Goal: Task Accomplishment & Management: Manage account settings

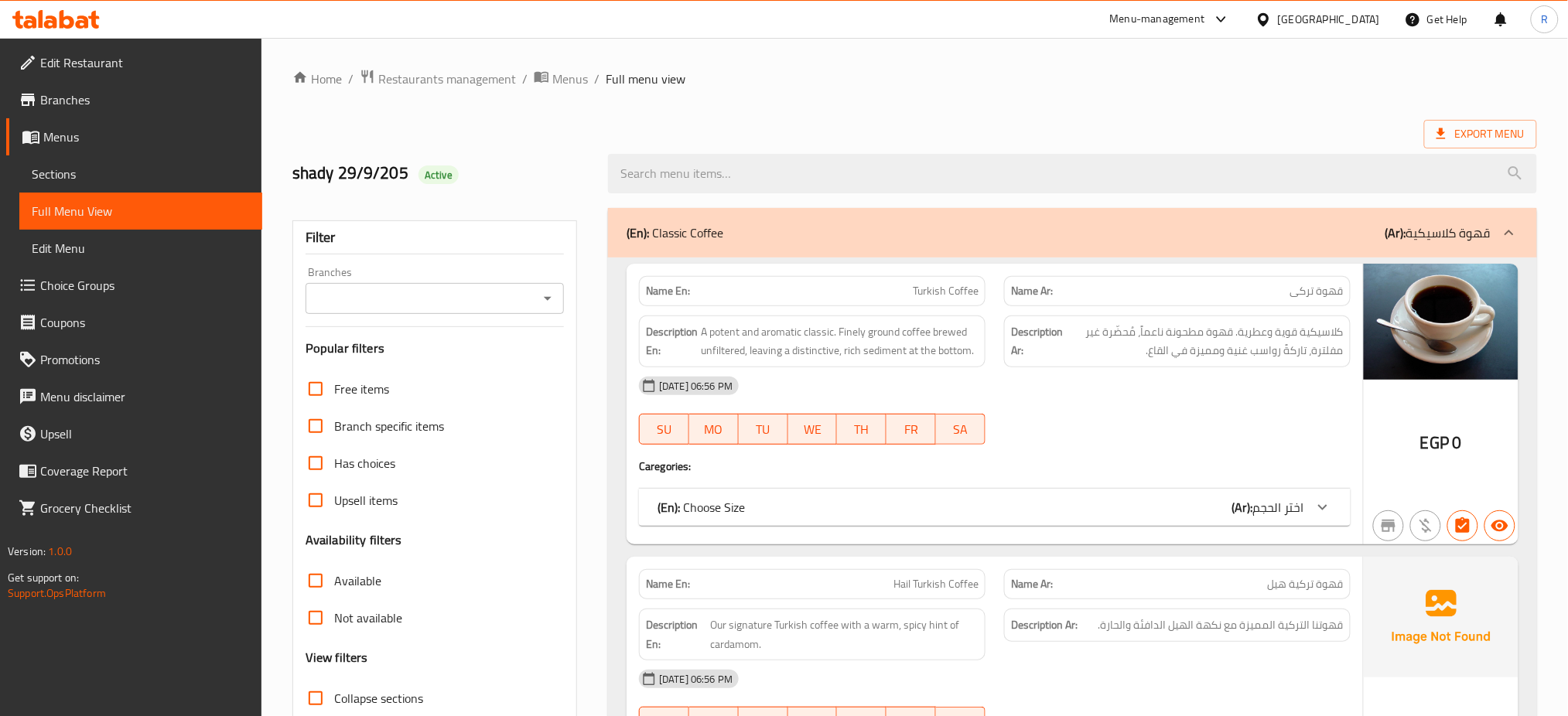
click at [702, 80] on ol "Home / Restaurants management / Menus / Full menu view" at bounding box center [914, 79] width 1245 height 20
click at [343, 326] on hr at bounding box center [435, 326] width 259 height 1
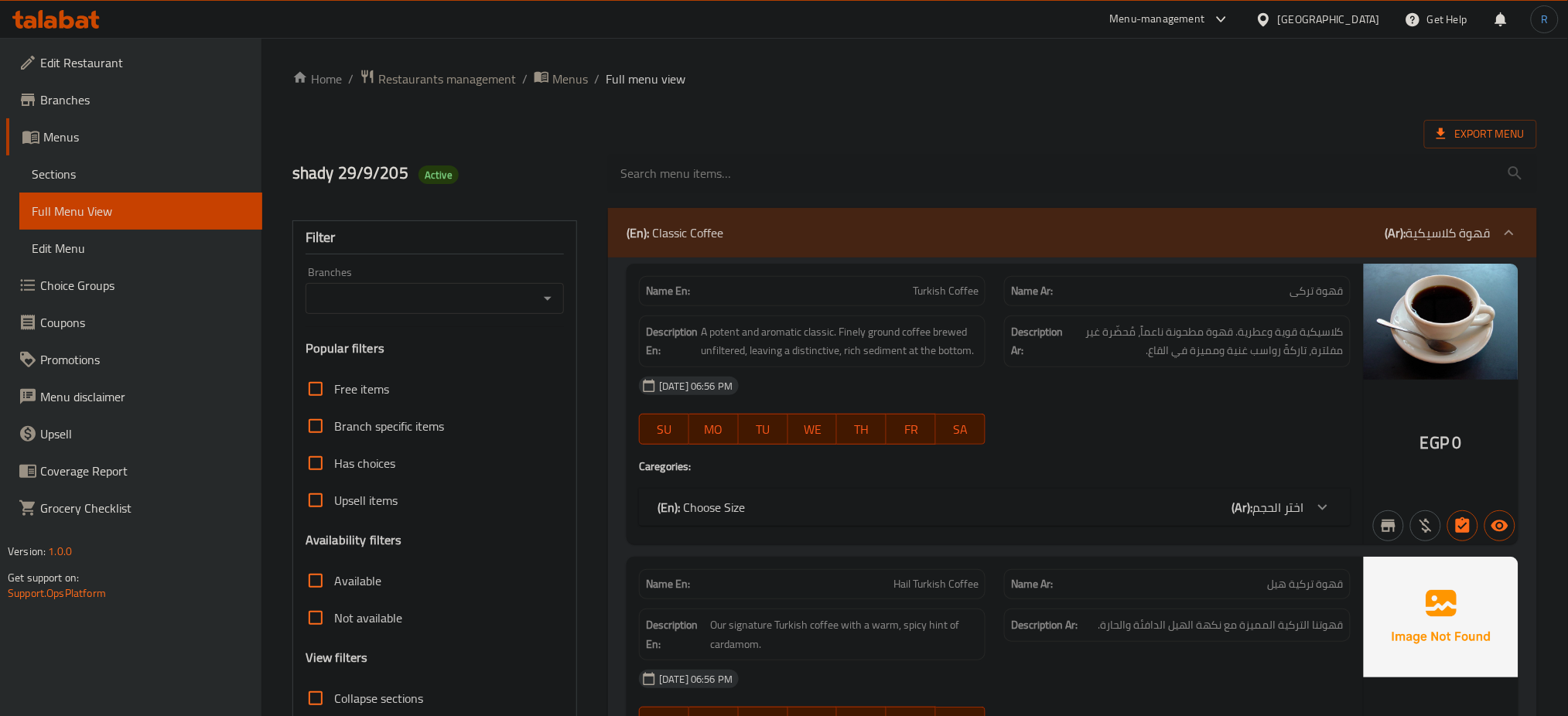
scroll to position [413, 0]
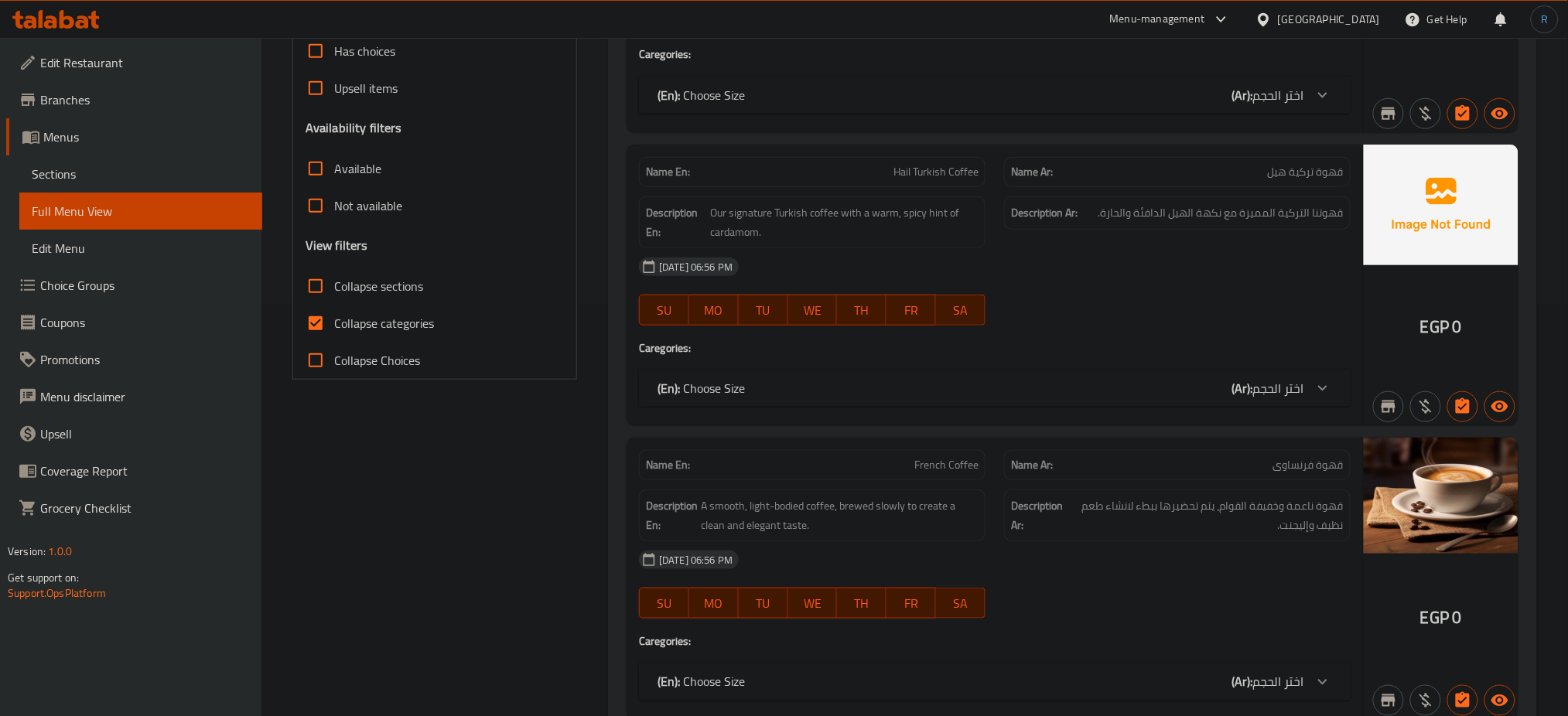
click at [388, 326] on span "Collapse categories" at bounding box center [384, 323] width 100 height 18
click at [334, 326] on input "Collapse categories" at bounding box center [316, 323] width 37 height 37
checkbox input "false"
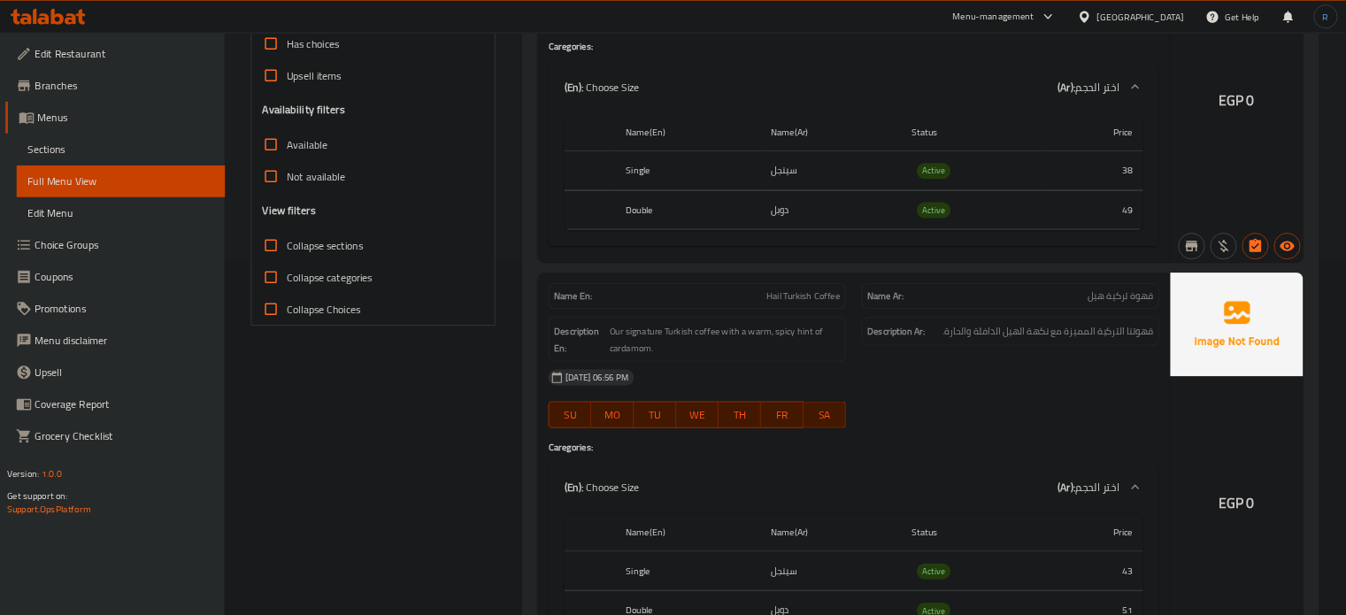
scroll to position [0, 0]
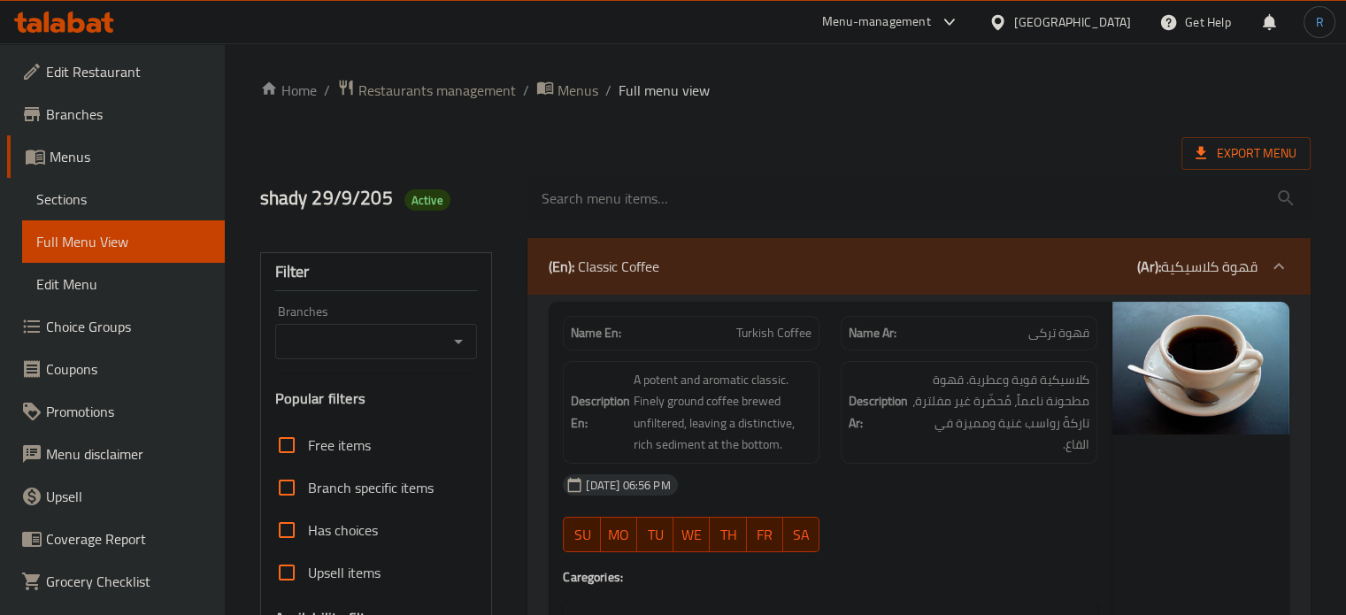
drag, startPoint x: 502, startPoint y: 166, endPoint x: 504, endPoint y: 176, distance: 10.1
click at [502, 166] on div "shady 29/9/205 Active" at bounding box center [384, 198] width 268 height 79
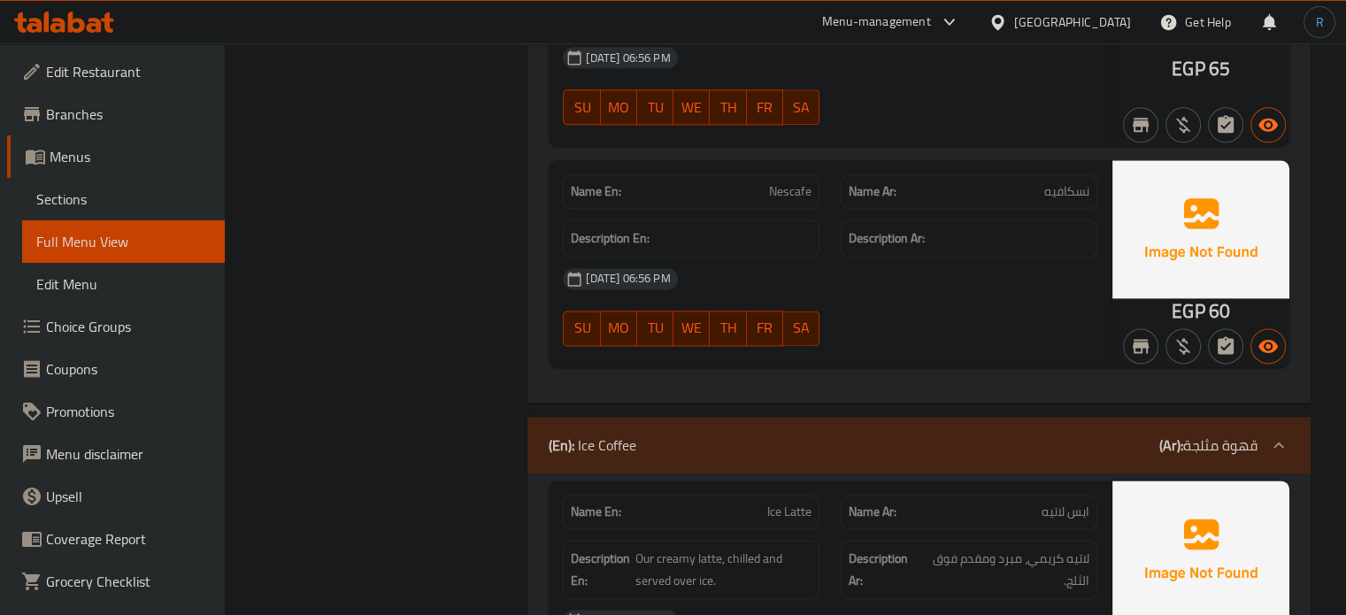
scroll to position [2389, 0]
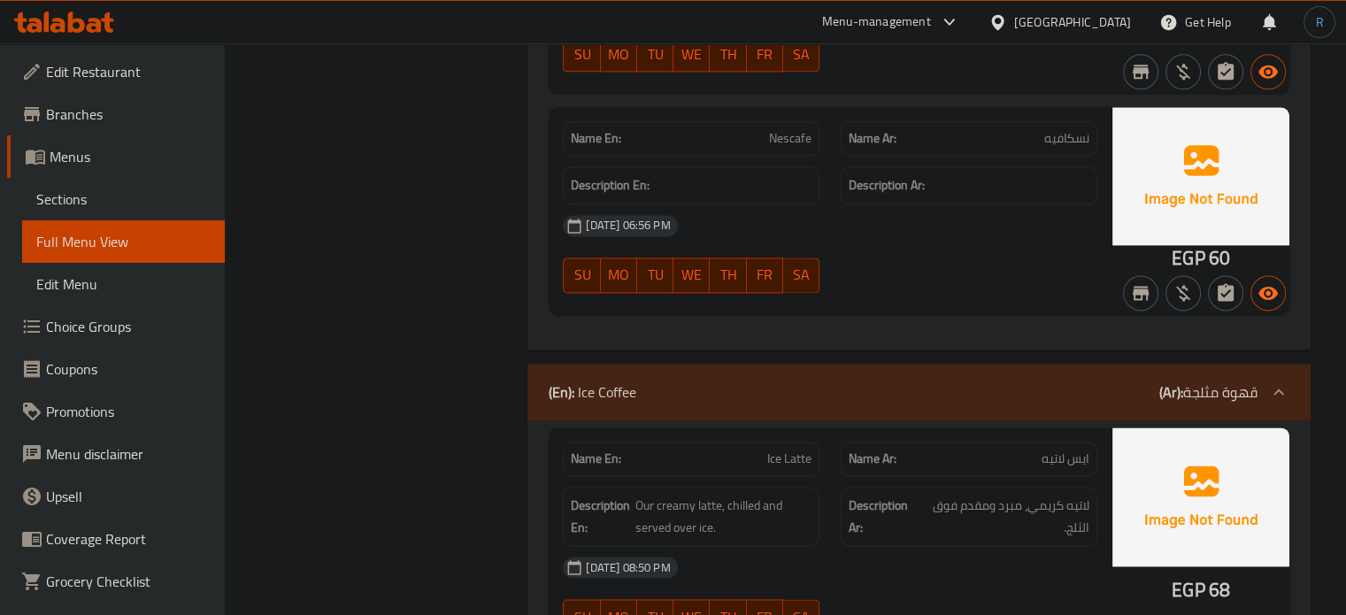
drag, startPoint x: 742, startPoint y: 352, endPoint x: 690, endPoint y: 312, distance: 65.7
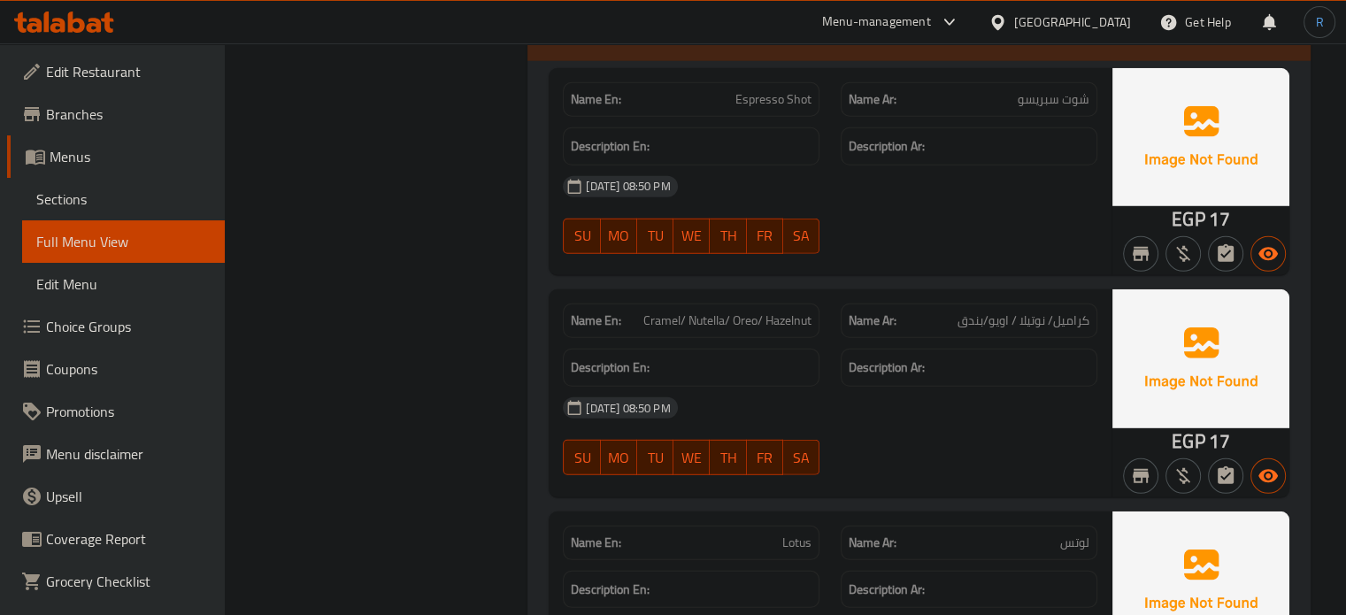
scroll to position [18493, 0]
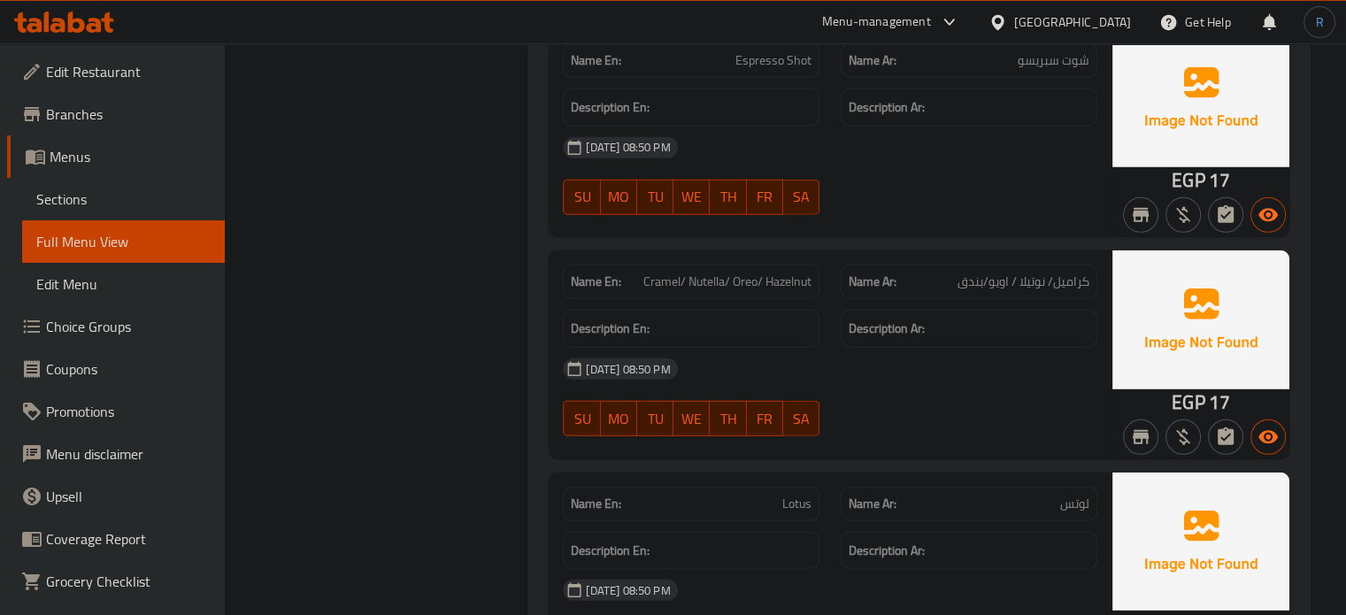
click at [821, 348] on div "29-09-2025 08:50 PM" at bounding box center [830, 369] width 556 height 42
click at [733, 273] on span "Cramel/ Nutella/ Oreo/ Hazelnut" at bounding box center [727, 282] width 168 height 19
copy span "Cramel/ Nutella/ Oreo/ Hazelnut"
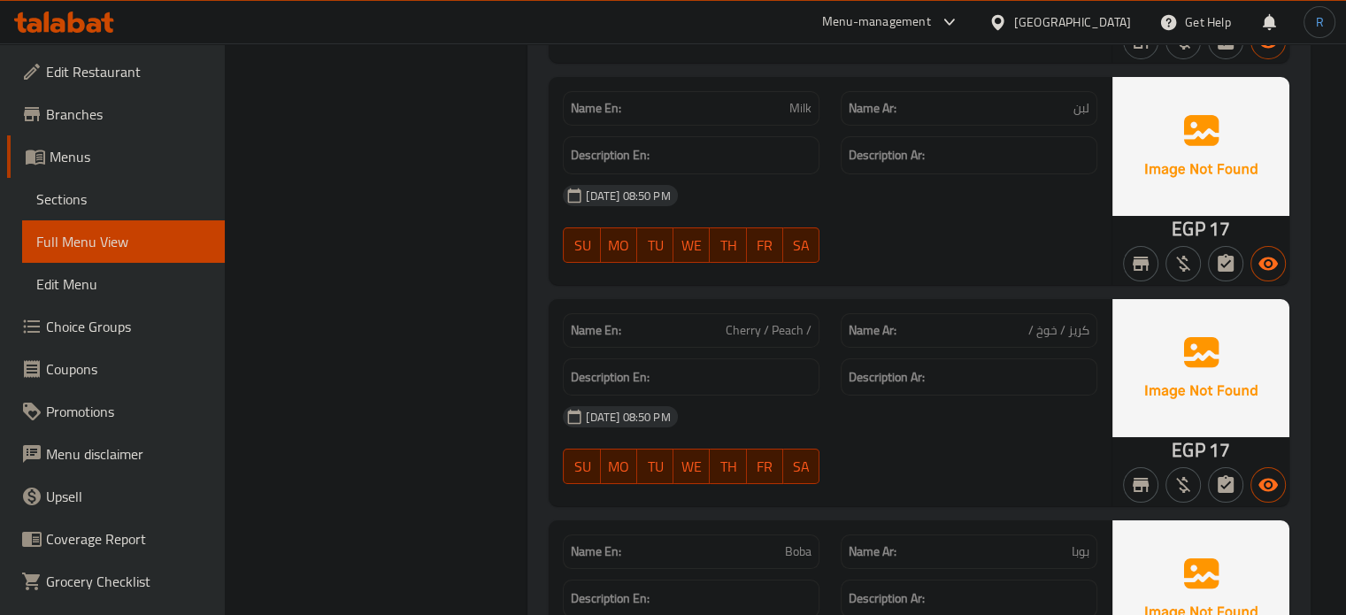
scroll to position [19998, 0]
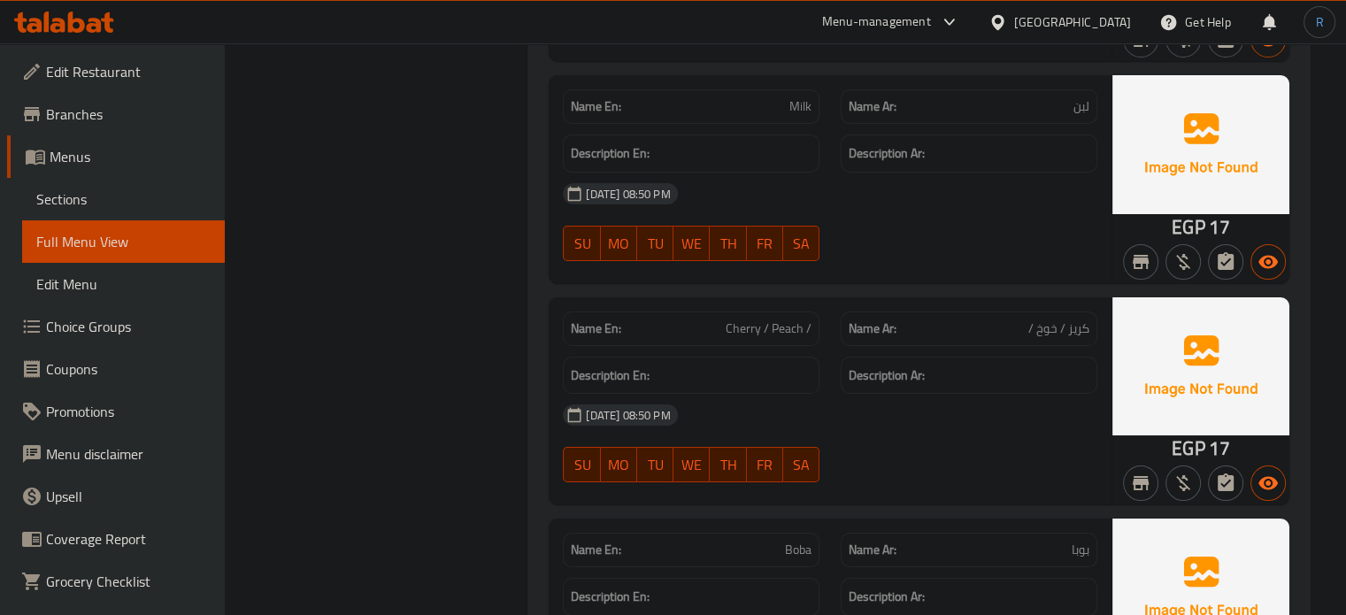
click at [772, 319] on span "Cherry / Peach /" at bounding box center [769, 328] width 86 height 19
copy span "Cherry / Peach /"
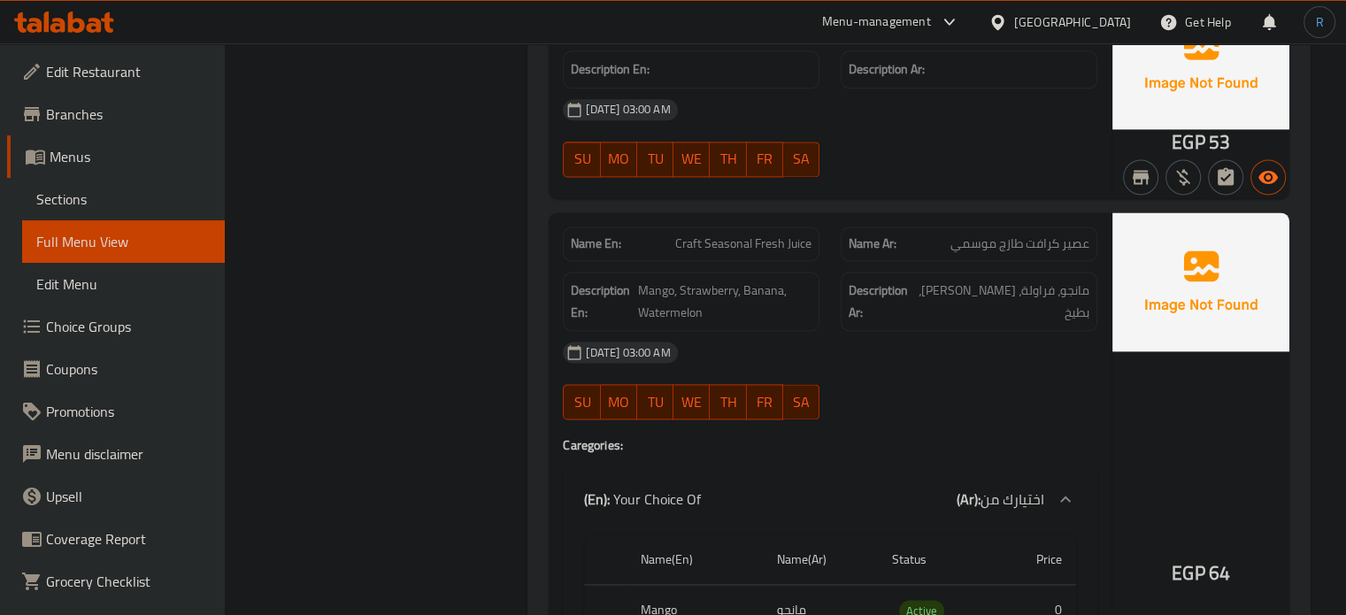
scroll to position [22652, 0]
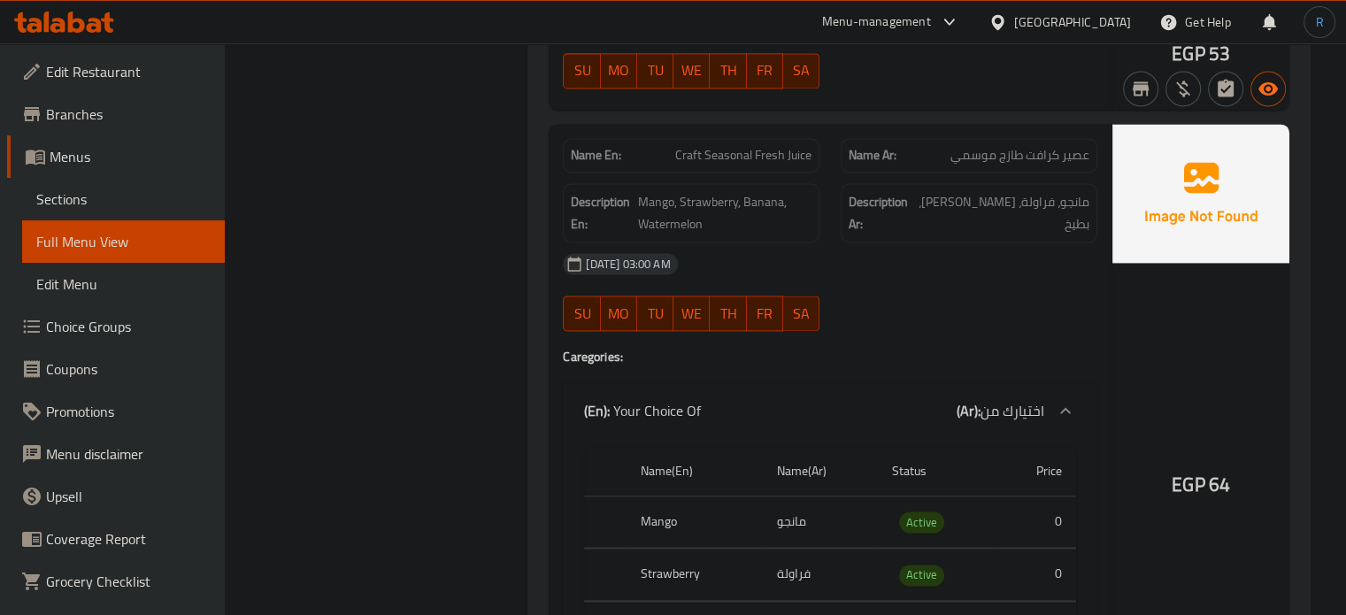
click at [1256, 211] on img at bounding box center [1200, 193] width 177 height 138
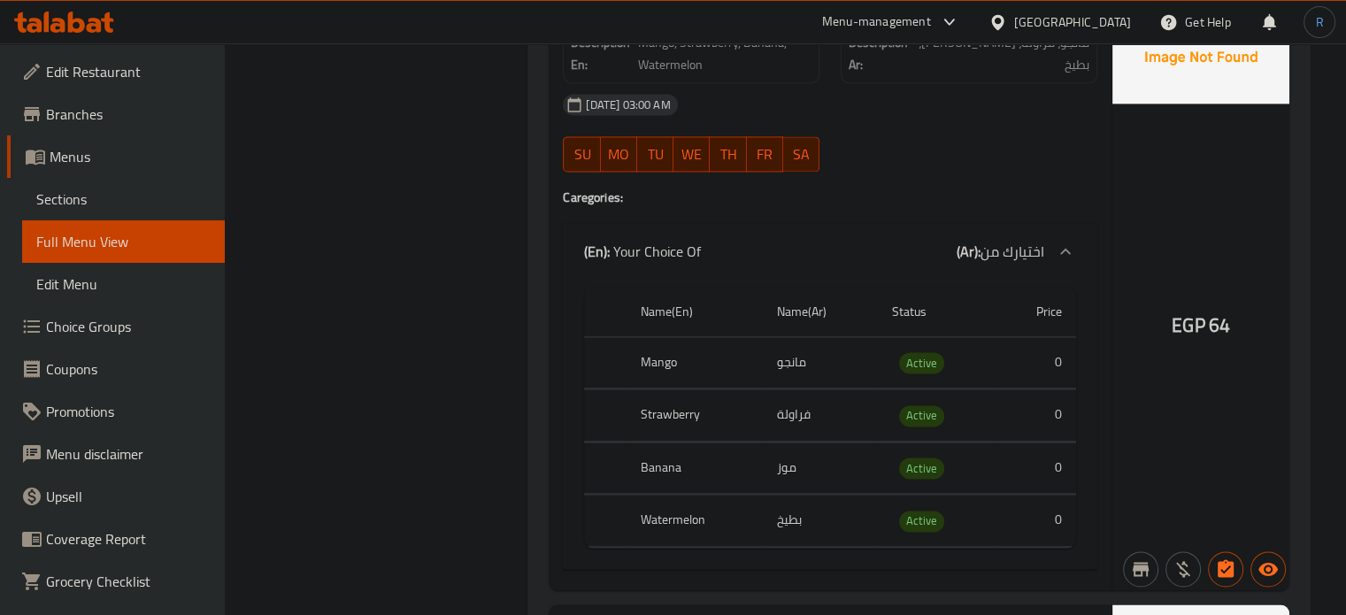
scroll to position [22829, 0]
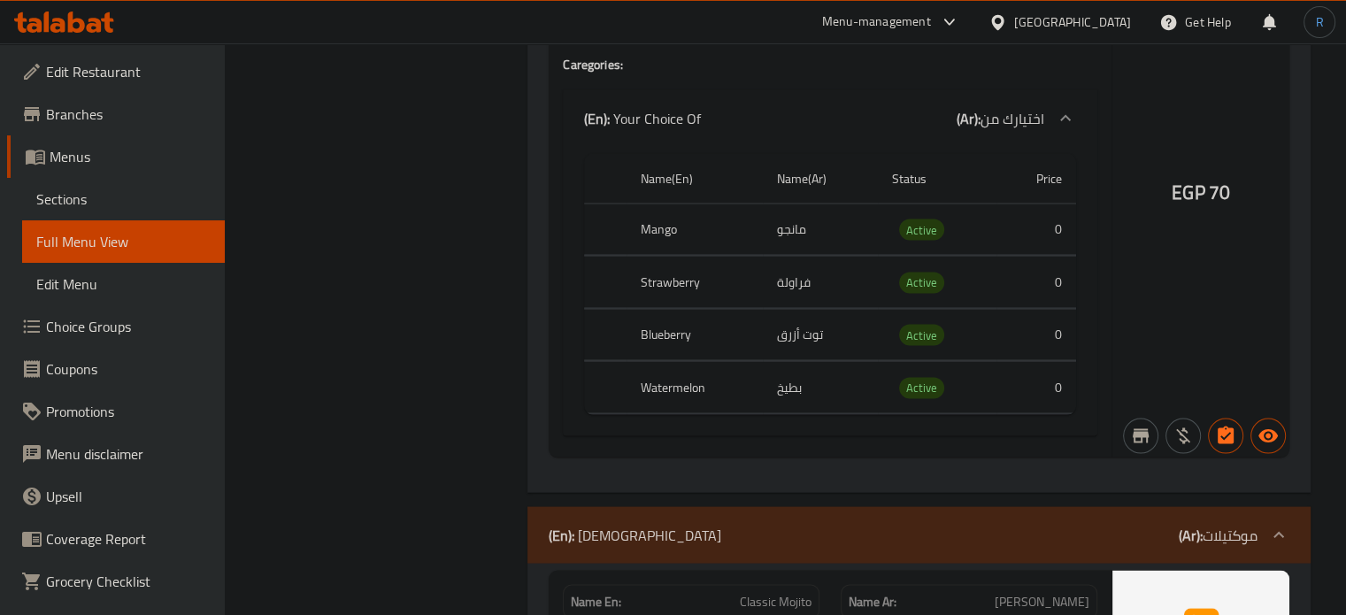
scroll to position [23625, 0]
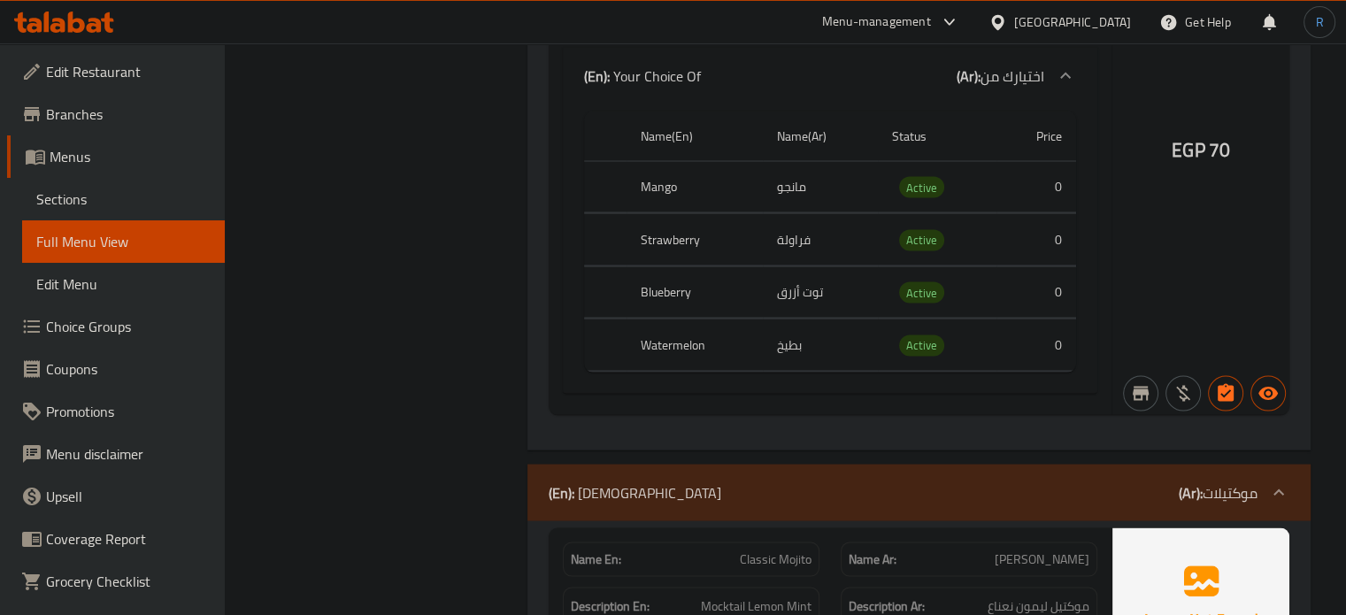
click at [1110, 223] on div "Name En: Craft Smoothie Name Ar: سموذي كرافت Description En: Mango, Strawberry,…" at bounding box center [830, 102] width 563 height 625
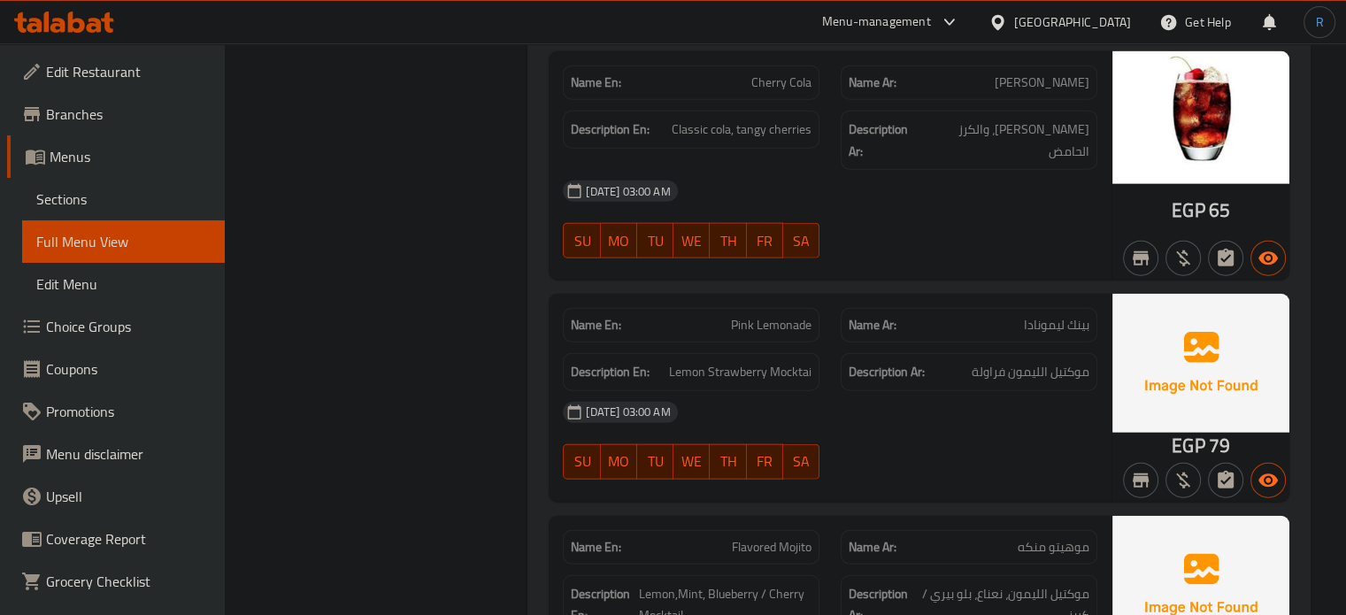
scroll to position [24333, 0]
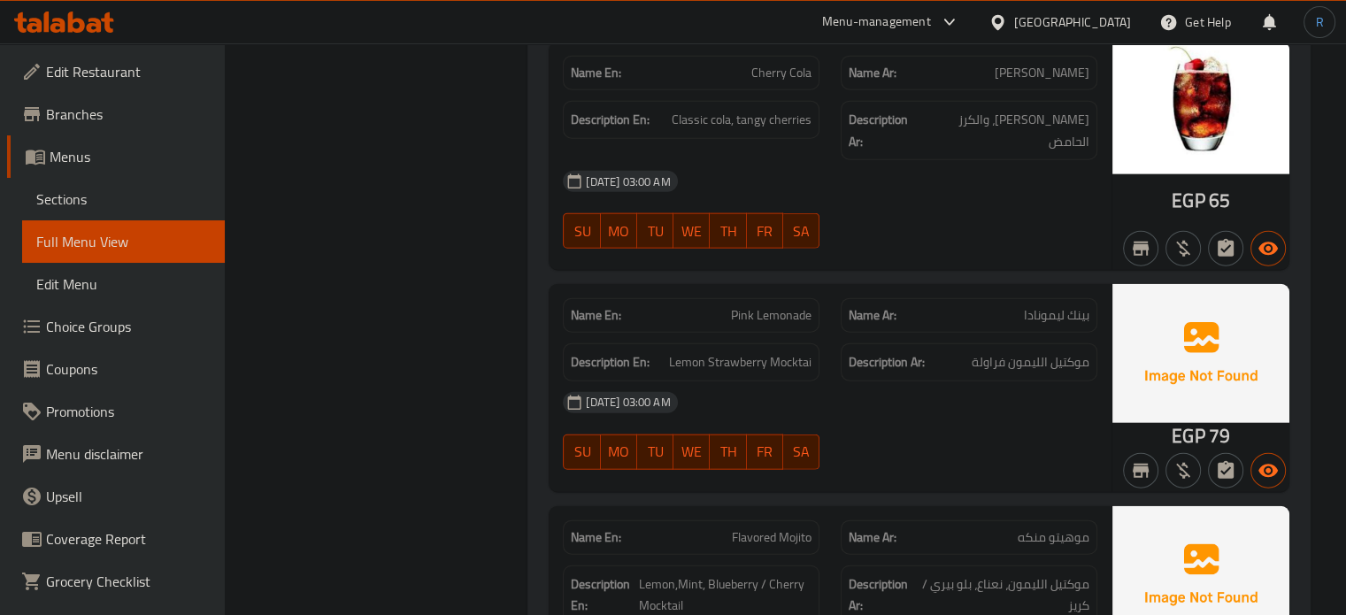
drag, startPoint x: 963, startPoint y: 573, endPoint x: 889, endPoint y: 523, distance: 89.1
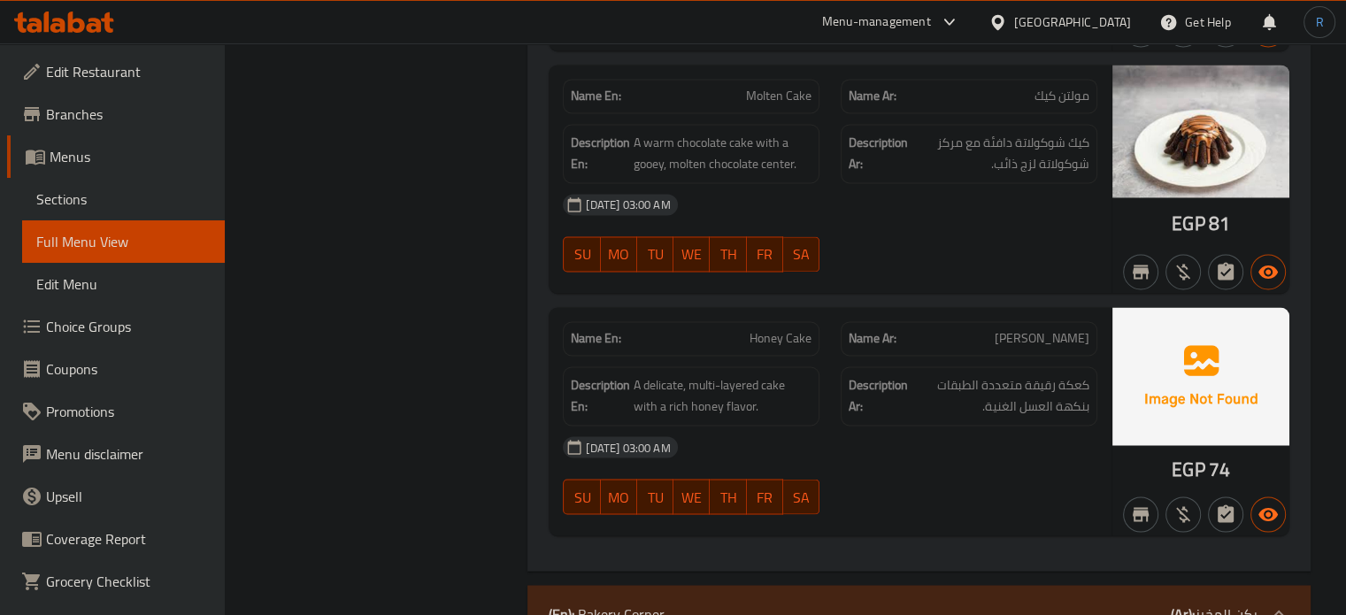
scroll to position [29908, 0]
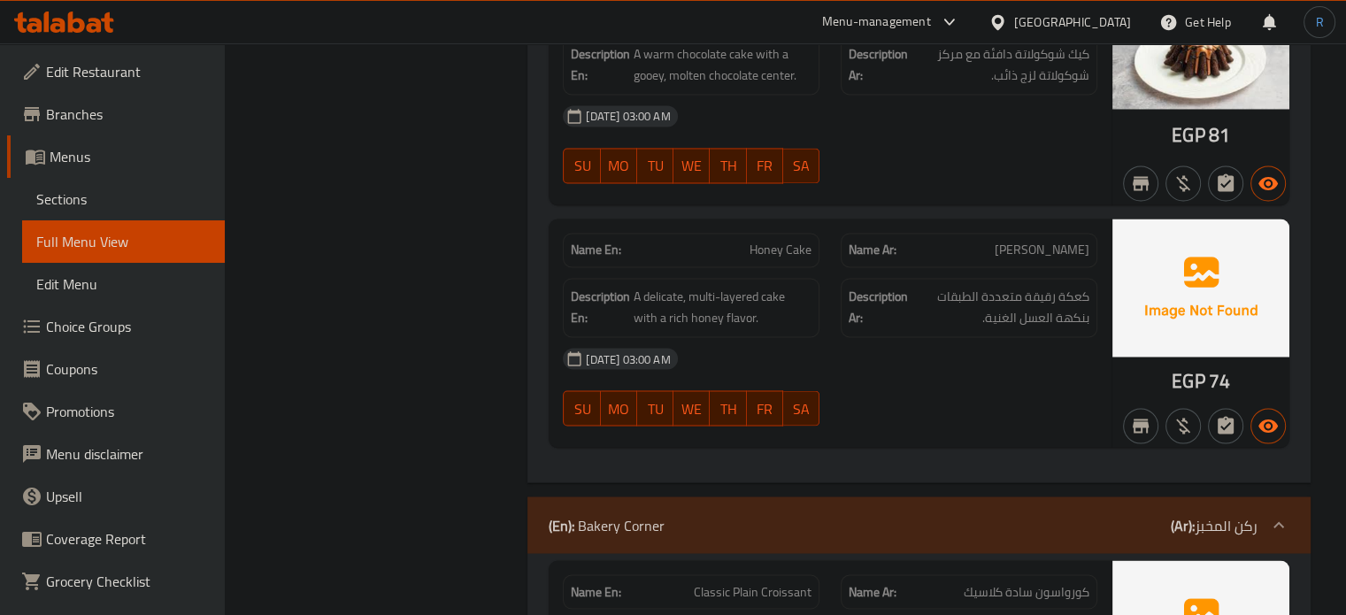
drag, startPoint x: 1018, startPoint y: 279, endPoint x: 956, endPoint y: 263, distance: 64.0
click at [1018, 337] on div "[DATE] 03:00 AM" at bounding box center [830, 358] width 556 height 42
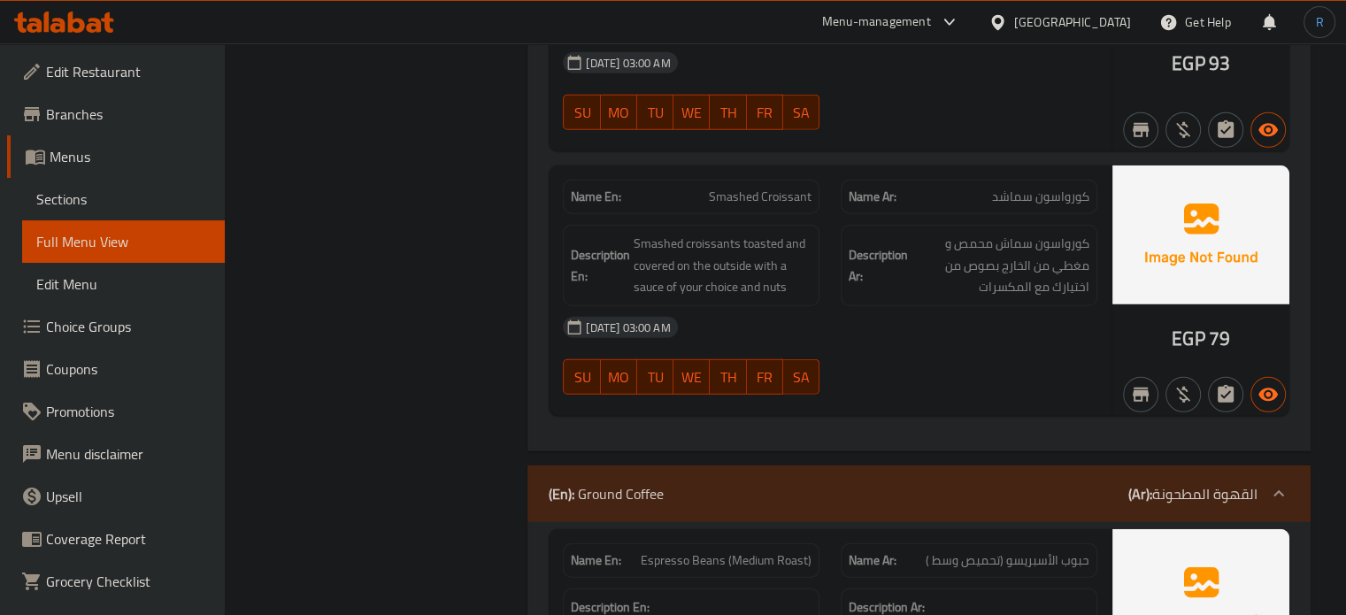
scroll to position [31854, 0]
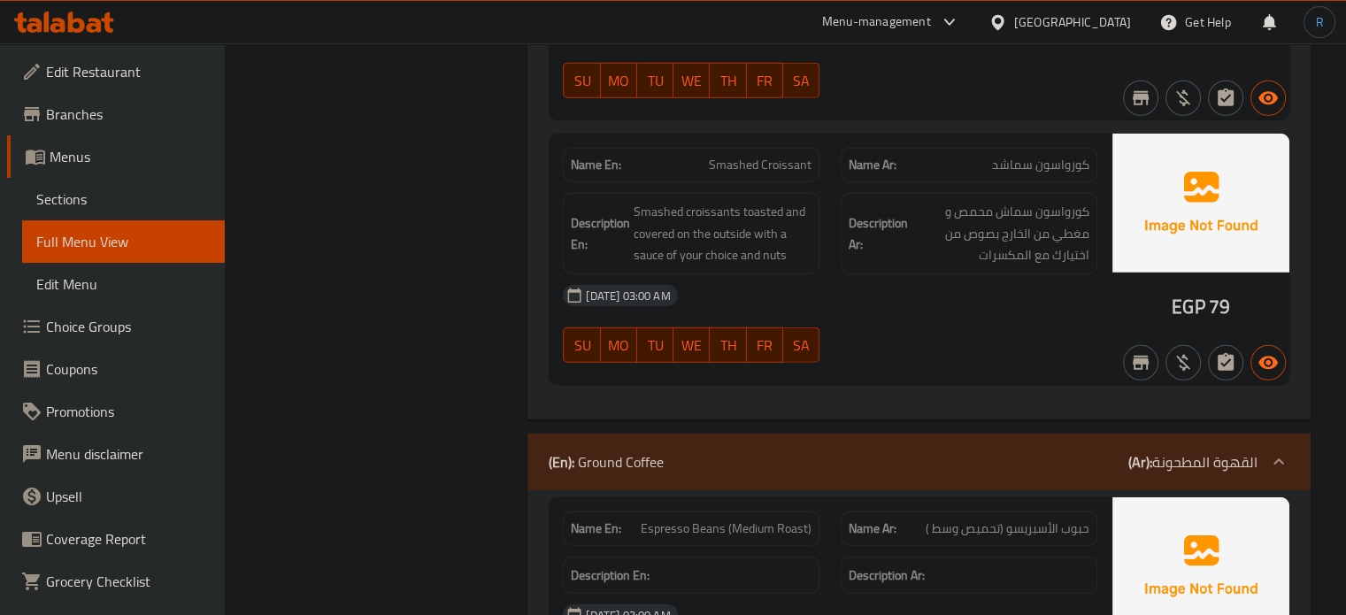
click at [1013, 594] on div "[DATE] 03:00 AM" at bounding box center [830, 615] width 556 height 42
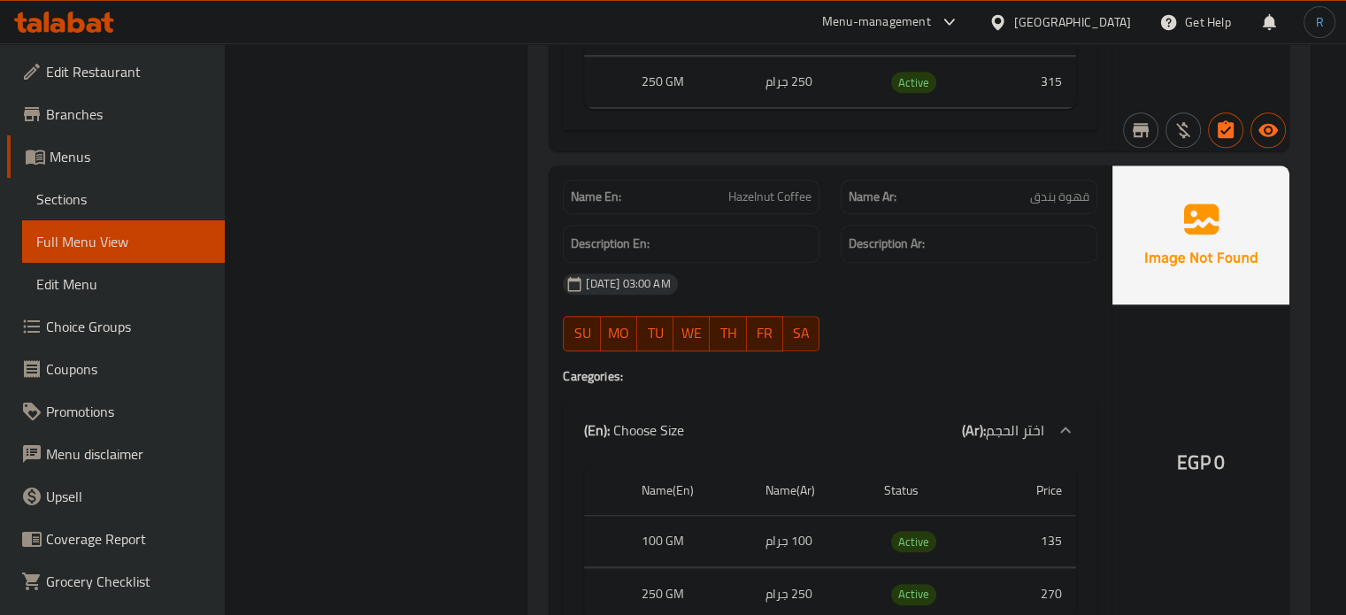
scroll to position [35270, 0]
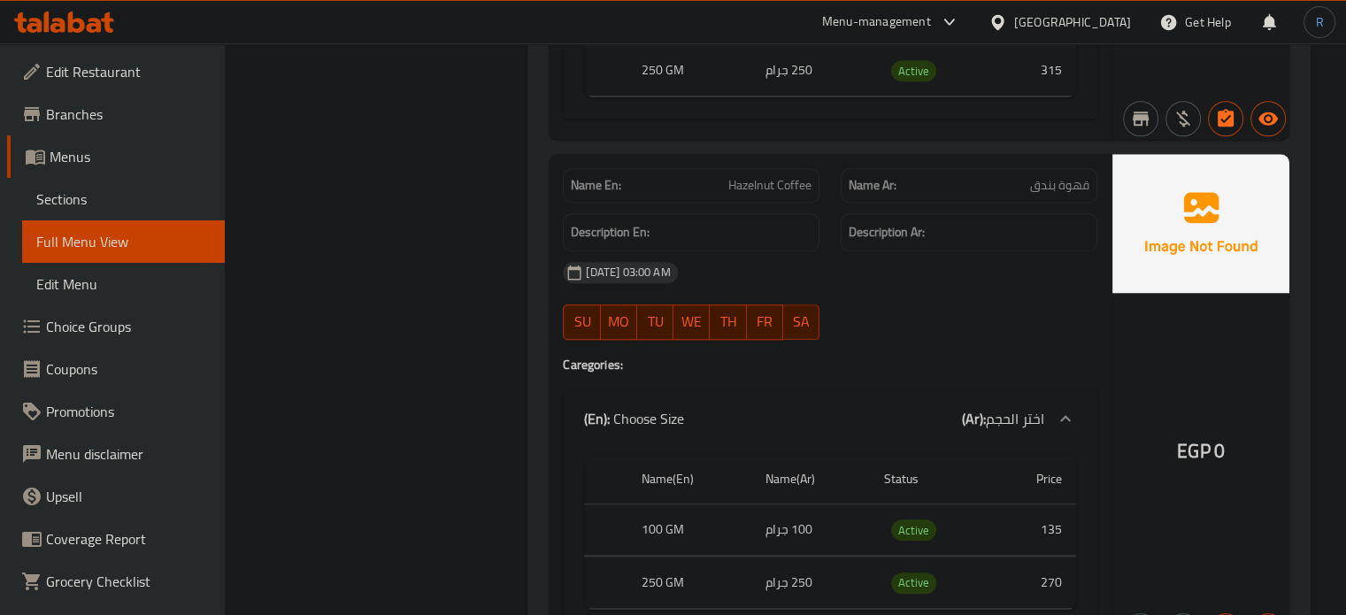
drag, startPoint x: 1140, startPoint y: 407, endPoint x: 1126, endPoint y: 407, distance: 13.3
click at [1140, 407] on div "EGP 0" at bounding box center [1200, 403] width 177 height 498
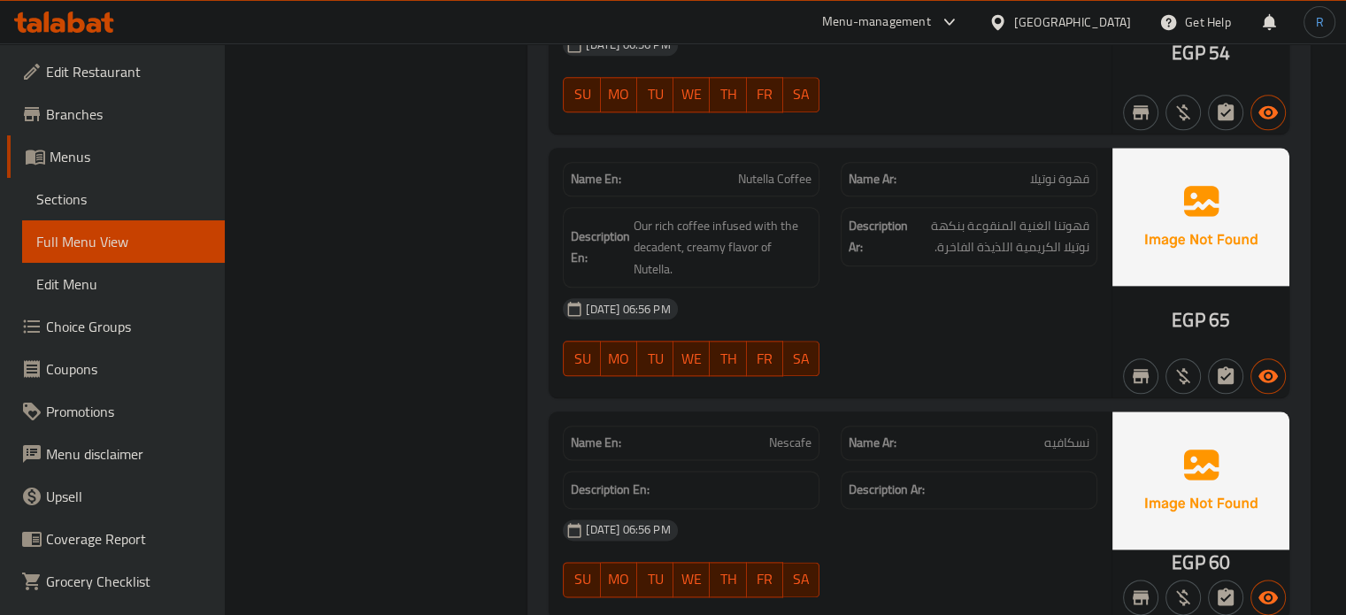
scroll to position [2124, 0]
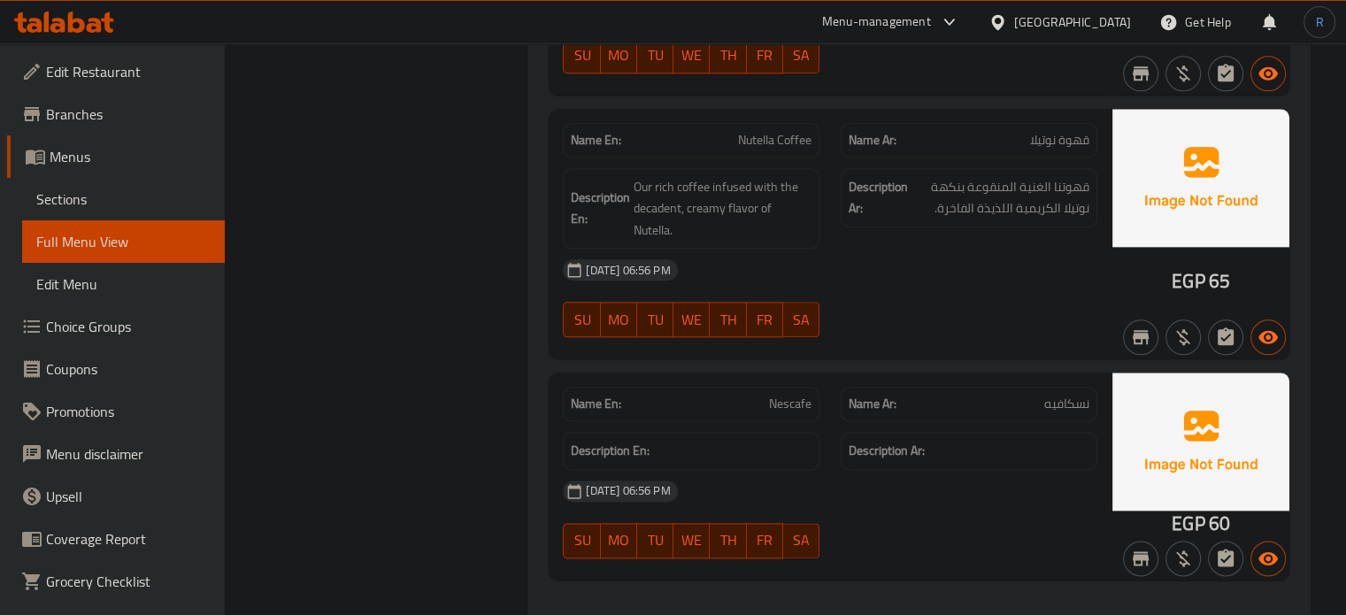
click at [944, 278] on div "29-09-2025 06:56 PM" at bounding box center [830, 270] width 556 height 42
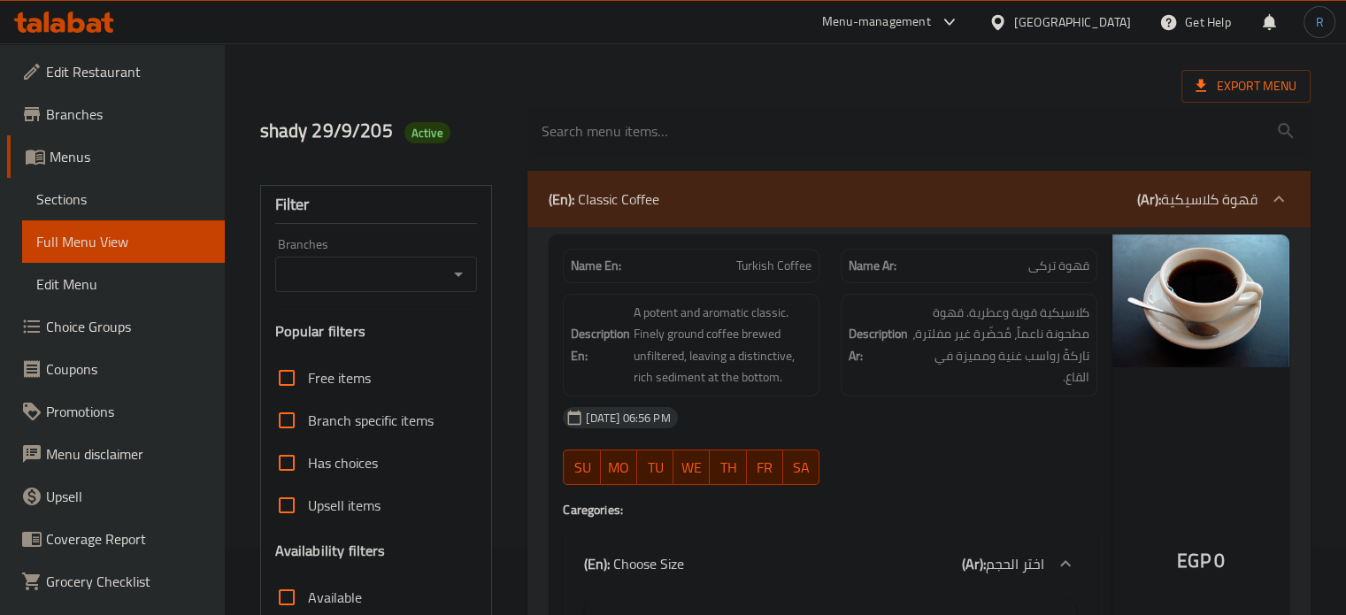
scroll to position [0, 0]
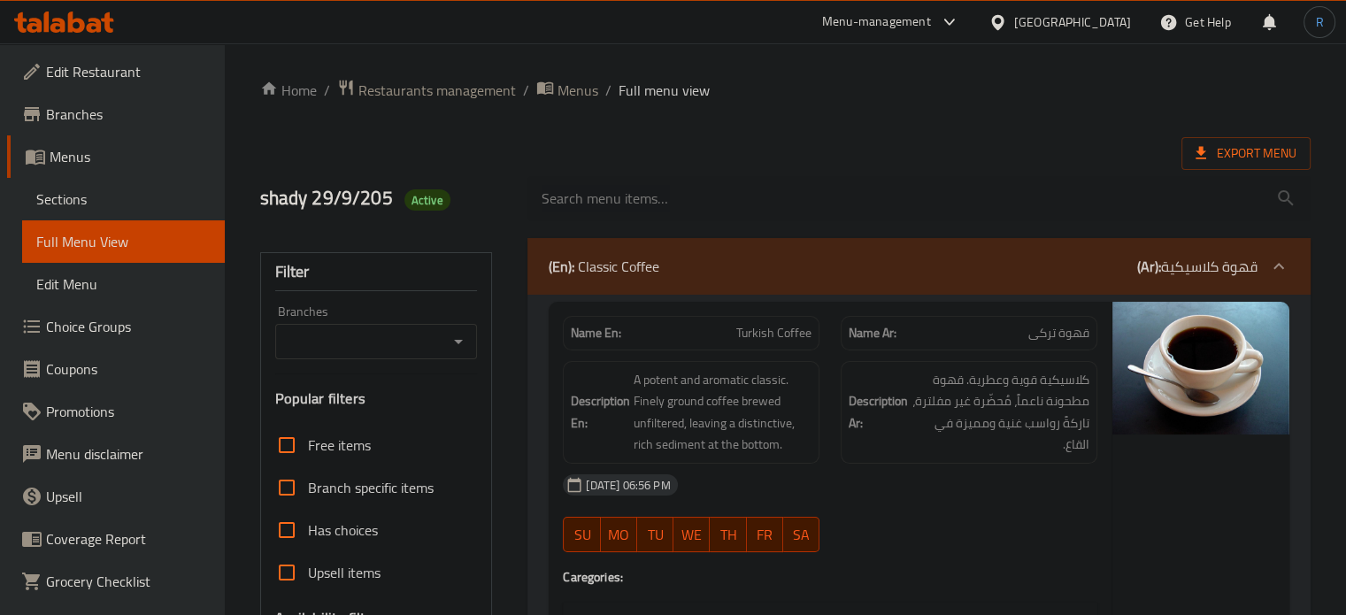
click at [773, 151] on div "Export Menu" at bounding box center [785, 153] width 1050 height 33
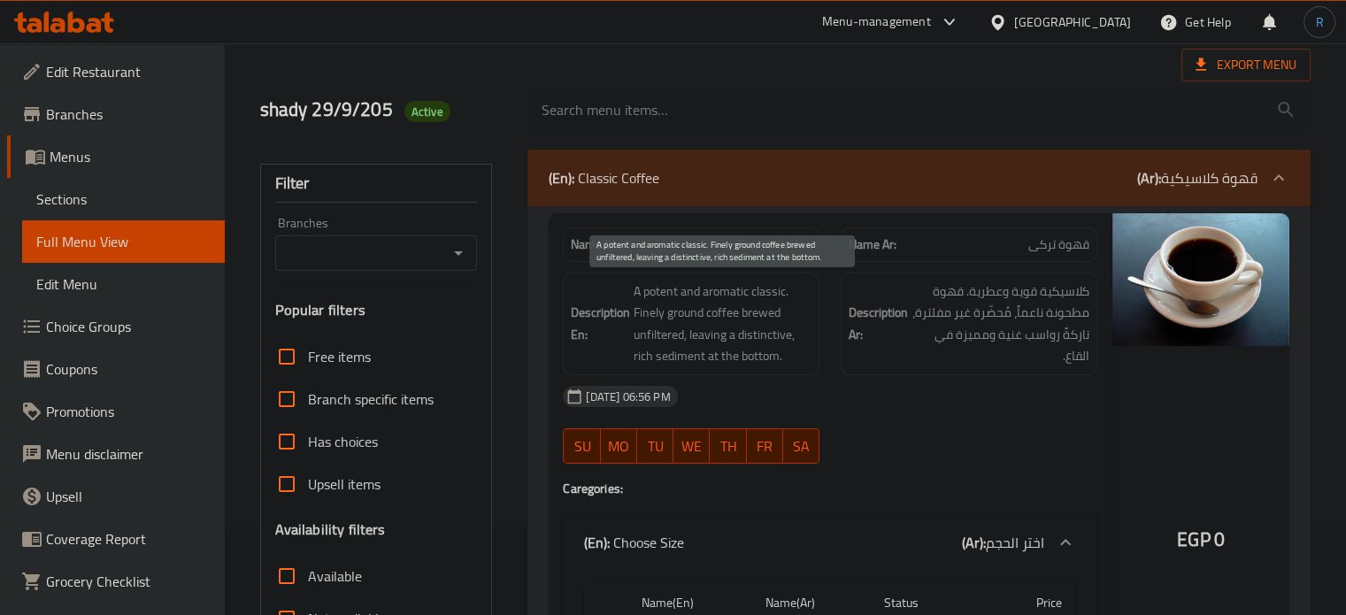
click at [658, 288] on span "A potent and aromatic classic. Finely ground coffee brewed unfiltered, leaving …" at bounding box center [723, 323] width 178 height 87
copy span "potent"
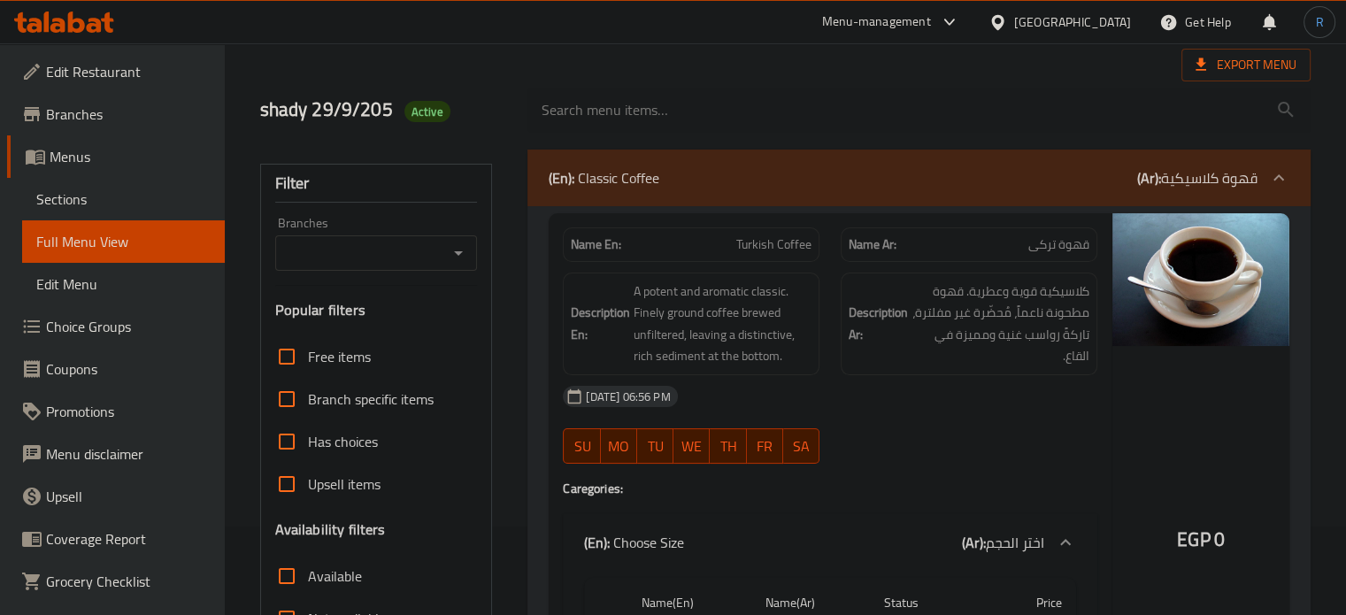
click at [754, 240] on span "Turkish Coffee" at bounding box center [773, 244] width 75 height 19
copy span "Turkish Coffee"
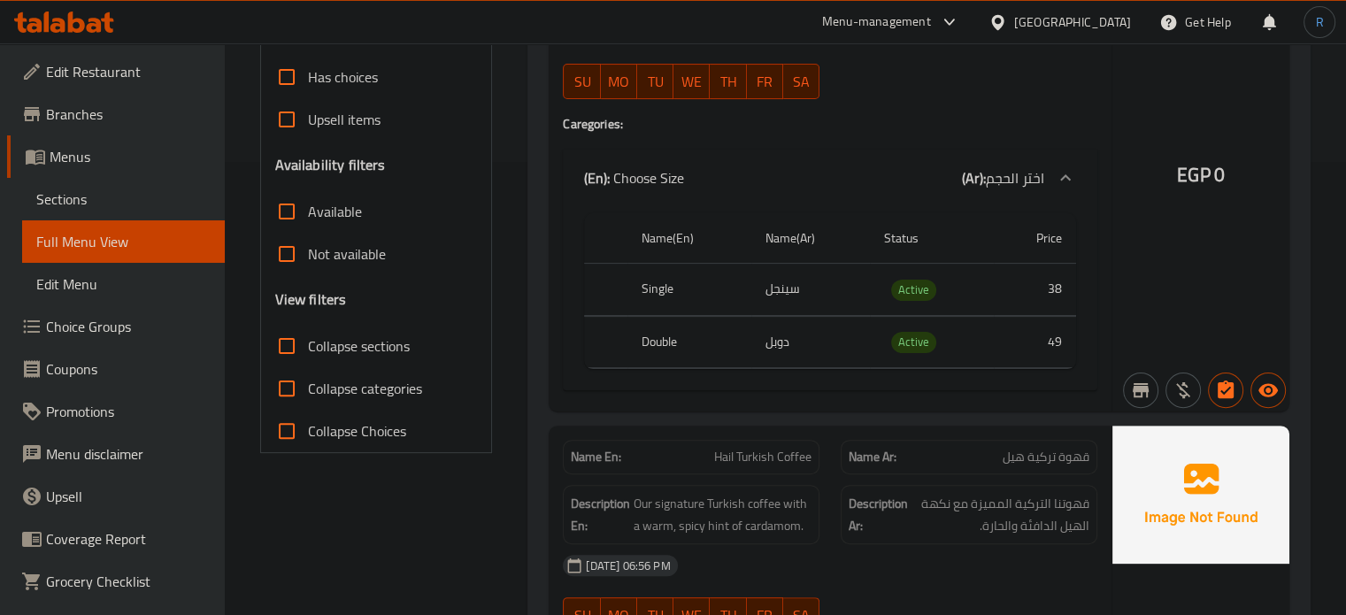
scroll to position [531, 0]
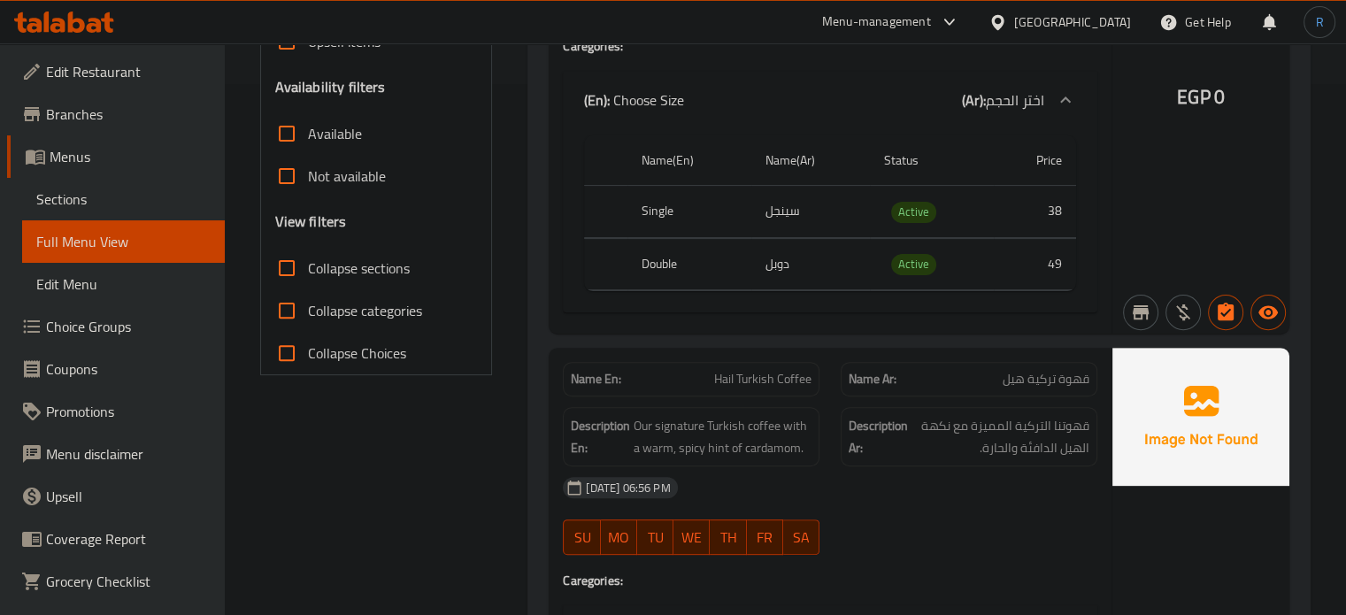
click at [744, 405] on div "Description En: Our signature Turkish coffee with a warm, spicy hint of cardamo…" at bounding box center [691, 436] width 278 height 81
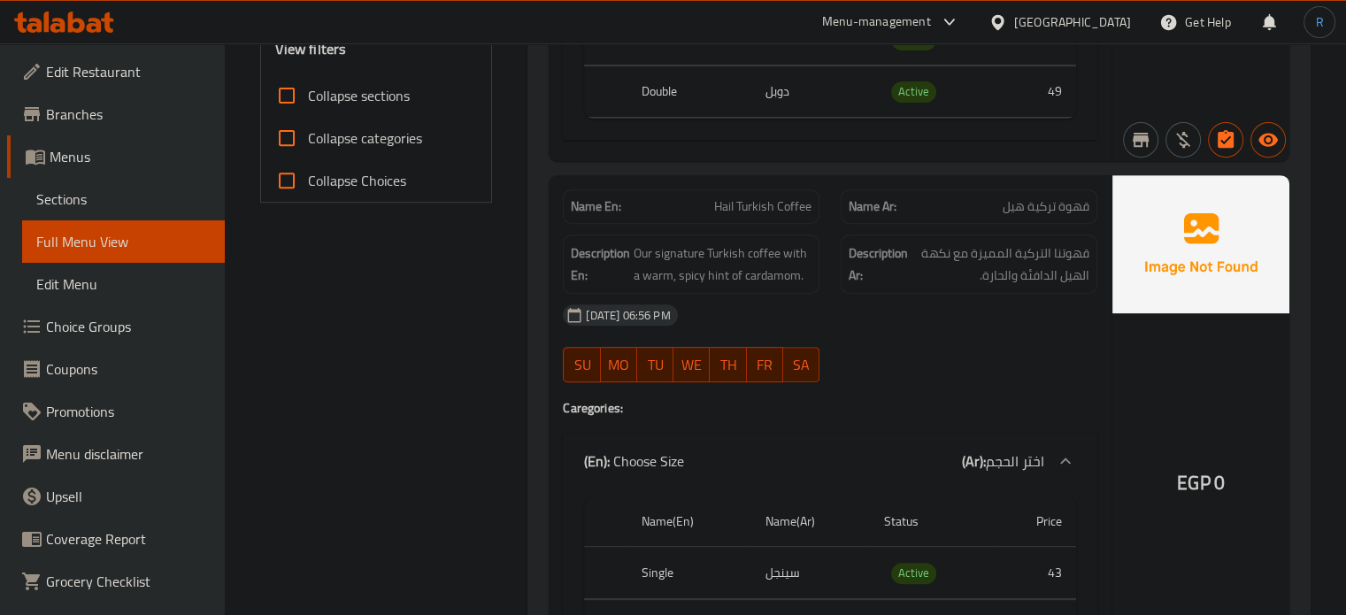
scroll to position [708, 0]
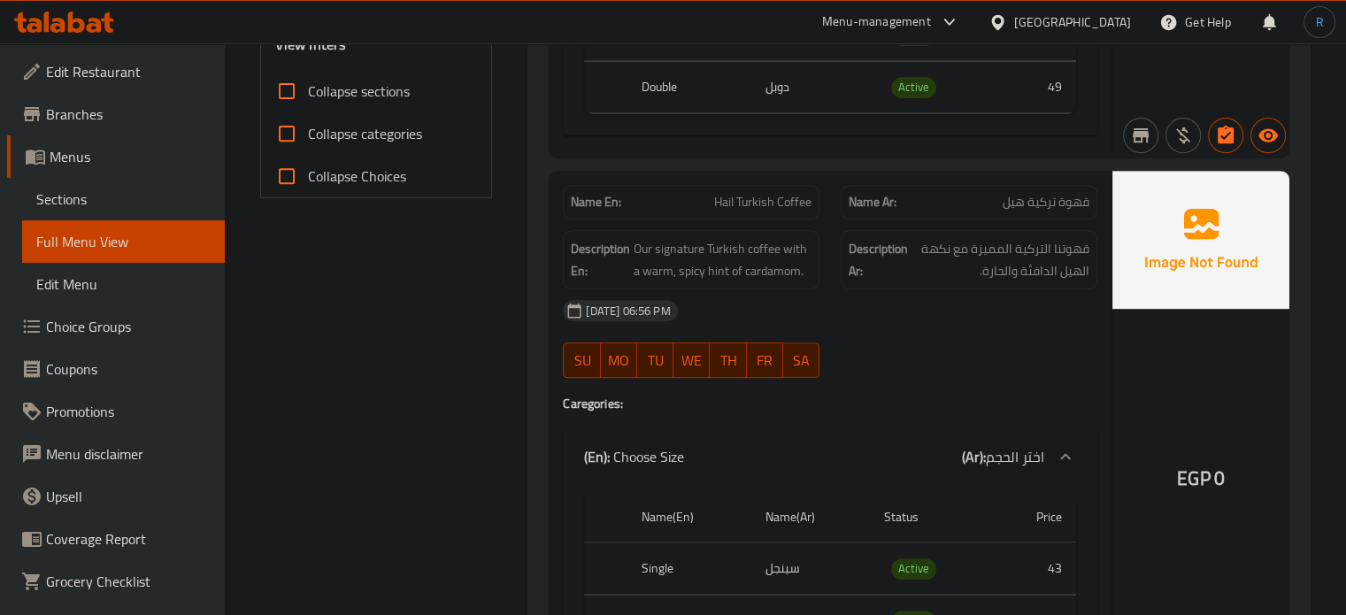
click at [749, 204] on span "Hail Turkish Coffee" at bounding box center [762, 202] width 97 height 19
copy span "Hail Turkish Coffee"
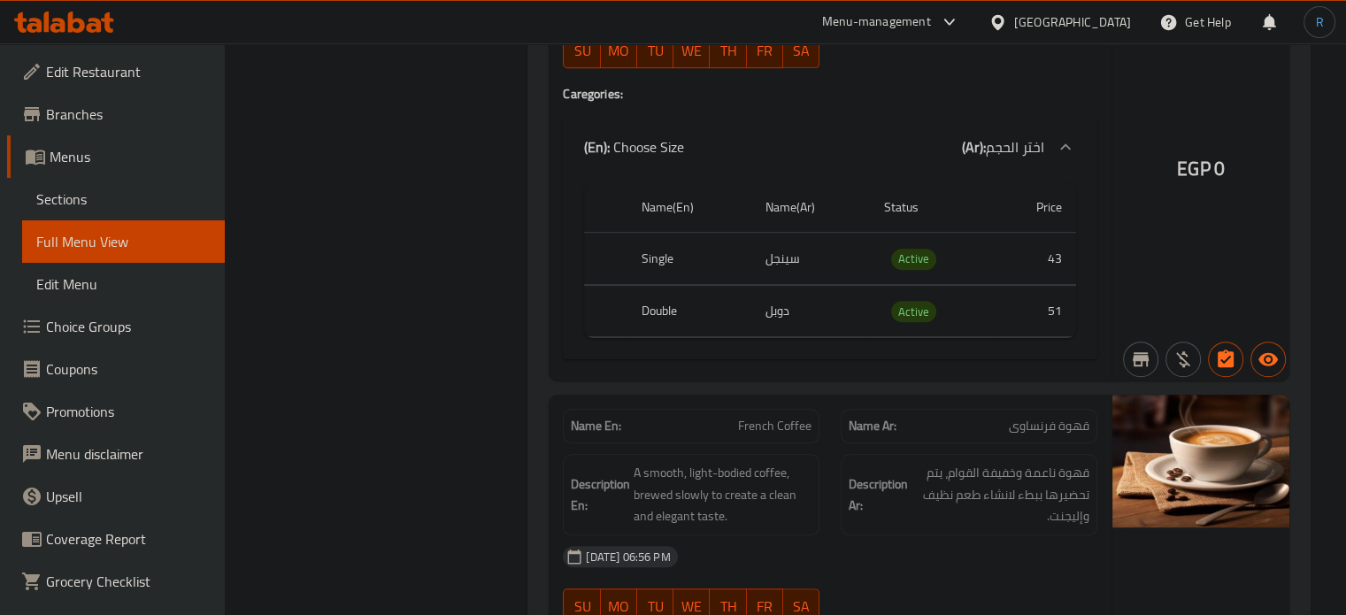
scroll to position [1062, 0]
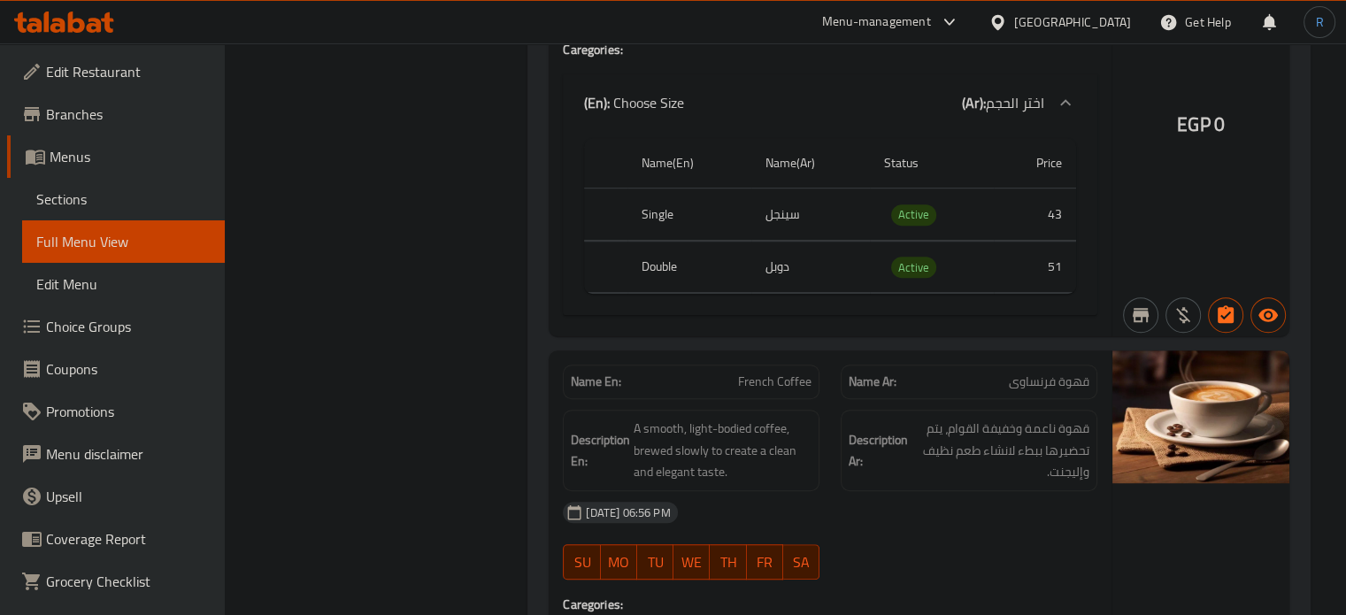
click at [938, 531] on div "29-09-2025 06:56 PM" at bounding box center [830, 512] width 556 height 42
click at [766, 388] on span "French Coffee" at bounding box center [774, 382] width 73 height 19
copy span "French Coffee"
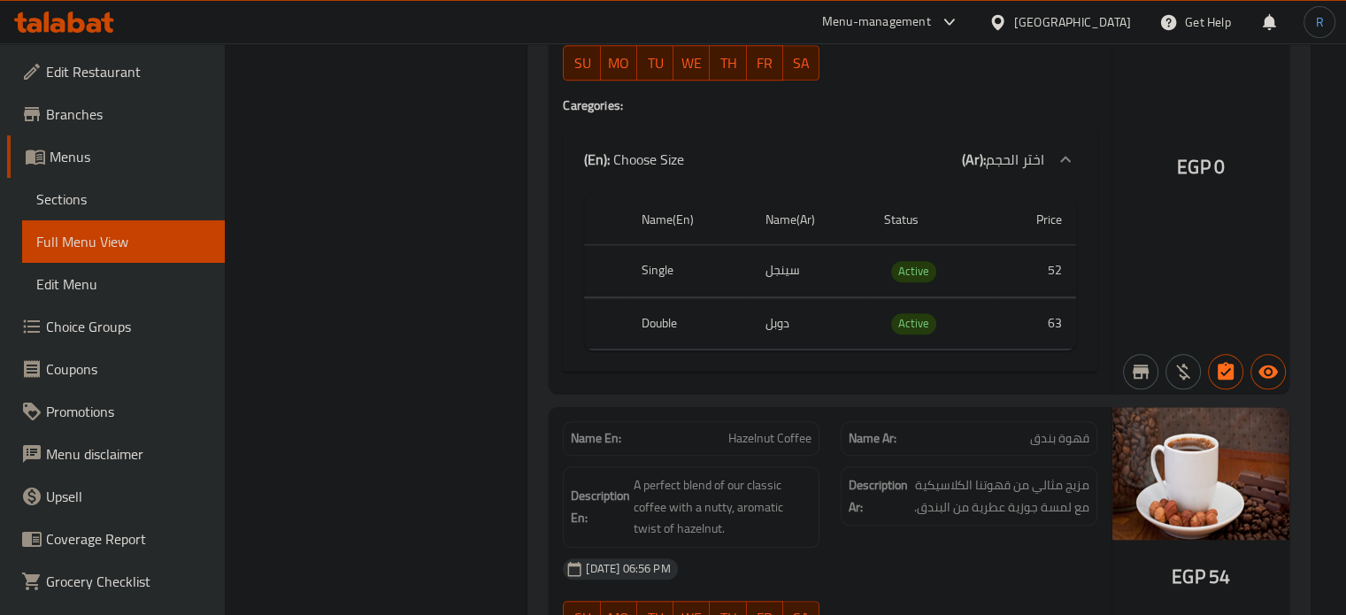
scroll to position [1593, 0]
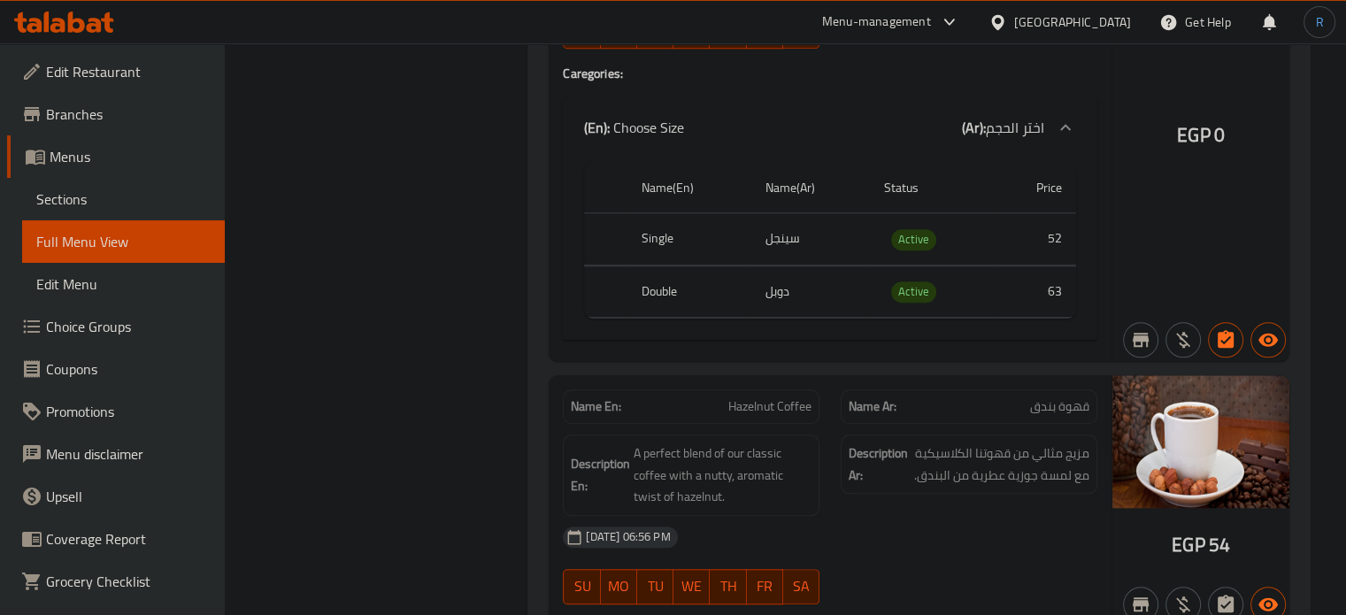
click at [776, 507] on div "Description En: A perfect blend of our classic coffee with a nutty, aromatic tw…" at bounding box center [691, 474] width 257 height 81
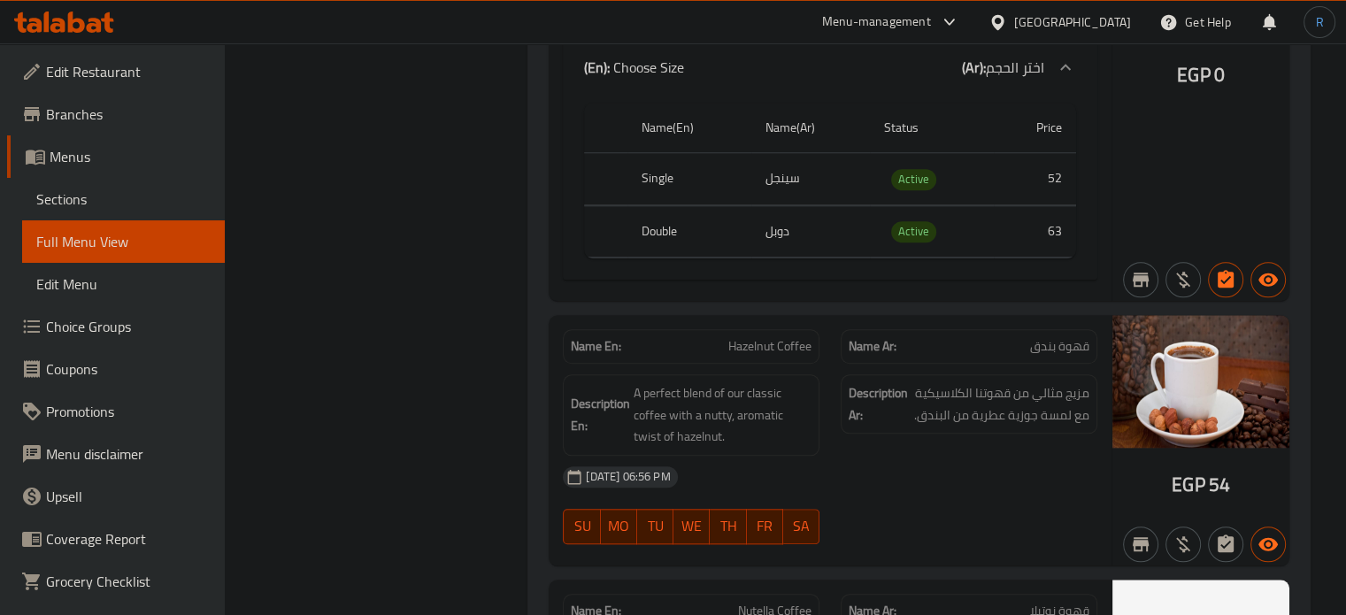
scroll to position [1681, 0]
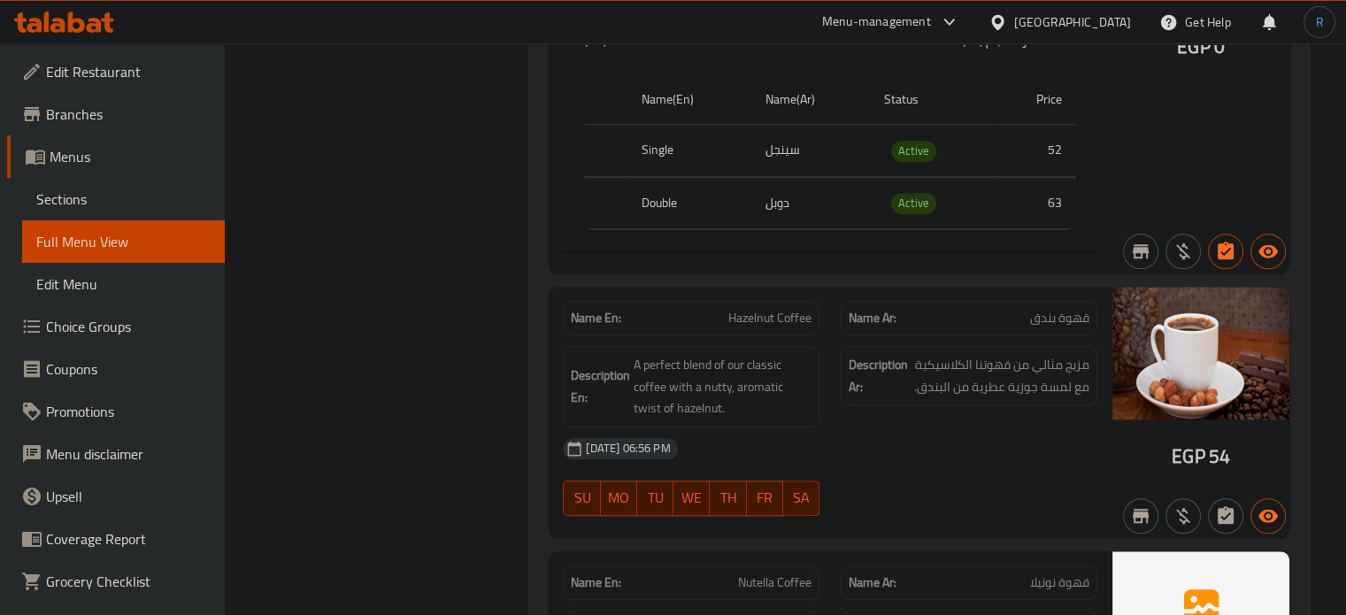
click at [746, 318] on span "Hazelnut Coffee" at bounding box center [769, 318] width 83 height 19
copy span "Hazelnut Coffee"
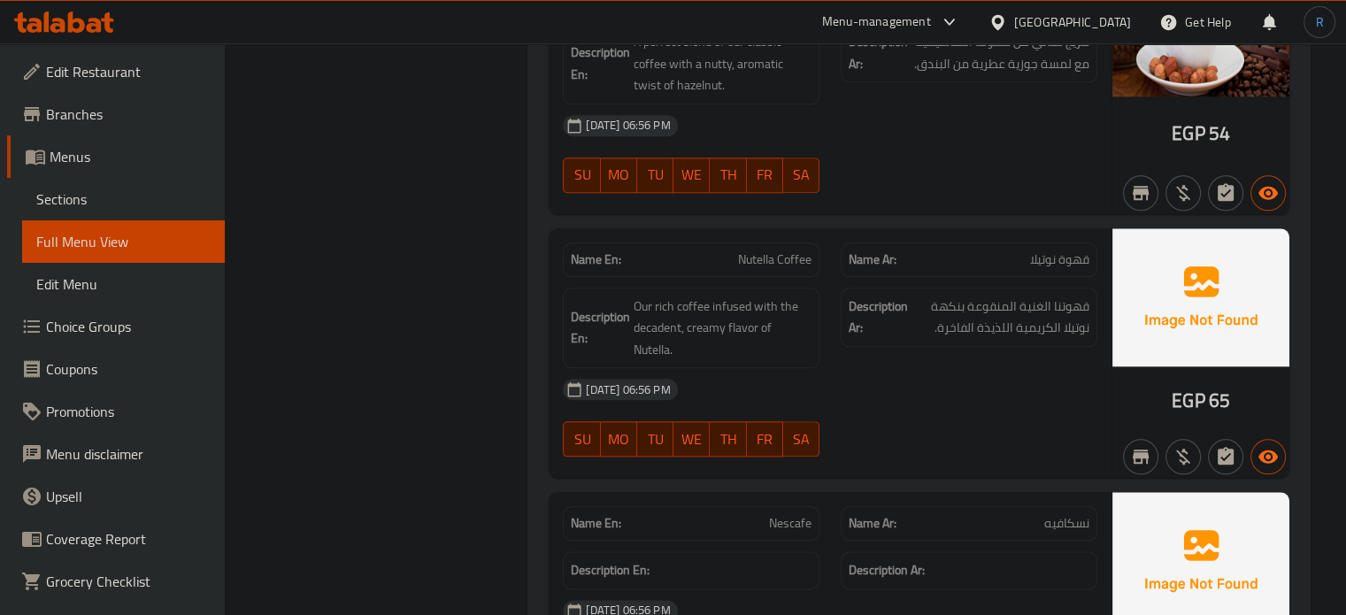
scroll to position [2035, 0]
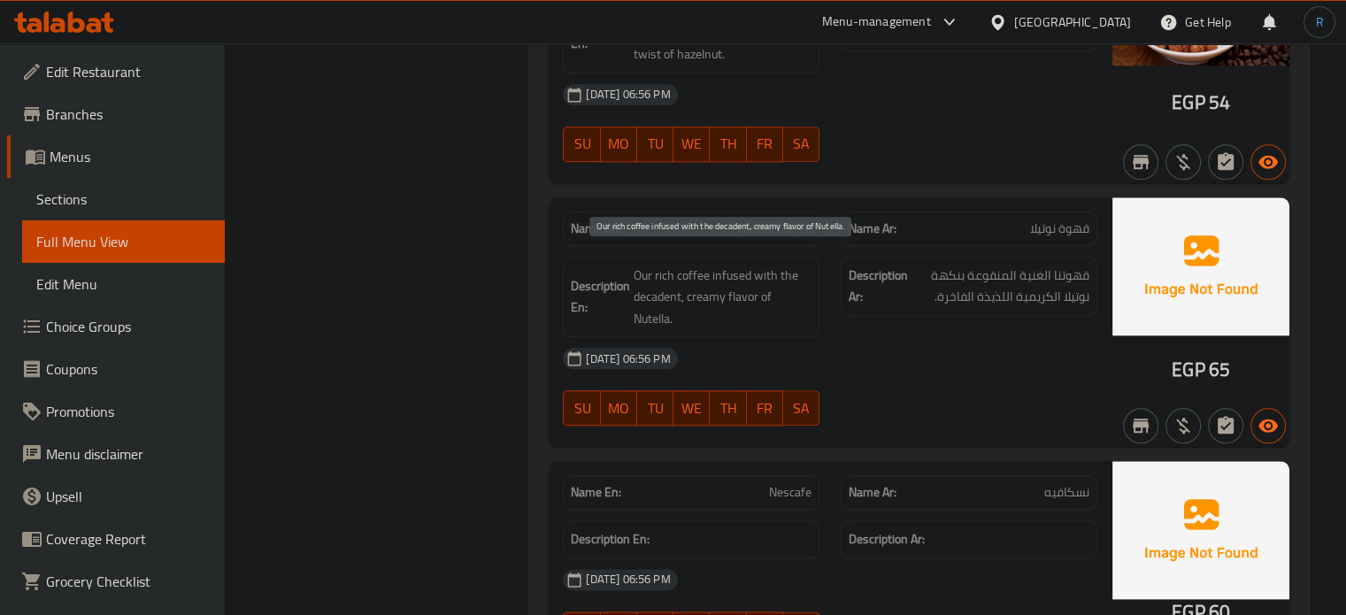
click at [792, 325] on span "Our rich coffee infused with the decadent, creamy flavor of Nutella." at bounding box center [723, 297] width 178 height 65
click at [747, 225] on span "Nutella Coffee" at bounding box center [774, 228] width 73 height 19
copy span "Nutella Coffee"
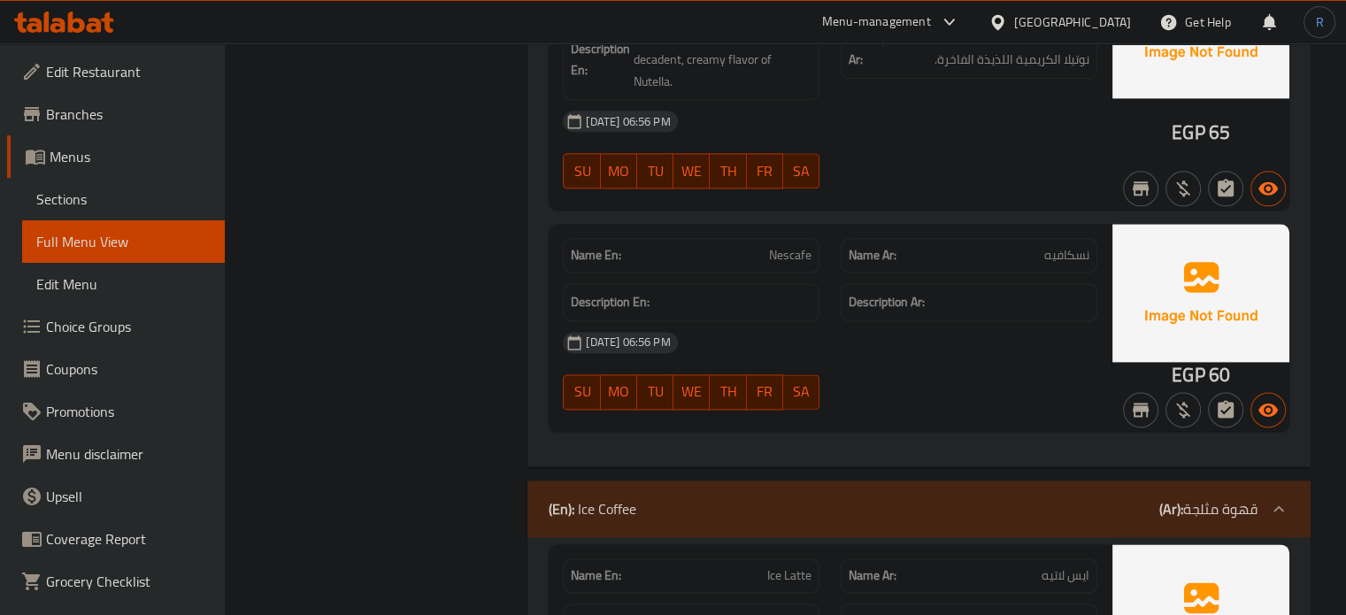
scroll to position [2301, 0]
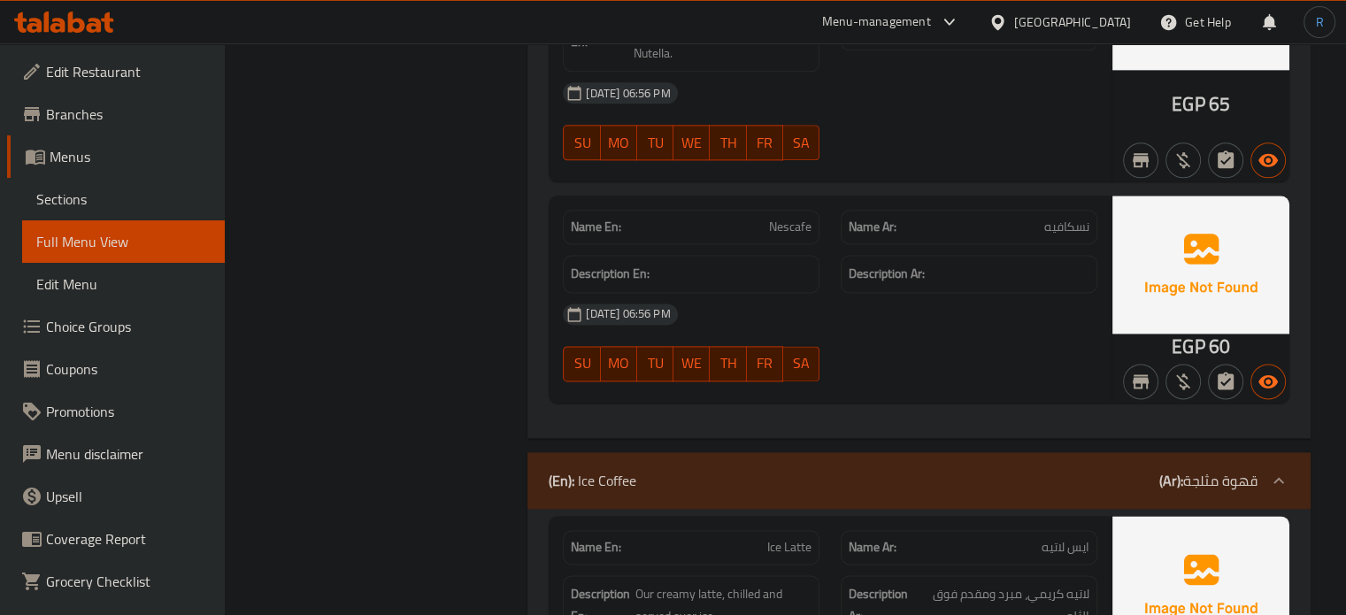
drag, startPoint x: 949, startPoint y: 304, endPoint x: 657, endPoint y: 189, distance: 314.3
click at [949, 304] on div "29-09-2025 06:56 PM" at bounding box center [830, 314] width 556 height 42
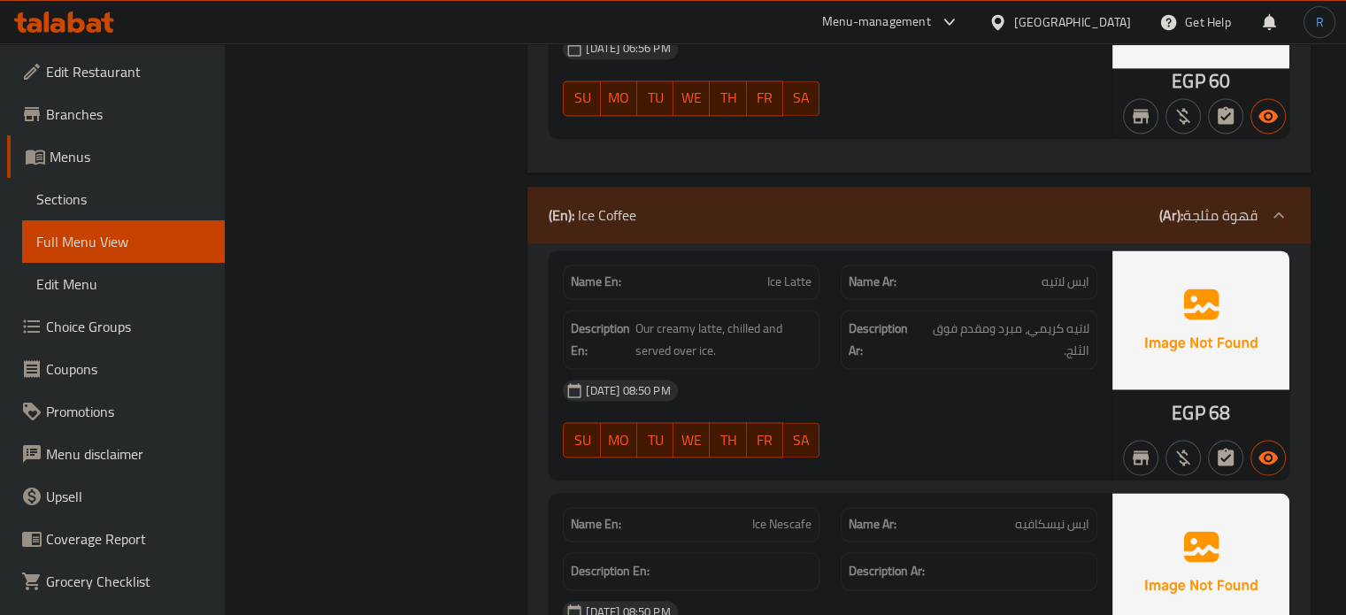
scroll to position [2655, 0]
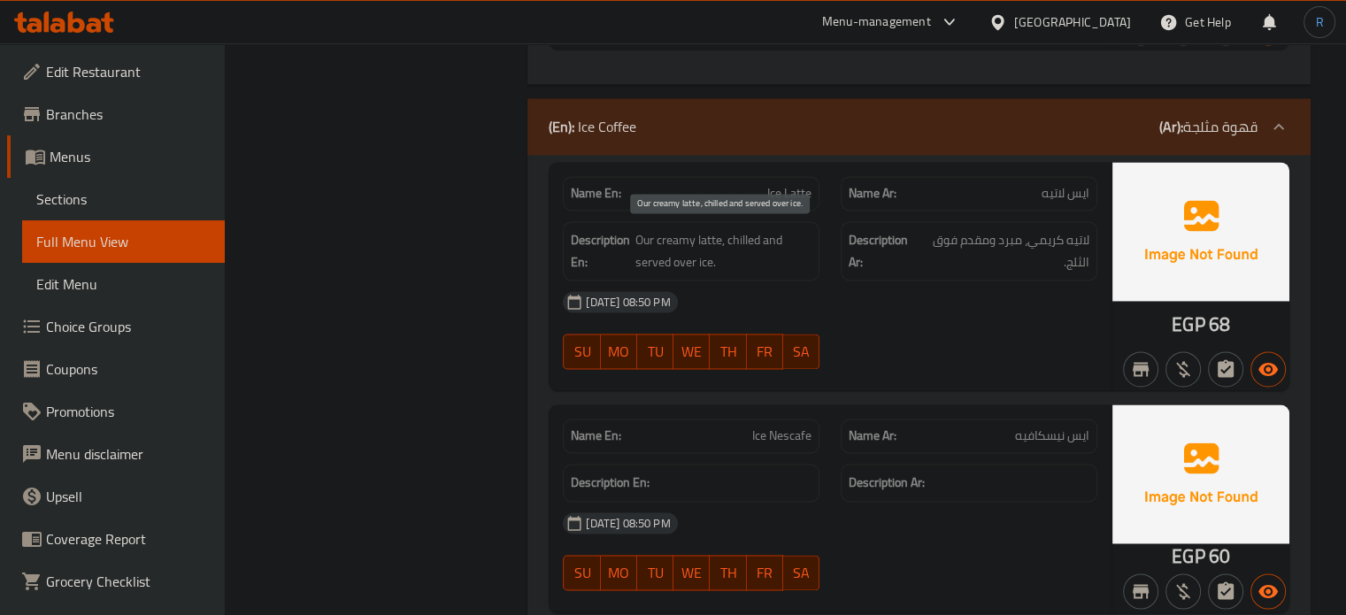
drag, startPoint x: 749, startPoint y: 250, endPoint x: 279, endPoint y: 45, distance: 513.6
click at [749, 250] on span "Our creamy latte, chilled and served over ice." at bounding box center [723, 250] width 177 height 43
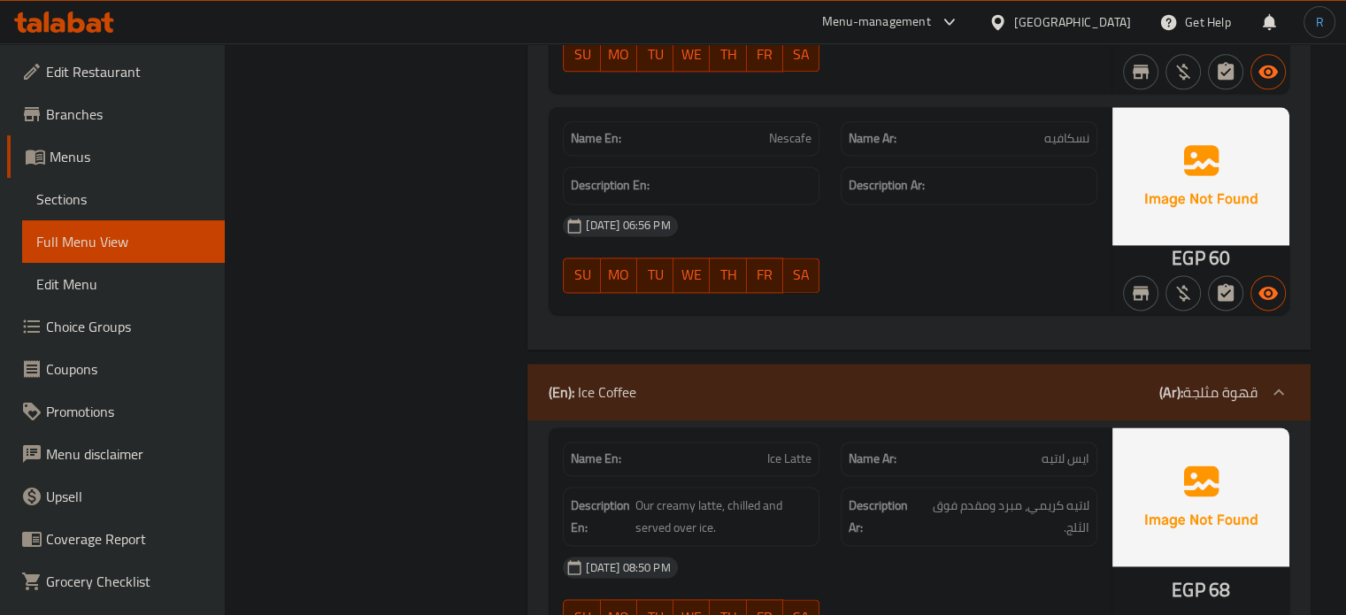
click at [772, 129] on span "Nescafe" at bounding box center [790, 138] width 42 height 19
copy span "Nescafe"
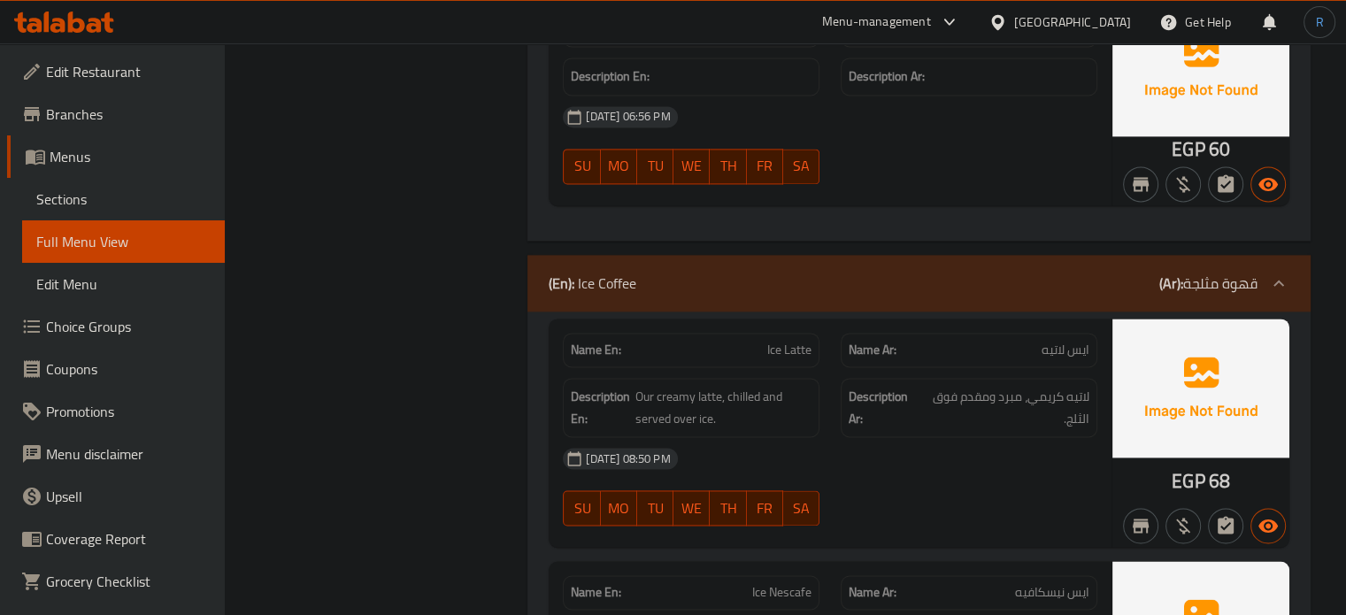
scroll to position [2566, 0]
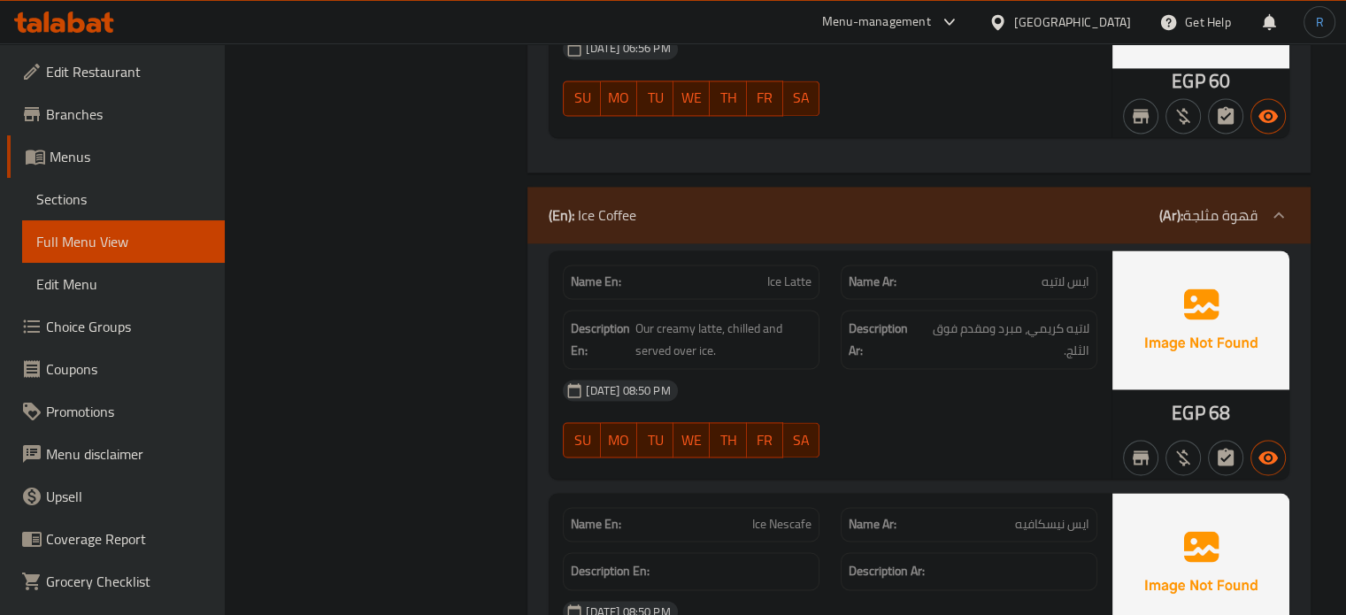
click at [918, 119] on div at bounding box center [969, 115] width 278 height 21
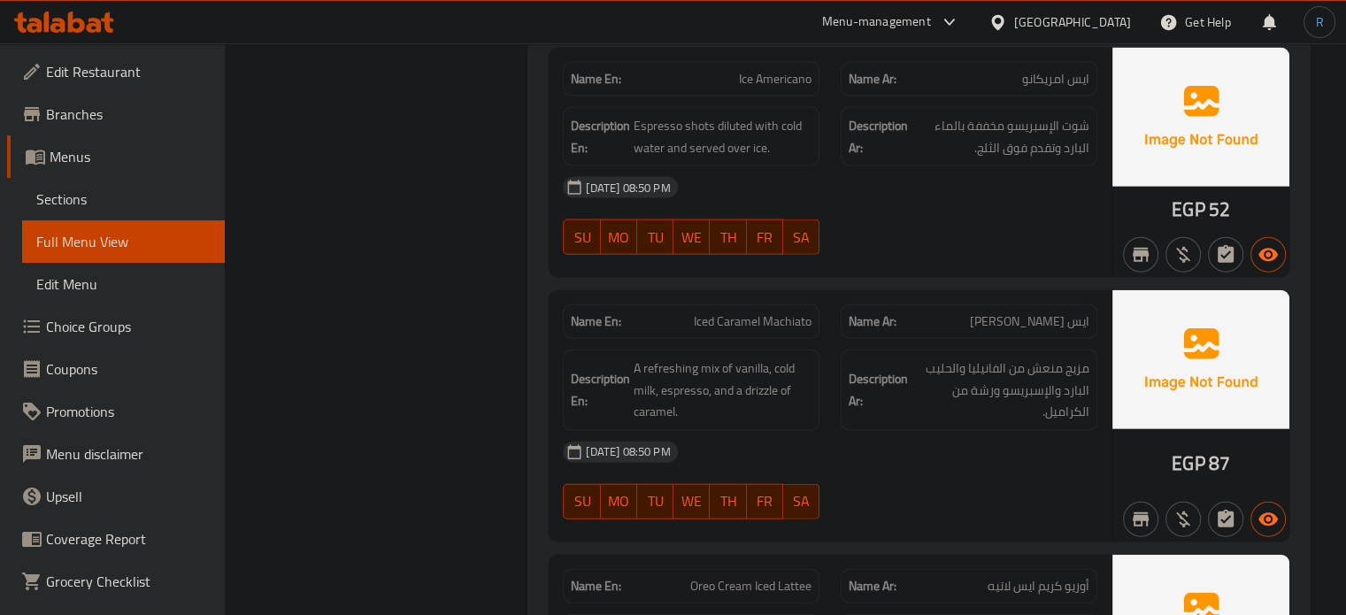
scroll to position [4070, 0]
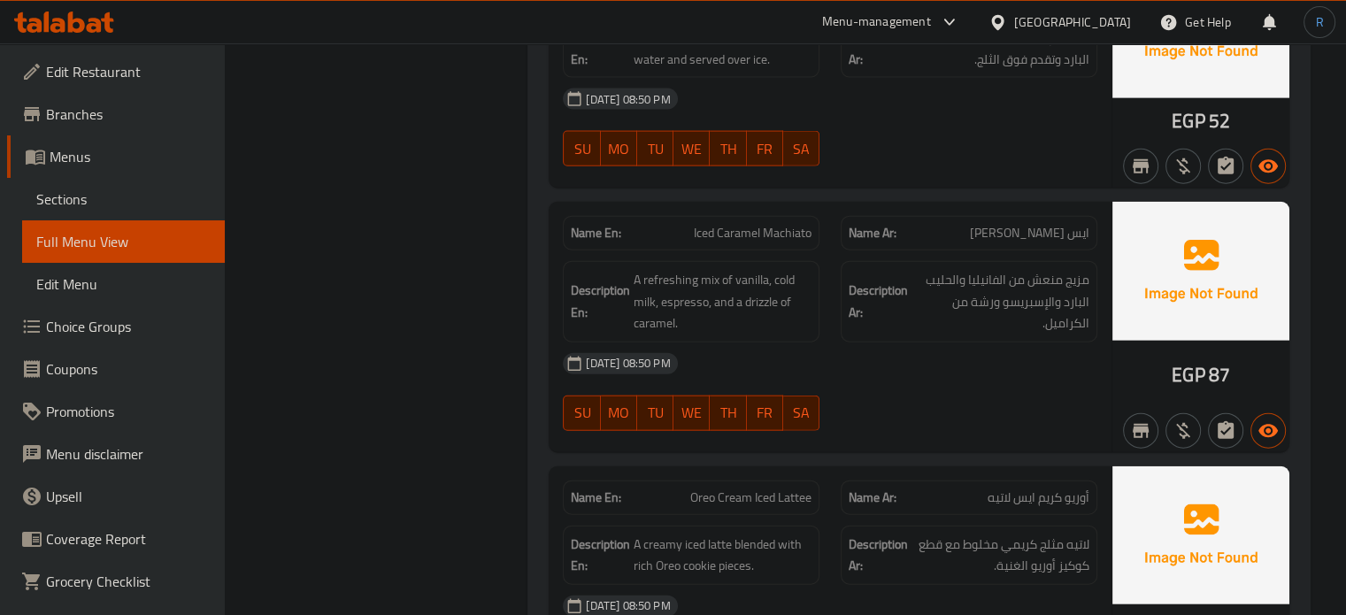
click at [742, 342] on div "29-09-2025 08:50 PM" at bounding box center [830, 363] width 556 height 42
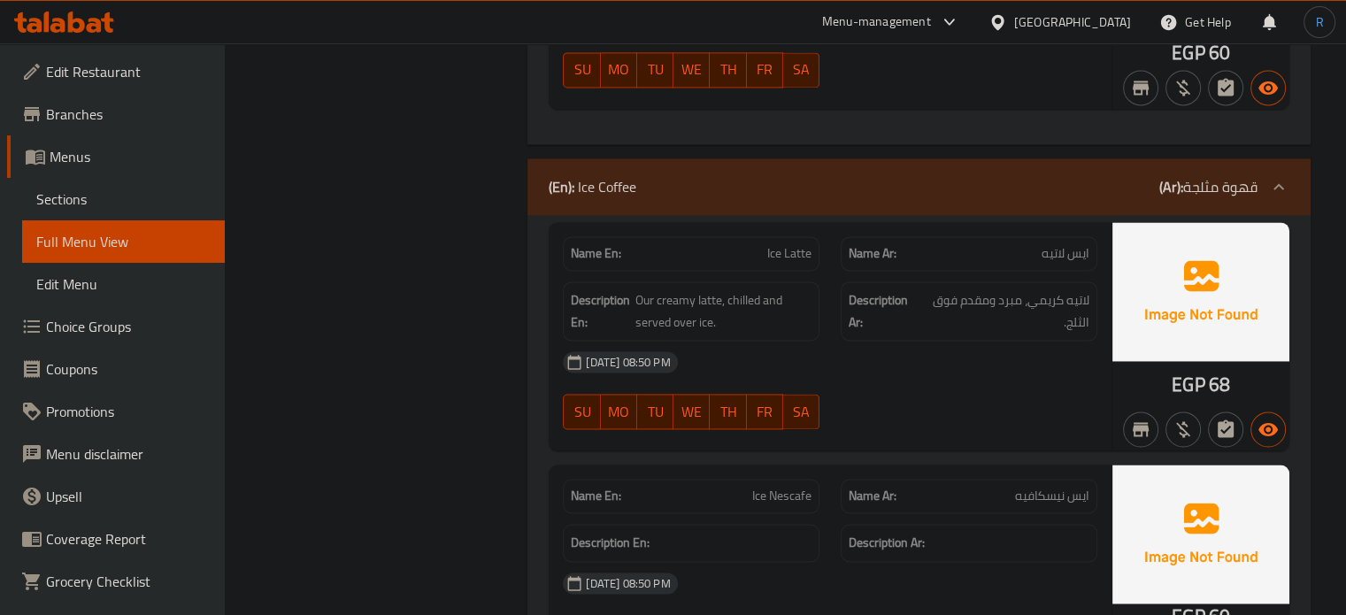
click at [773, 256] on span "Ice Latte" at bounding box center [789, 253] width 44 height 19
copy span "Ice Latte"
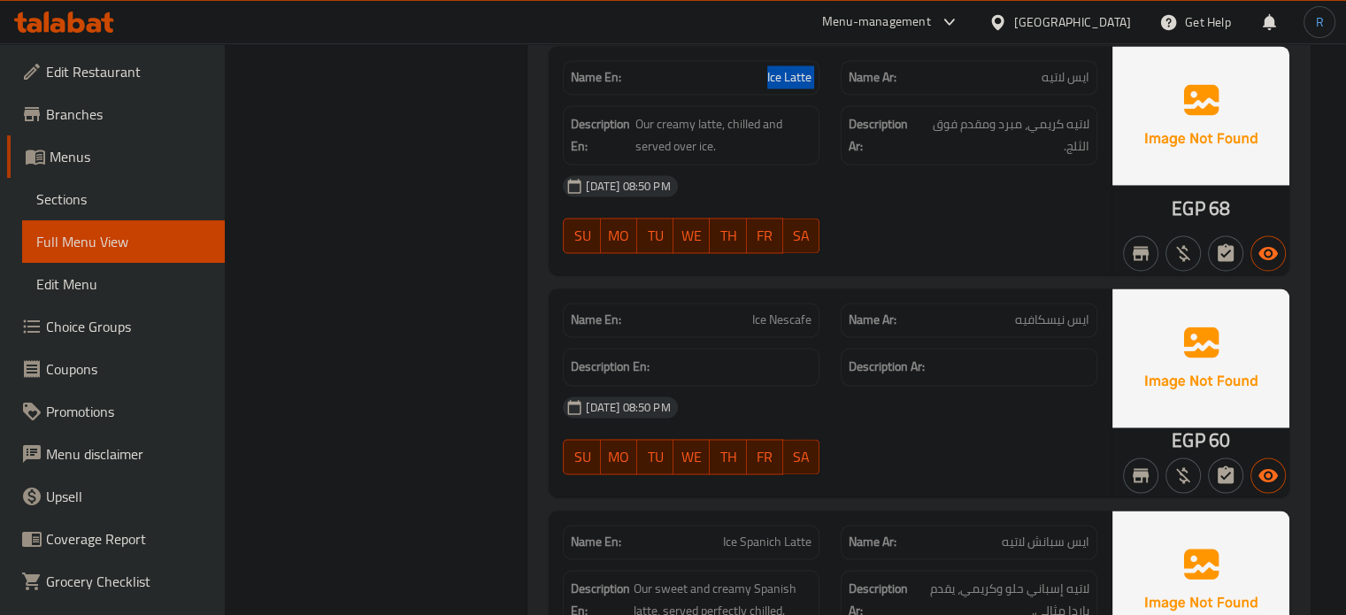
scroll to position [2771, 0]
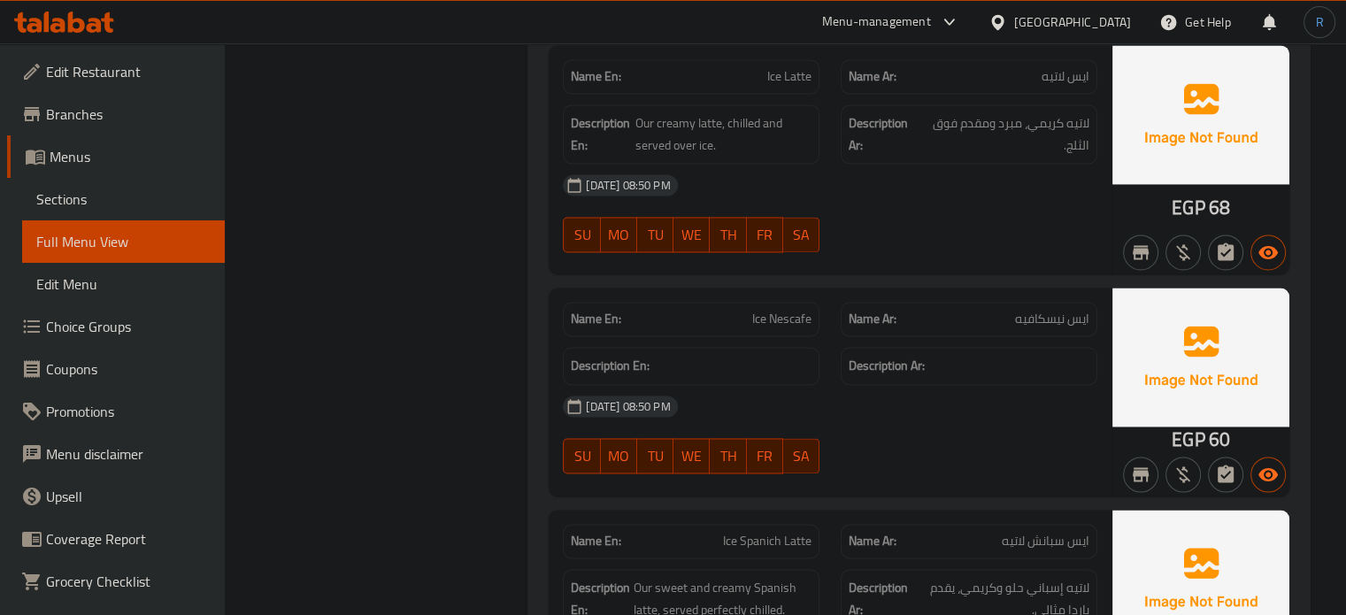
click at [786, 315] on span "Ice Nescafe" at bounding box center [781, 319] width 59 height 19
drag, startPoint x: 341, startPoint y: 215, endPoint x: 343, endPoint y: 147, distance: 68.2
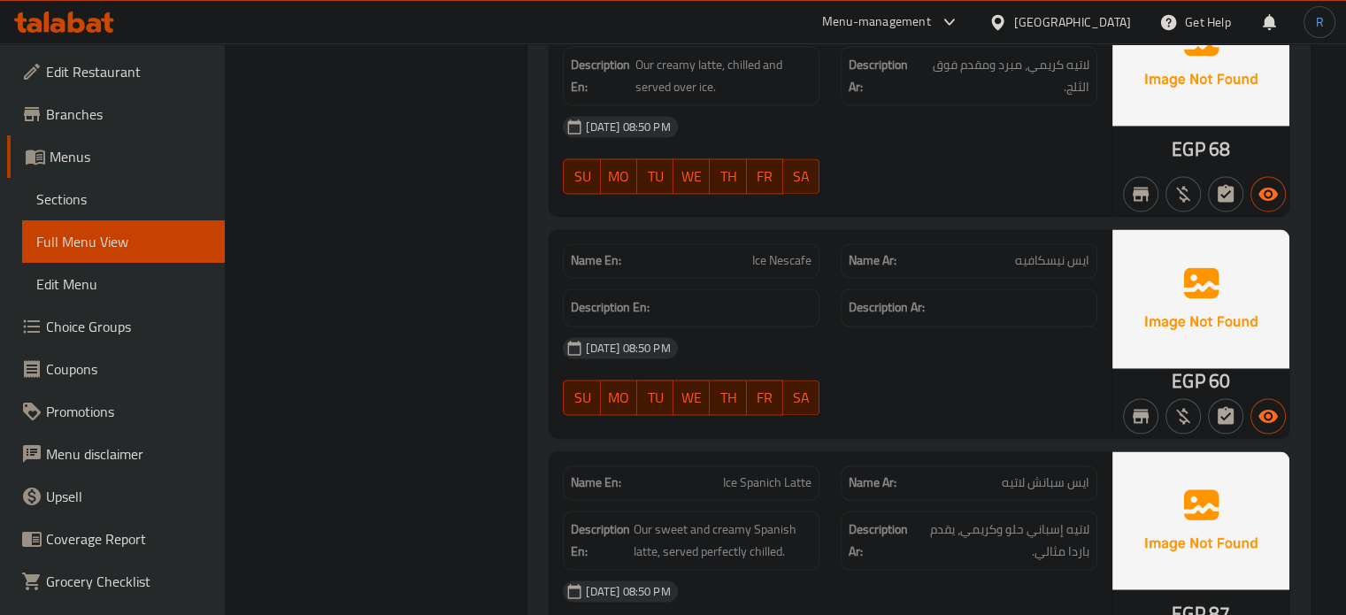
scroll to position [2948, 0]
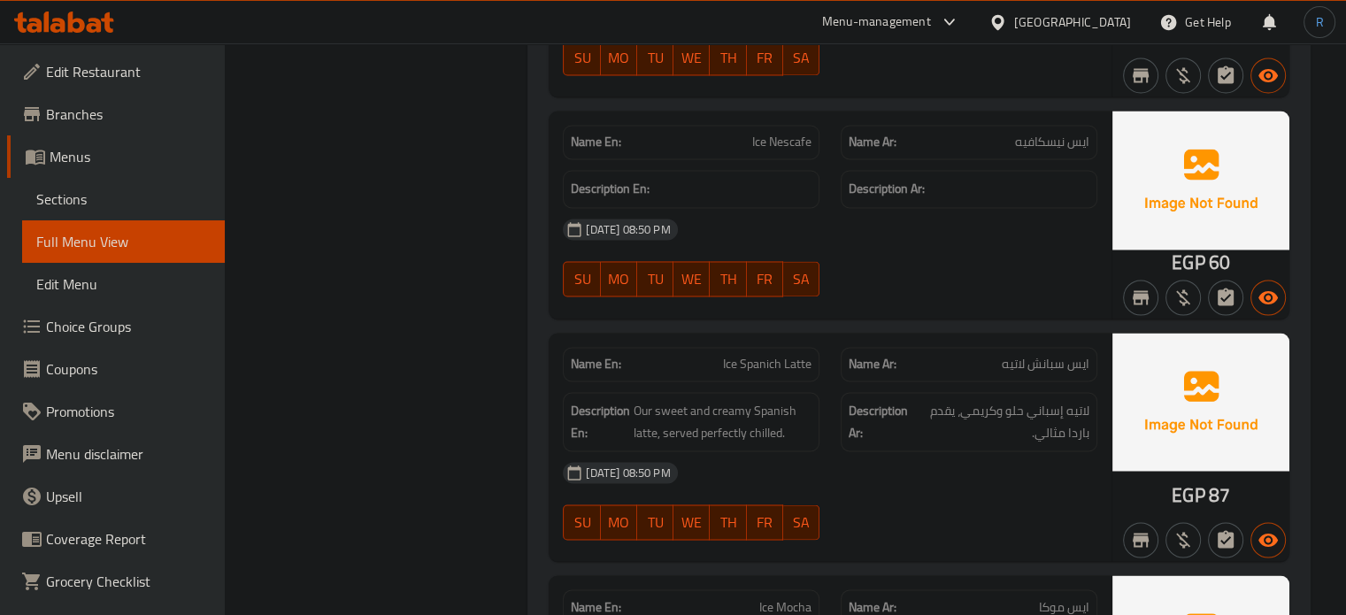
click at [926, 289] on div at bounding box center [969, 296] width 278 height 21
click at [1065, 227] on div "29-09-2025 08:50 PM" at bounding box center [830, 229] width 556 height 42
click at [742, 355] on span "Ice Spanich Latte" at bounding box center [767, 364] width 88 height 19
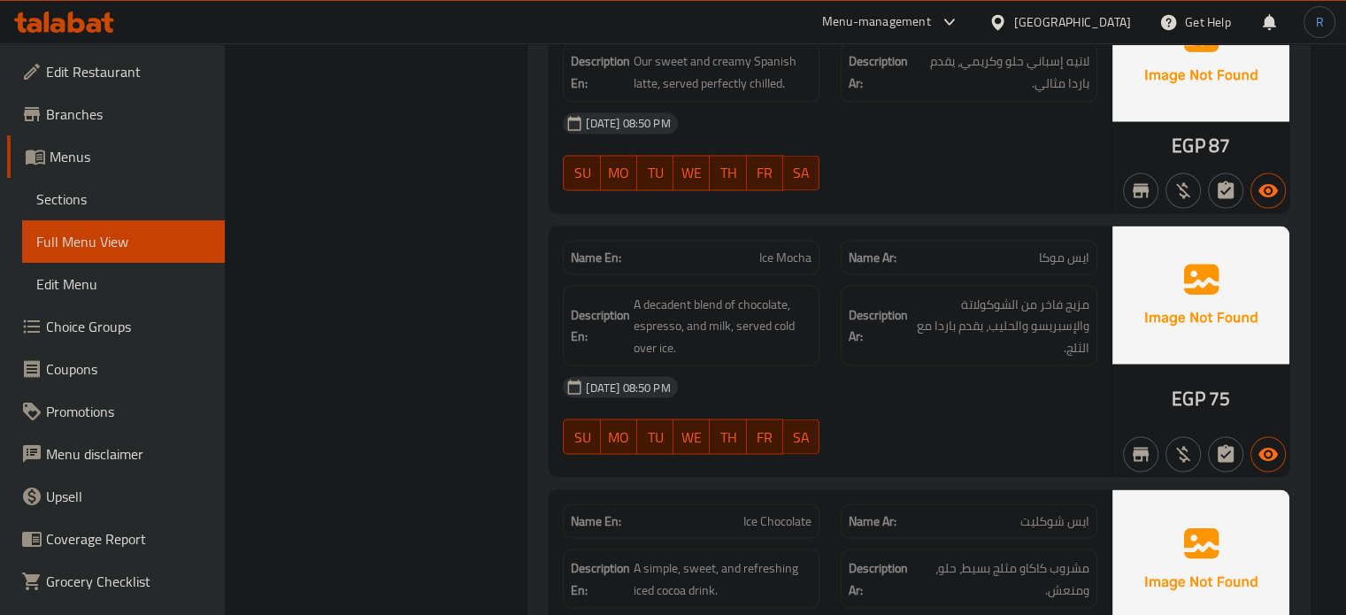
scroll to position [3302, 0]
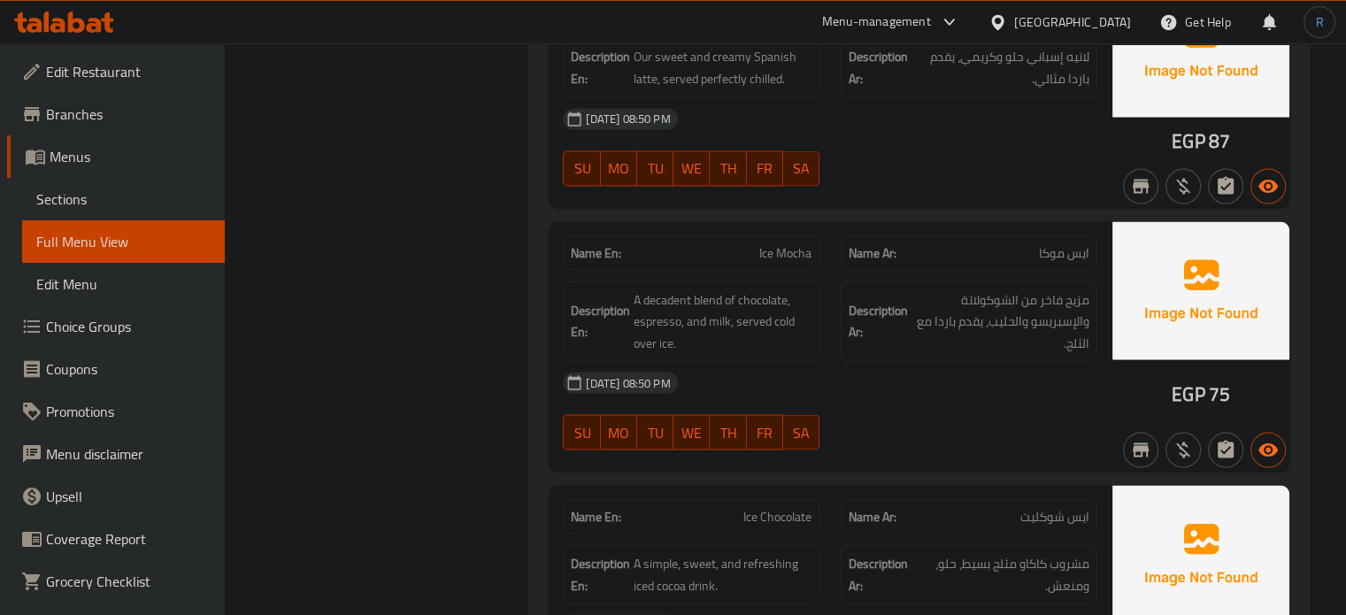
click at [795, 244] on span "Ice Mocha" at bounding box center [785, 252] width 52 height 19
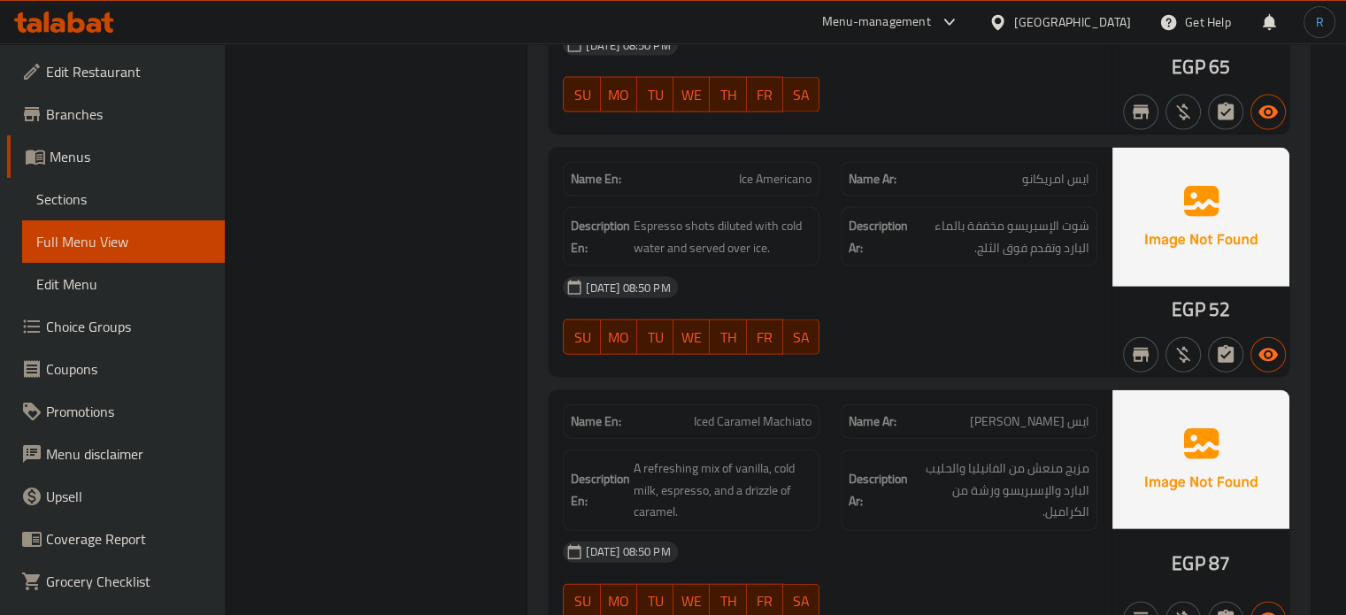
scroll to position [3922, 0]
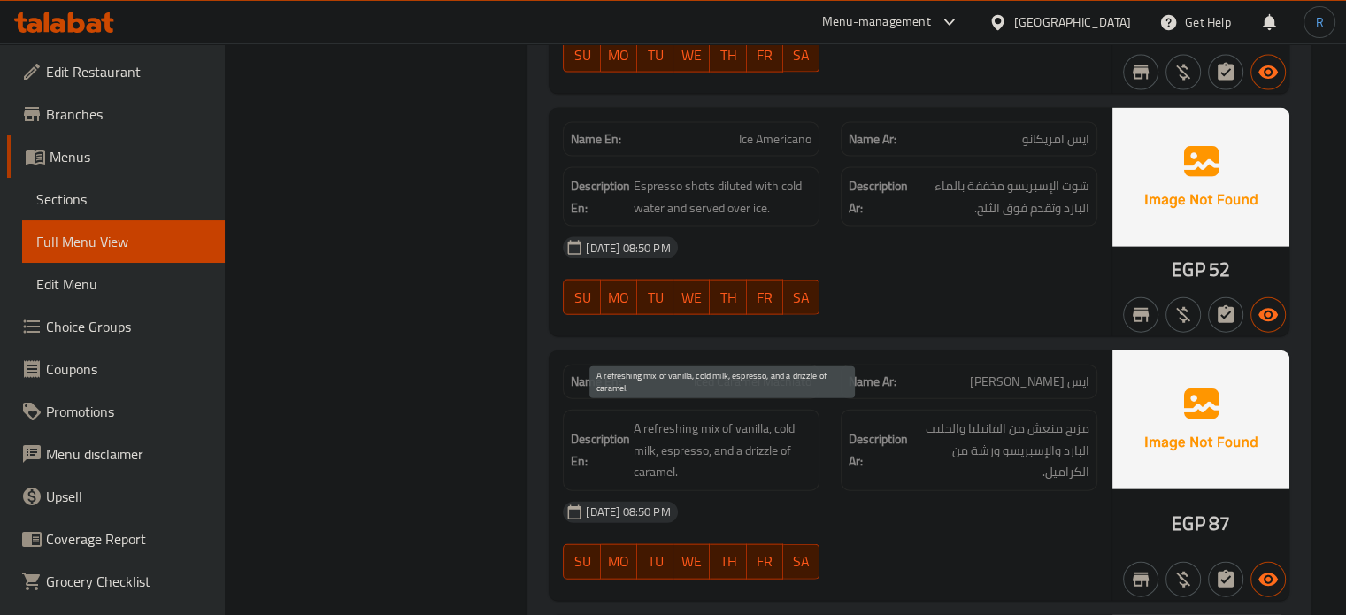
click at [759, 445] on span "A refreshing mix of vanilla, cold milk, espresso, and a drizzle of caramel." at bounding box center [723, 450] width 178 height 65
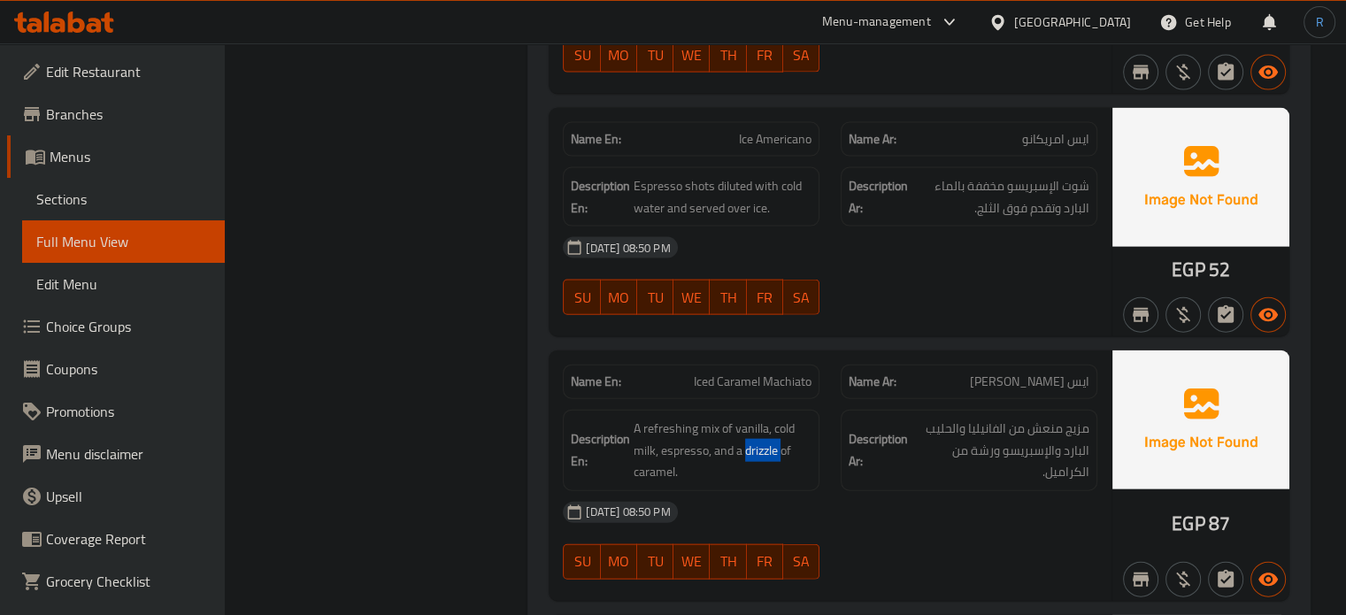
click at [979, 296] on div "29-09-2025 08:50 PM SU MO TU WE TH FR SA" at bounding box center [830, 276] width 556 height 99
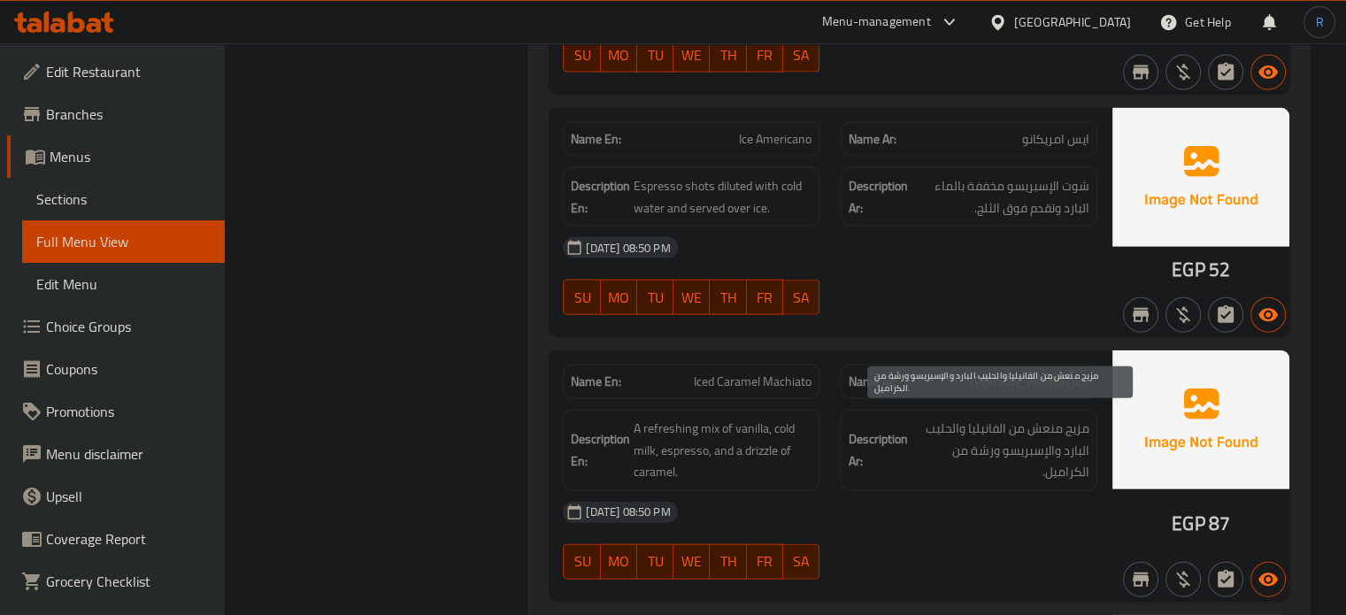
click at [984, 441] on span "مزيج منعش من الفانيليا والحليب البارد والإسبريسو ورشة من الكراميل." at bounding box center [1000, 450] width 178 height 65
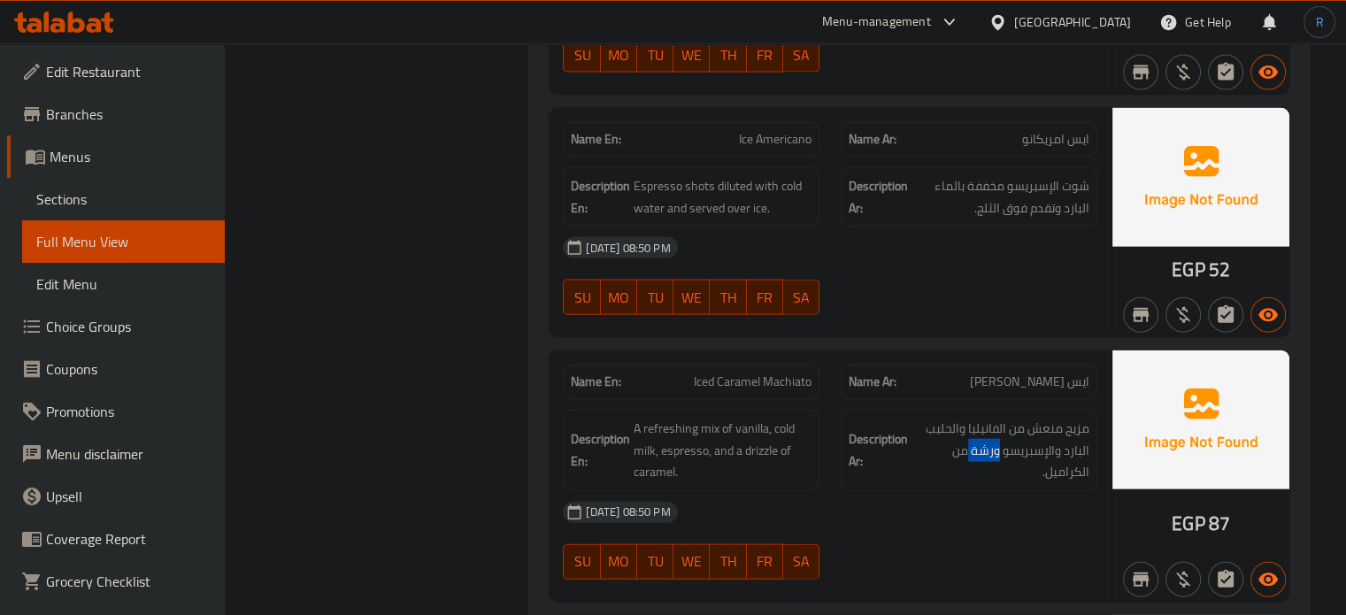
click at [1020, 304] on div at bounding box center [969, 314] width 278 height 21
click at [800, 376] on span "Iced Caramel Machiato" at bounding box center [753, 382] width 118 height 19
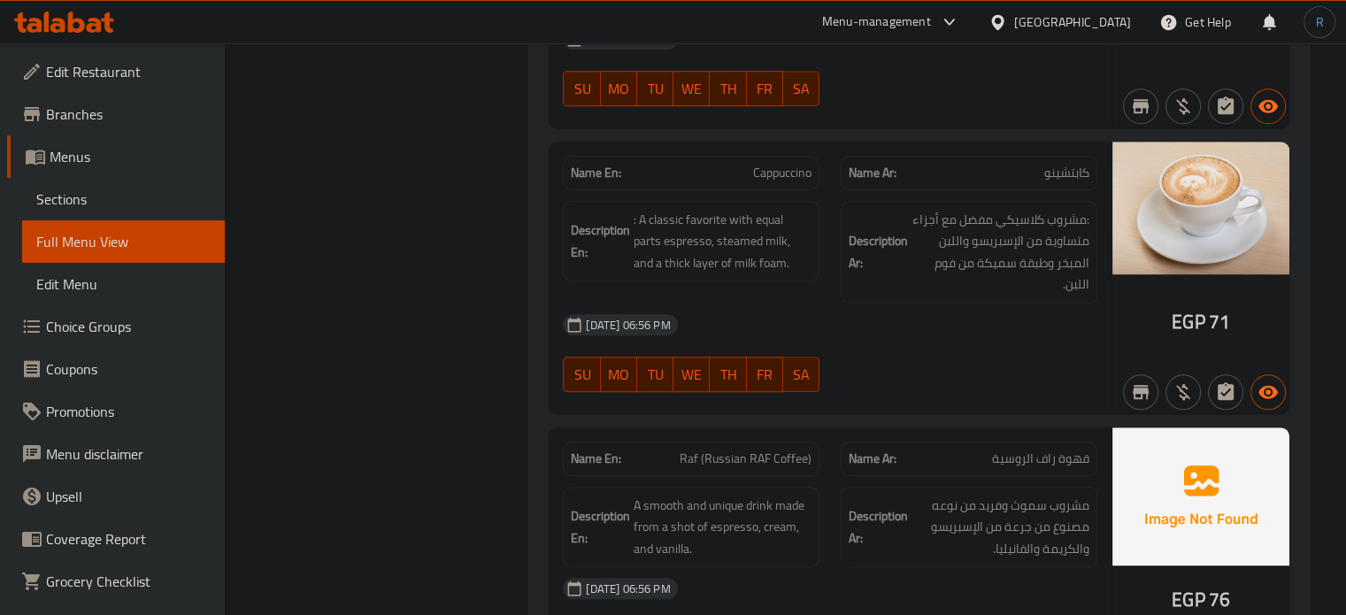
scroll to position [8169, 0]
click at [744, 449] on span "Raf (Russian RAF Coffee)" at bounding box center [746, 458] width 132 height 19
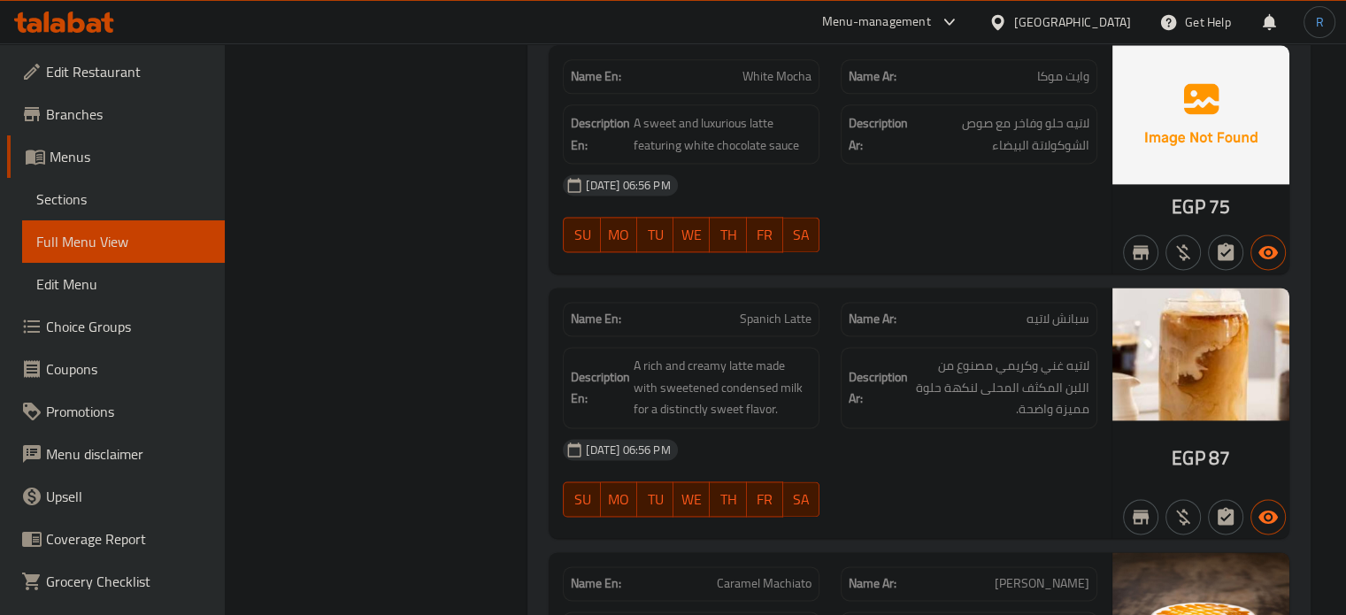
scroll to position [9142, 0]
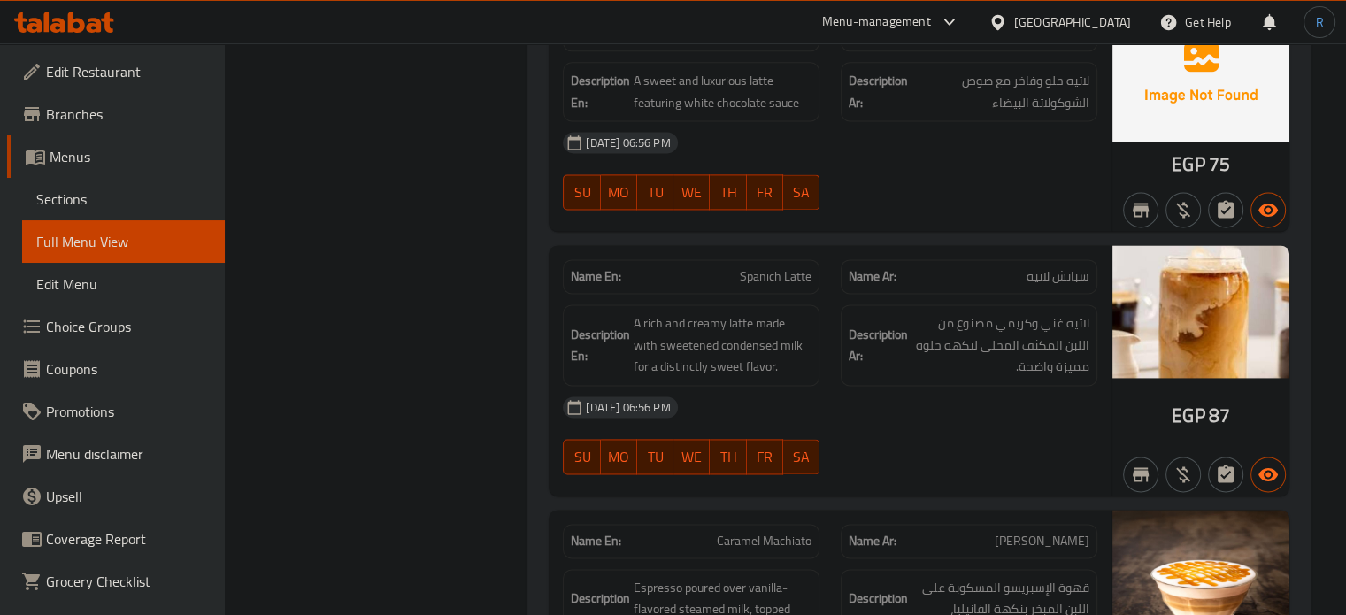
click at [715, 388] on div "29-09-2025 06:56 PM" at bounding box center [830, 407] width 556 height 42
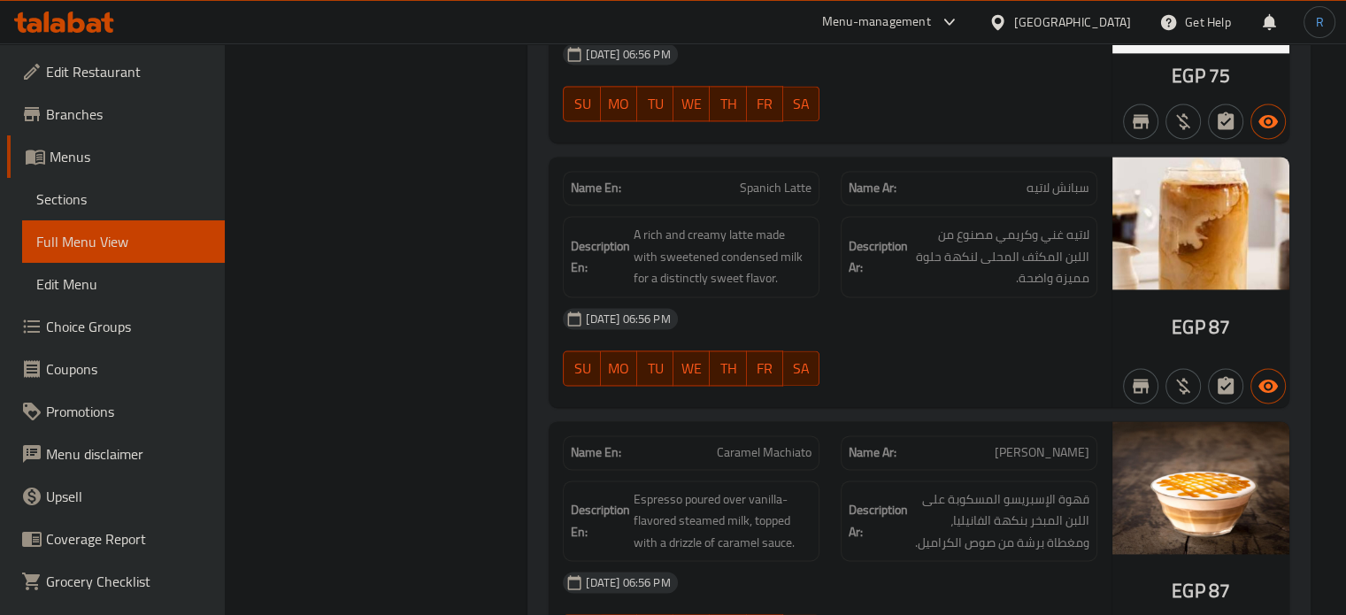
scroll to position [9319, 0]
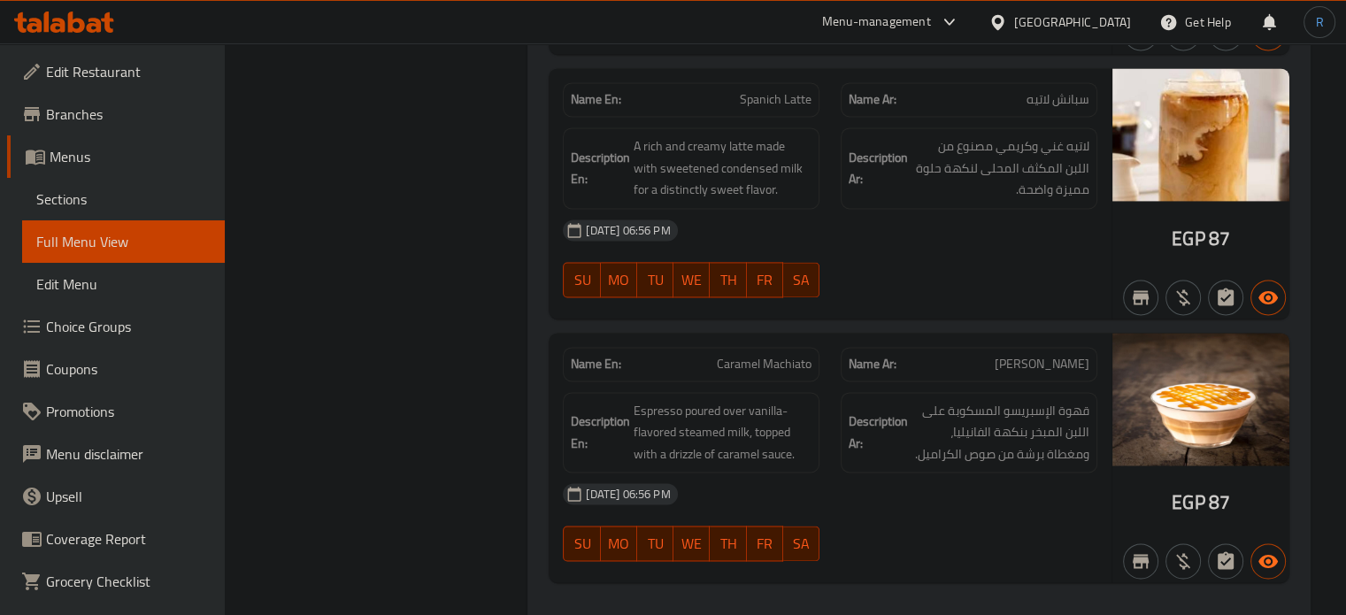
click at [734, 209] on div "29-09-2025 06:56 PM" at bounding box center [830, 230] width 556 height 42
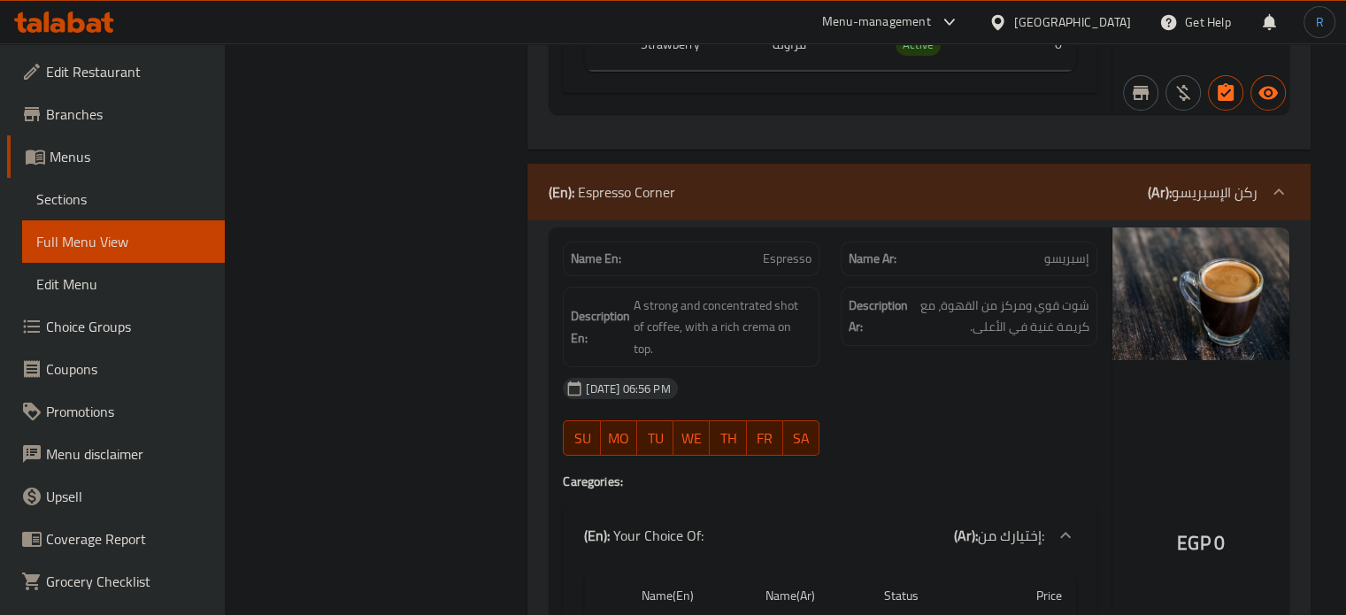
click at [852, 388] on div "29-09-2025 06:56 PM SU MO TU WE TH FR SA" at bounding box center [830, 416] width 556 height 99
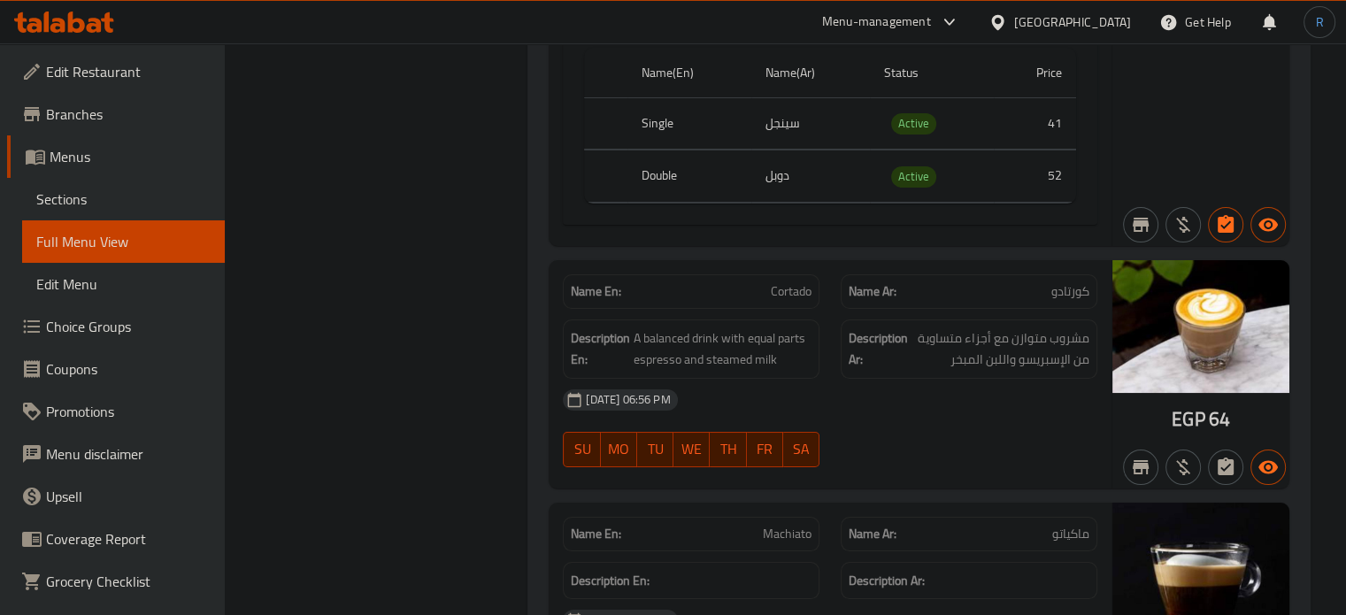
click at [775, 282] on span "Cortado" at bounding box center [791, 291] width 41 height 19
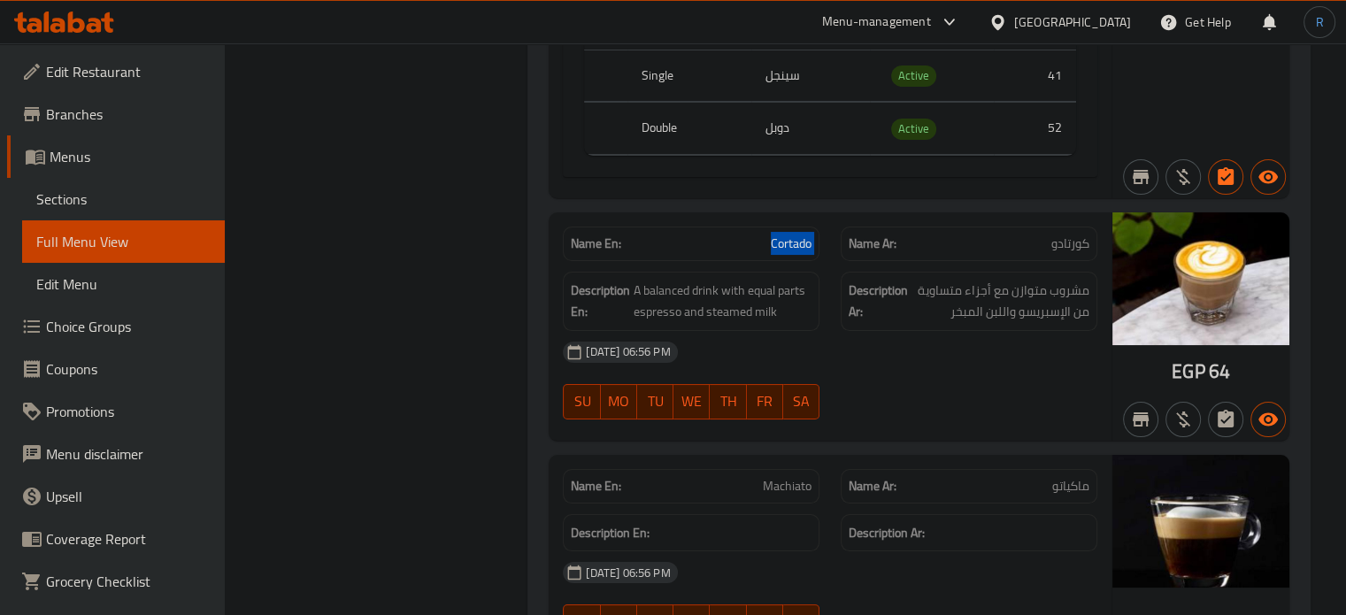
scroll to position [6834, 0]
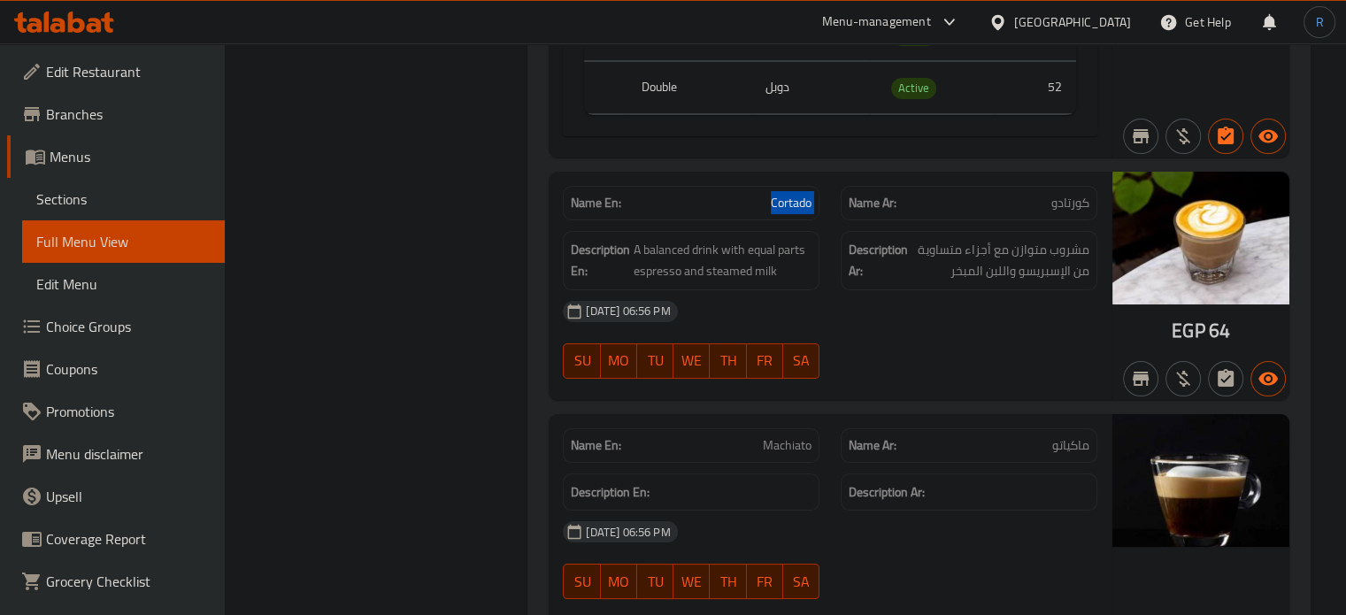
click at [782, 436] on span "Machiato" at bounding box center [787, 445] width 49 height 19
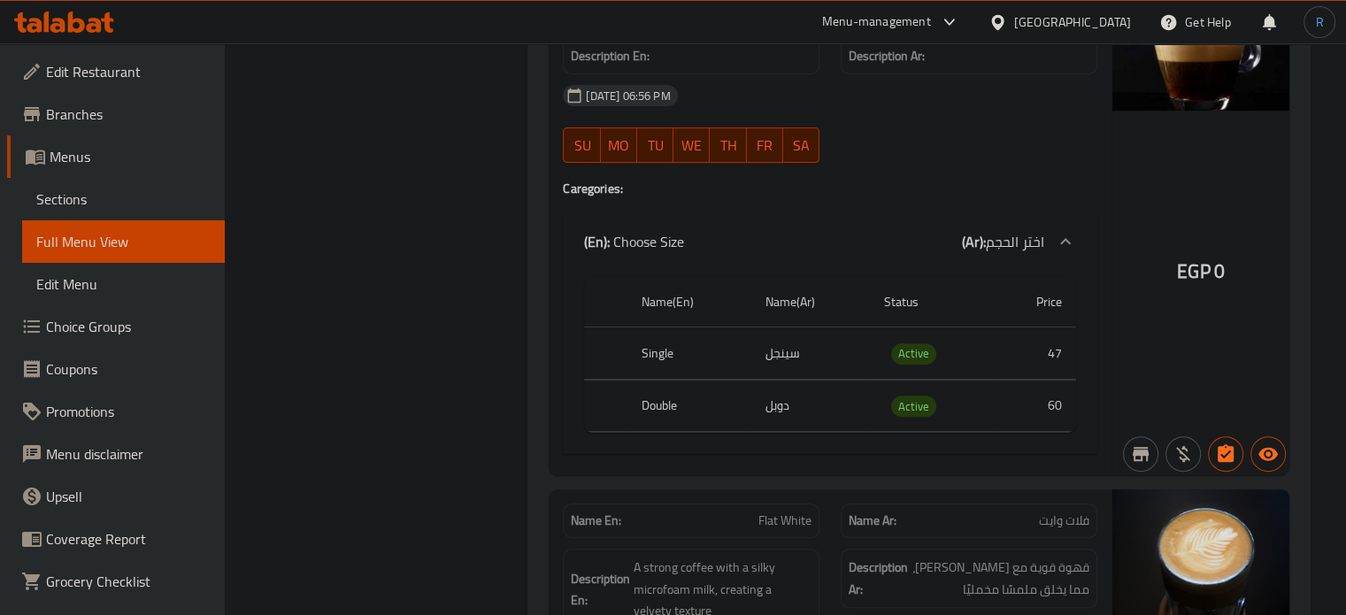
scroll to position [7276, 0]
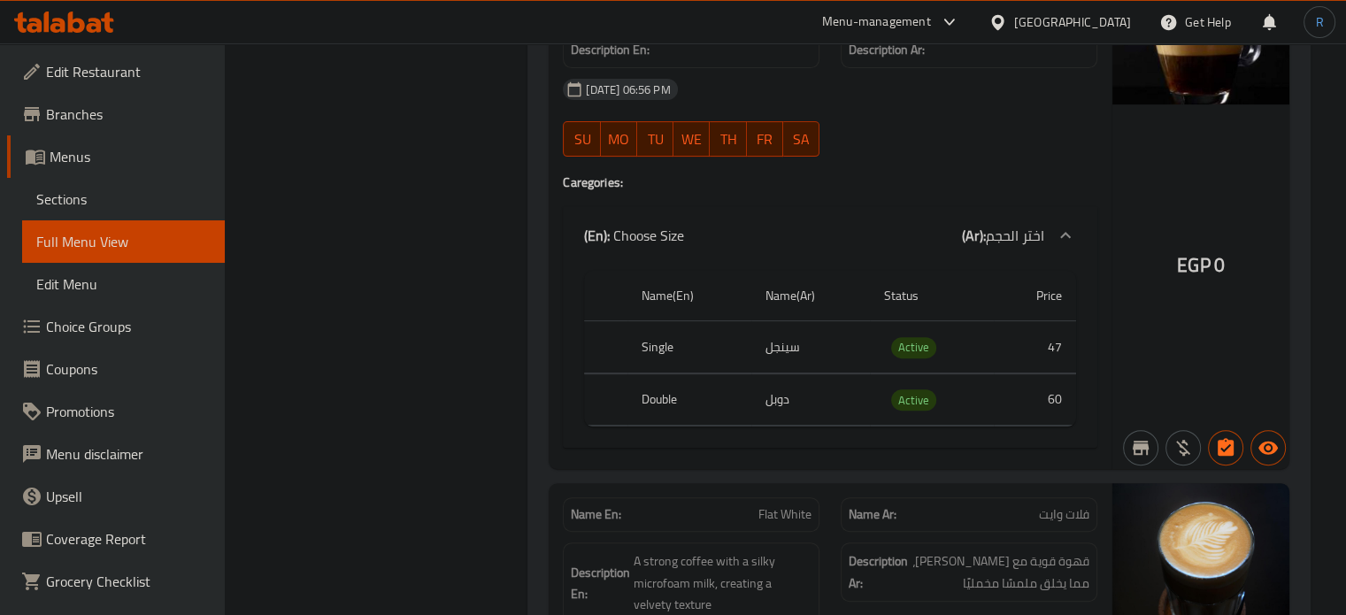
click at [755, 321] on td "سينجل" at bounding box center [810, 347] width 119 height 52
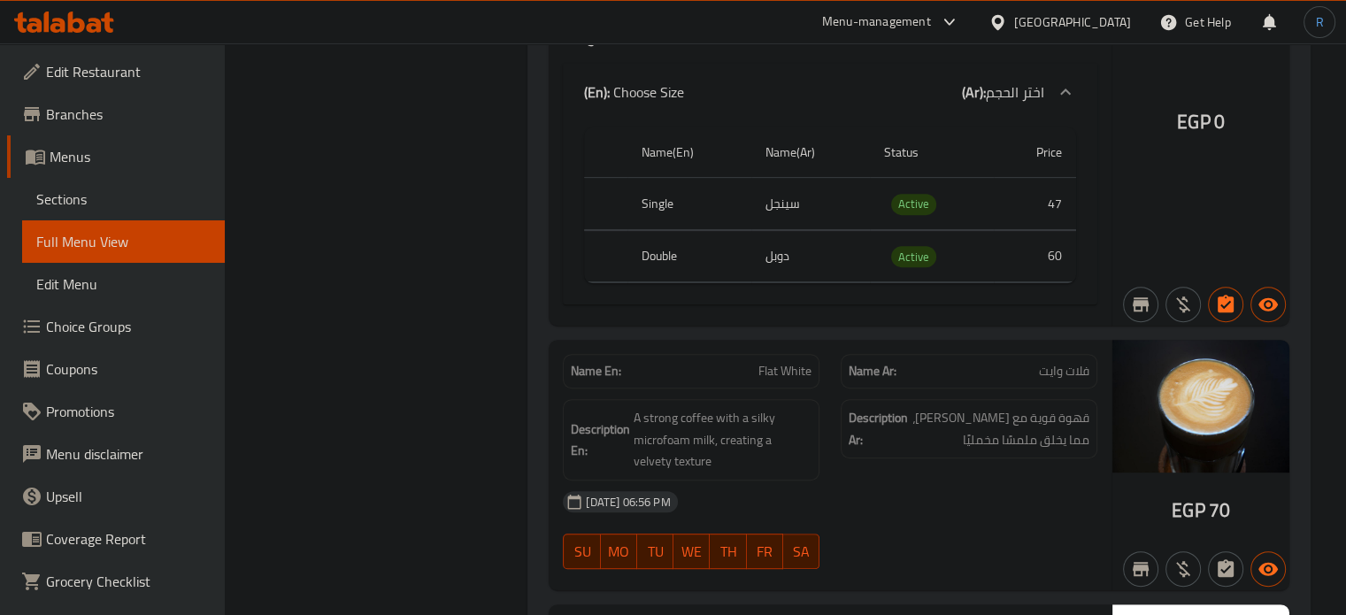
scroll to position [7453, 0]
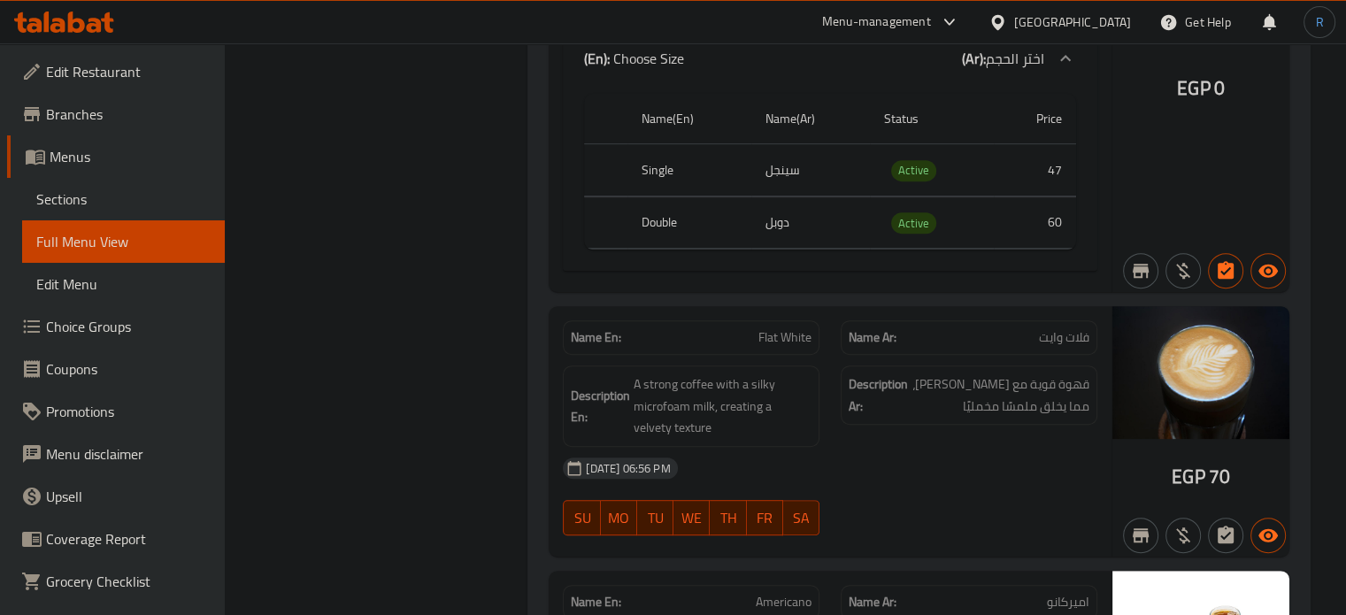
click at [786, 328] on span "Flat White" at bounding box center [784, 337] width 53 height 19
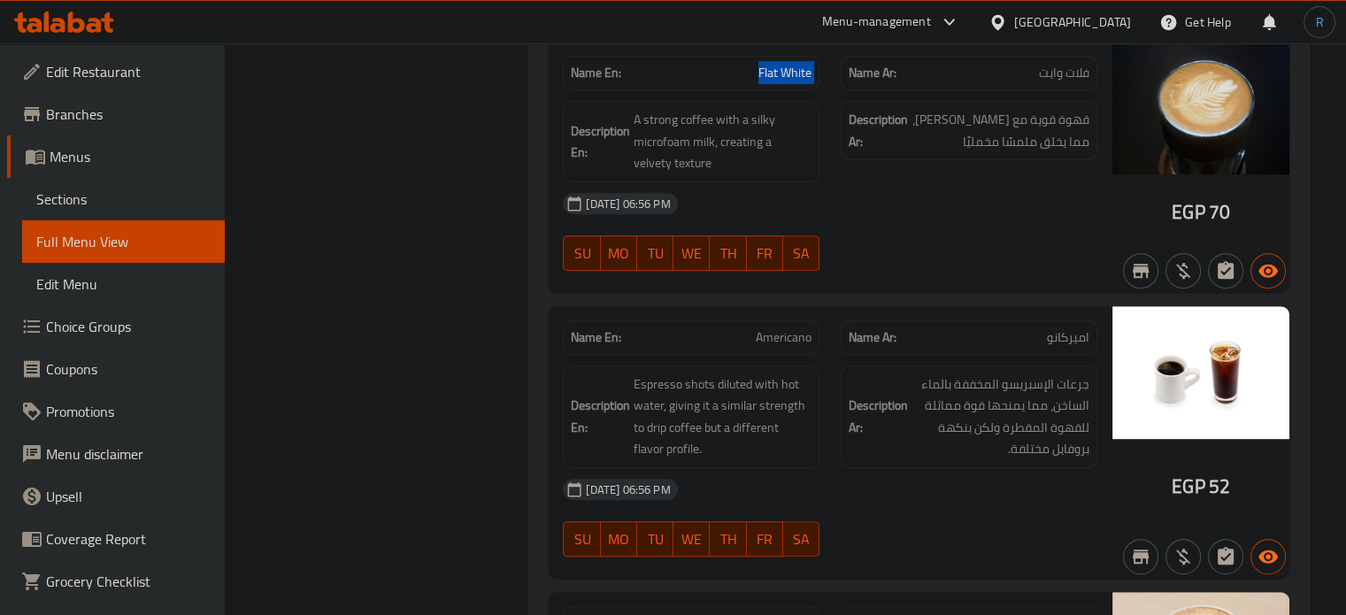
scroll to position [7719, 0]
click at [801, 406] on span "Espresso shots diluted with hot water, giving it a similar strength to drip cof…" at bounding box center [723, 416] width 178 height 87
click at [791, 327] on span "Americano" at bounding box center [784, 336] width 56 height 19
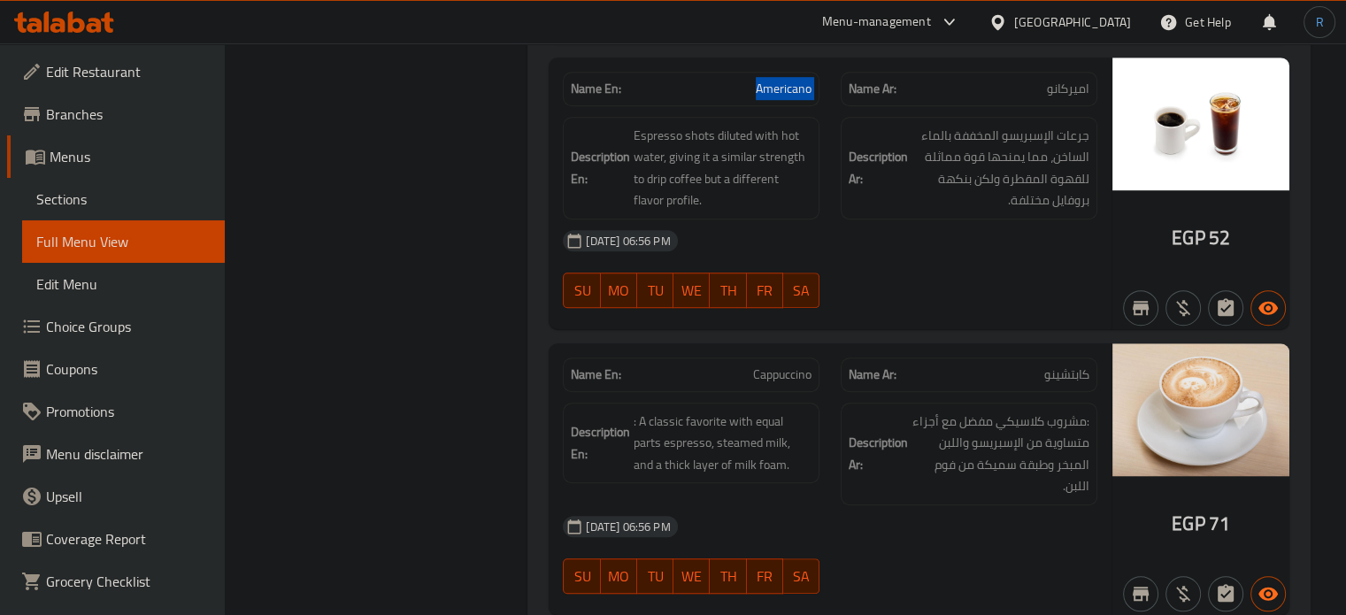
scroll to position [7984, 0]
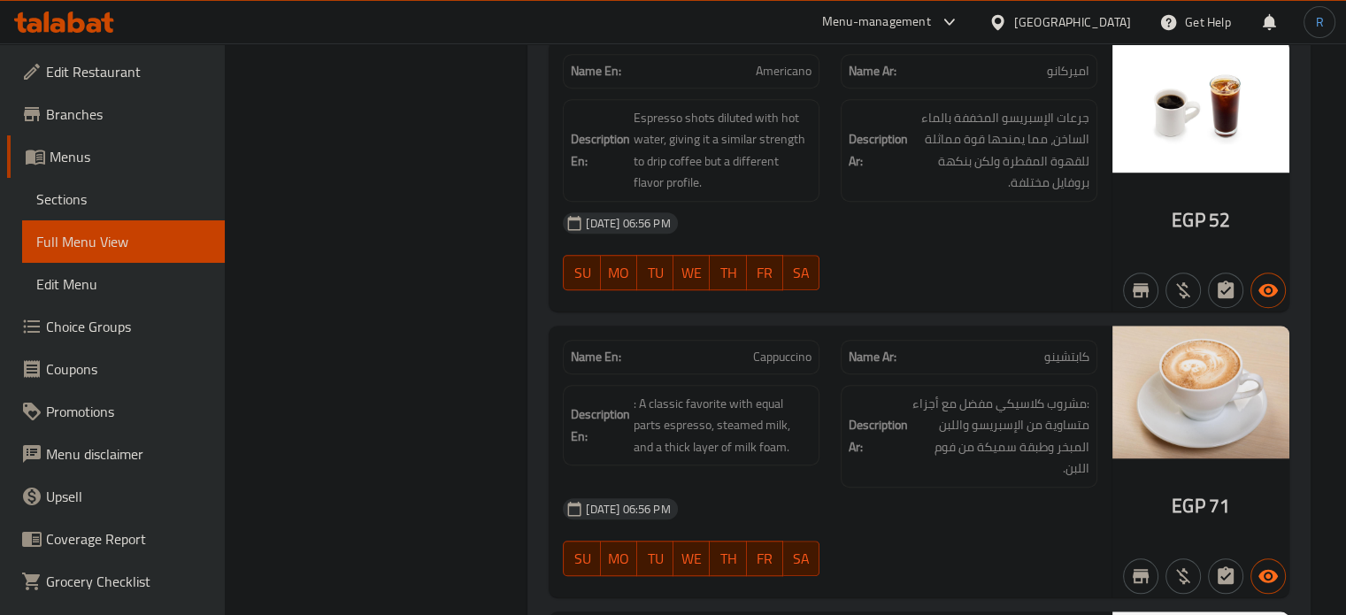
click at [756, 431] on div "Description En: : A classic favorite with equal parts espresso, steamed milk, a…" at bounding box center [691, 425] width 257 height 81
click at [765, 348] on span "Cappuccino" at bounding box center [782, 357] width 58 height 19
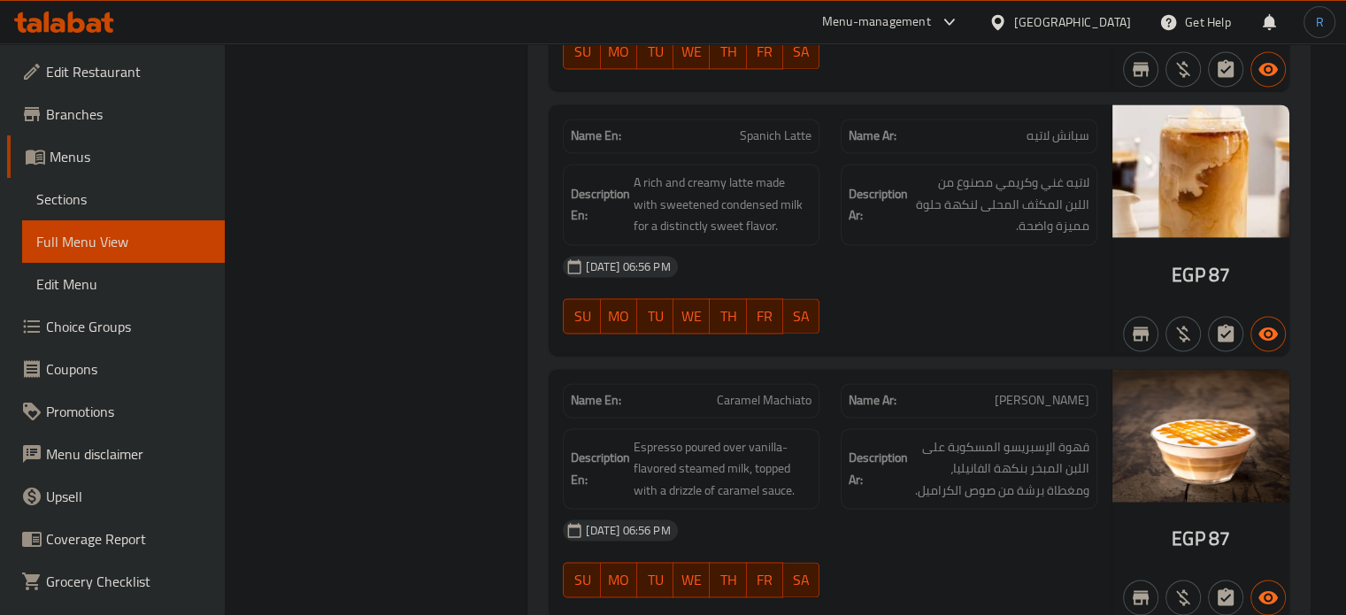
scroll to position [9311, 0]
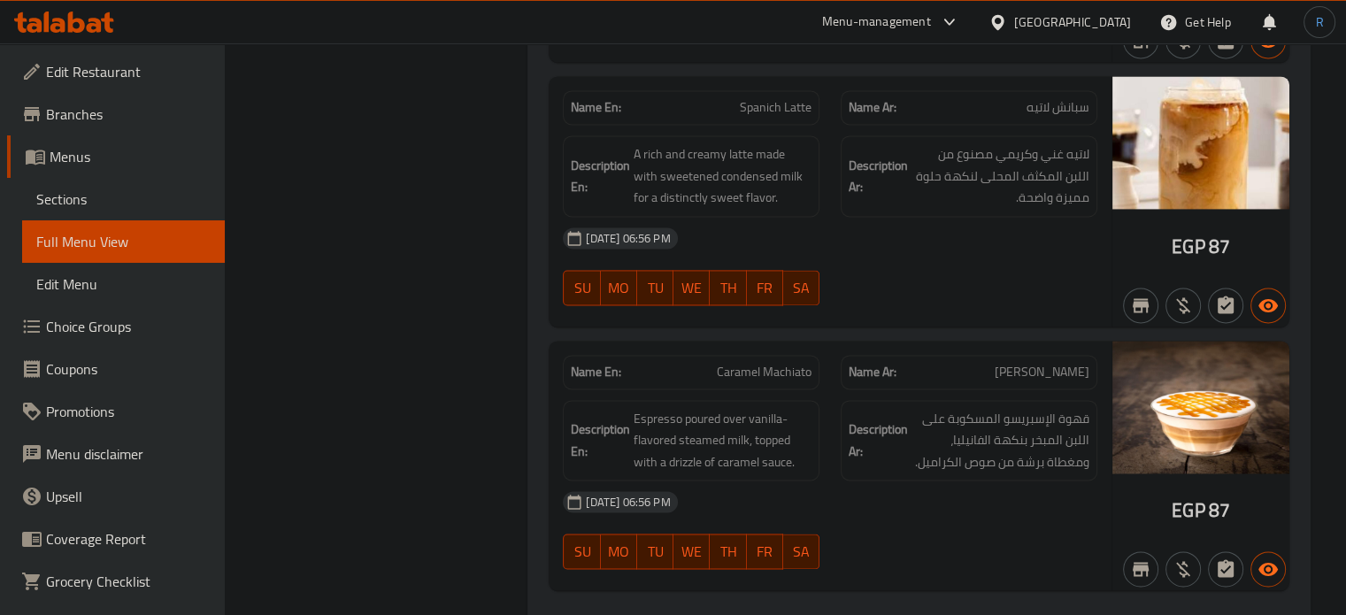
click at [749, 363] on span "Caramel Machiato" at bounding box center [764, 372] width 95 height 19
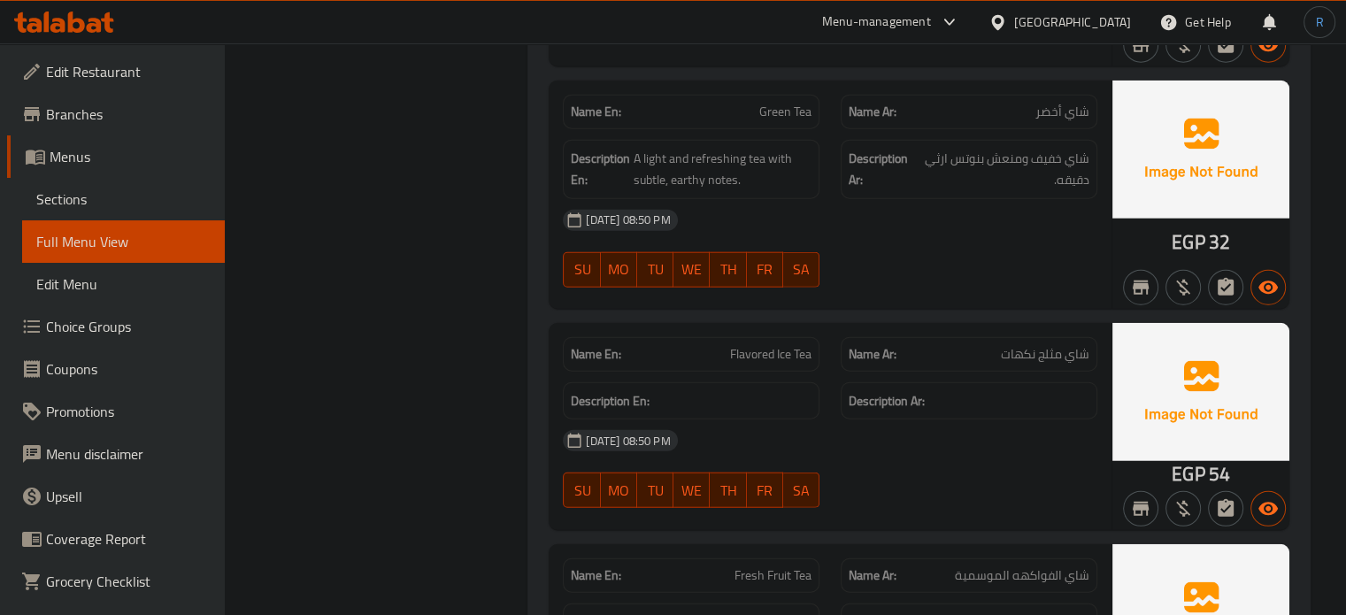
scroll to position [11258, 0]
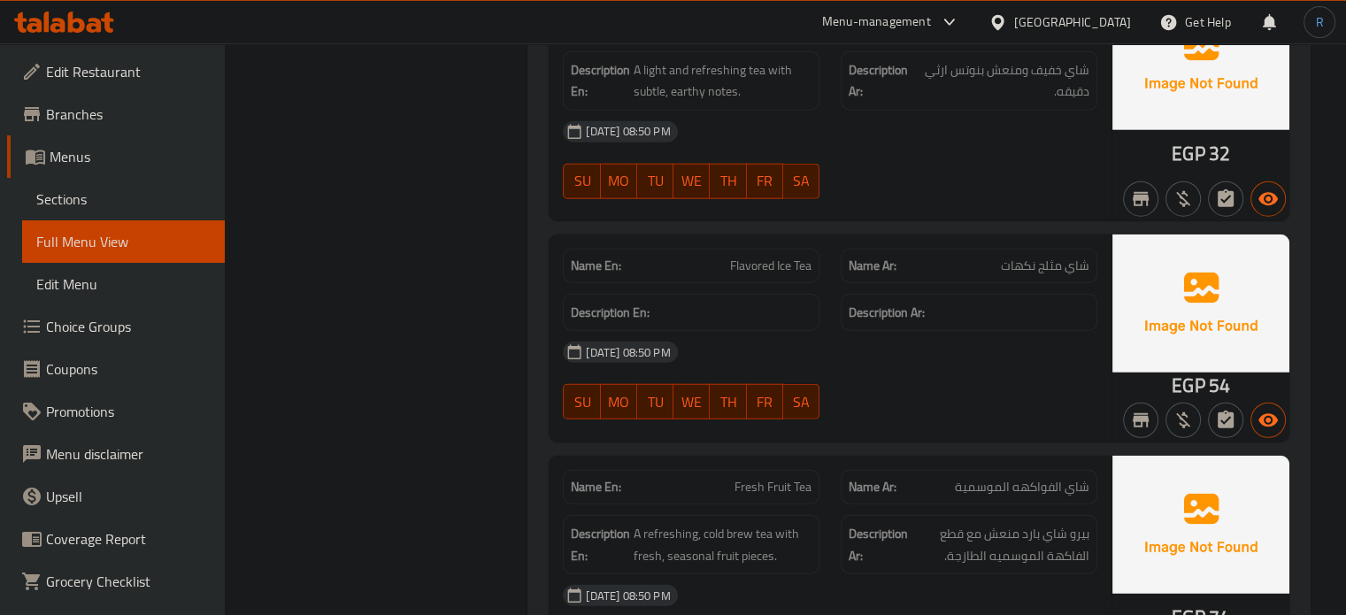
click at [747, 478] on span "Fresh Fruit Tea" at bounding box center [772, 487] width 77 height 19
click at [785, 478] on span "Fresh Fruit Tea" at bounding box center [772, 487] width 77 height 19
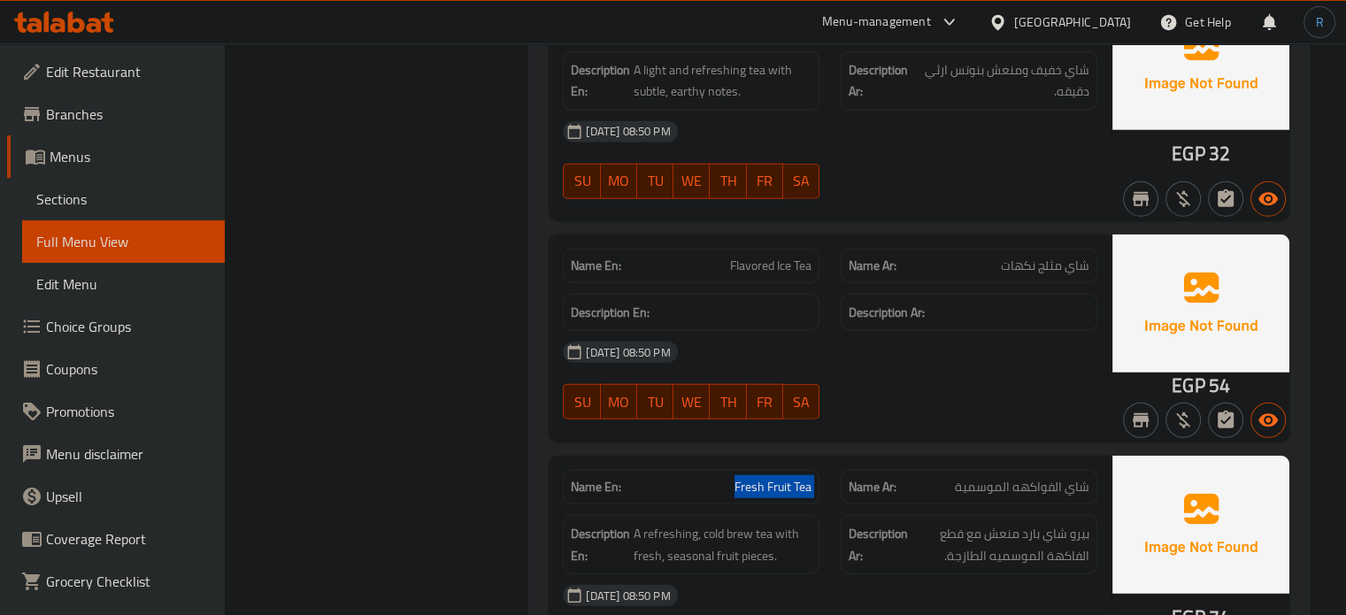
click at [785, 478] on span "Fresh Fruit Tea" at bounding box center [772, 487] width 77 height 19
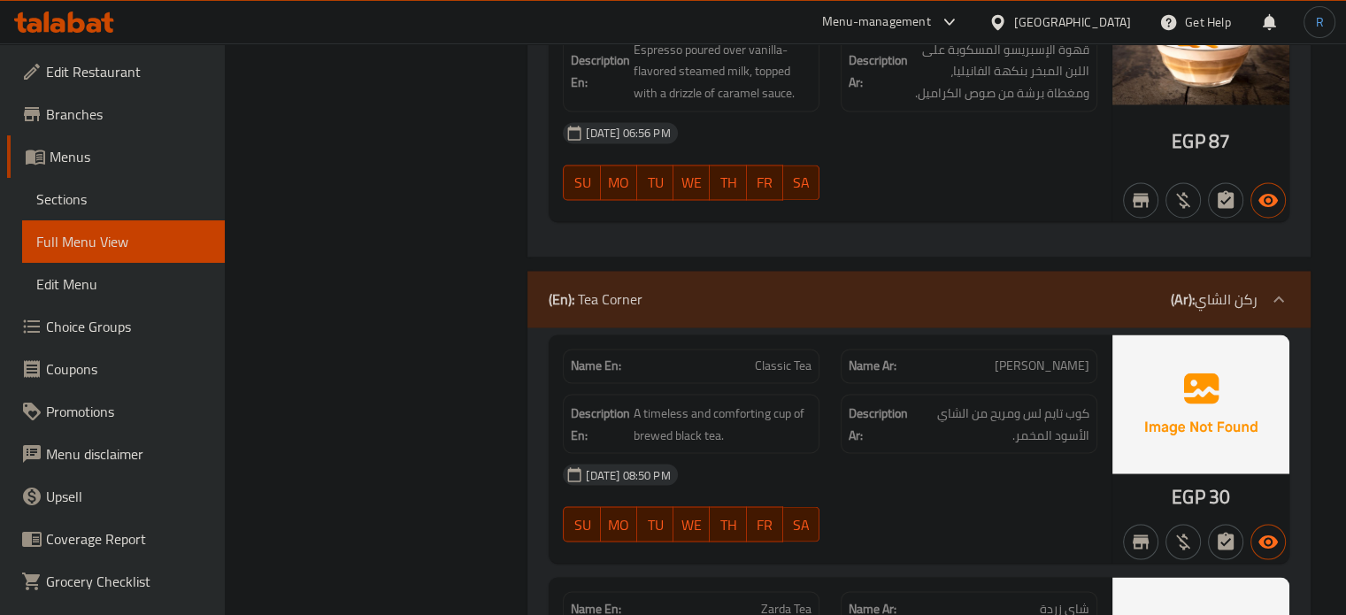
scroll to position [9754, 0]
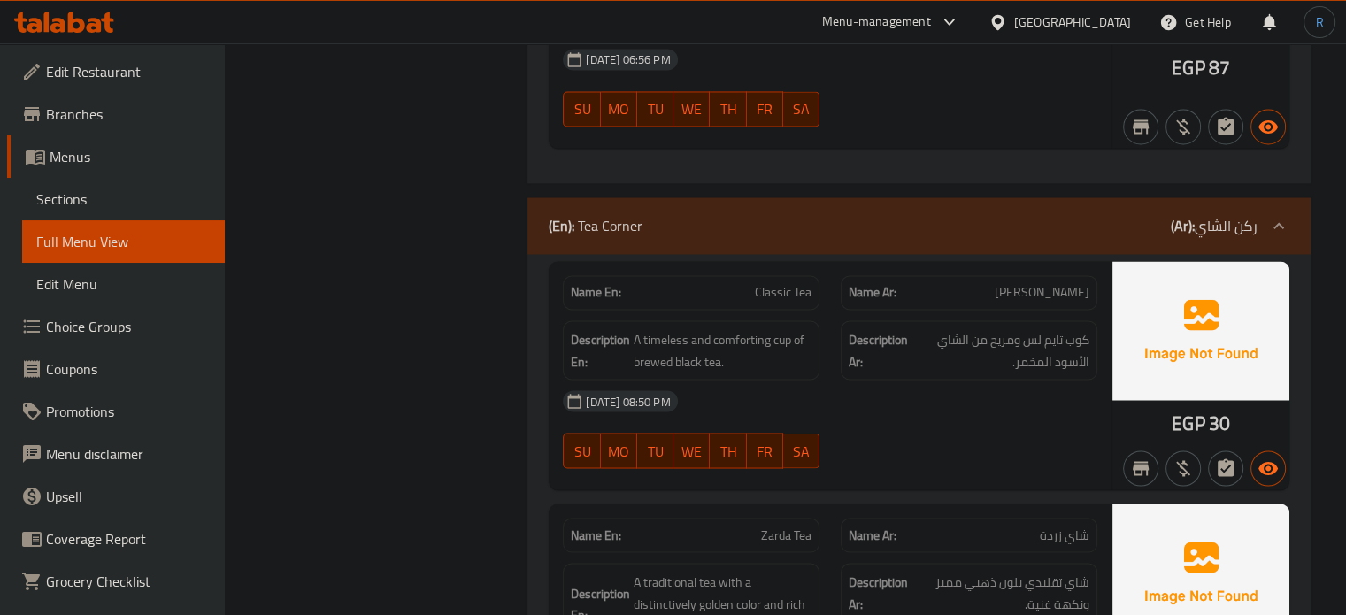
click at [786, 310] on div "Description En: A timeless and comforting cup of brewed black tea." at bounding box center [691, 350] width 278 height 81
click at [786, 283] on span "Classic Tea" at bounding box center [783, 292] width 57 height 19
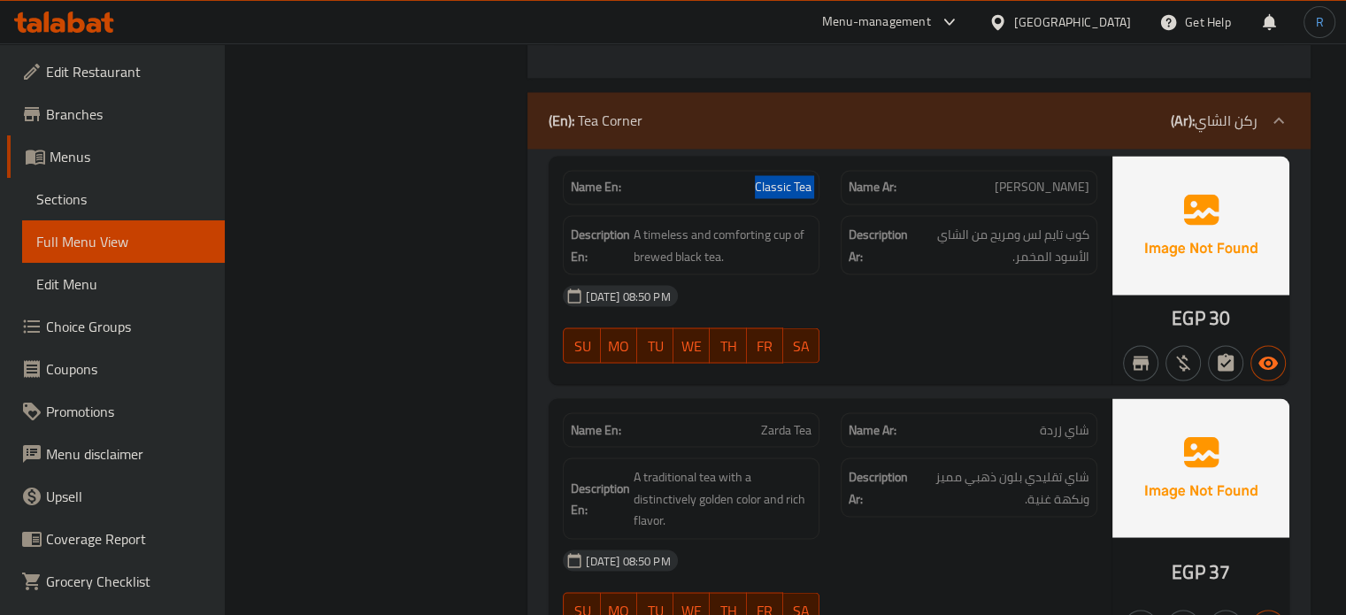
scroll to position [10019, 0]
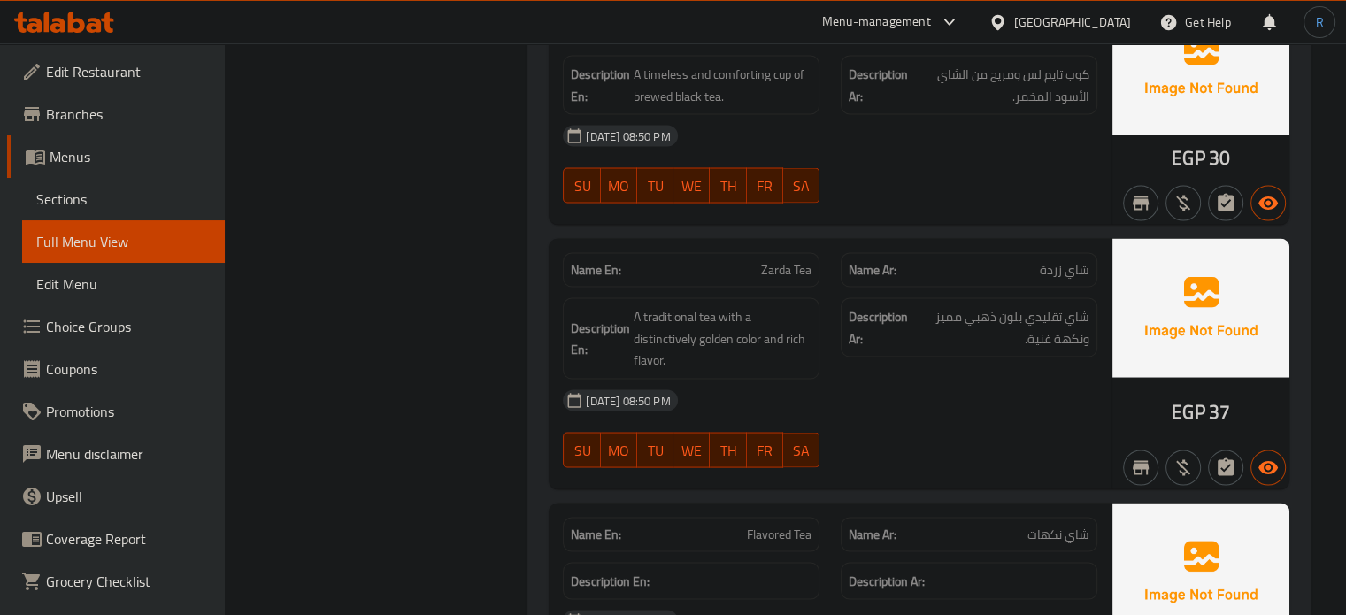
click at [790, 525] on span "Flavored Tea" at bounding box center [779, 534] width 65 height 19
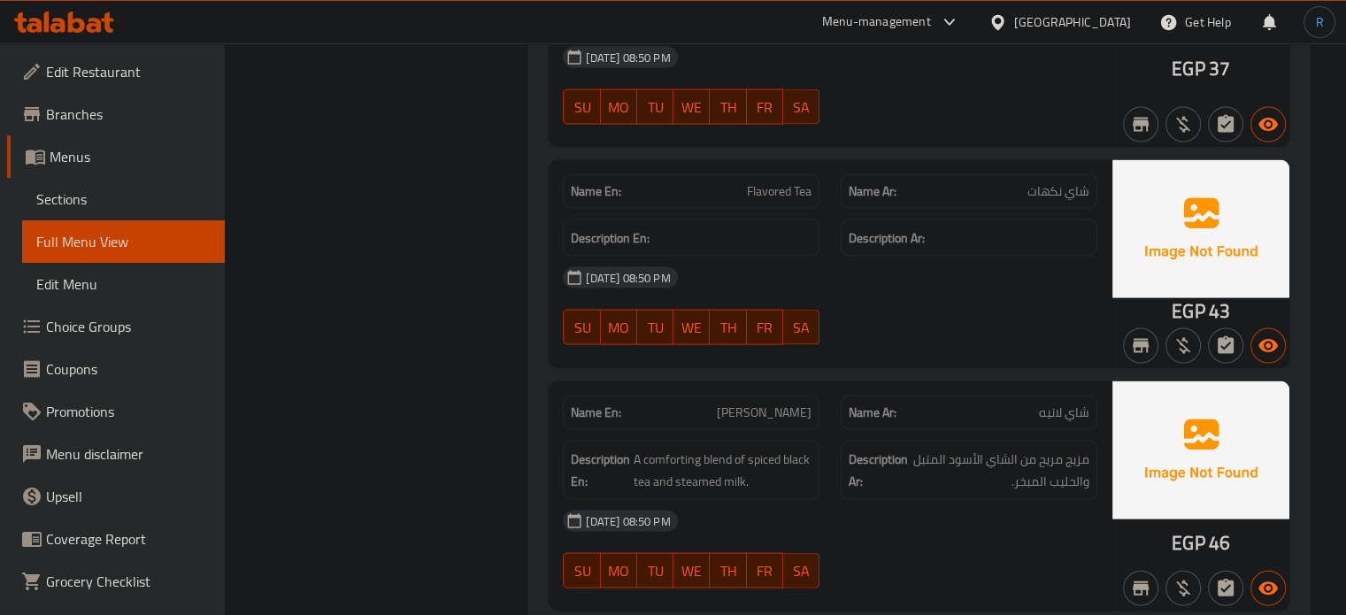
scroll to position [10373, 0]
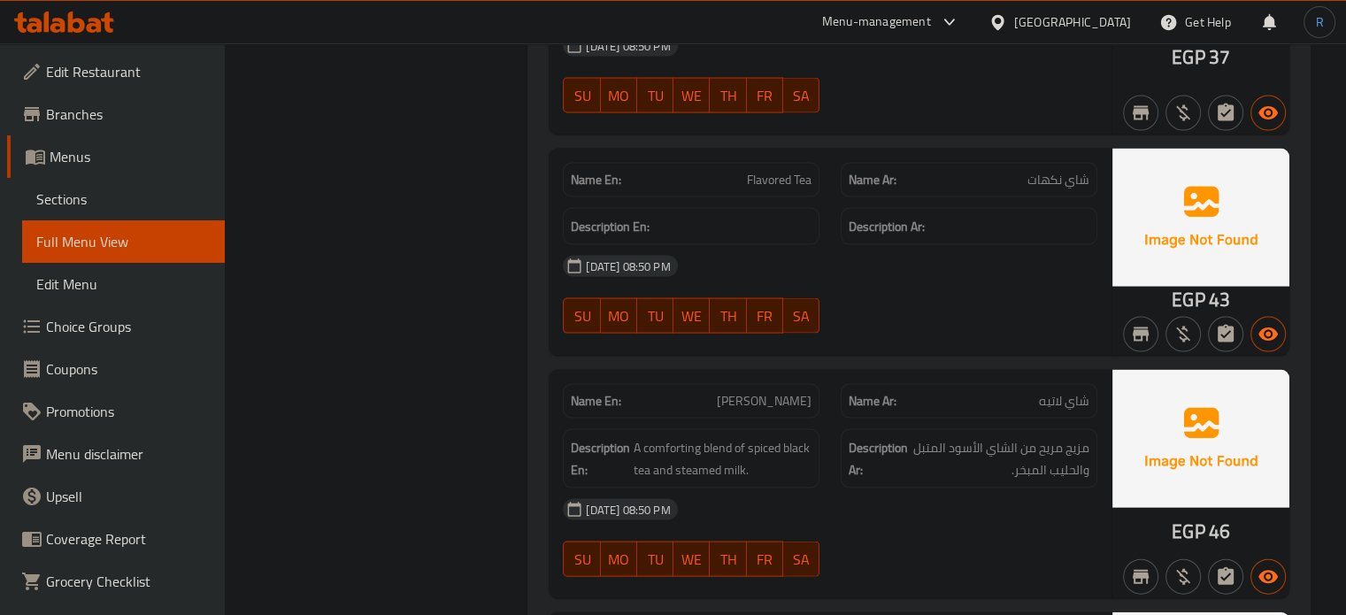
click at [1087, 512] on div "29-09-2025 08:50 PM SU MO TU WE TH FR SA" at bounding box center [830, 537] width 556 height 99
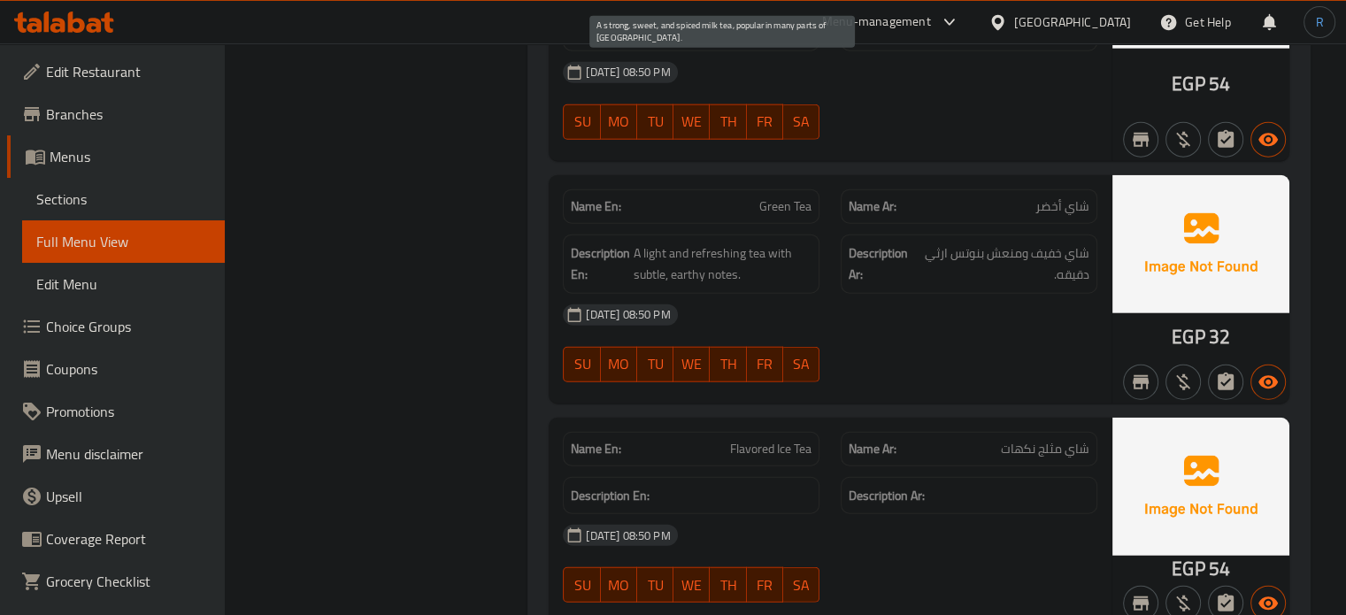
scroll to position [11081, 0]
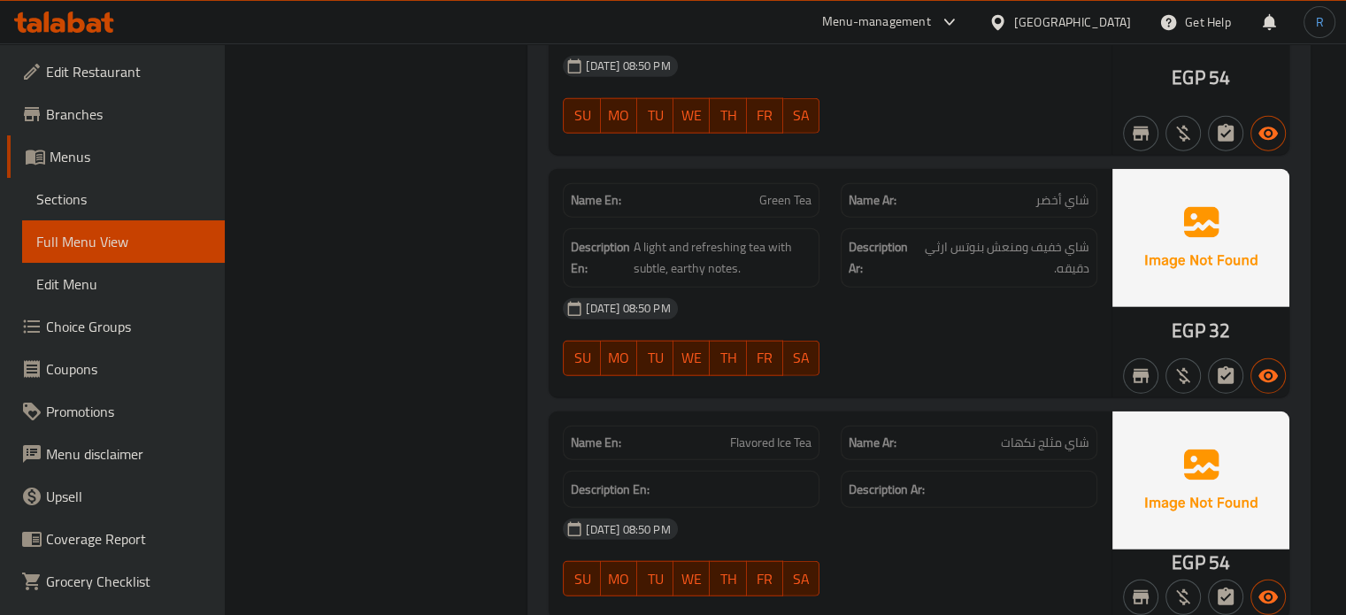
click at [785, 434] on span "Flavored Ice Tea" at bounding box center [770, 443] width 81 height 19
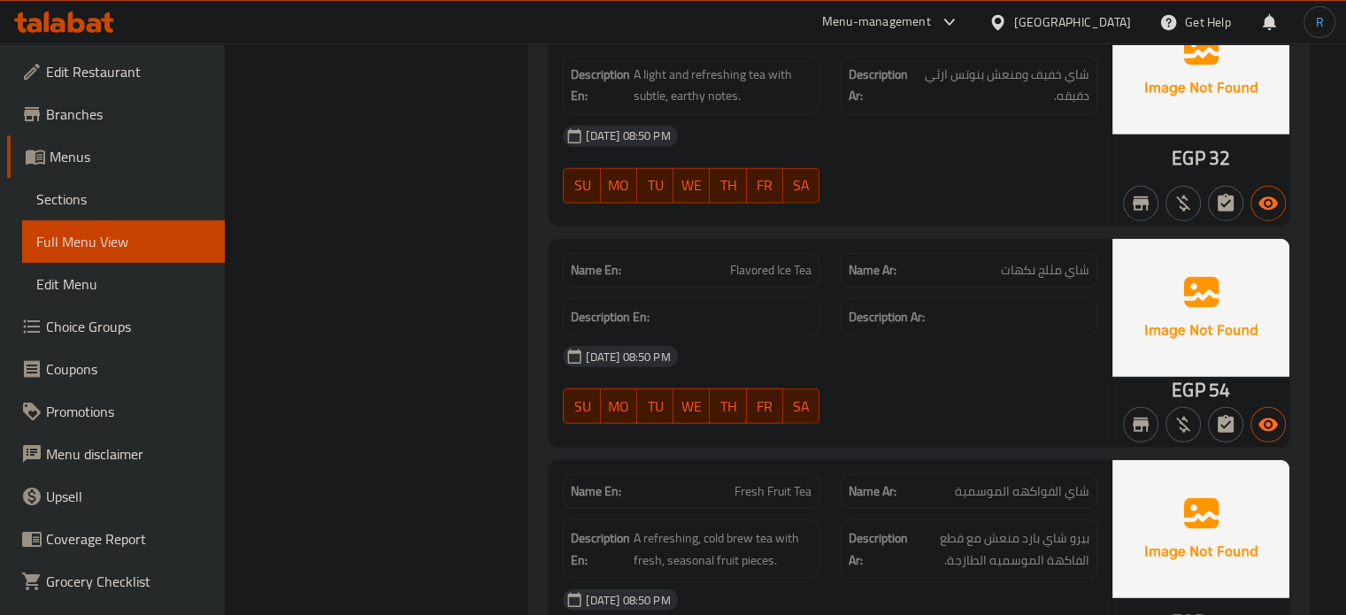
scroll to position [11346, 0]
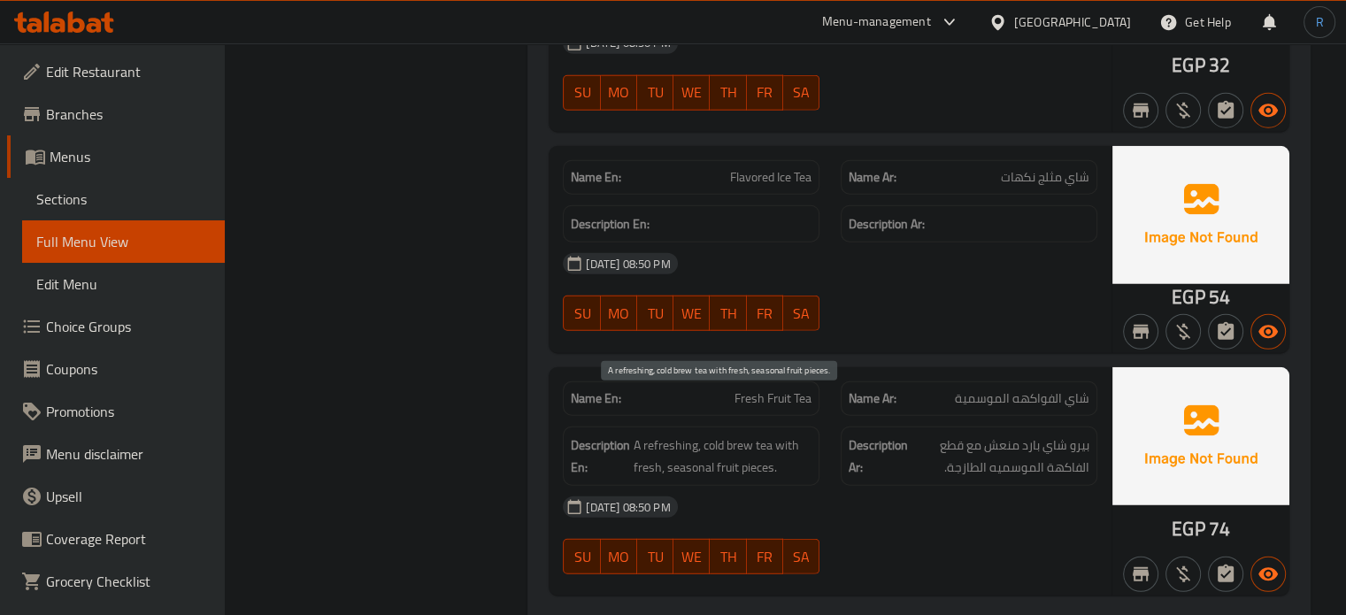
click at [743, 434] on span "A refreshing, cold brew tea with fresh, seasonal fruit pieces." at bounding box center [723, 455] width 178 height 43
click at [778, 389] on span "Fresh Fruit Tea" at bounding box center [772, 398] width 77 height 19
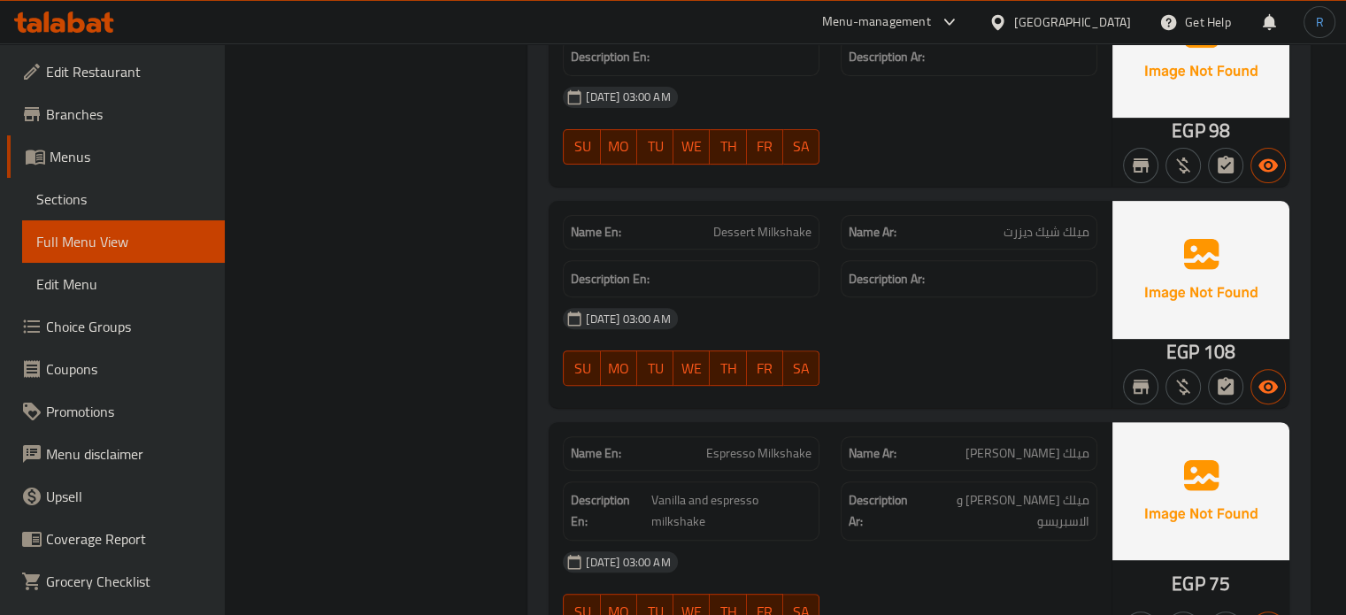
scroll to position [14089, 0]
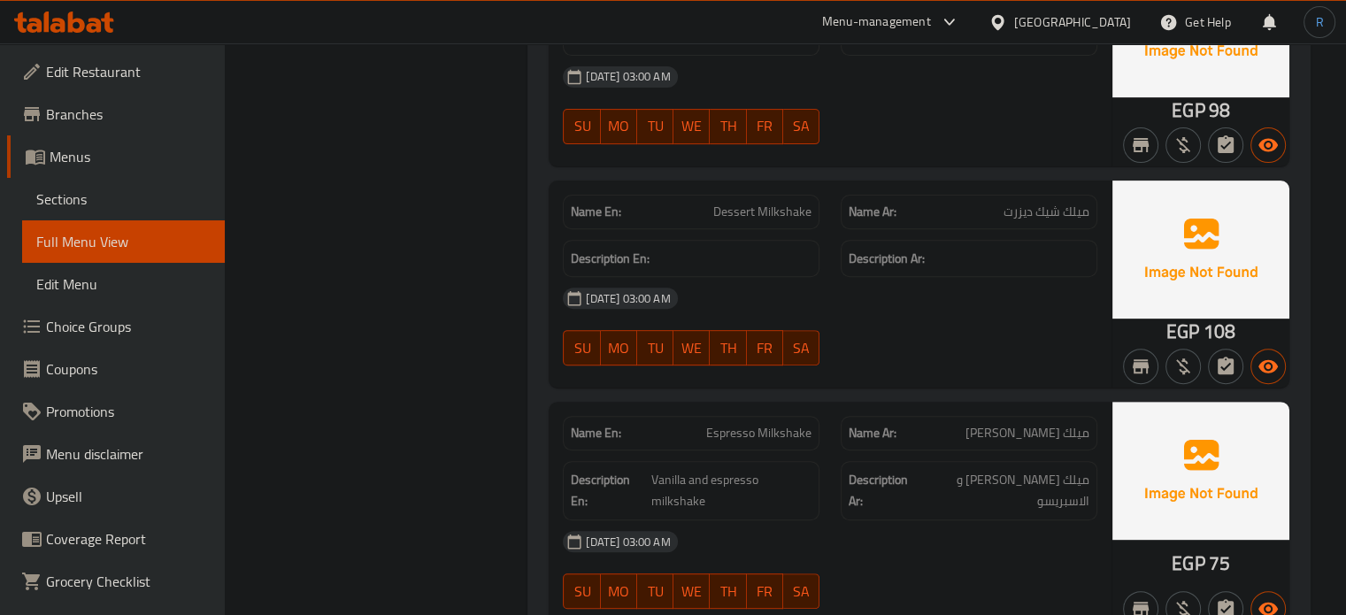
click at [731, 240] on div "Description En:" at bounding box center [691, 259] width 257 height 38
click at [767, 424] on span "Espresso Milkshake" at bounding box center [758, 433] width 105 height 19
drag, startPoint x: 1044, startPoint y: 473, endPoint x: 1026, endPoint y: 473, distance: 17.7
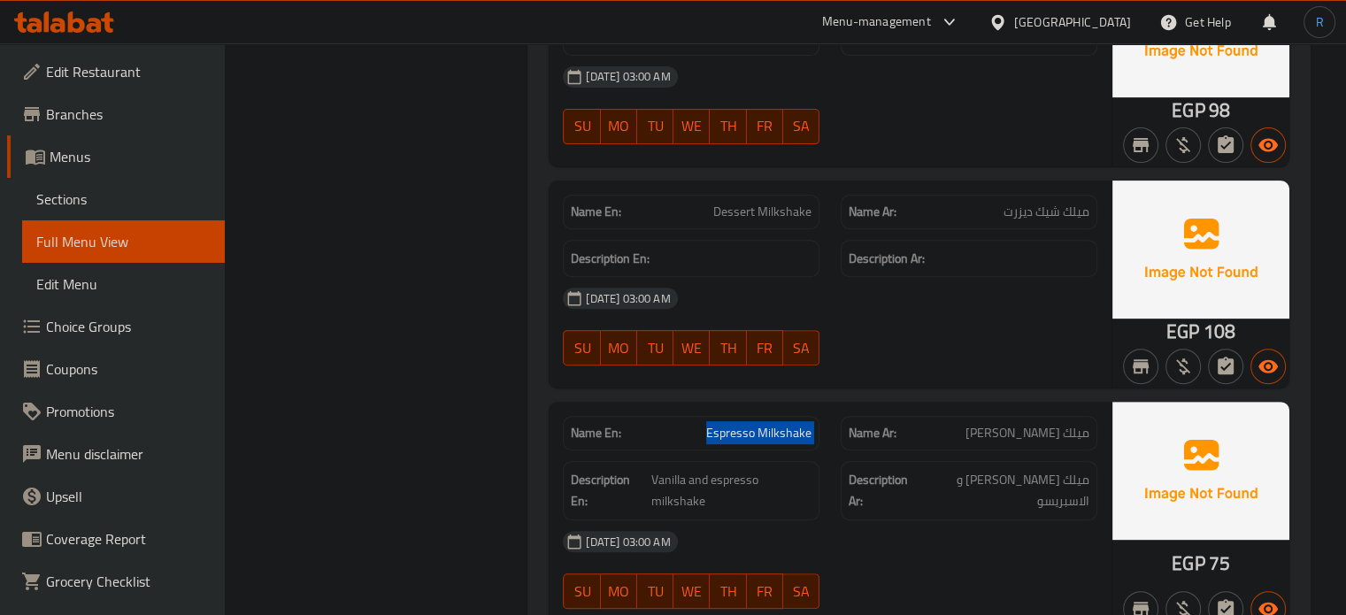
click at [1044, 473] on div "Description Ar: ميلك شيك الفانيليا و الاسبريسو" at bounding box center [969, 490] width 278 height 81
click at [674, 469] on span "Vanilla and espresso milkshake" at bounding box center [731, 490] width 160 height 43
drag, startPoint x: 1049, startPoint y: 500, endPoint x: 1037, endPoint y: 497, distance: 11.8
click at [1049, 520] on div "[DATE] 03:00 AM" at bounding box center [830, 541] width 556 height 42
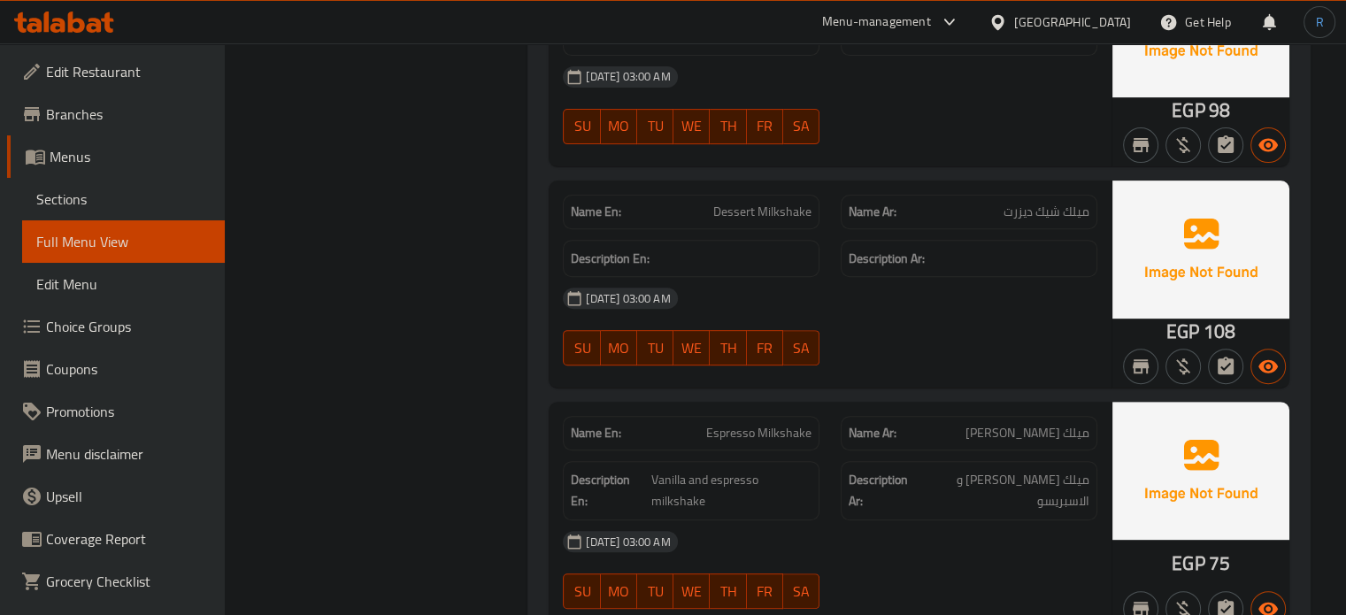
click at [792, 424] on span "Espresso Milkshake" at bounding box center [758, 433] width 105 height 19
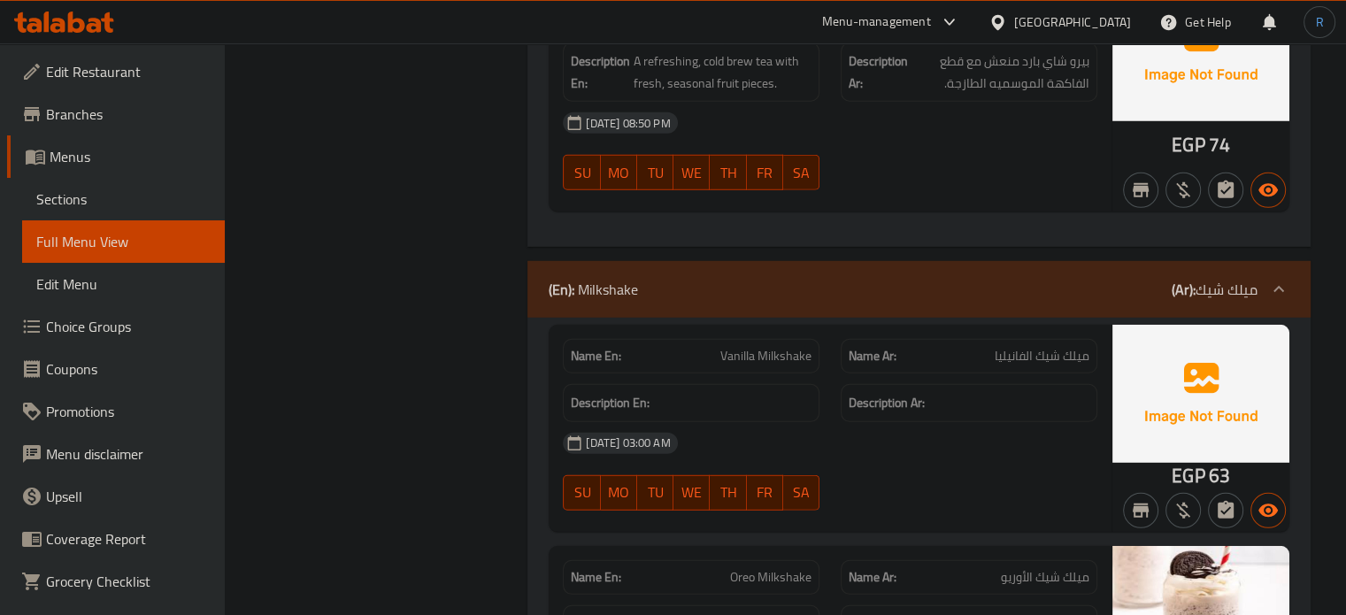
scroll to position [11700, 0]
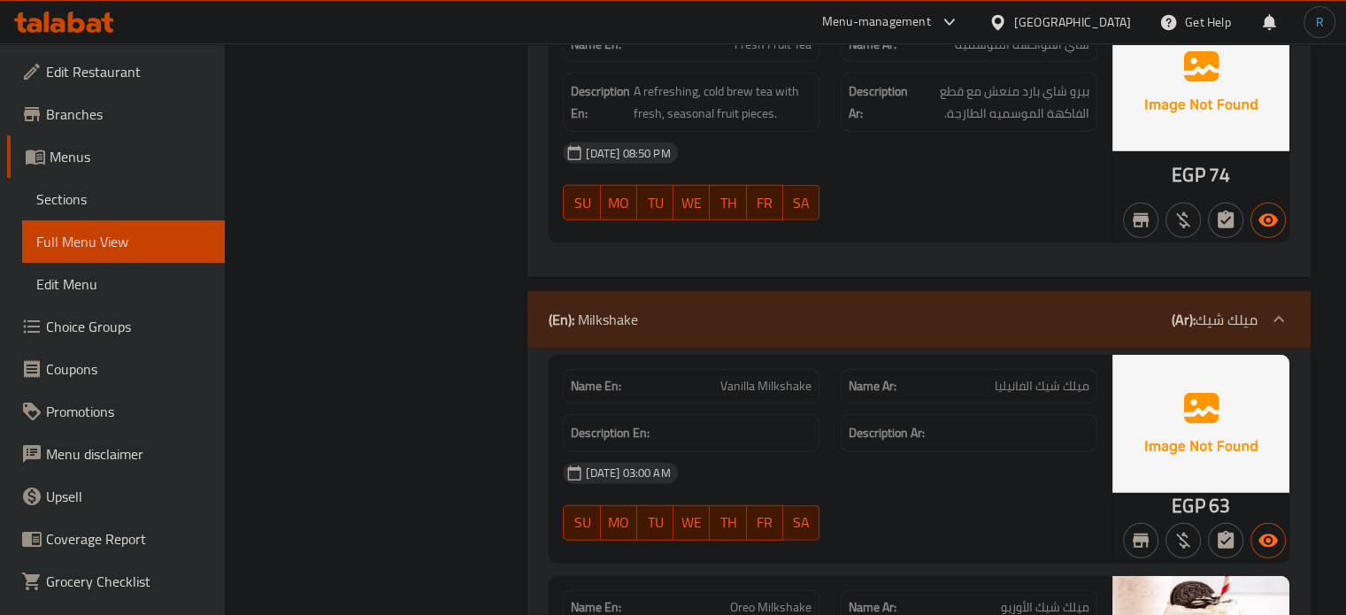
click at [869, 530] on div at bounding box center [969, 540] width 278 height 21
drag, startPoint x: 427, startPoint y: 376, endPoint x: 457, endPoint y: 230, distance: 148.9
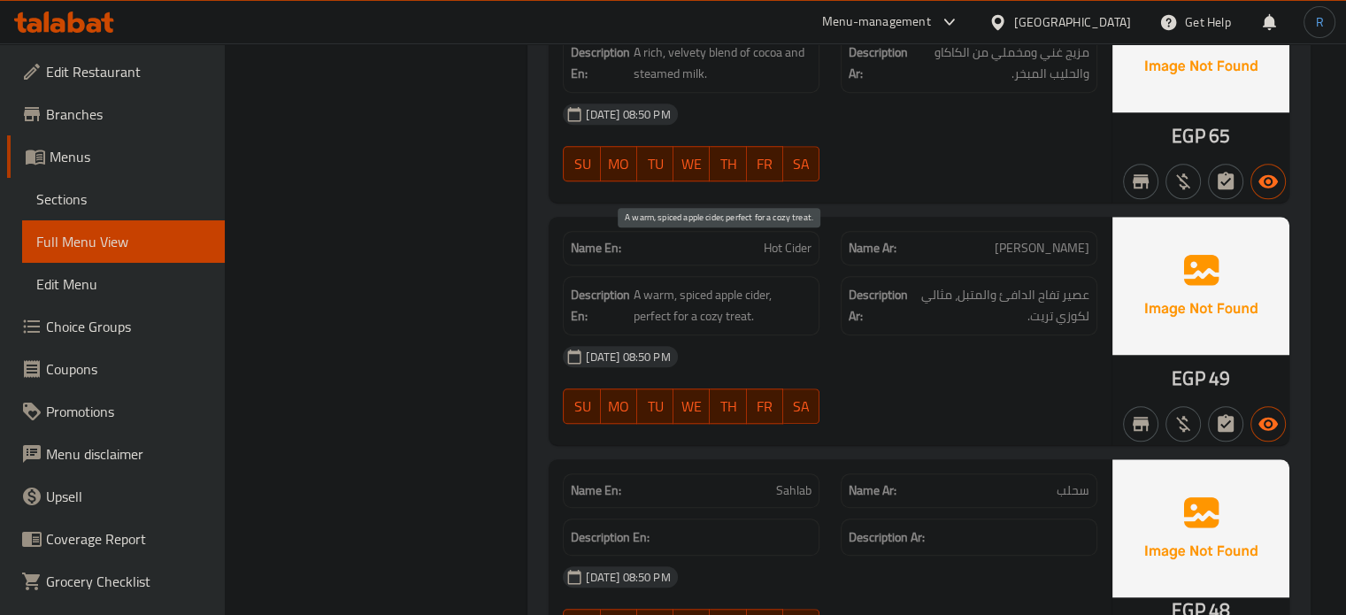
scroll to position [14886, 0]
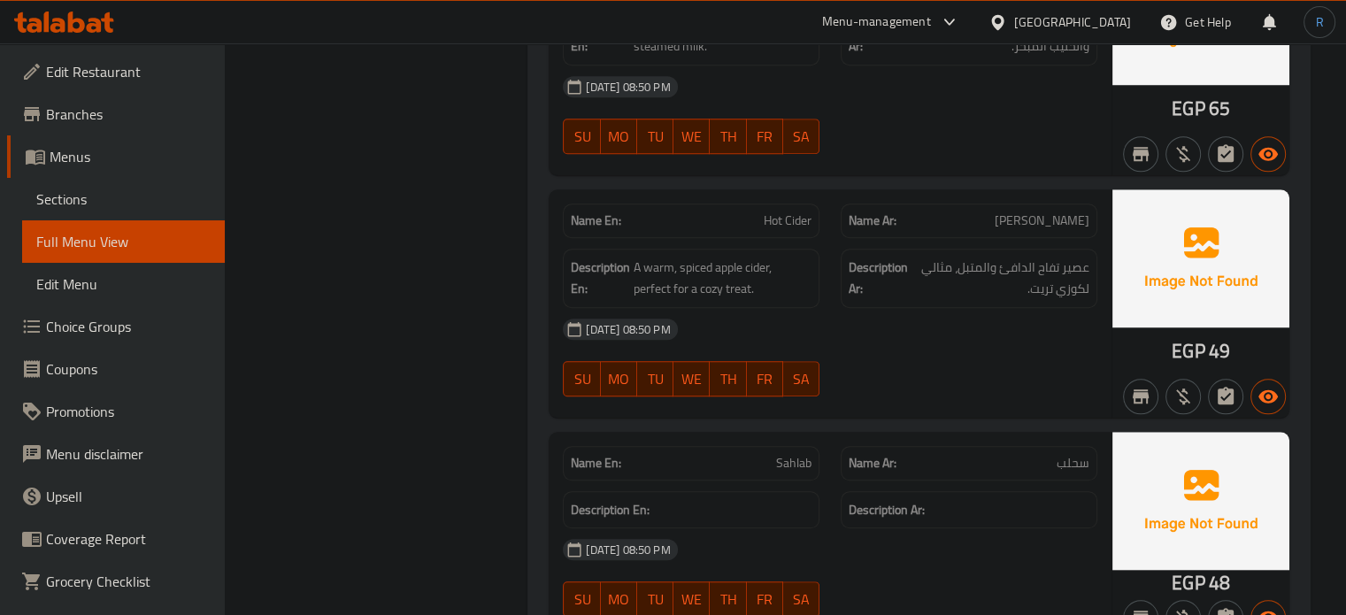
drag, startPoint x: 1088, startPoint y: 465, endPoint x: 969, endPoint y: 370, distance: 152.4
click at [1088, 499] on h6 "Description Ar:" at bounding box center [969, 510] width 241 height 22
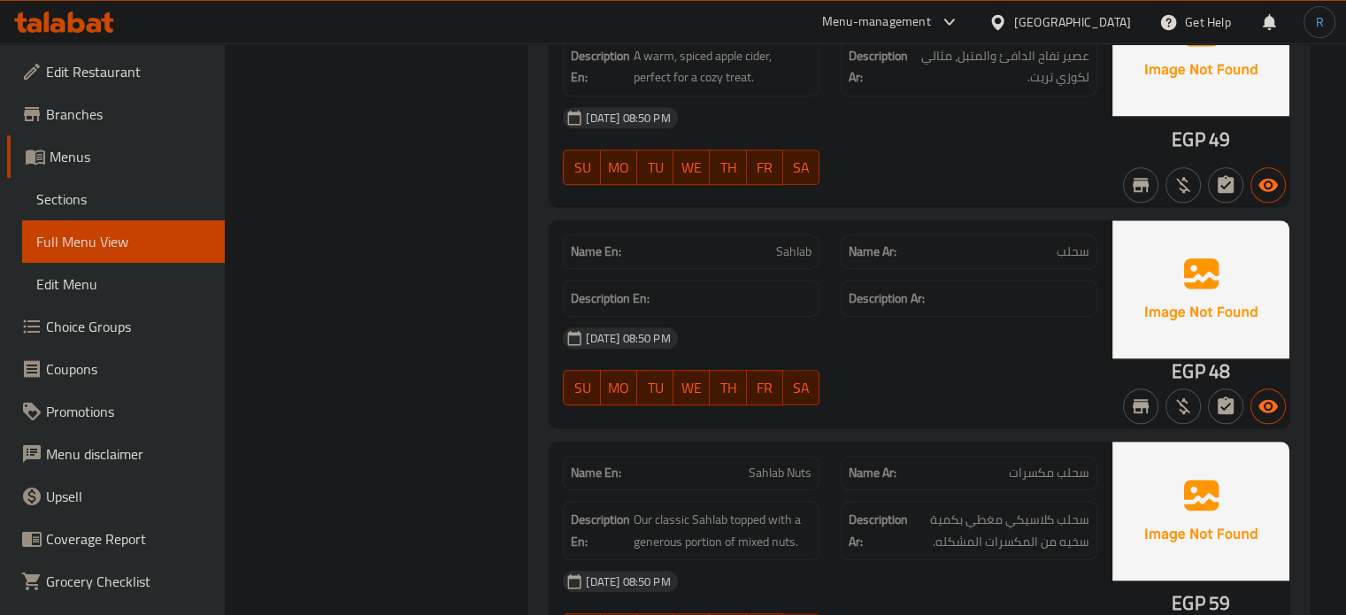
scroll to position [15098, 0]
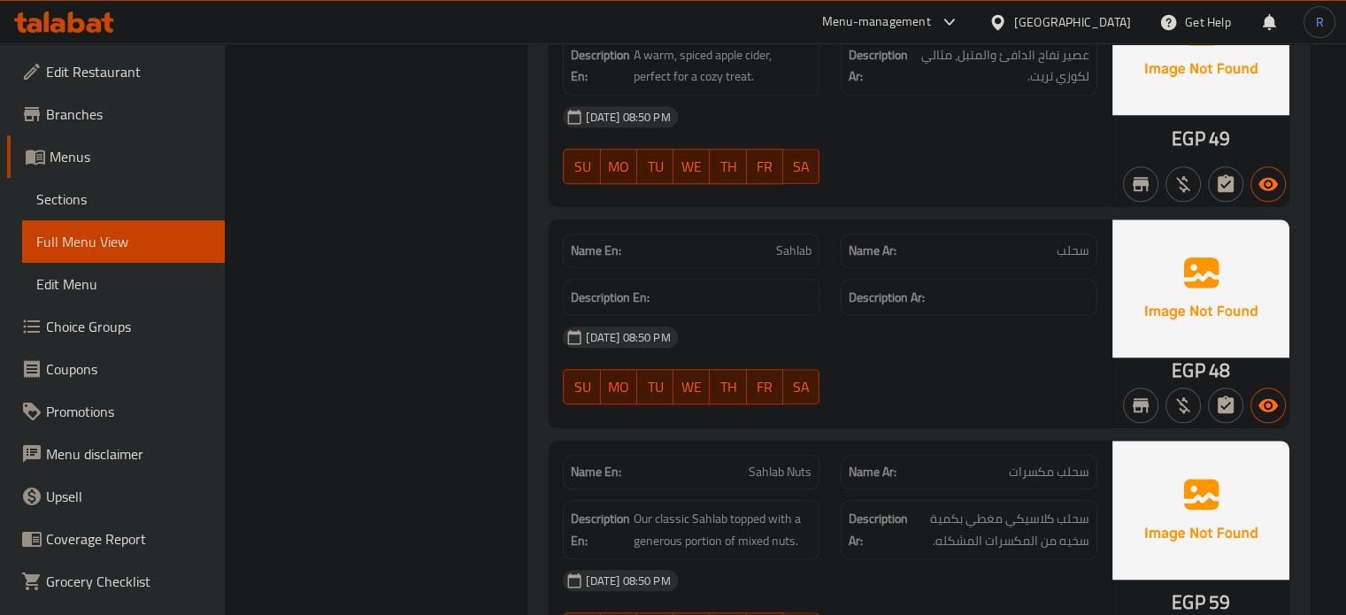
click at [789, 463] on span "Sahlab Nuts" at bounding box center [780, 472] width 63 height 19
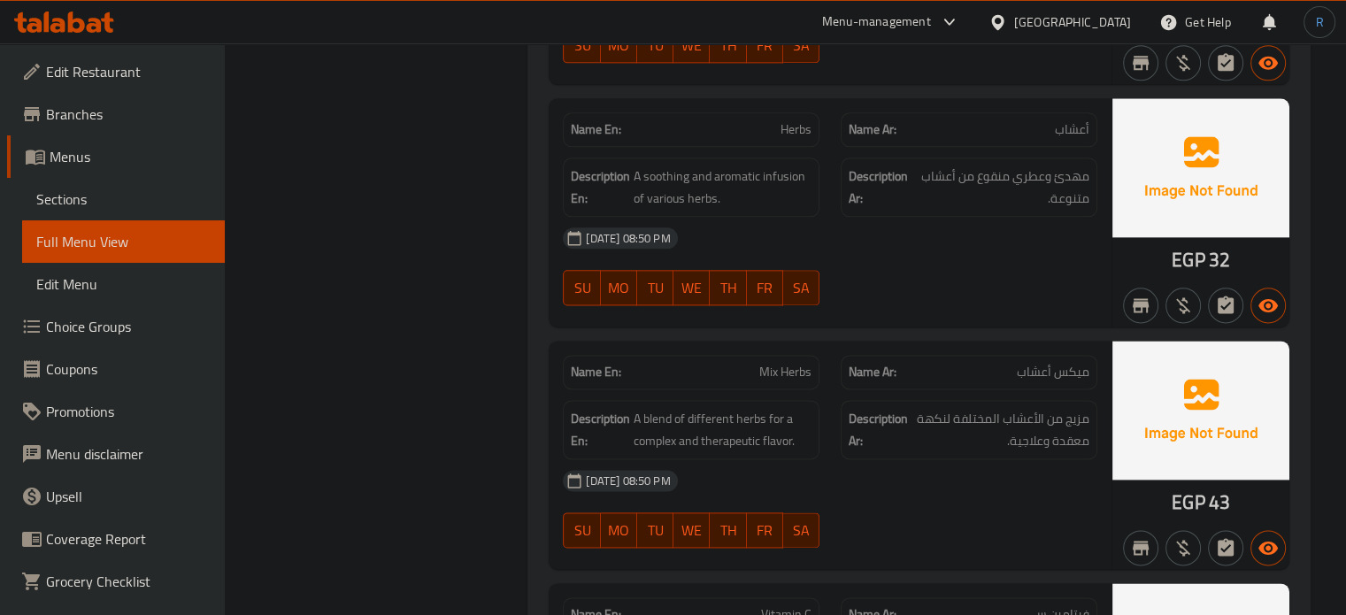
scroll to position [15686, 0]
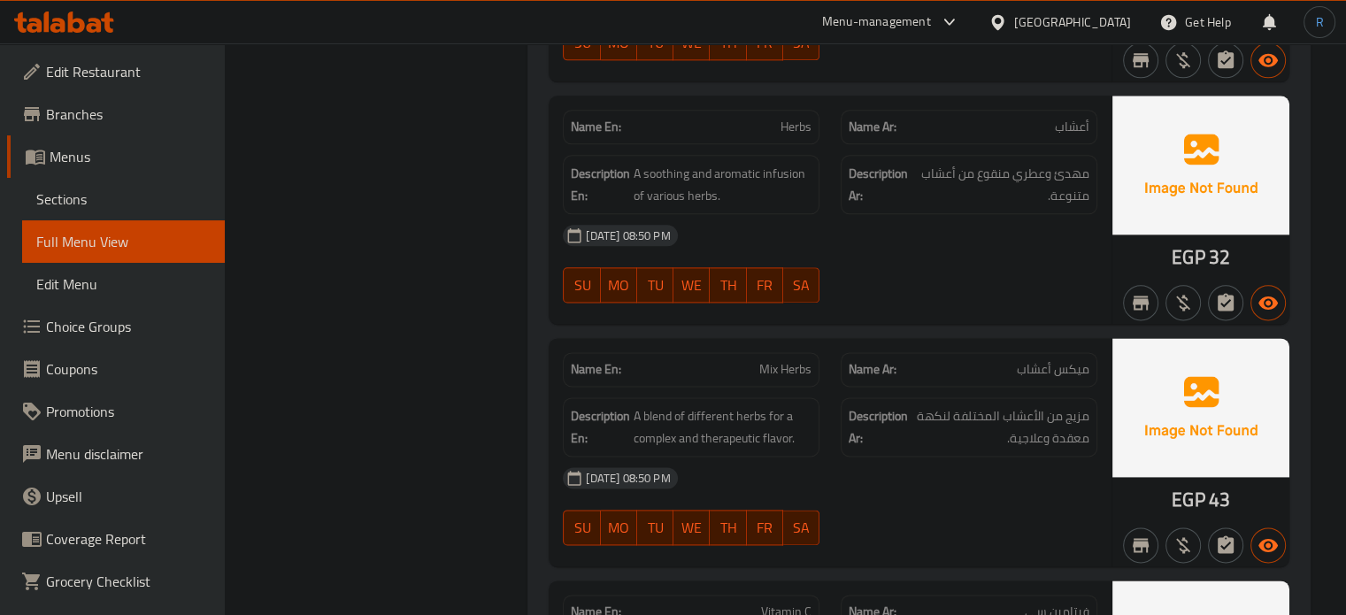
click at [768, 360] on span "Mix Herbs" at bounding box center [785, 369] width 52 height 19
click at [956, 457] on div "29-09-2025 08:50 PM SU MO TU WE TH FR SA" at bounding box center [830, 506] width 556 height 99
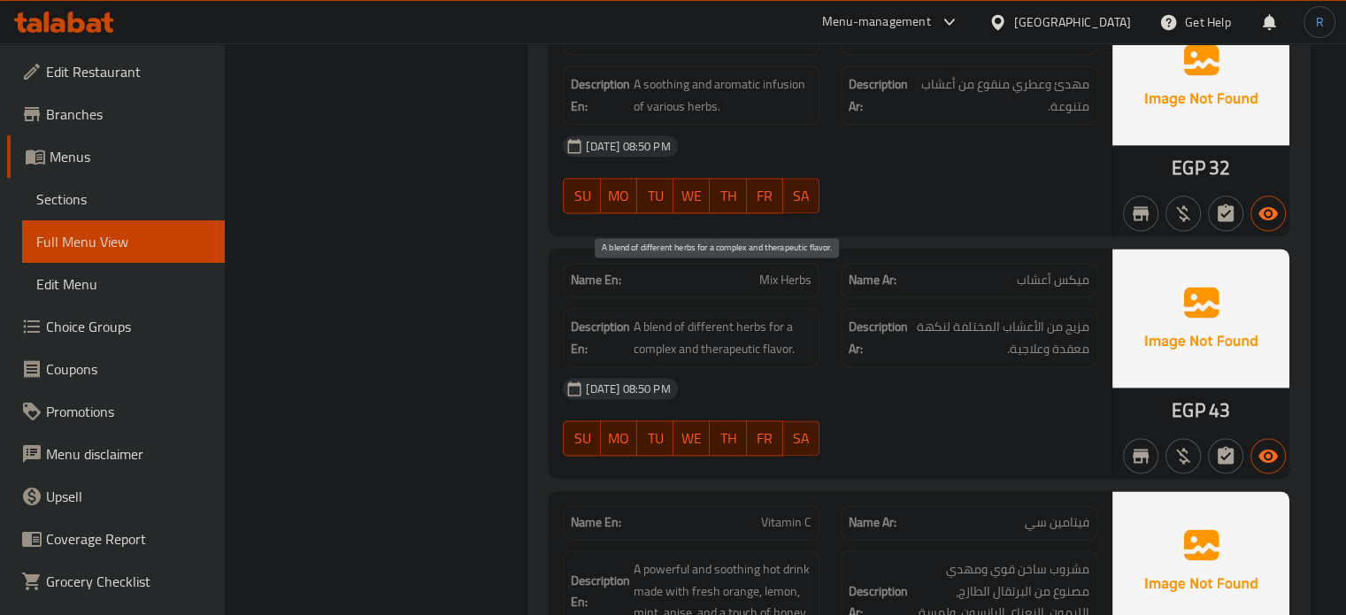
scroll to position [15863, 0]
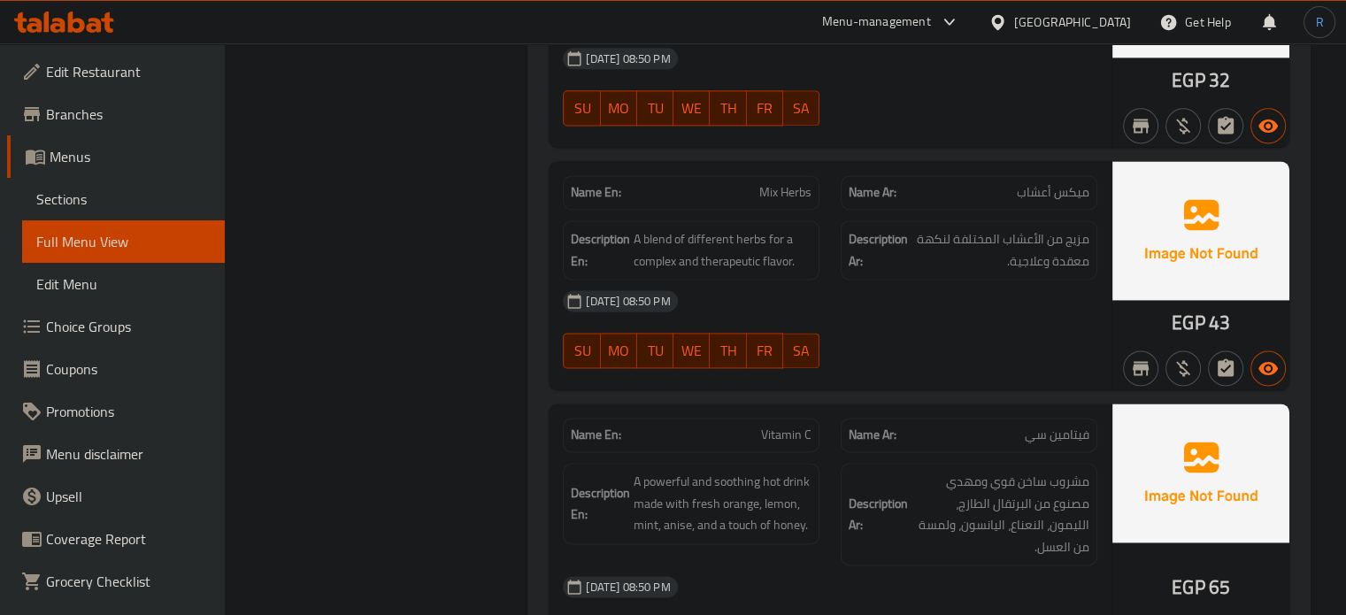
drag, startPoint x: 906, startPoint y: 309, endPoint x: 852, endPoint y: 319, distance: 54.8
click at [906, 309] on div "29-09-2025 08:50 PM SU MO TU WE TH FR SA" at bounding box center [830, 329] width 556 height 99
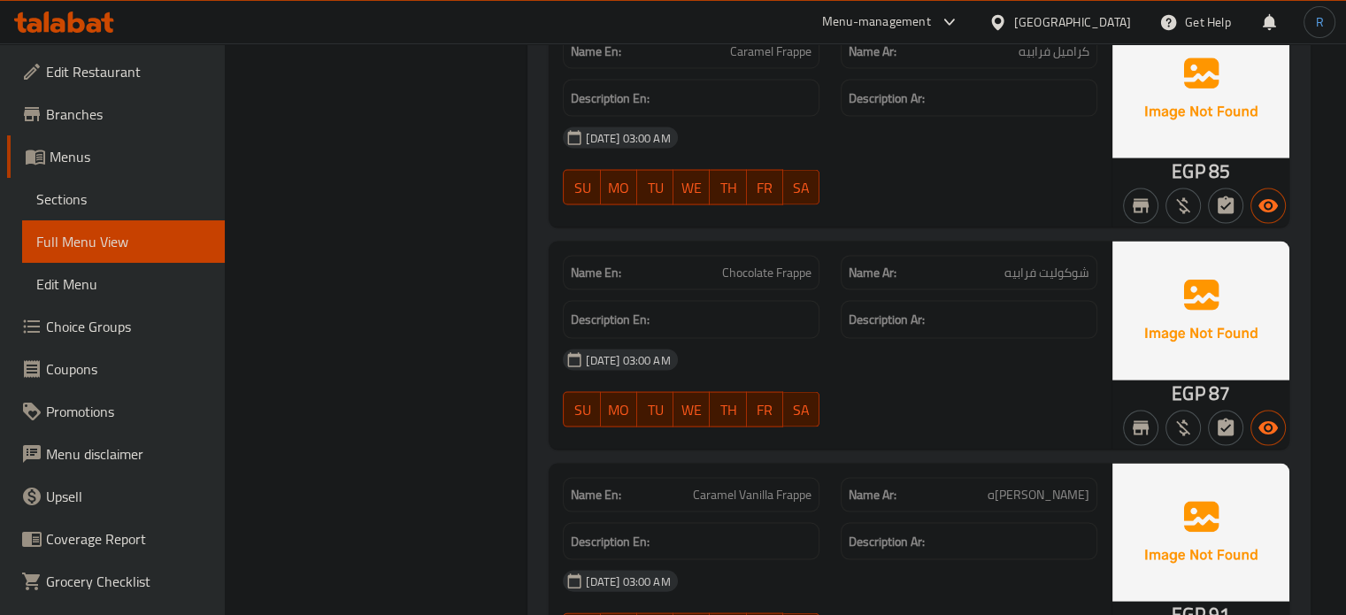
scroll to position [17101, 0]
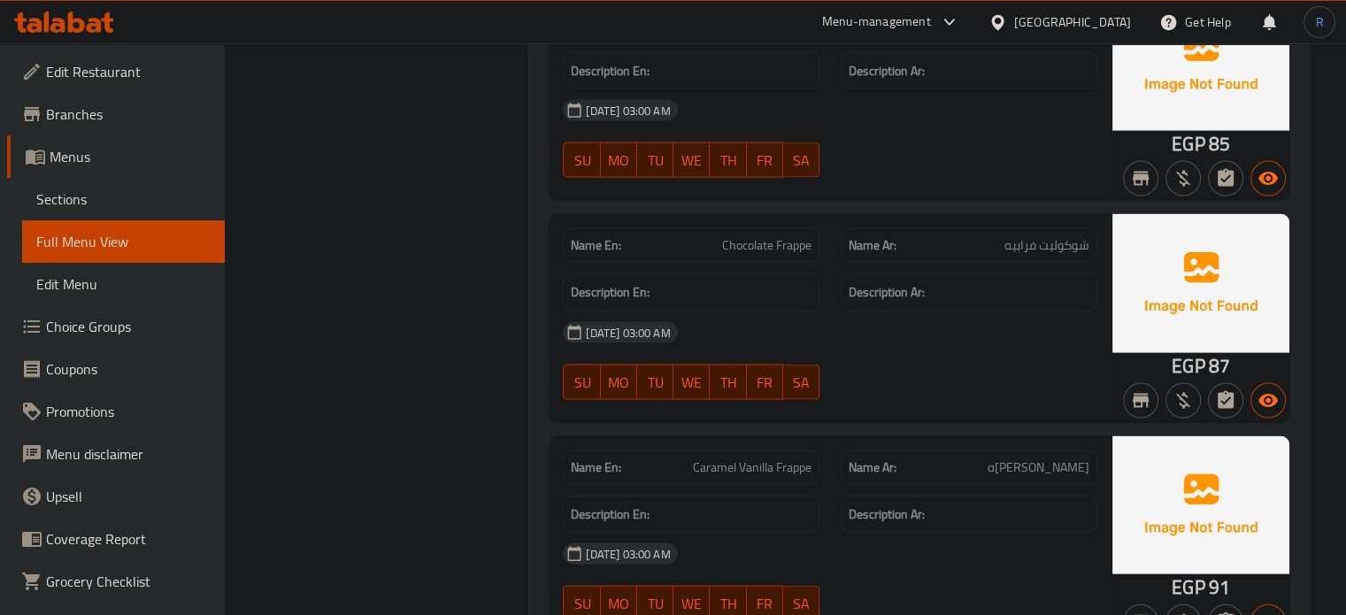
click at [747, 458] on span "Caramel Vanilla Frappe" at bounding box center [752, 467] width 119 height 19
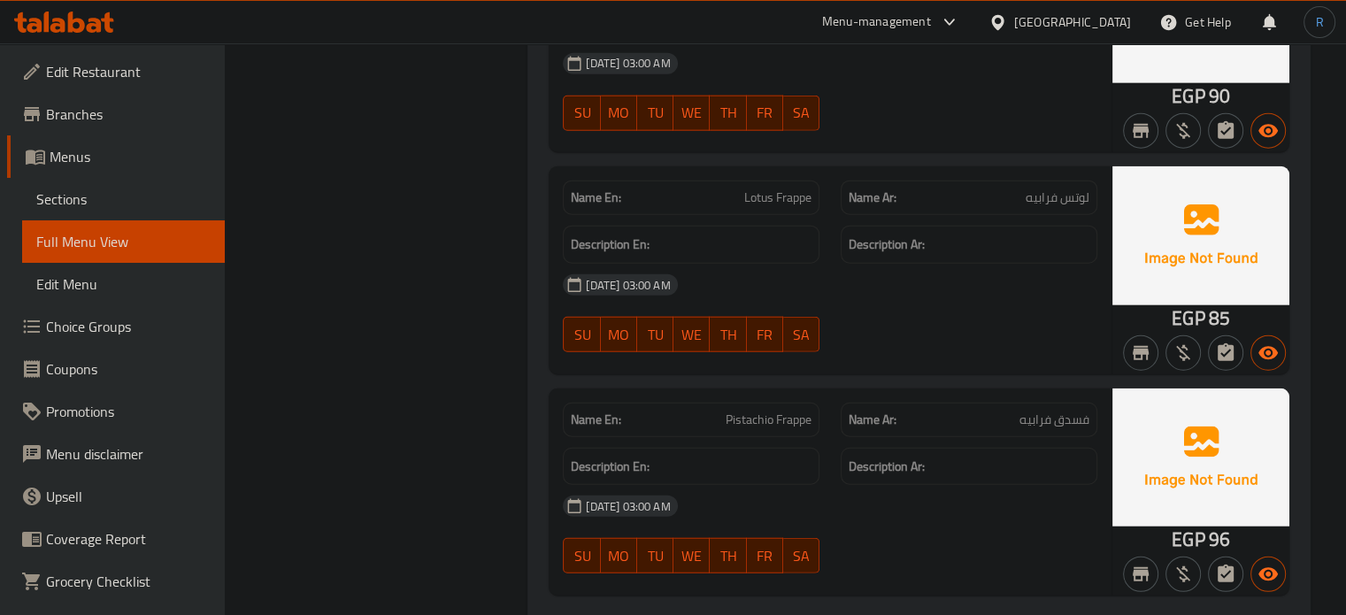
scroll to position [17898, 0]
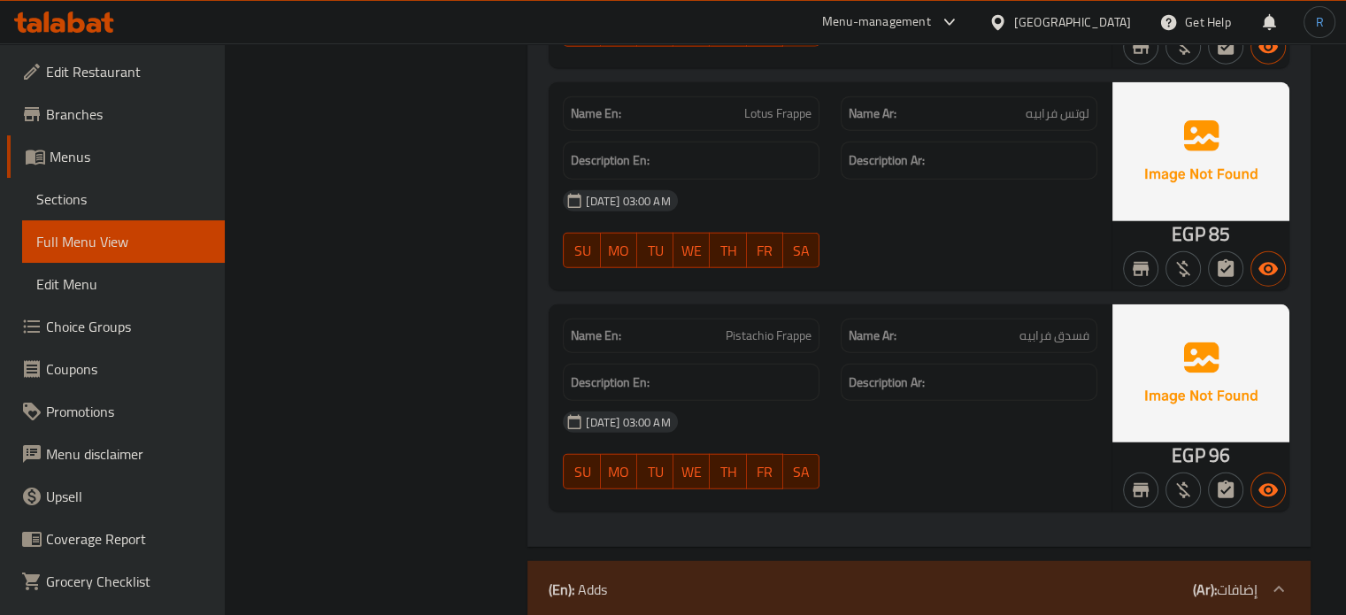
click at [819, 401] on div "[DATE] 03:00 AM" at bounding box center [830, 422] width 556 height 42
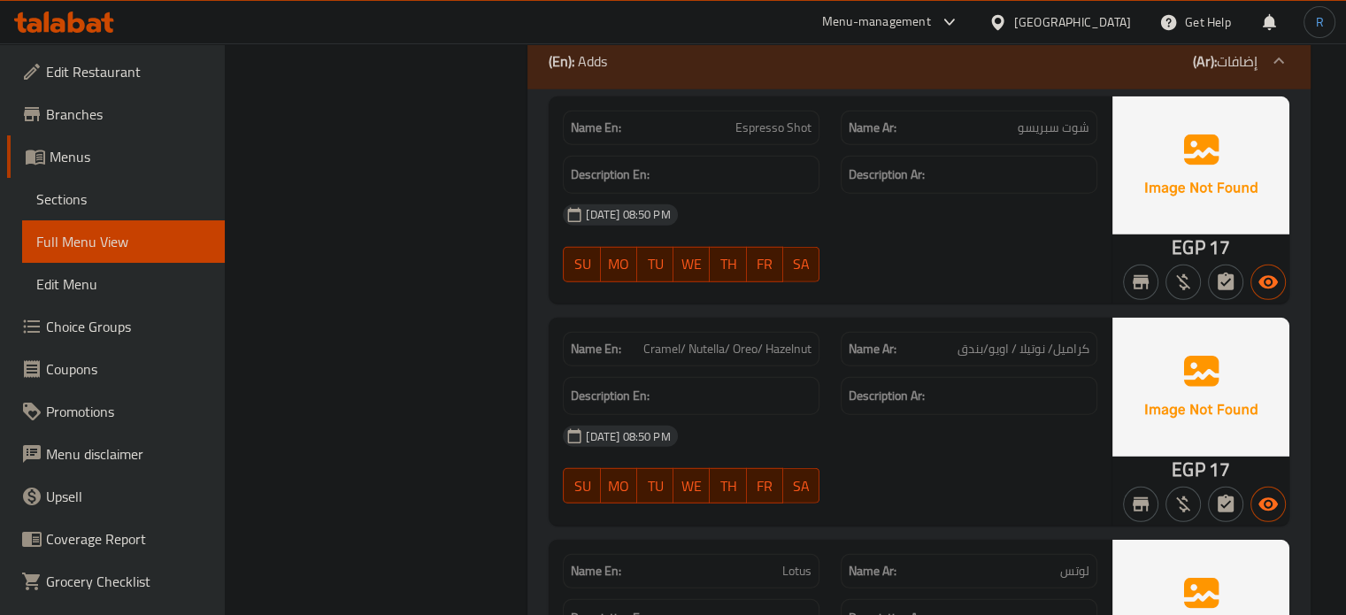
scroll to position [18429, 0]
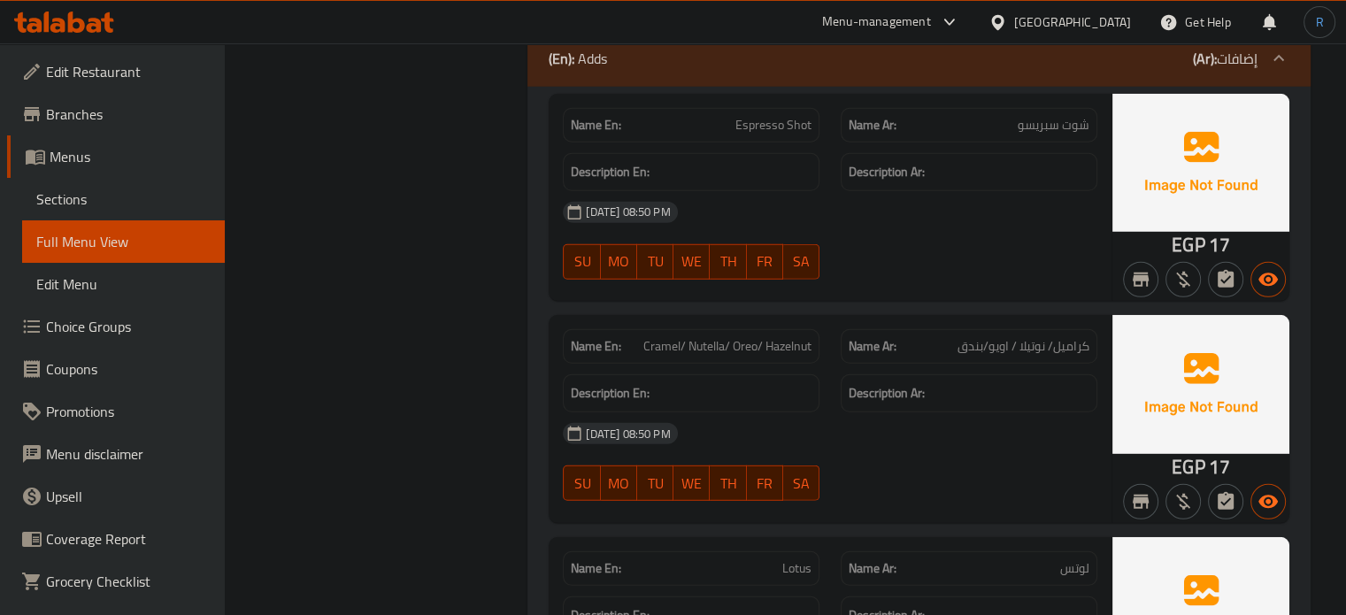
click at [734, 337] on span "Cramel/ Nutella/ Oreo/ Hazelnut" at bounding box center [727, 346] width 168 height 19
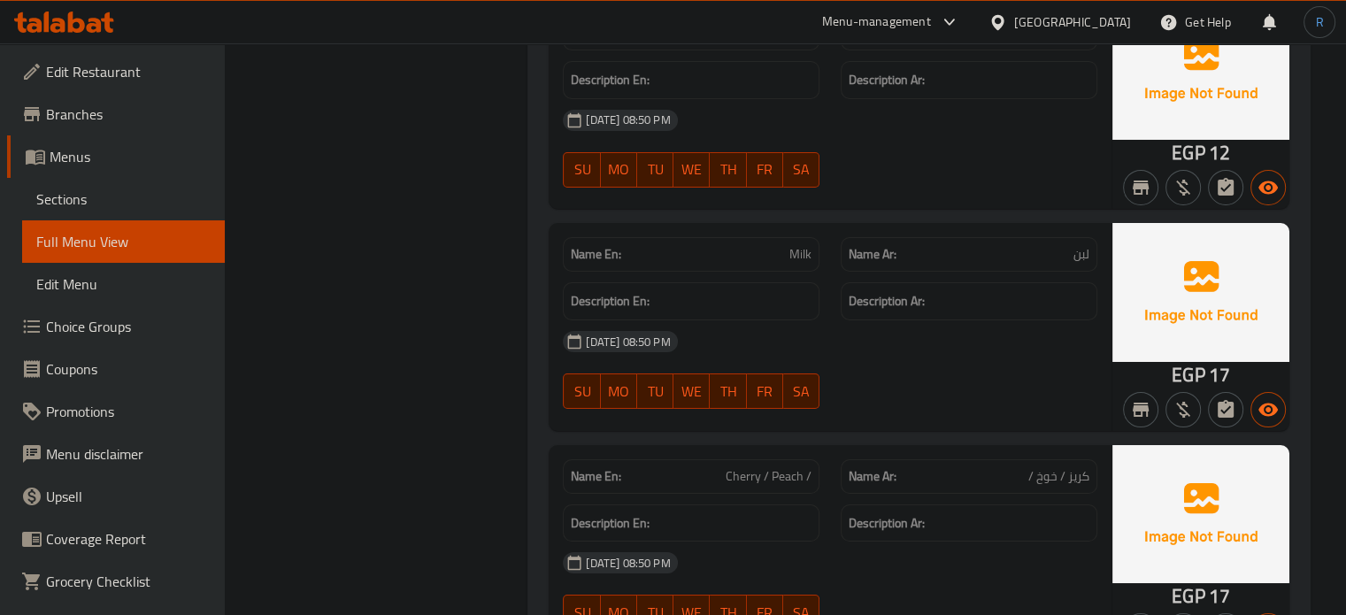
scroll to position [19933, 0]
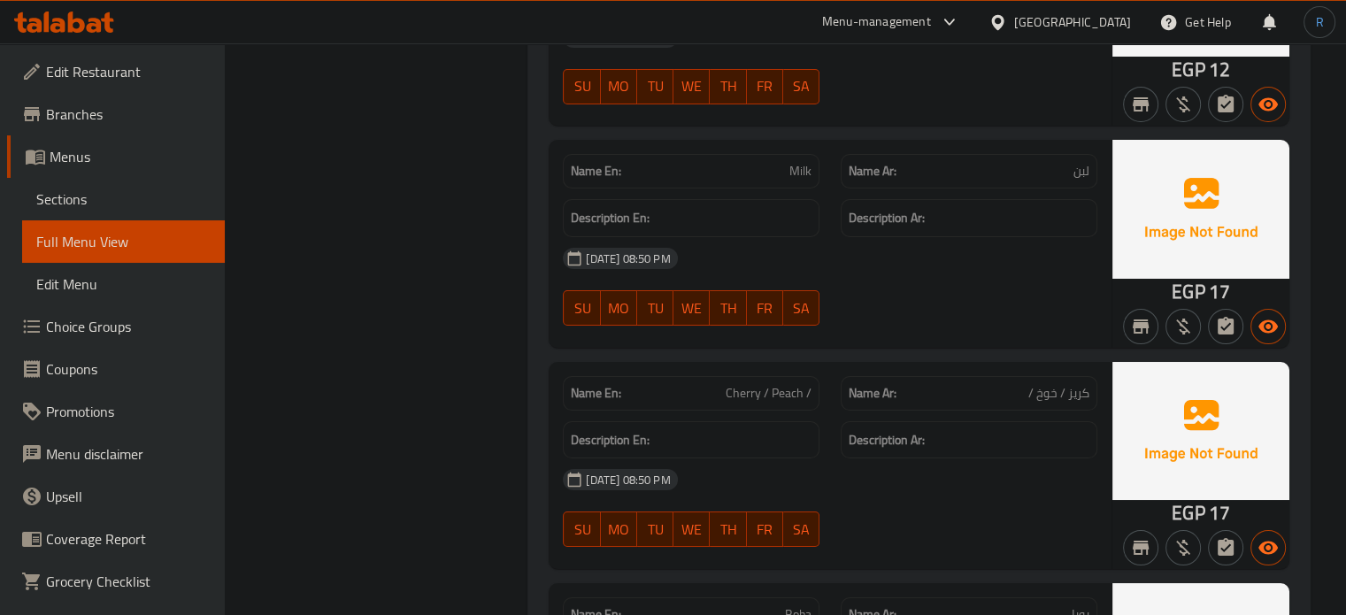
click at [761, 384] on span "Cherry / Peach /" at bounding box center [769, 393] width 86 height 19
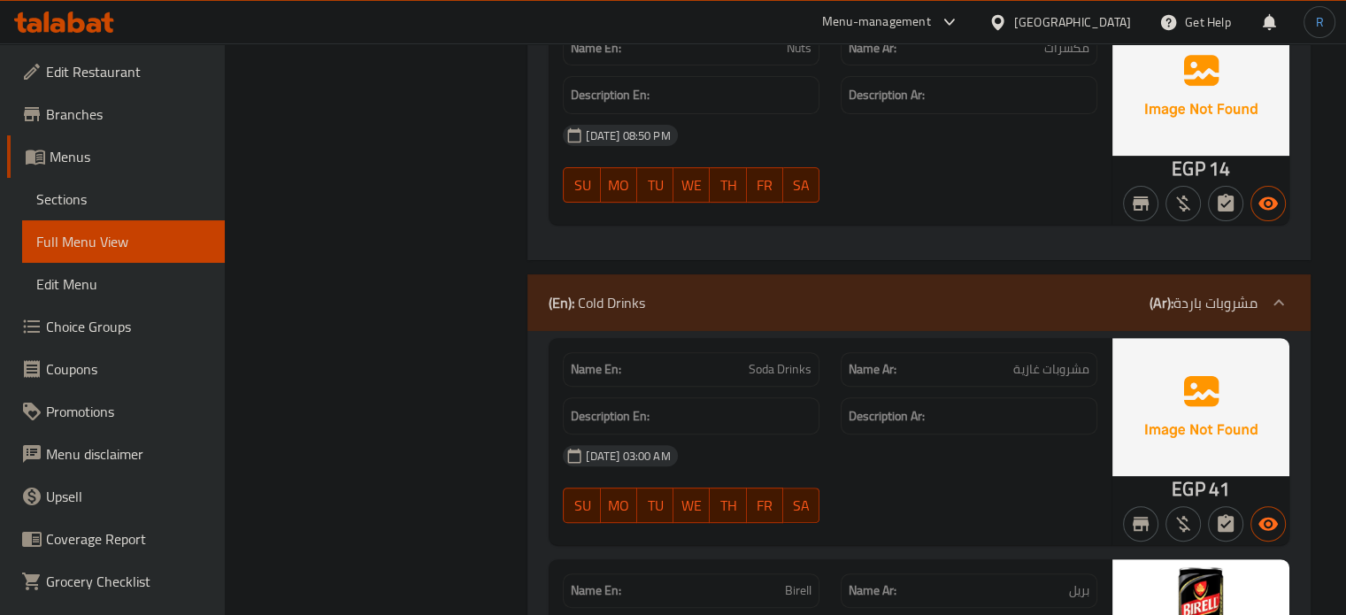
scroll to position [20729, 0]
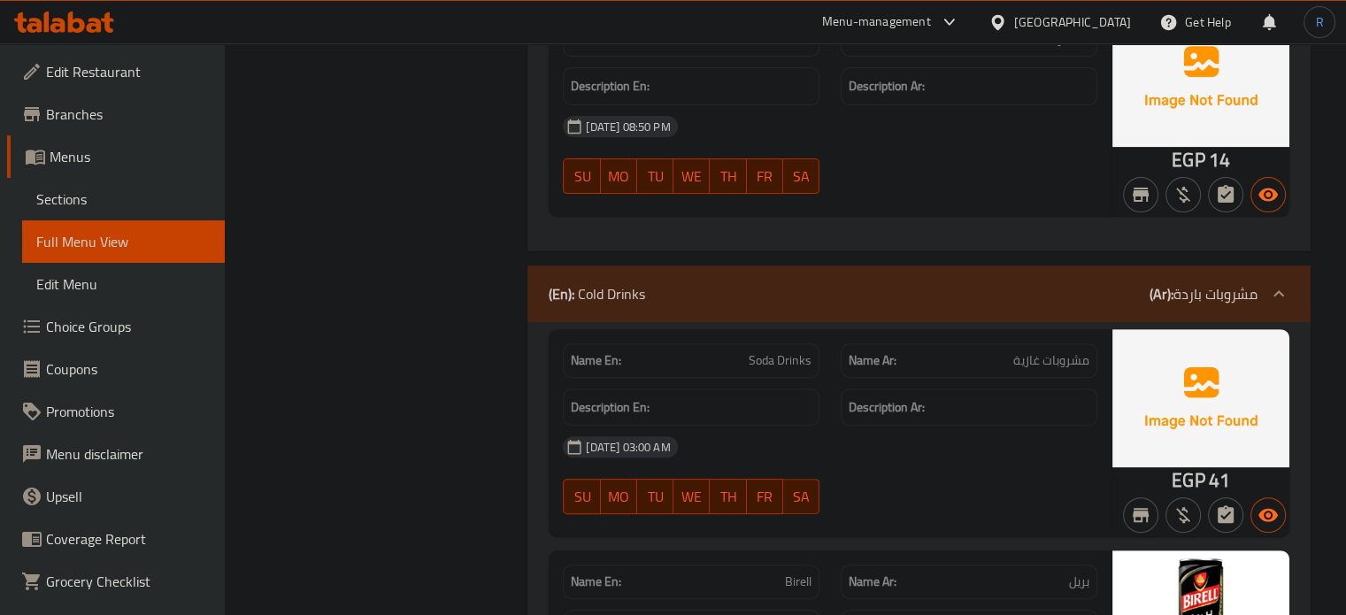
click at [807, 351] on span "Soda Drinks" at bounding box center [780, 360] width 63 height 19
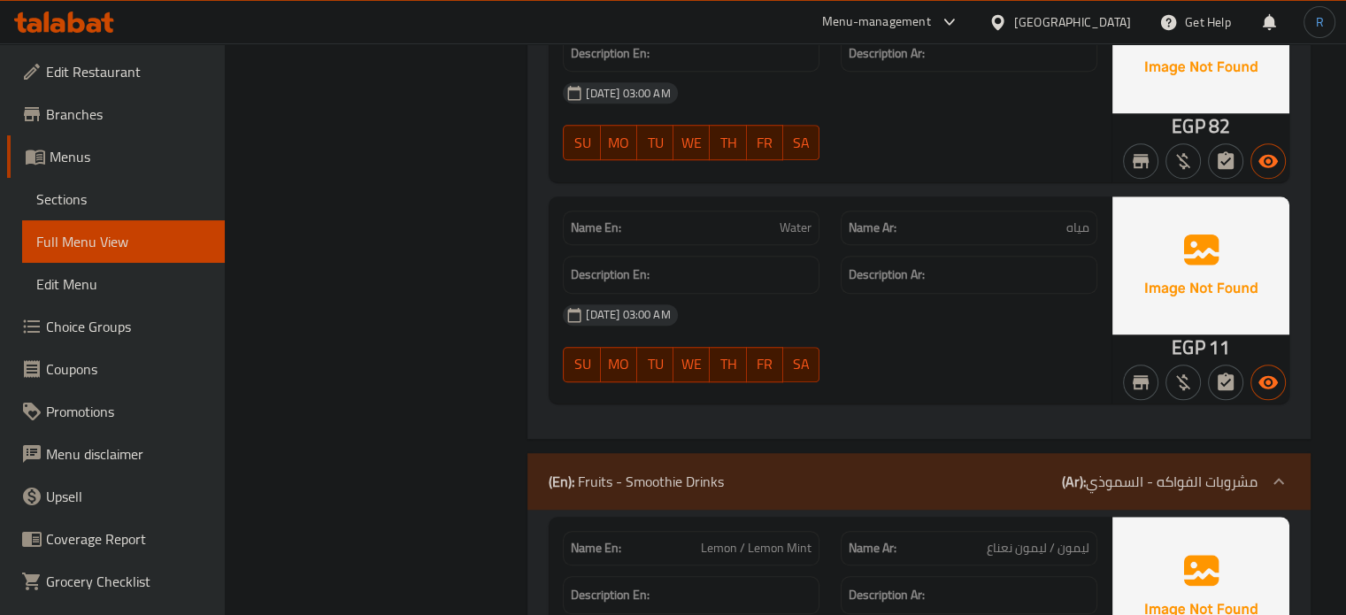
scroll to position [21614, 0]
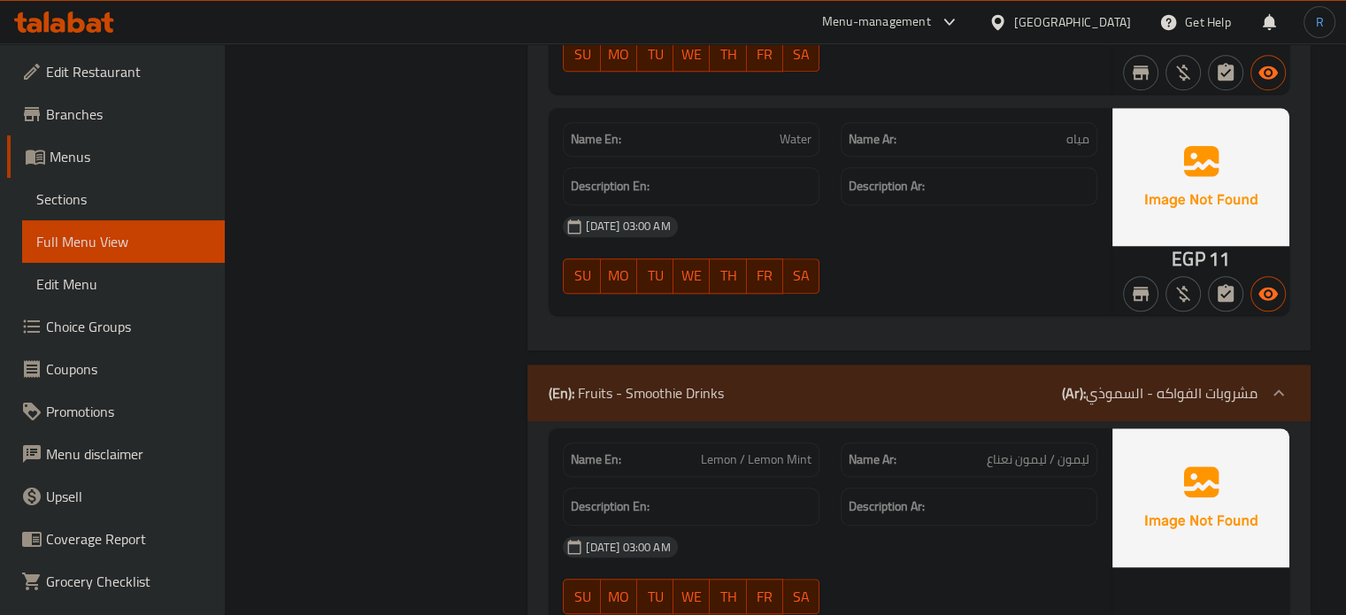
click at [849, 526] on div "[DATE] 03:00 AM" at bounding box center [830, 547] width 556 height 42
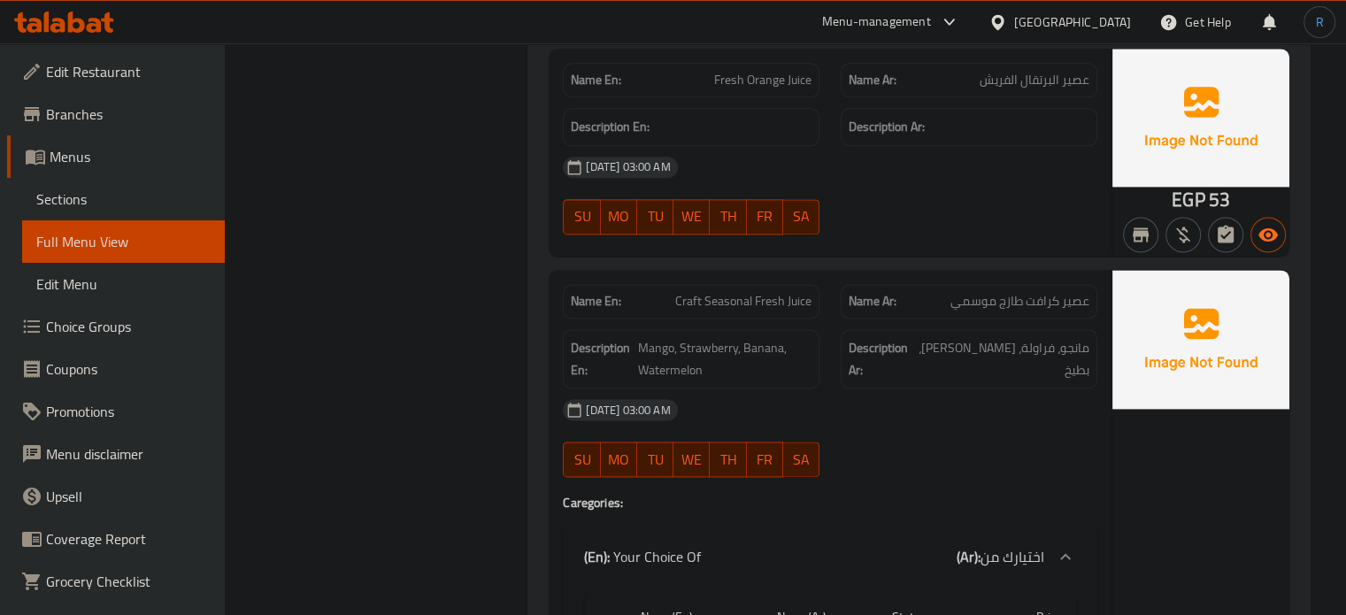
scroll to position [22499, 0]
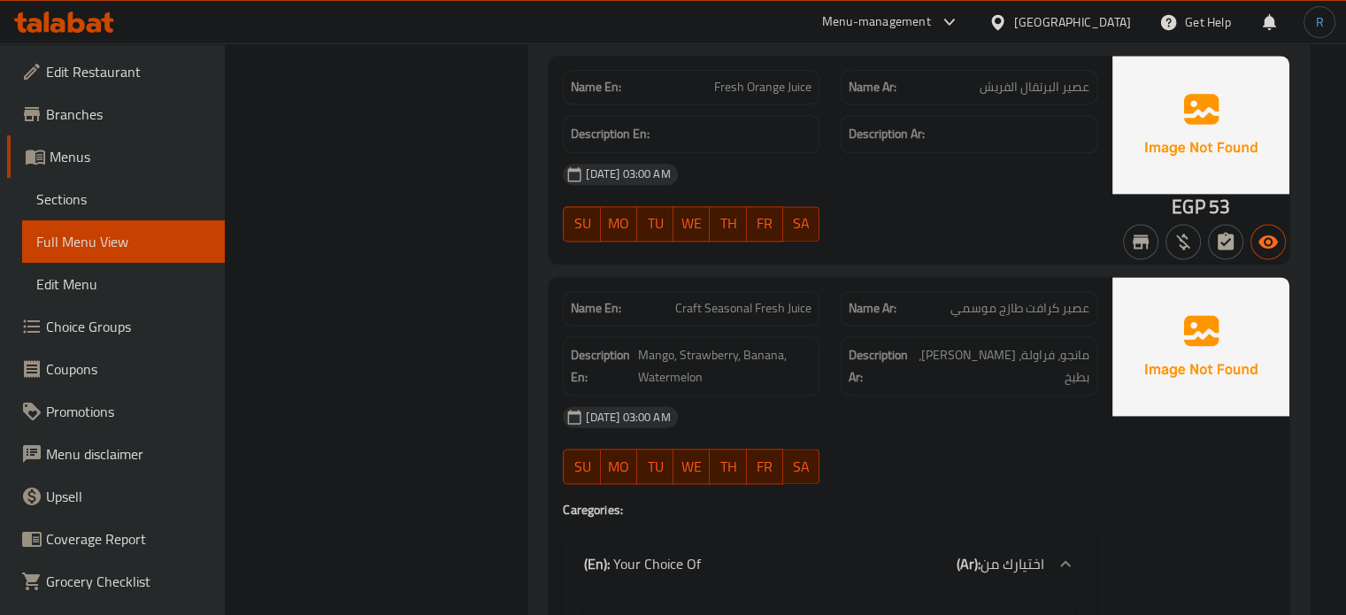
click at [775, 299] on span "Craft Seasonal Fresh Juice" at bounding box center [743, 308] width 136 height 19
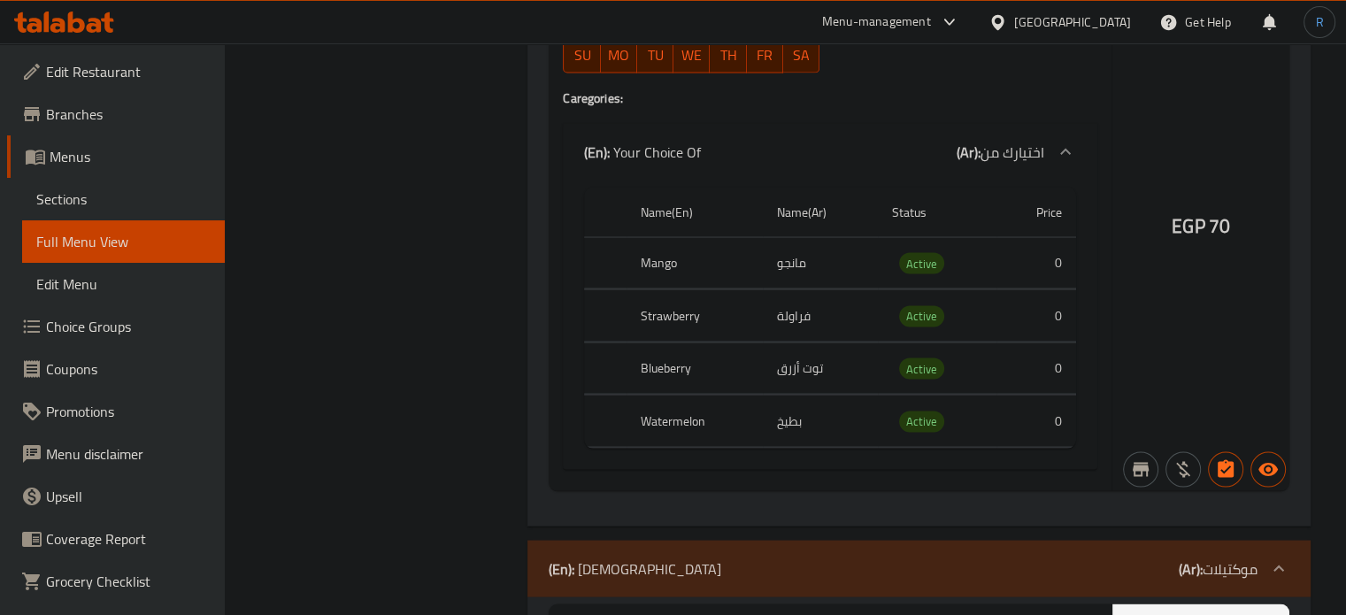
scroll to position [23561, 0]
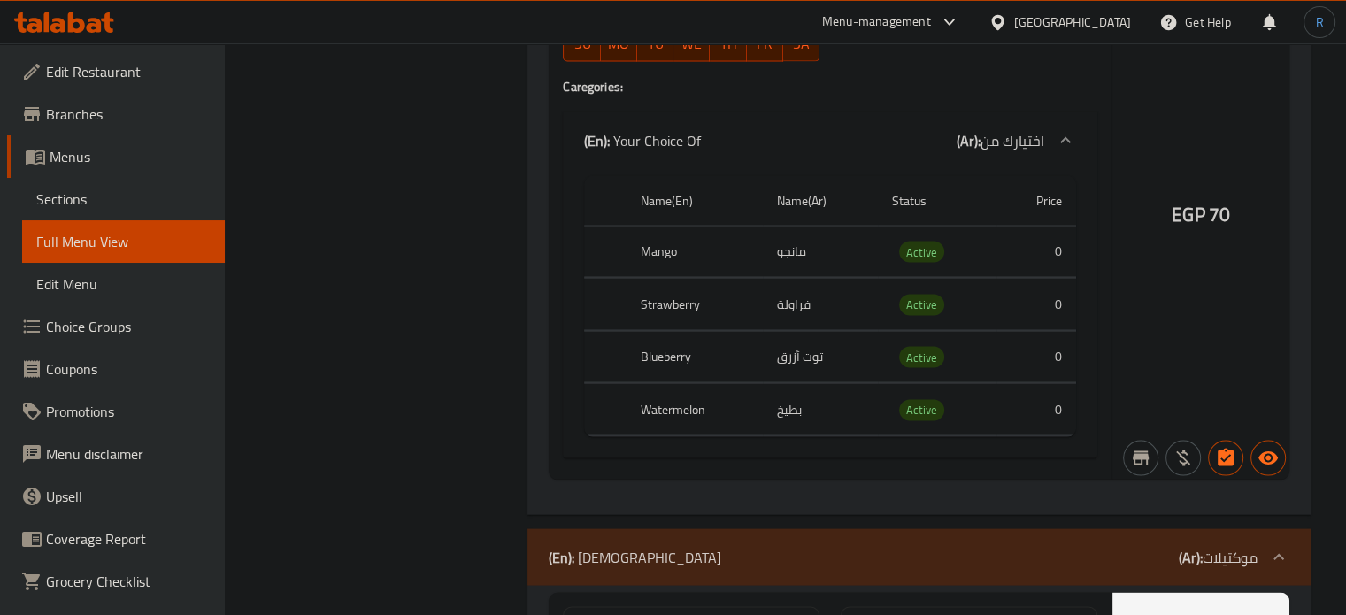
click at [1142, 247] on div "EGP 70" at bounding box center [1200, 167] width 177 height 625
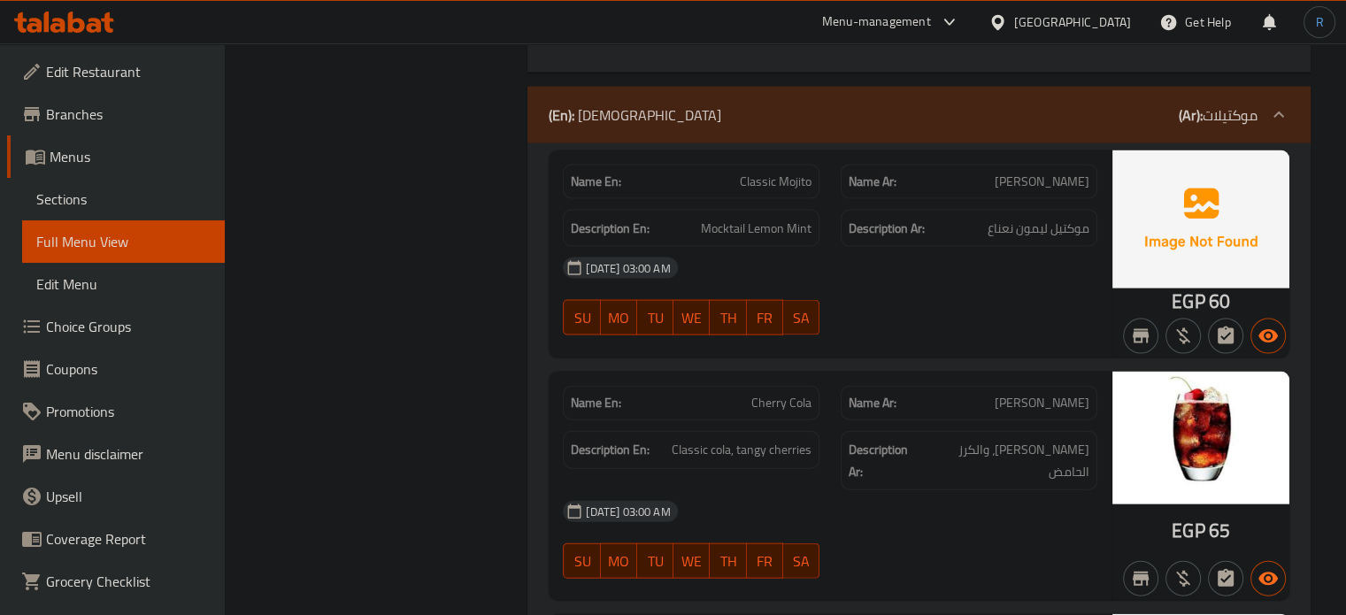
scroll to position [24092, 0]
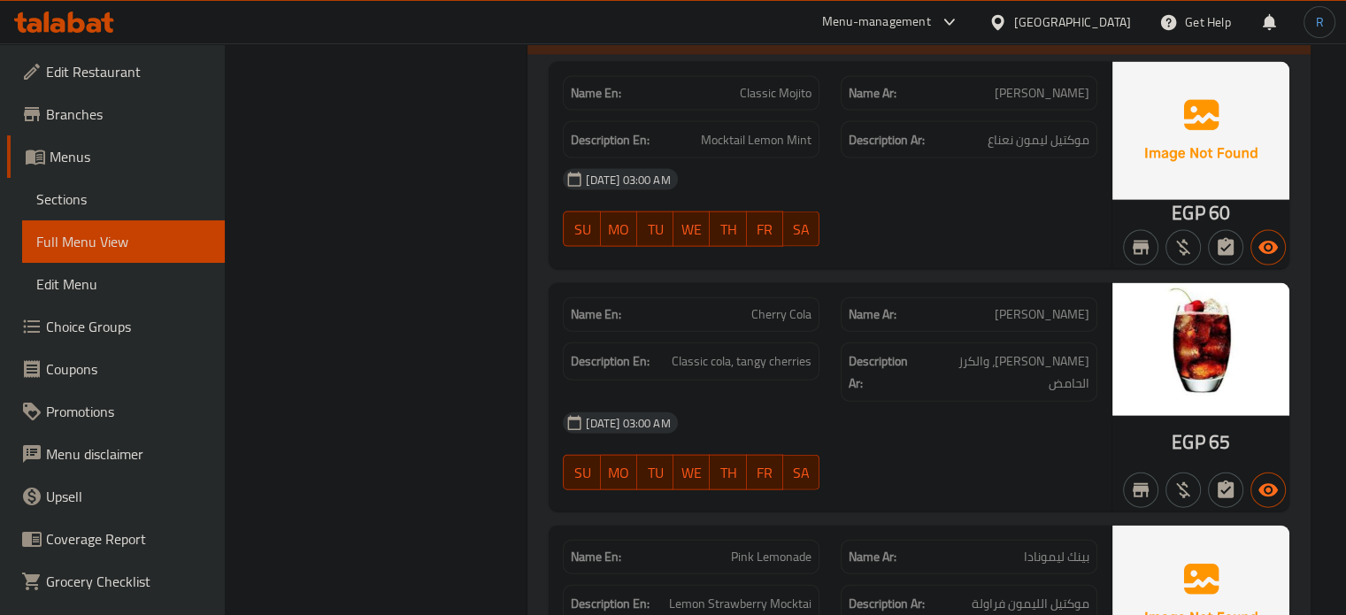
click at [785, 305] on span "Cherry Cola" at bounding box center [781, 314] width 60 height 19
click at [766, 305] on span "Cherry Cola" at bounding box center [781, 314] width 60 height 19
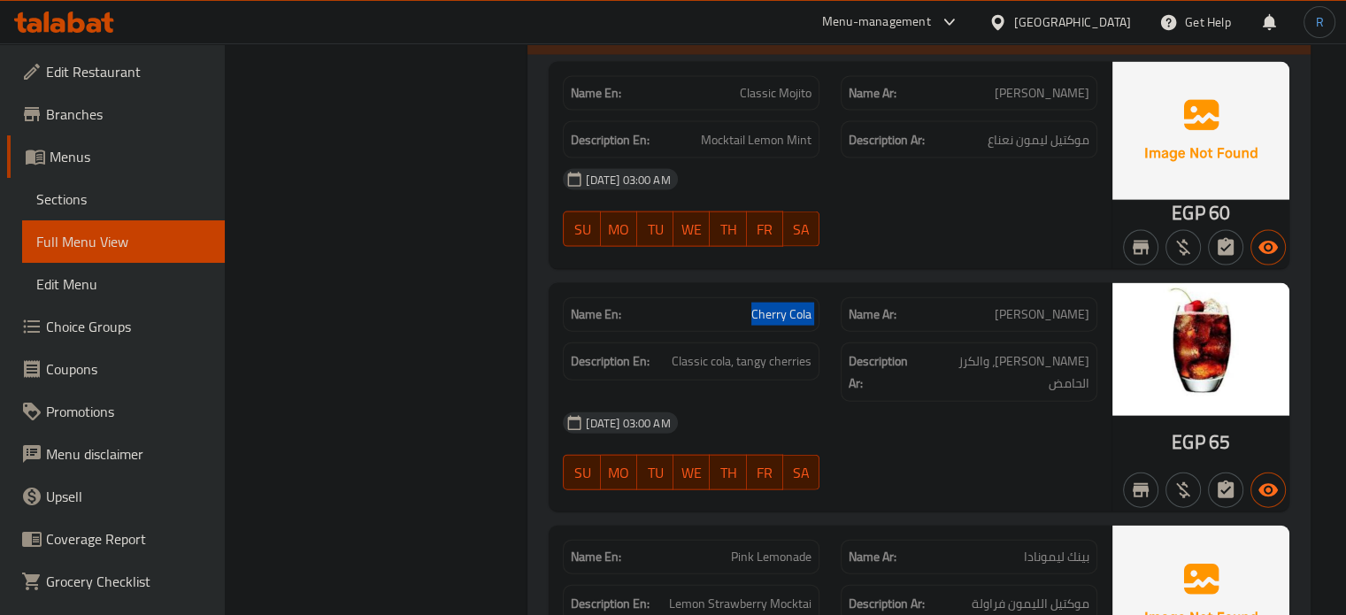
click at [766, 305] on span "Cherry Cola" at bounding box center [781, 314] width 60 height 19
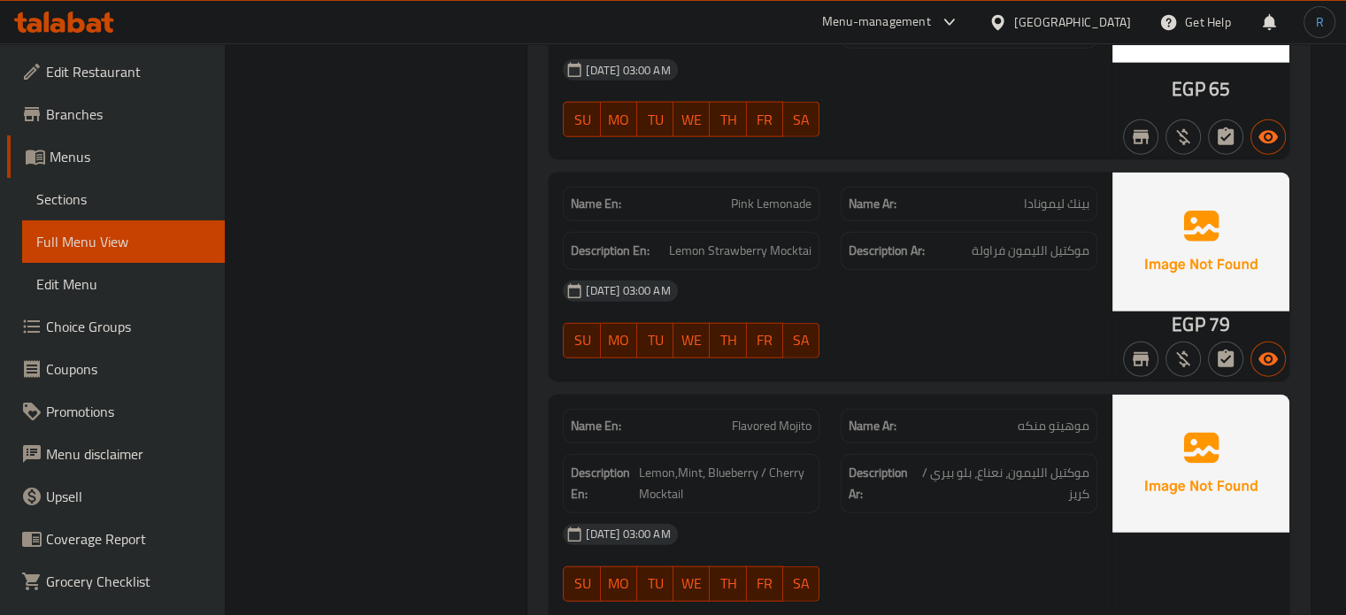
scroll to position [24446, 0]
click at [771, 416] on span "Flavored Mojito" at bounding box center [772, 425] width 80 height 19
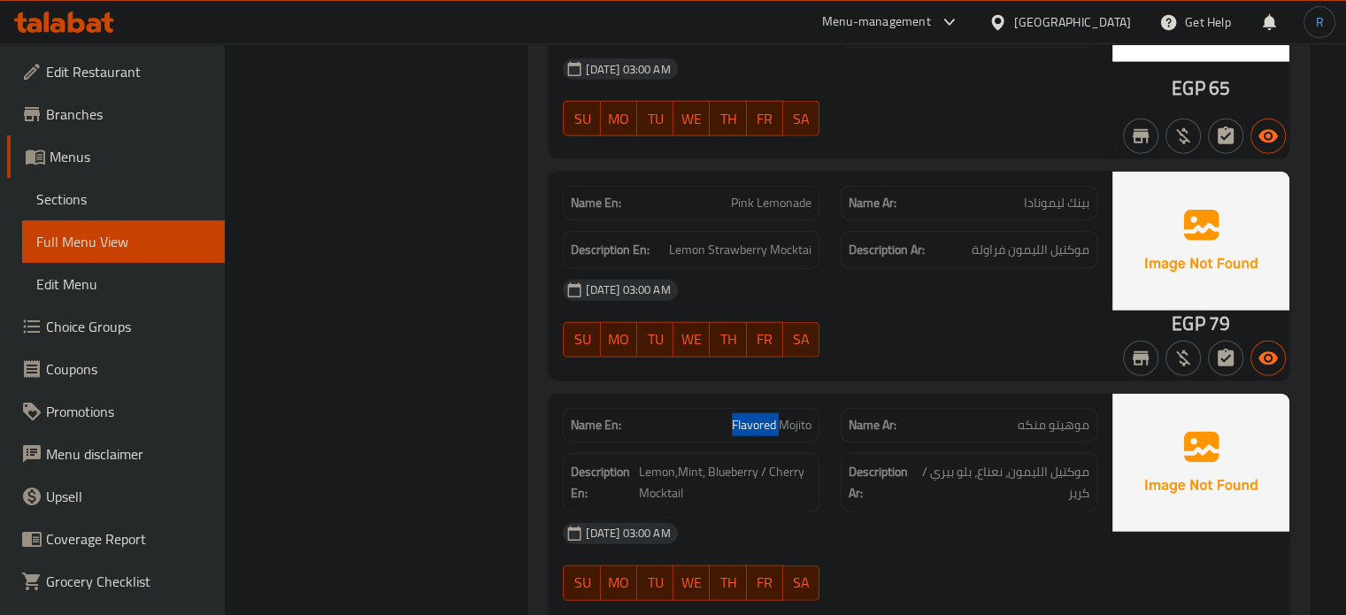
click at [771, 416] on span "Flavored Mojito" at bounding box center [772, 425] width 80 height 19
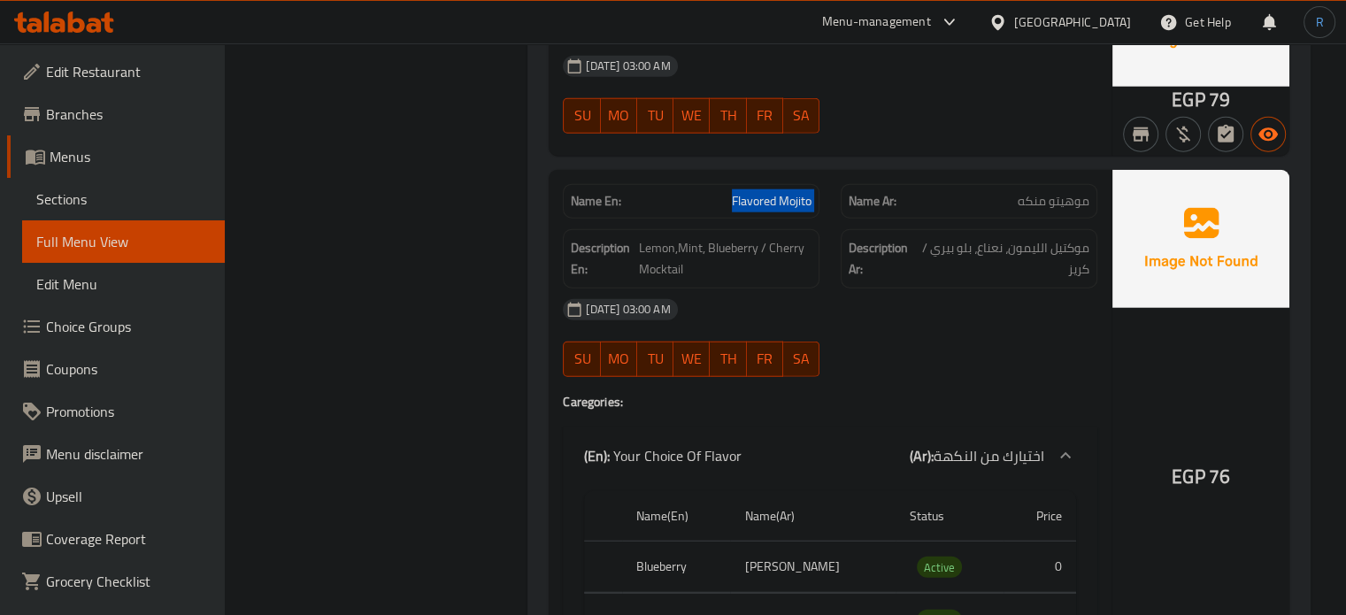
scroll to position [24711, 0]
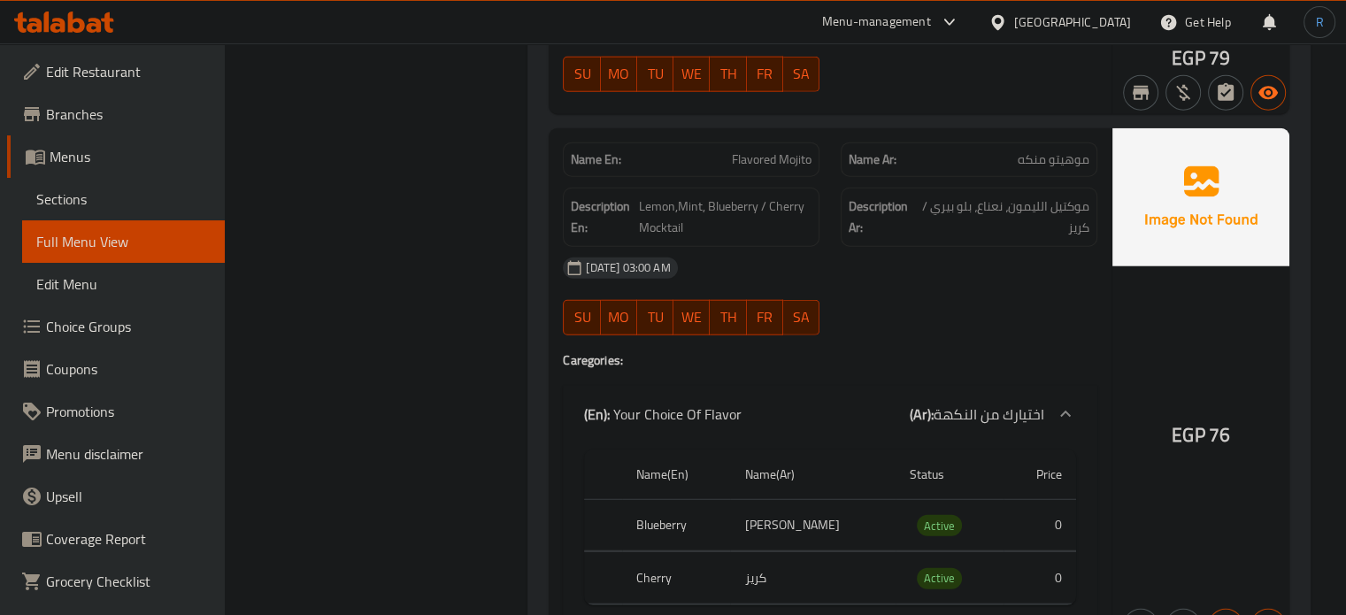
click at [648, 552] on th "Cherry" at bounding box center [676, 578] width 108 height 52
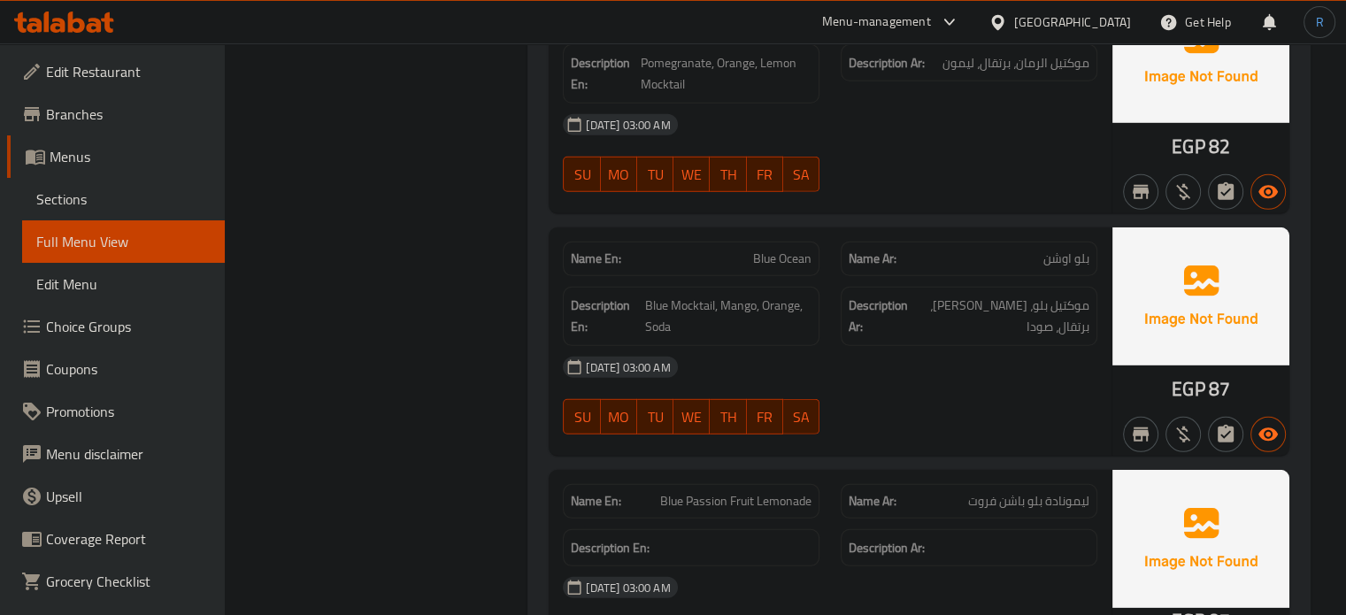
scroll to position [25419, 0]
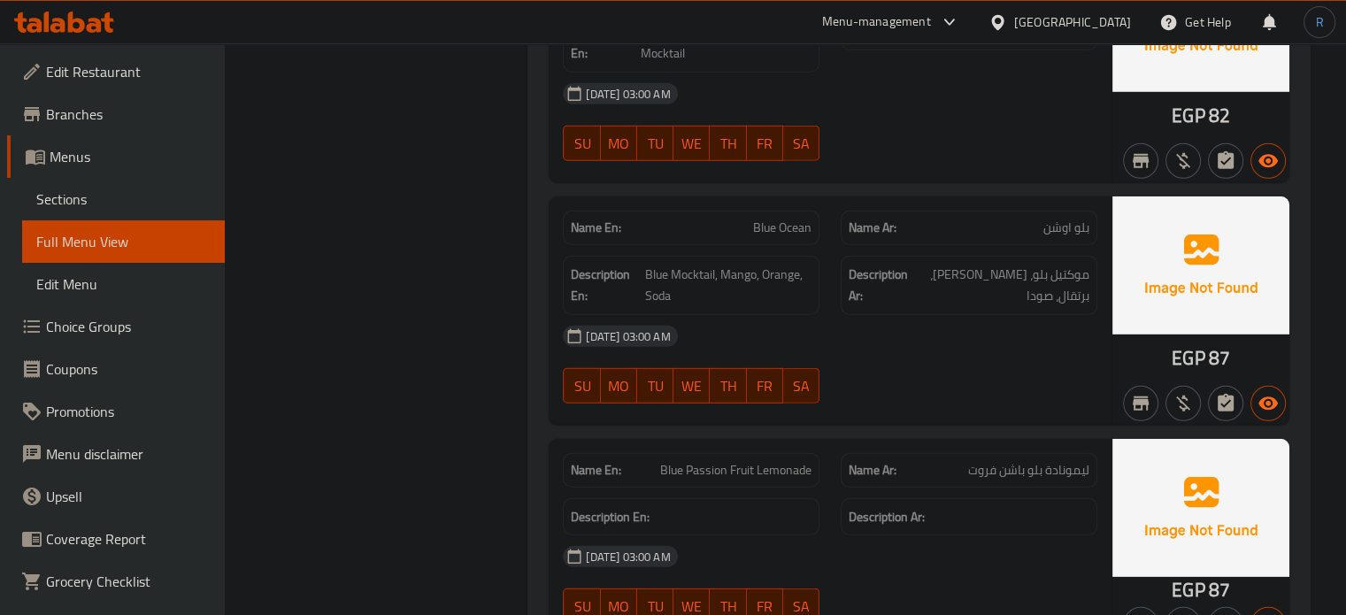
click at [773, 461] on span "Blue Passion Fruit Lemonade" at bounding box center [735, 470] width 151 height 19
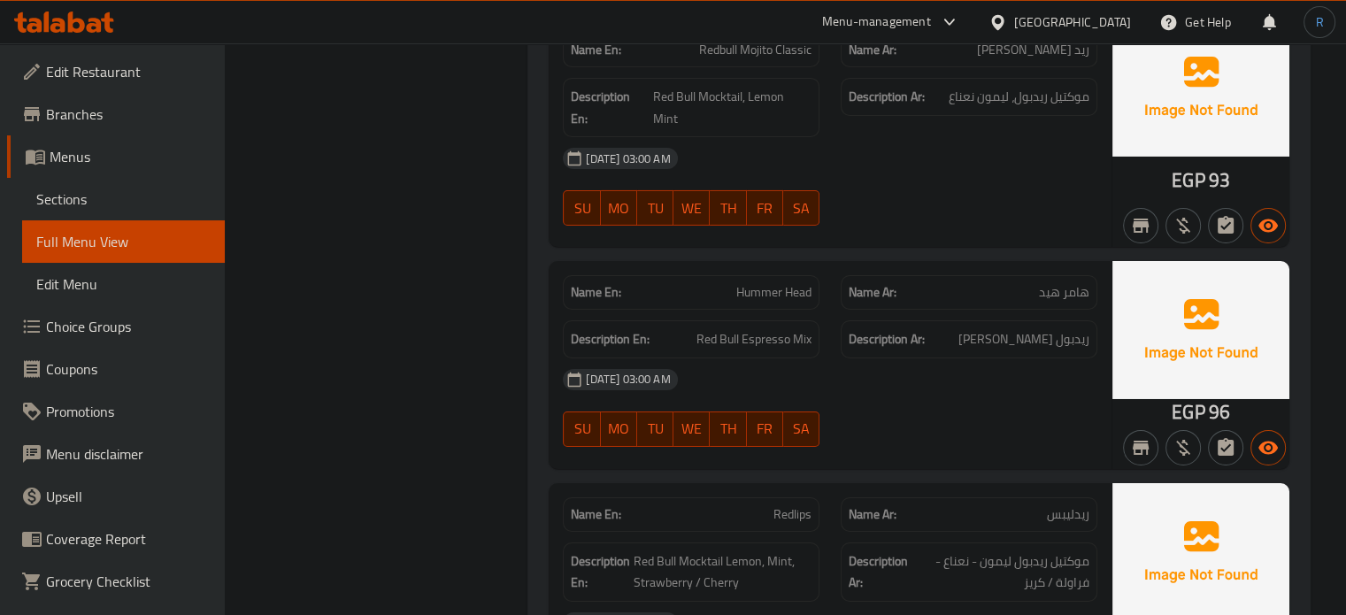
scroll to position [26304, 0]
click at [789, 504] on span "Redlips" at bounding box center [792, 513] width 38 height 19
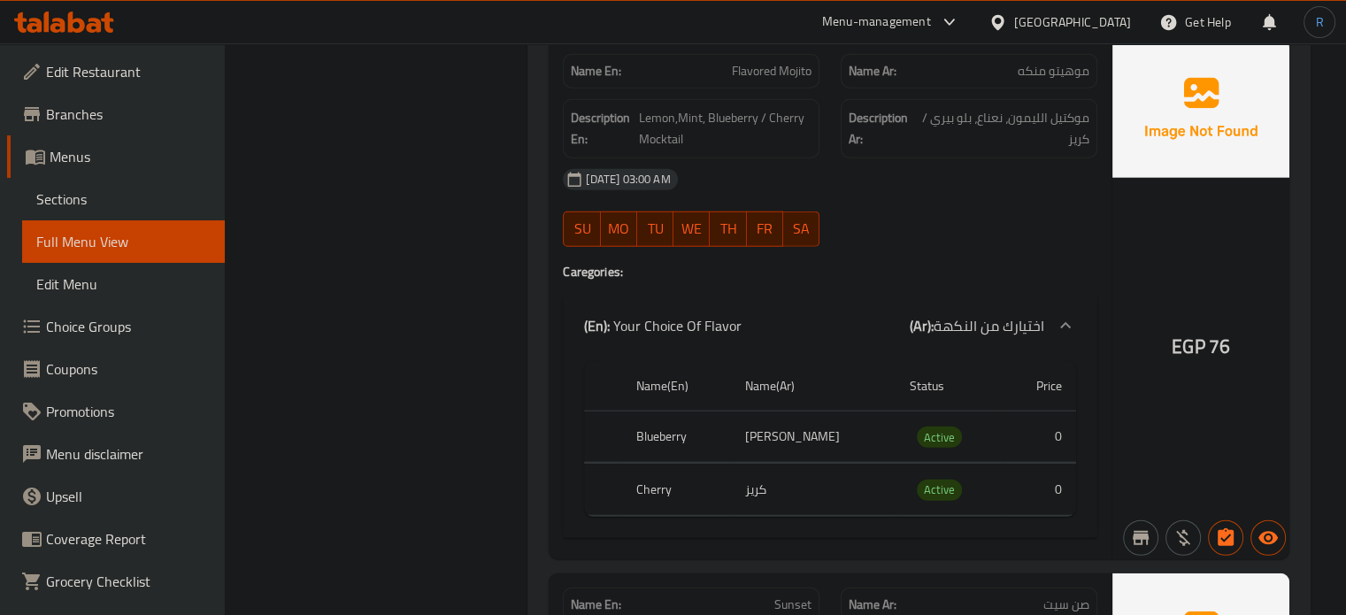
scroll to position [24711, 0]
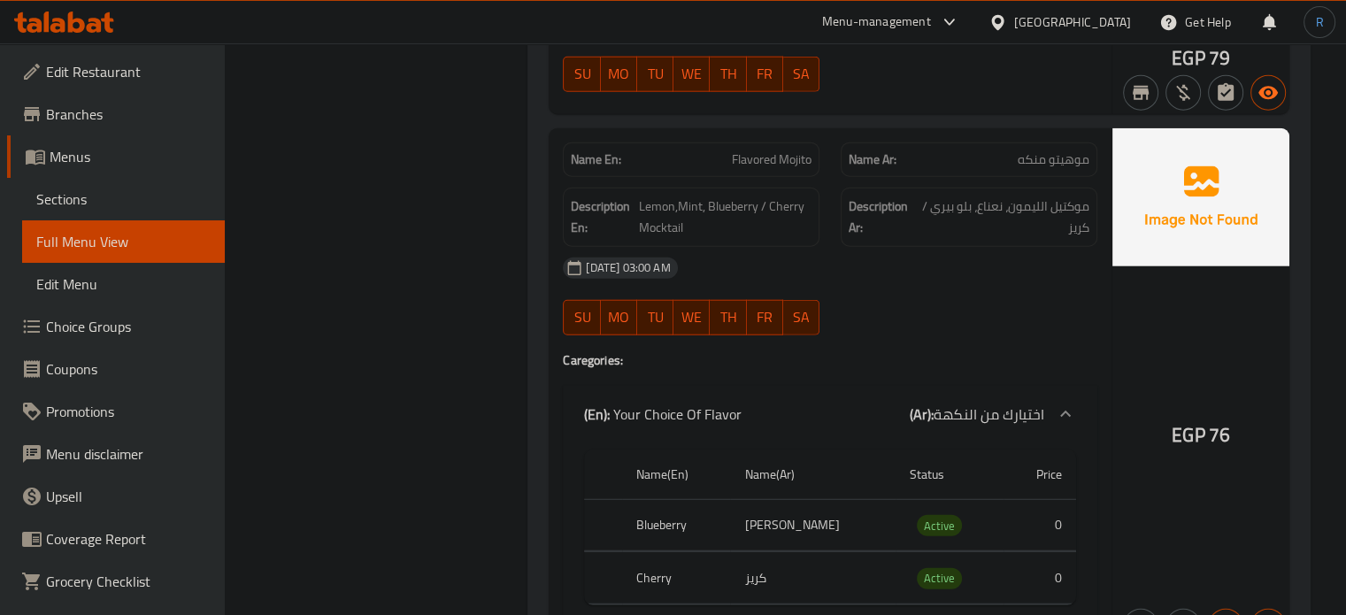
click at [757, 150] on span "Flavored Mojito" at bounding box center [772, 159] width 80 height 19
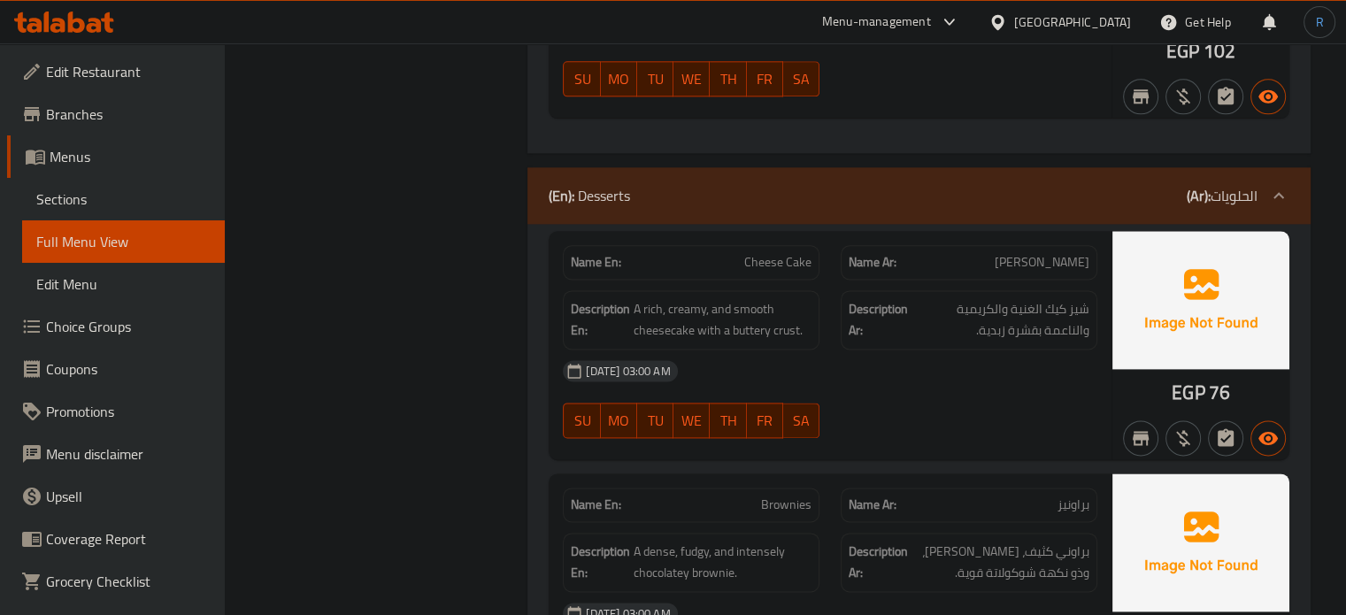
scroll to position [29135, 0]
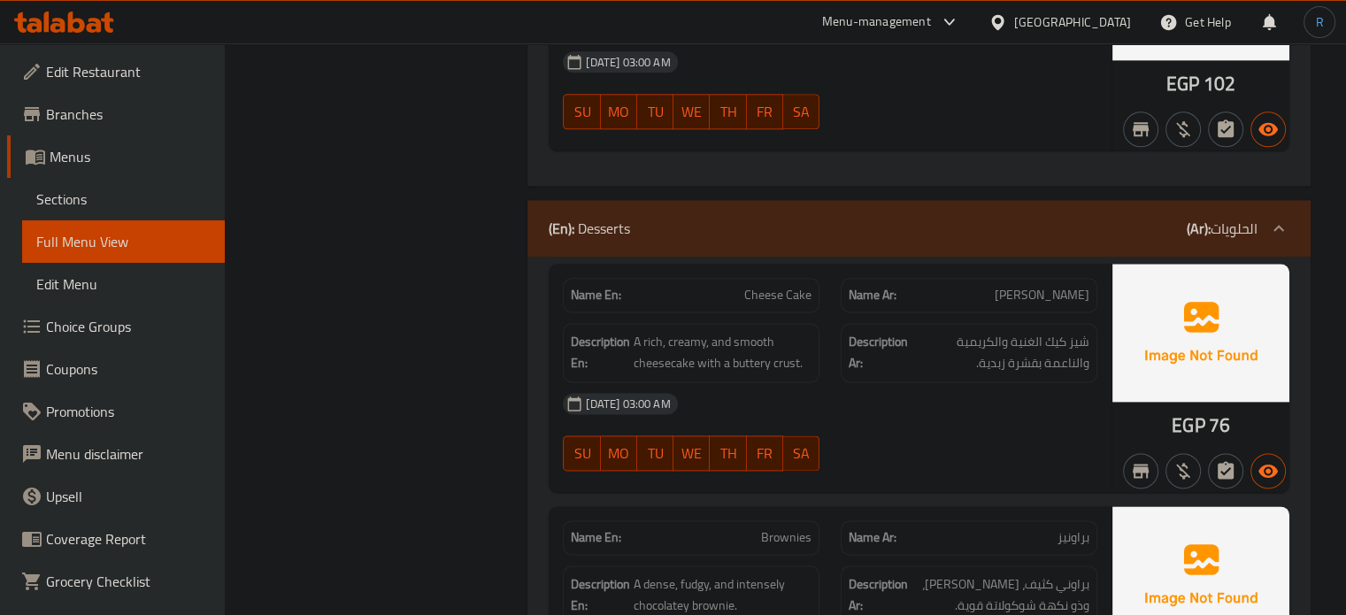
click at [800, 286] on span "Cheese Cake" at bounding box center [777, 295] width 67 height 19
click at [799, 286] on span "Cheese Cake" at bounding box center [777, 295] width 67 height 19
click at [775, 286] on span "Cheese Cake" at bounding box center [777, 295] width 67 height 19
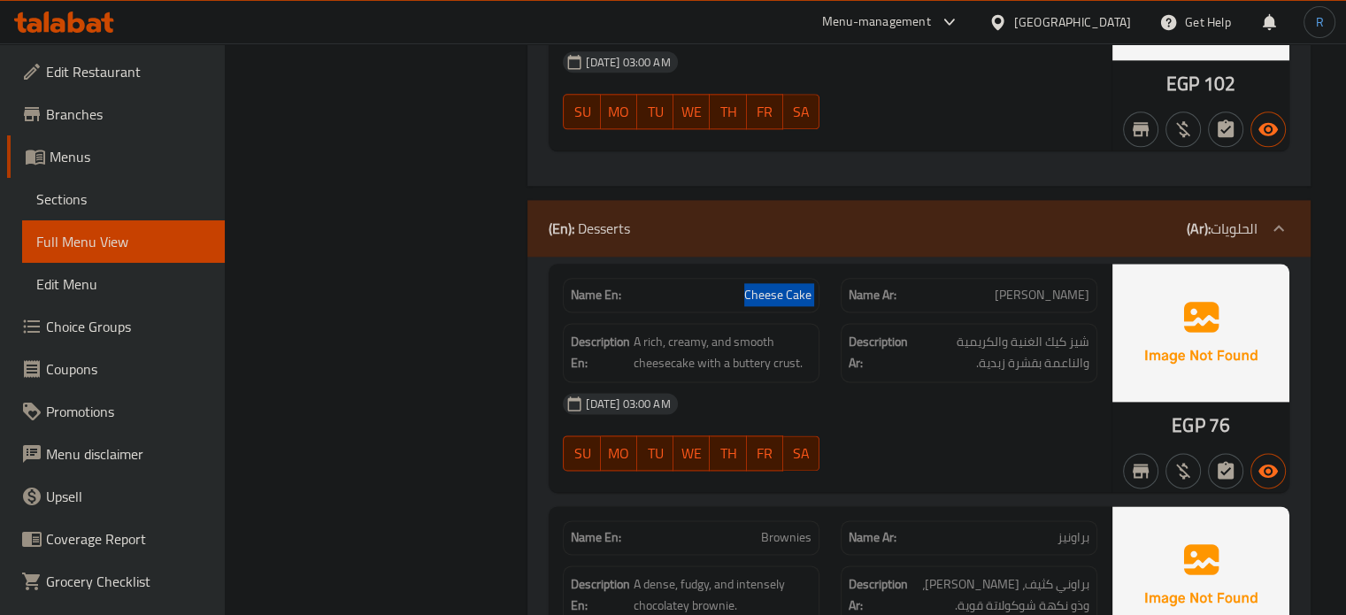
click at [775, 286] on span "Cheese Cake" at bounding box center [777, 295] width 67 height 19
click at [786, 331] on span "A rich, creamy, and smooth cheesecake with a buttery crust." at bounding box center [723, 352] width 178 height 43
click at [785, 286] on span "Cheese Cake" at bounding box center [777, 295] width 67 height 19
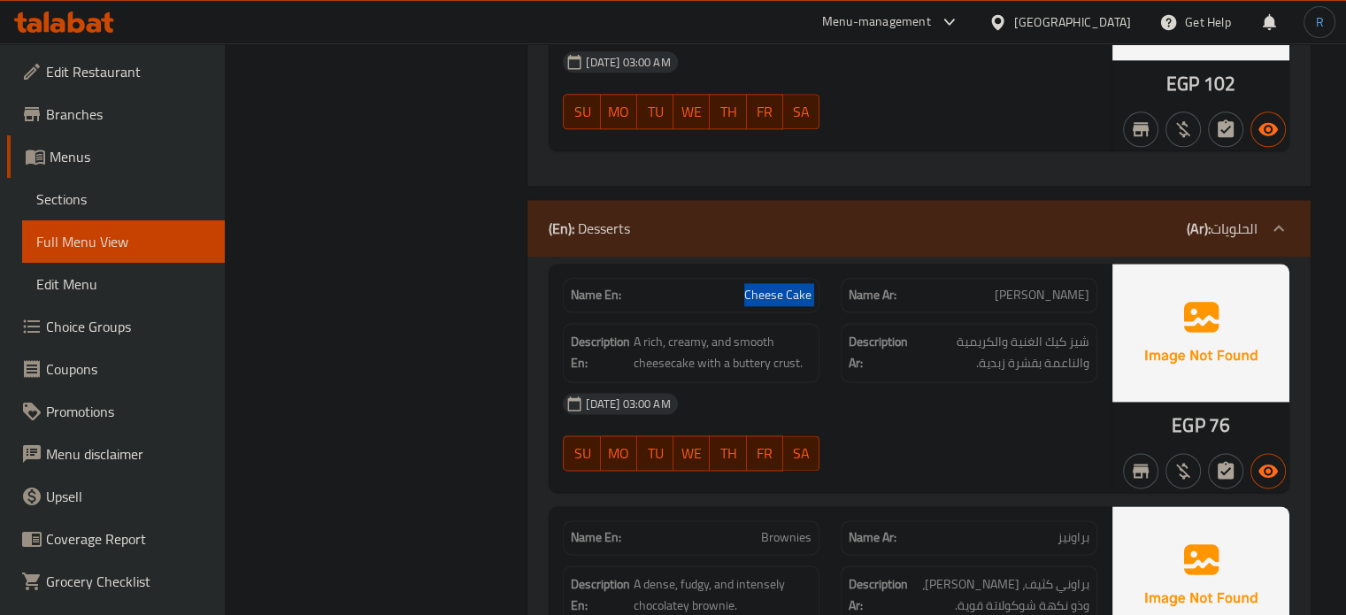
click at [785, 286] on span "Cheese Cake" at bounding box center [777, 295] width 67 height 19
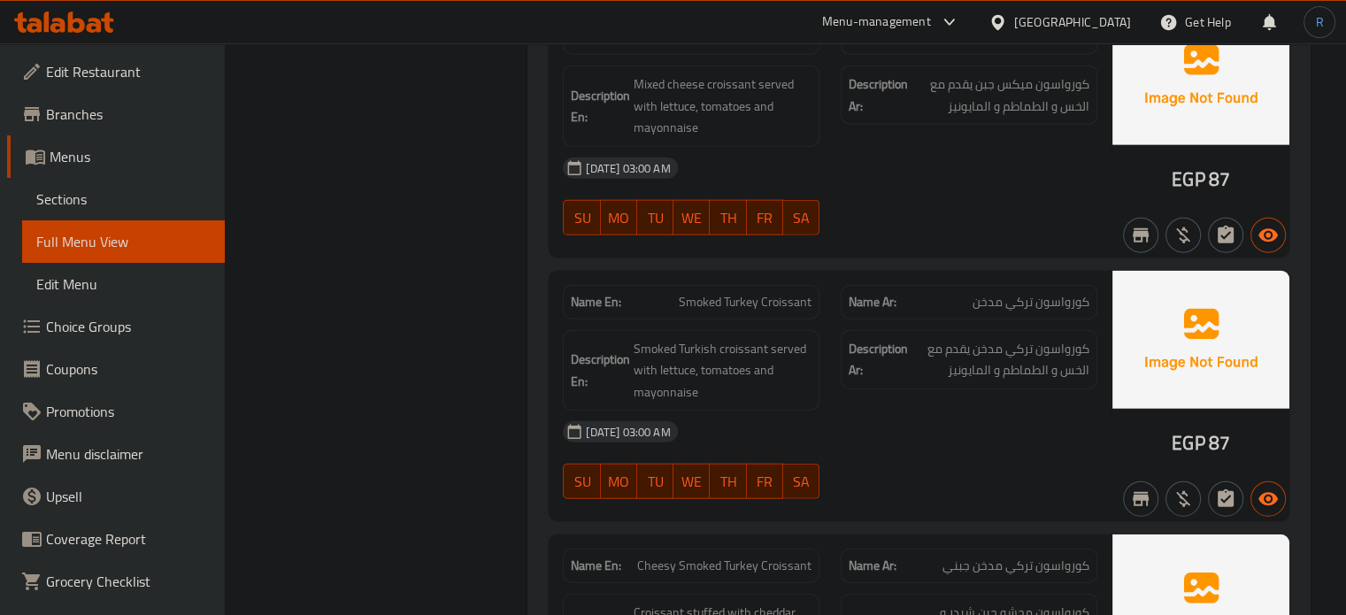
scroll to position [31179, 0]
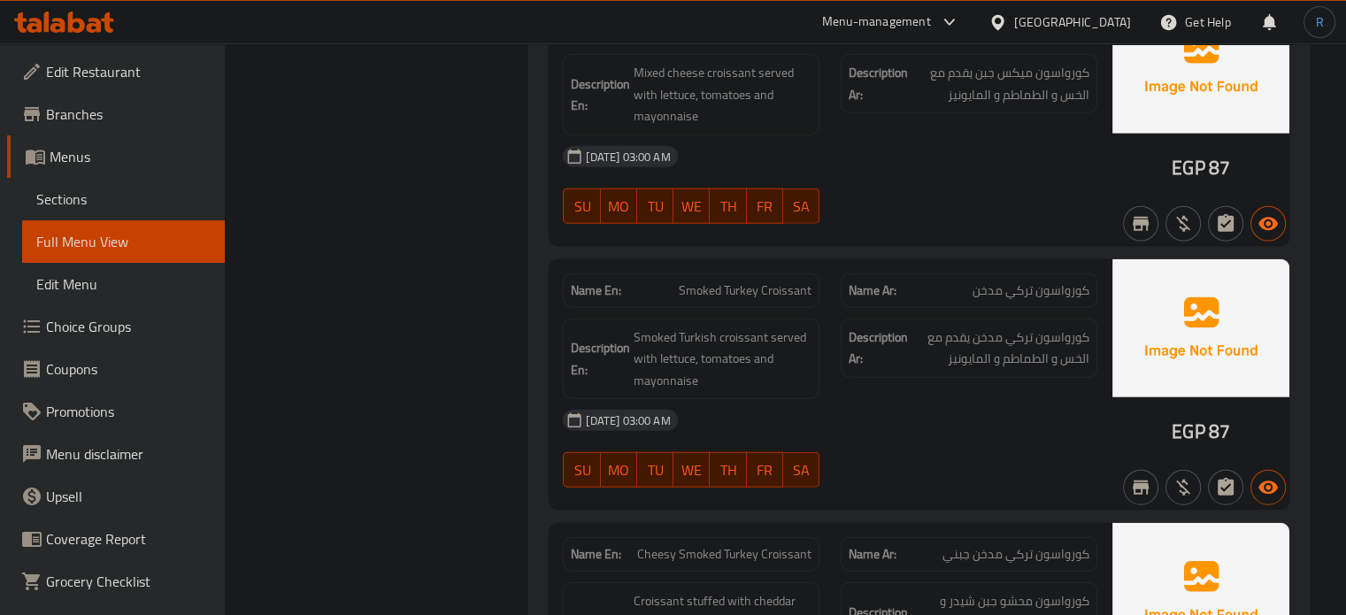
click at [723, 545] on span "Cheesy Smoked Turkey Croissant" at bounding box center [724, 554] width 174 height 19
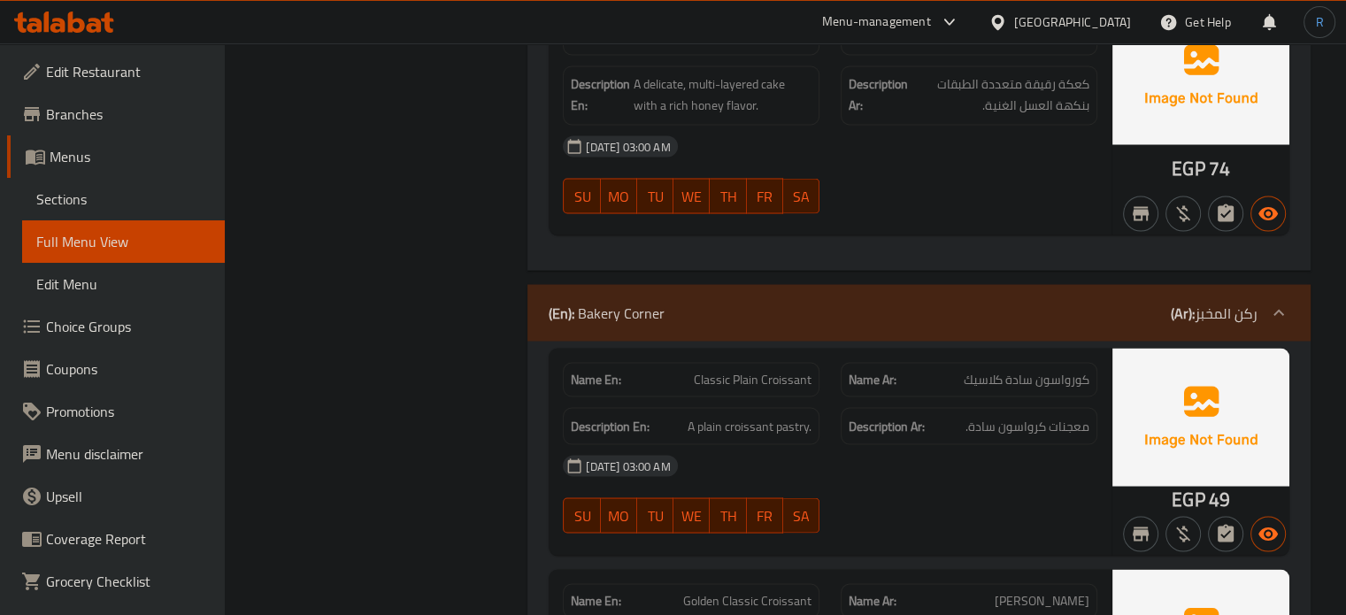
scroll to position [30118, 0]
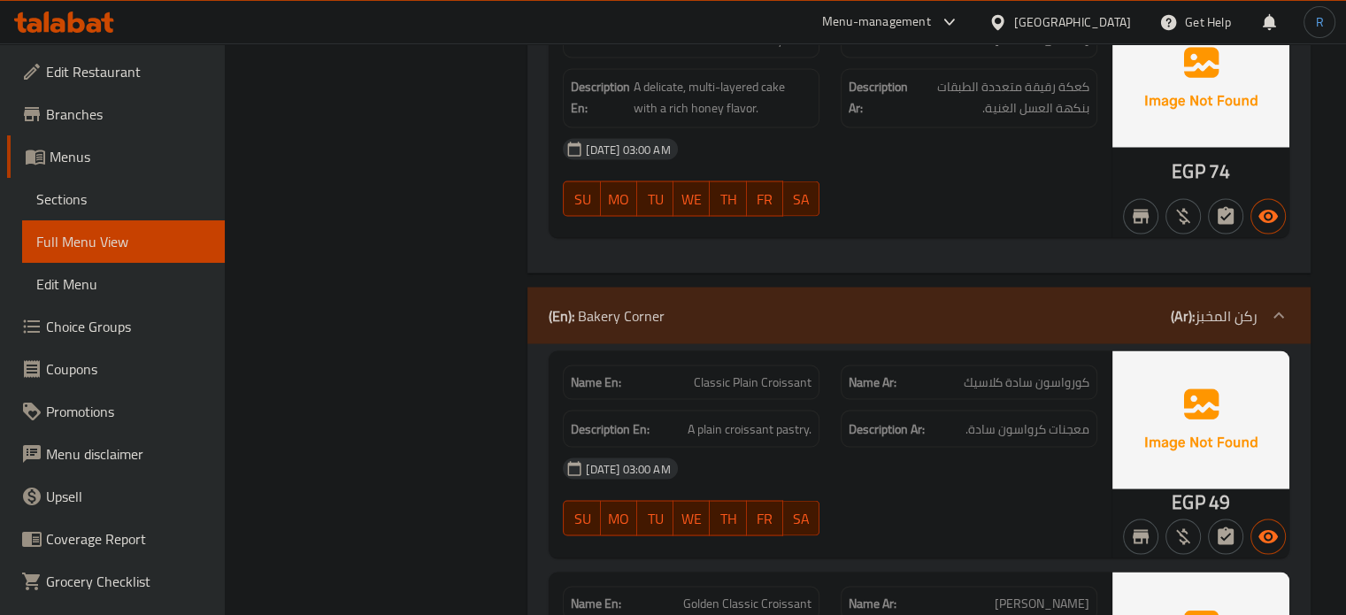
click at [751, 373] on span "Classic Plain Croissant" at bounding box center [753, 382] width 118 height 19
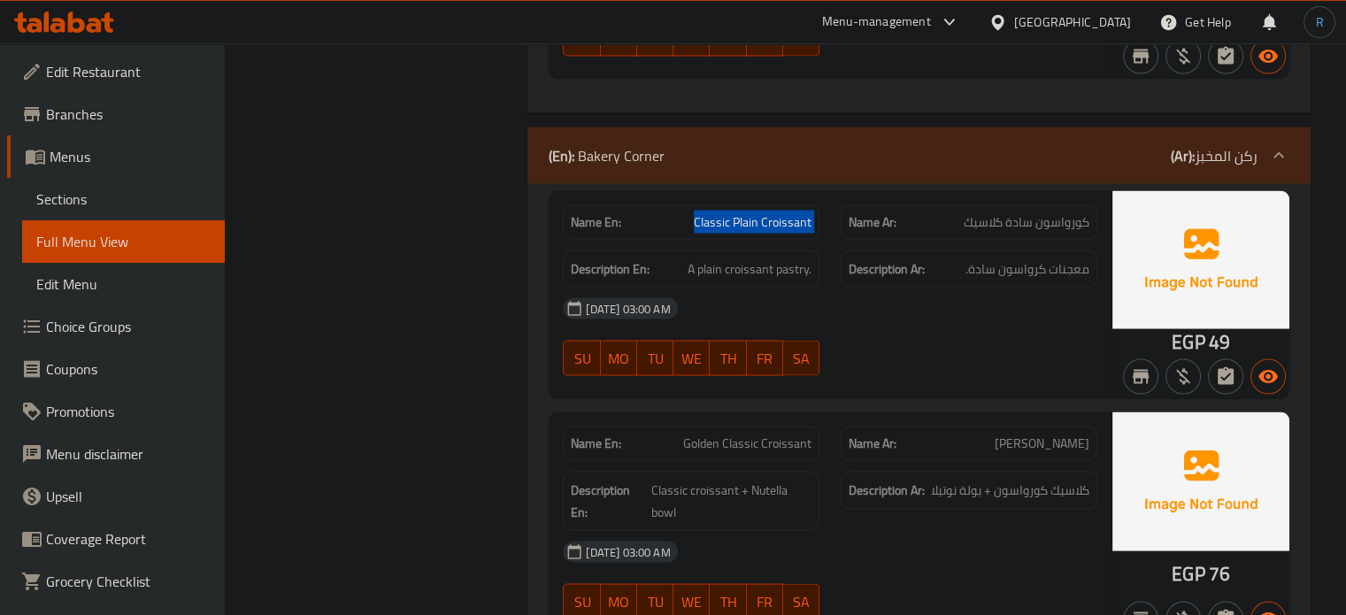
scroll to position [30294, 0]
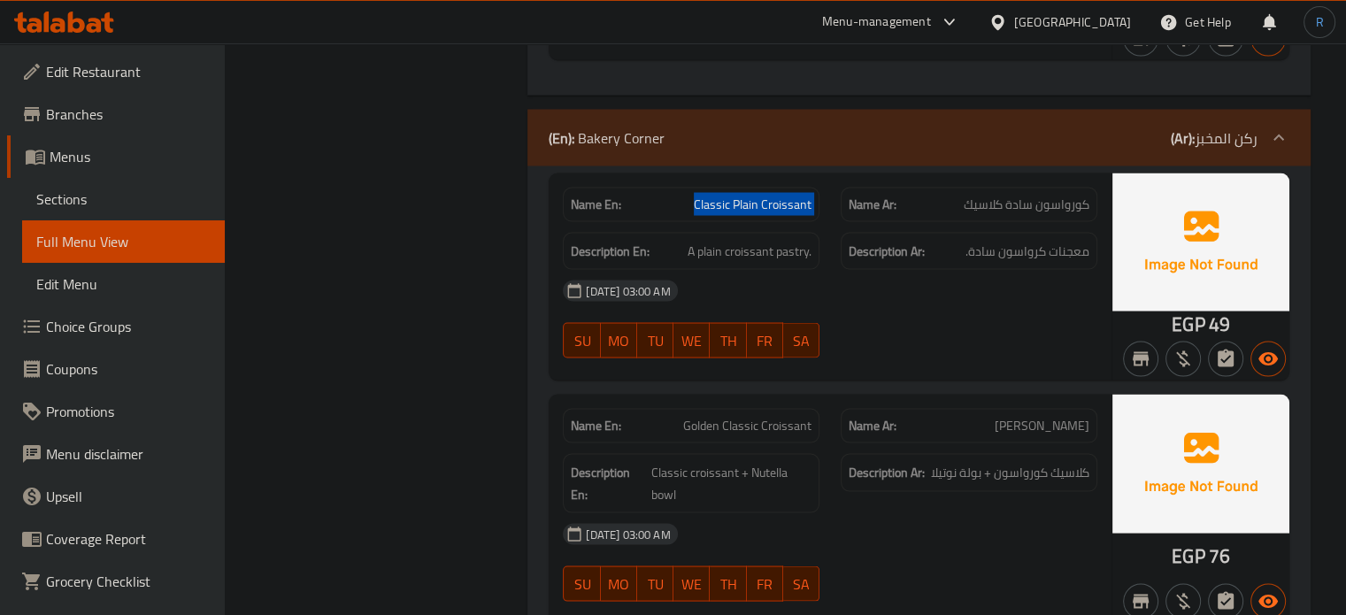
drag, startPoint x: 1051, startPoint y: 419, endPoint x: 987, endPoint y: 389, distance: 70.1
click at [1051, 513] on div "[DATE] 03:00 AM" at bounding box center [830, 534] width 556 height 42
click at [969, 462] on span "كلاسيك كورواسون + بولة نوتيلا" at bounding box center [1010, 473] width 158 height 22
click at [1053, 513] on div "[DATE] 03:00 AM" at bounding box center [830, 534] width 556 height 42
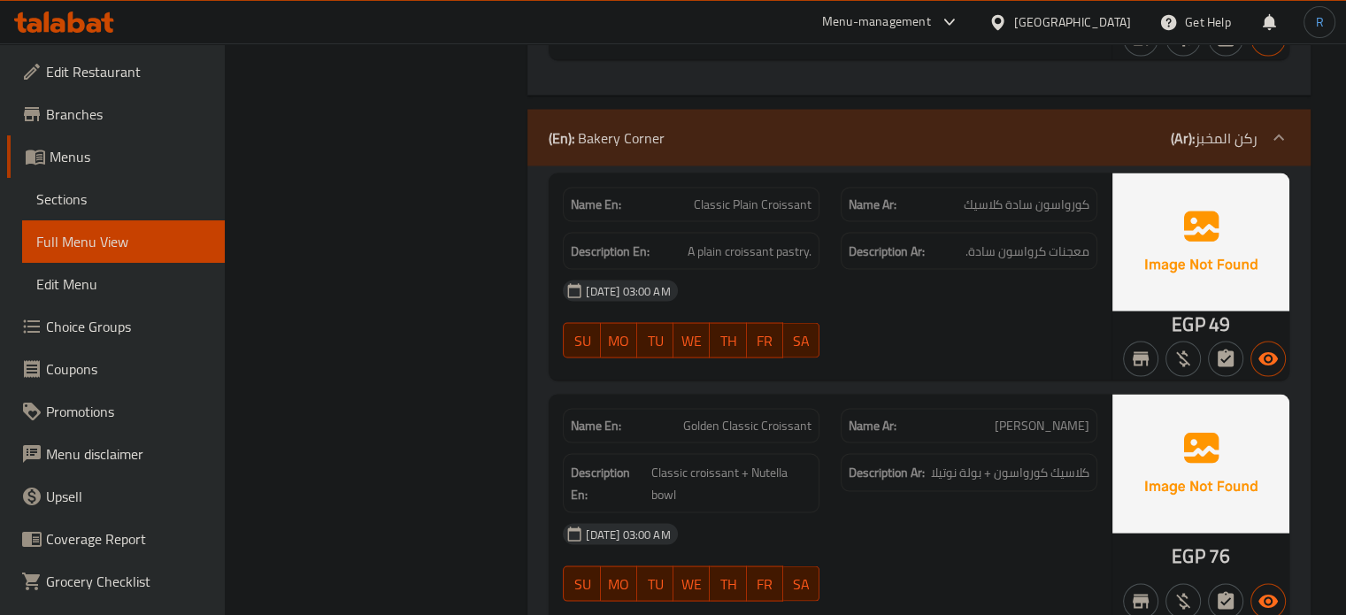
click at [784, 417] on span "Golden Classic Croissant" at bounding box center [747, 426] width 128 height 19
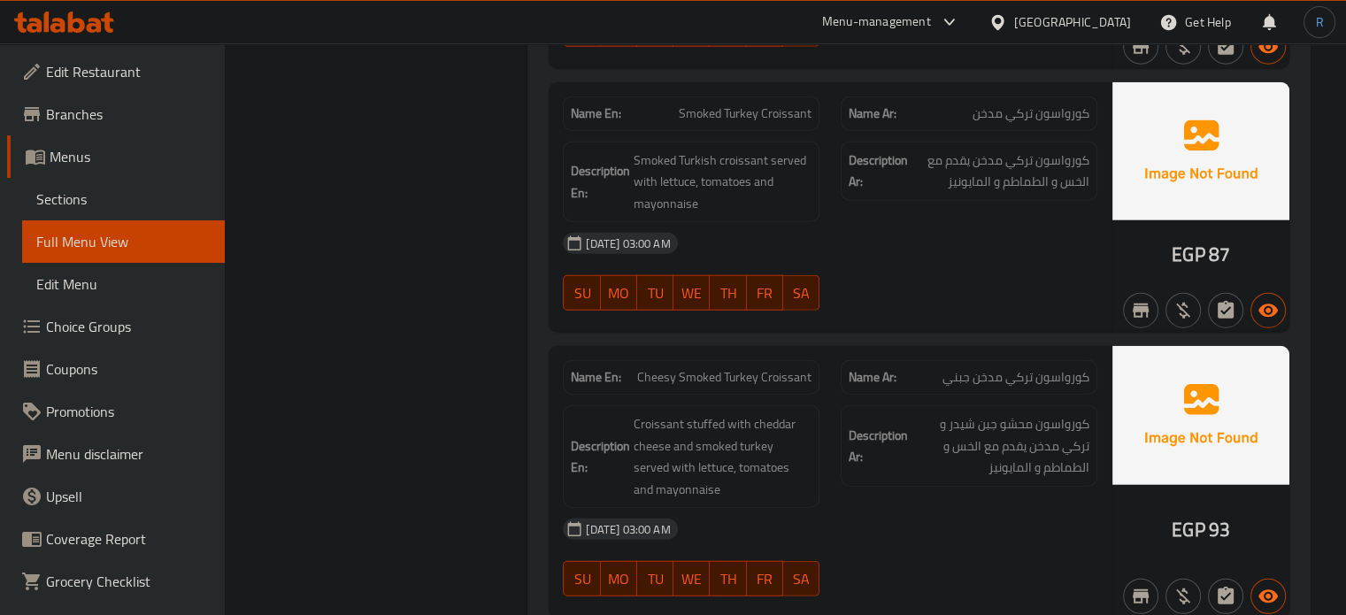
scroll to position [31445, 0]
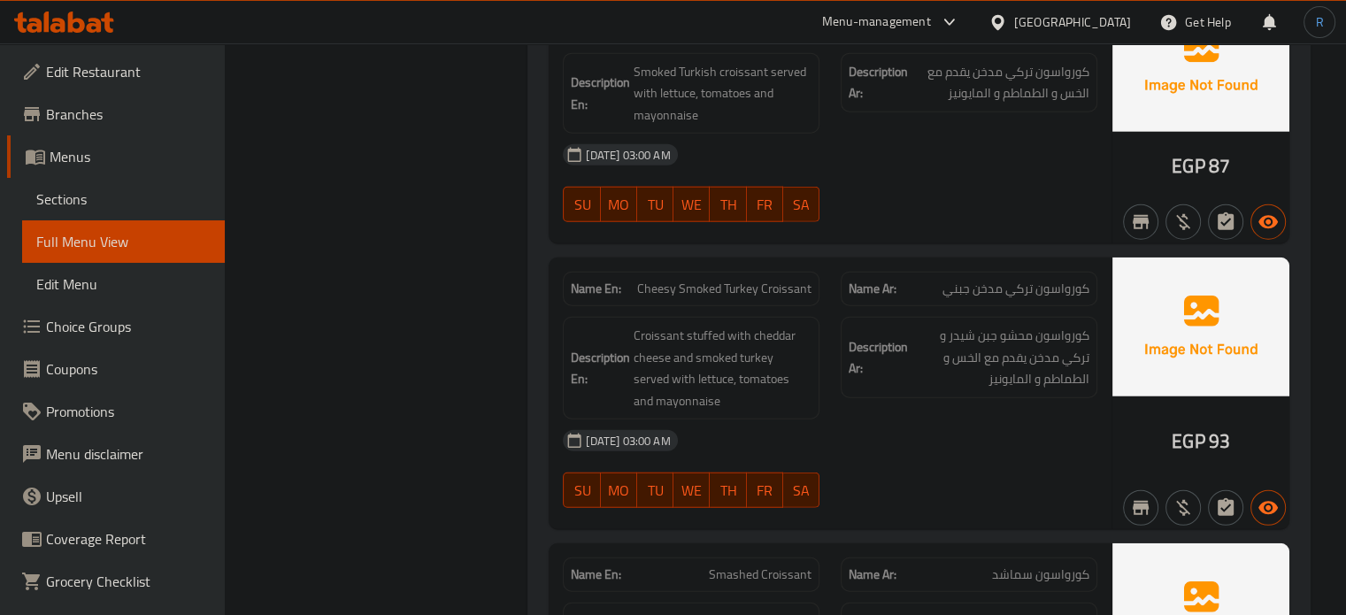
click at [757, 565] on span "Smashed Croissant" at bounding box center [760, 574] width 103 height 19
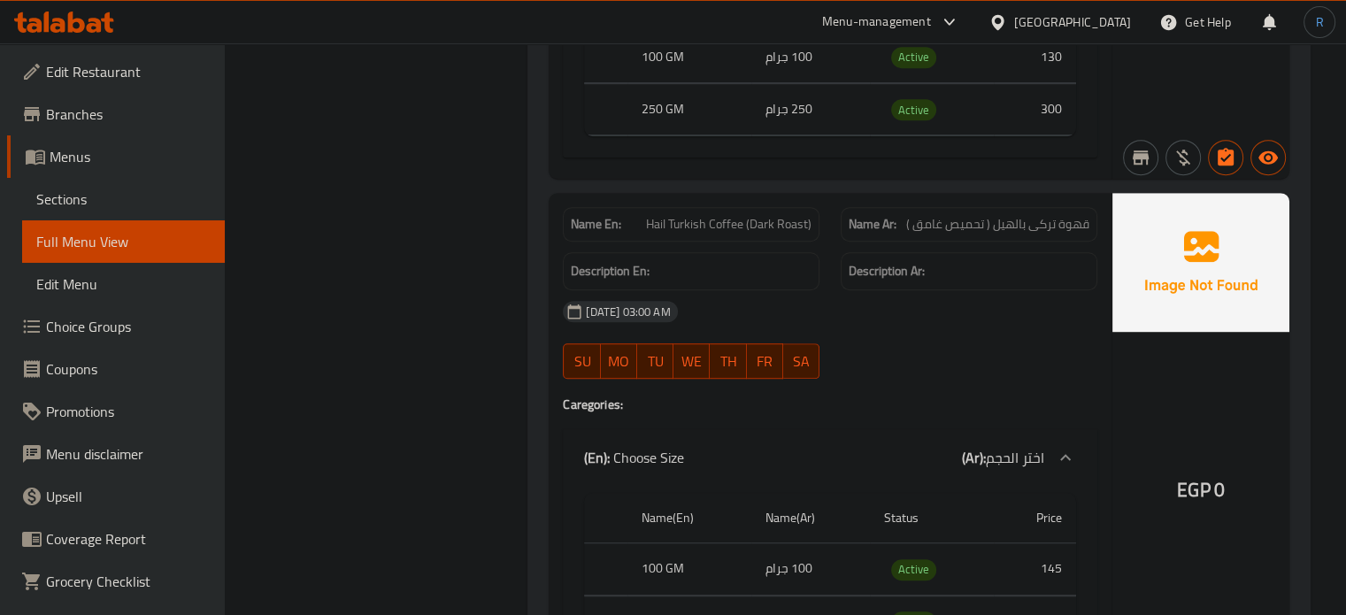
scroll to position [34896, 0]
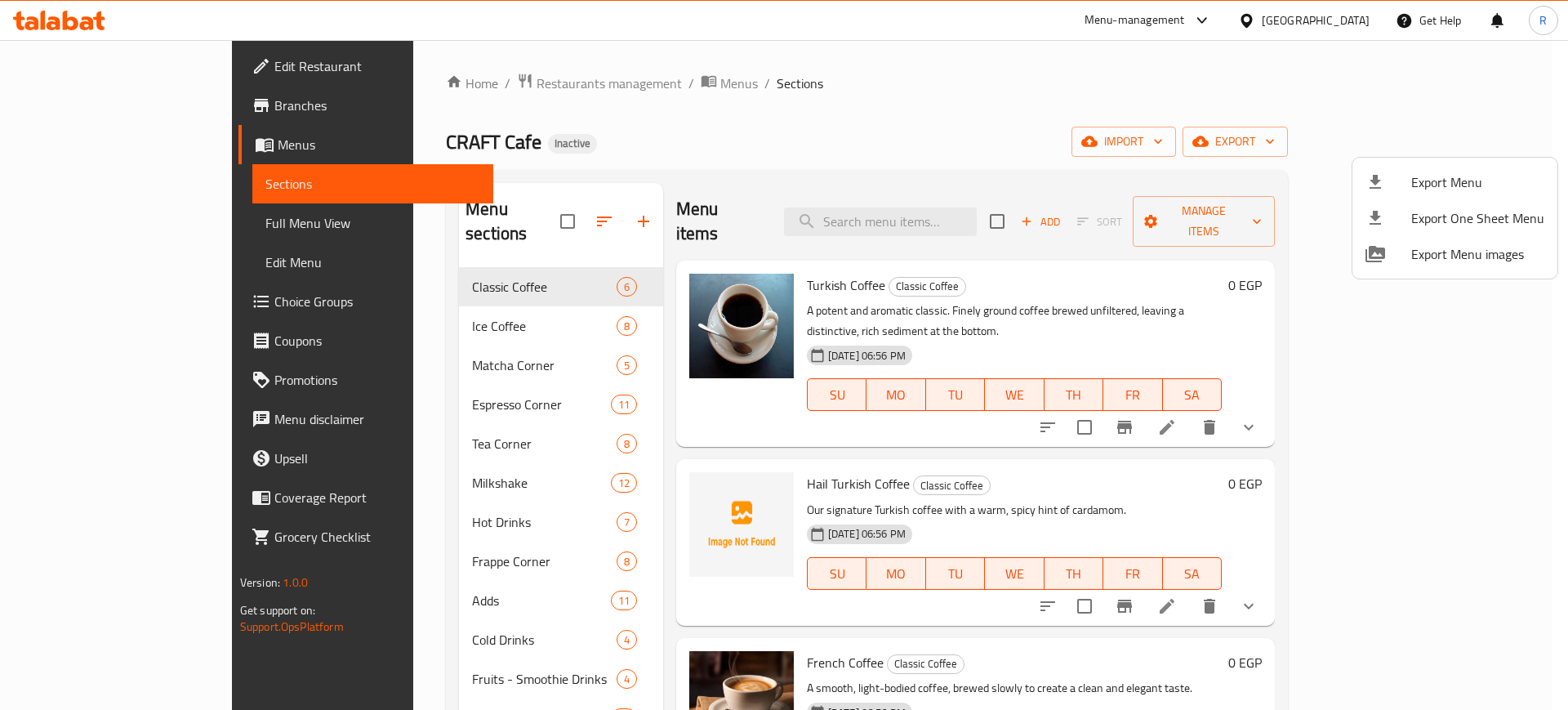
click at [686, 87] on div at bounding box center [784, 355] width 1568 height 710
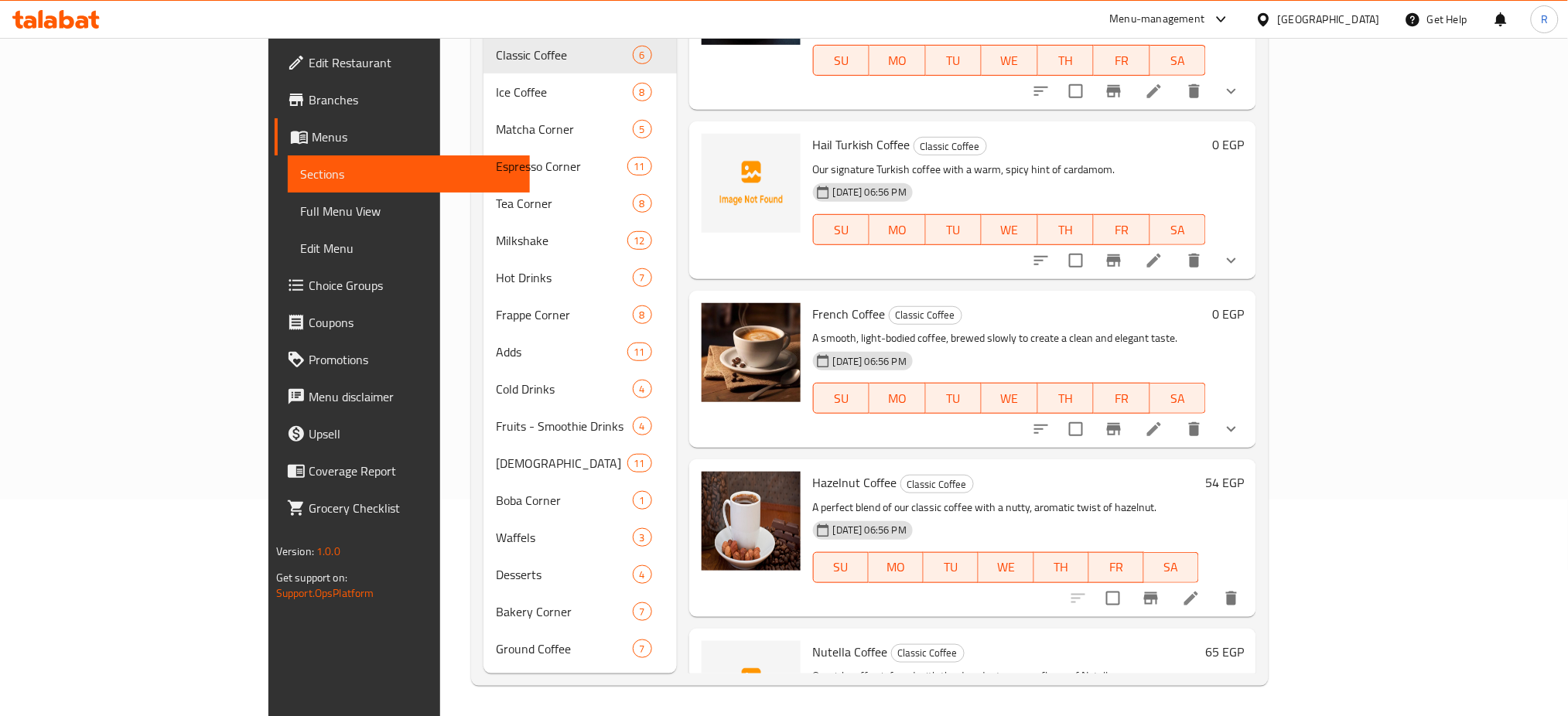
scroll to position [96, 0]
click at [1093, 384] on button "TH" at bounding box center [1065, 399] width 56 height 31
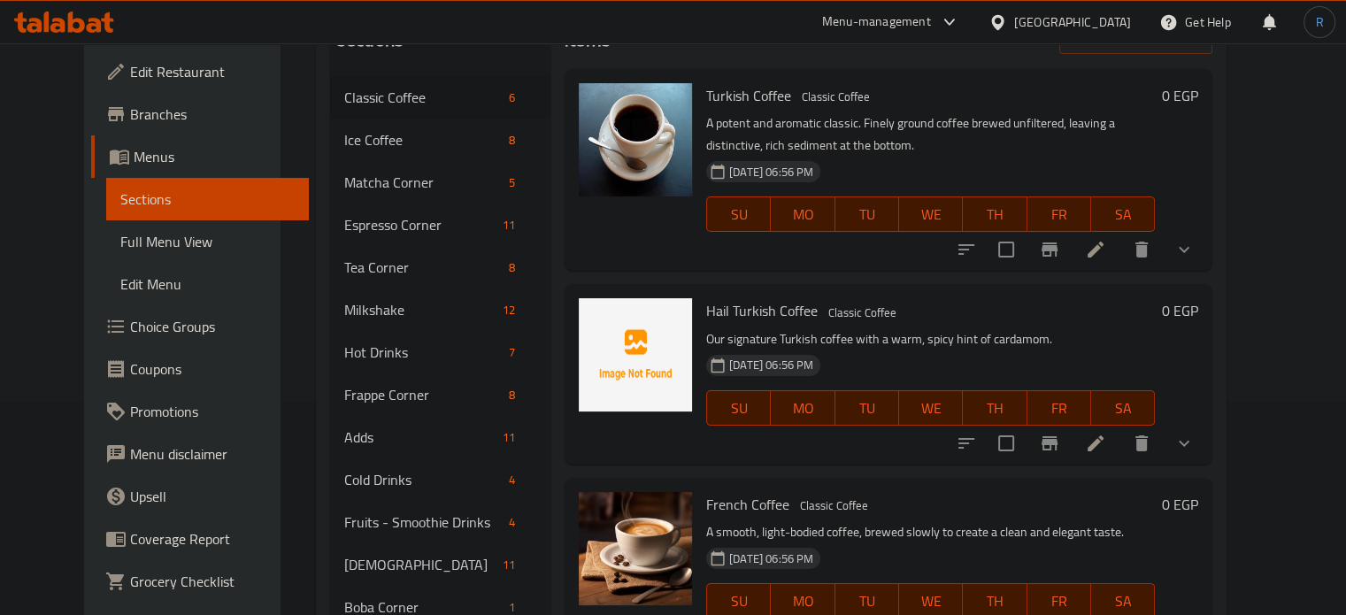
scroll to position [159, 0]
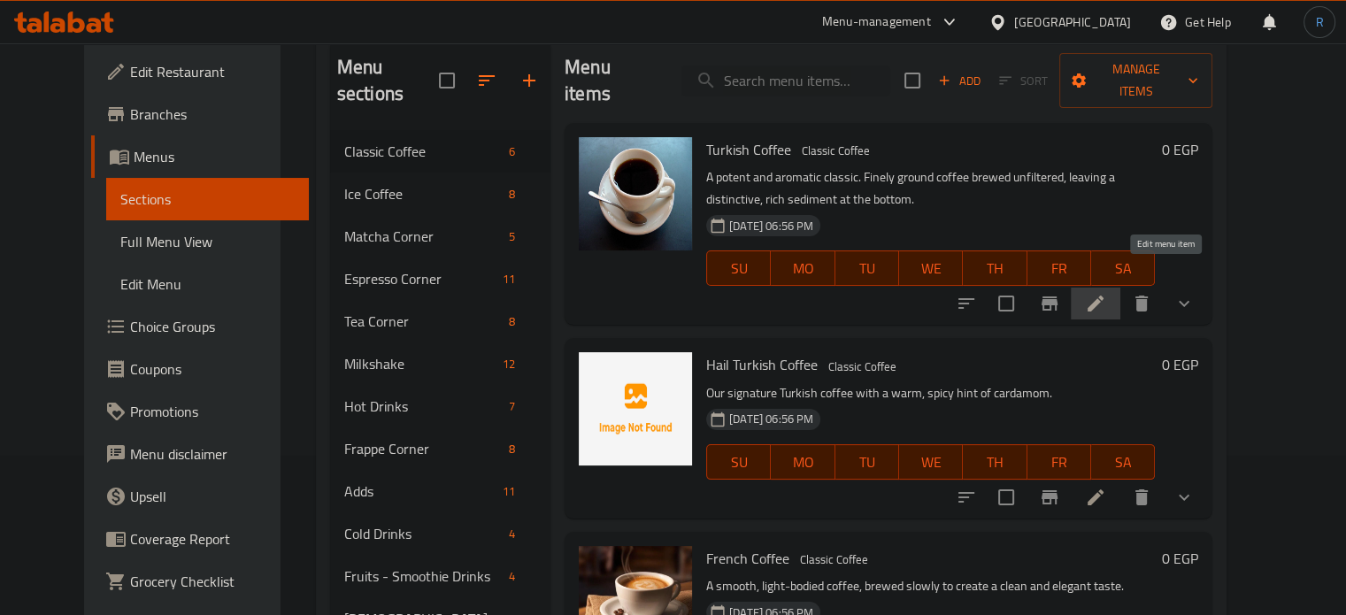
click at [1106, 293] on icon at bounding box center [1095, 303] width 21 height 21
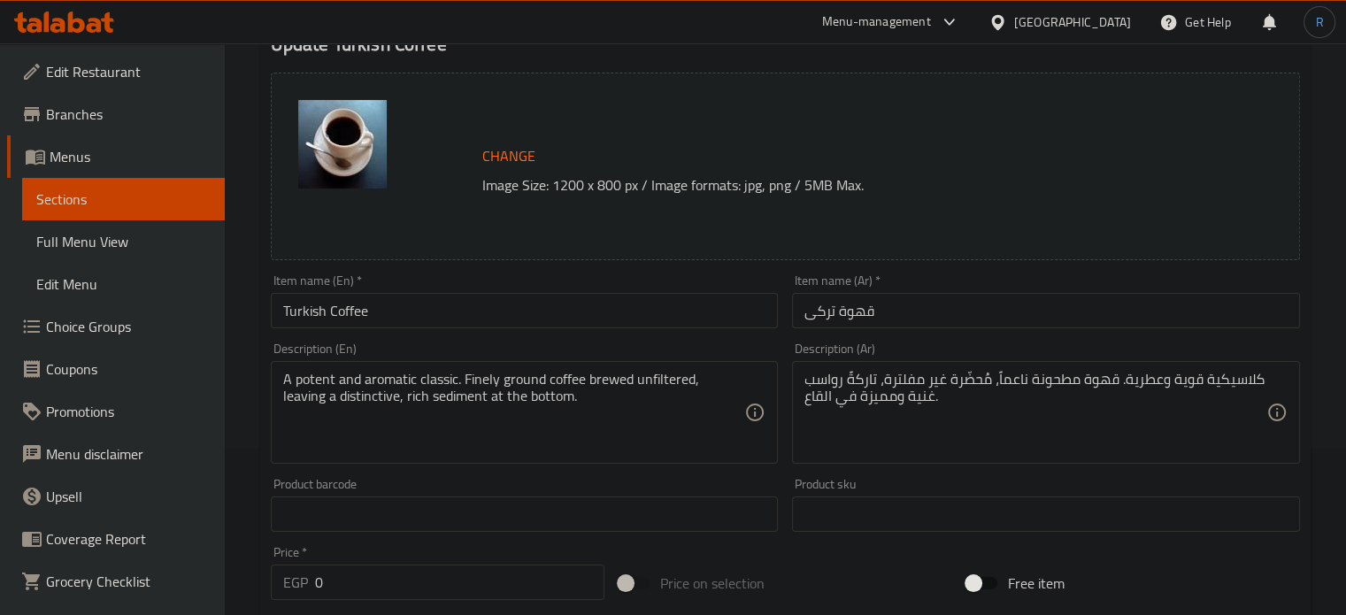
scroll to position [177, 0]
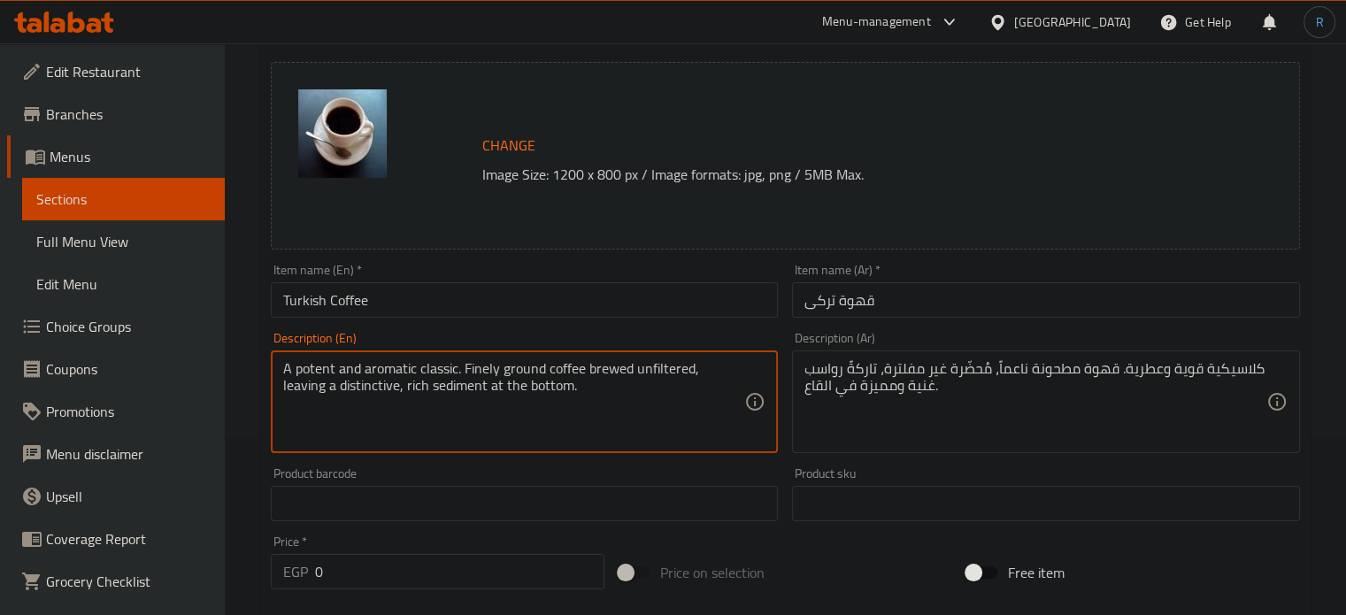
click at [606, 365] on textarea "A potent and aromatic classic. Finely ground coffee brewed unfiltered, leaving …" at bounding box center [514, 402] width 462 height 84
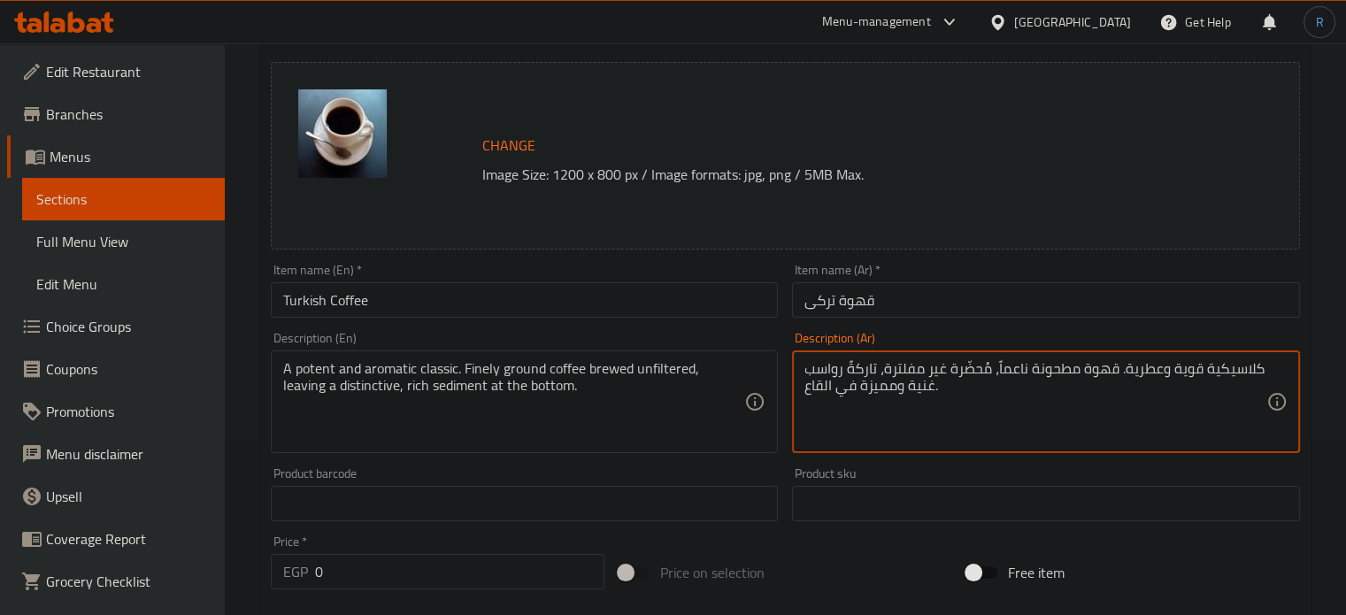
click at [972, 374] on textarea "كلاسيكية قوية وعطرية. قهوة مطحونة ناعماً، مُحضّرة غير مفلترة، تاركةً رواسب غنية…" at bounding box center [1035, 402] width 462 height 84
type textarea "كلاسيكية قوية وعطرية. قهوة مطحونة ناعماً، مخمرة غير مفلترة، تاركةً رواسب غنية و…"
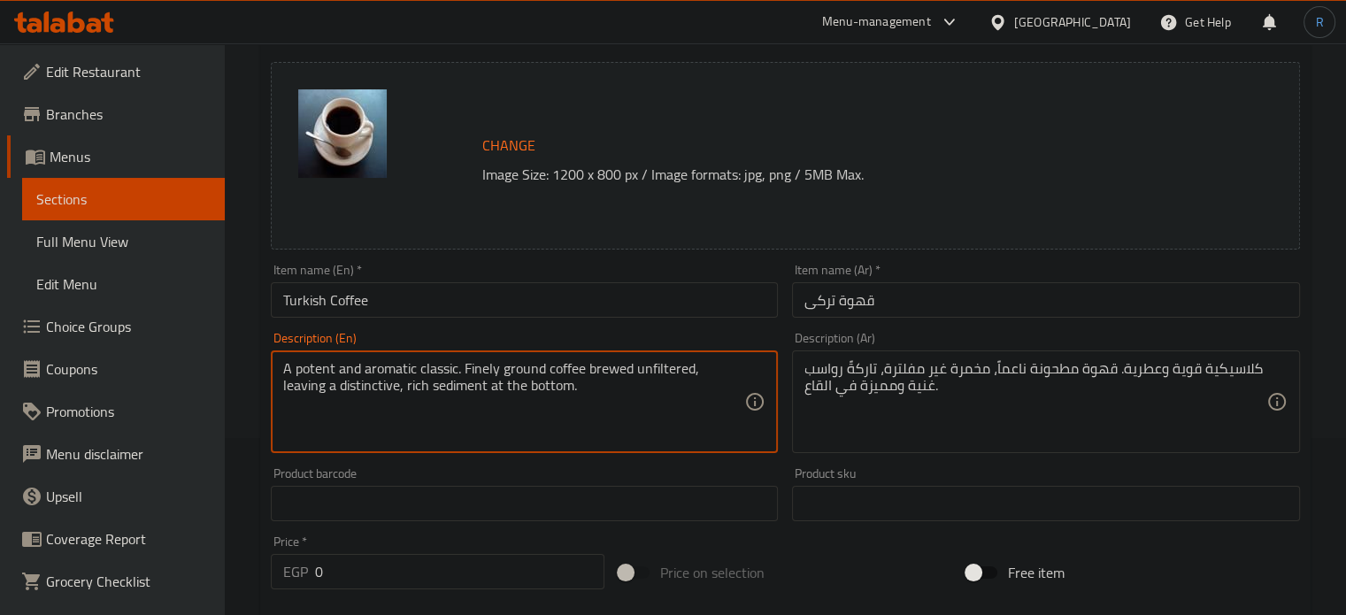
click at [329, 390] on textarea "A potent and aromatic classic. Finely ground coffee brewed unfiltered, leaving …" at bounding box center [514, 402] width 462 height 84
click at [298, 393] on textarea "A potent and aromatic classic. Finely ground coffee brewed unfiltered, leaving …" at bounding box center [514, 402] width 462 height 84
type textarea "A potent and aromatic classic. Finely ground coffee brewed unfiltered, leaving …"
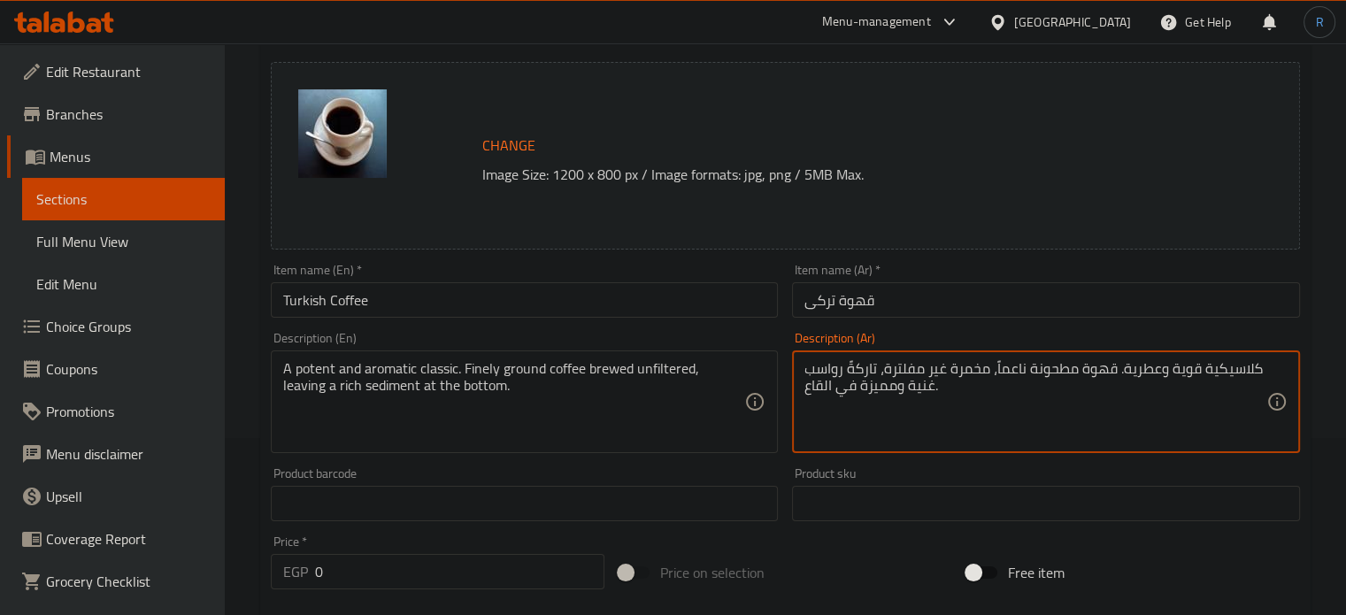
click at [883, 388] on textarea "كلاسيكية قوية وعطرية. قهوة مطحونة ناعماً، مخمرة غير مفلترة، تاركةً رواسب غنية و…" at bounding box center [1035, 402] width 462 height 84
type textarea "كلاسيكية قوية وعطرية. قهوة مطحونة ناعماً، مخمرة غير مفلترة، تاركةً رواسب غنية ف…"
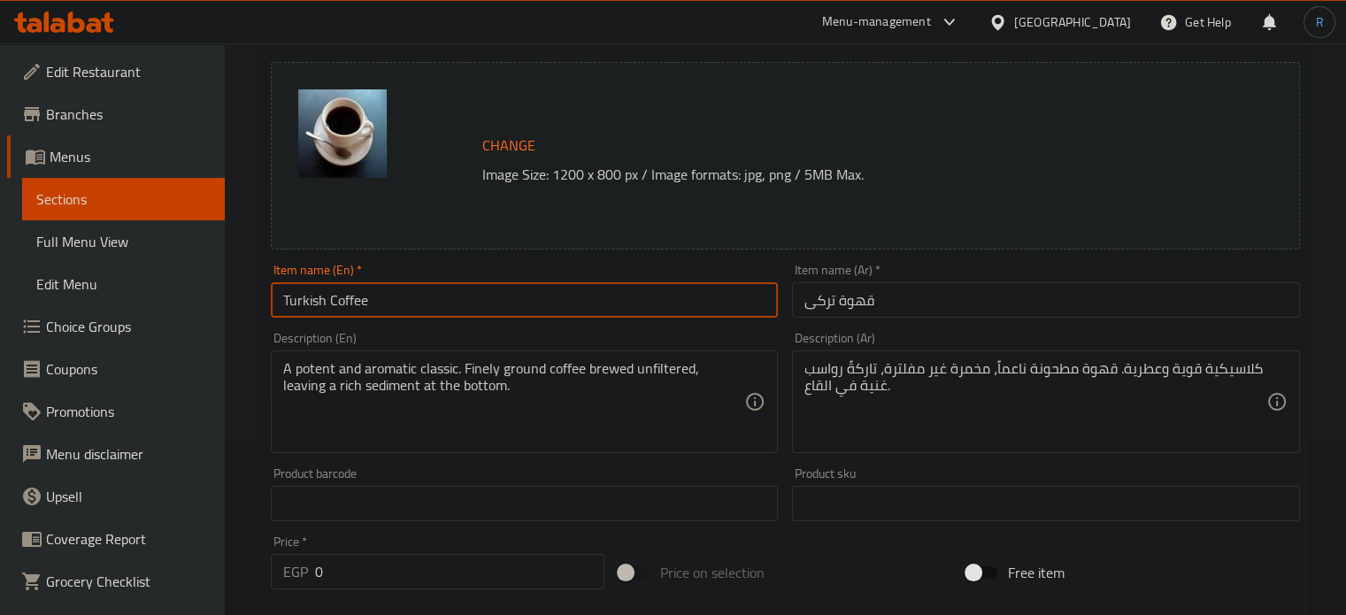
click at [659, 297] on input "Turkish Coffee" at bounding box center [525, 299] width 508 height 35
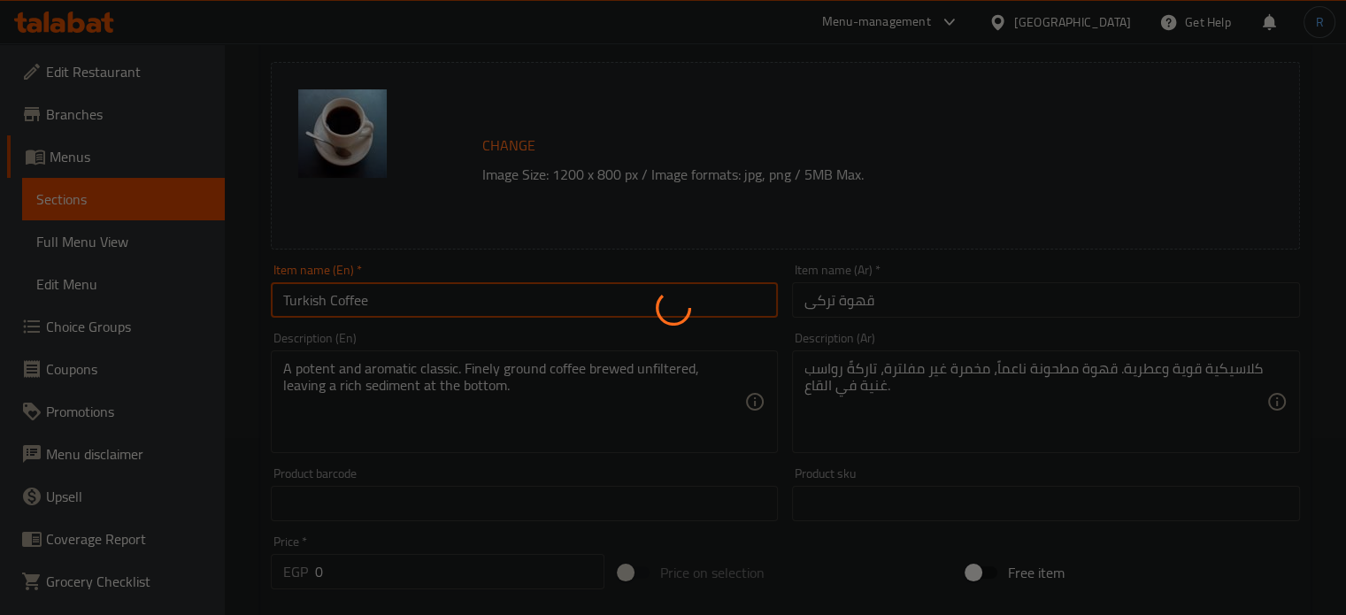
scroll to position [0, 0]
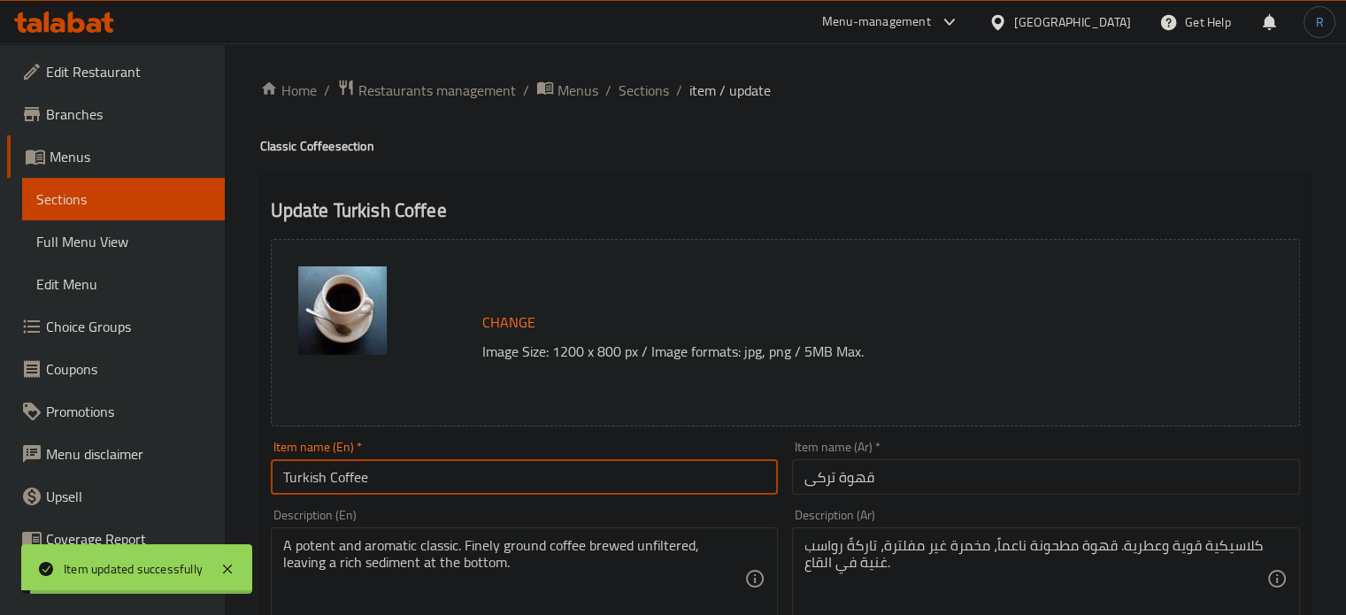
drag, startPoint x: 644, startPoint y: 95, endPoint x: 572, endPoint y: 20, distance: 103.9
click at [644, 95] on span "Sections" at bounding box center [644, 90] width 50 height 21
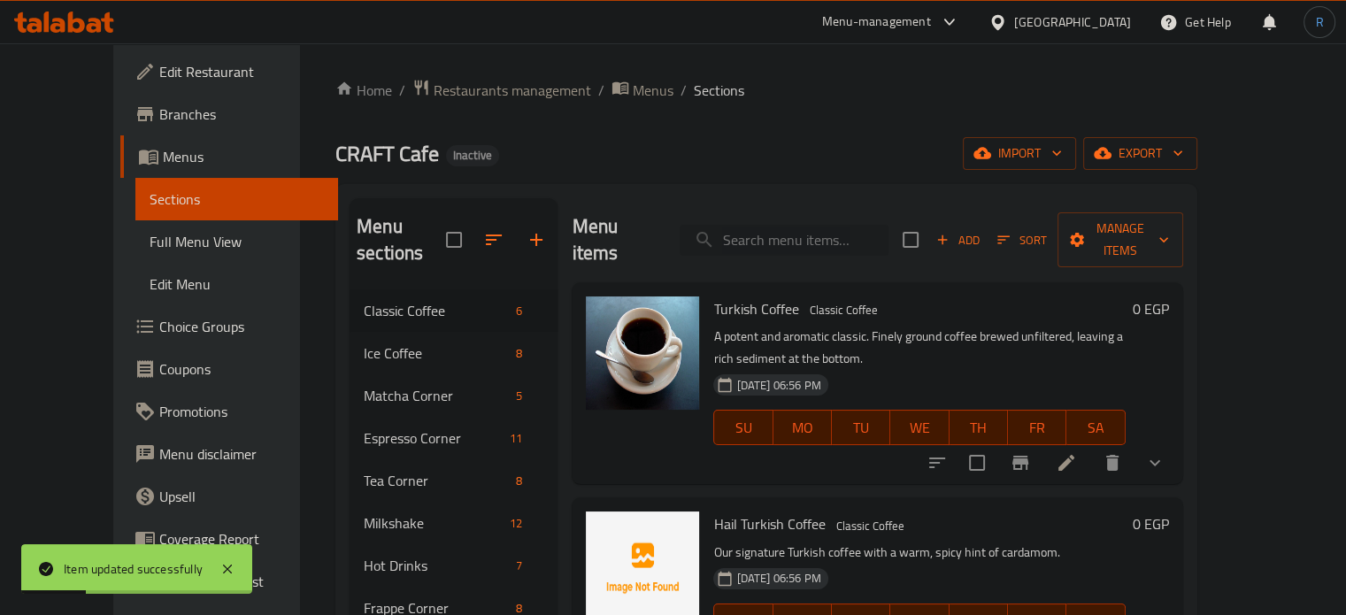
click at [778, 229] on input "search" at bounding box center [784, 240] width 209 height 31
paste input "Hail Turkish Coffee"
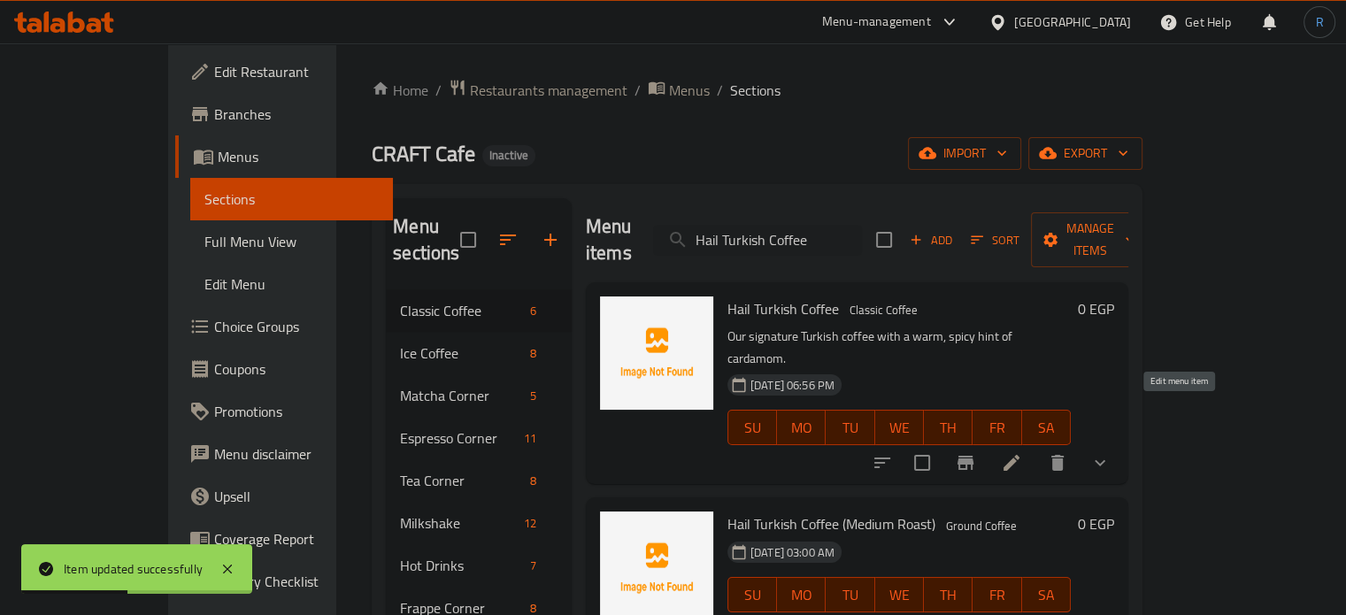
type input "Hail Turkish Coffee"
click at [1022, 452] on icon at bounding box center [1011, 462] width 21 height 21
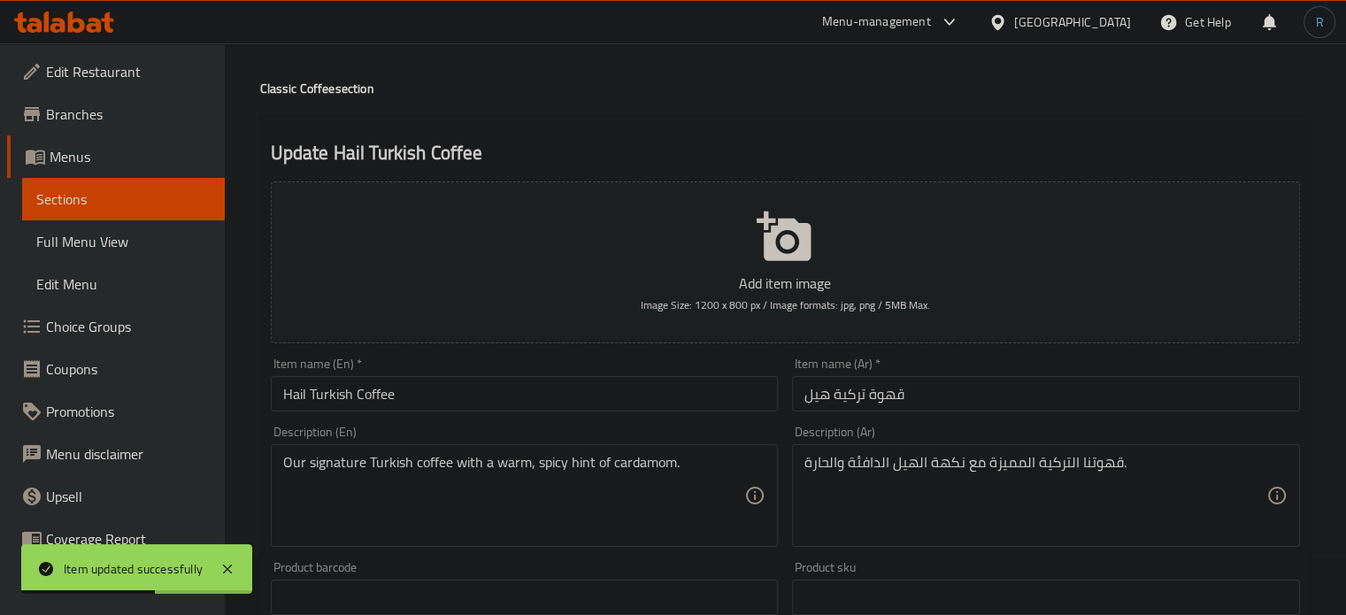
scroll to position [88, 0]
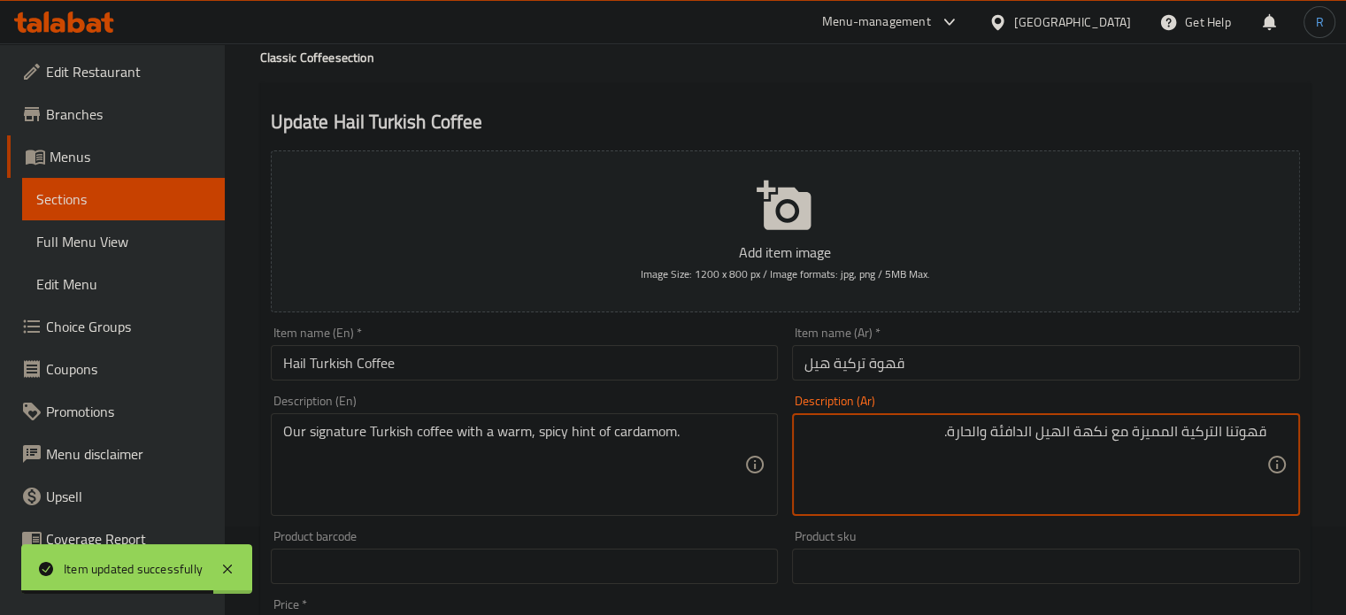
click at [1225, 437] on textarea "قهوتنا التركية المميزة مع نكهة الهيل الدافئة والحارة." at bounding box center [1035, 465] width 462 height 84
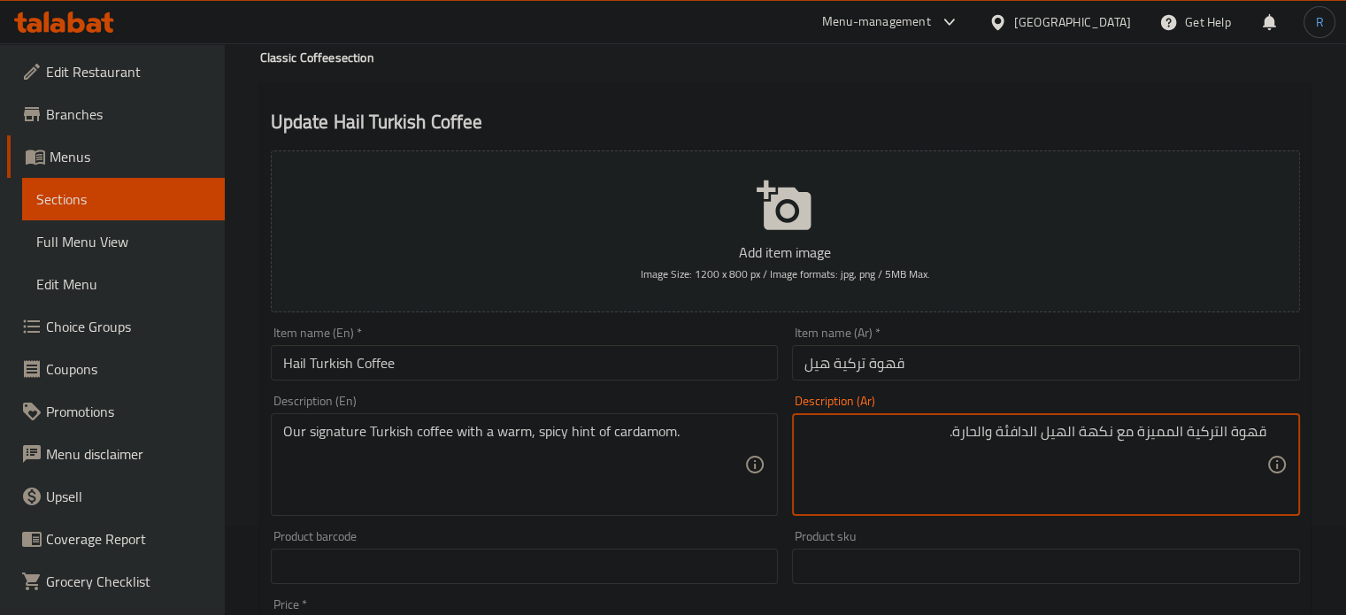
click at [1172, 432] on textarea "قهوة التركية المميزة مع نكهة الهيل الدافئة والحارة." at bounding box center [1035, 465] width 462 height 84
type textarea "قهوة التركية الخاصة بنا السيجنتشر مع نكهة الهيل الدافئة والحارة."
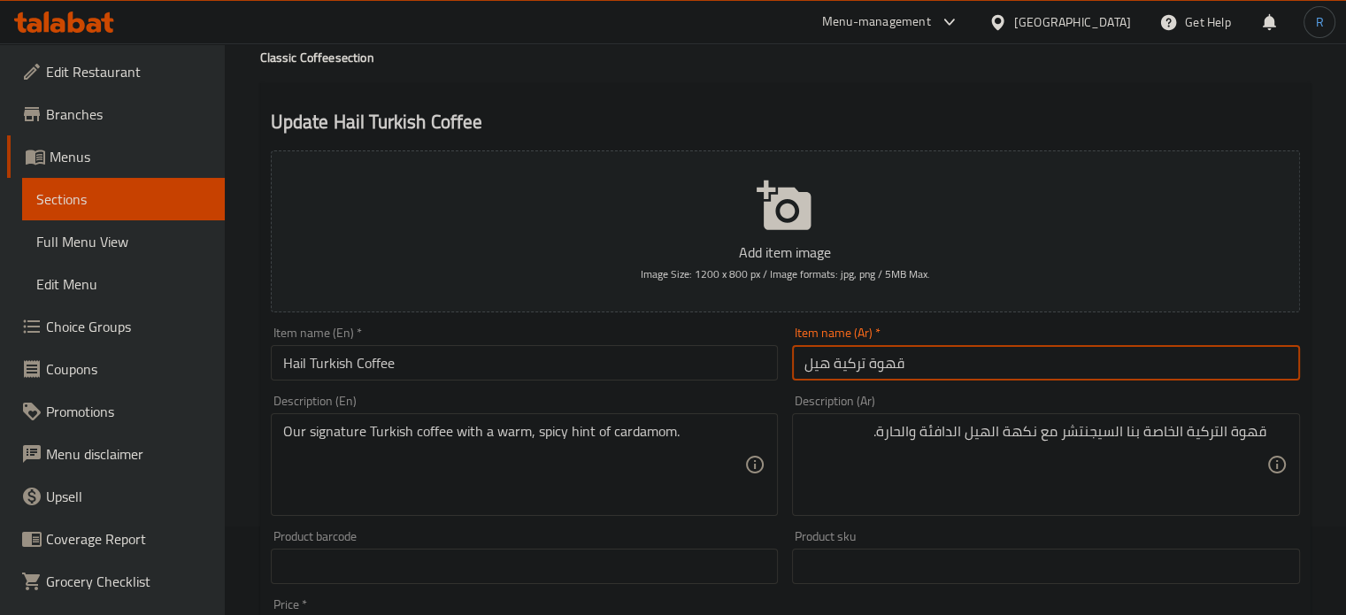
click at [1006, 364] on input "قهوة تركية هيل" at bounding box center [1046, 362] width 508 height 35
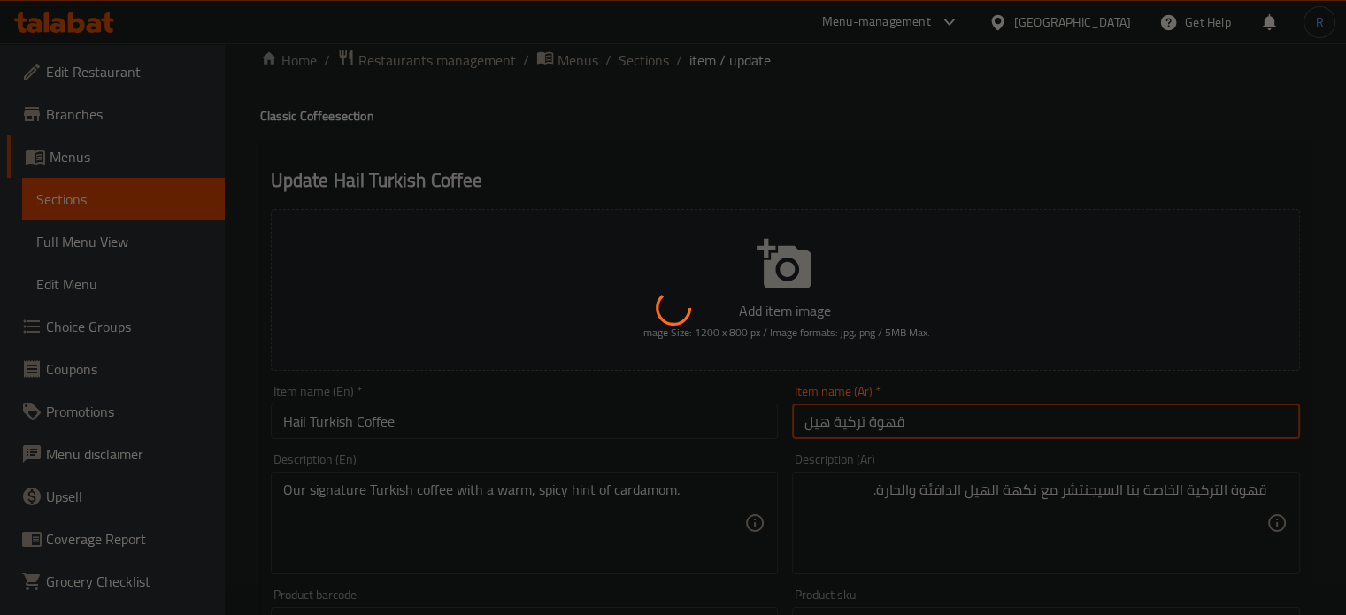
scroll to position [0, 0]
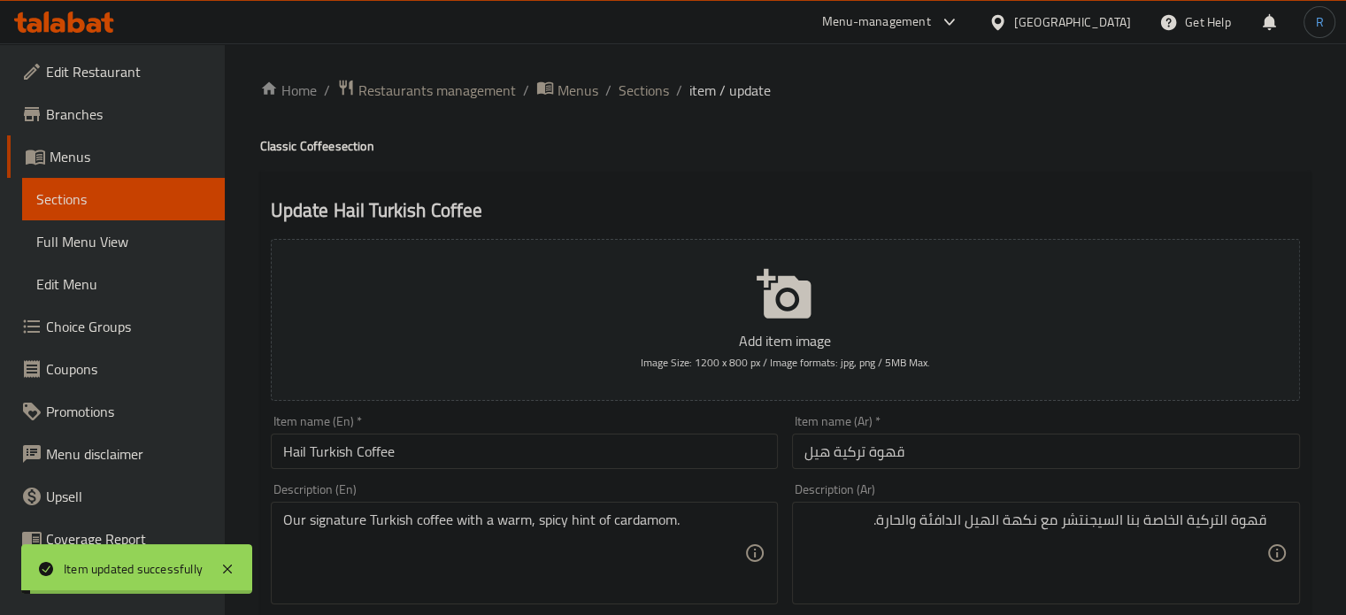
drag, startPoint x: 626, startPoint y: 95, endPoint x: 570, endPoint y: 0, distance: 110.3
click at [626, 95] on span "Sections" at bounding box center [644, 90] width 50 height 21
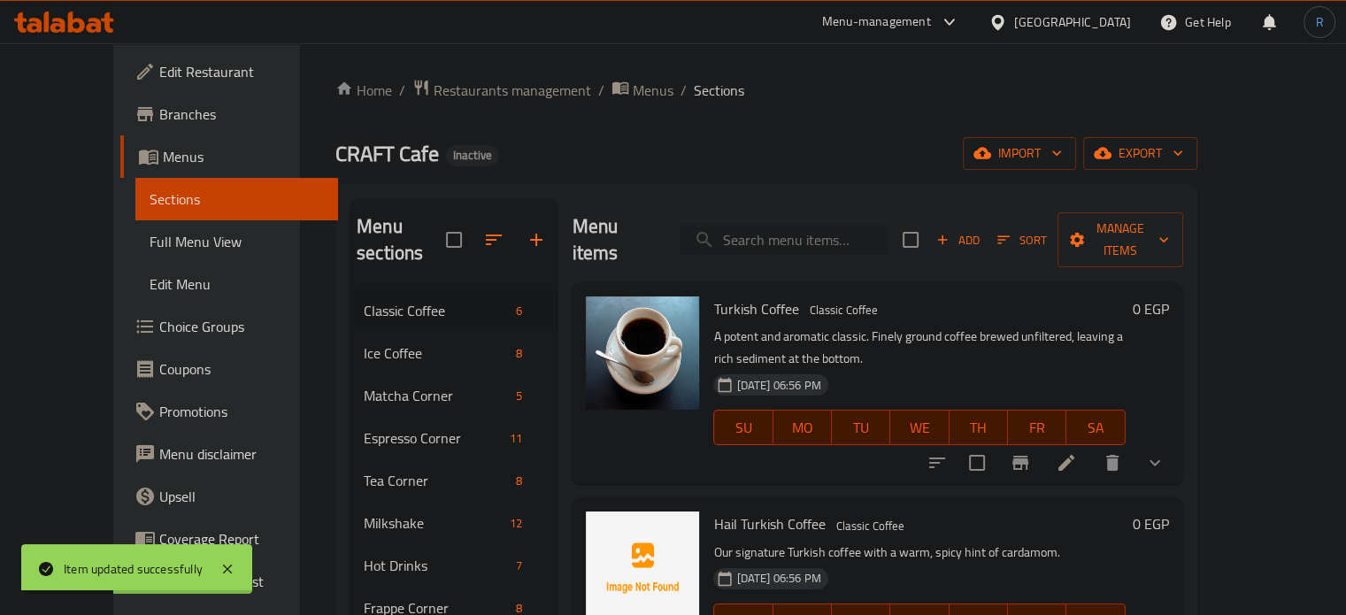
click at [788, 226] on input "search" at bounding box center [784, 240] width 209 height 31
paste input "French Coffee"
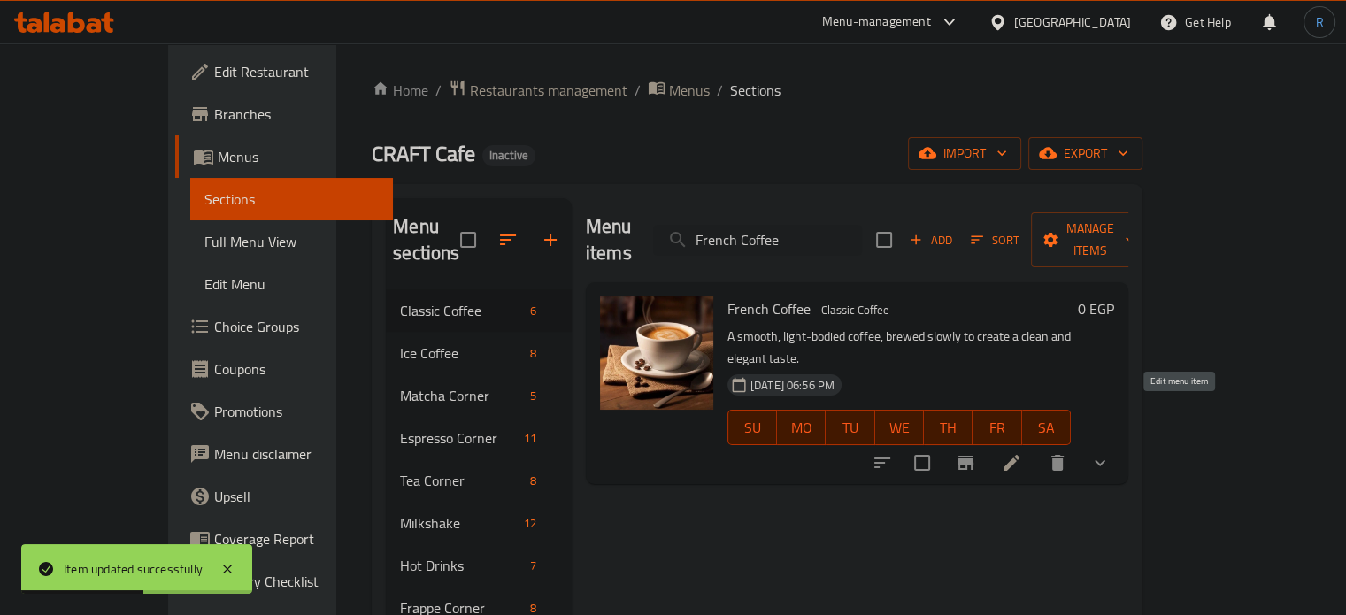
type input "French Coffee"
click at [1019, 455] on icon at bounding box center [1011, 463] width 16 height 16
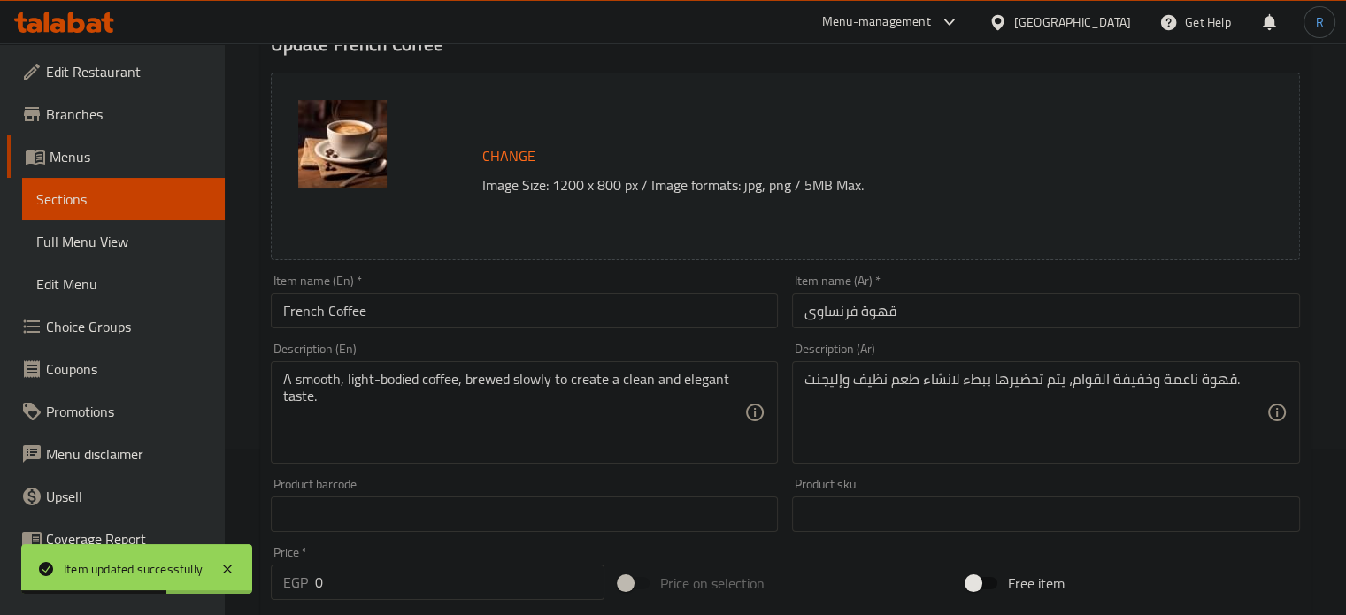
scroll to position [177, 0]
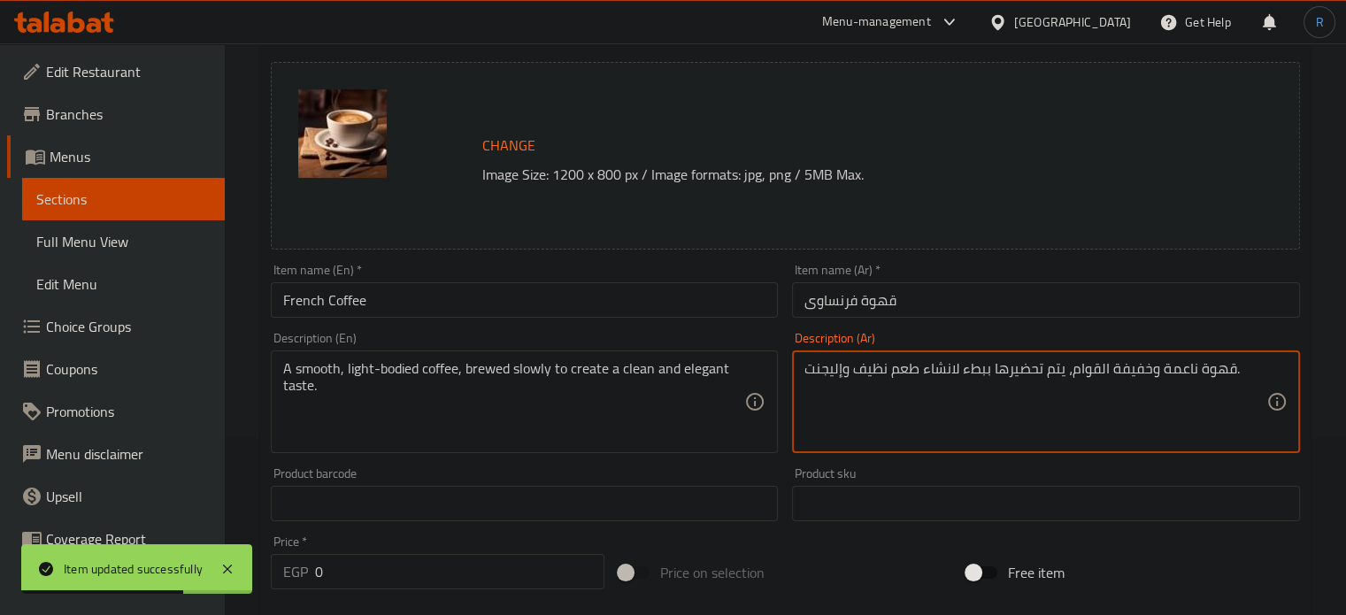
click at [1010, 374] on textarea "قهوة ناعمة وخفيفة القوام، يتم تحضيرها ببطء لانشاء طعم نظيف وإليجنت." at bounding box center [1035, 402] width 462 height 84
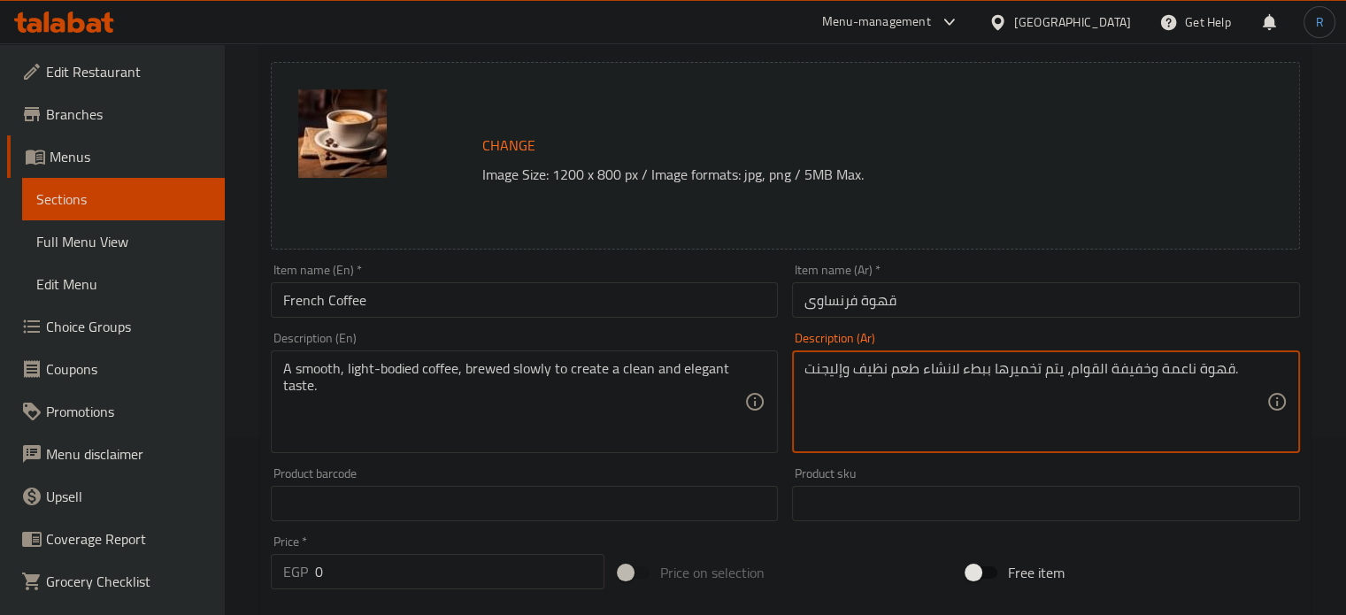
type textarea "قهوة ناعمة وخفيفة القوام، يتم تخميرها ببطء لانشاء طعم نظيف وإليجنت."
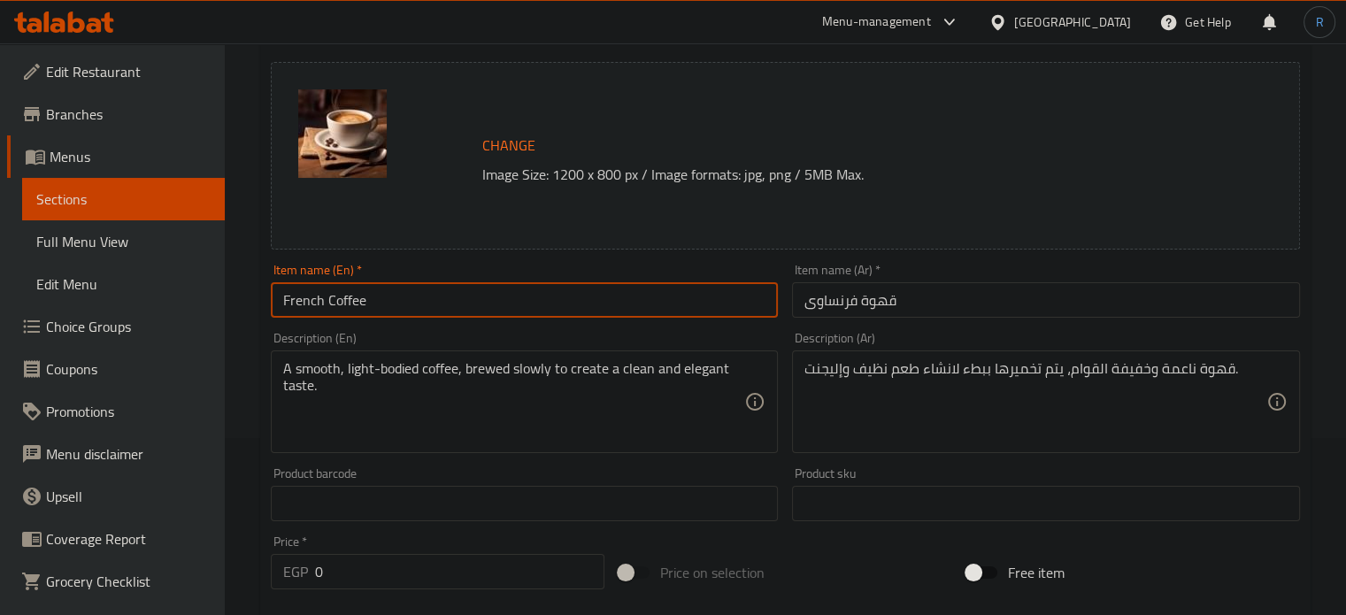
click at [664, 293] on input "French Coffee" at bounding box center [525, 299] width 508 height 35
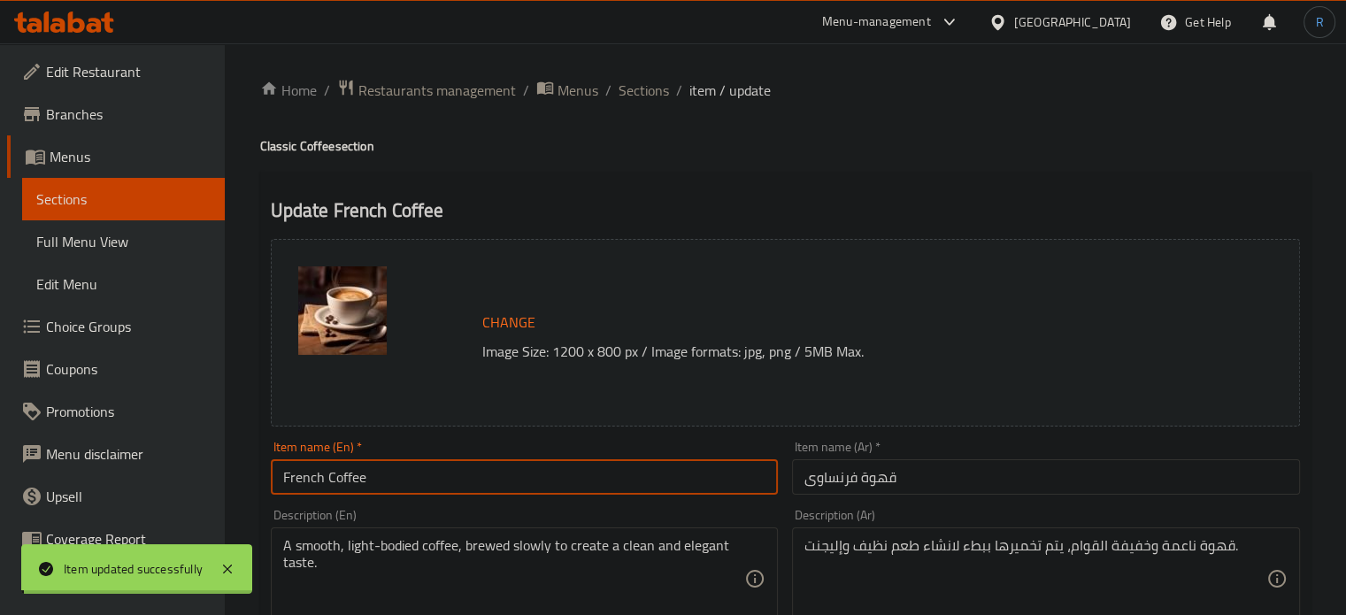
scroll to position [0, 0]
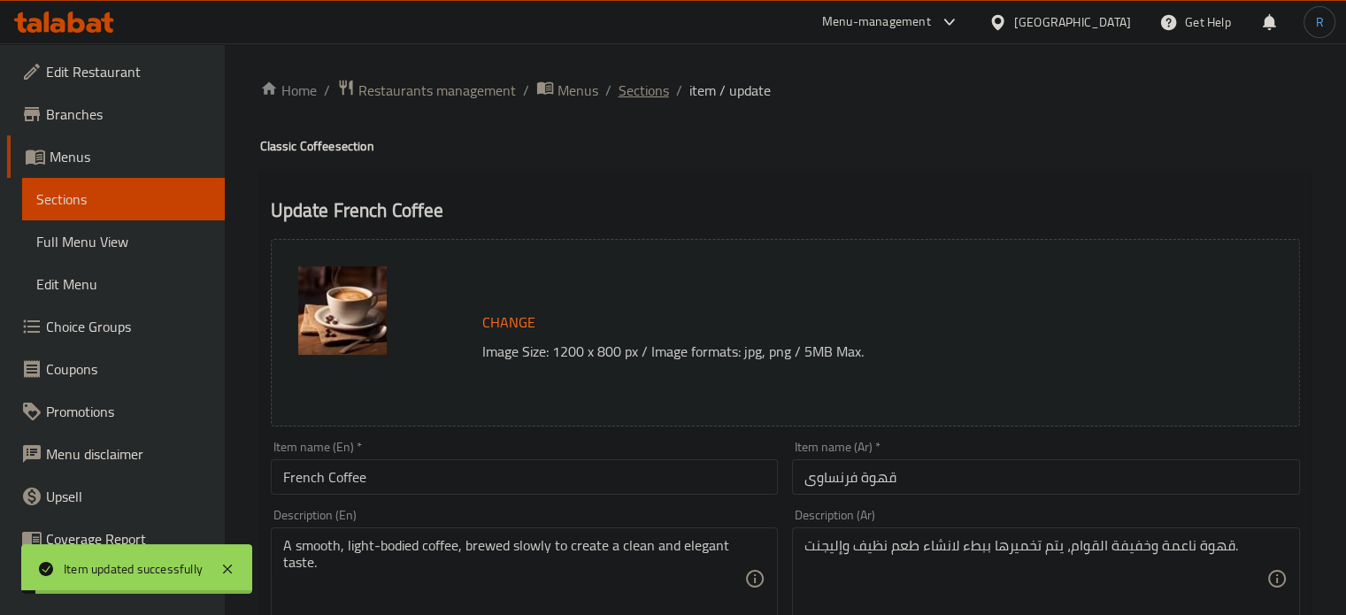
click at [656, 98] on span "Sections" at bounding box center [644, 90] width 50 height 21
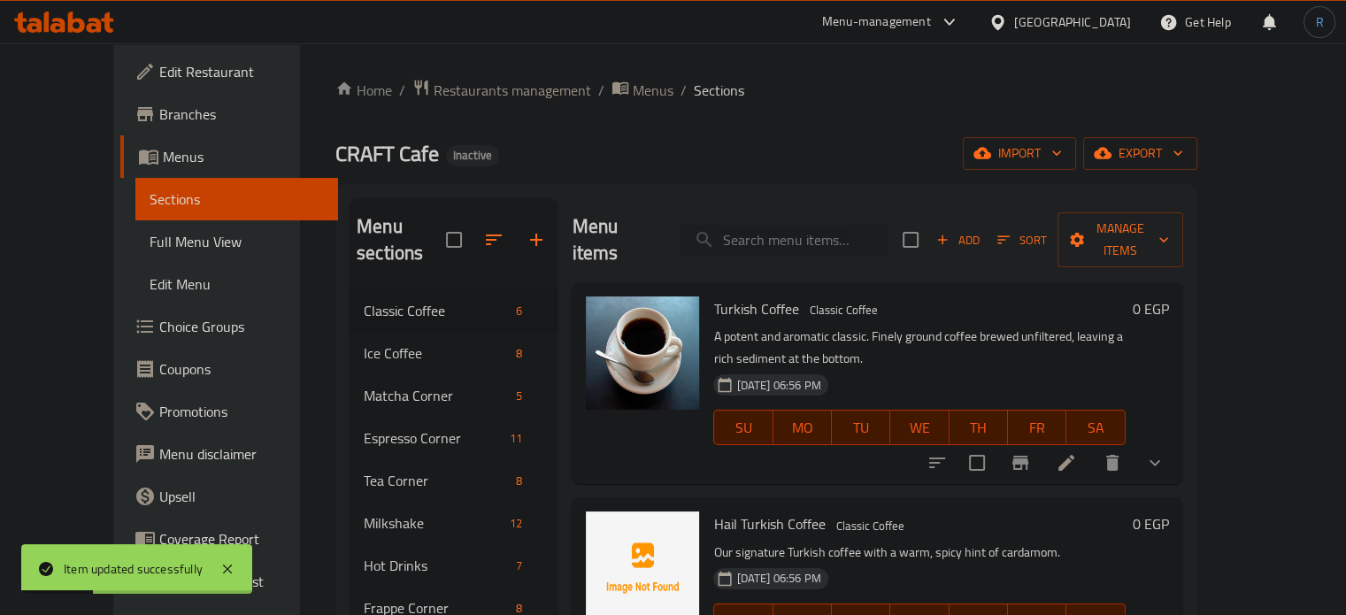
click at [720, 225] on input "search" at bounding box center [784, 240] width 209 height 31
click at [748, 227] on input "search" at bounding box center [784, 240] width 209 height 31
paste input "Hazelnut Coffee"
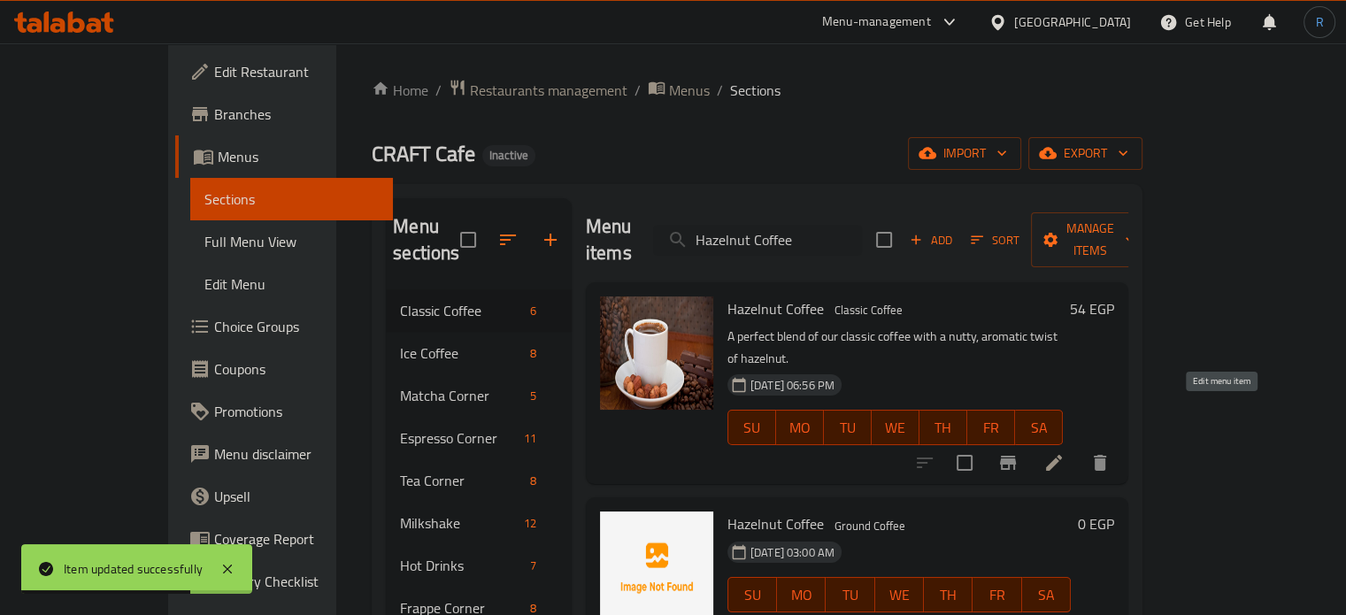
type input "Hazelnut Coffee"
click at [1064, 452] on icon at bounding box center [1053, 462] width 21 height 21
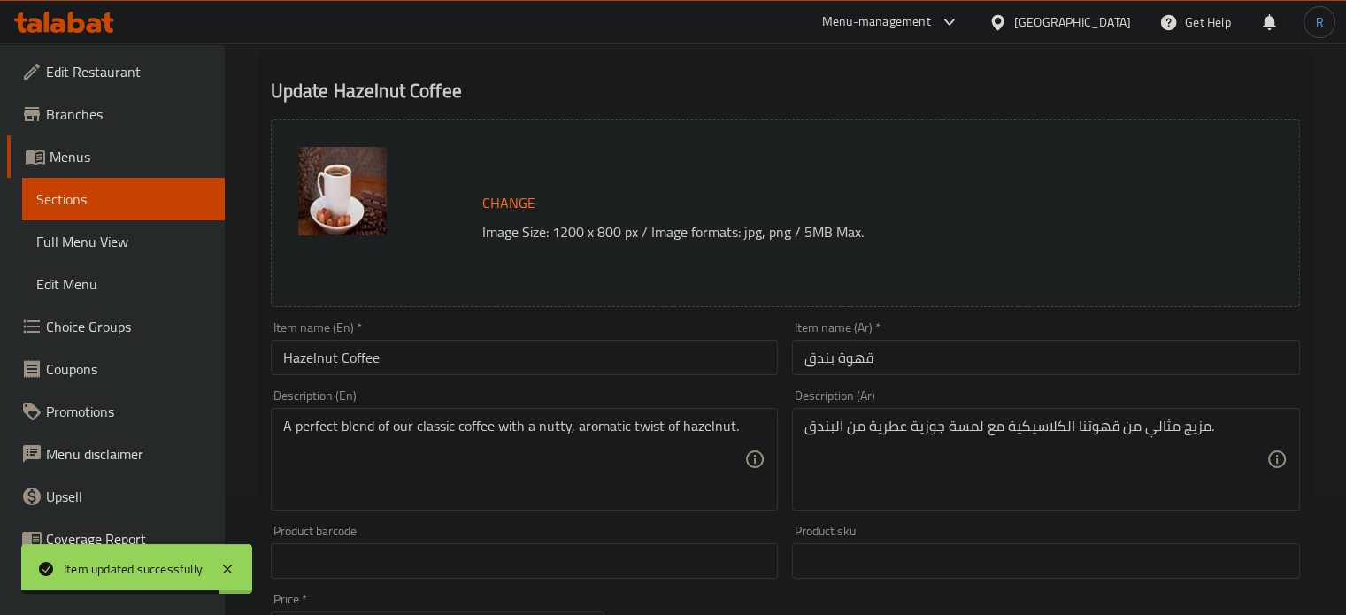
scroll to position [177, 0]
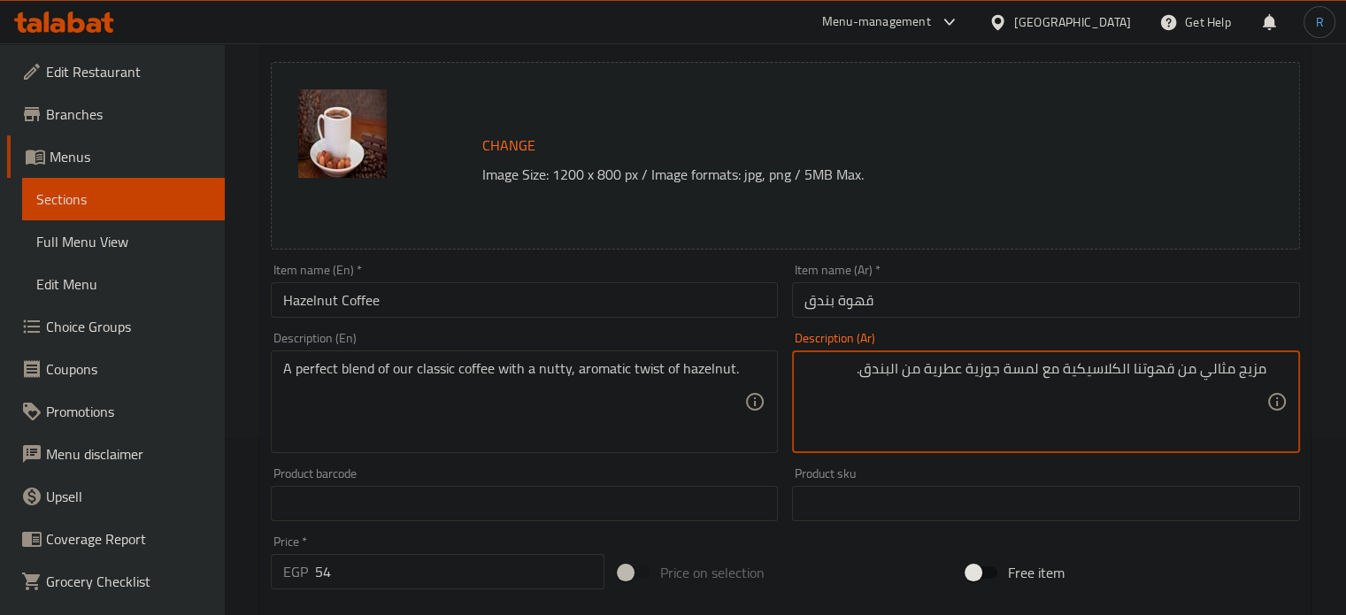
click at [1135, 372] on textarea "مزيج مثالي من قهوتنا الكلاسيكية مع لمسة جوزية عطرية من البندق." at bounding box center [1035, 402] width 462 height 84
click at [1012, 368] on textarea "مزيج مثالي من قهوة الخاصة بنا الكلاسيكية مع لمسة جوزية عطرية من البندق." at bounding box center [1035, 402] width 462 height 84
type textarea "مزيج مثالي من قهوة الخاصة بنا الكلاسيك مع لمسة جوزية عطرية من البندق."
click at [917, 300] on input "قهوة بندق" at bounding box center [1046, 299] width 508 height 35
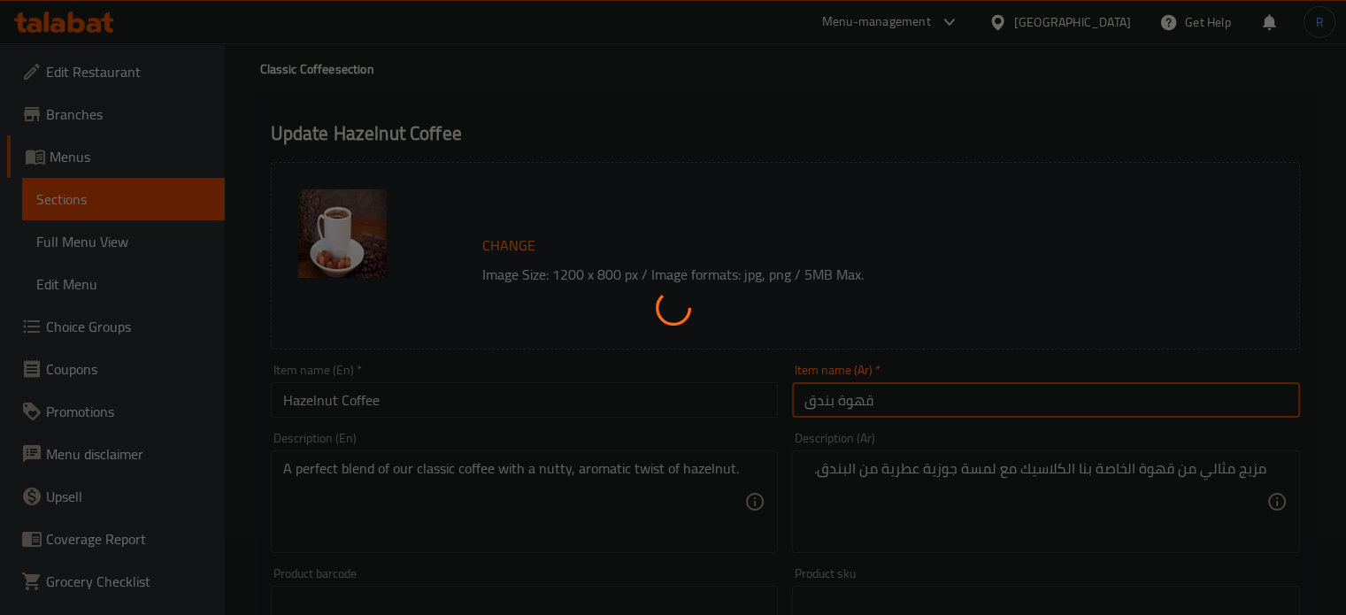
scroll to position [0, 0]
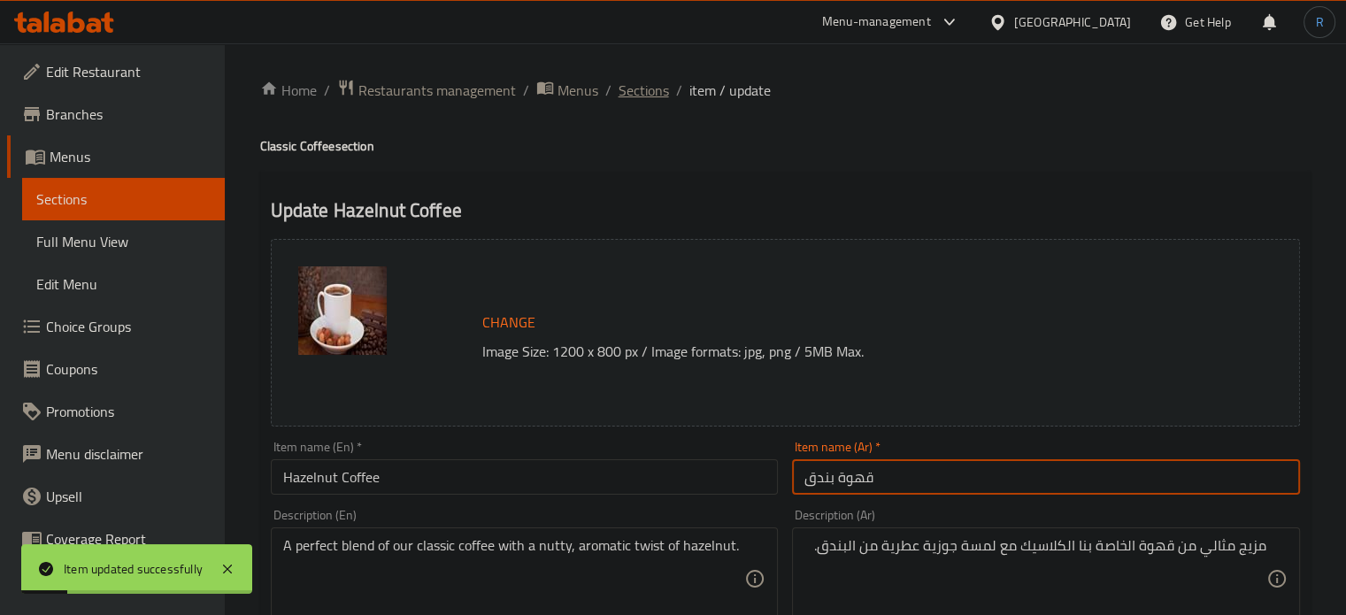
click at [620, 88] on span "Sections" at bounding box center [644, 90] width 50 height 21
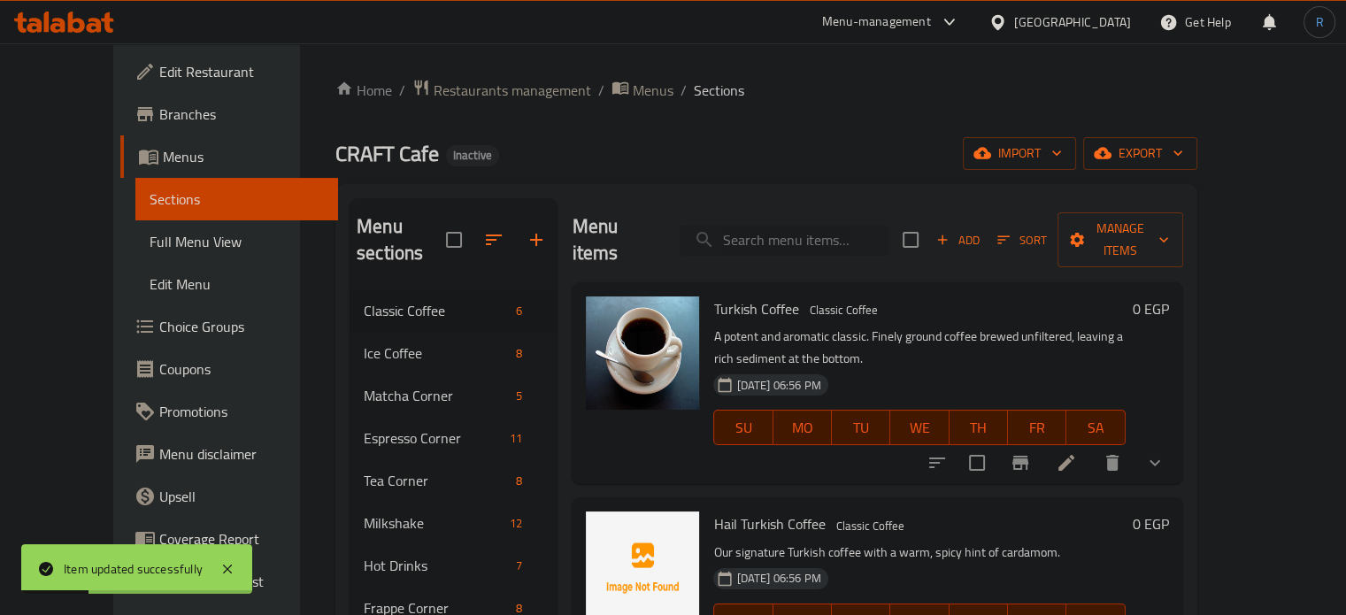
click at [769, 232] on input "search" at bounding box center [784, 240] width 209 height 31
paste input "Nutella Coffee"
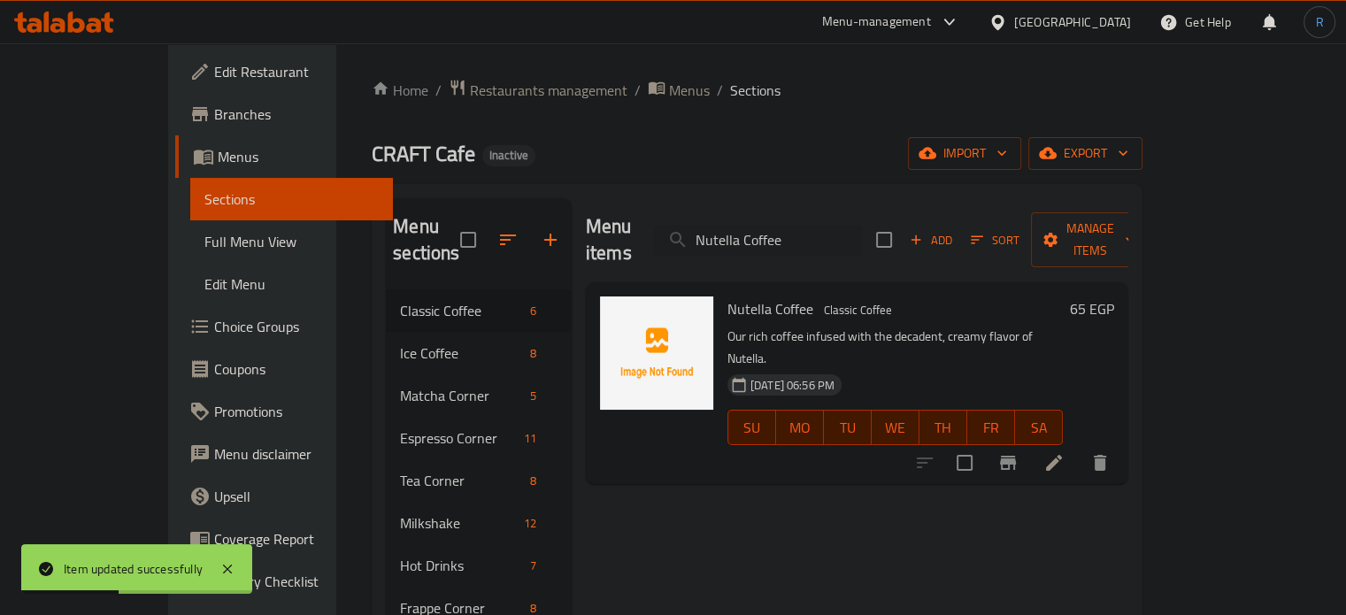
type input "Nutella Coffee"
click at [1064, 452] on icon at bounding box center [1053, 462] width 21 height 21
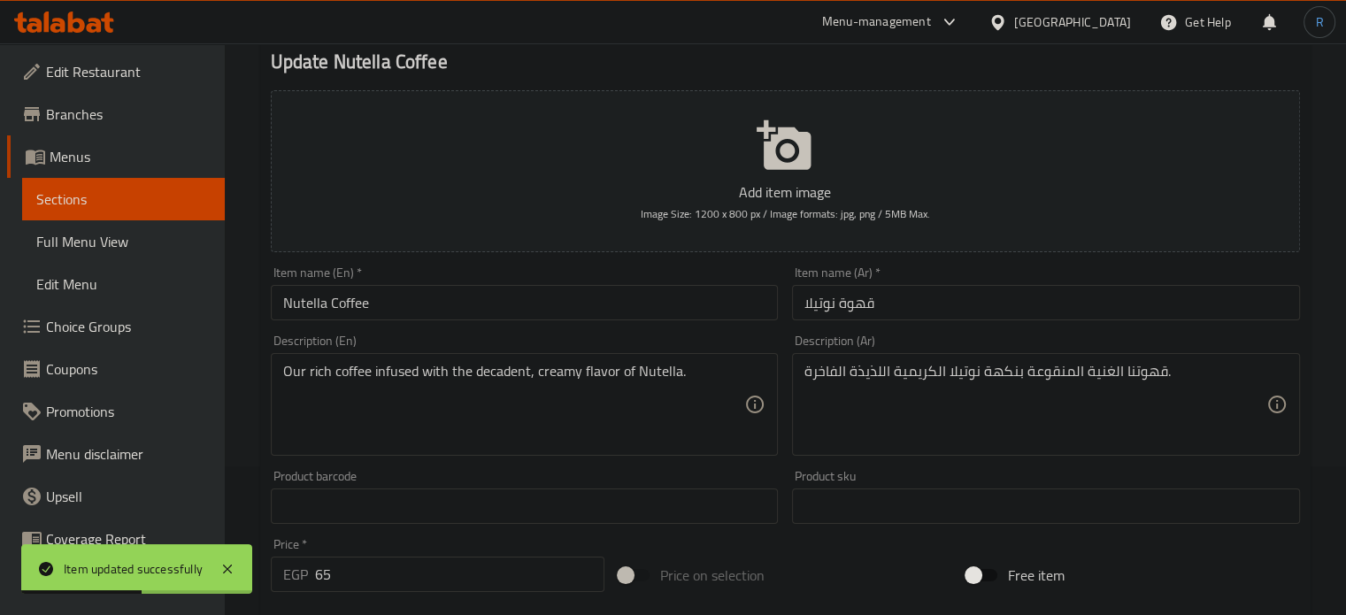
scroll to position [177, 0]
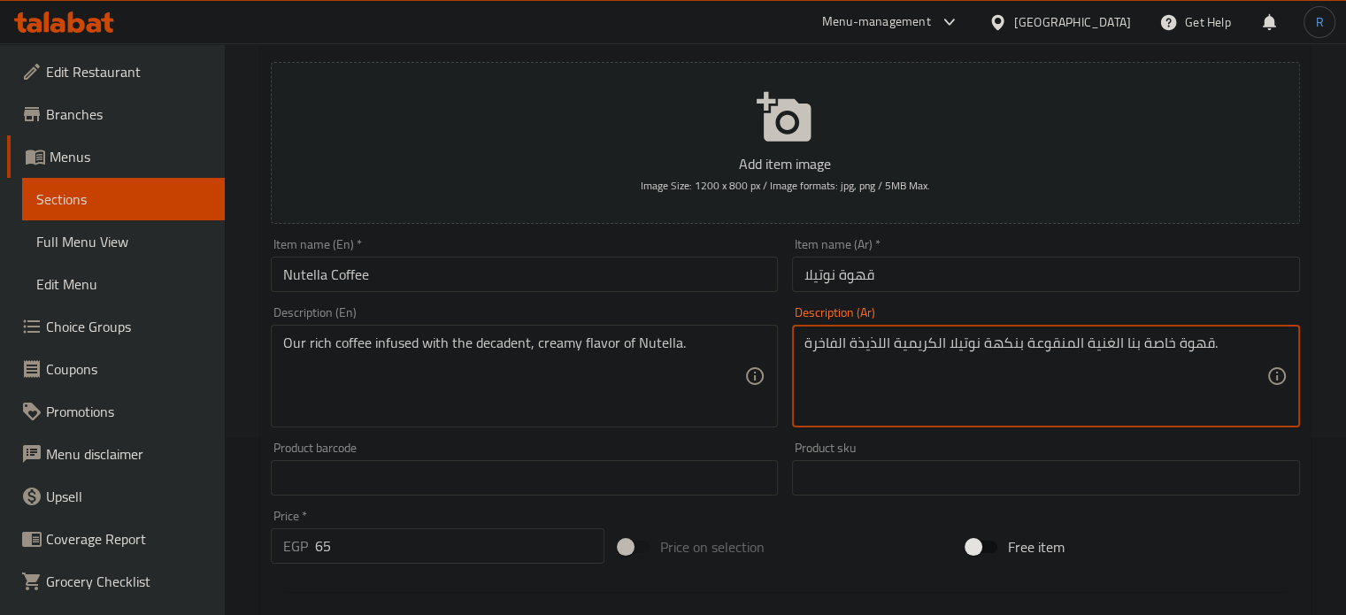
type textarea "قهوة خاصة بنا الغنية المنقوعة بنكهة نوتيلا الكريمية اللذيذة الفاخرة."
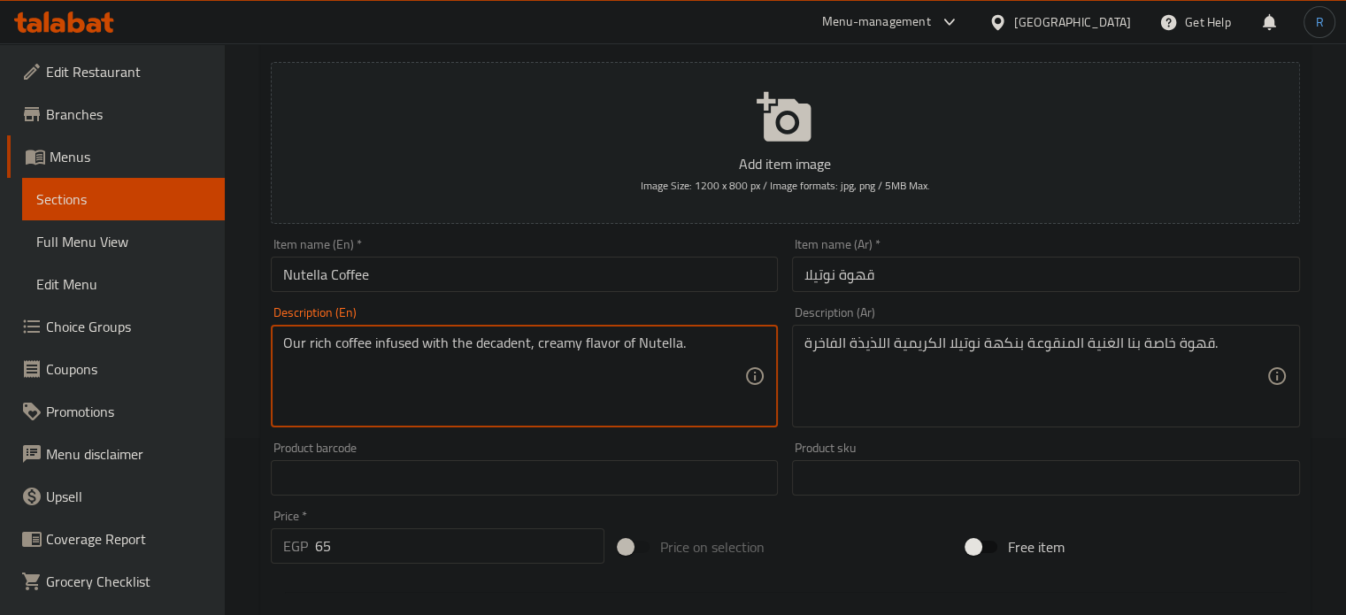
click at [496, 348] on textarea "Our rich coffee infused with the decadent, creamy flavor of Nutella." at bounding box center [514, 376] width 462 height 84
click at [475, 348] on textarea "Our rich coffee infused with the , creamy flavor of Nutella." at bounding box center [514, 376] width 462 height 84
type textarea "Our rich coffee infused with the creamy flavor of Nutella."
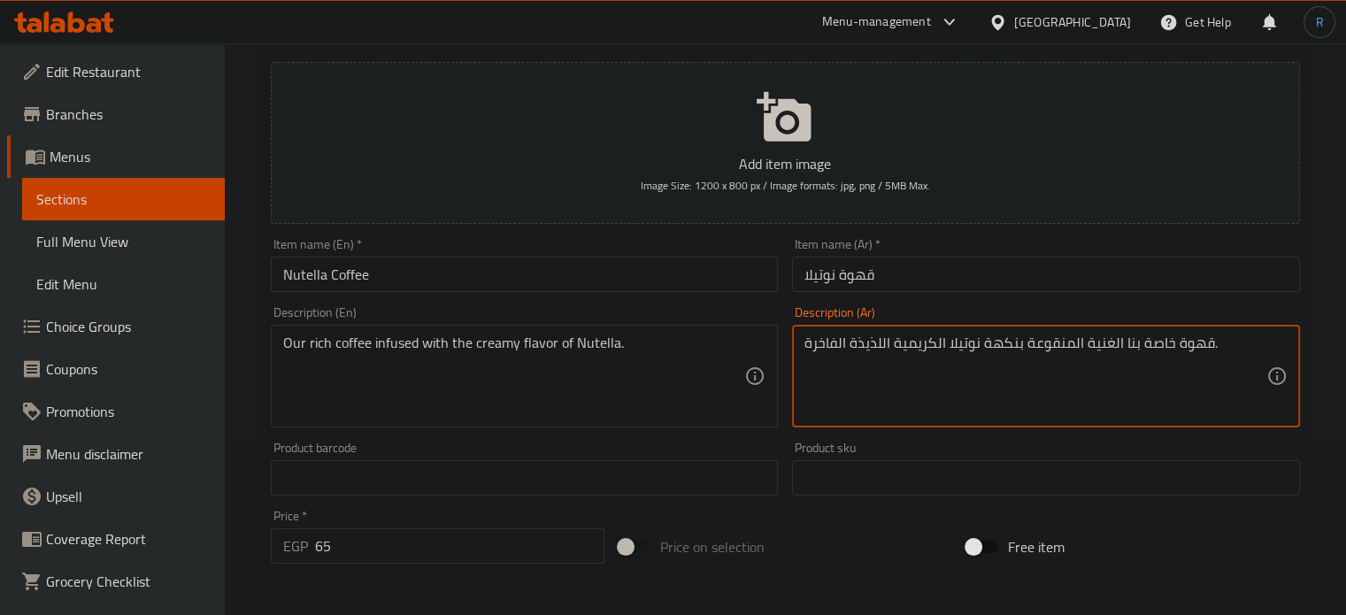
click at [892, 343] on textarea "قهوة خاصة بنا الغنية المنقوعة بنكهة نوتيلا الكريمية اللذيذة الفاخرة." at bounding box center [1035, 376] width 462 height 84
click at [874, 344] on textarea "قهوة خاصة بنا الغنية المنقوعة بنكهة نوتيلا الكريمي اللذيذة الفاخرة." at bounding box center [1035, 376] width 462 height 84
click at [827, 350] on textarea "قهوة خاصة بنا الغنية المنقوعة بنكهة نوتيلا الكريمي الفاخرة." at bounding box center [1035, 376] width 462 height 84
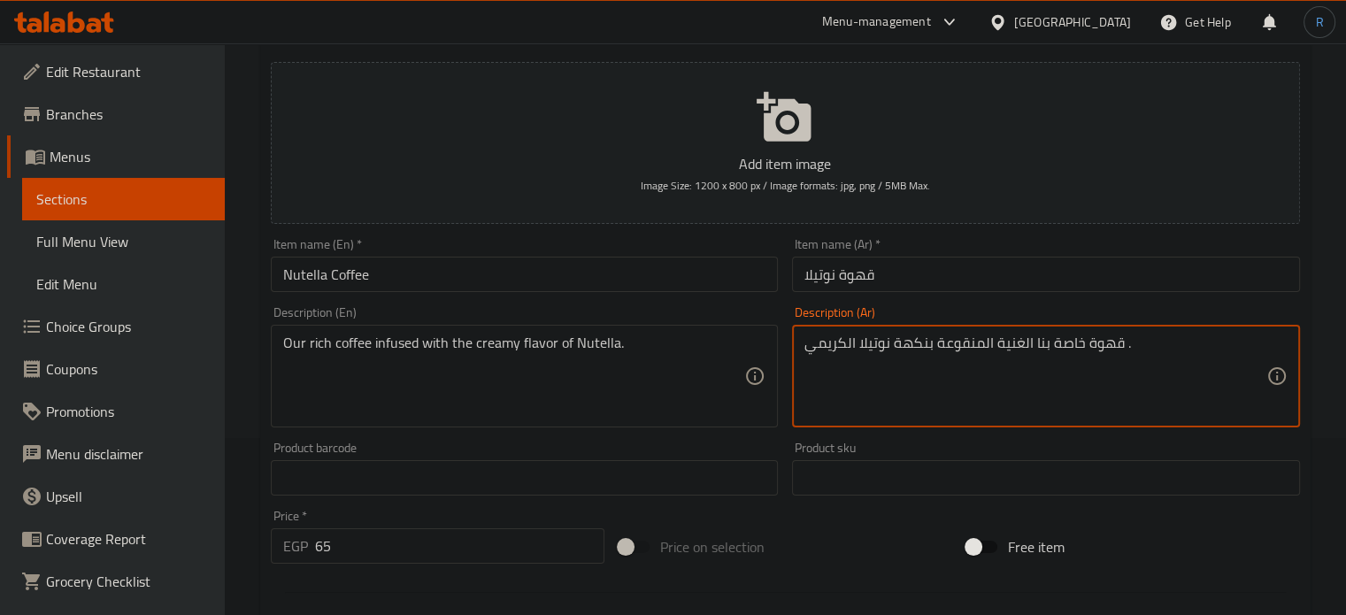
type textarea "قهوة خاصة بنا الغنية المنقوعة بنكهة نوتيلا الكريمي ."
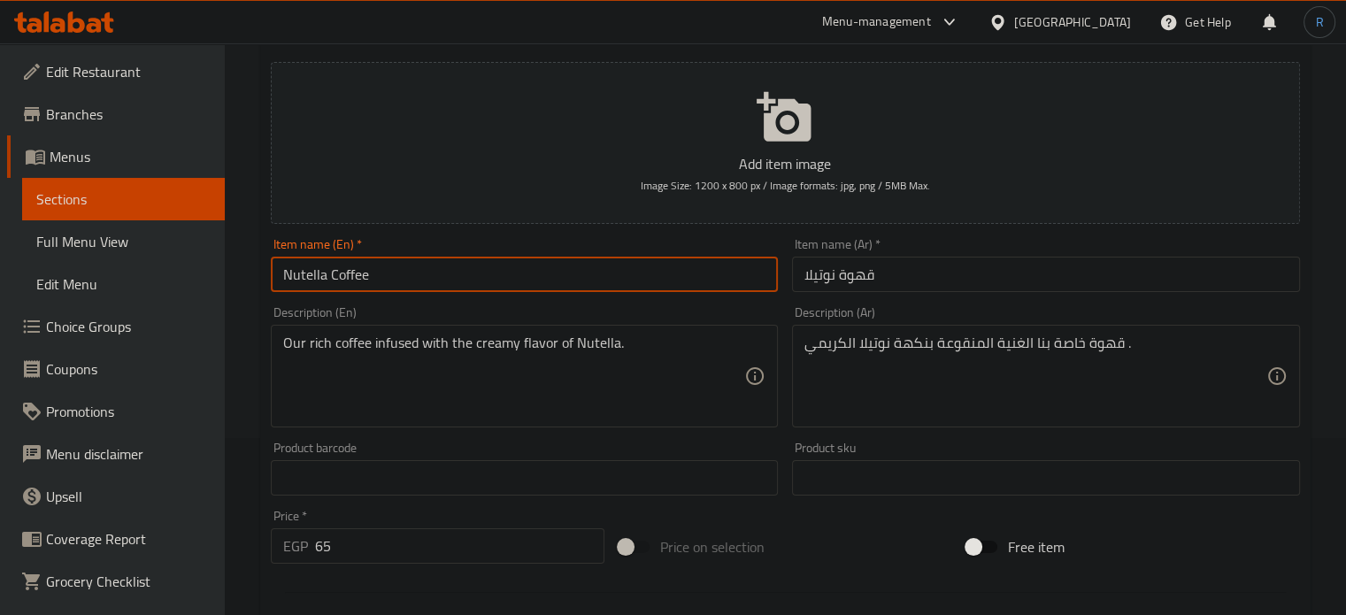
click at [729, 279] on input "Nutella Coffee" at bounding box center [525, 274] width 508 height 35
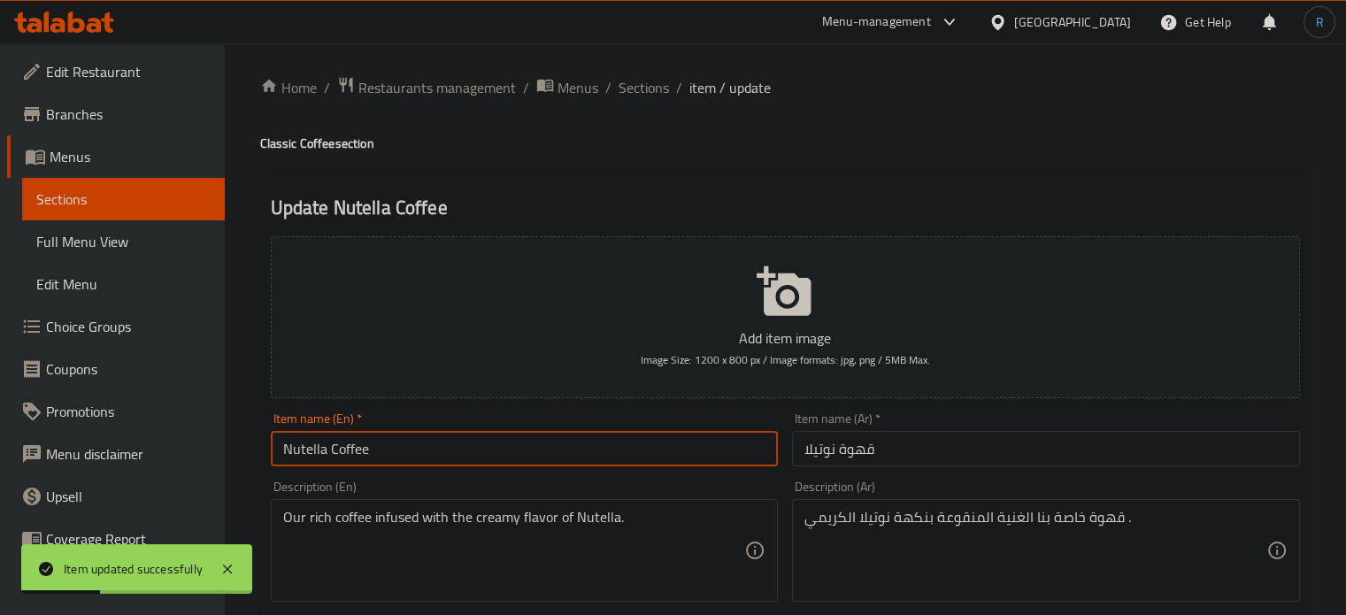
scroll to position [0, 0]
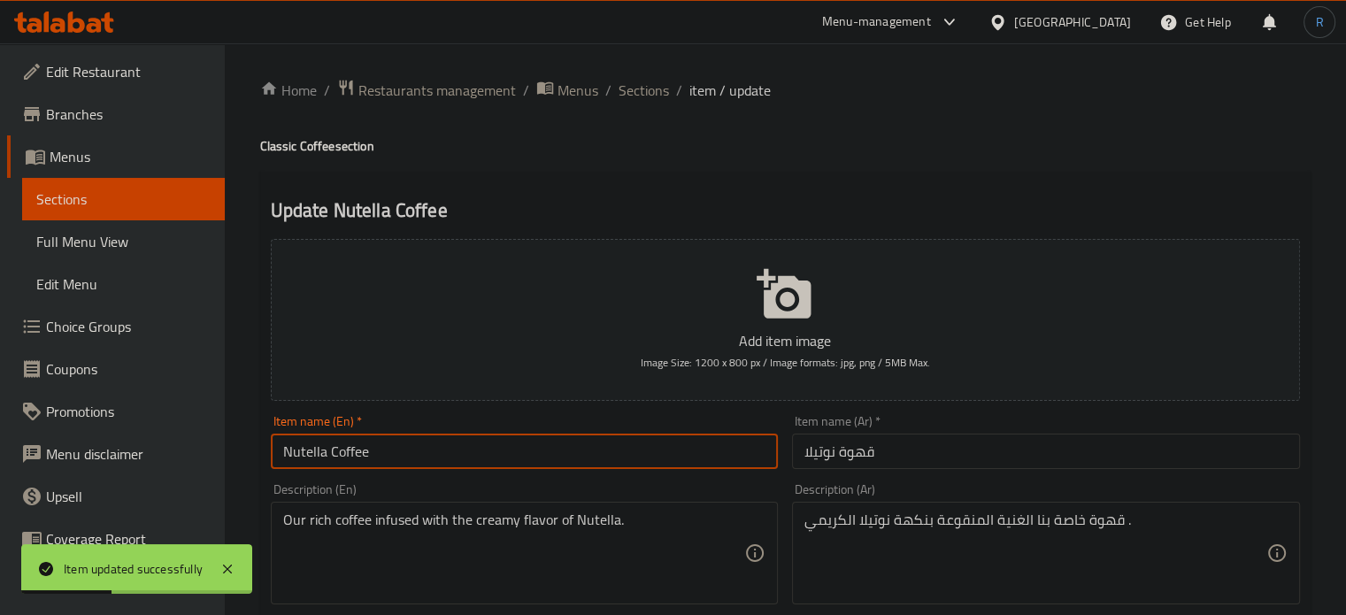
drag, startPoint x: 658, startPoint y: 84, endPoint x: 605, endPoint y: 2, distance: 97.9
click at [658, 84] on span "Sections" at bounding box center [644, 90] width 50 height 21
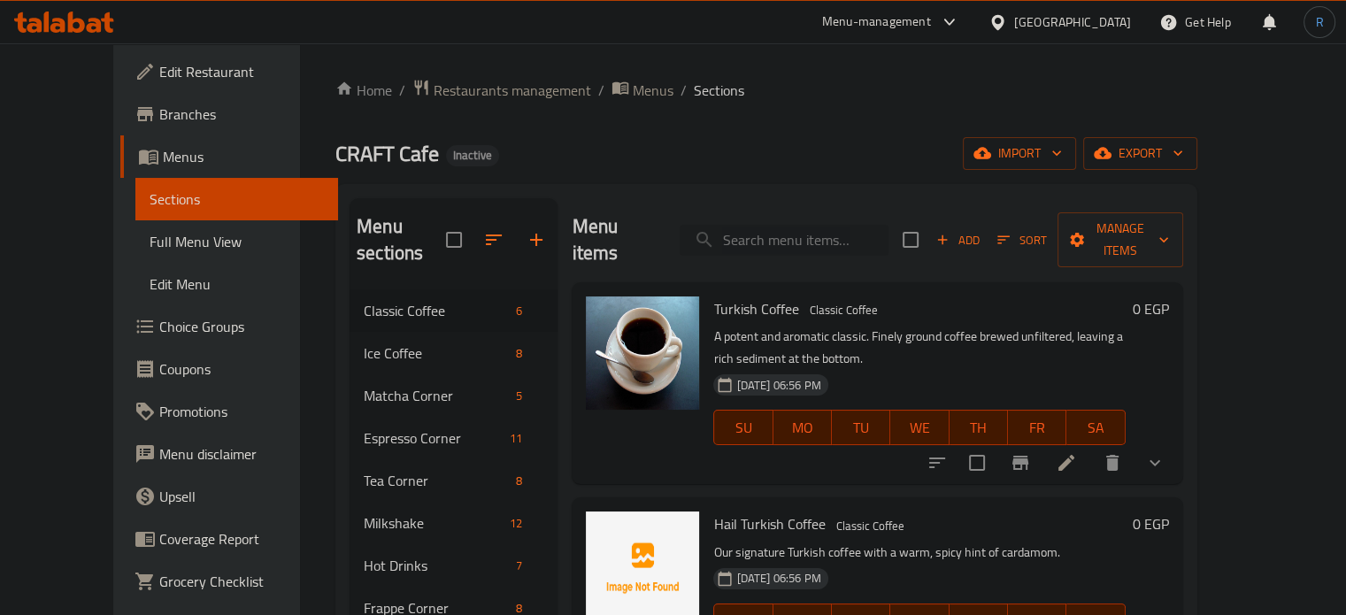
click at [766, 226] on input "search" at bounding box center [784, 240] width 209 height 31
paste input "Nescafe"
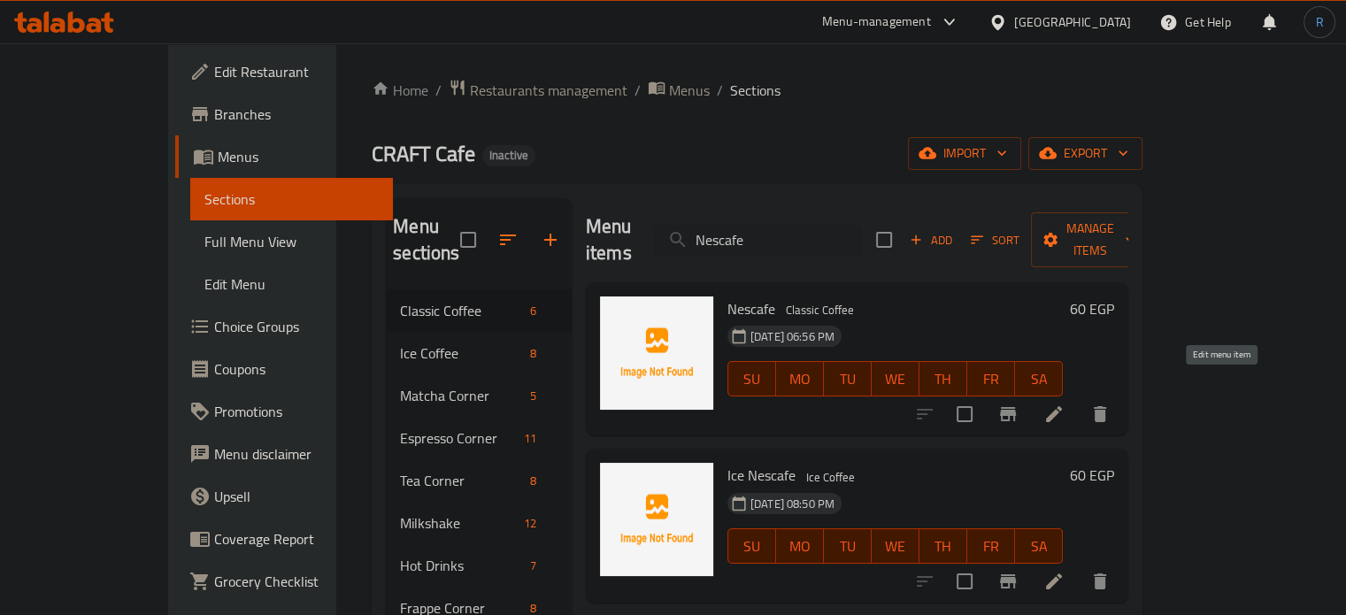
type input "Nescafe"
click at [1064, 403] on icon at bounding box center [1053, 413] width 21 height 21
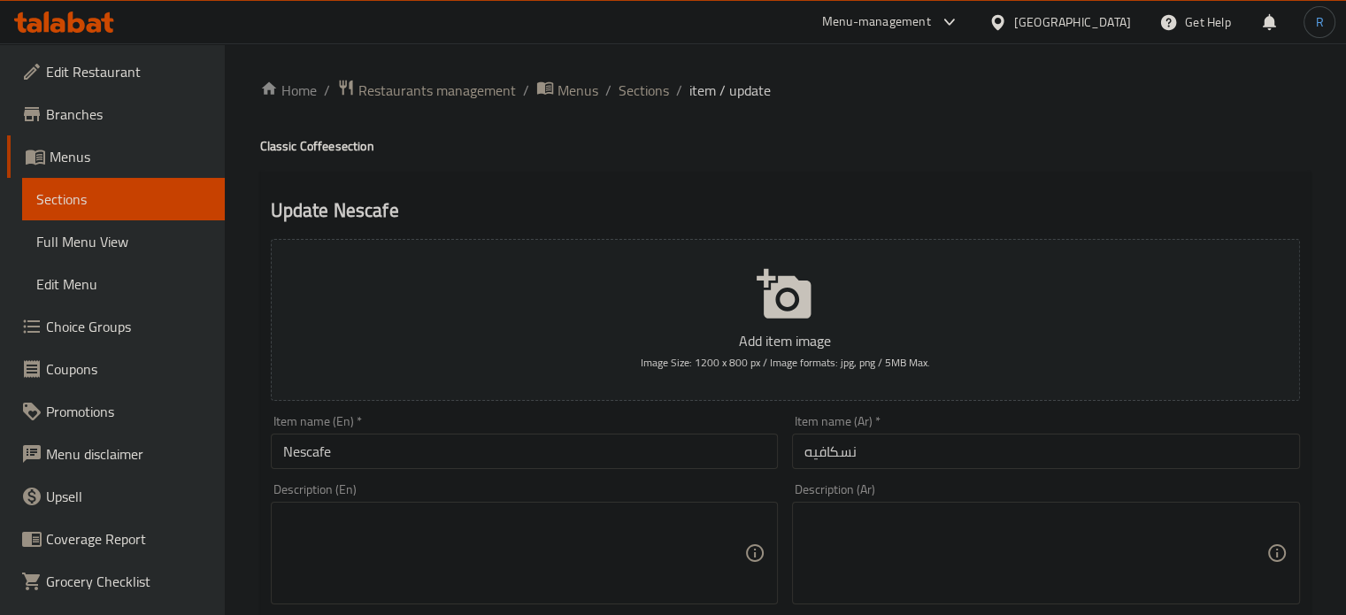
click at [636, 536] on textarea at bounding box center [514, 553] width 462 height 84
paste textarea "A simple and satisfying instant coffee"
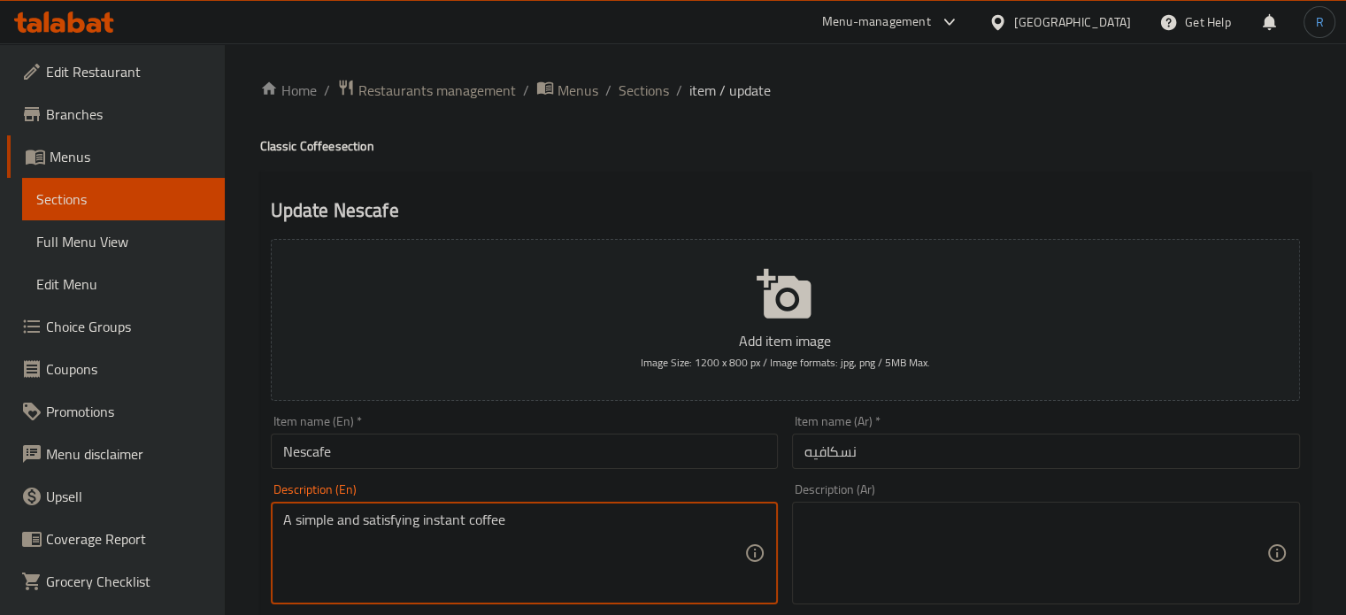
drag, startPoint x: 422, startPoint y: 520, endPoint x: 287, endPoint y: 523, distance: 135.4
click at [287, 523] on textarea "A simple and satisfying instant coffee" at bounding box center [514, 553] width 462 height 84
click at [348, 543] on textarea "A simple and satisfying instant coffee" at bounding box center [514, 553] width 462 height 84
click at [385, 528] on textarea "A simple and satisfying instant coffee" at bounding box center [514, 553] width 462 height 84
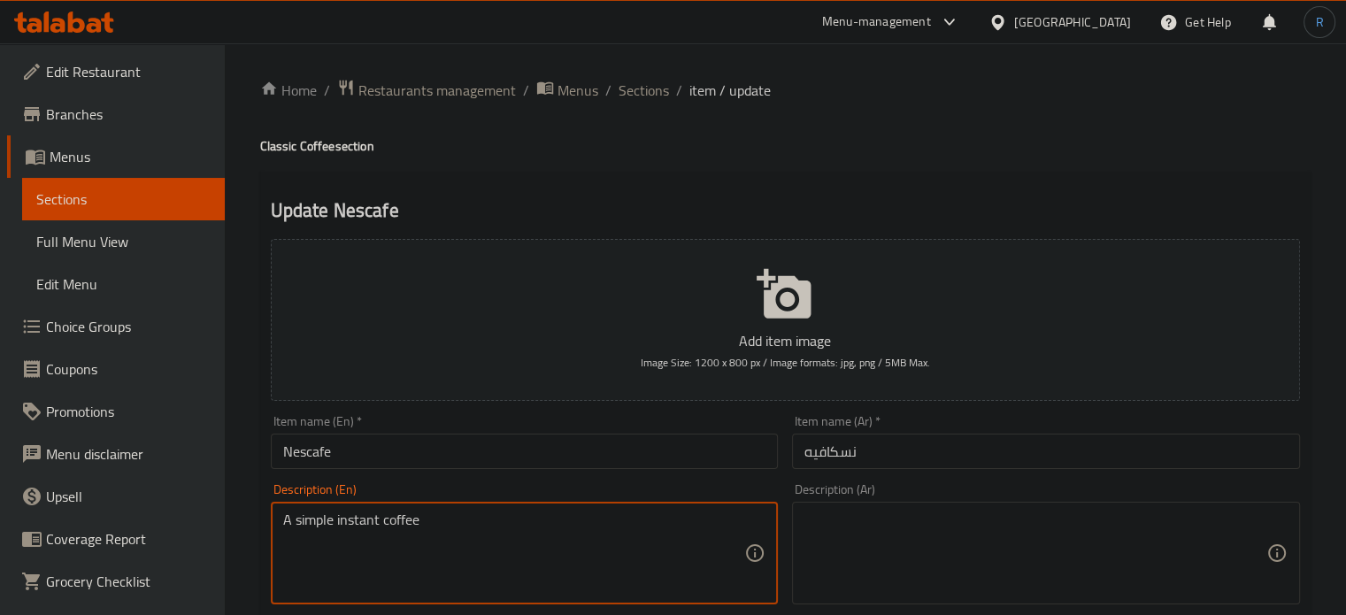
drag, startPoint x: 431, startPoint y: 519, endPoint x: 223, endPoint y: 521, distance: 208.0
type textarea "A simple instant coffee"
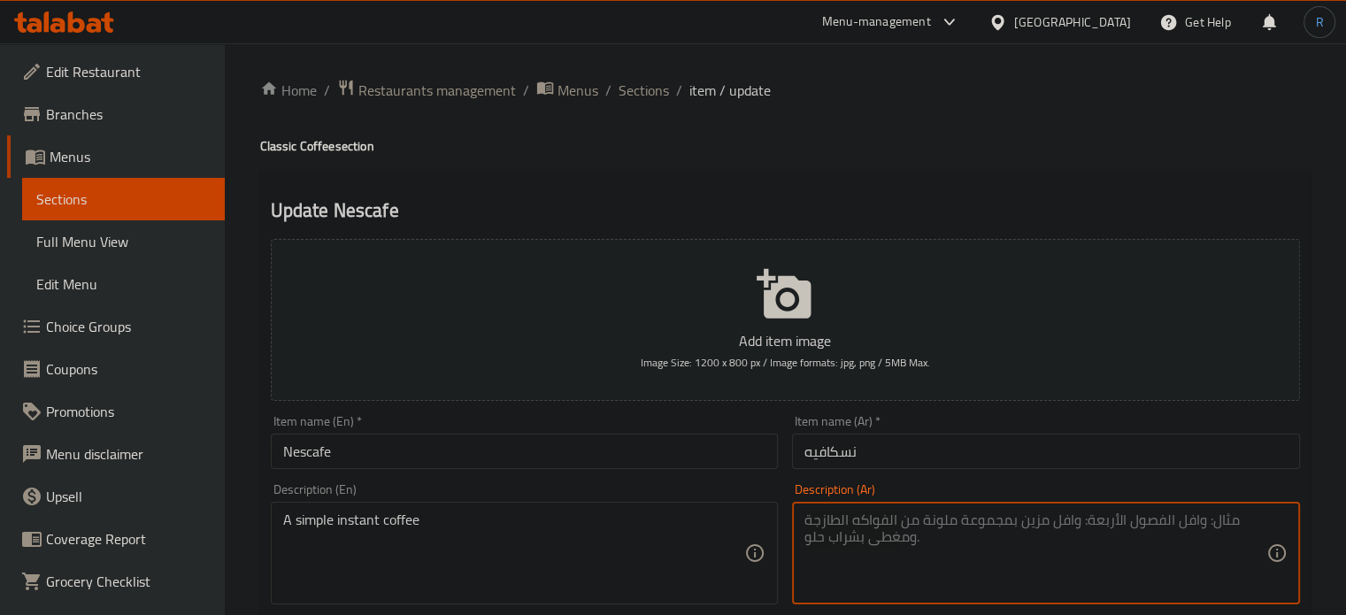
click at [931, 539] on textarea at bounding box center [1035, 553] width 462 height 84
paste textarea "قهوة سريعة التحضير بسيطة"
type textarea "قهوة سريعة التحضير بسيطة"
click at [750, 465] on input "Nescafe" at bounding box center [525, 451] width 508 height 35
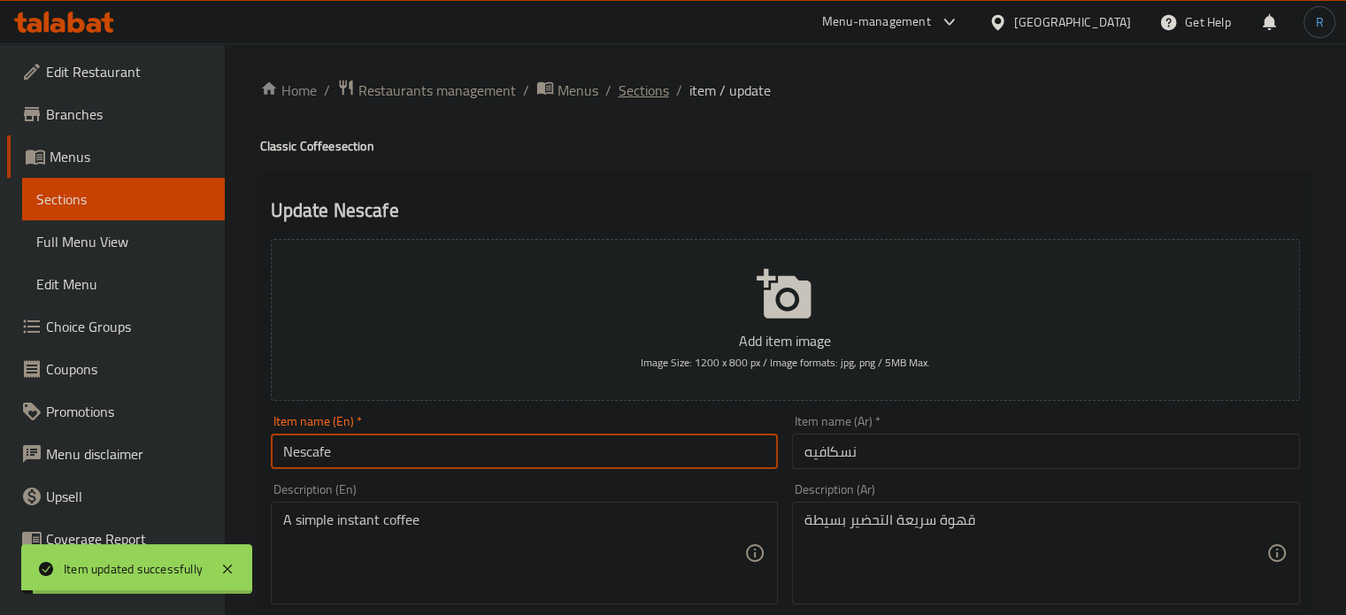
click at [637, 93] on span "Sections" at bounding box center [644, 90] width 50 height 21
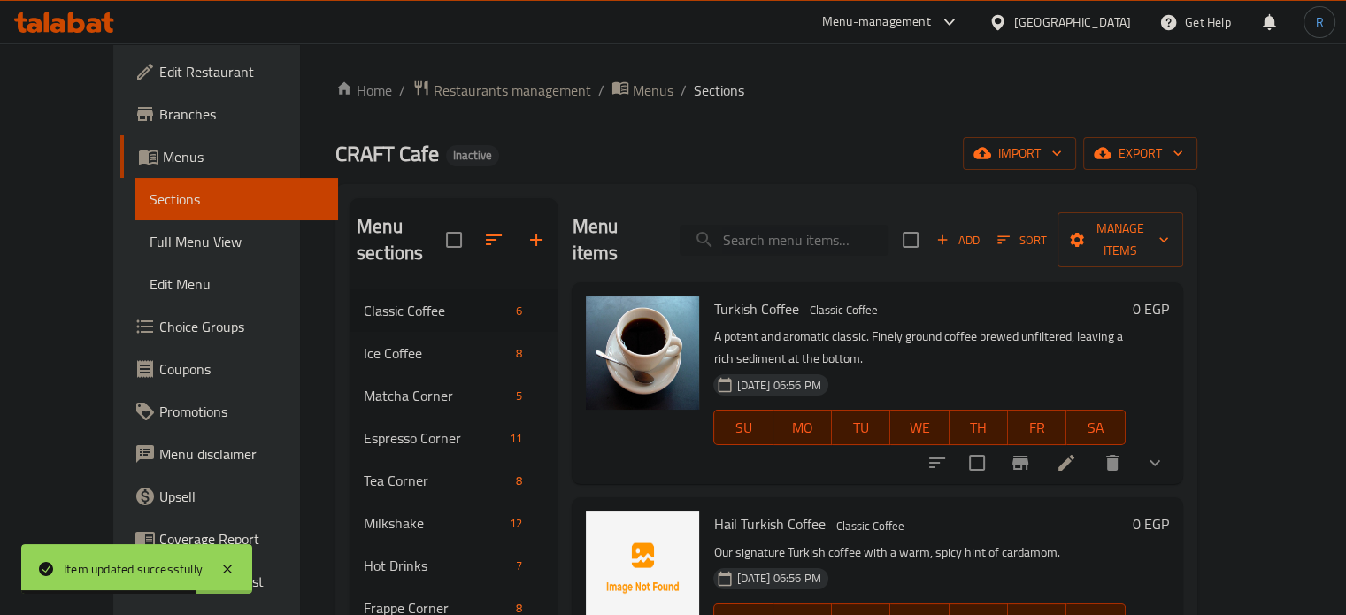
click at [796, 238] on input "search" at bounding box center [784, 240] width 209 height 31
paste input "Ice Latte"
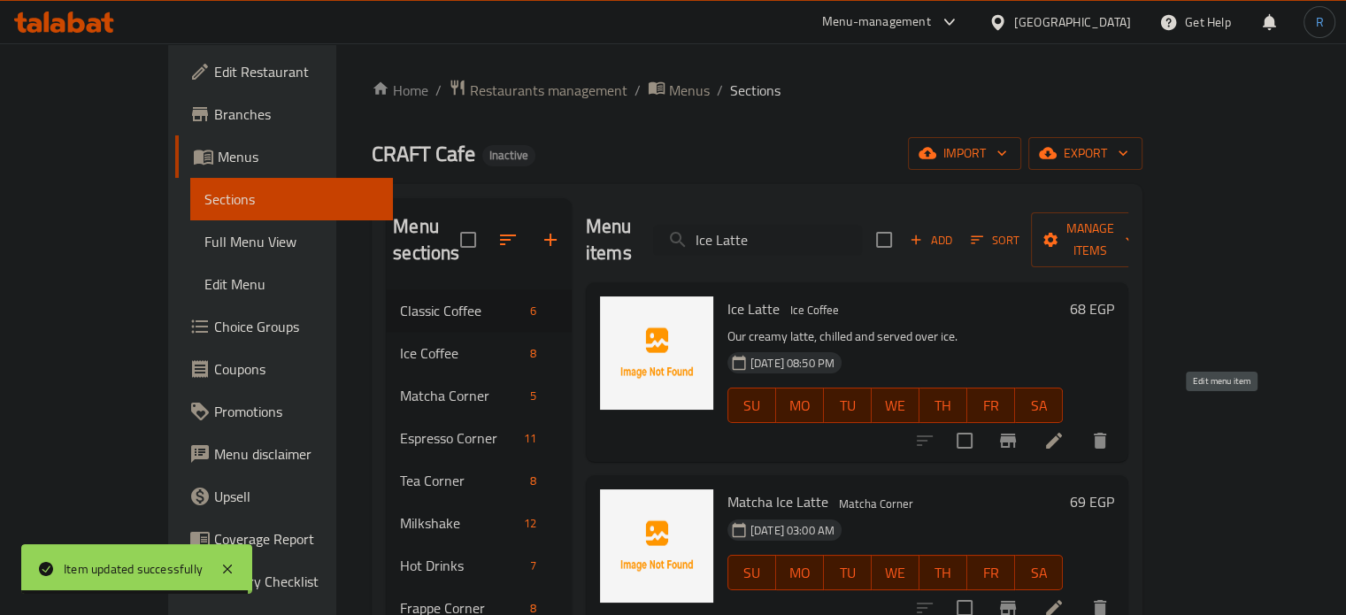
type input "Ice Latte"
click at [1064, 430] on icon at bounding box center [1053, 440] width 21 height 21
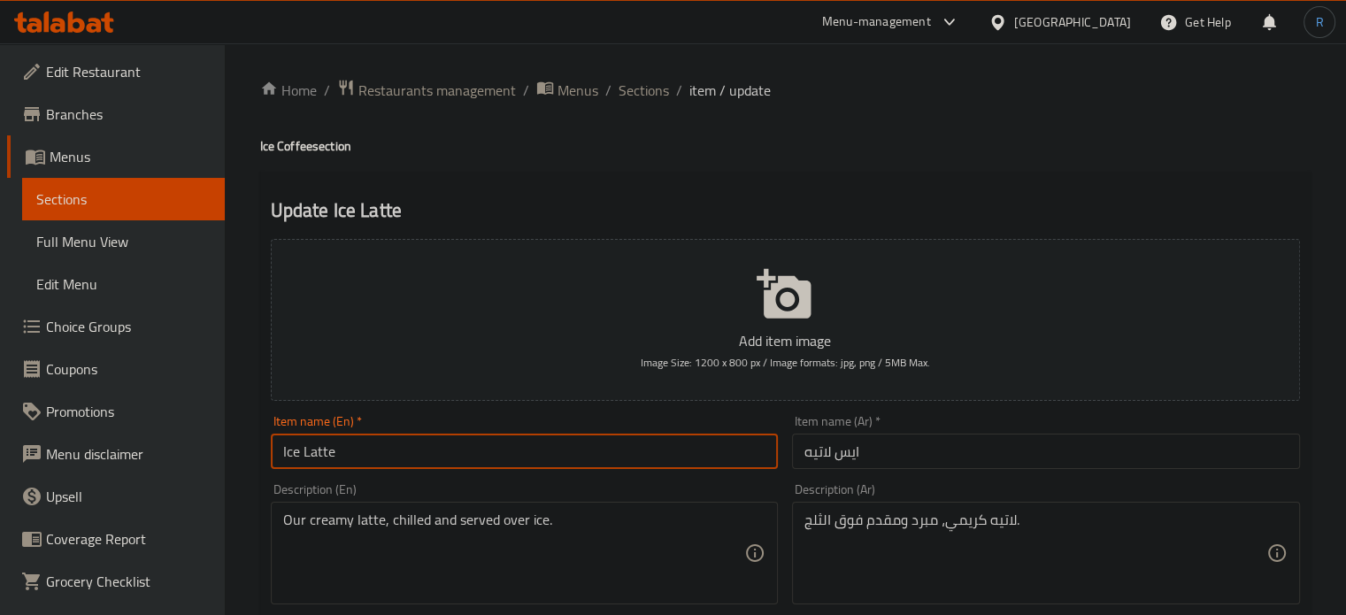
click at [381, 459] on input "Ice Latte" at bounding box center [525, 451] width 508 height 35
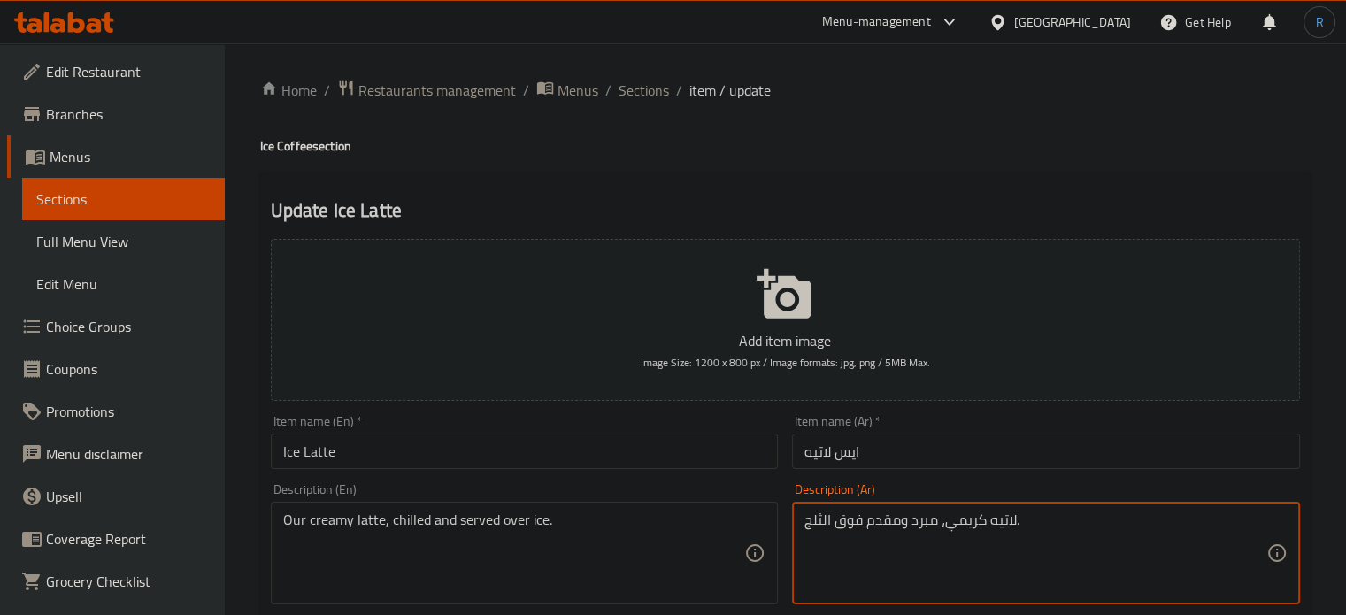
click at [986, 523] on textarea "لاتيه كريمي، مبرد ومقدم فوق الثلج." at bounding box center [1035, 553] width 462 height 84
click at [984, 529] on textarea "لاتيه كريمي، مبرد ومقدم فوق الثلج." at bounding box center [1035, 553] width 462 height 84
type textarea "لاتيه خاص بنا كريمي، مبرد ومقدم فوق الثلج."
click at [623, 458] on input "Ice Latte" at bounding box center [525, 451] width 508 height 35
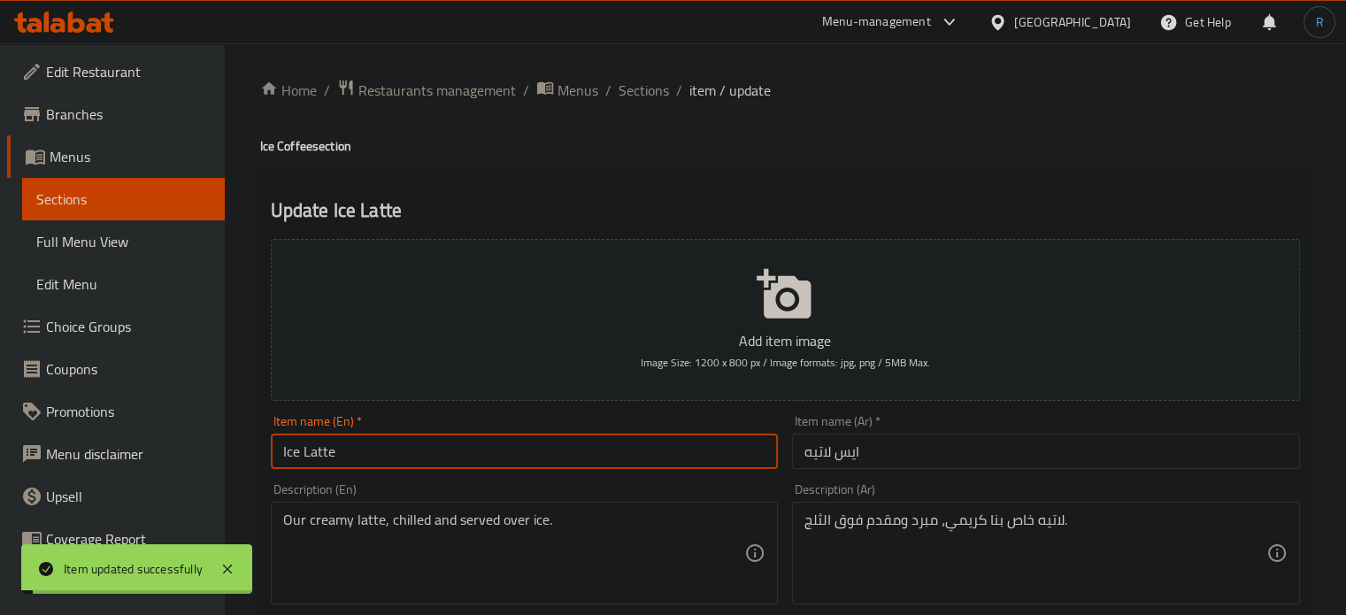
click at [610, 82] on ol "Home / Restaurants management / Menus / Sections / item / update" at bounding box center [785, 90] width 1050 height 23
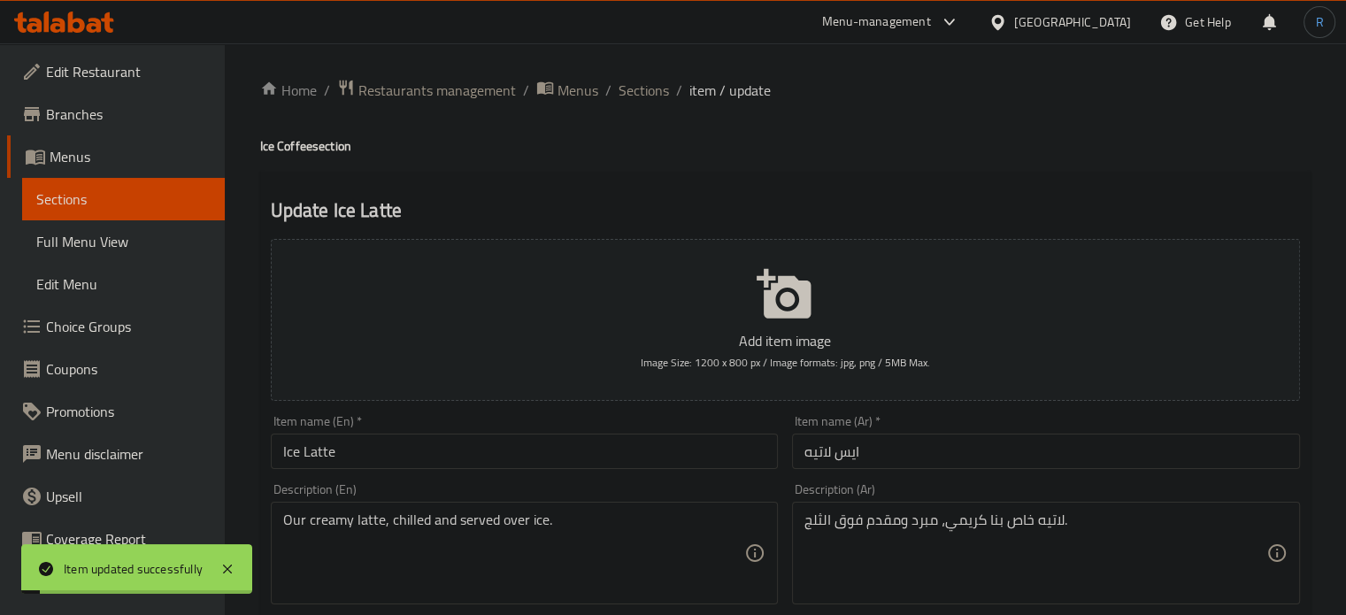
click at [626, 84] on span "Sections" at bounding box center [644, 90] width 50 height 21
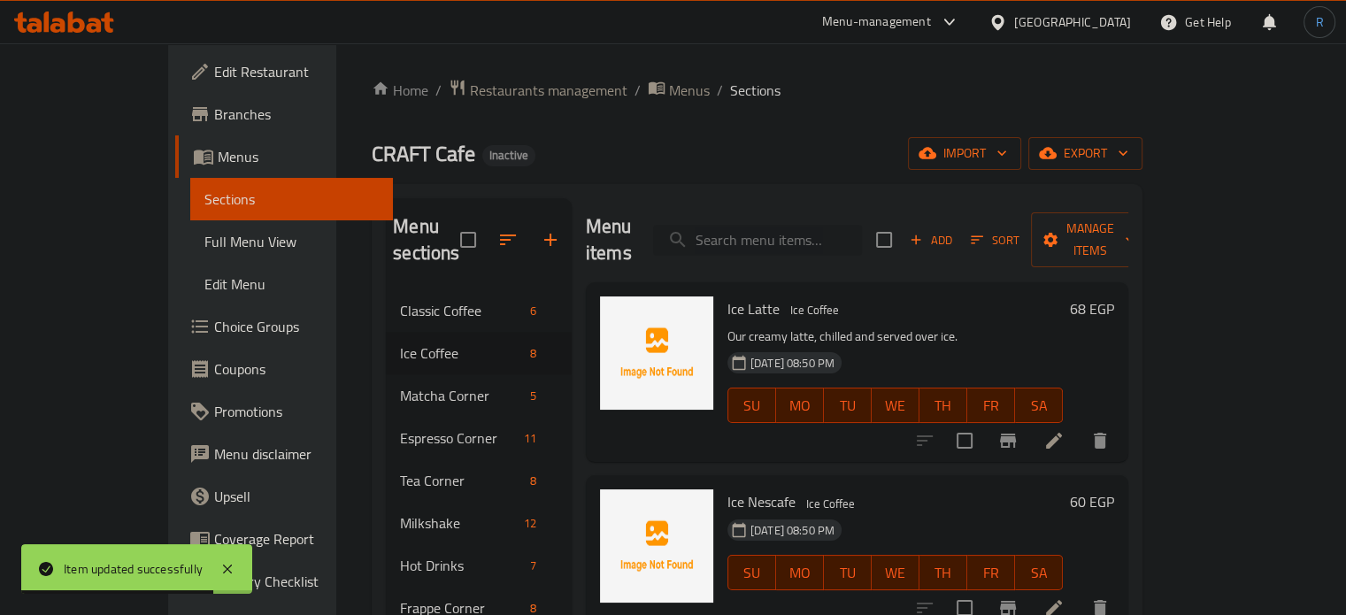
click at [766, 226] on input "search" at bounding box center [757, 240] width 209 height 31
paste input "Ice Spanish Latte"
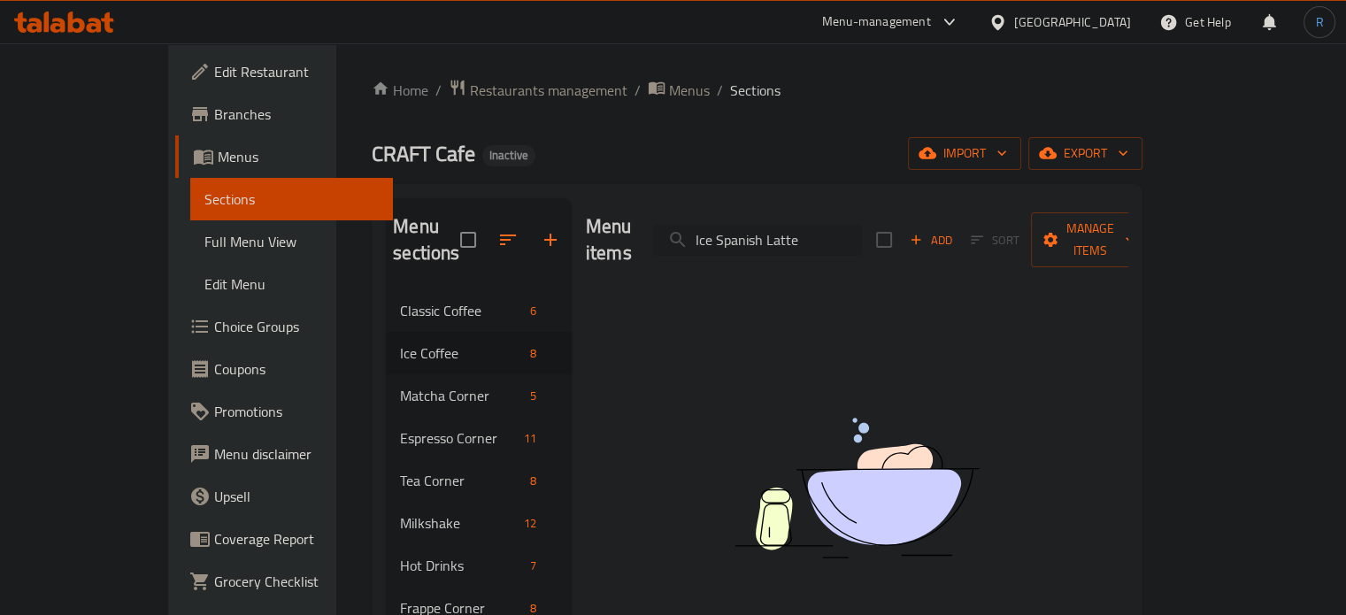
click at [841, 238] on input "Ice Spanish Latte" at bounding box center [757, 240] width 209 height 31
paste input "c"
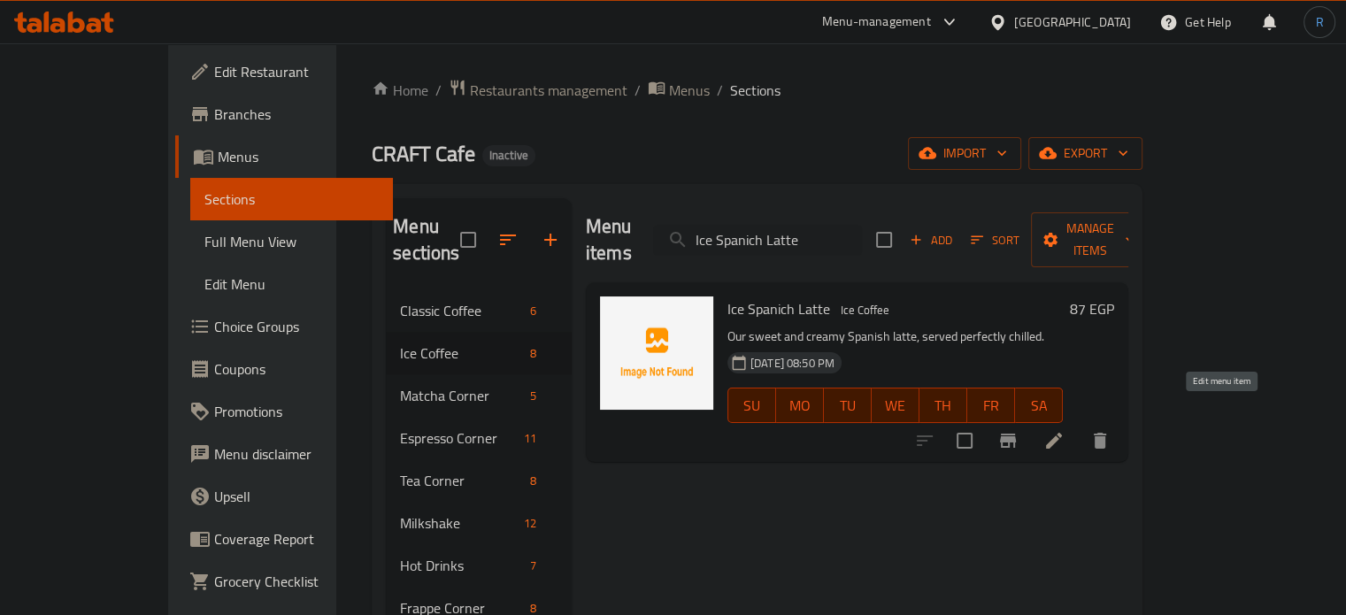
type input "Ice Spanich Latte"
click at [1062, 433] on icon at bounding box center [1054, 441] width 16 height 16
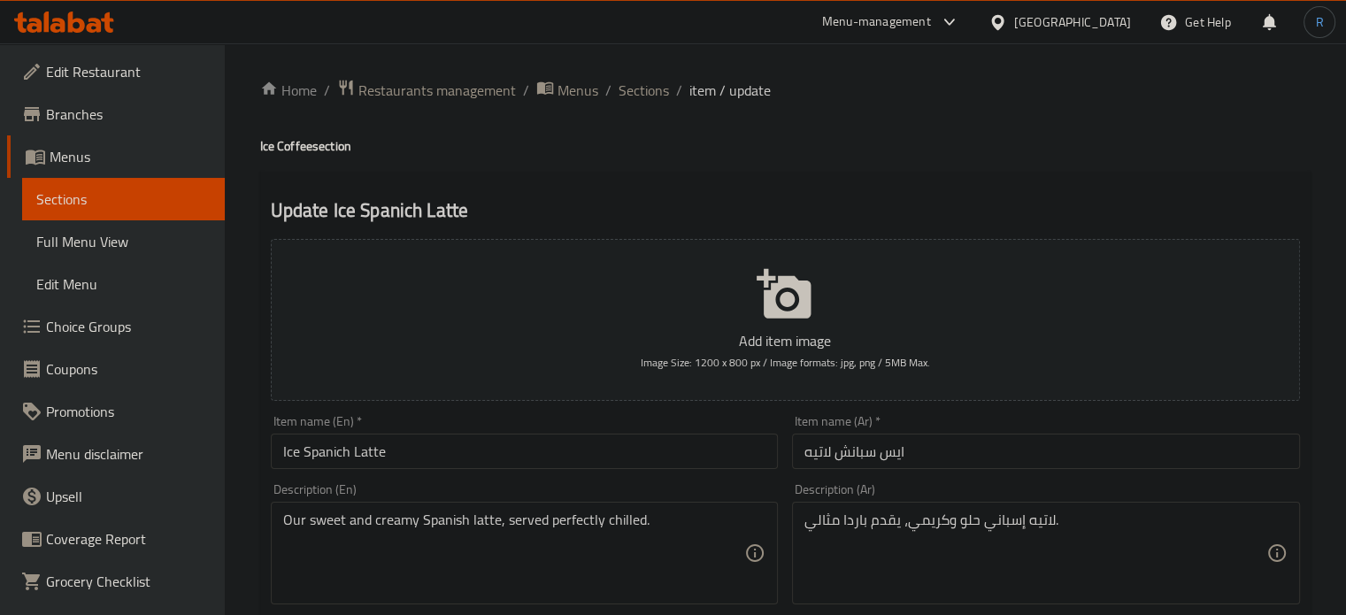
click at [321, 452] on input "Ice Spanich Latte" at bounding box center [525, 451] width 508 height 35
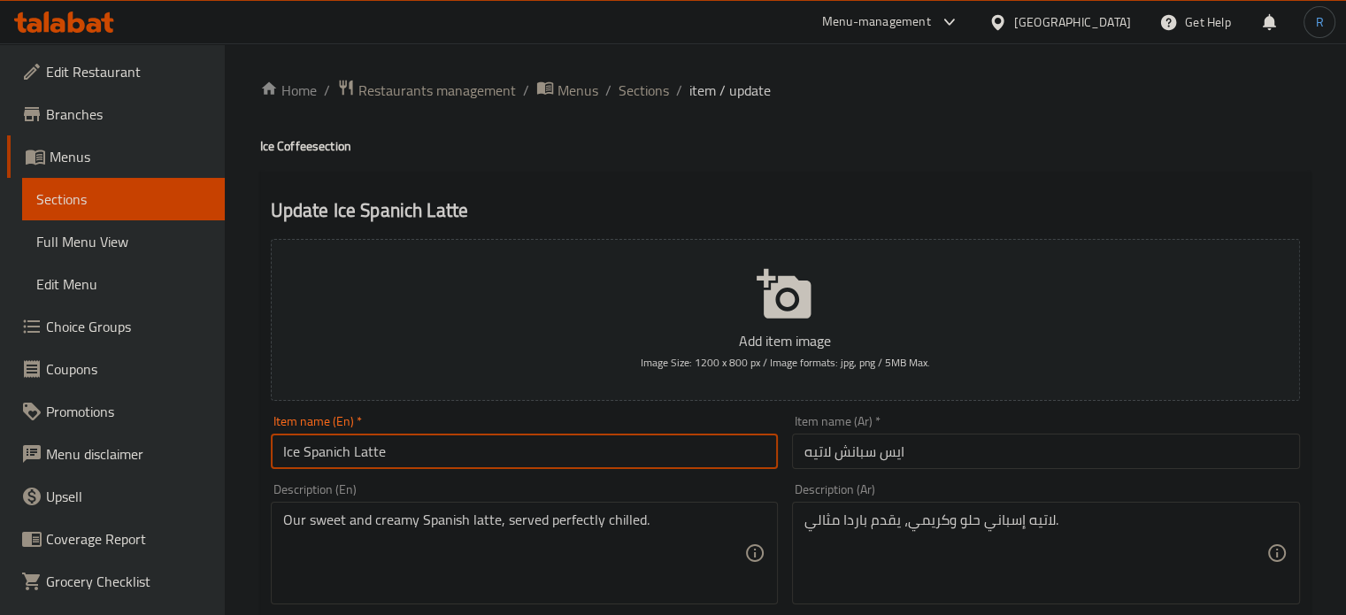
click at [321, 452] on input "Ice Spanich Latte" at bounding box center [525, 451] width 508 height 35
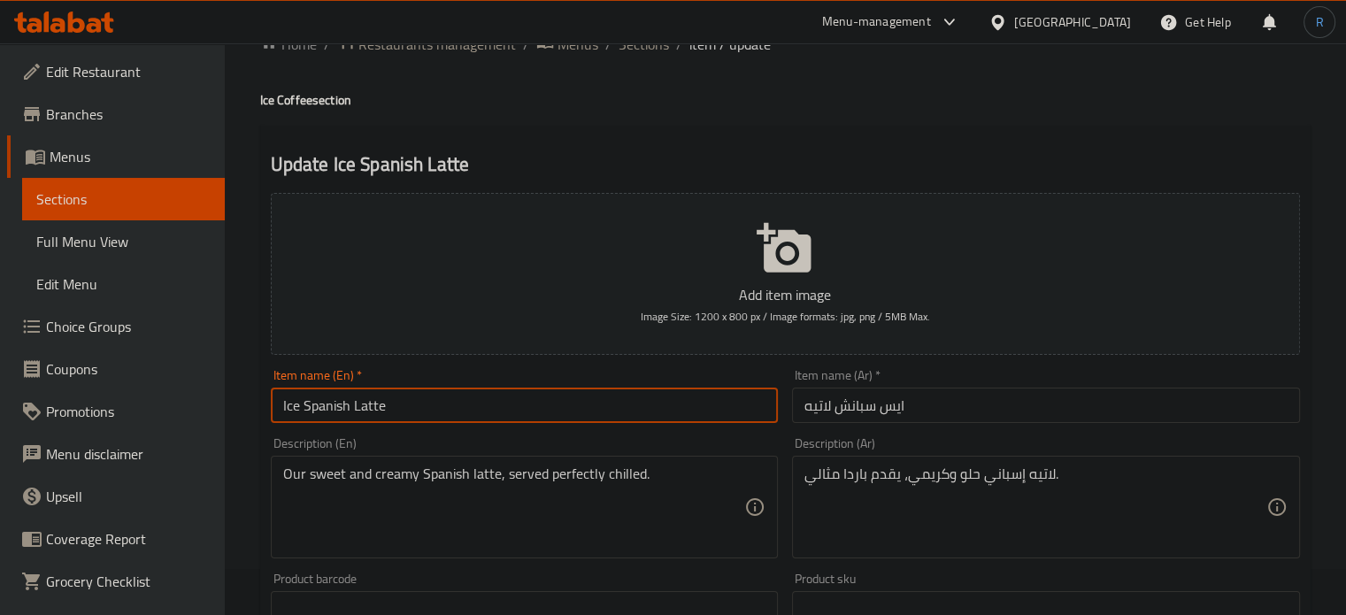
scroll to position [88, 0]
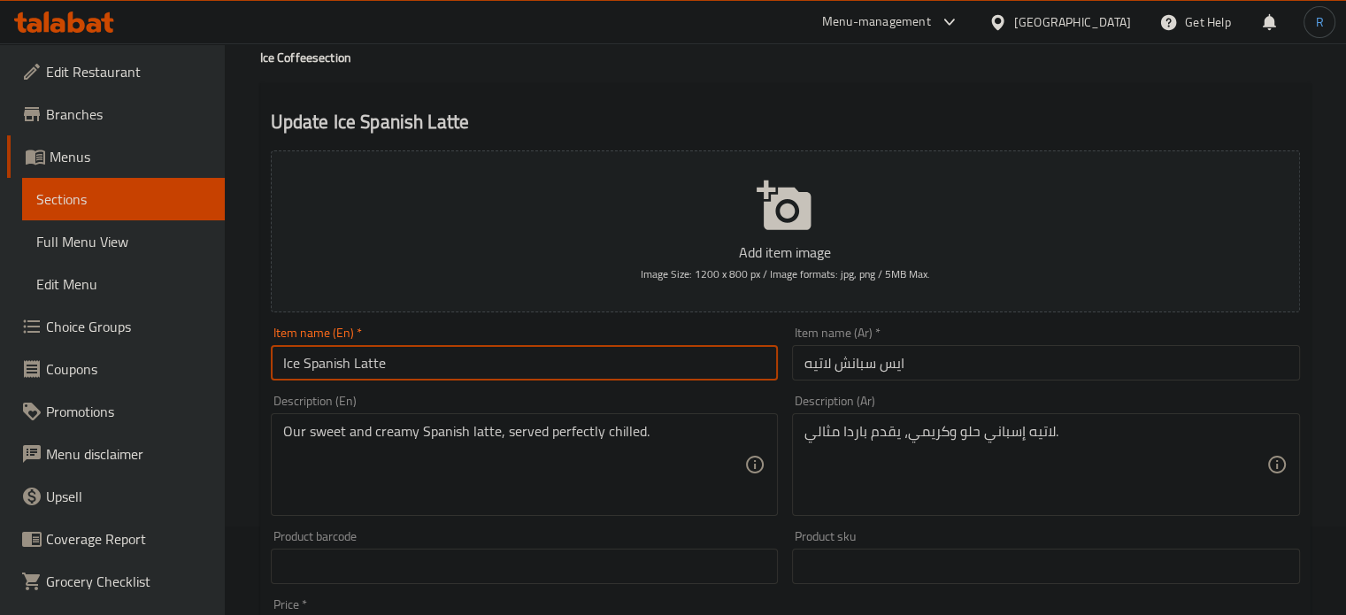
type input "Ice Spanish Latte"
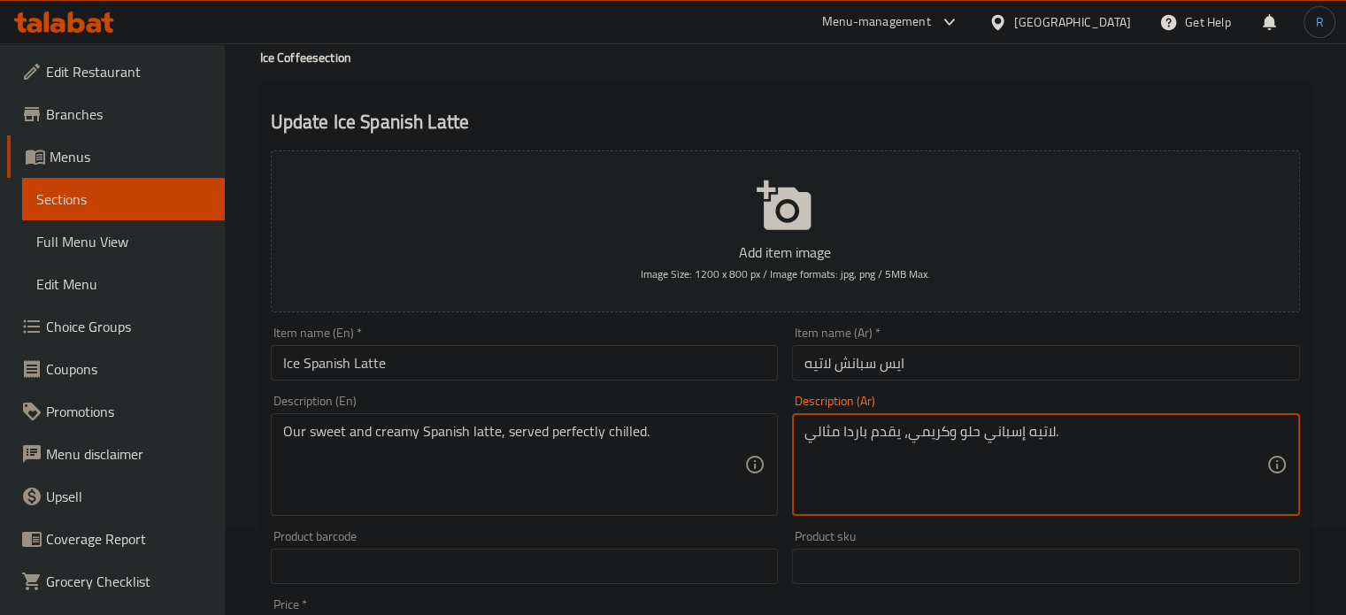
click at [972, 436] on textarea "لاتيه إسباني حلو وكريمي، يقدم باردا مثالي." at bounding box center [1035, 465] width 462 height 84
click at [975, 433] on textarea "لاتيه إسباني حلو وكريمي، يقدم باردا مثالي." at bounding box center [1035, 465] width 462 height 84
click at [819, 435] on textarea "لاتيه إسباني خاص بنا حلو وكريمي، يقدم باردا مثالي." at bounding box center [1035, 465] width 462 height 84
type textarea "لاتيه إسباني خاص بنا حلو وكريمي، يقدم باردا ."
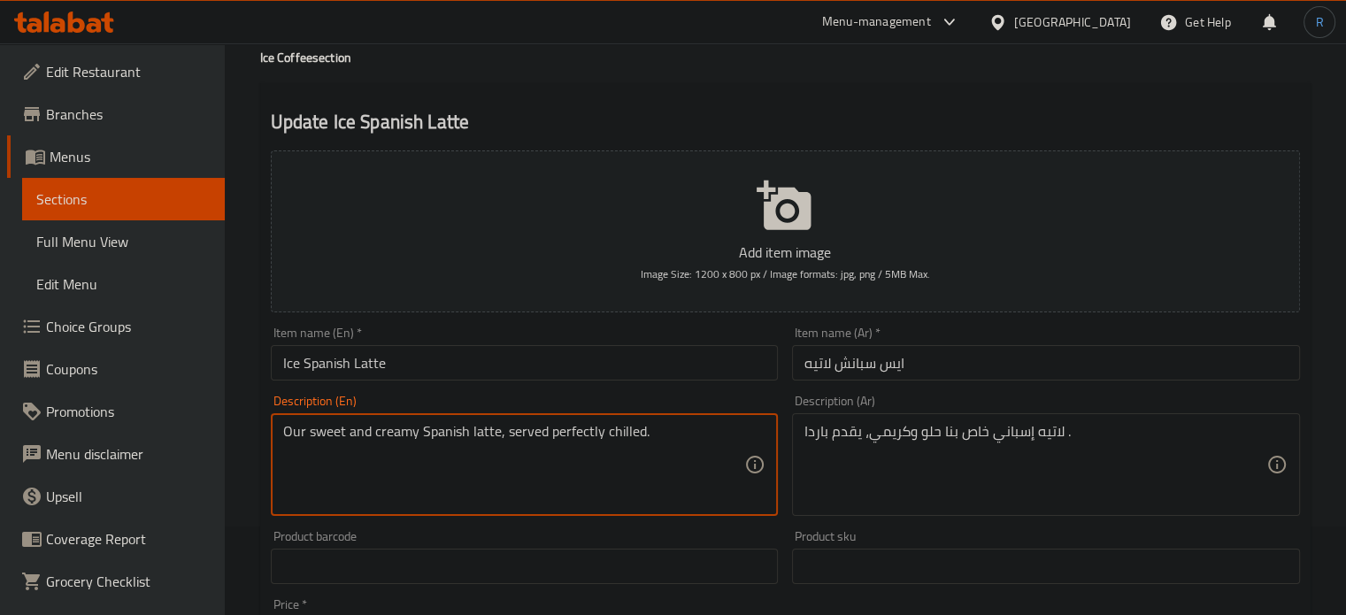
click at [573, 431] on textarea "Our sweet and creamy Spanish latte, served perfectly chilled." at bounding box center [514, 465] width 462 height 84
type textarea "Our sweet and creamy Spanish latte, served chilled."
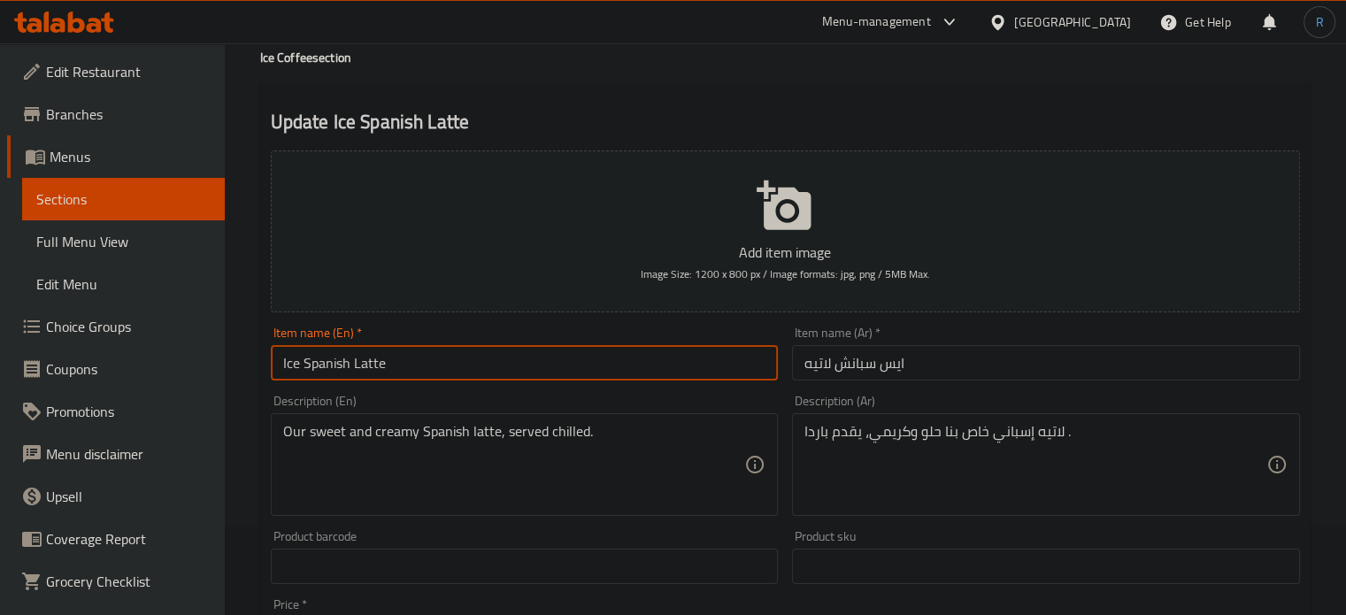
click at [574, 371] on input "Ice Spanish Latte" at bounding box center [525, 362] width 508 height 35
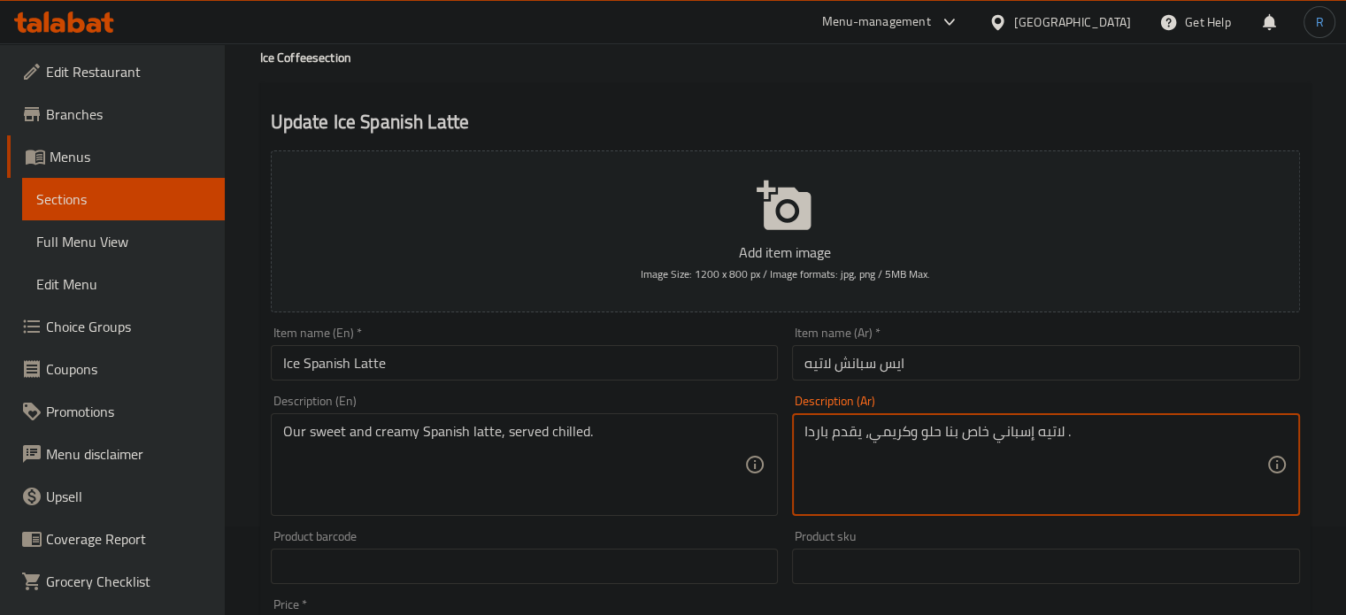
click at [814, 434] on textarea "لاتيه إسباني خاص بنا حلو وكريمي، يقدم باردا ." at bounding box center [1035, 465] width 462 height 84
type textarea "لاتيه إسباني خاص بنا حلو وكريمي، يقدم مبرد."
click at [701, 362] on input "Ice Spanish Latte" at bounding box center [525, 362] width 508 height 35
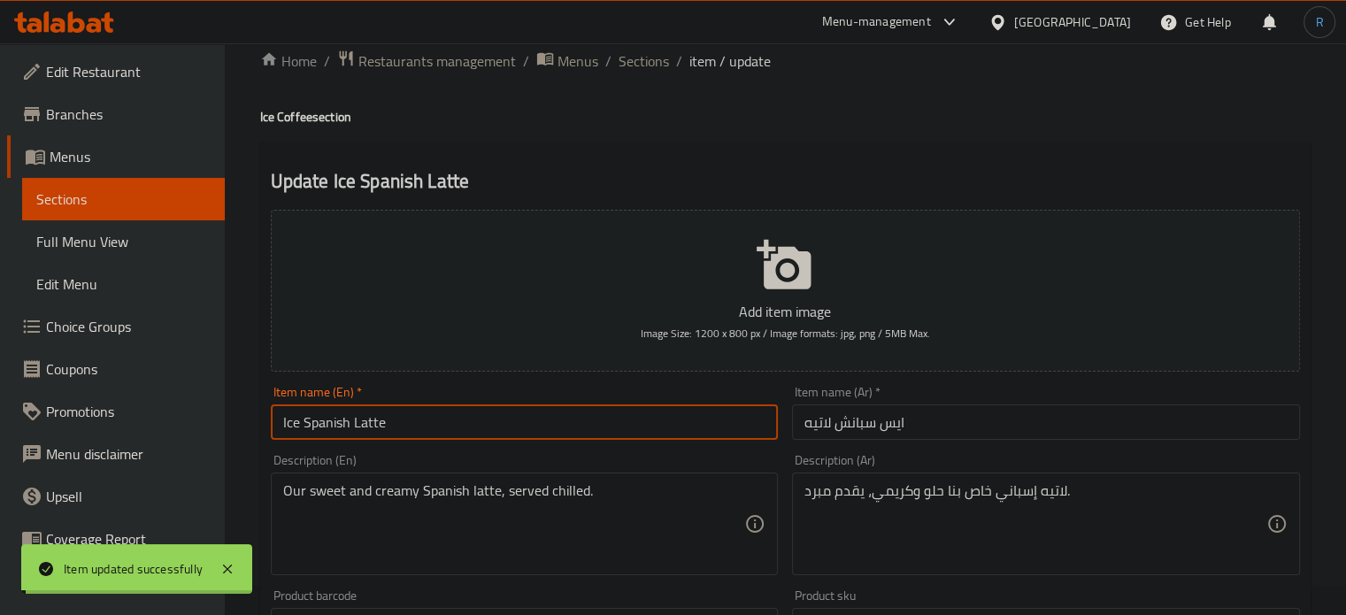
scroll to position [0, 0]
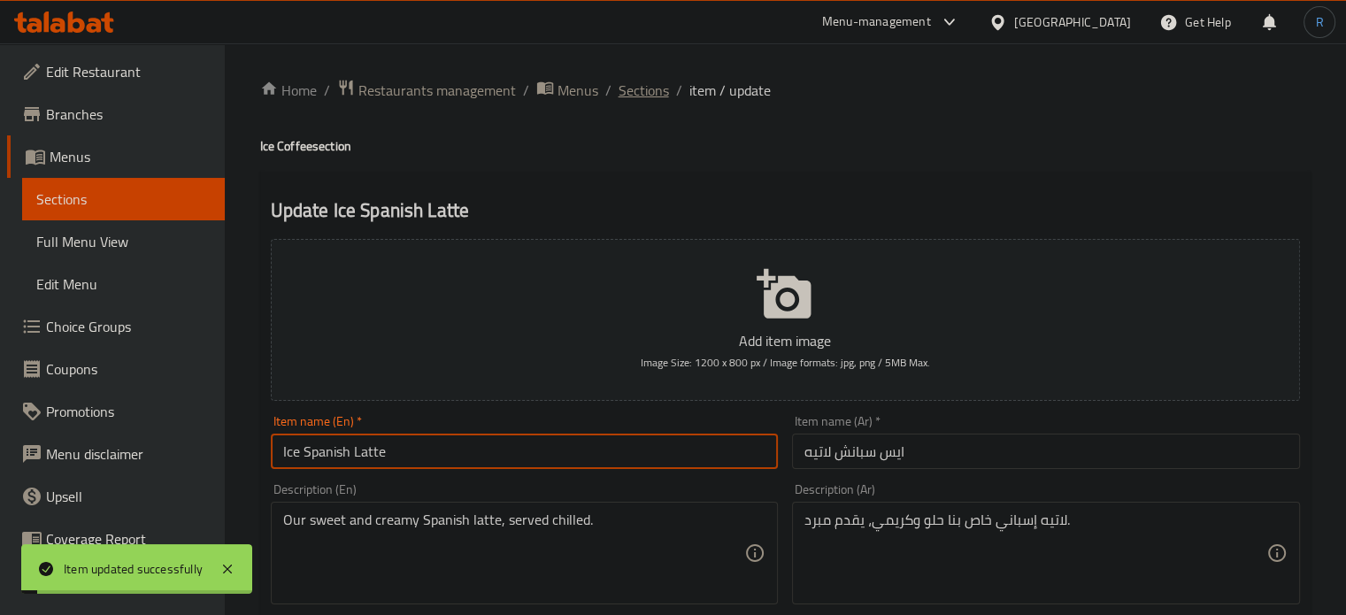
click at [630, 96] on span "Sections" at bounding box center [644, 90] width 50 height 21
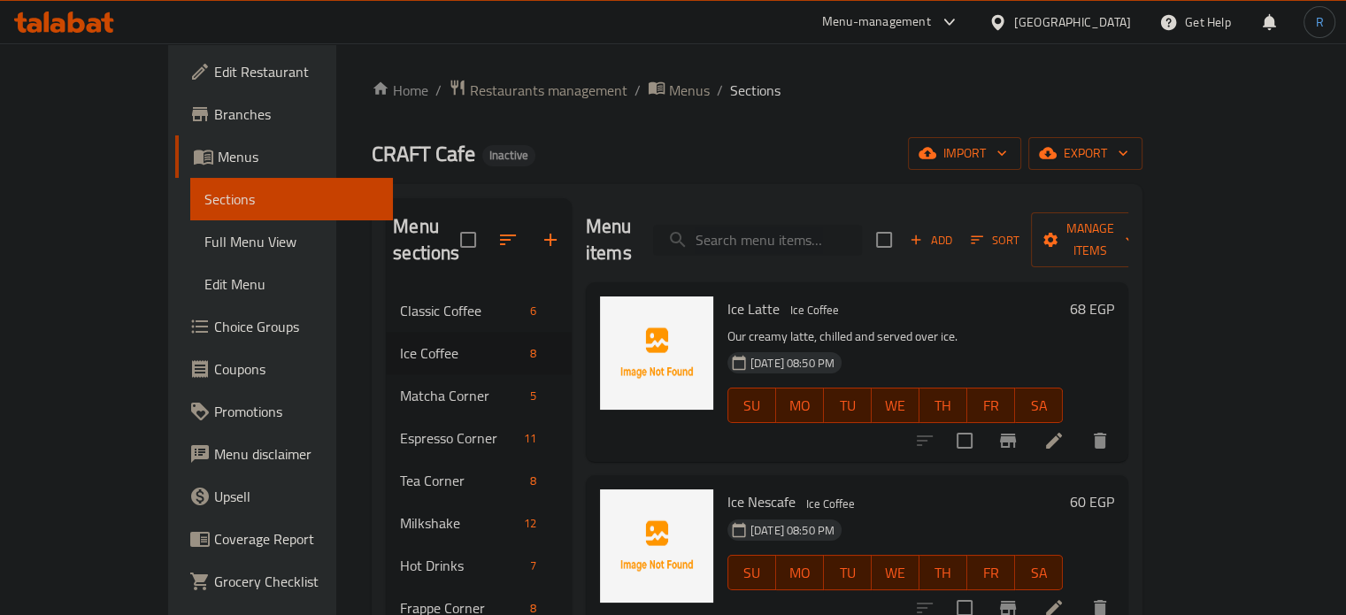
click at [832, 225] on input "search" at bounding box center [757, 240] width 209 height 31
paste input "Iced Caramel Machiato"
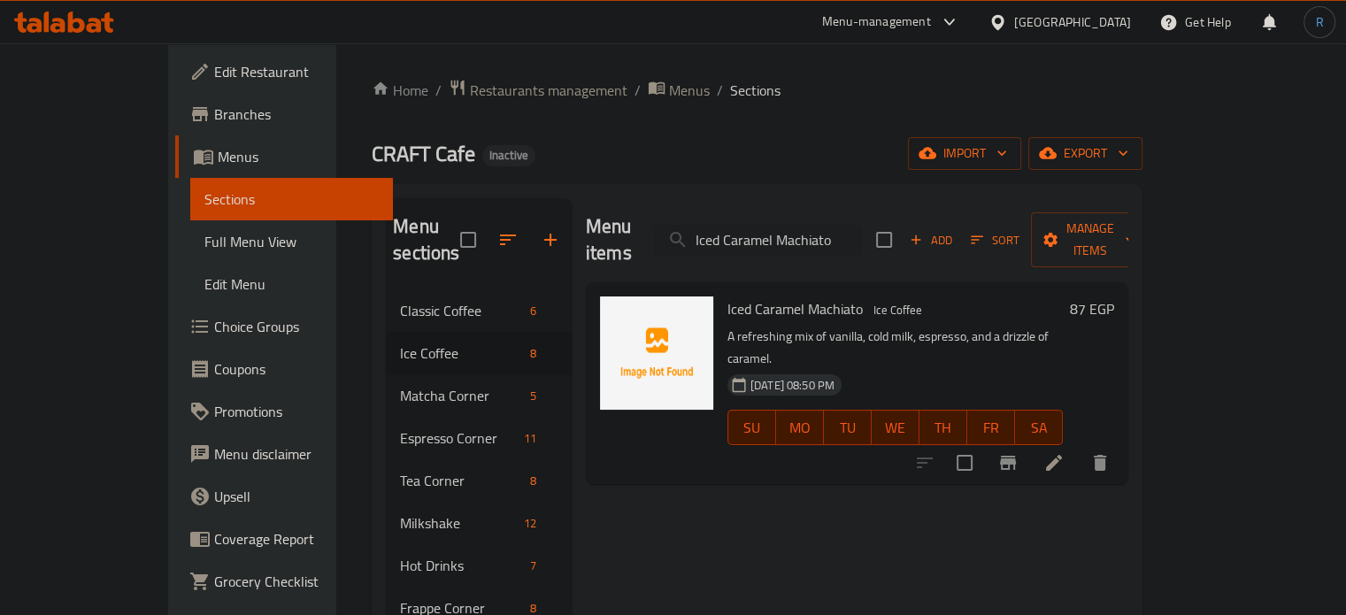
type input "Iced Caramel Machiato"
click at [1062, 455] on icon at bounding box center [1054, 463] width 16 height 16
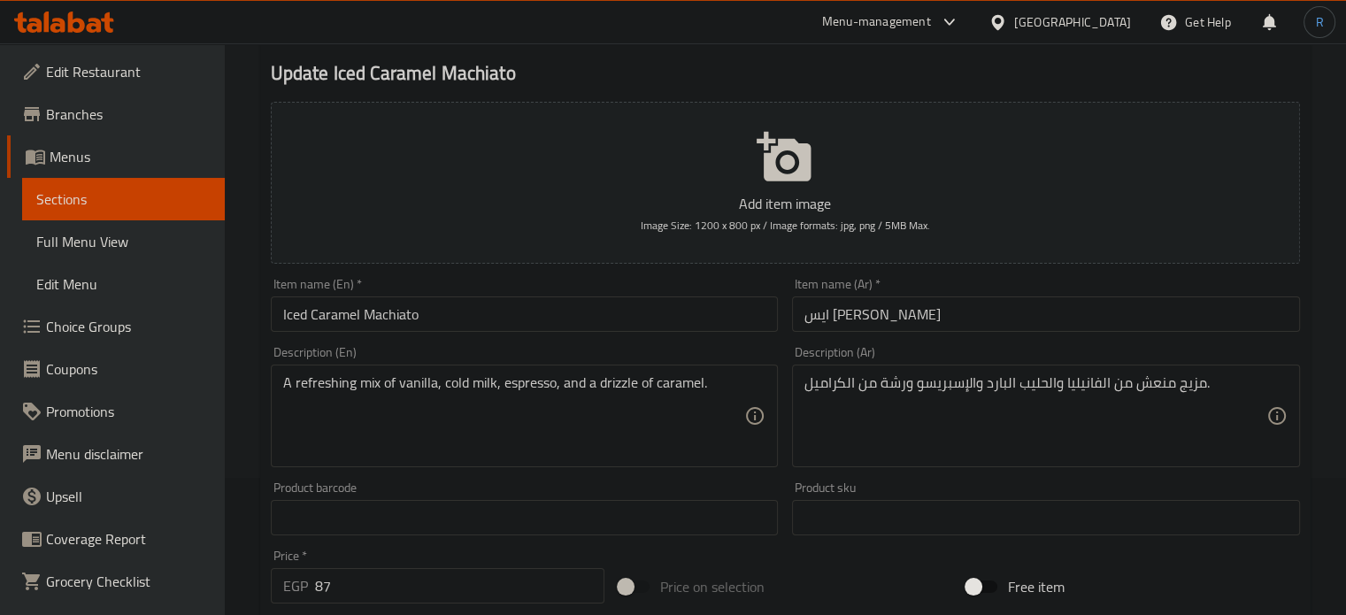
scroll to position [177, 0]
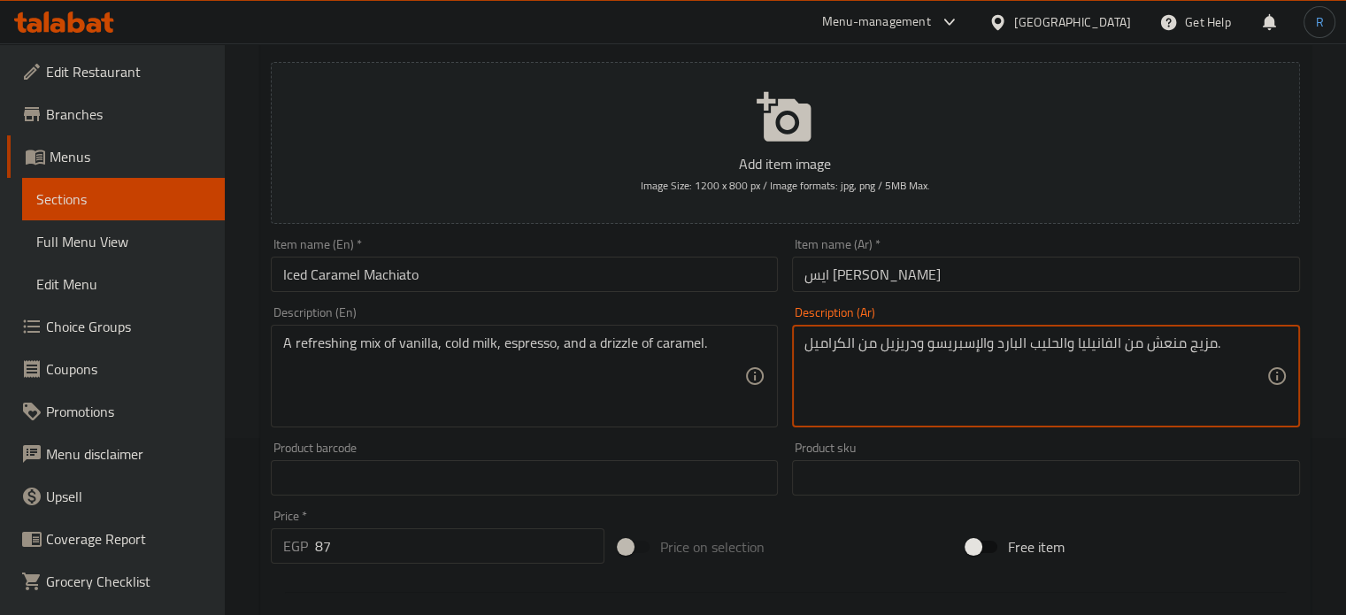
type textarea "مزيج منعش من الفانيليا والحليب البارد والإسبريسو ودريزيل من الكراميل."
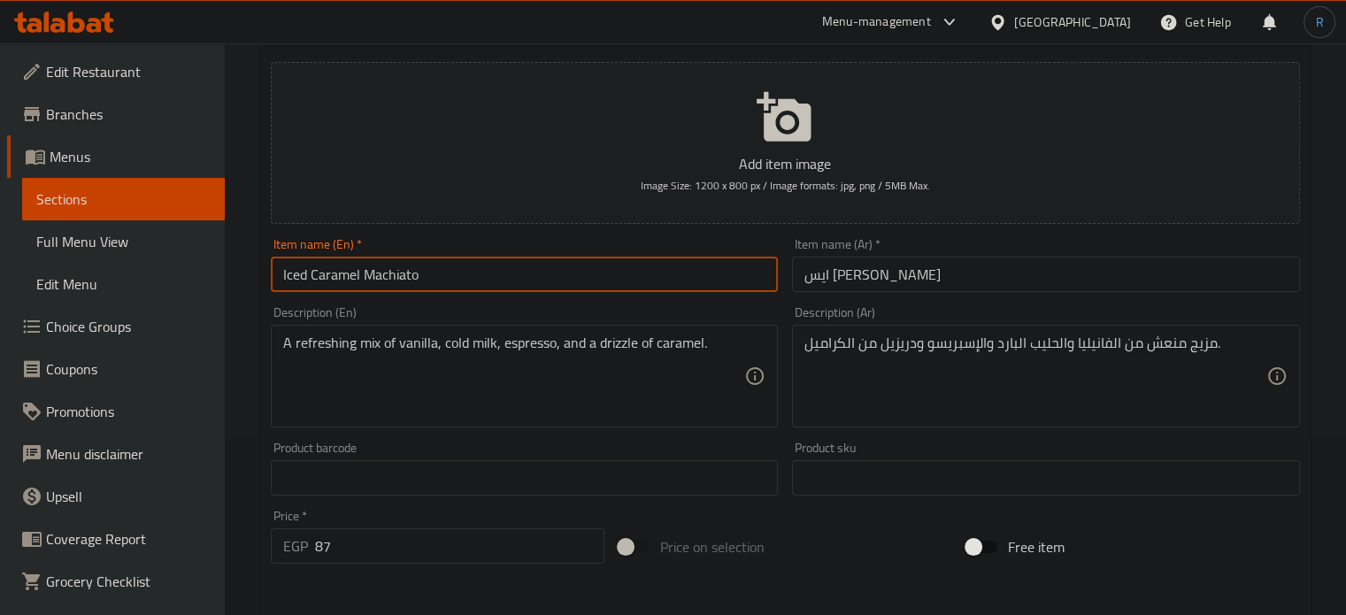
click at [757, 288] on input "Iced Caramel Machiato" at bounding box center [525, 274] width 508 height 35
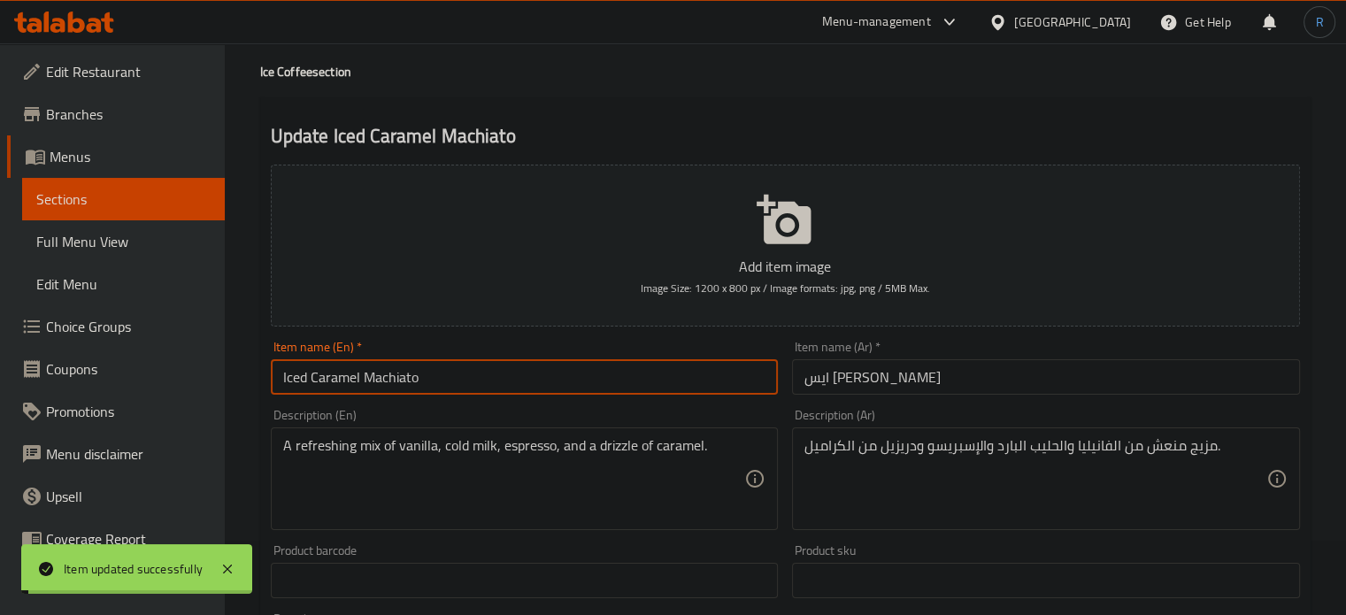
scroll to position [0, 0]
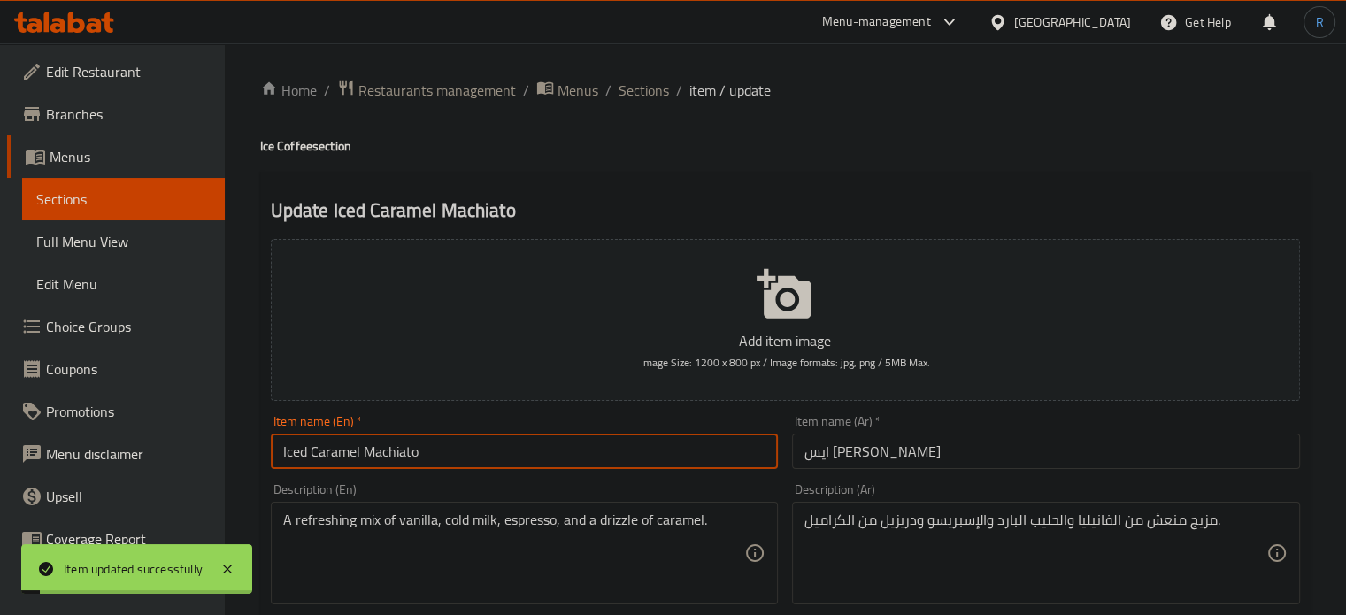
drag, startPoint x: 635, startPoint y: 95, endPoint x: 577, endPoint y: 2, distance: 109.7
click at [635, 95] on span "Sections" at bounding box center [644, 90] width 50 height 21
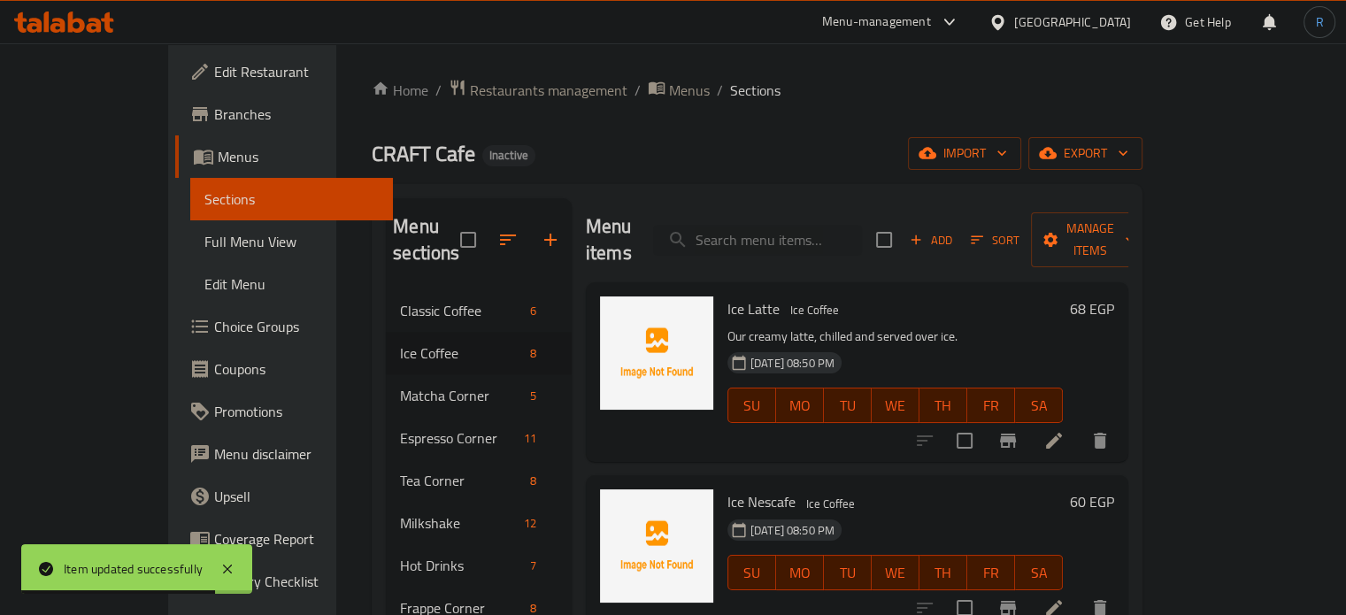
click at [803, 243] on div "Menu items Add Sort Manage items" at bounding box center [857, 240] width 542 height 84
click at [803, 226] on input "search" at bounding box center [757, 240] width 209 height 31
paste input "Raf (Russian RAF Coffee)"
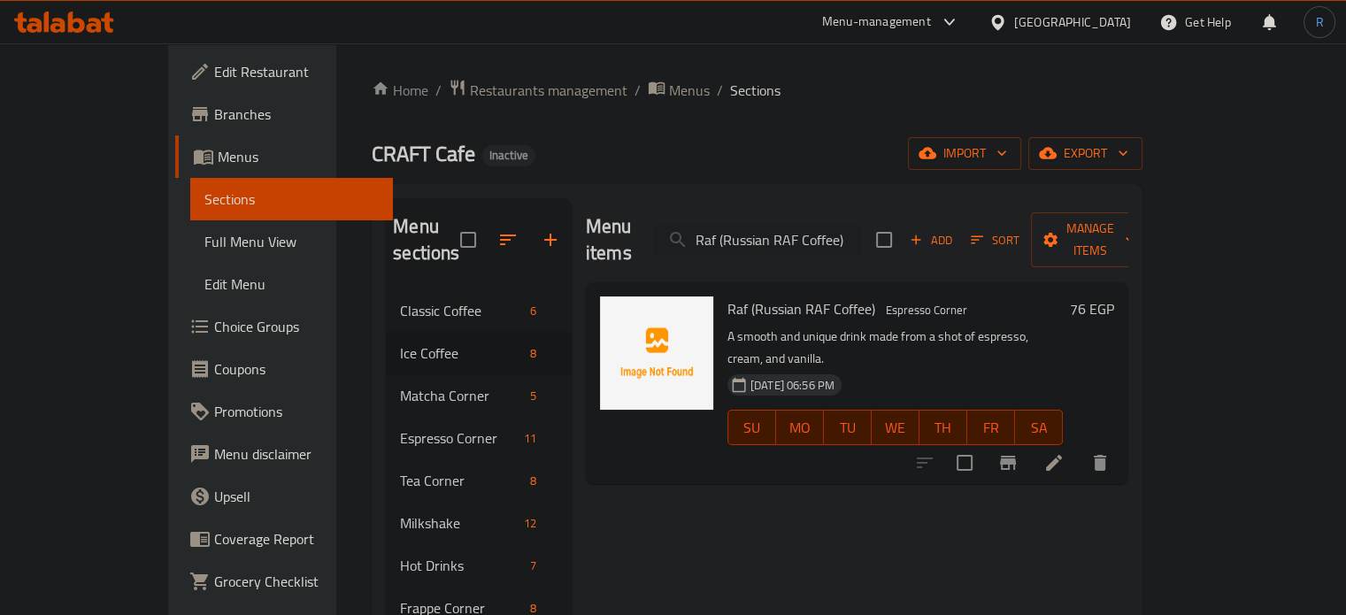
type input "Raf (Russian RAF Coffee)"
click at [1079, 447] on li at bounding box center [1054, 463] width 50 height 32
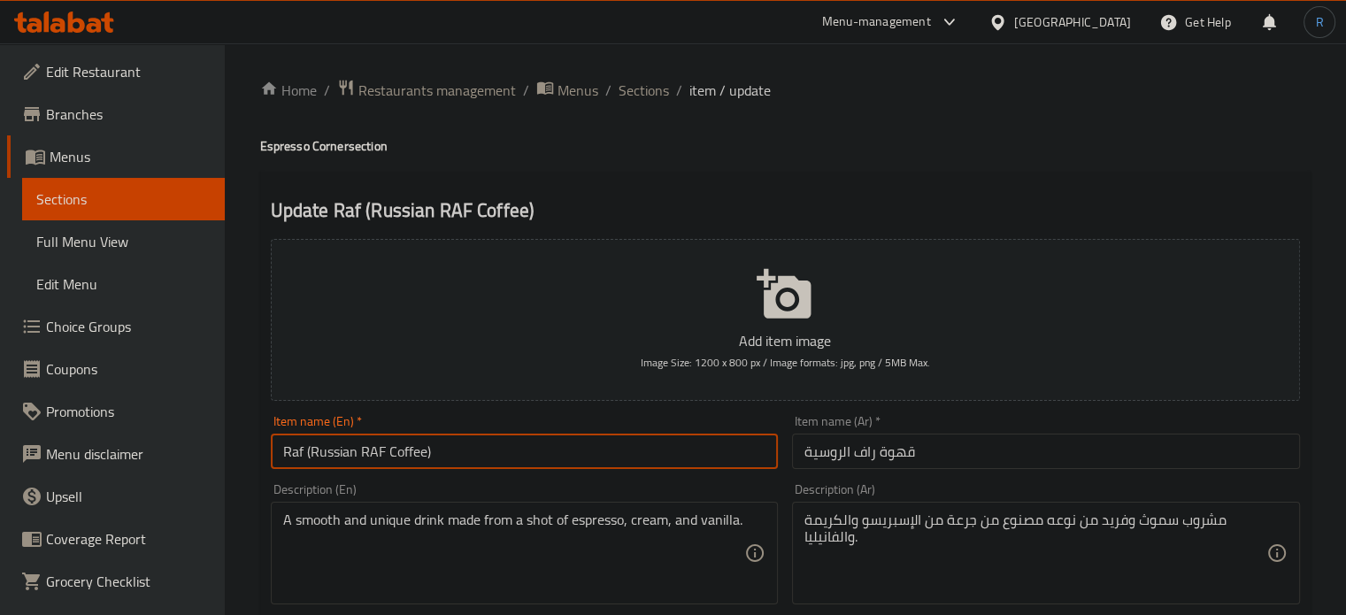
drag, startPoint x: 310, startPoint y: 457, endPoint x: 248, endPoint y: 457, distance: 61.9
click at [464, 456] on input "Russian RAF Coffee)" at bounding box center [525, 451] width 508 height 35
type input "Russian RAF Coffee"
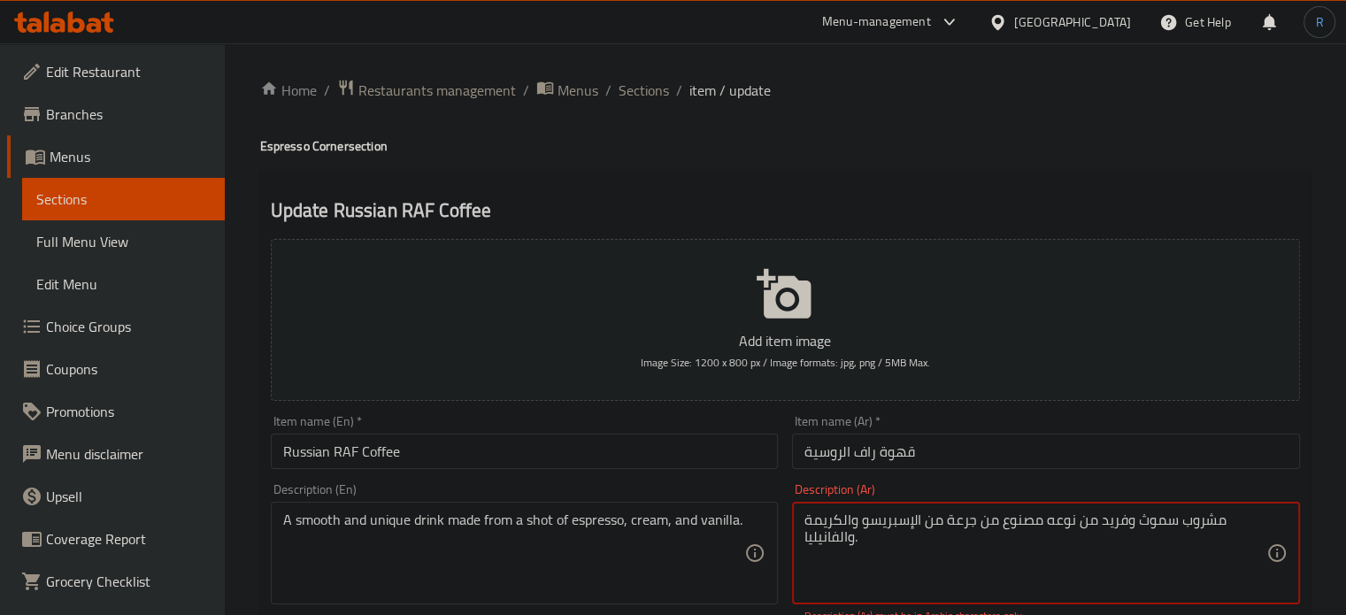
scroll to position [177, 0]
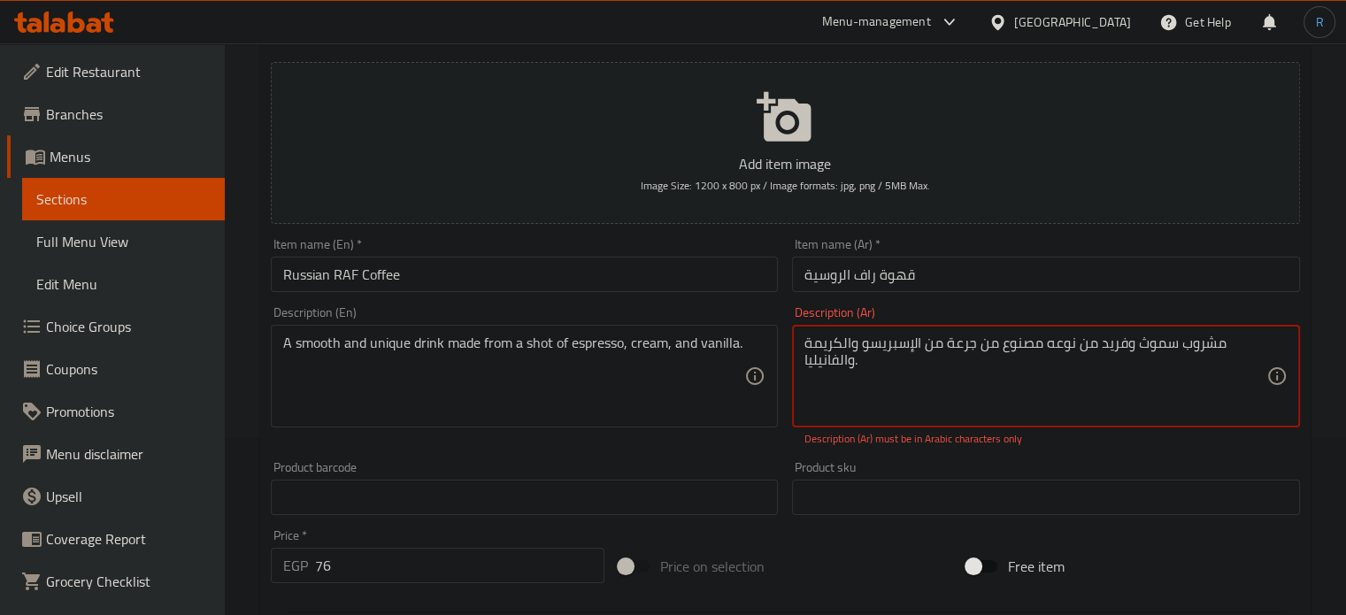
click at [934, 342] on textarea "مشروب سموث وفريد ​​من نوعه مصنوع من جرعة من الإسبريسو والكريمة والفانيليا." at bounding box center [1035, 376] width 462 height 84
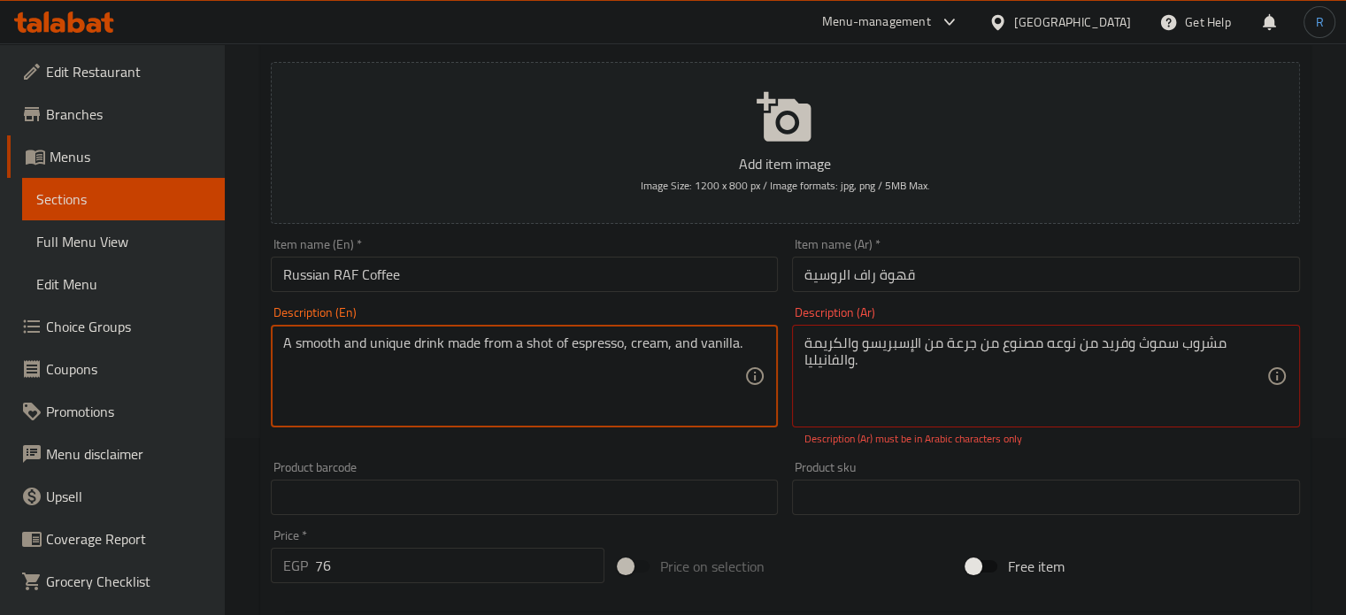
click at [467, 341] on textarea "A smooth and unique drink made from a shot of espresso, cream, and vanilla." at bounding box center [514, 376] width 462 height 84
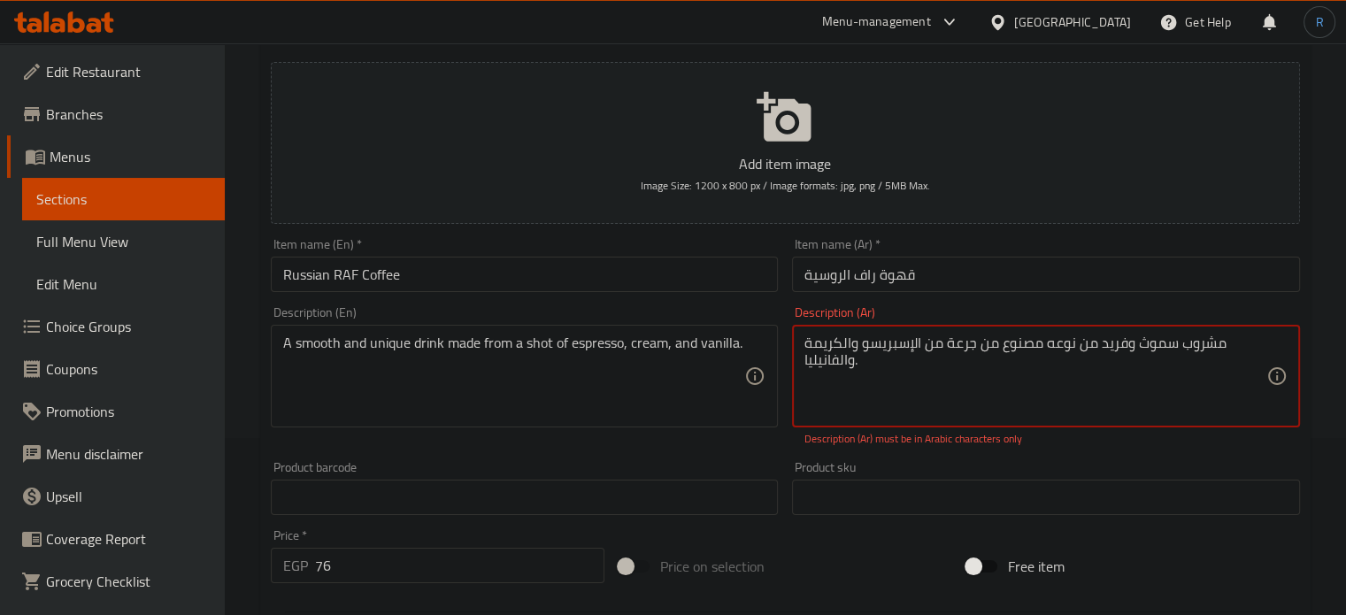
click at [941, 345] on textarea "مشروب سموث وفريد ​​من نوعه مصنوع من جرعة من الإسبريسو والكريمة والفانيليا." at bounding box center [1035, 376] width 462 height 84
paste textarea "س"
type textarea "مشروب سلس وفريد ​​من نوعه مصنوع من جرعة من الإسبريسو والكريمة والفانيليا."
click at [998, 271] on input "قهوة راف الروسية" at bounding box center [1046, 274] width 508 height 35
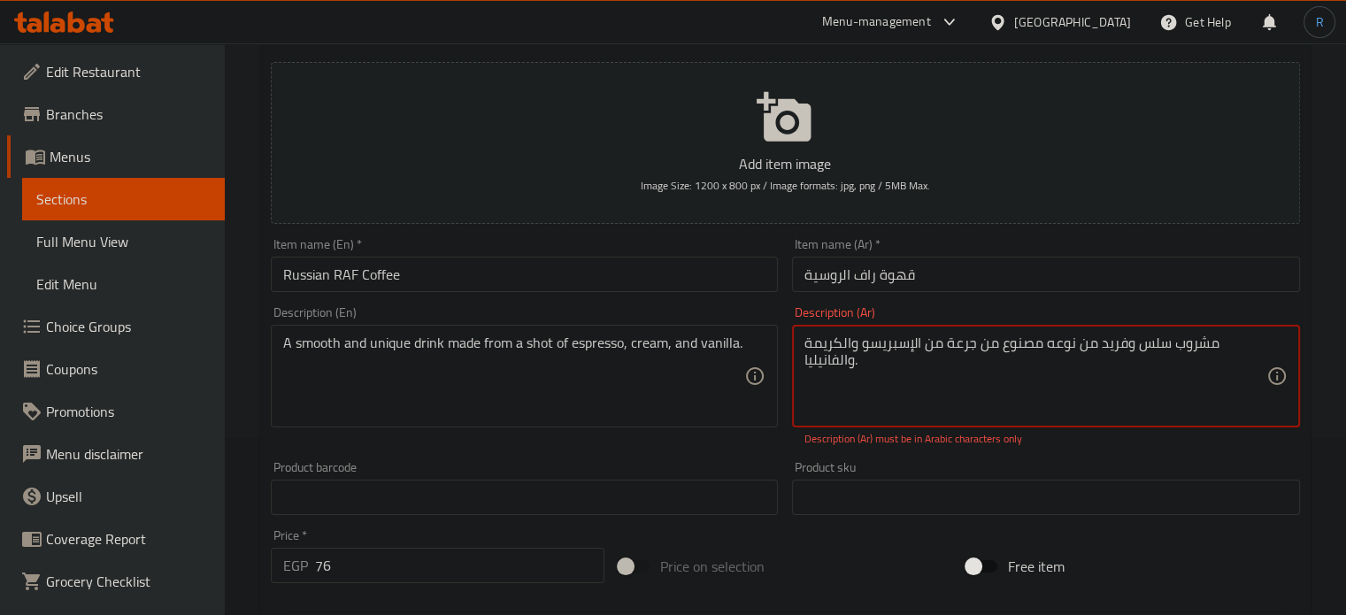
click at [1003, 389] on textarea "مشروب سلس وفريد ​​من نوعه مصنوع من جرعة من الإسبريسو والكريمة والفانيليا." at bounding box center [1035, 376] width 462 height 84
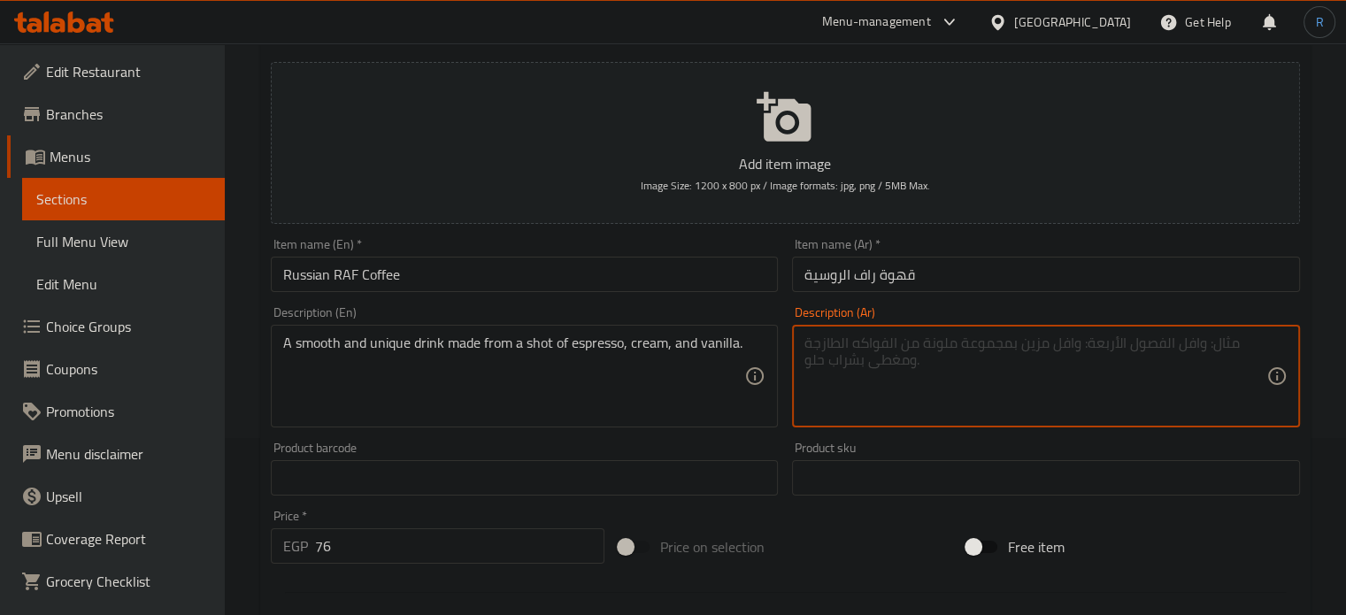
click at [853, 361] on textarea at bounding box center [1035, 376] width 462 height 84
paste textarea "مشروب سلس وفريد ​​من نوعه مصنوع من جرعة من الإسبريسو والكريمة والفانيليا."
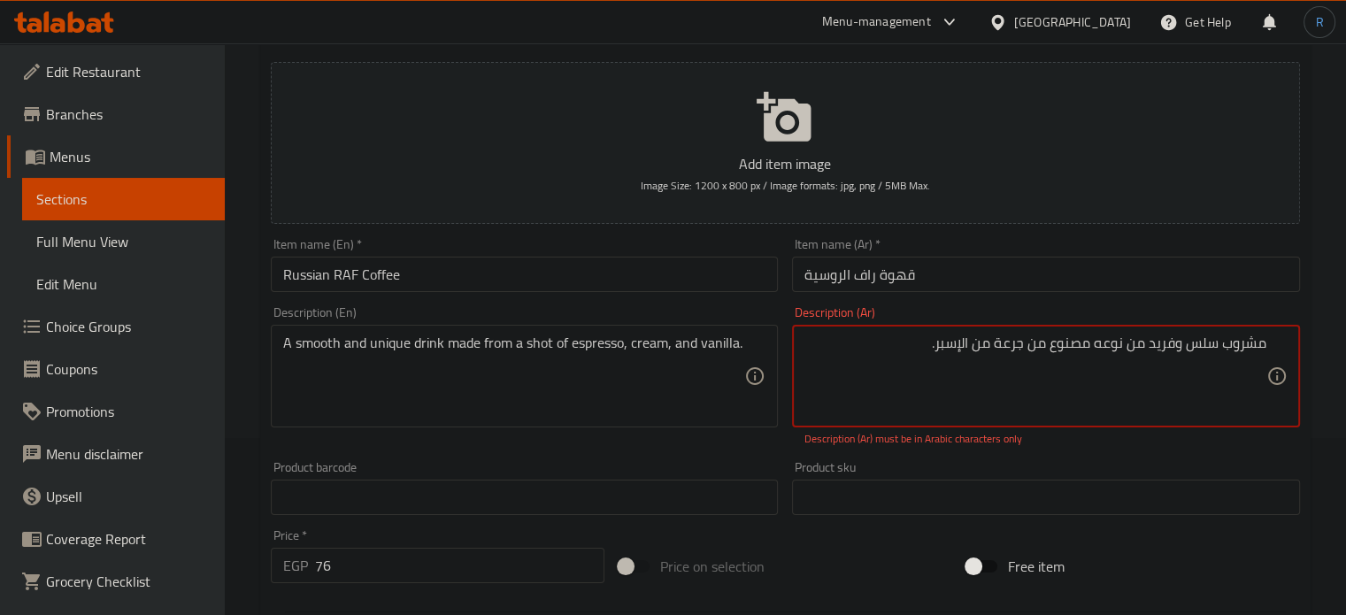
click at [1032, 273] on input "قهوة راف الروسية" at bounding box center [1046, 274] width 508 height 35
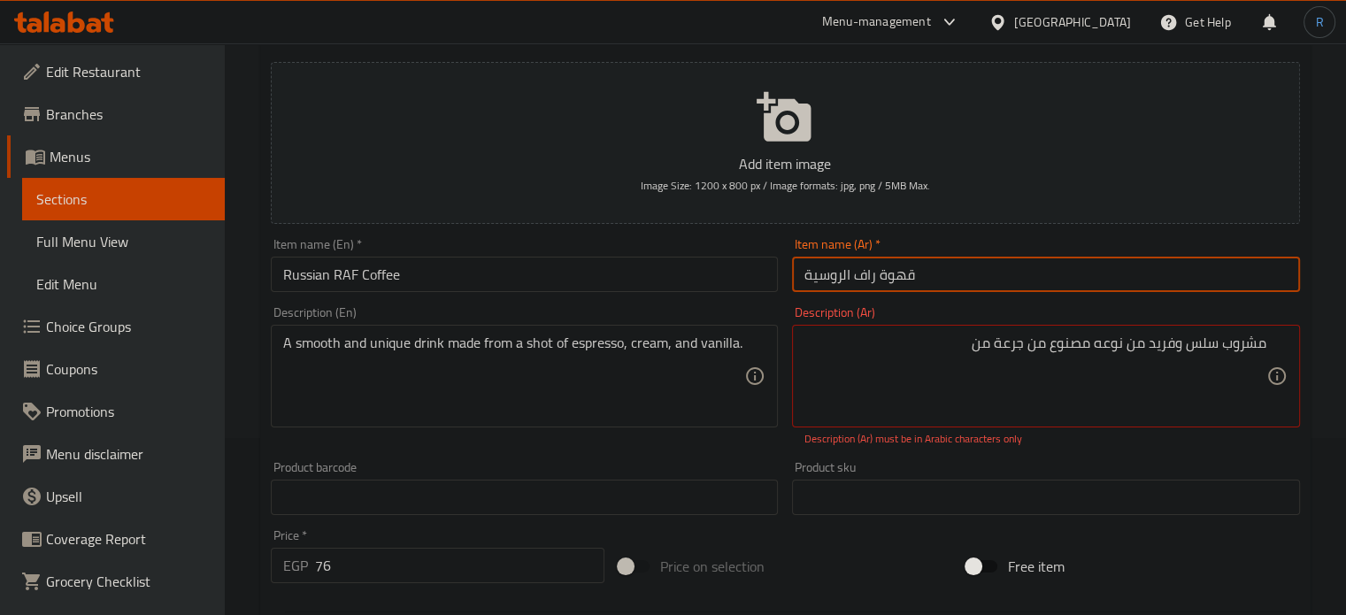
click at [1013, 273] on input "قهوة راف الروسية" at bounding box center [1046, 274] width 508 height 35
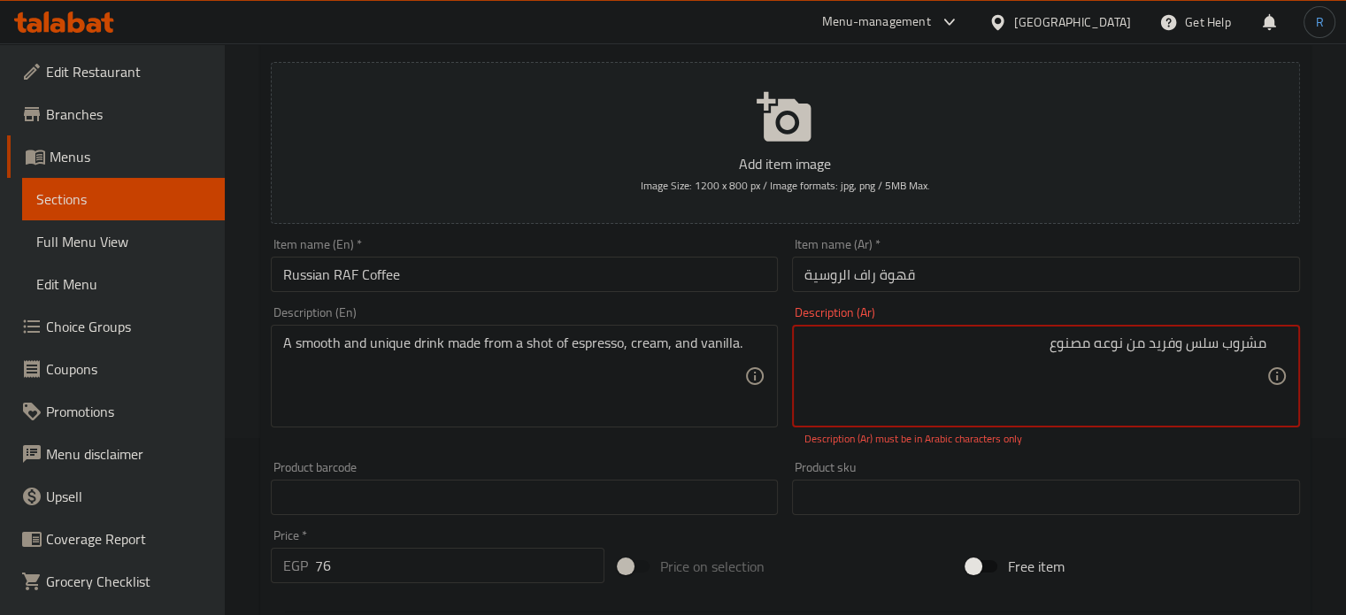
click at [1005, 272] on input "قهوة راف الروسية" at bounding box center [1046, 274] width 508 height 35
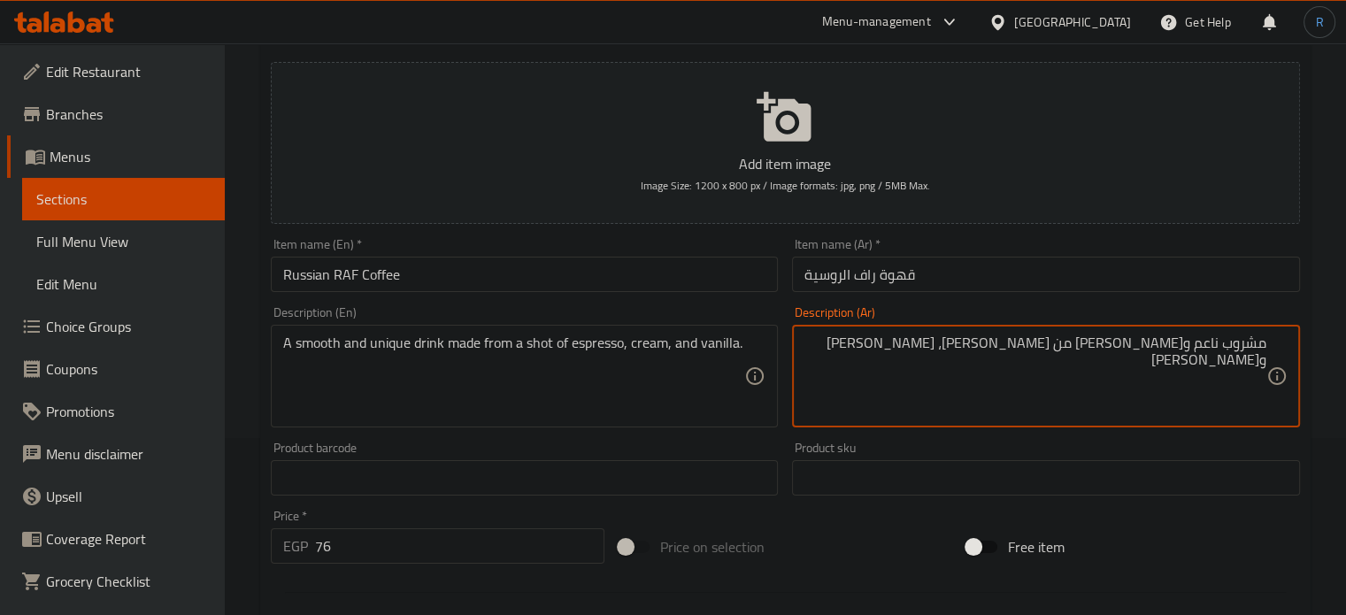
type textarea "مشروب ناعم وفريد مصنوع من اسبريسو، كريمة وفانيليا"
click at [988, 285] on input "قهوة راف الروسية" at bounding box center [1046, 274] width 508 height 35
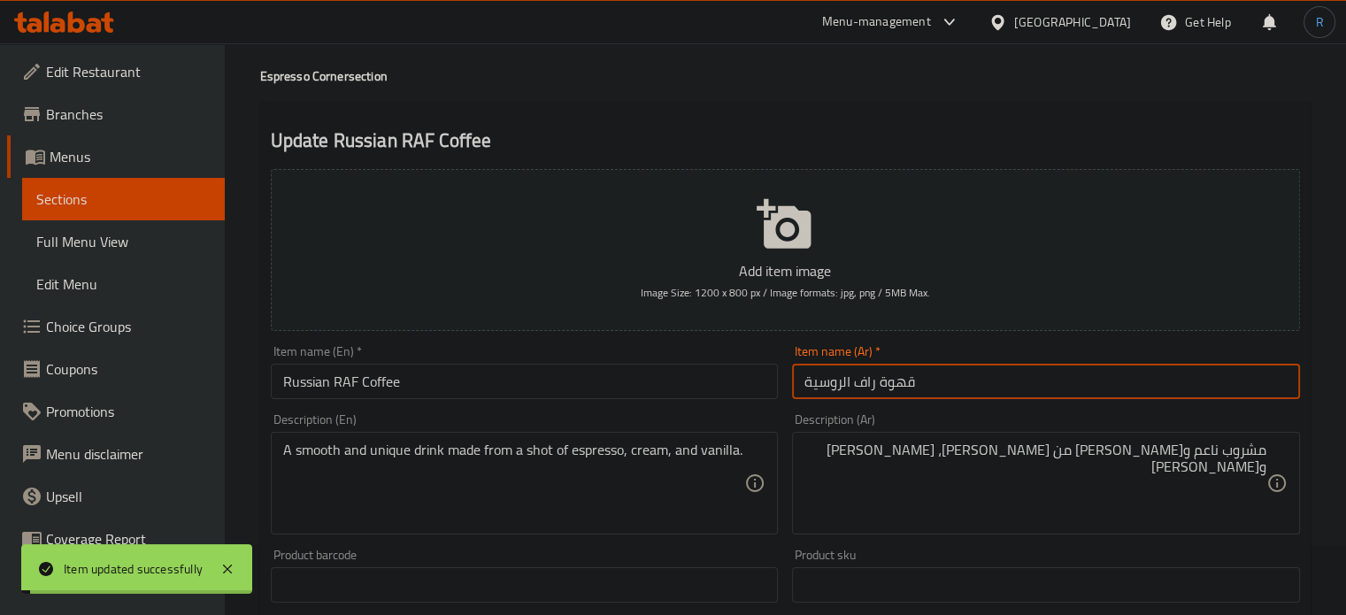
scroll to position [0, 0]
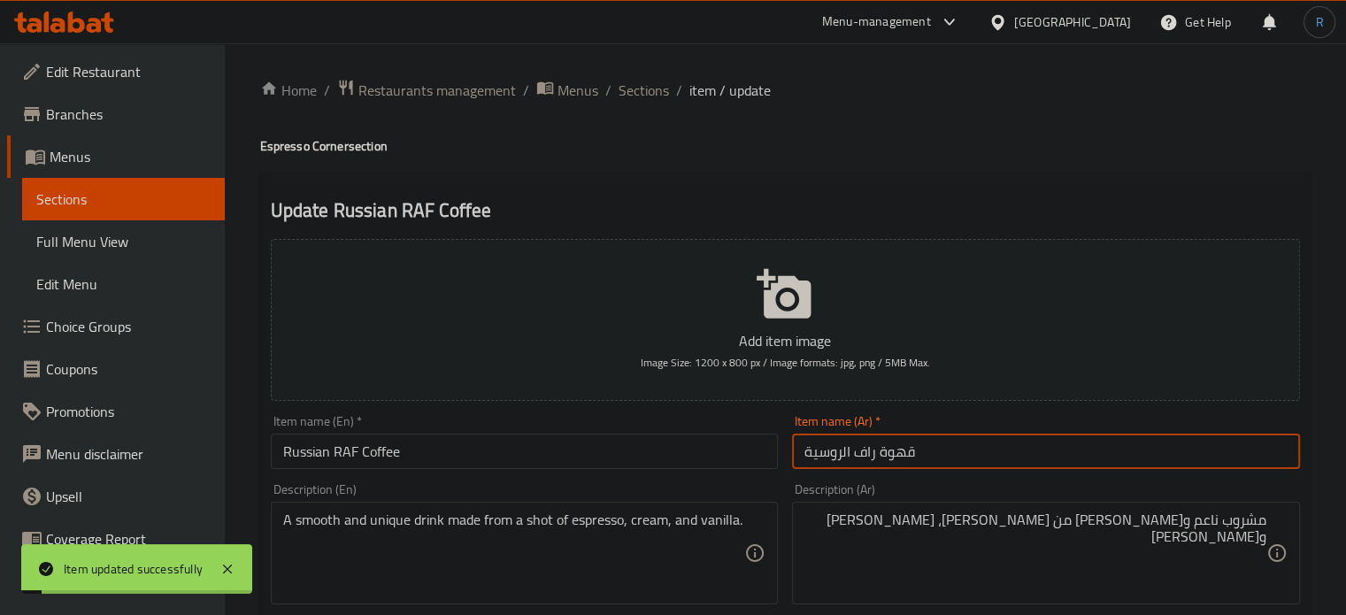
drag, startPoint x: 648, startPoint y: 98, endPoint x: 591, endPoint y: 3, distance: 111.1
click at [648, 98] on span "Sections" at bounding box center [644, 90] width 50 height 21
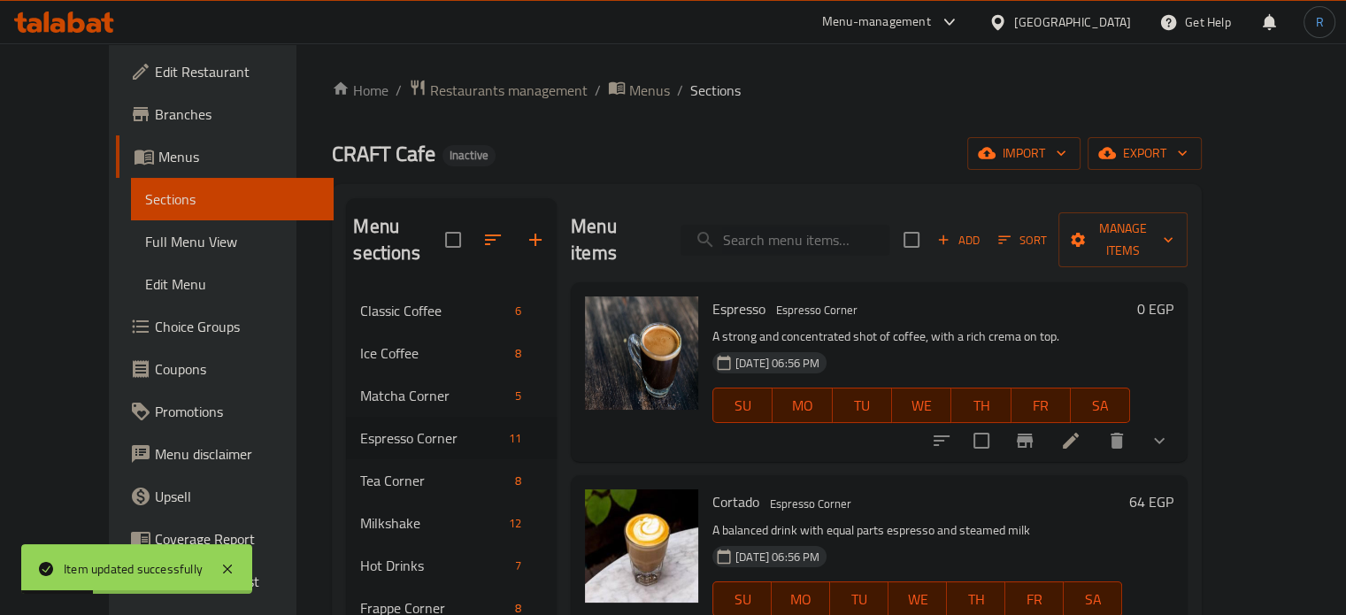
click at [787, 225] on input "search" at bounding box center [784, 240] width 209 height 31
paste input "SPANICH LATTE"
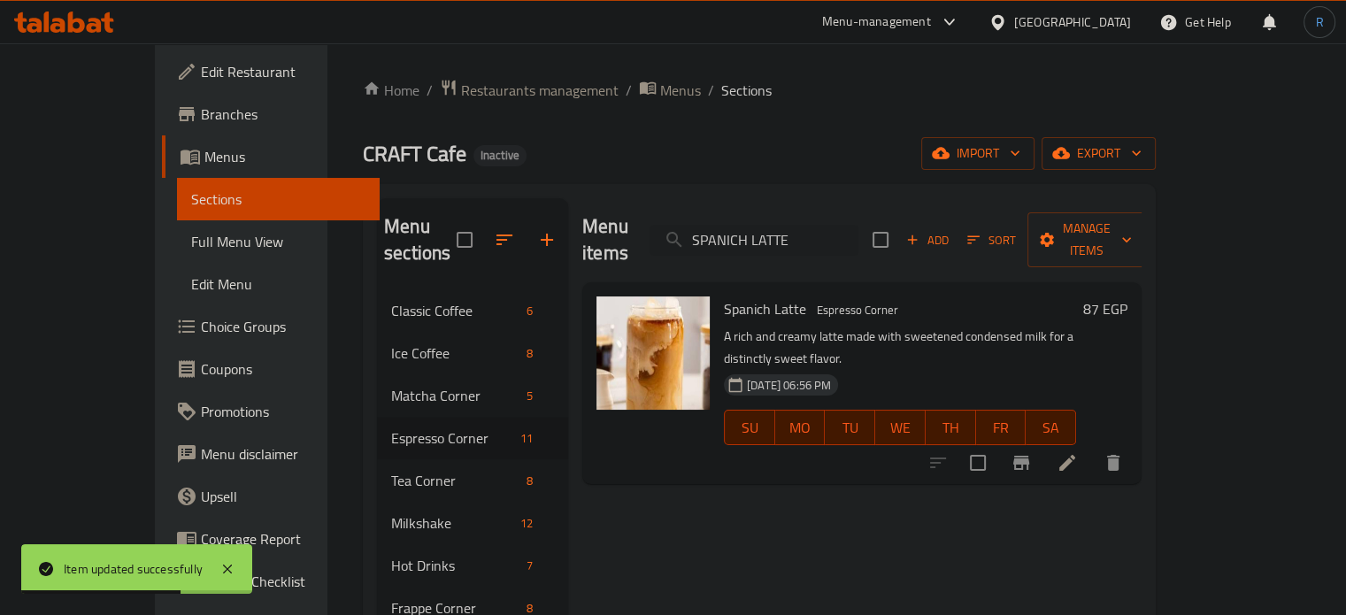
type input "SPANICH LATTE"
click at [1092, 447] on li at bounding box center [1067, 463] width 50 height 32
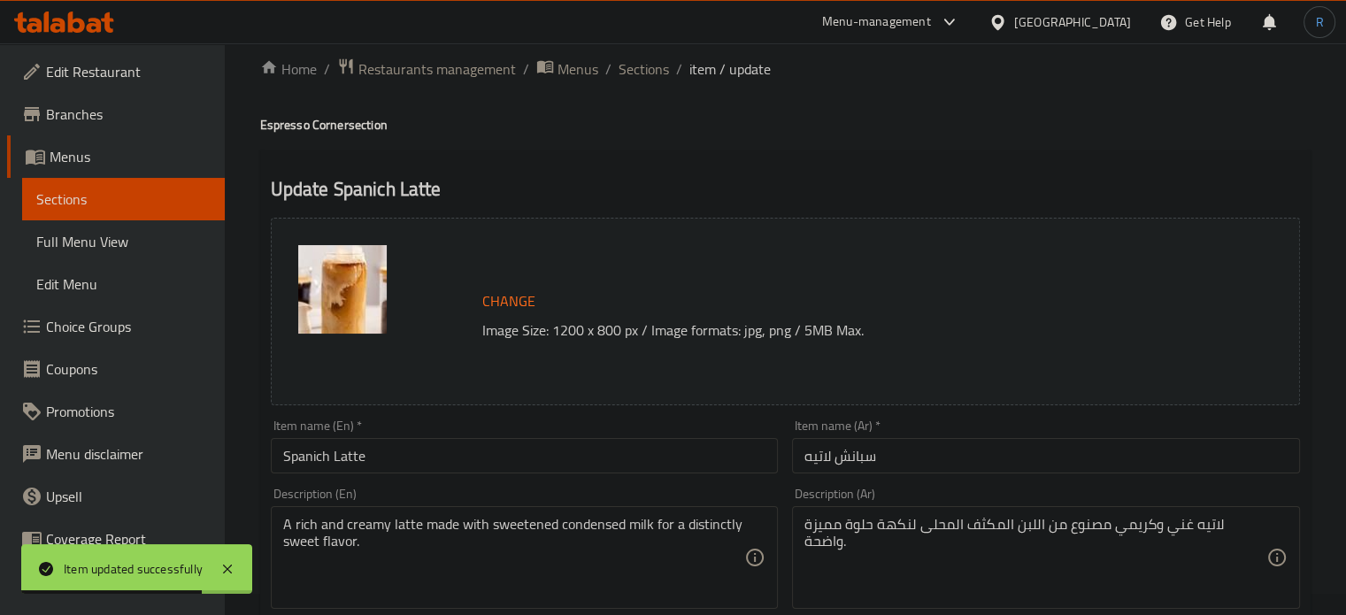
scroll to position [88, 0]
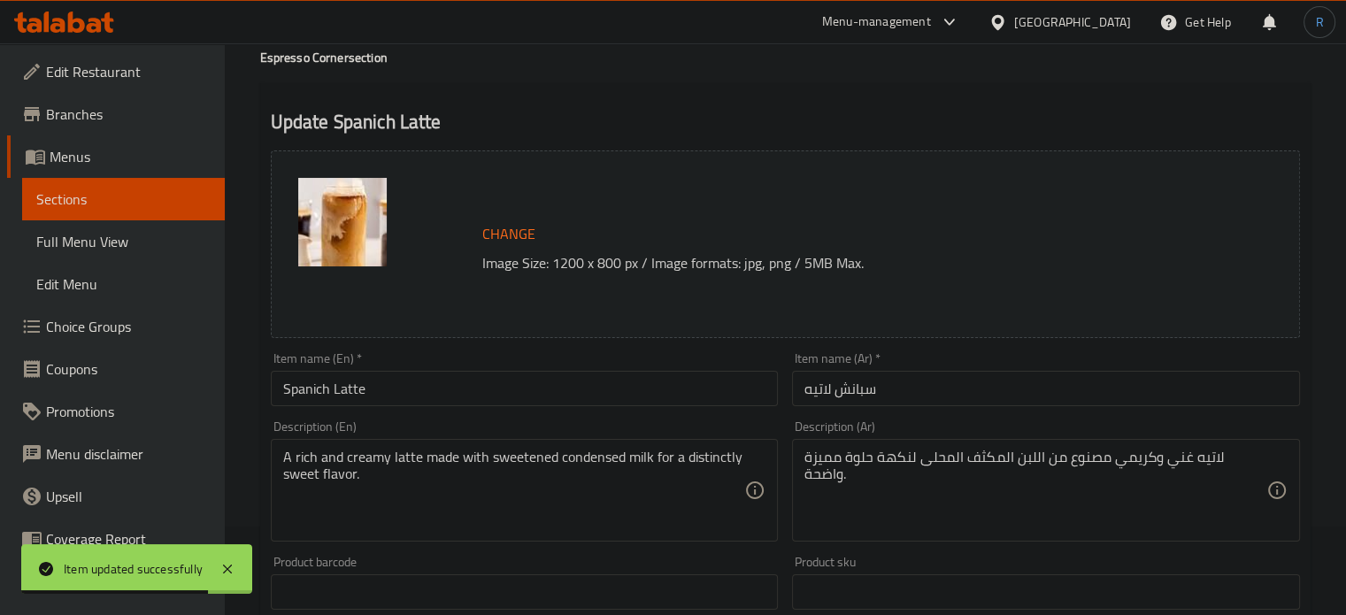
click at [304, 397] on input "Spanich Latte" at bounding box center [525, 388] width 508 height 35
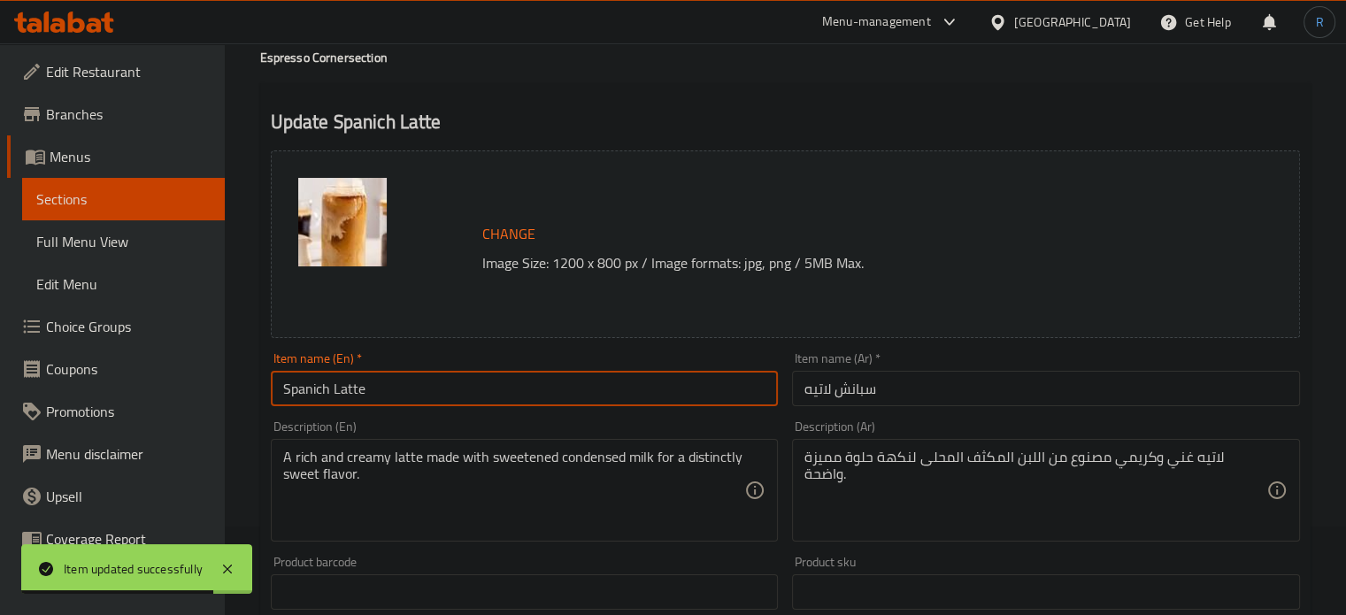
click at [304, 397] on input "Spanich Latte" at bounding box center [525, 388] width 508 height 35
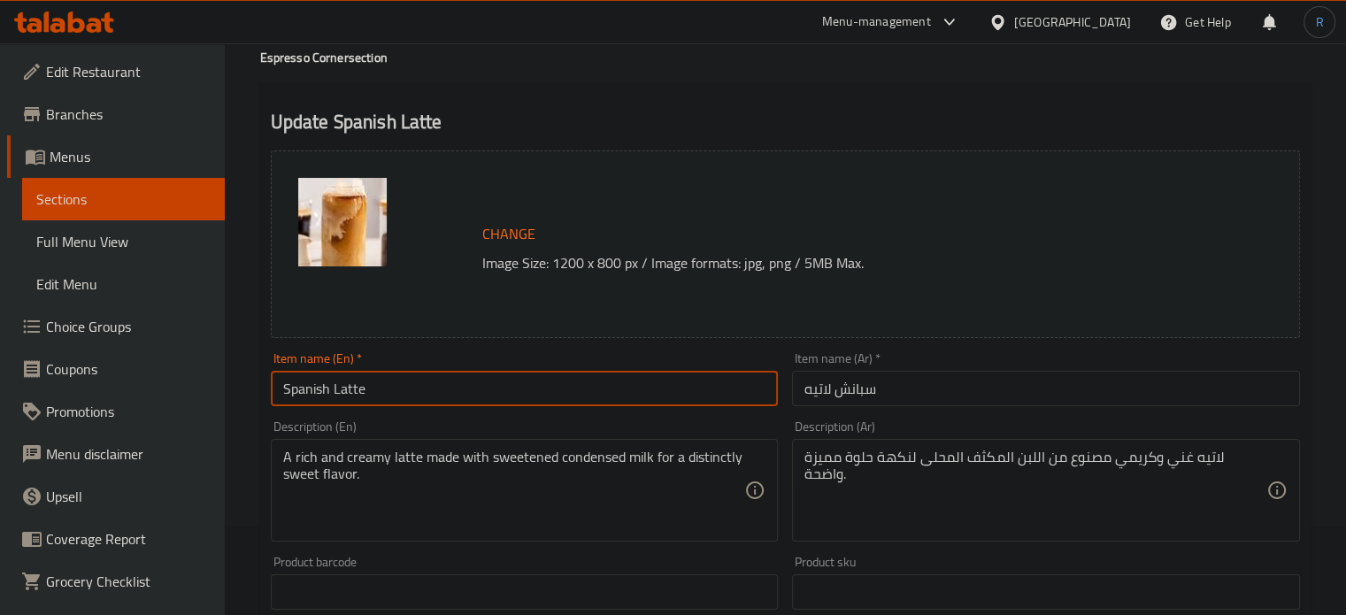
click at [383, 389] on input "Spanish Latte" at bounding box center [525, 388] width 508 height 35
type input "Spanish Latte"
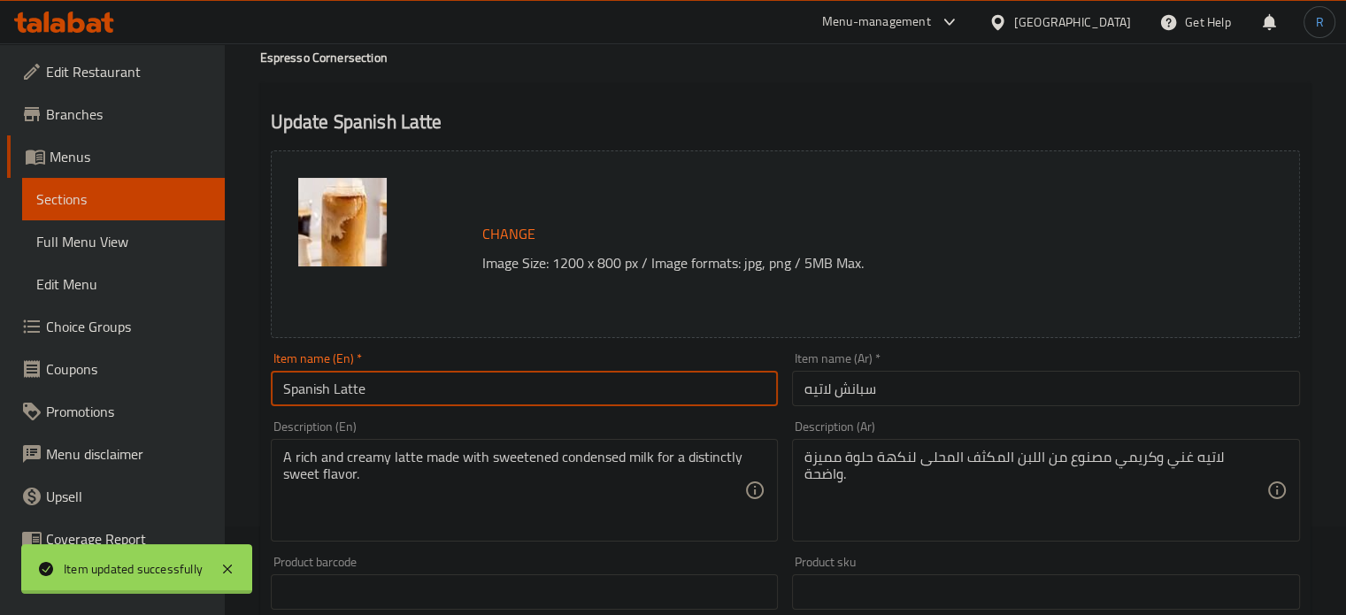
scroll to position [0, 0]
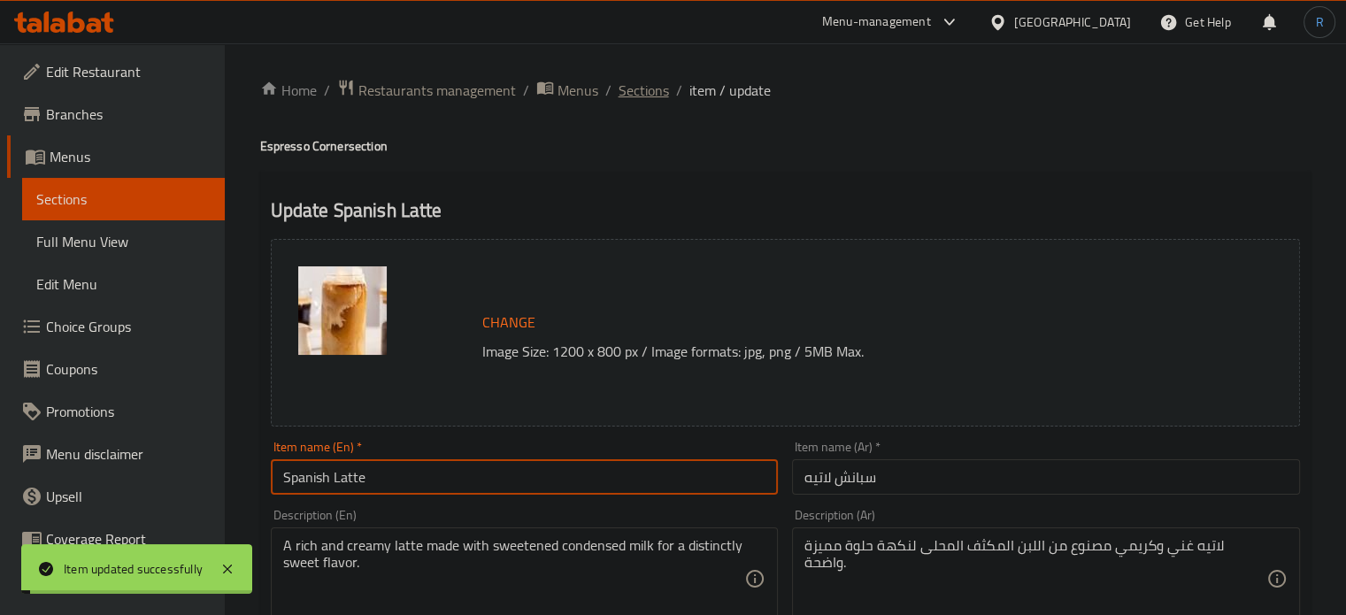
click at [629, 86] on span "Sections" at bounding box center [644, 90] width 50 height 21
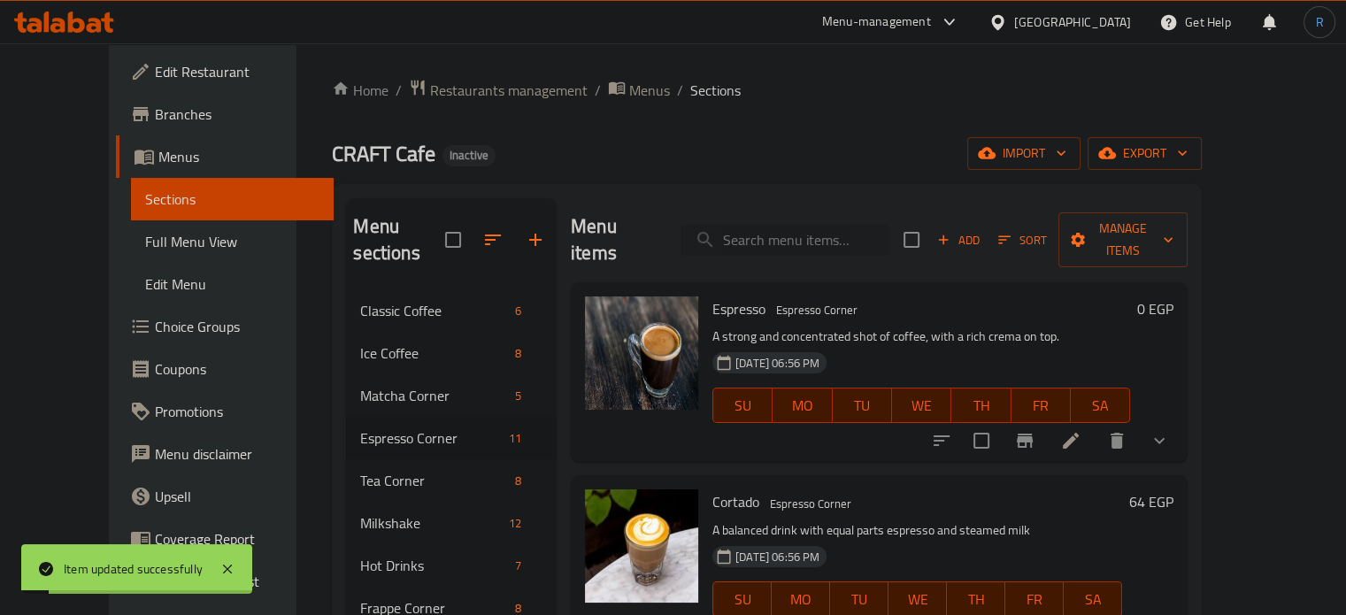
click at [745, 242] on input "search" at bounding box center [784, 240] width 209 height 31
paste input "Spanish Latte"
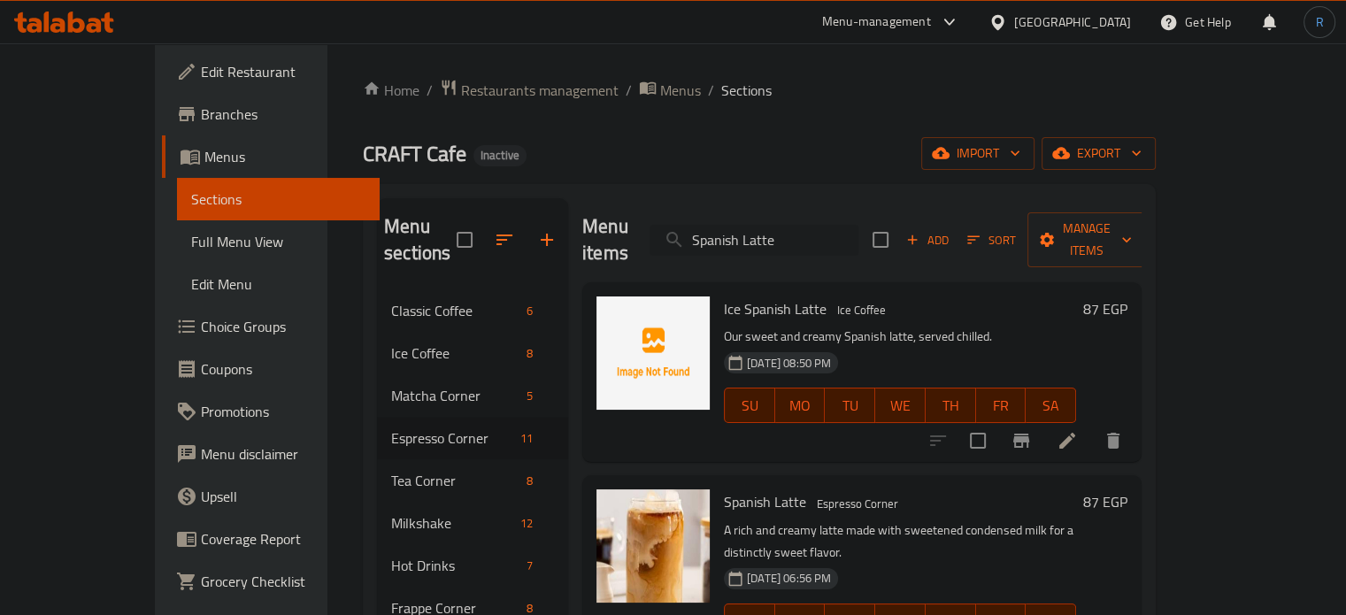
click at [842, 226] on input "Spanish Latte" at bounding box center [753, 240] width 209 height 31
paste input "Flat Whi"
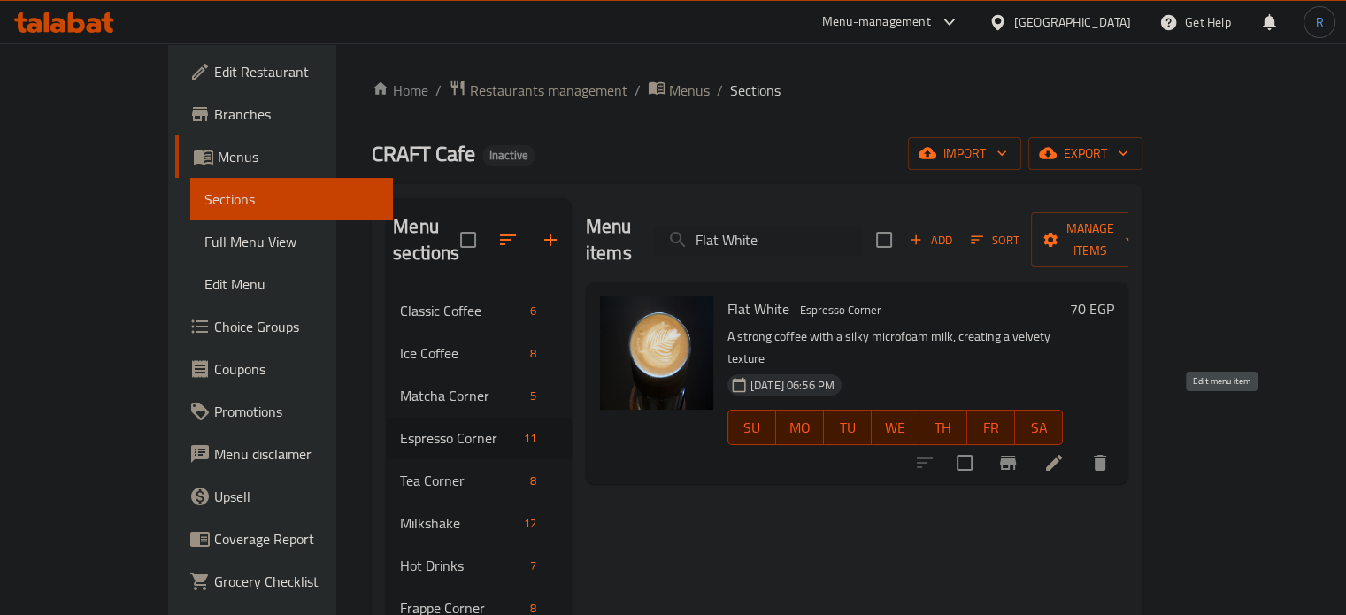
type input "Flat White"
click at [1064, 452] on icon at bounding box center [1053, 462] width 21 height 21
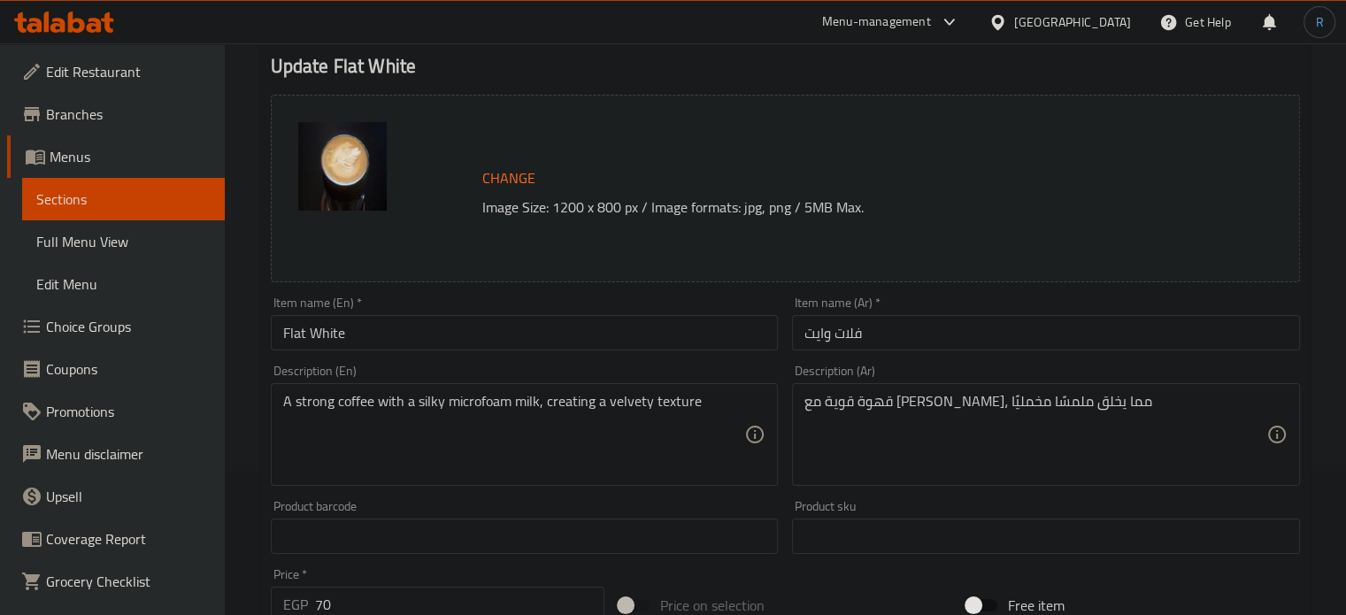
scroll to position [177, 0]
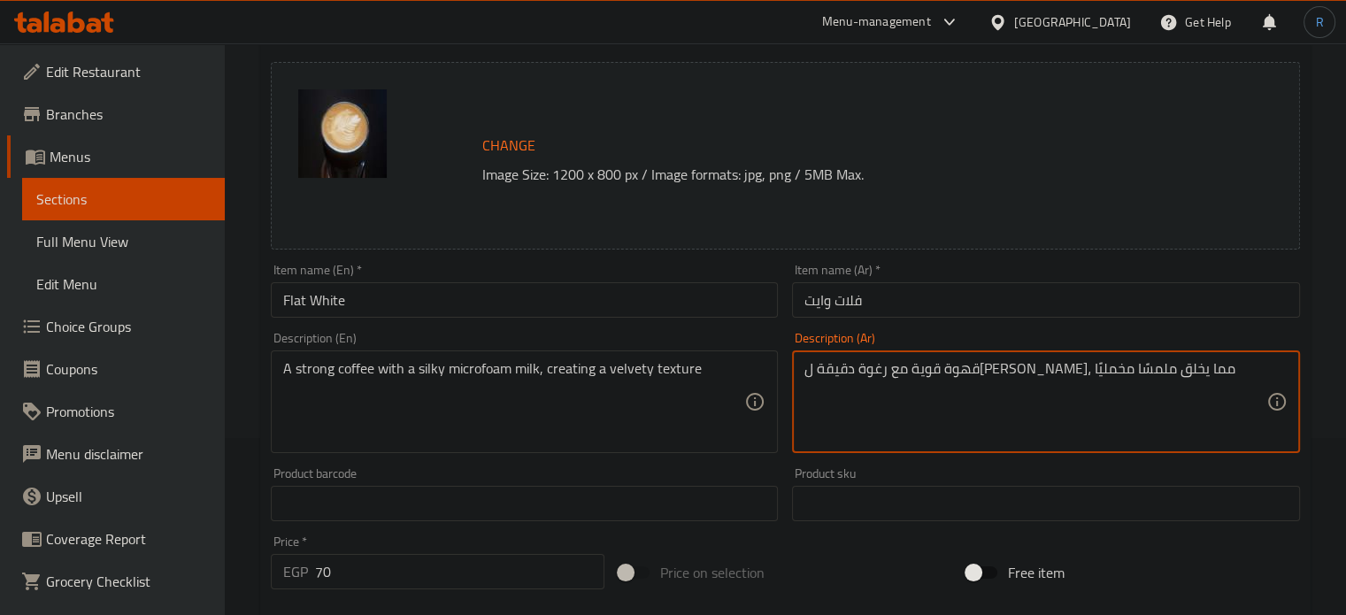
click at [991, 368] on textarea "قهوة قوية مع رغوة دقيقة لبن ناعم، مما يخلق ملمسًا مخمليًا" at bounding box center [1035, 402] width 462 height 84
click at [1017, 372] on textarea "قهوة قوية مع رغوة دقيقة ناعم، مما يخلق ملمسًا مخمليًا" at bounding box center [1035, 402] width 462 height 84
click at [653, 296] on input "Flat White" at bounding box center [525, 299] width 508 height 35
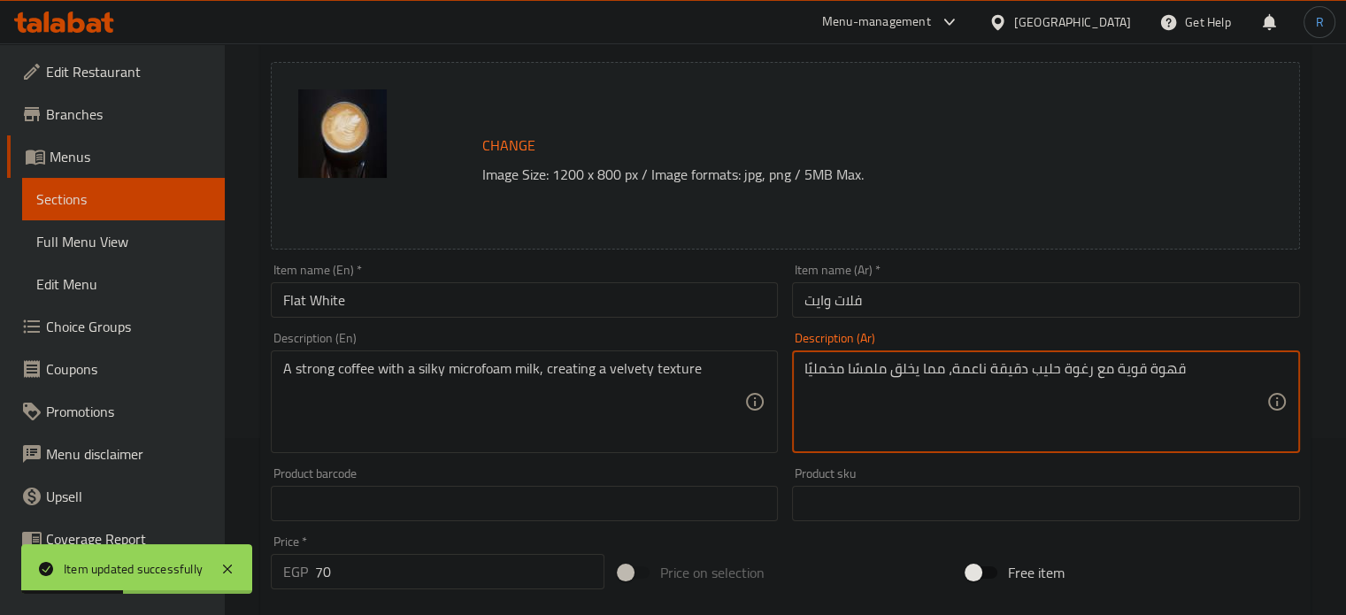
type textarea "قهوة قوية مع رغوة حليب دقيقة ناعمة، مما يخلق ملمسًا مخمليًا"
click at [657, 304] on input "Flat White" at bounding box center [525, 299] width 508 height 35
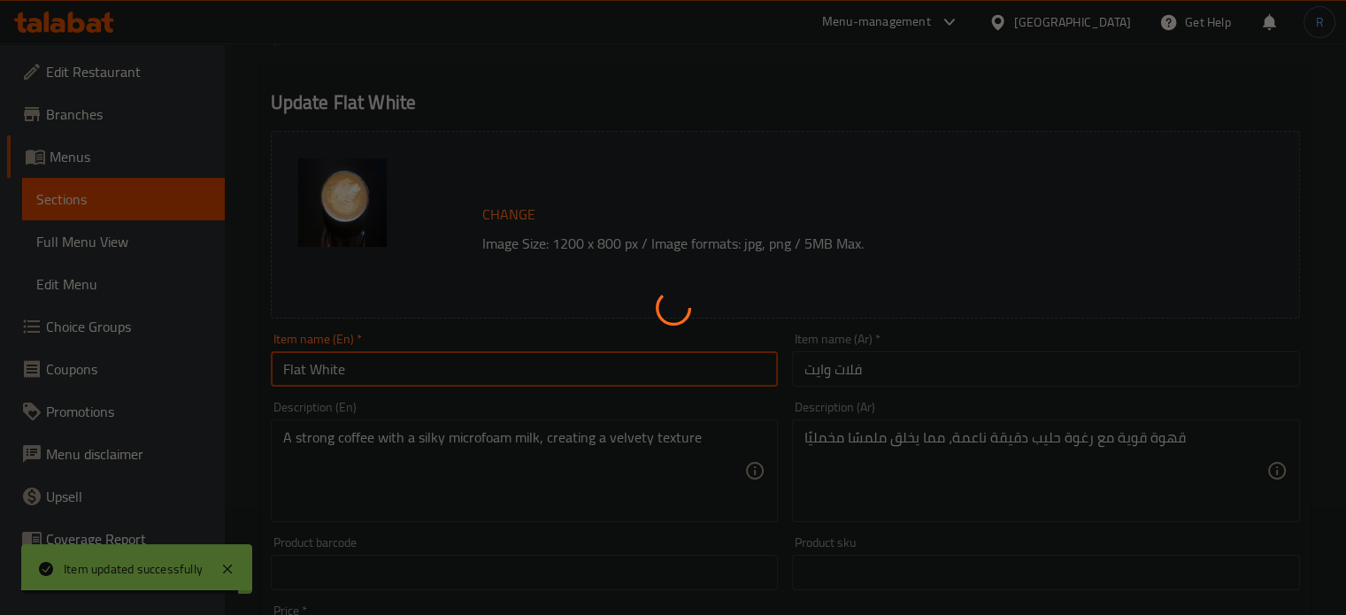
scroll to position [0, 0]
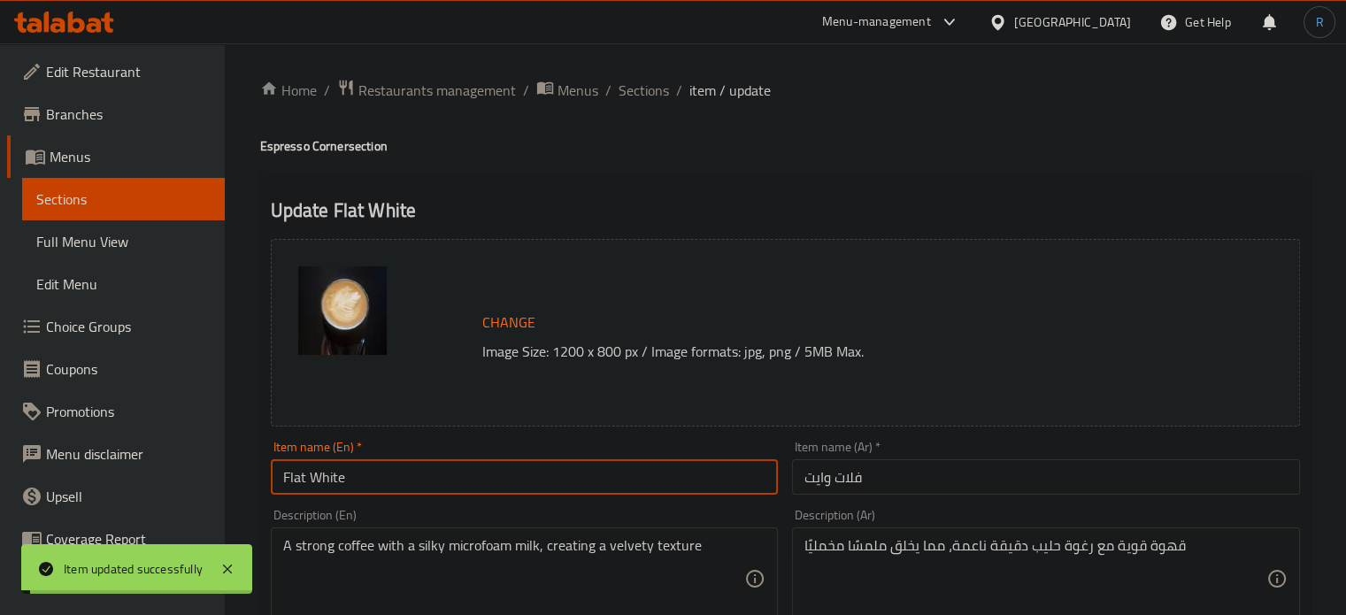
drag, startPoint x: 619, startPoint y: 90, endPoint x: 582, endPoint y: 2, distance: 96.0
click at [619, 90] on span "Sections" at bounding box center [644, 90] width 50 height 21
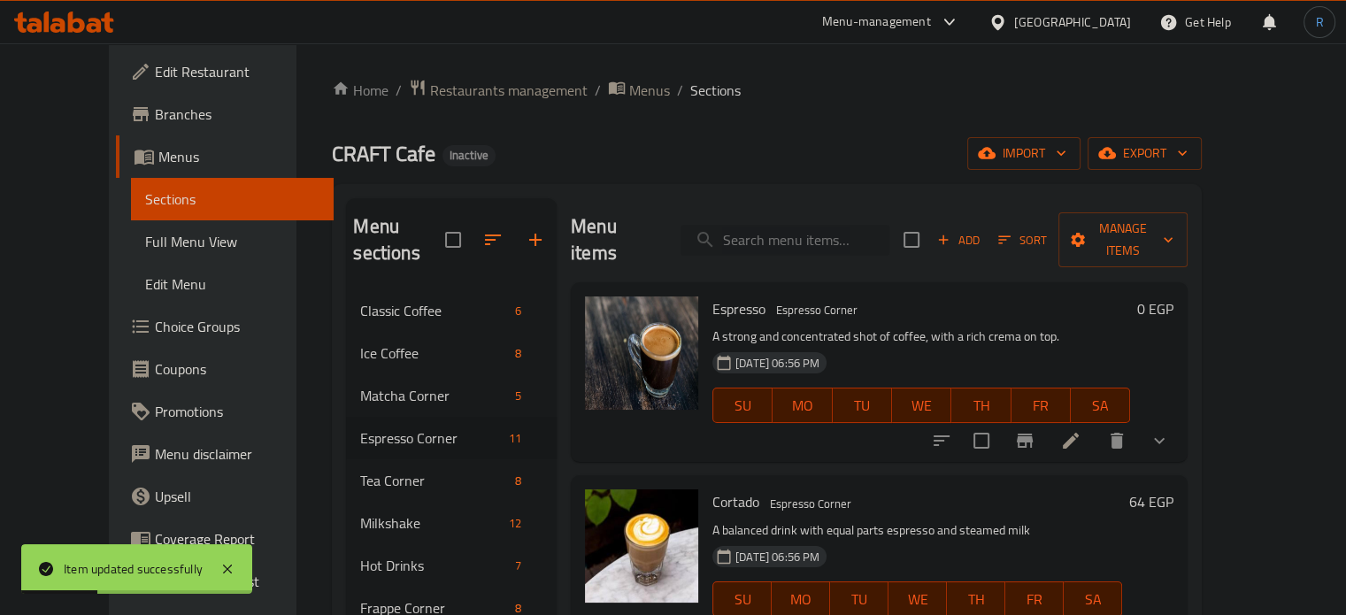
click at [873, 232] on input "search" at bounding box center [784, 240] width 209 height 31
paste input "Americano"
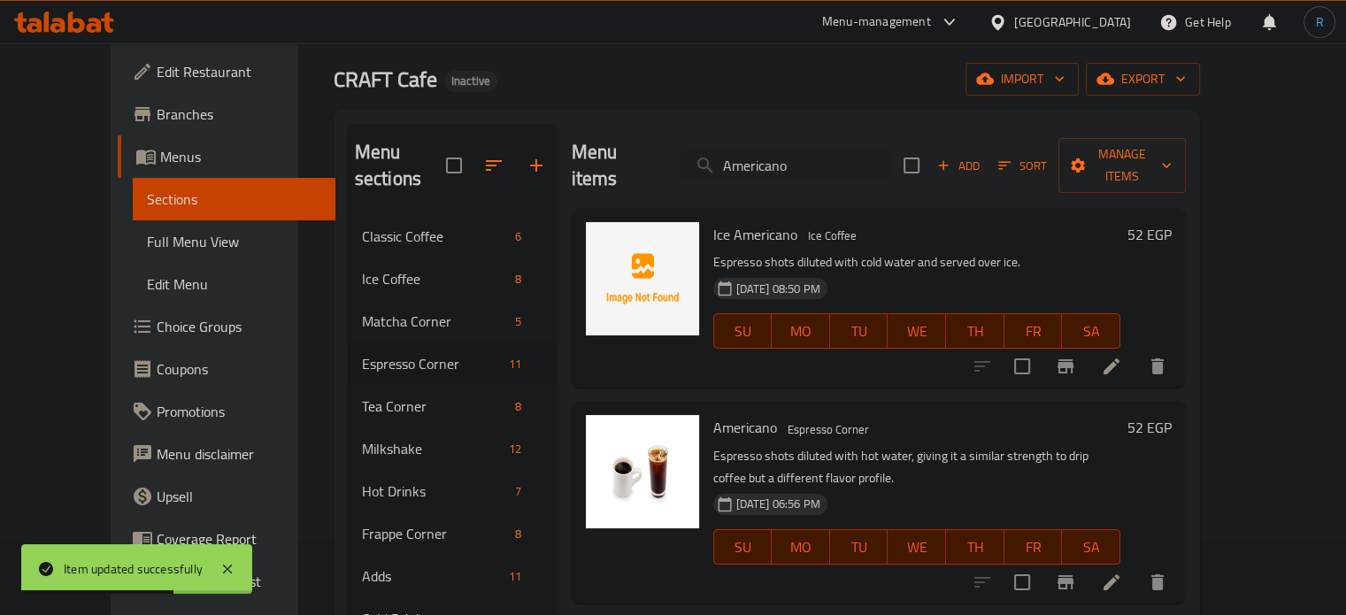
scroll to position [177, 0]
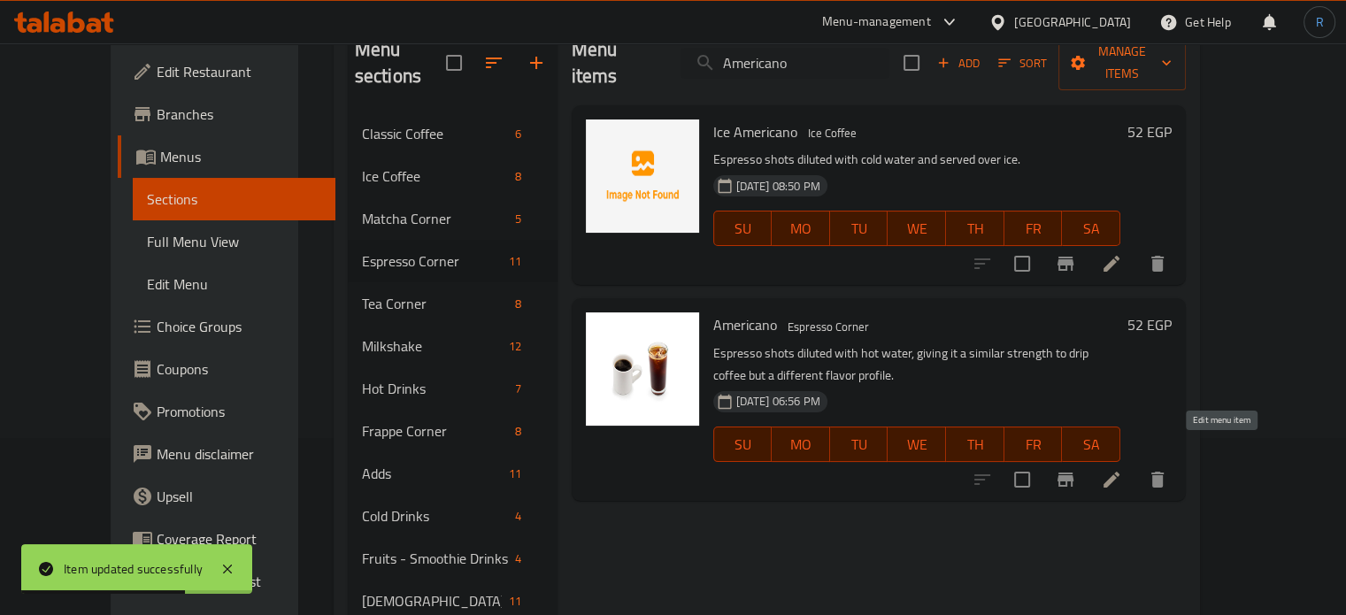
type input "Americano"
click at [1122, 469] on icon at bounding box center [1111, 479] width 21 height 21
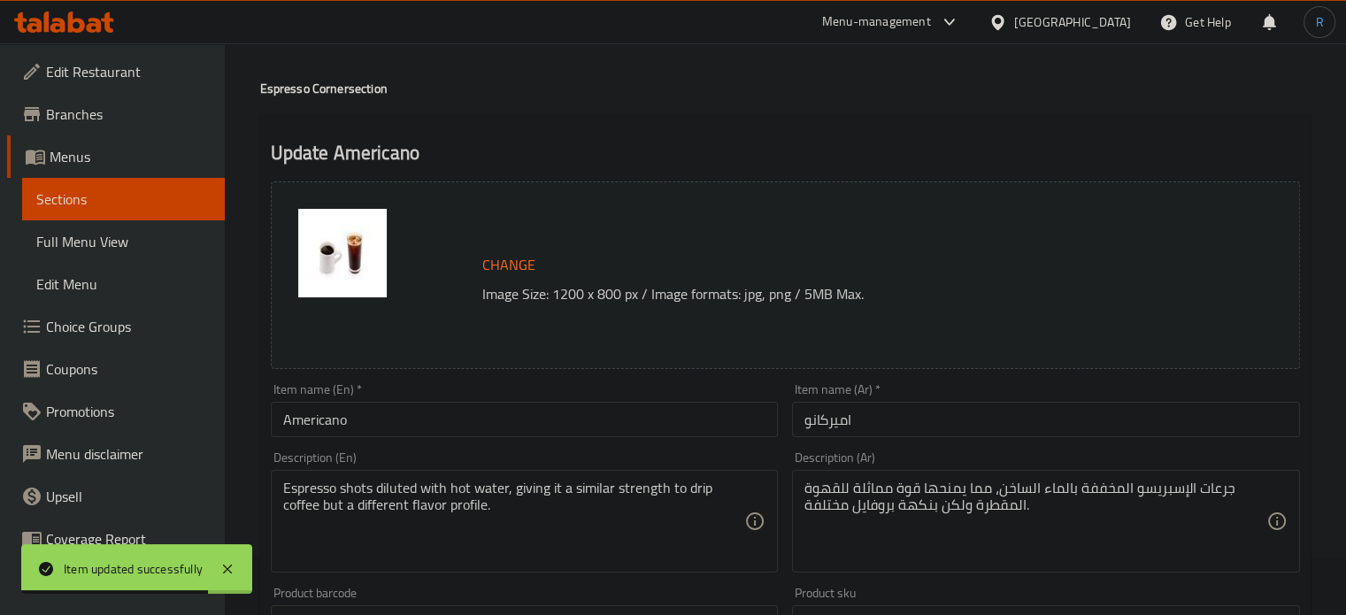
scroll to position [88, 0]
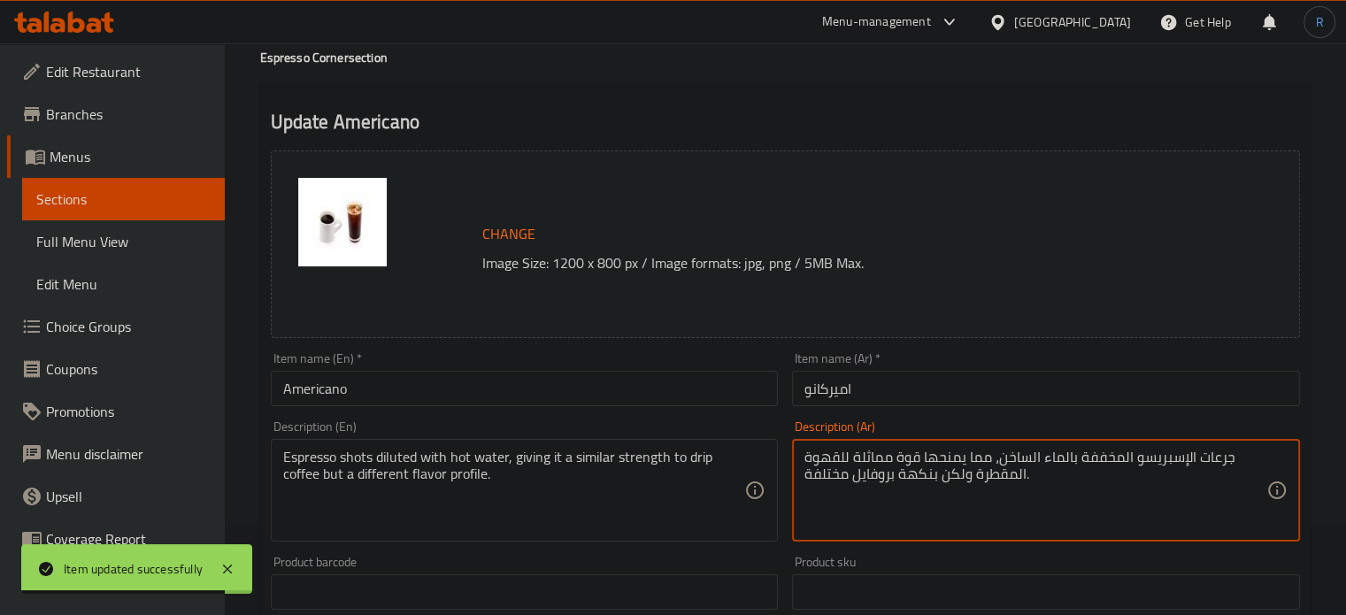
click at [1207, 461] on textarea "جرعات الإسبريسو المخففة بالماء الساخن، مما يمنحها قوة مماثلة للقهوة المقطرة ولك…" at bounding box center [1035, 491] width 462 height 84
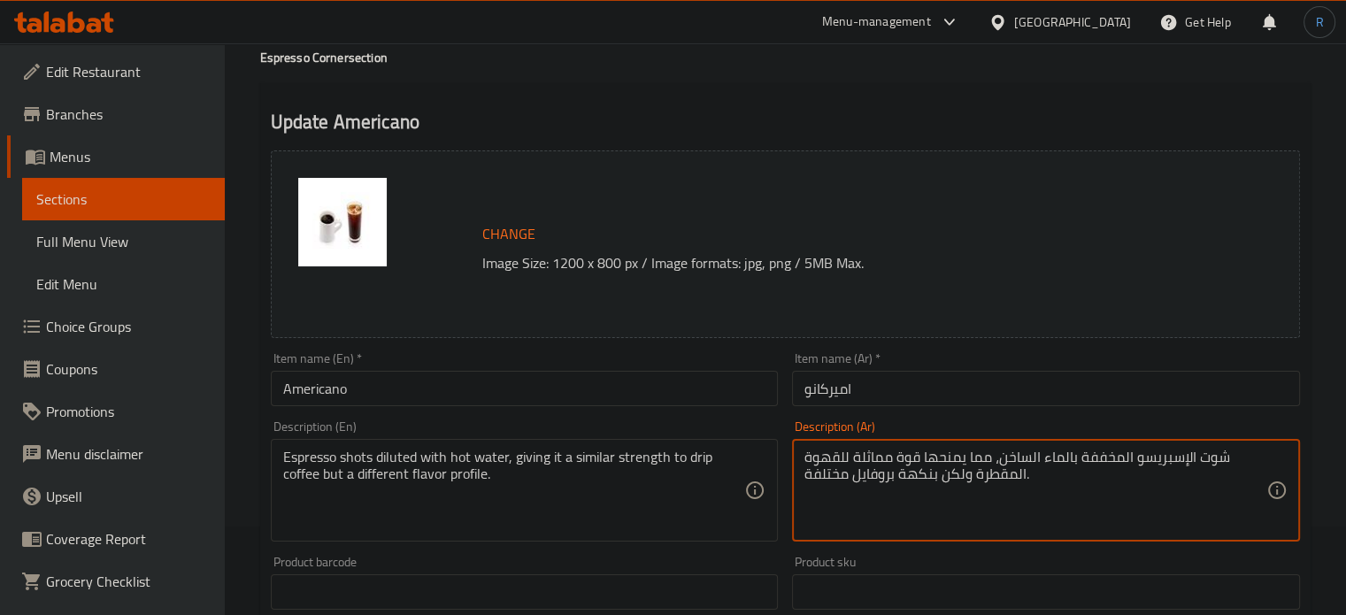
type textarea "شوت الإسبريسو المخففة بالماء الساخن، مما يمنحها قوة مماثلة للقهوة المقطرة ولكن …"
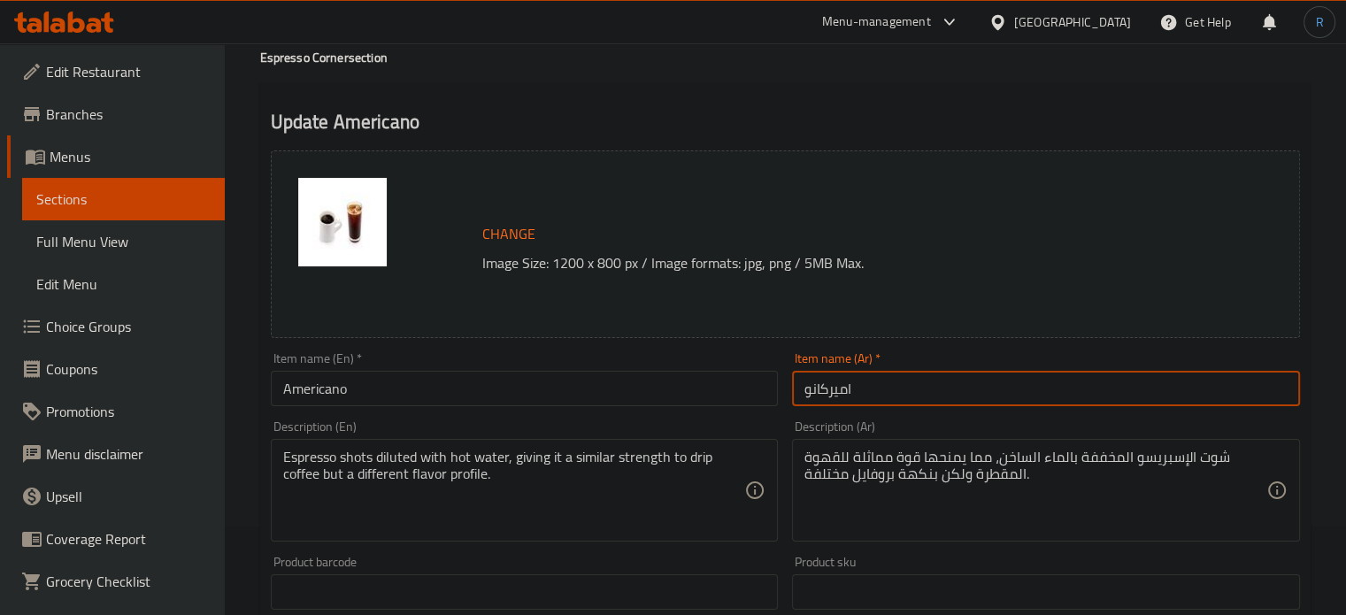
click at [914, 392] on input "اميركانو" at bounding box center [1046, 388] width 508 height 35
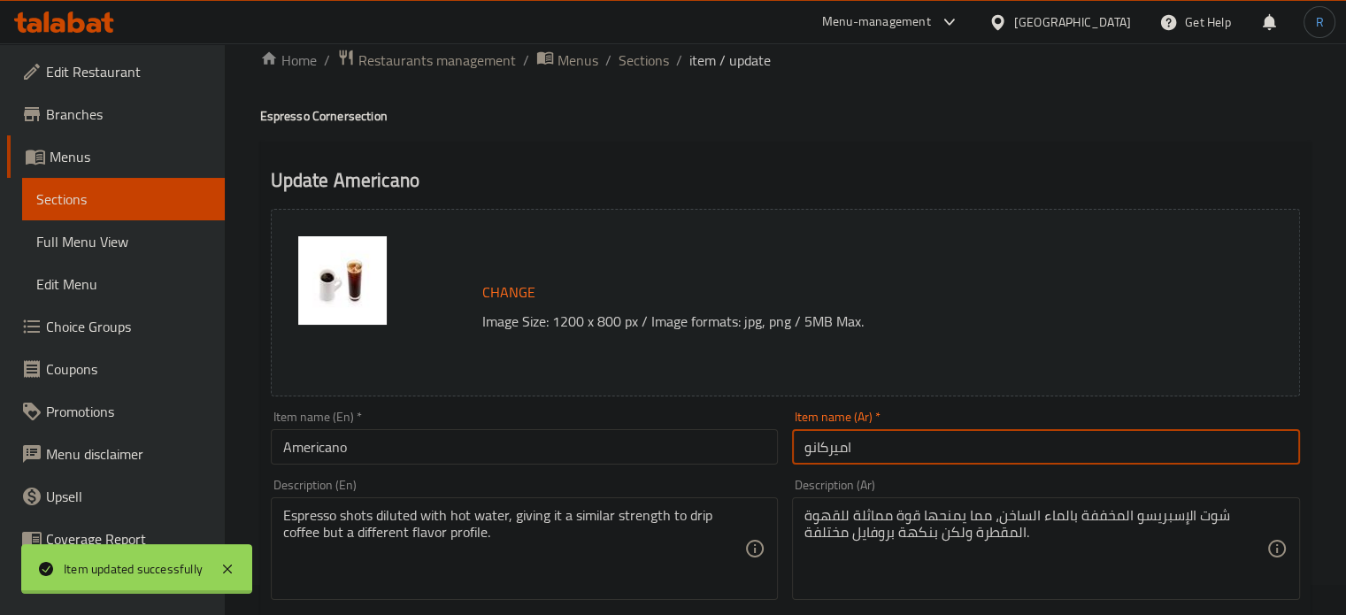
scroll to position [0, 0]
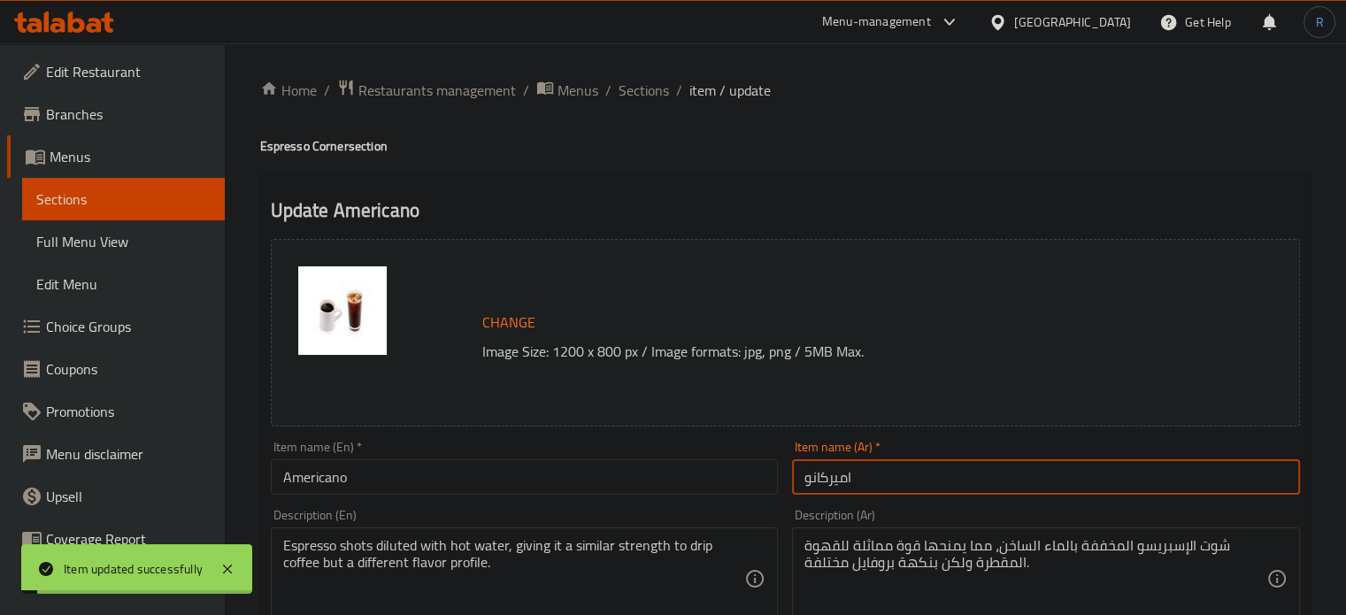
drag, startPoint x: 637, startPoint y: 98, endPoint x: 584, endPoint y: 3, distance: 109.3
click at [637, 98] on span "Sections" at bounding box center [644, 90] width 50 height 21
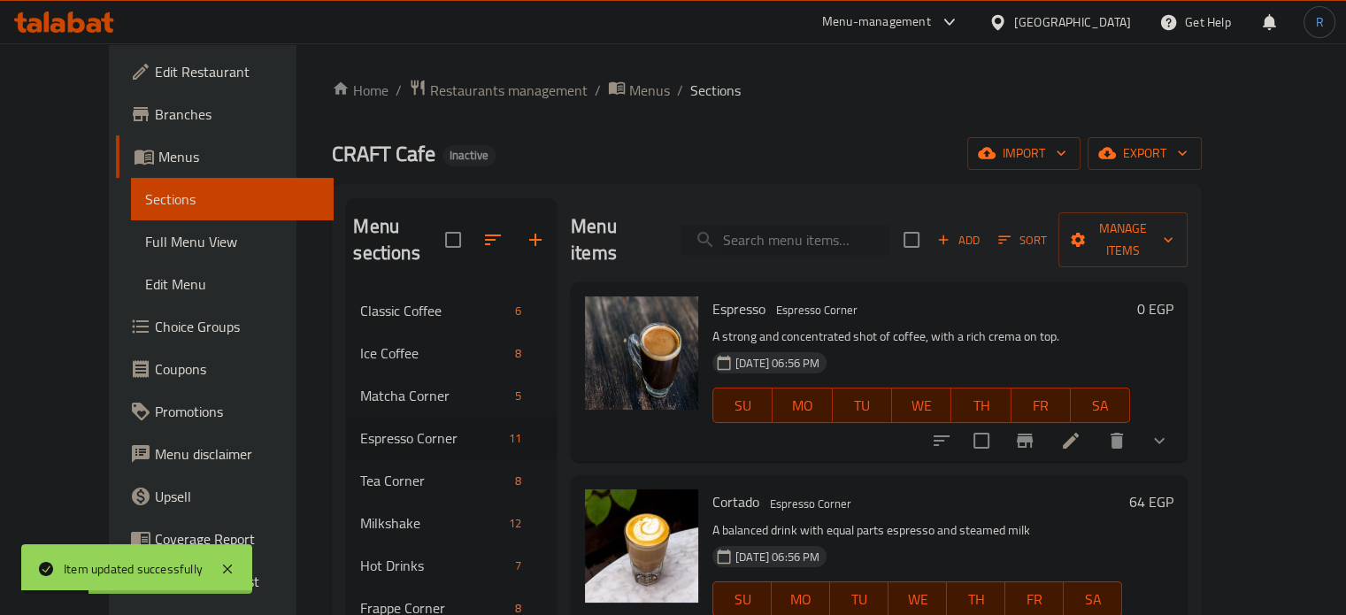
click at [811, 231] on input "search" at bounding box center [784, 240] width 209 height 31
paste input "Cappuccino"
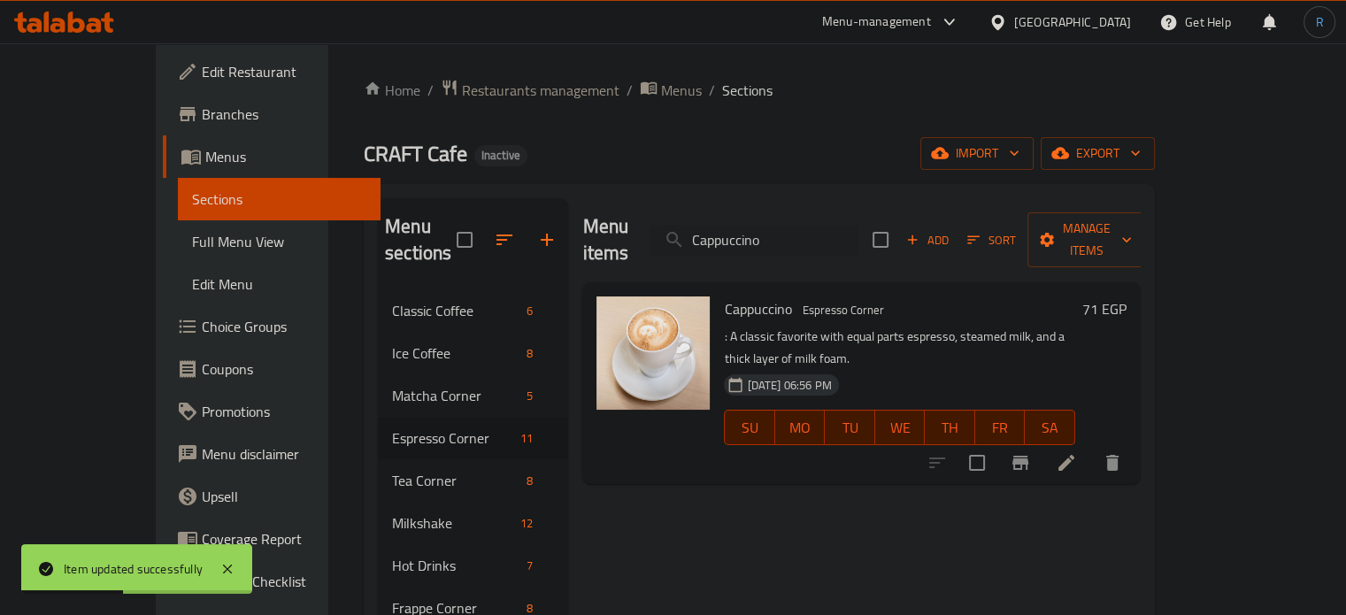
type input "Cappuccino"
click at [1091, 447] on li at bounding box center [1066, 463] width 50 height 32
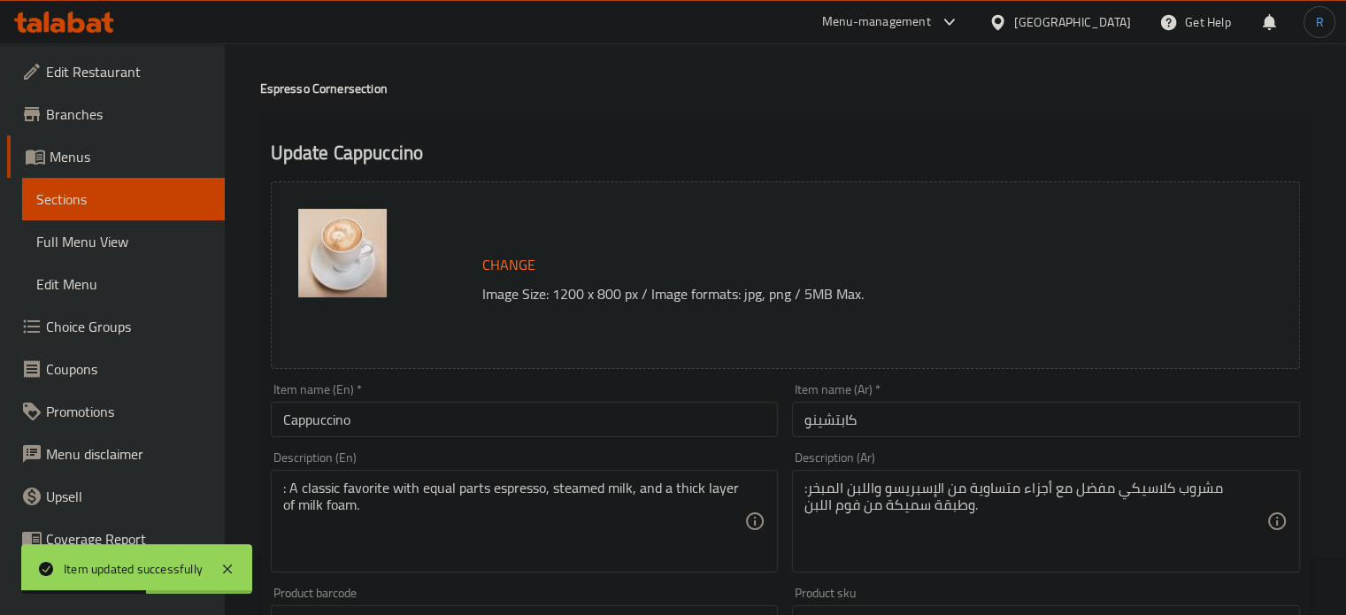
scroll to position [88, 0]
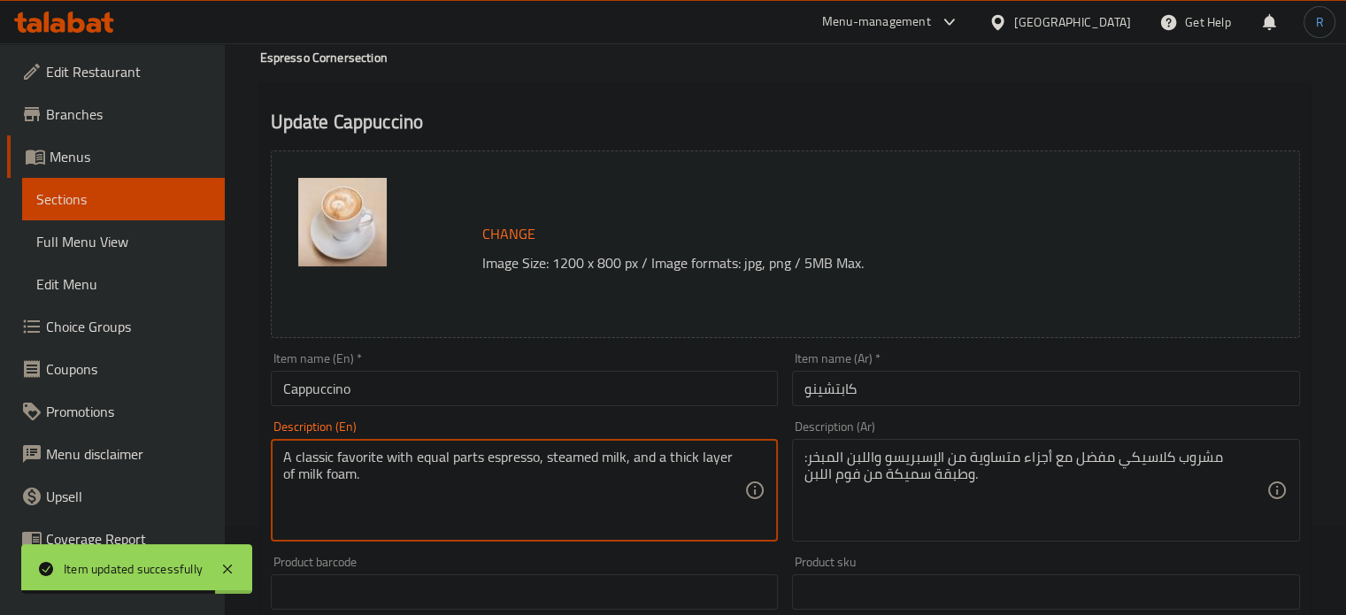
type textarea "A classic favorite with equal parts espresso, steamed milk, and a thick layer o…"
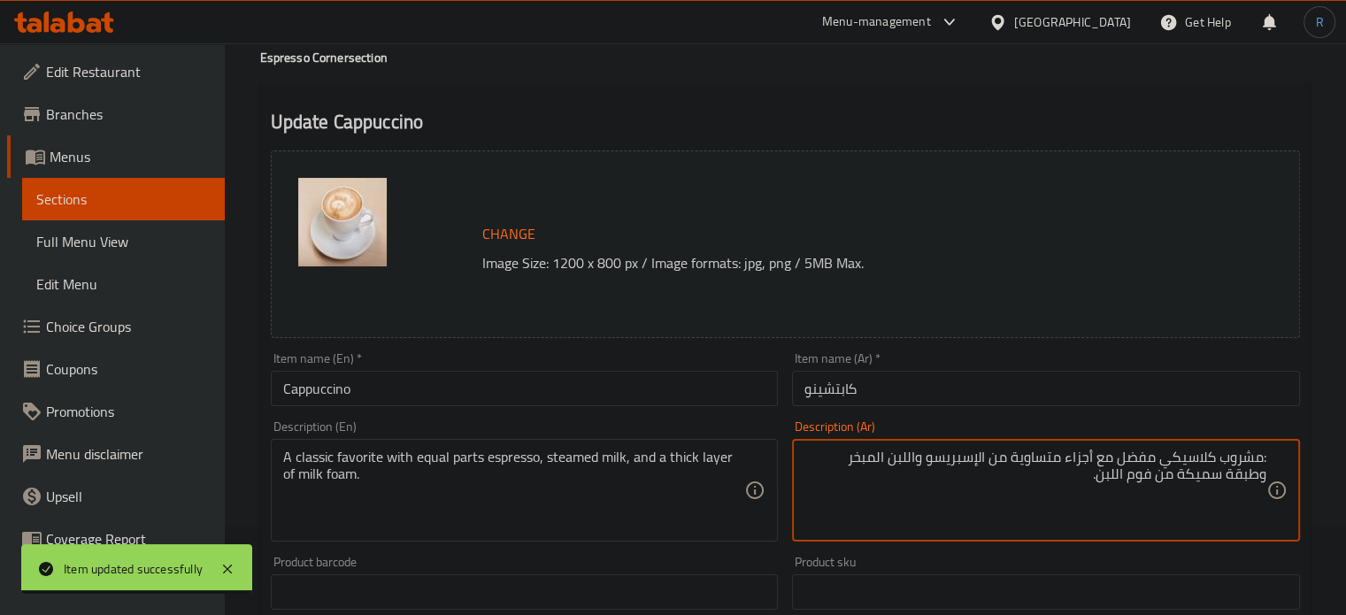
click at [1258, 458] on textarea ":مشروب كلاسيكي مفضل مع أجزاء متساوية من الإسبريسو واللبن المبخر وطبقة سميكة من …" at bounding box center [1035, 491] width 462 height 84
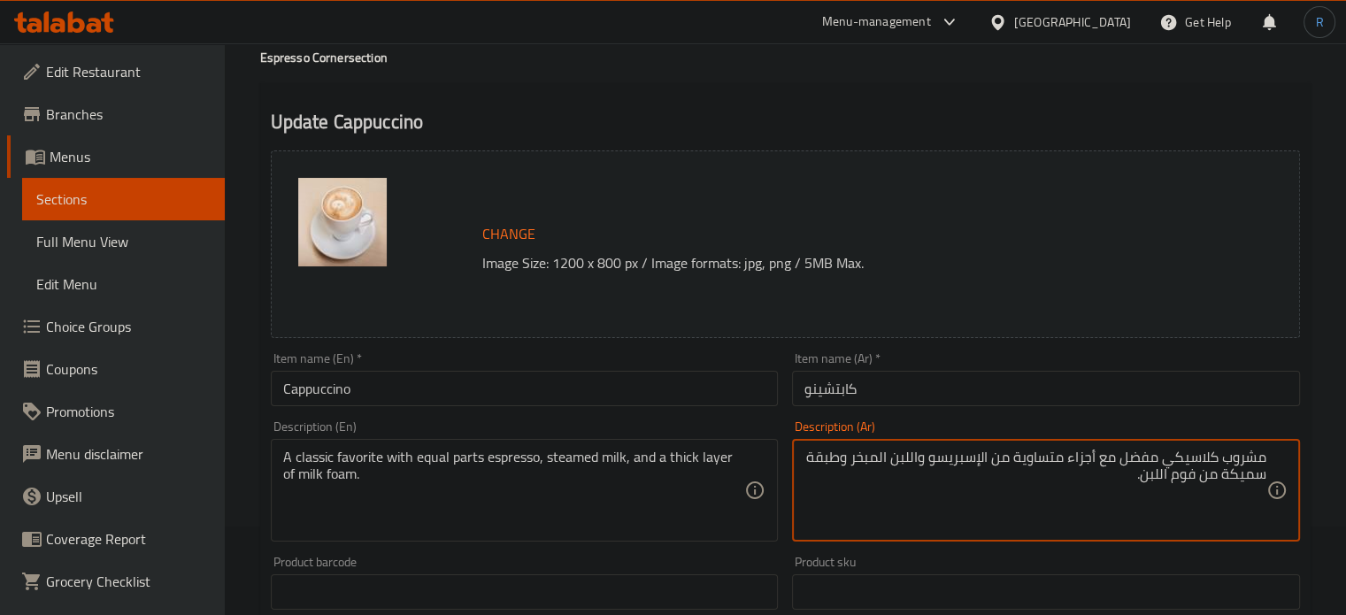
click at [894, 460] on textarea "مشروب كلاسيكي مفضل مع أجزاء متساوية من الإسبريسو واللبن المبخر وطبقة سميكة من ف…" at bounding box center [1035, 491] width 462 height 84
click at [1112, 470] on textarea "مشروب كلاسيكي مفضل مع أجزاء متساوية من الإسبريسو والحليب المبخر وطبقة سميكة من …" at bounding box center [1035, 491] width 462 height 84
type textarea "مشروب كلاسيكي مفضل مع أجزاء متساوية من الإسبريسو والحليب المبخر وطبقة سميكة من …"
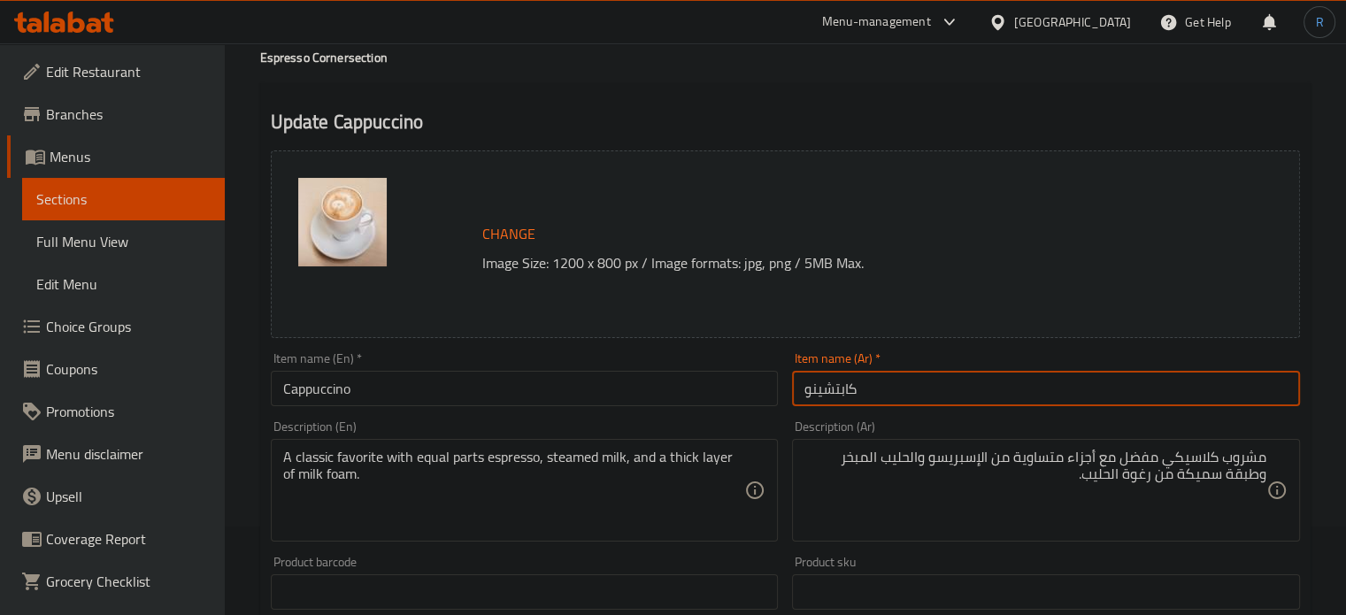
click at [1207, 373] on input "كابتشينو" at bounding box center [1046, 388] width 508 height 35
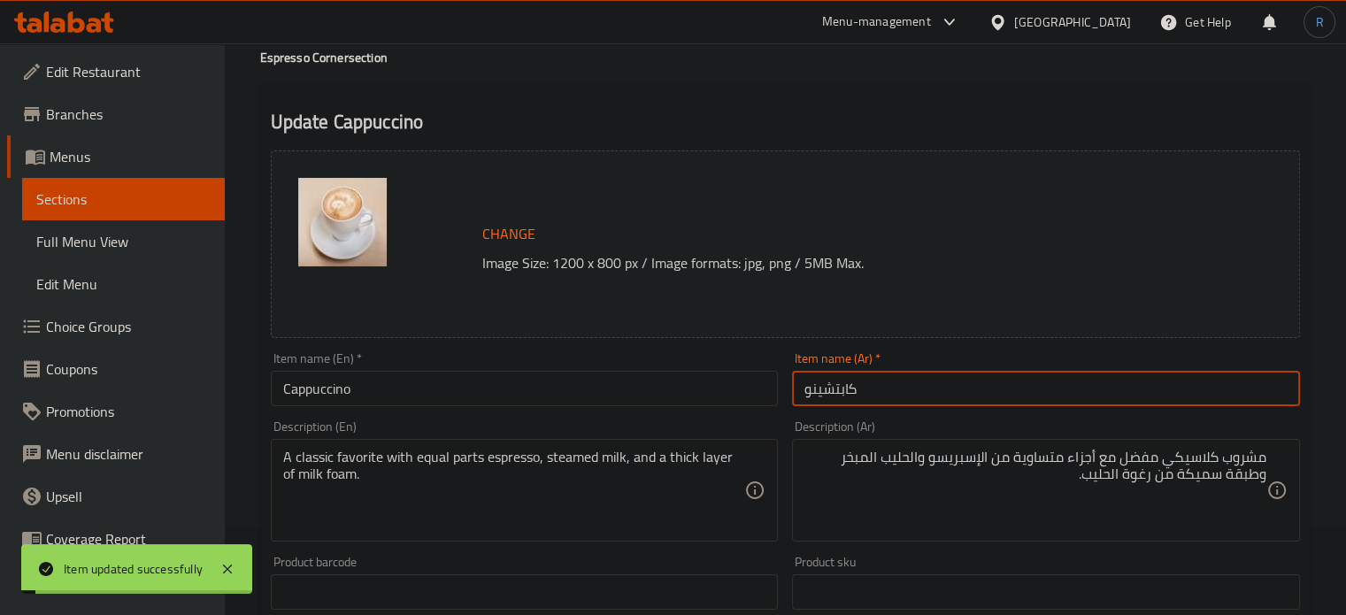
scroll to position [0, 0]
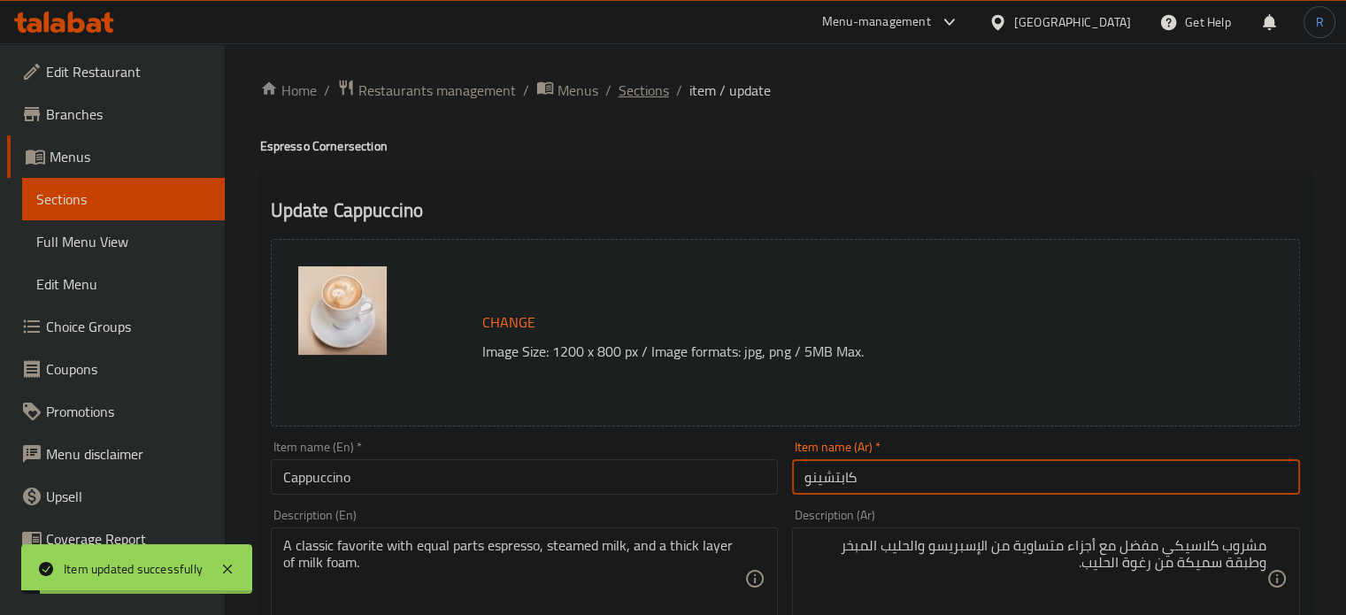
click at [619, 95] on span "Sections" at bounding box center [644, 90] width 50 height 21
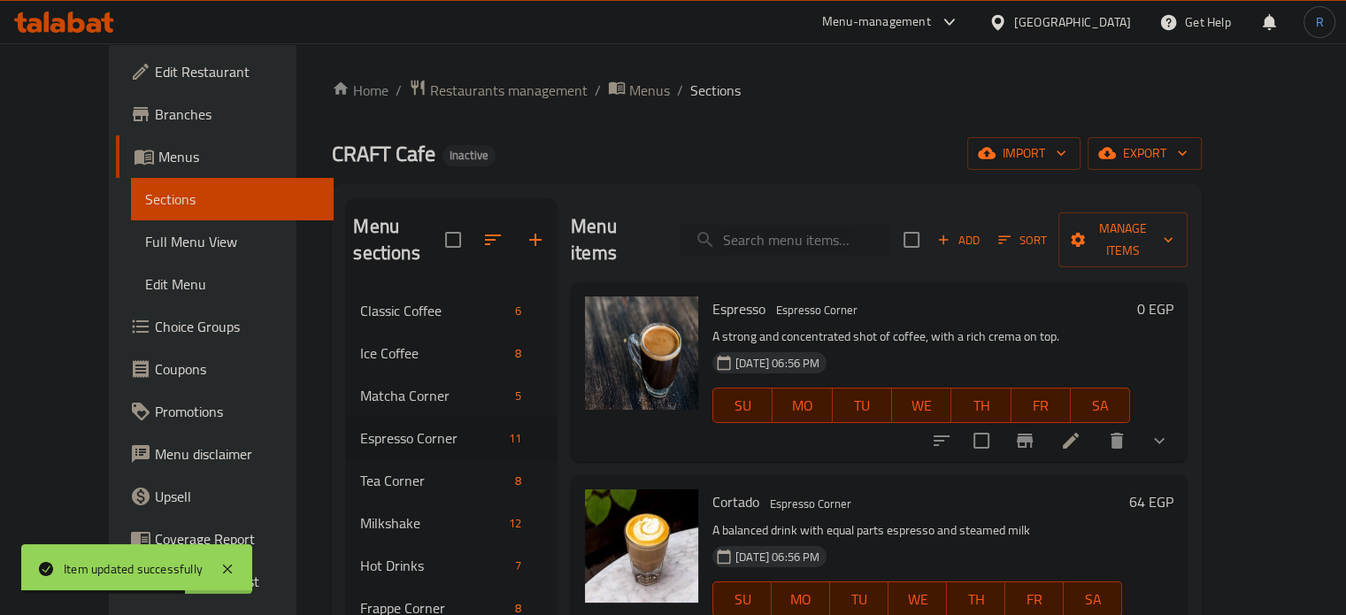
click at [814, 240] on input "search" at bounding box center [784, 240] width 209 height 31
paste input "Caramel Machiato"
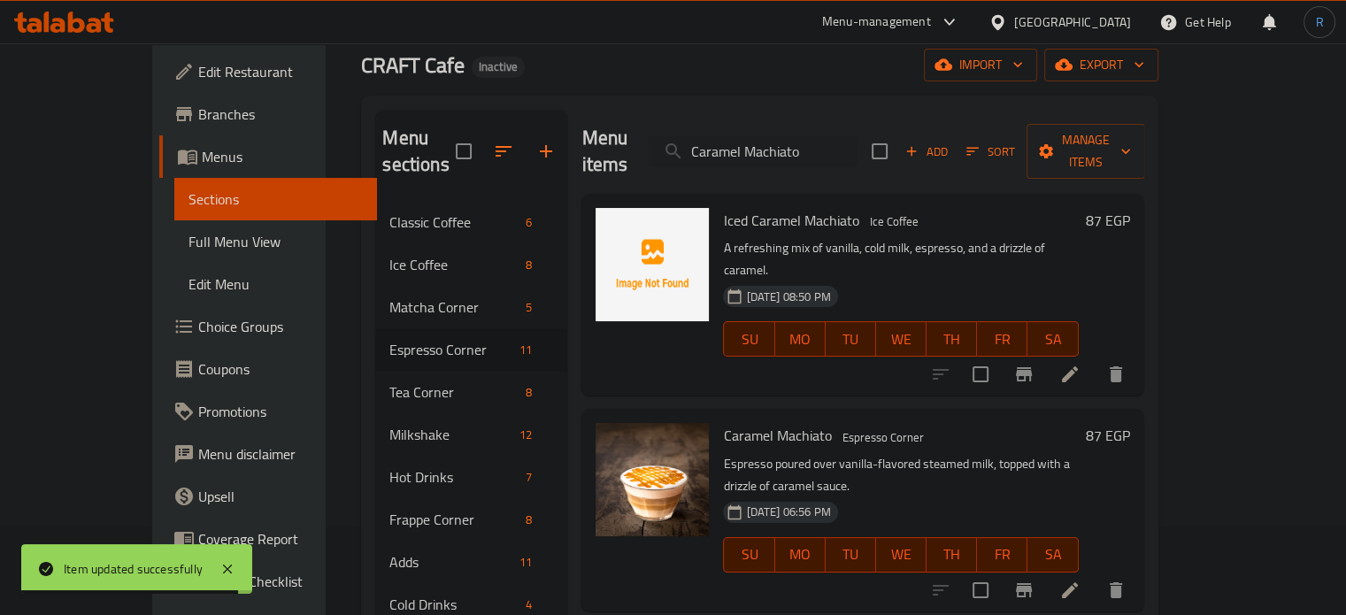
scroll to position [177, 0]
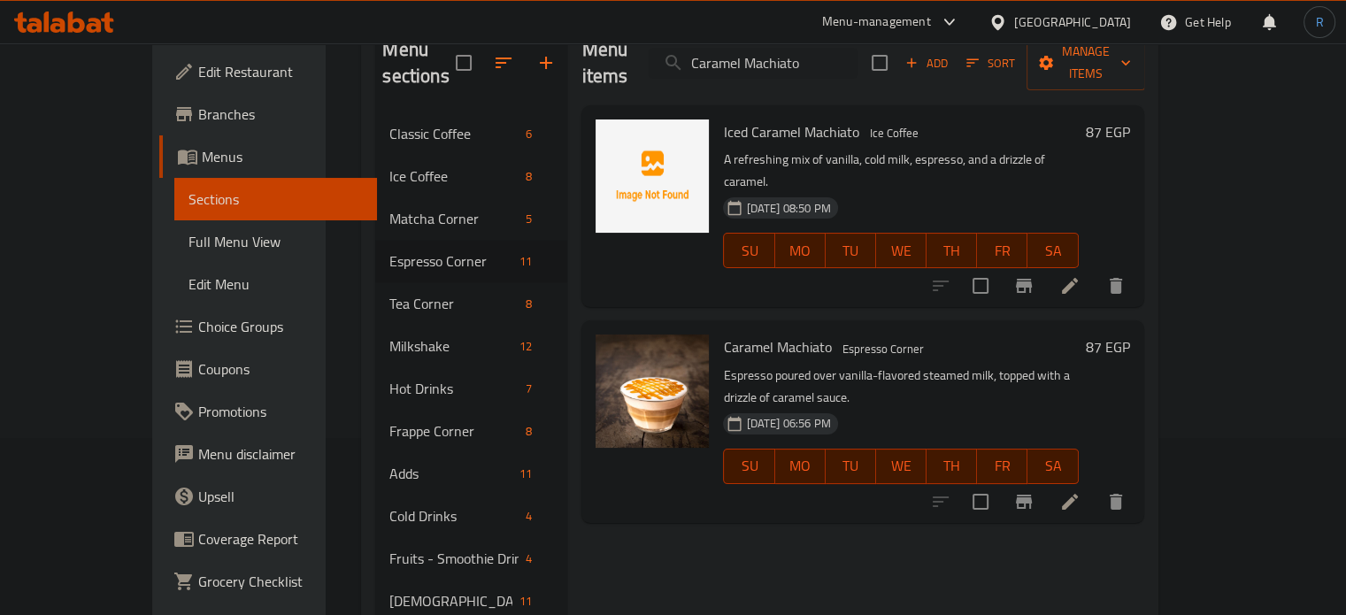
type input "Caramel Machiato"
click at [1095, 486] on li at bounding box center [1070, 502] width 50 height 32
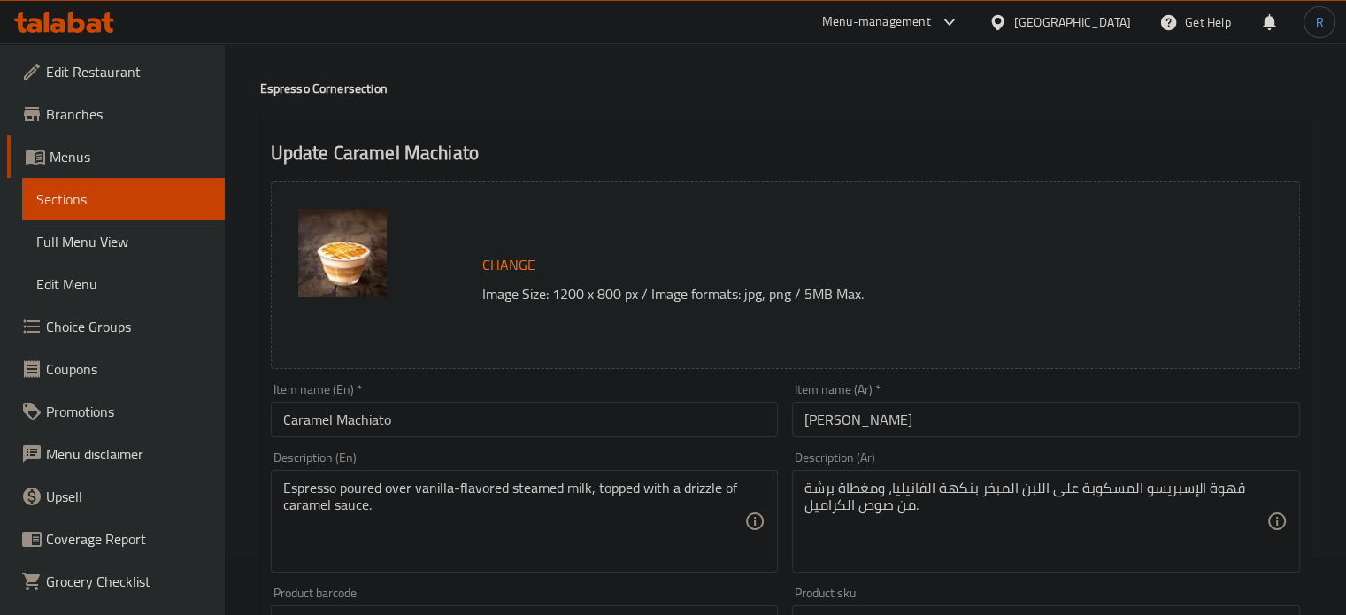
scroll to position [88, 0]
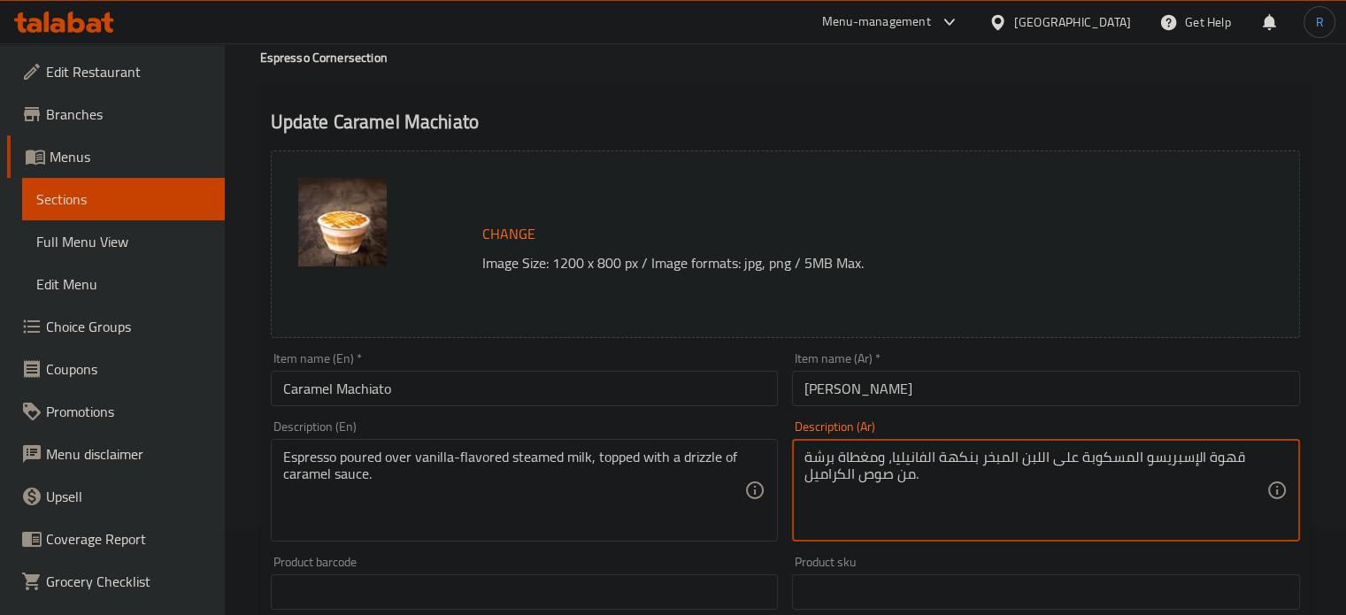
click at [1241, 457] on textarea "قهوة الإسبريسو المسكوبة على اللبن المبخر بنكهة الفانيليا، ومغطاة برشة من صوص ال…" at bounding box center [1035, 491] width 462 height 84
click at [1140, 463] on textarea "الإسبريسو المسكوبة على اللبن المبخر بنكهة الفانيليا، ومغطاة برشة من صوص الكرامي…" at bounding box center [1035, 491] width 462 height 84
click at [1089, 459] on textarea "الإسبريسو المسكوب على اللبن المبخر بنكهة الفانيليا، ومغطاة برشة من صوص الكراميل." at bounding box center [1035, 491] width 462 height 84
click at [831, 455] on textarea "الإسبريسو المسكوب على الحليب المبخر بنكهة الفانيليا، ومغطاة برشة من صوص الكرامي…" at bounding box center [1035, 491] width 462 height 84
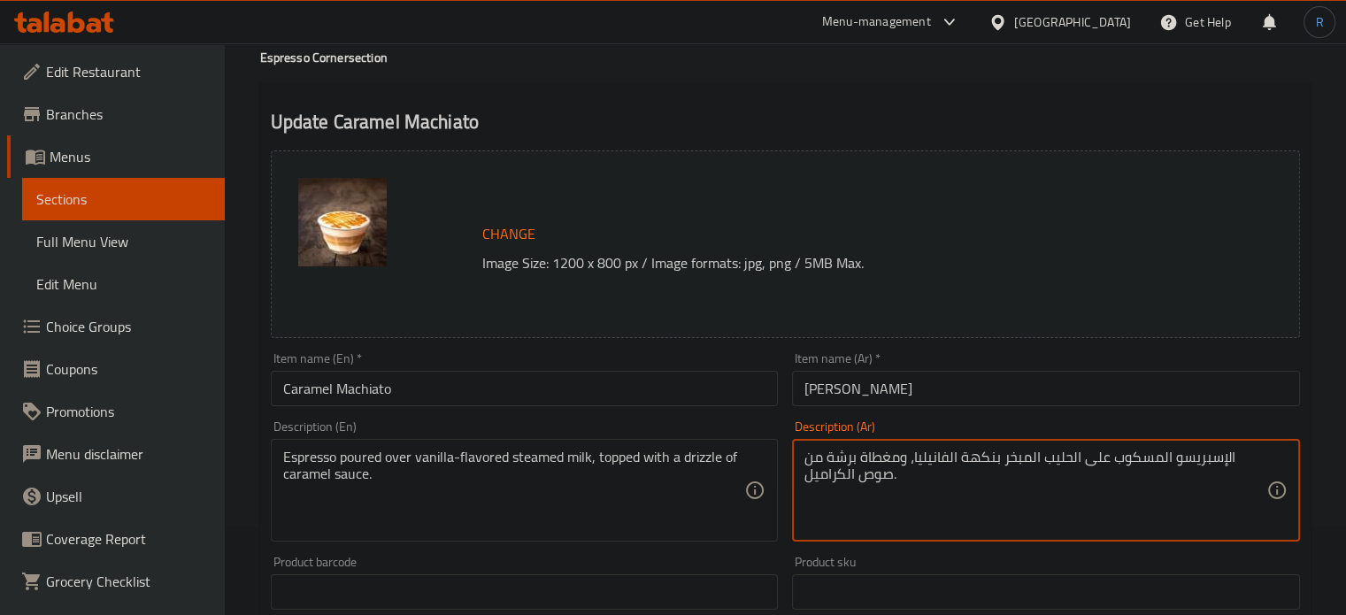
click at [831, 455] on textarea "الإسبريسو المسكوب على الحليب المبخر بنكهة الفانيليا، ومغطاة برشة من صوص الكرامي…" at bounding box center [1035, 491] width 462 height 84
click at [688, 400] on input "Caramel Machiato" at bounding box center [525, 388] width 508 height 35
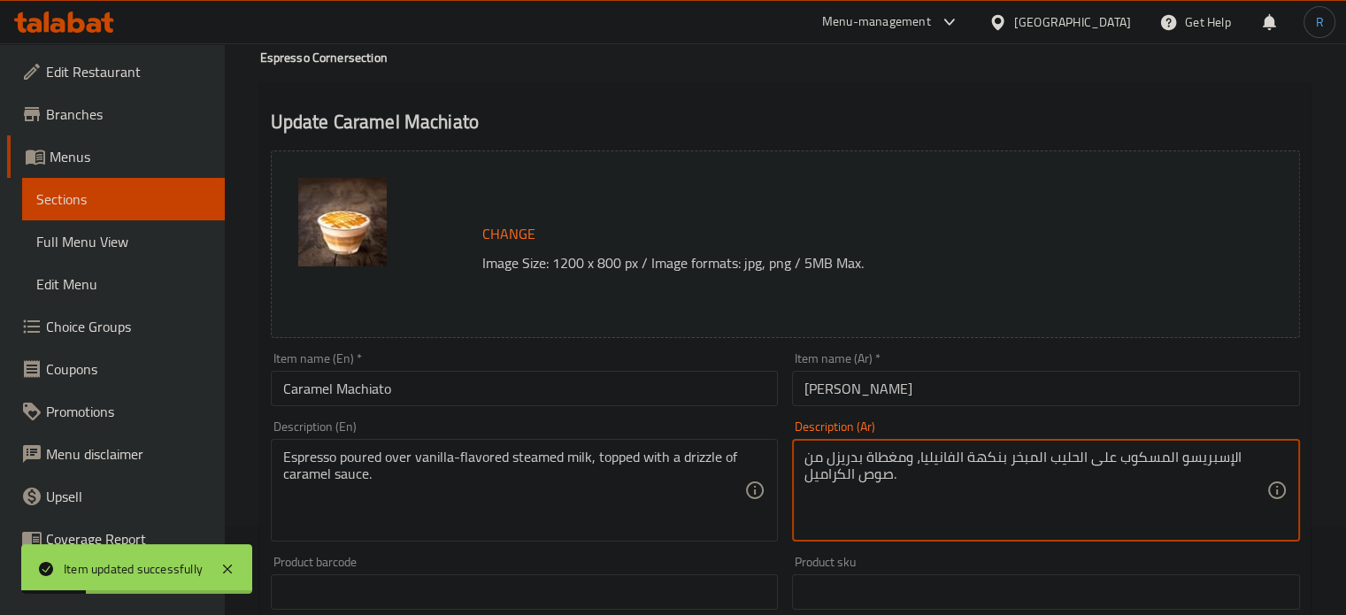
type textarea "الإسبريسو المسكوب على الحليب المبخر بنكهة الفانيليا، ومغطاة بدريزل من صوص الكرا…"
click at [704, 406] on div "Item name (En)   * Caramel Machiato Item name (En) *" at bounding box center [525, 379] width 522 height 68
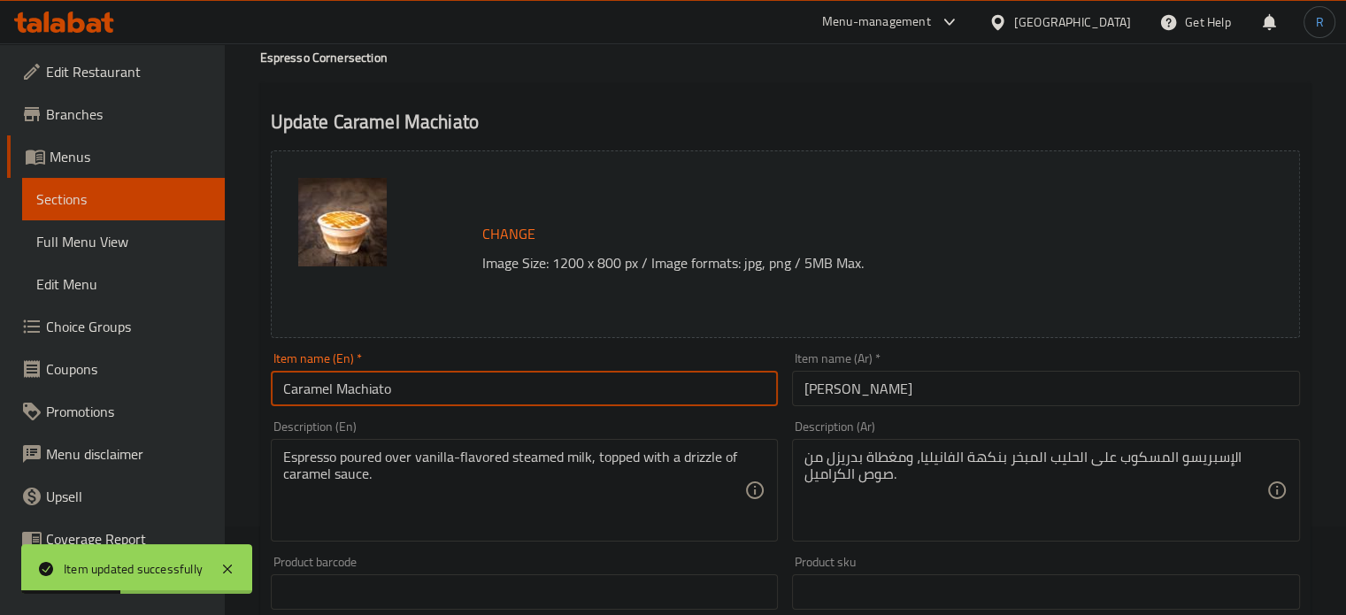
click at [701, 385] on input "Caramel Machiato" at bounding box center [525, 388] width 508 height 35
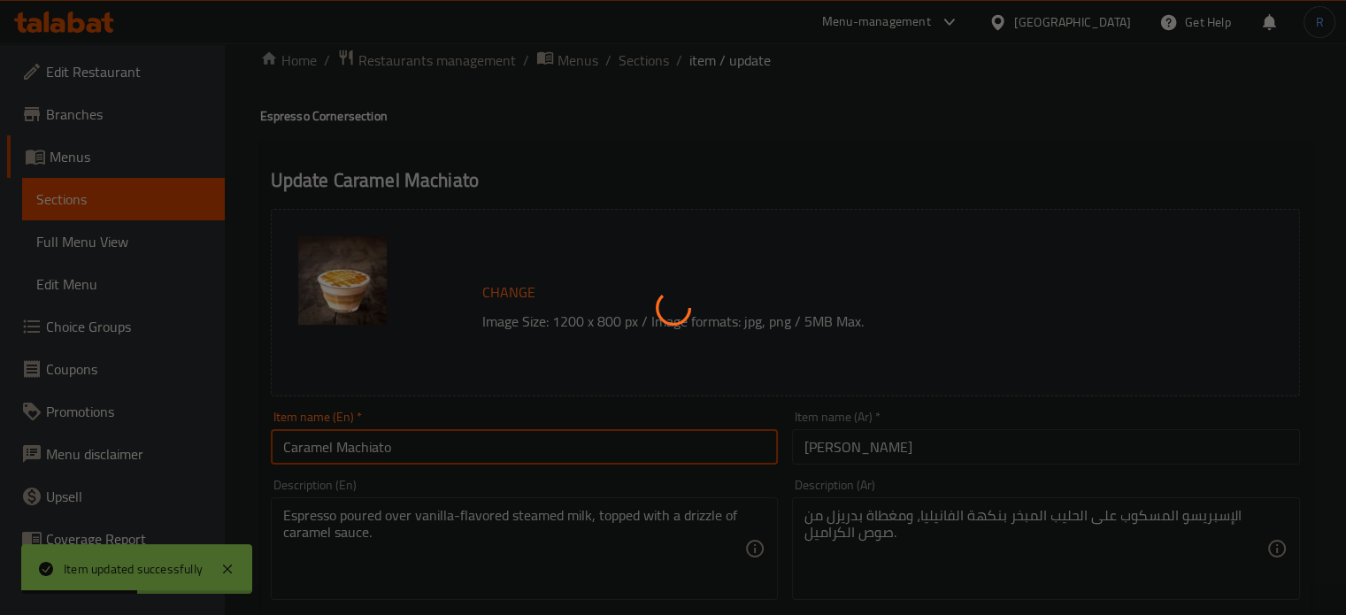
scroll to position [0, 0]
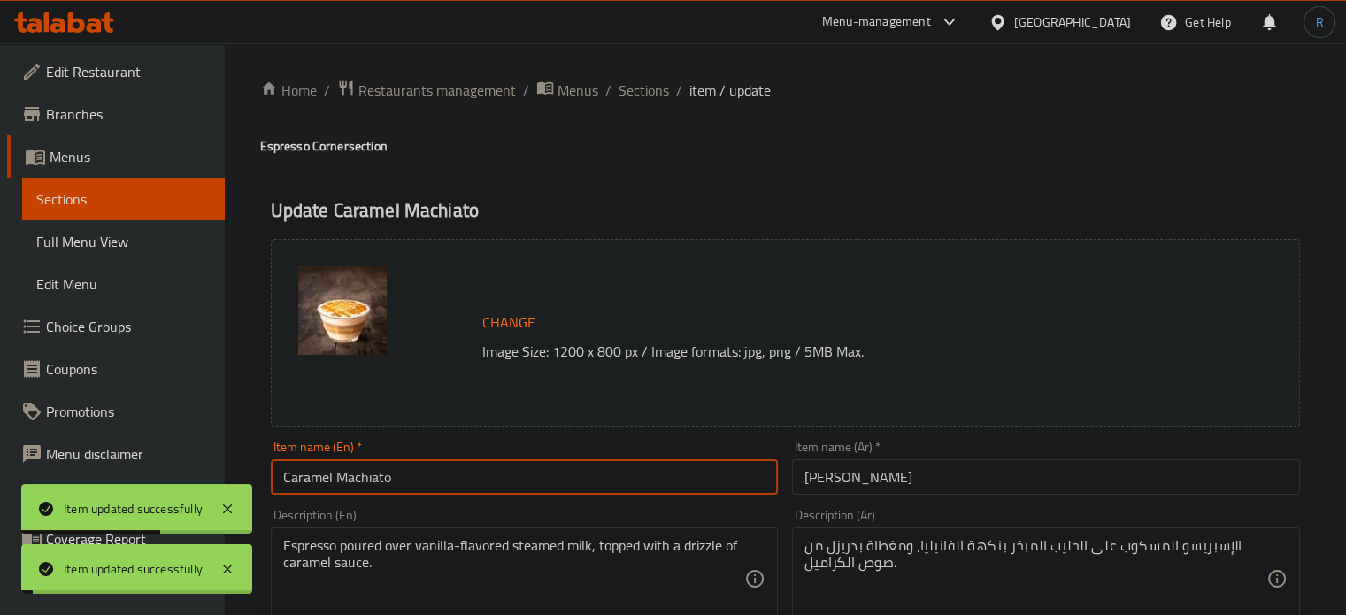
drag, startPoint x: 627, startPoint y: 94, endPoint x: 600, endPoint y: 1, distance: 96.9
click at [627, 94] on span "Sections" at bounding box center [644, 90] width 50 height 21
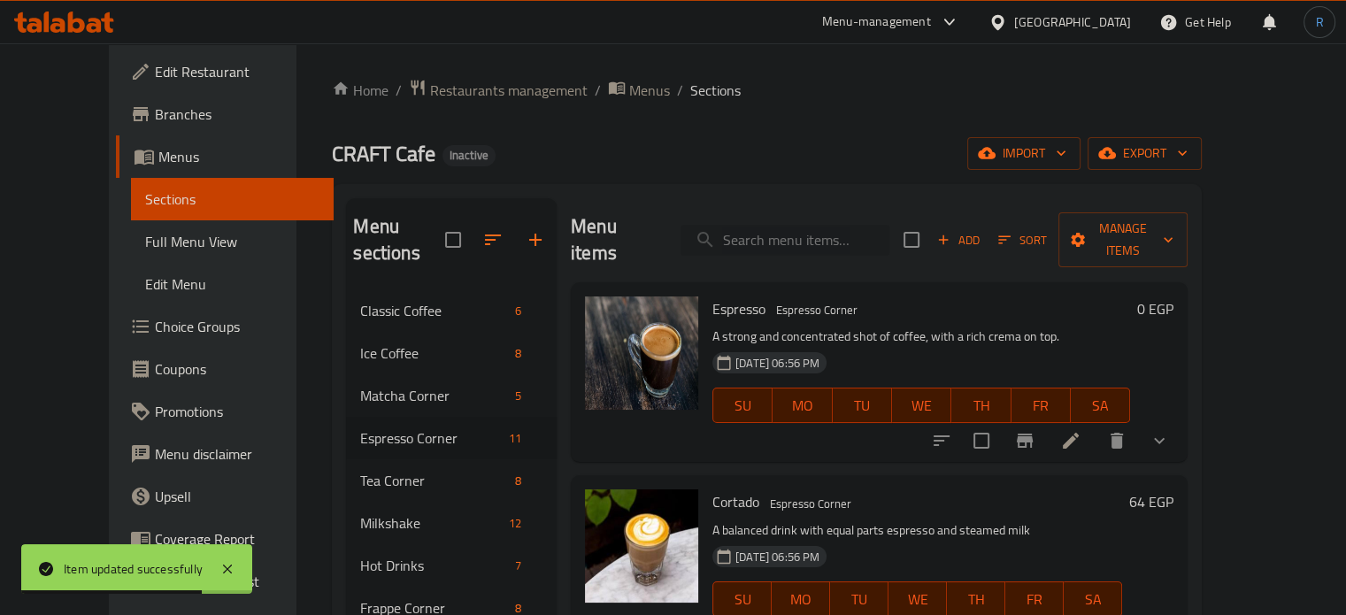
click at [801, 230] on input "search" at bounding box center [784, 240] width 209 height 31
paste input "Fresh Fruit Tea"
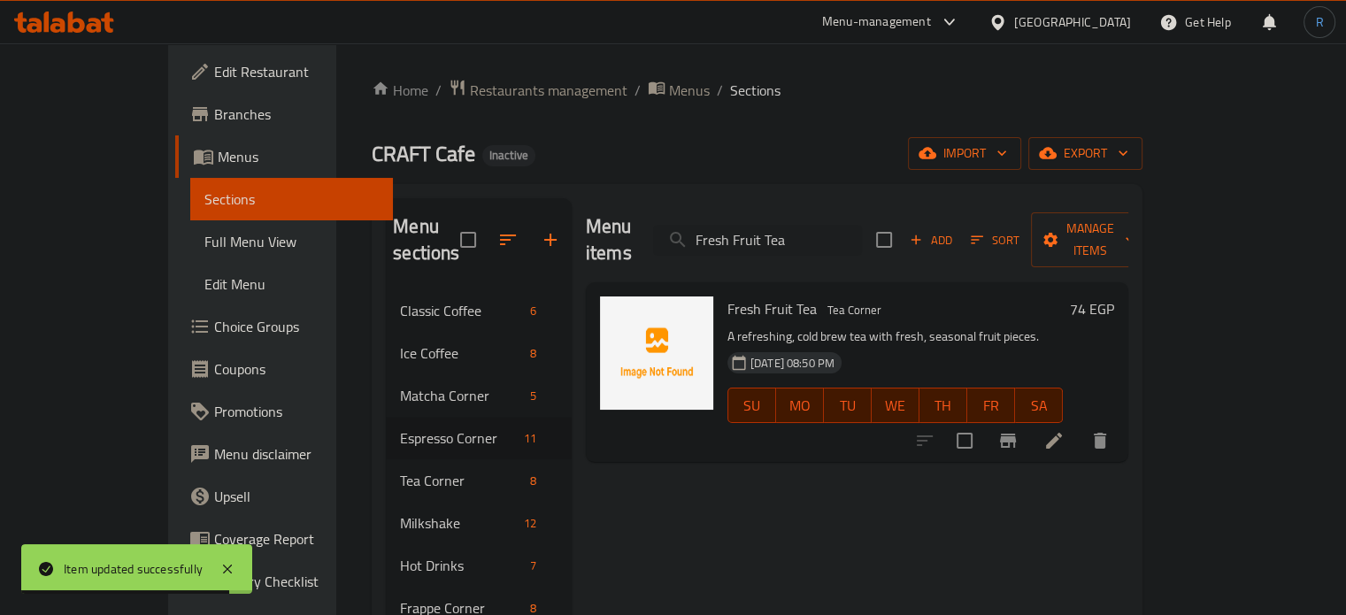
type input "Fresh Fruit Tea"
click at [1064, 430] on icon at bounding box center [1053, 440] width 21 height 21
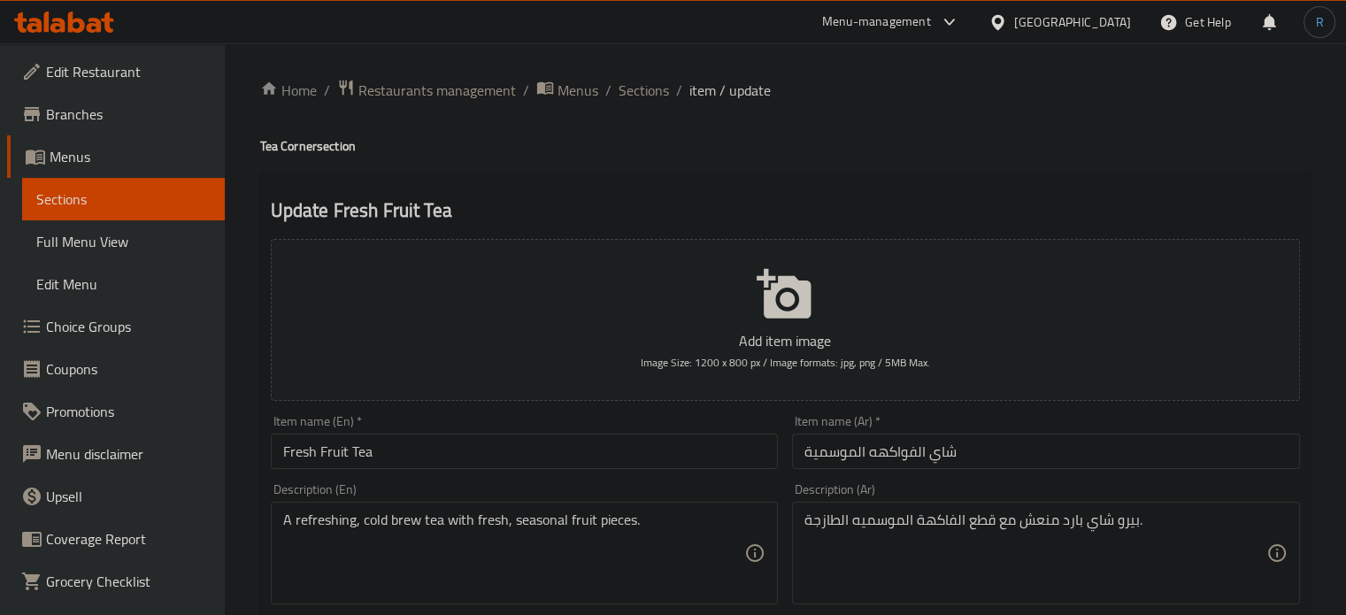
scroll to position [88, 0]
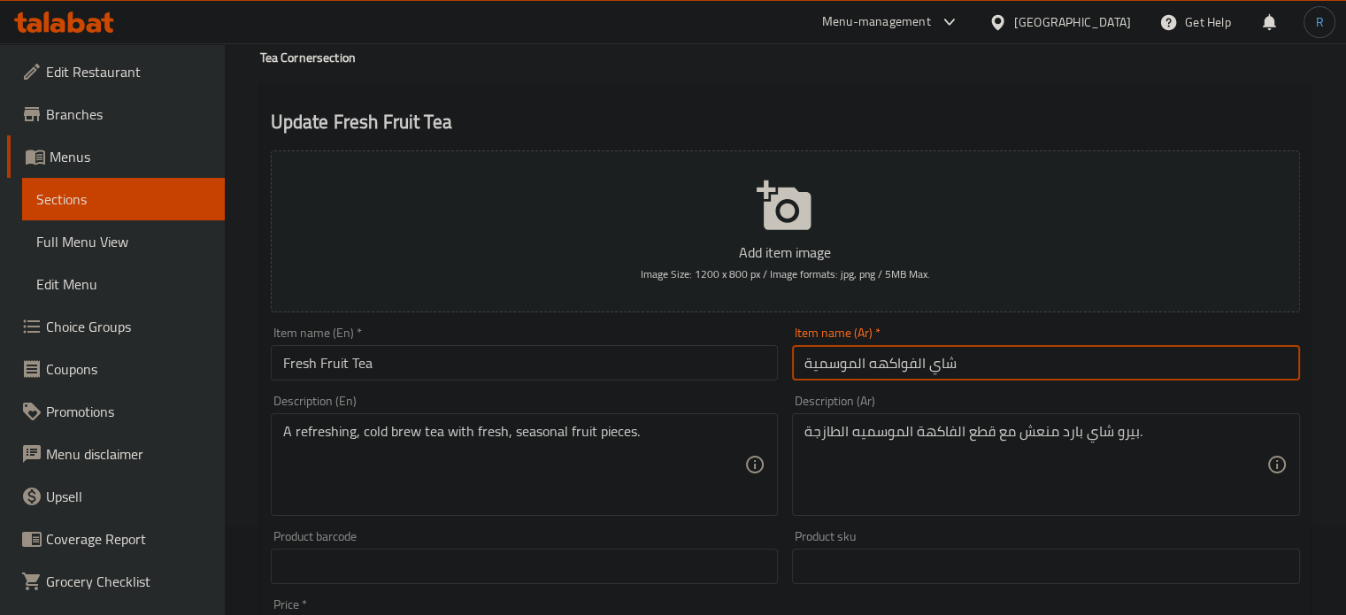
click at [903, 367] on input "شاي الفواكهه الموسمية" at bounding box center [1046, 362] width 508 height 35
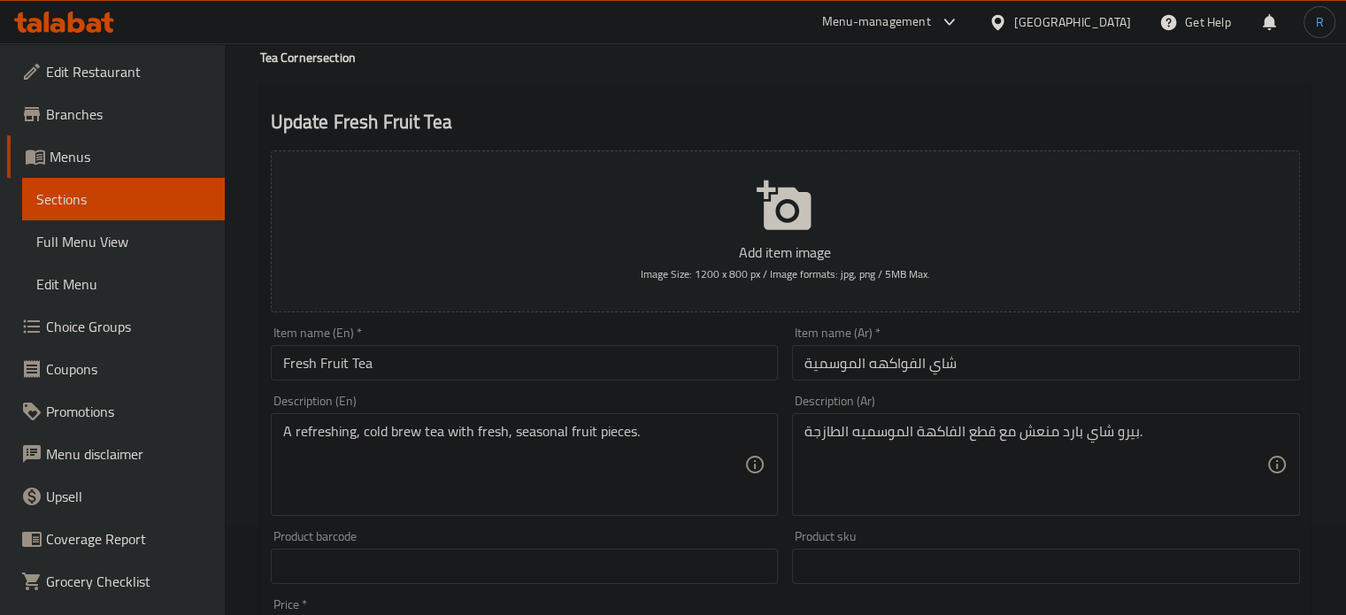
drag, startPoint x: 1063, startPoint y: 371, endPoint x: 1040, endPoint y: 372, distance: 23.0
click at [1063, 370] on input "شاي الفواكهه الموسمية" at bounding box center [1046, 362] width 508 height 35
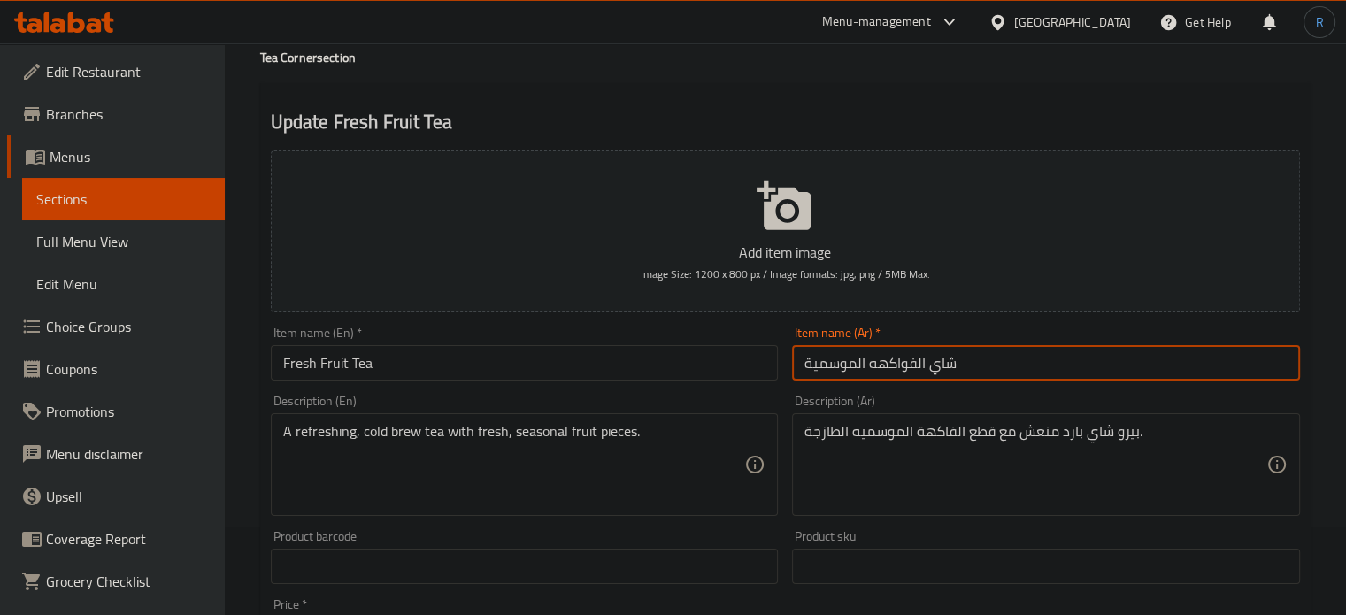
drag, startPoint x: 938, startPoint y: 379, endPoint x: 924, endPoint y: 379, distance: 14.2
click at [937, 379] on input "شاي الفواكهه الموسمية" at bounding box center [1046, 362] width 508 height 35
click at [913, 367] on input "شاي الفواكهه الموسمية" at bounding box center [1046, 362] width 508 height 35
click at [867, 369] on input "شاي فواكهه الموسمية" at bounding box center [1046, 362] width 508 height 35
click at [837, 364] on input "شاي فواكه الموسمية" at bounding box center [1046, 362] width 508 height 35
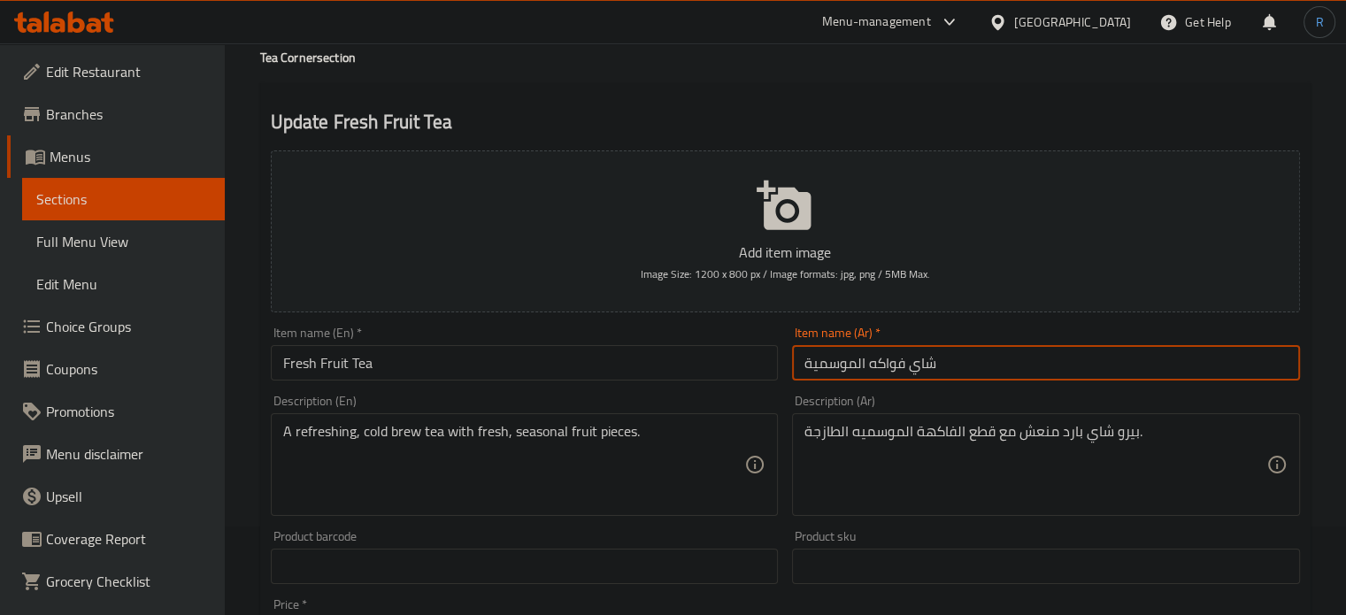
click at [837, 364] on input "شاي فواكه الموسمية" at bounding box center [1046, 362] width 508 height 35
type input "شاي فواكه طازج"
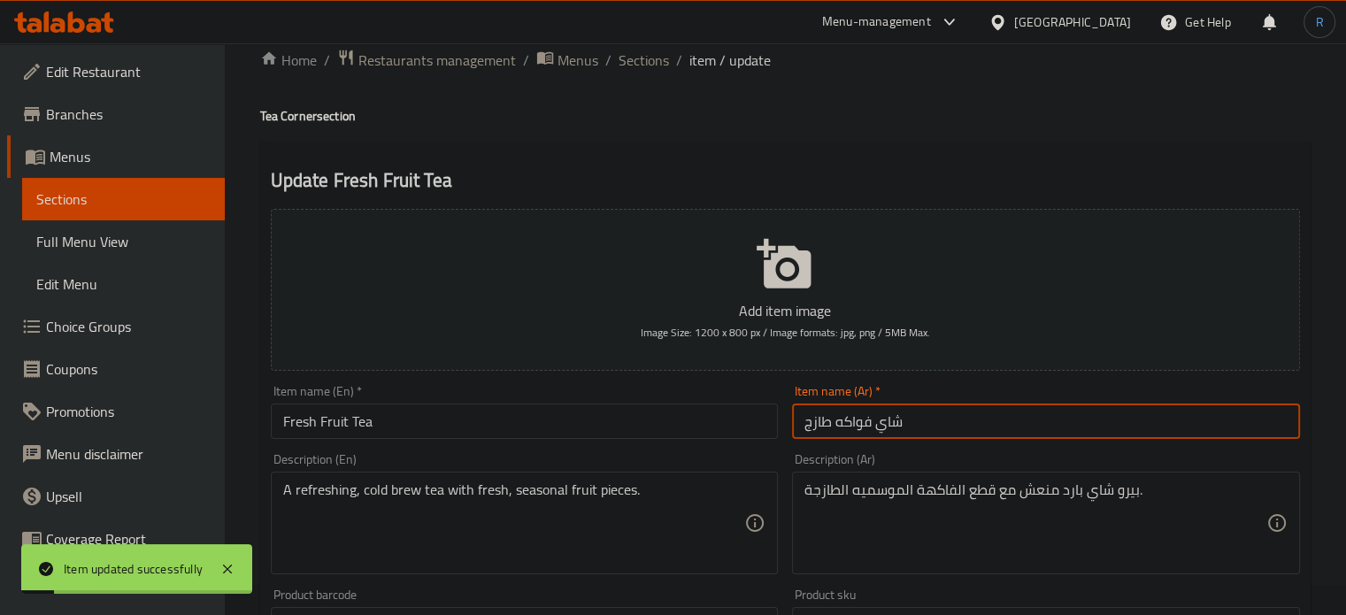
scroll to position [0, 0]
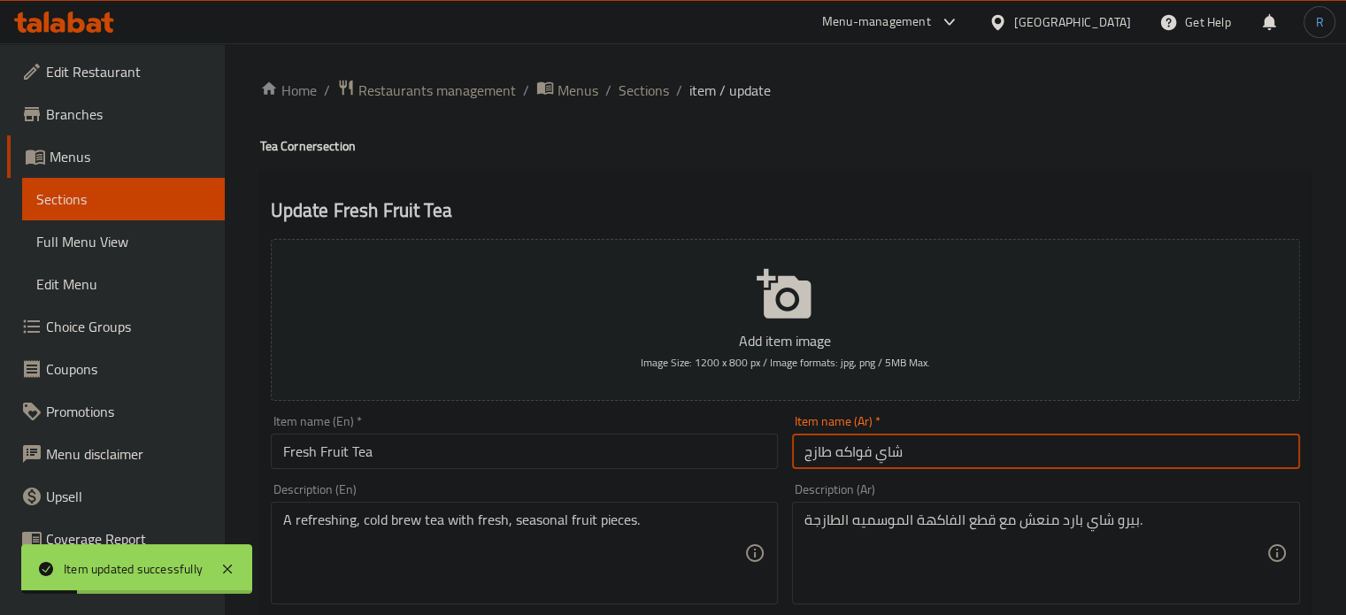
drag, startPoint x: 631, startPoint y: 93, endPoint x: 634, endPoint y: 104, distance: 11.8
click at [631, 93] on span "Sections" at bounding box center [644, 90] width 50 height 21
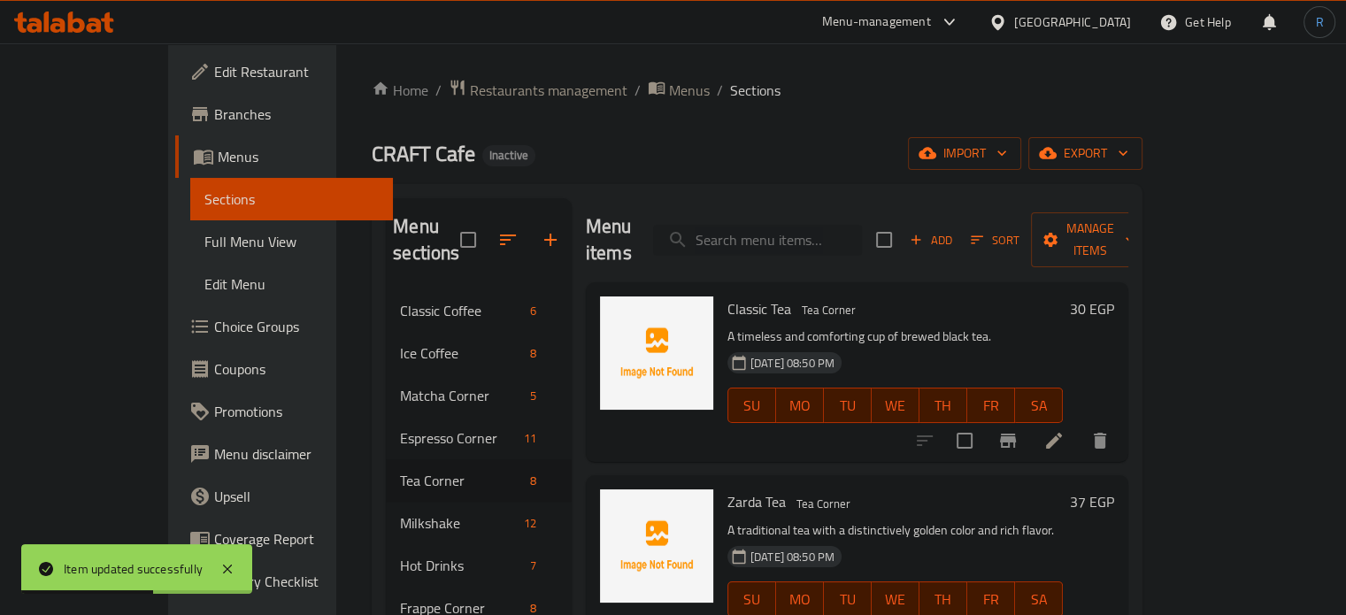
click at [816, 225] on input "search" at bounding box center [757, 240] width 209 height 31
paste input "Classic Tea"
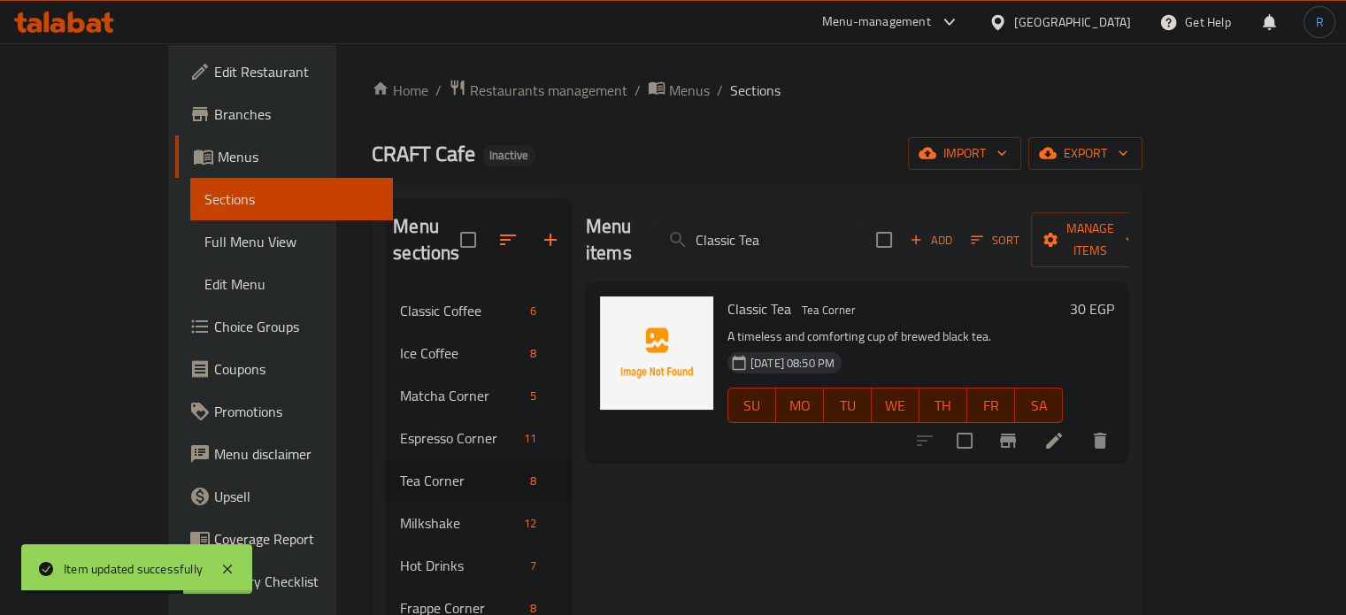
type input "Classic Tea"
click at [1064, 430] on icon at bounding box center [1053, 440] width 21 height 21
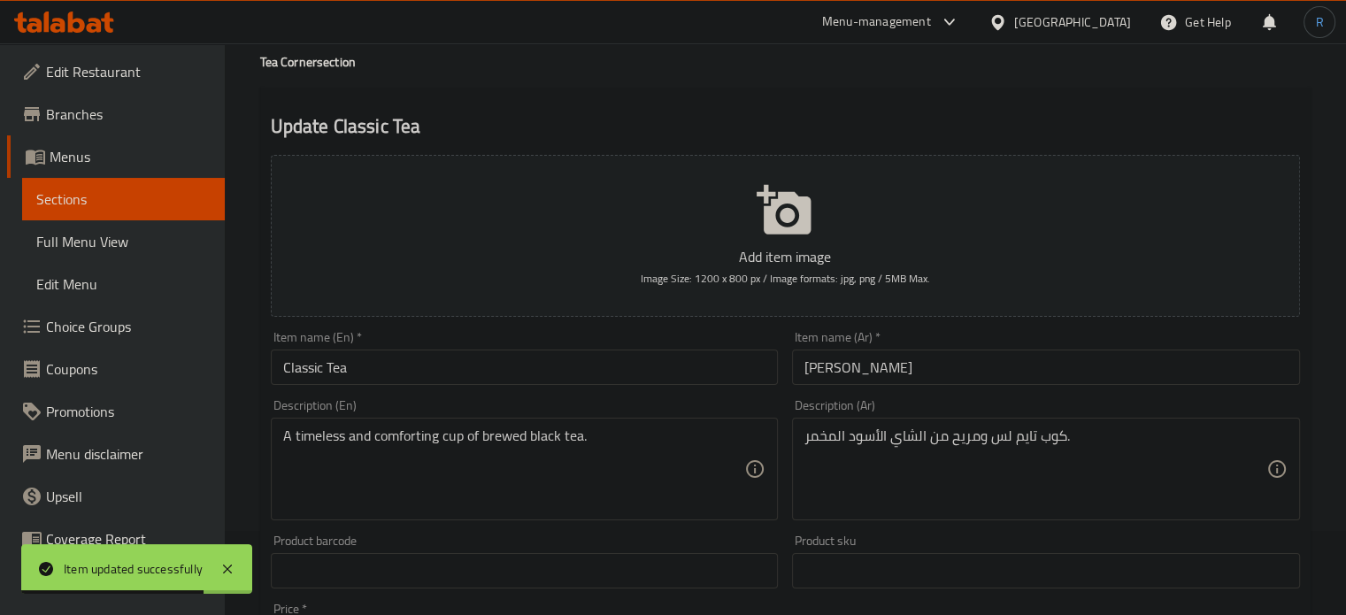
scroll to position [88, 0]
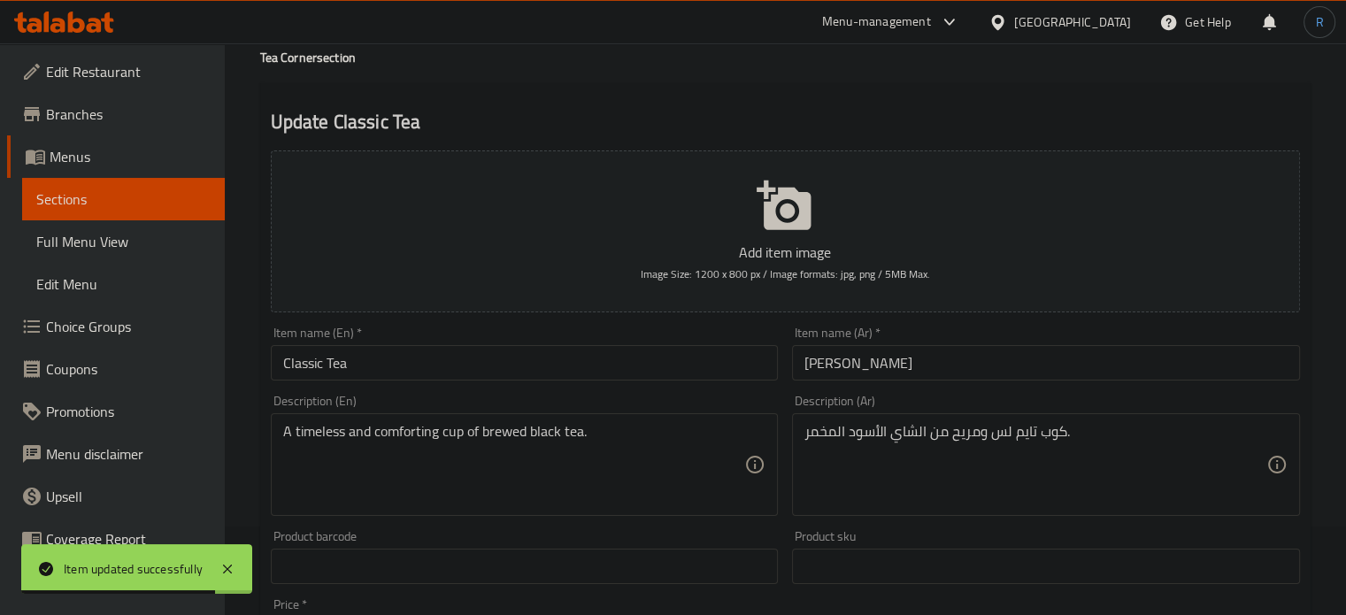
click at [324, 438] on textarea "A timeless and comforting cup of brewed black tea." at bounding box center [514, 465] width 462 height 84
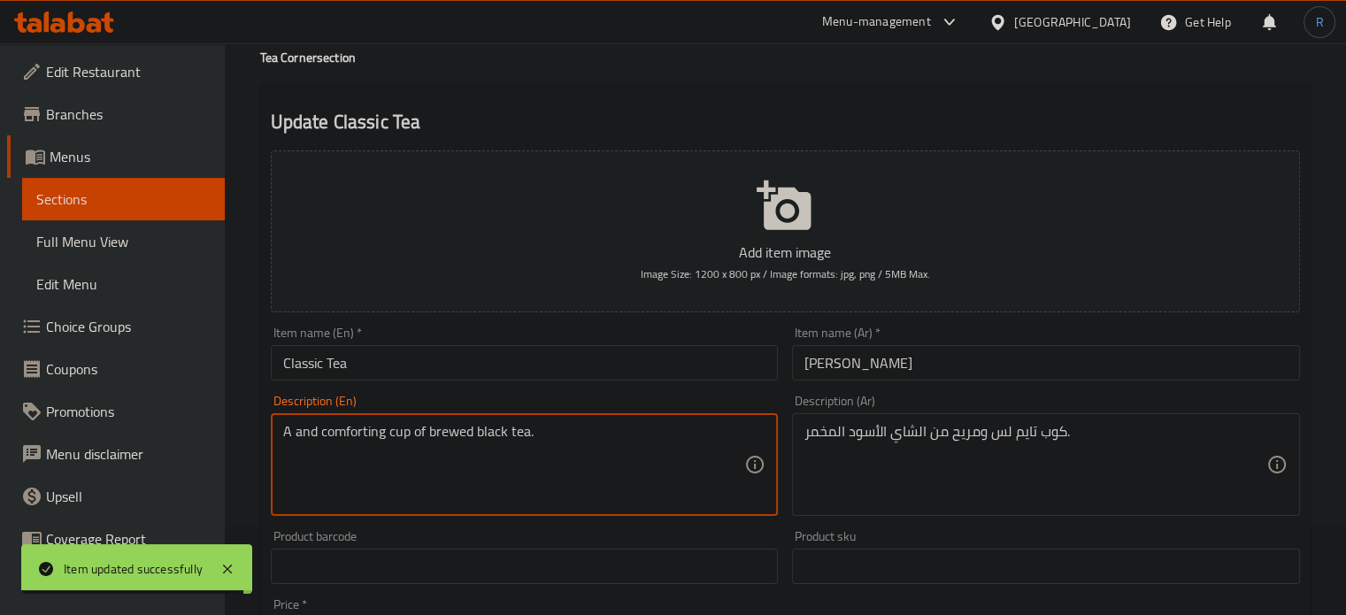
click at [308, 432] on textarea "A and comforting cup of brewed black tea." at bounding box center [514, 465] width 462 height 84
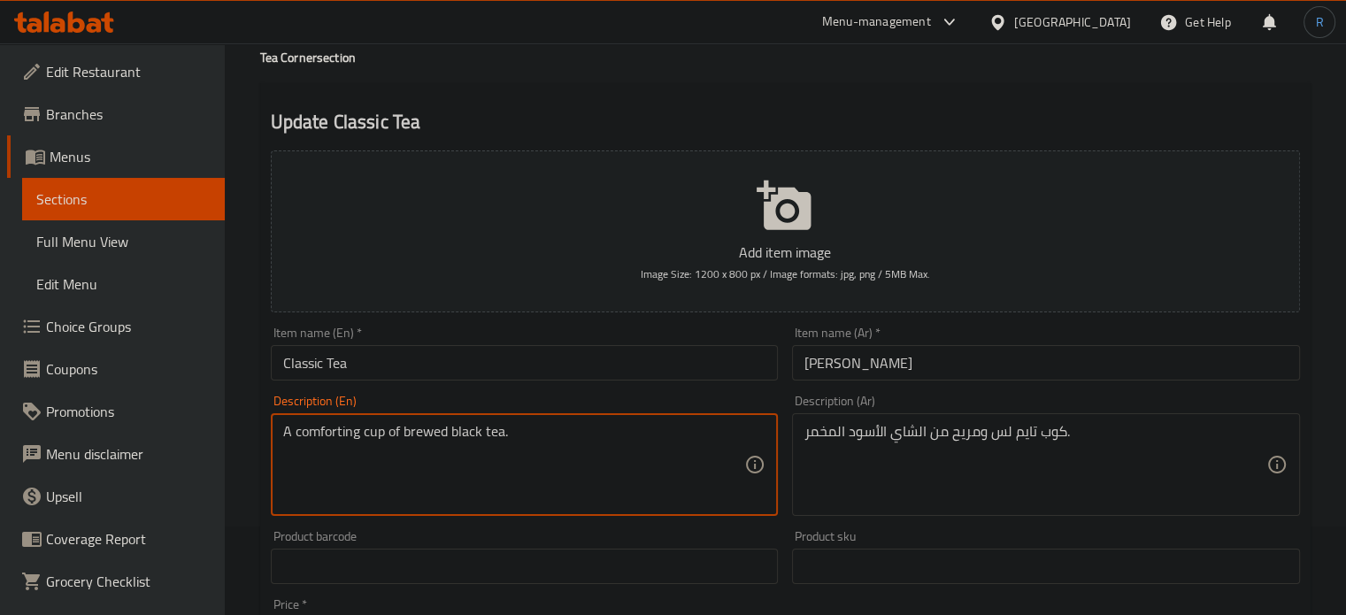
click at [308, 432] on textarea "A comforting cup of brewed black tea." at bounding box center [514, 465] width 462 height 84
type textarea "A cup of brewed black tea."
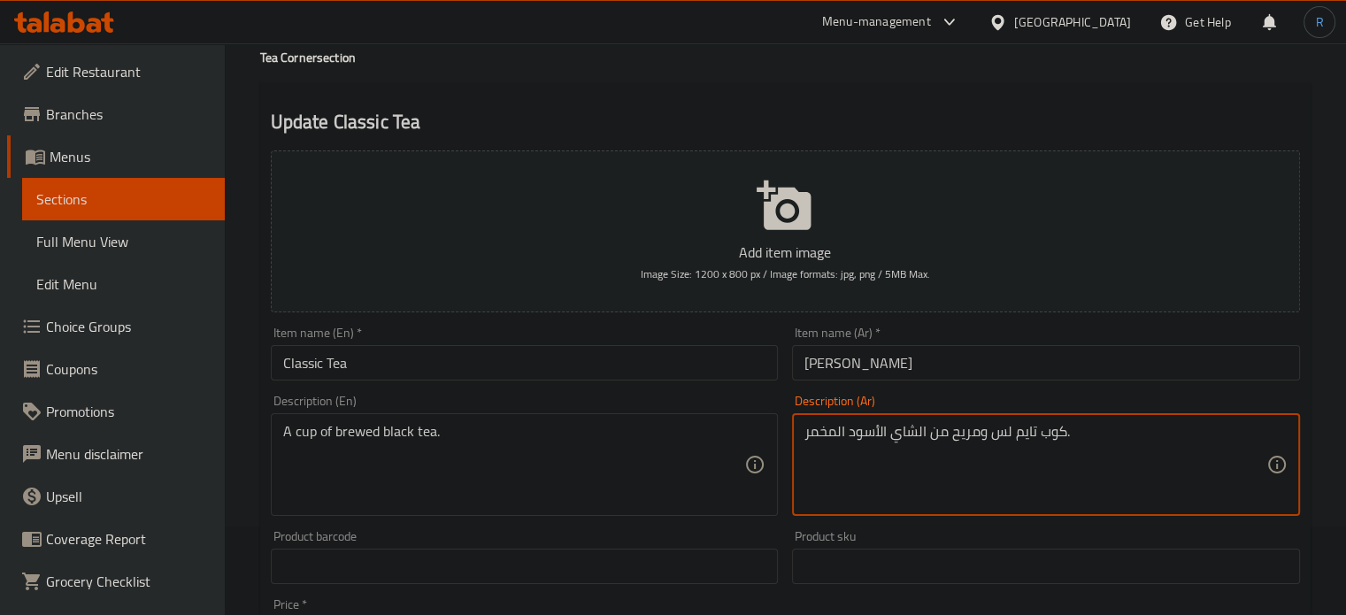
click at [1024, 434] on textarea "كوب تايم لس ومريح من الشاي الأسود المخمر." at bounding box center [1035, 465] width 462 height 84
click at [998, 446] on textarea "كوب لس ومريح من الشاي الأسود المخمر." at bounding box center [1035, 465] width 462 height 84
click at [972, 435] on textarea "كوب ومريح من الشاي الأسود المخمر." at bounding box center [1035, 465] width 462 height 84
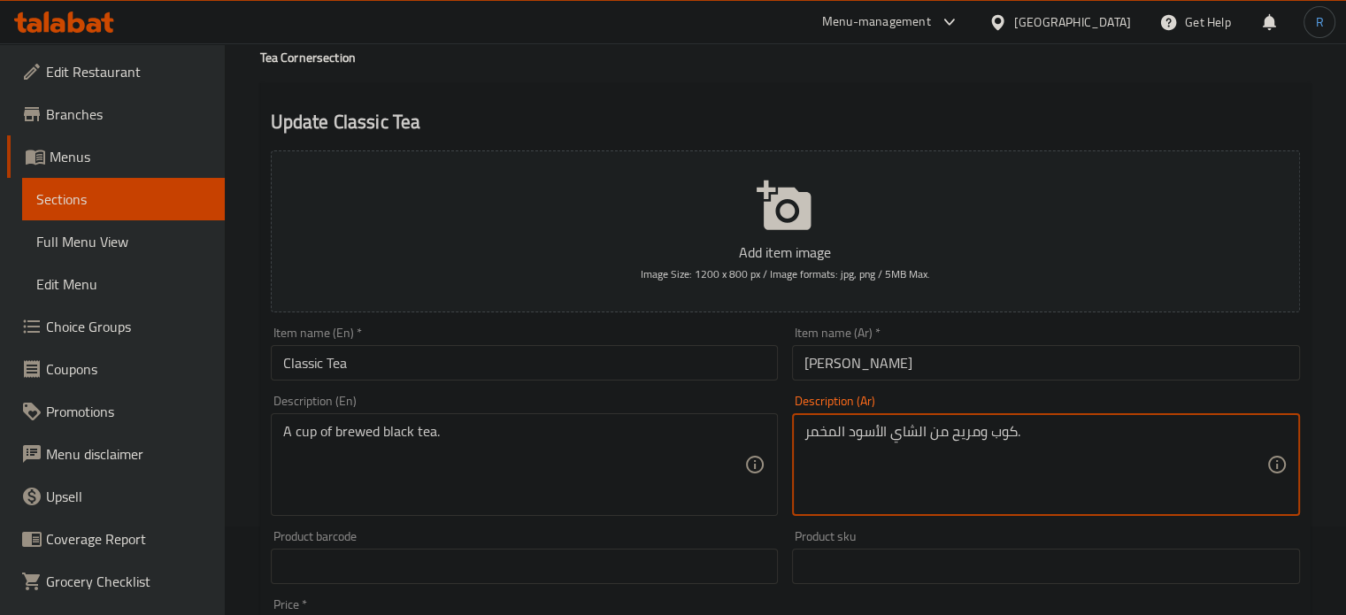
click at [972, 435] on textarea "كوب ومريح من الشاي الأسود المخمر." at bounding box center [1035, 465] width 462 height 84
type textarea "كوب من الشاي الأسود المخمر."
click at [614, 375] on input "Classic Tea" at bounding box center [525, 362] width 508 height 35
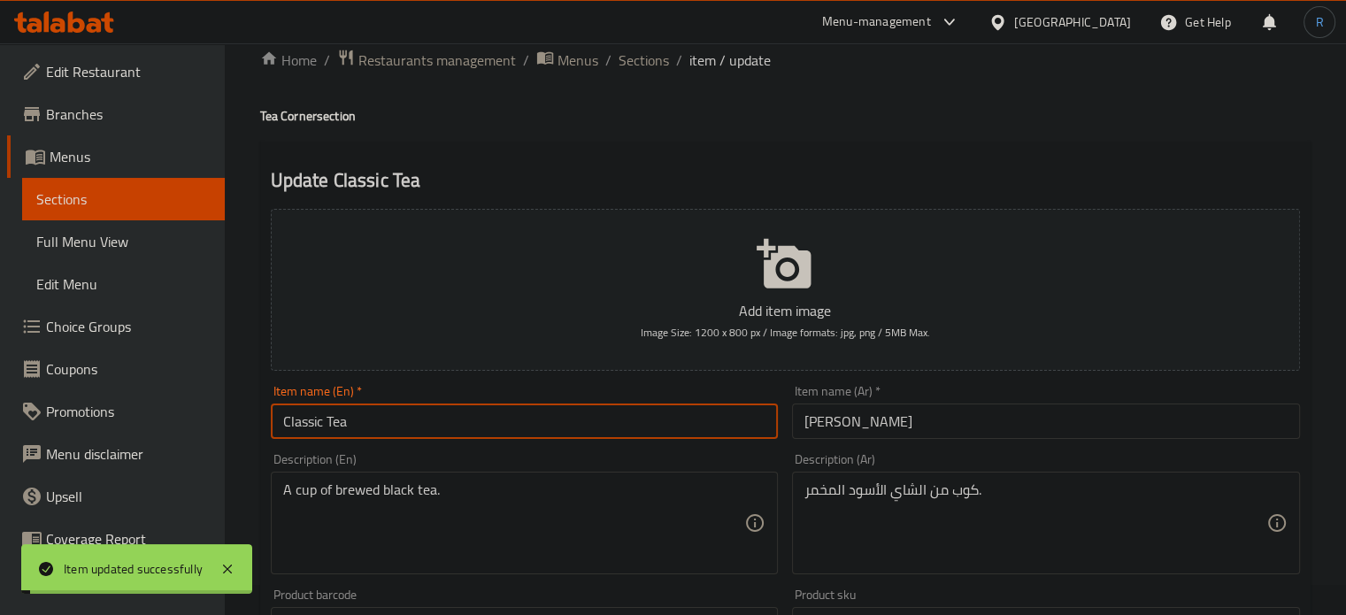
scroll to position [0, 0]
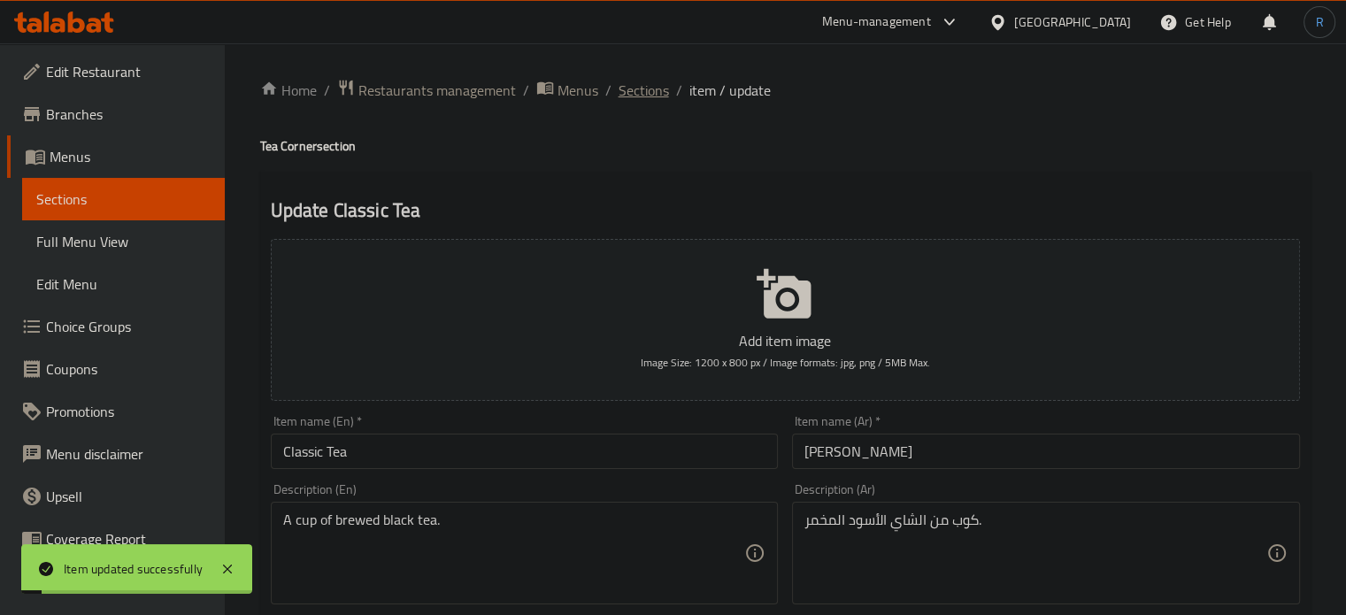
click at [649, 87] on span "Sections" at bounding box center [644, 90] width 50 height 21
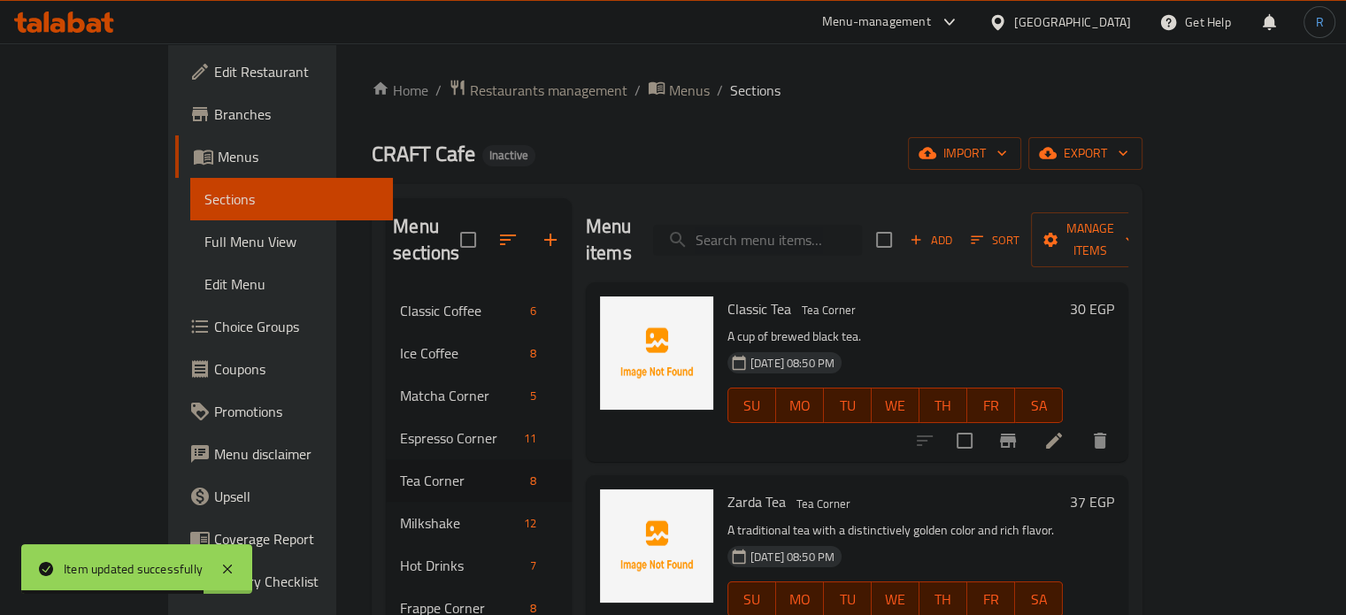
click at [801, 231] on input "search" at bounding box center [757, 240] width 209 height 31
paste input "Fresh Fruit Tea"
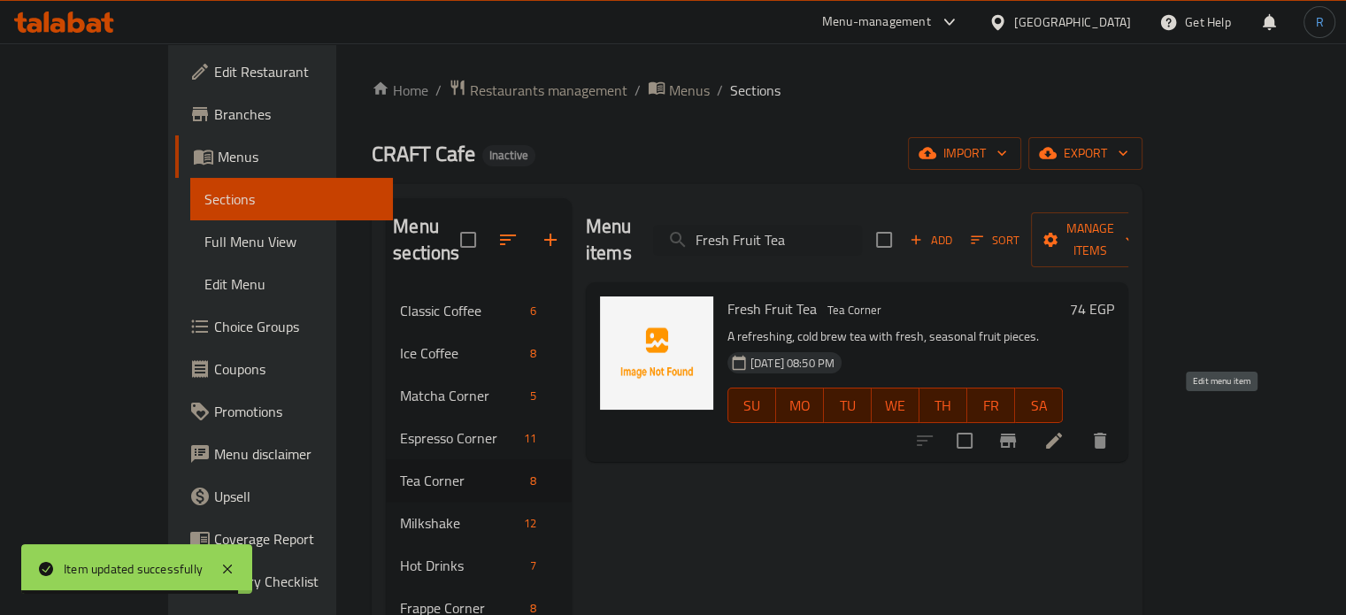
type input "Fresh Fruit Tea"
click at [1062, 433] on icon at bounding box center [1054, 441] width 16 height 16
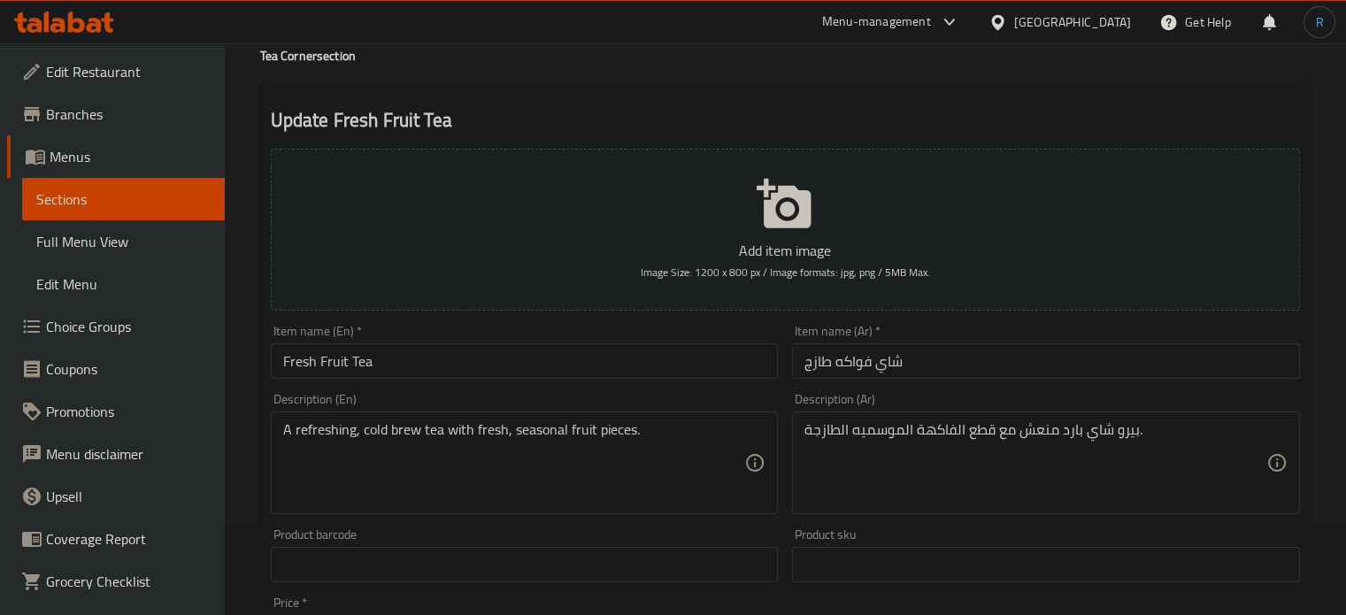
scroll to position [177, 0]
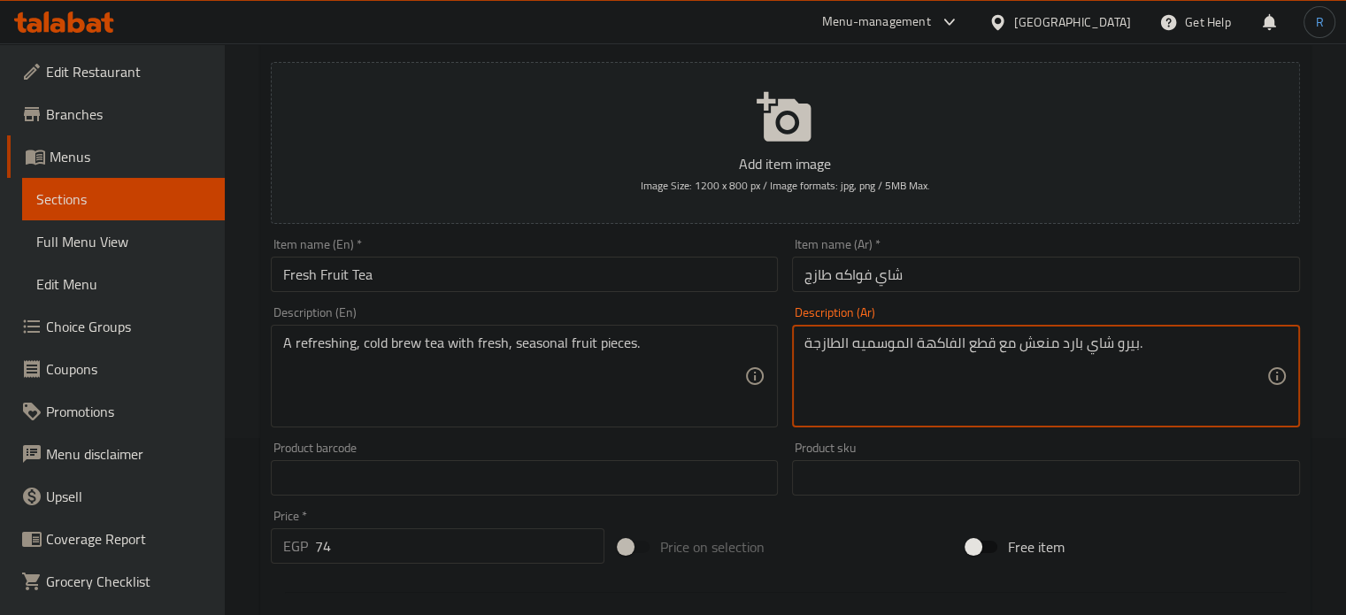
click at [1130, 342] on textarea "بيرو شاي بارد منعش مع قطع الفاكهة الموسميه الطازجة." at bounding box center [1035, 376] width 462 height 84
click at [1082, 343] on textarea "شاي بارد منعش مع قطع الفاكهة الموسميه الطازجة." at bounding box center [1035, 376] width 462 height 84
paste textarea "وب"
type textarea "شاي برو بارد منعش مع قطع الفاكهة الموسميه الطازجة."
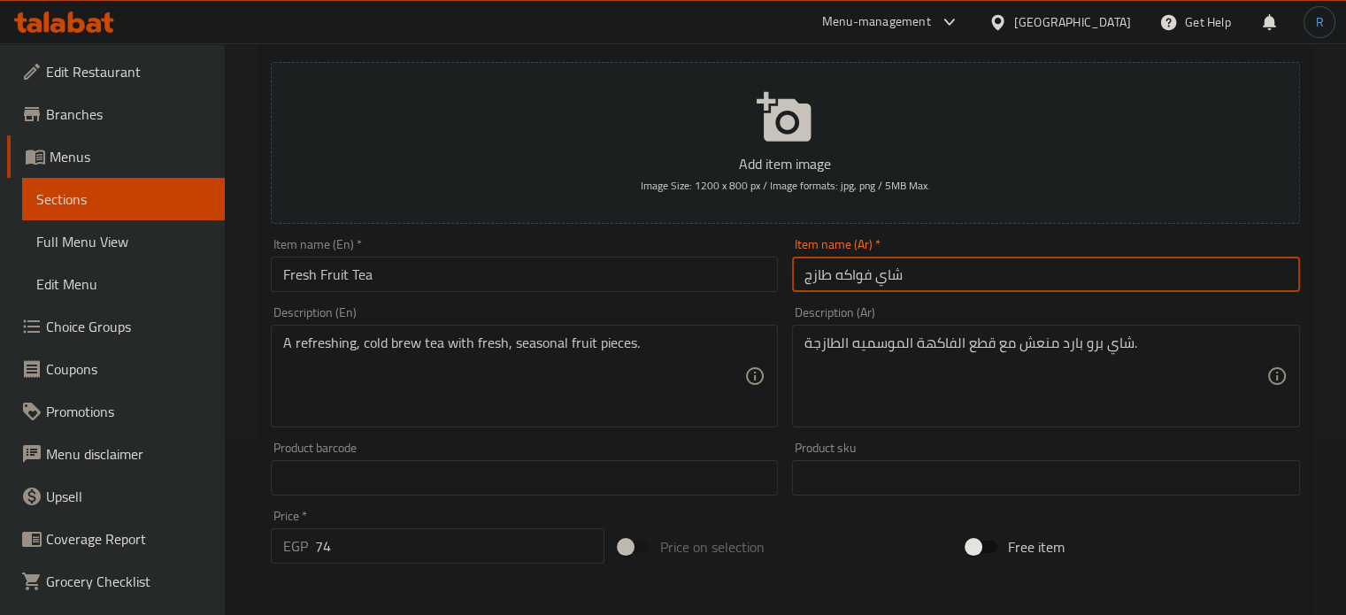
click at [991, 284] on input "شاي فواكه طازج" at bounding box center [1046, 274] width 508 height 35
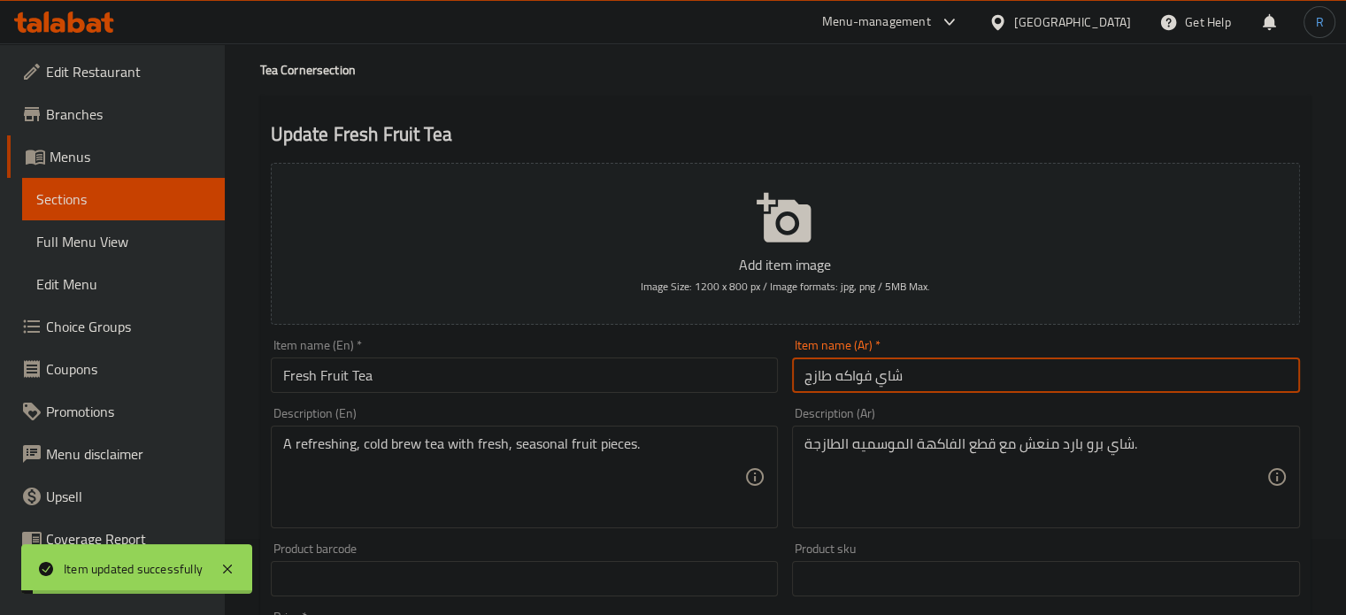
scroll to position [0, 0]
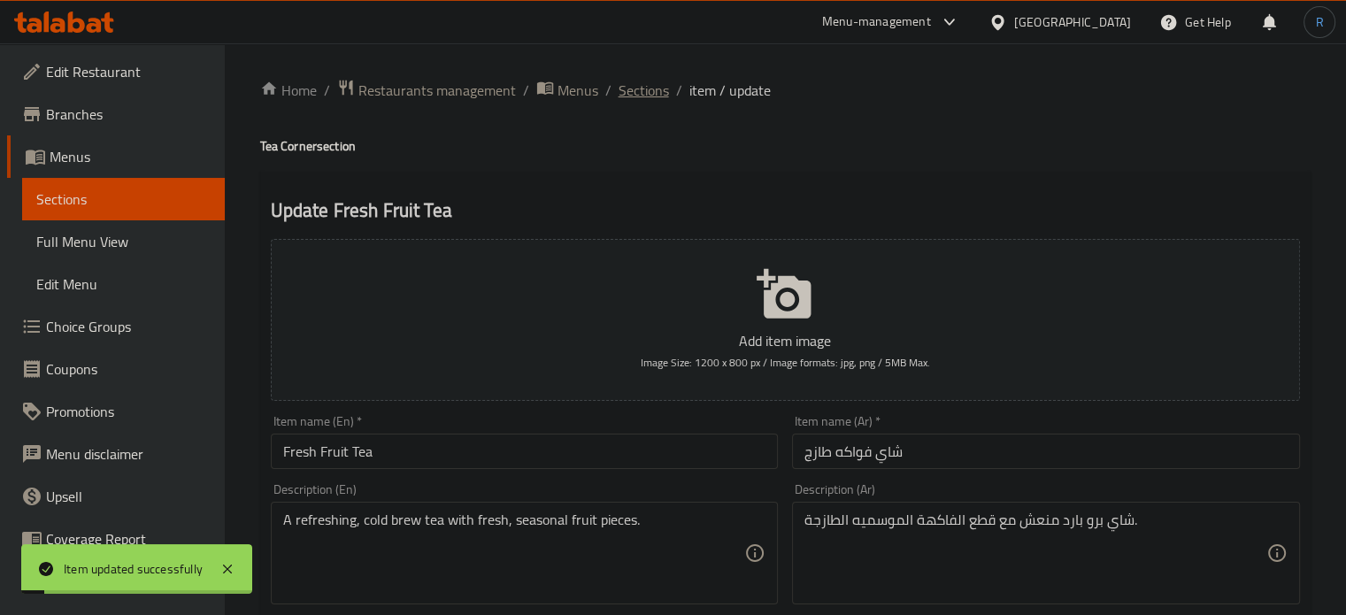
click at [630, 88] on span "Sections" at bounding box center [644, 90] width 50 height 21
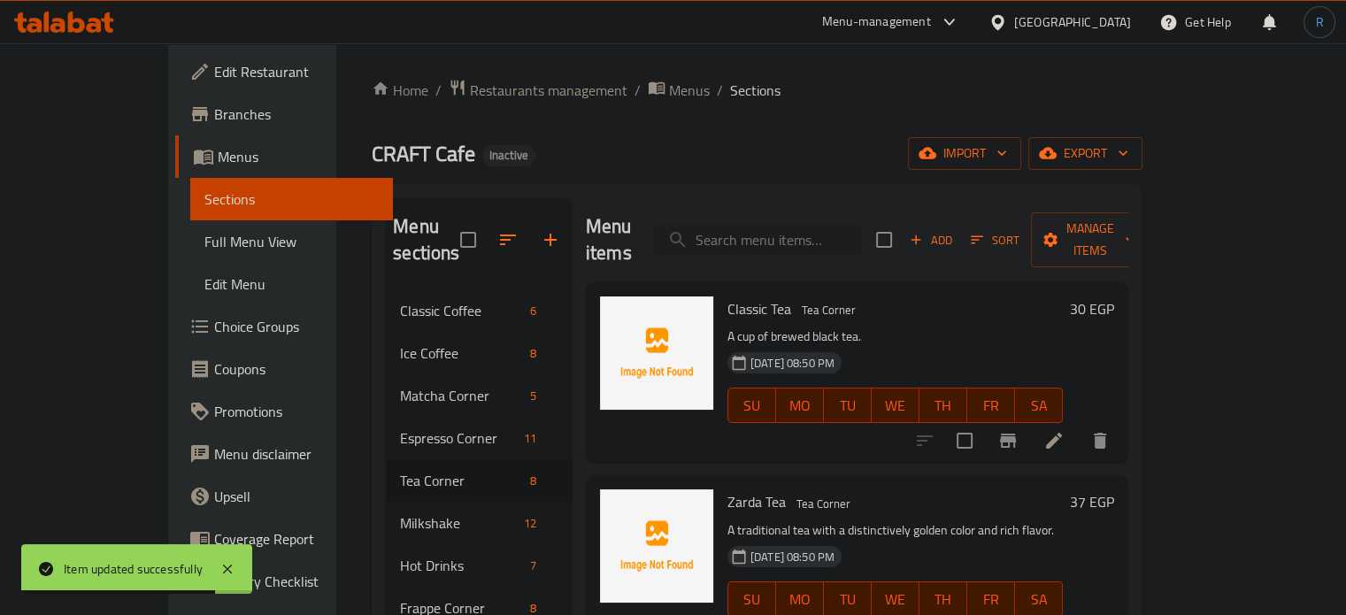
click at [786, 230] on input "search" at bounding box center [757, 240] width 209 height 31
paste input "Espresso Milkshake"
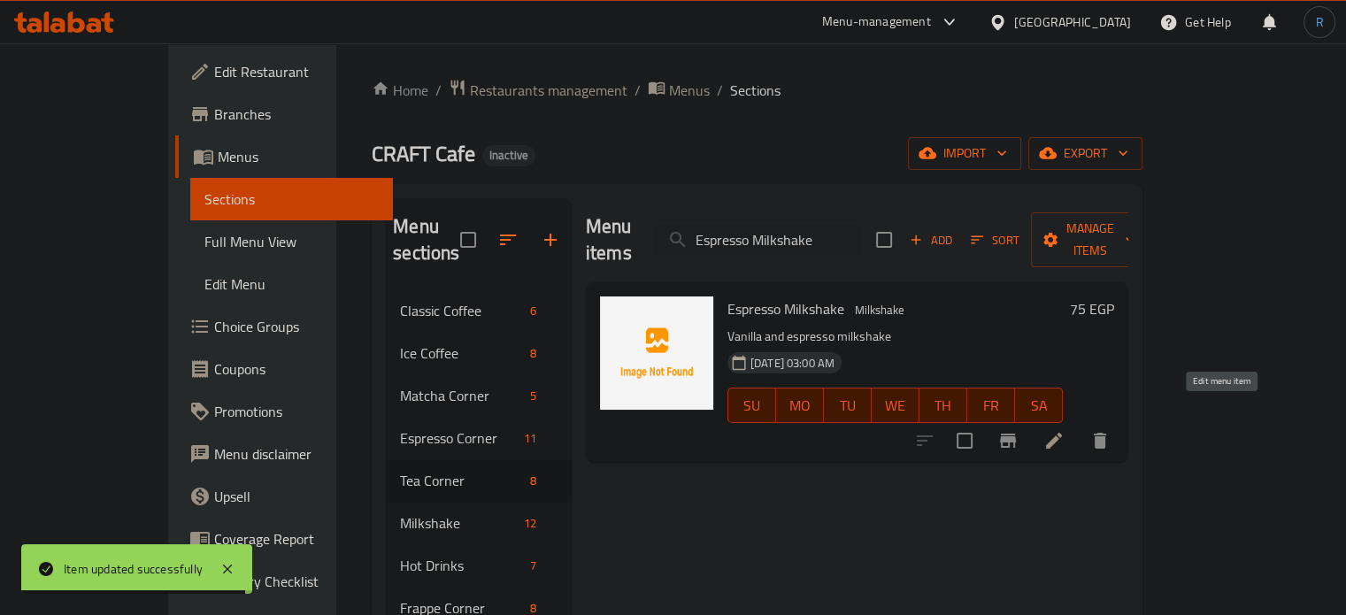
type input "Espresso Milkshake"
click at [1064, 430] on icon at bounding box center [1053, 440] width 21 height 21
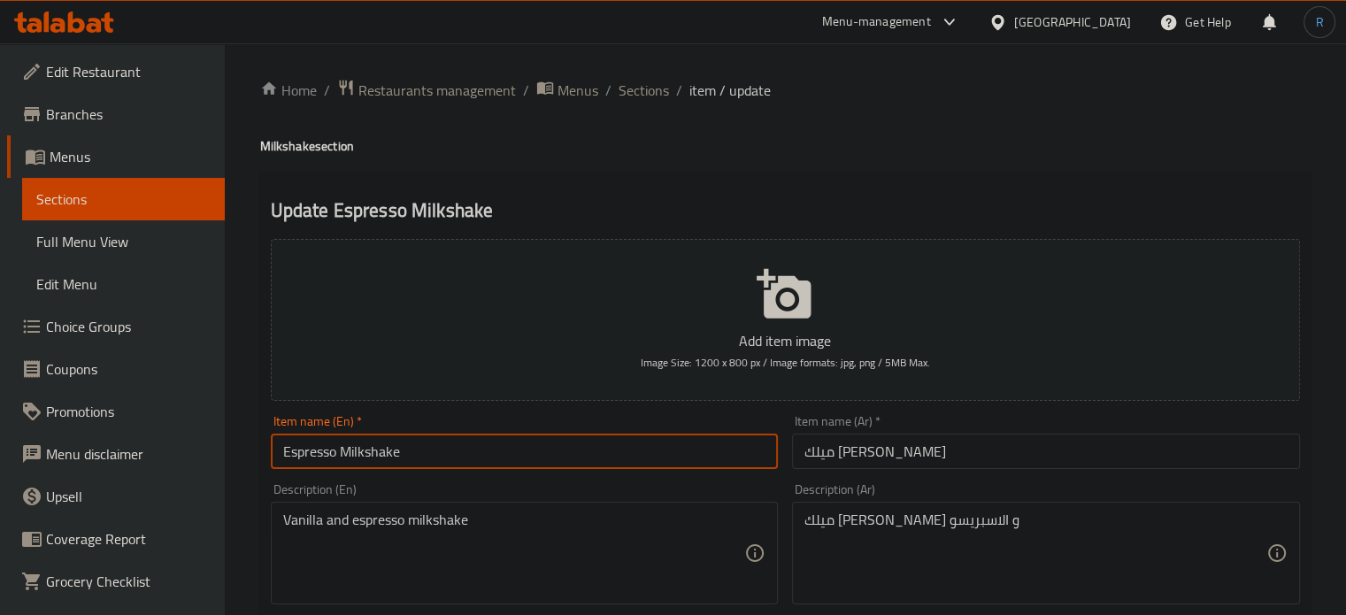
click at [421, 451] on input "Espresso Milkshake" at bounding box center [525, 451] width 508 height 35
paste input "Vanilla"
type input "Espresso Vanilla Milkshake"
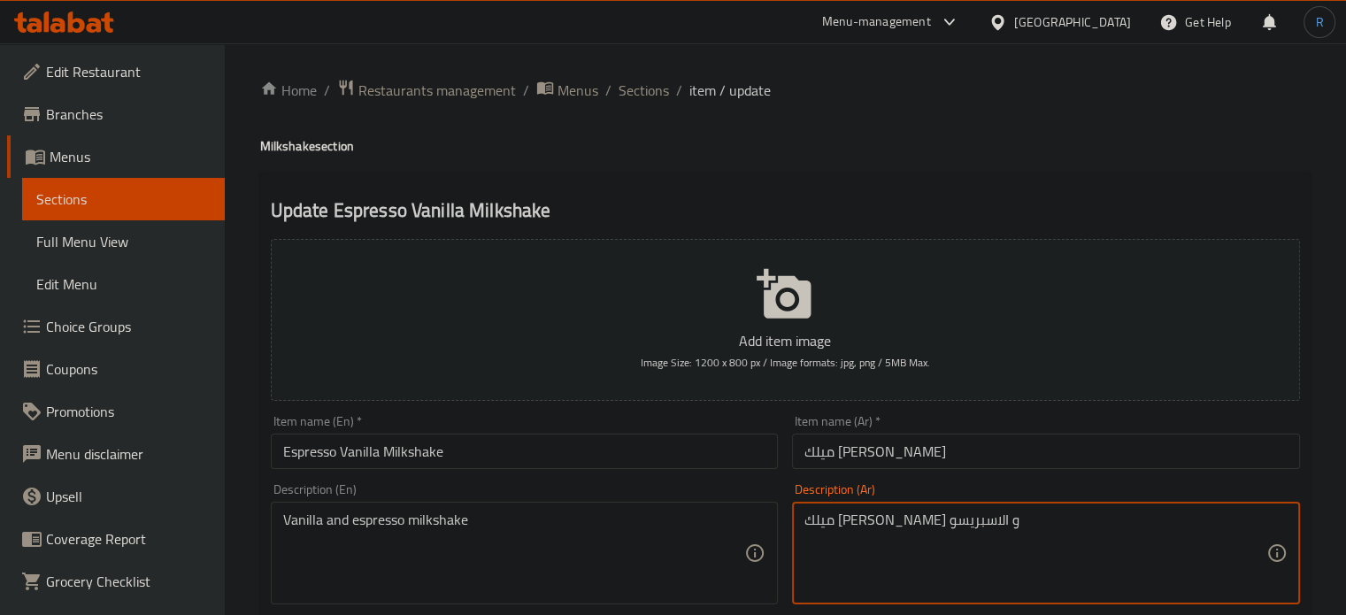
drag, startPoint x: 912, startPoint y: 526, endPoint x: 878, endPoint y: 526, distance: 34.5
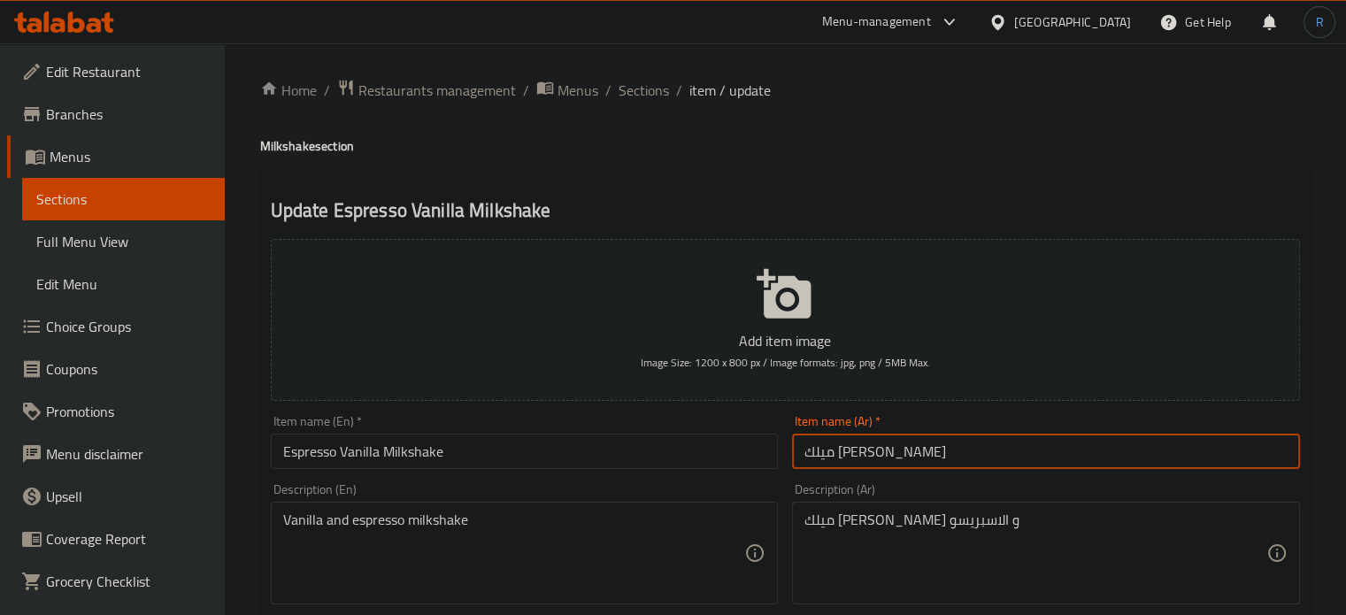
click at [946, 440] on input "ميلك شيك اسبريسو" at bounding box center [1046, 451] width 508 height 35
paste input "فانيليا"
type input "ميلك شيك اسبريسو فانيليا"
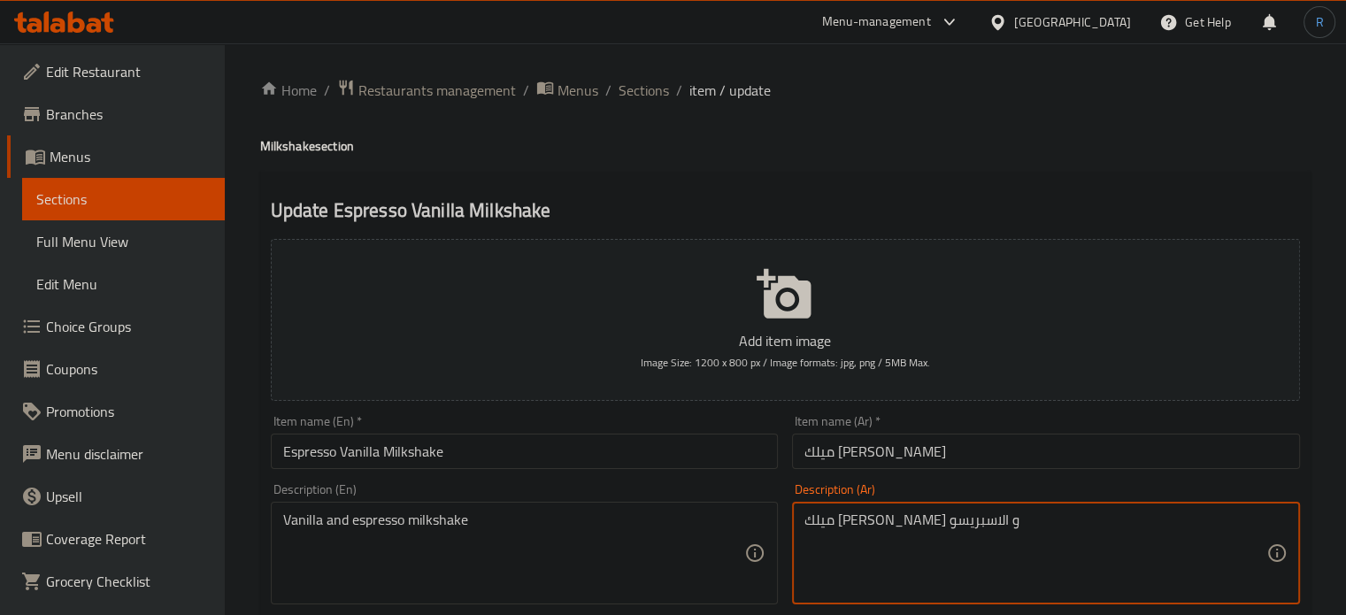
click at [920, 530] on textarea "ميلك شيك الفانيليا و الاسبريسو" at bounding box center [1035, 553] width 462 height 84
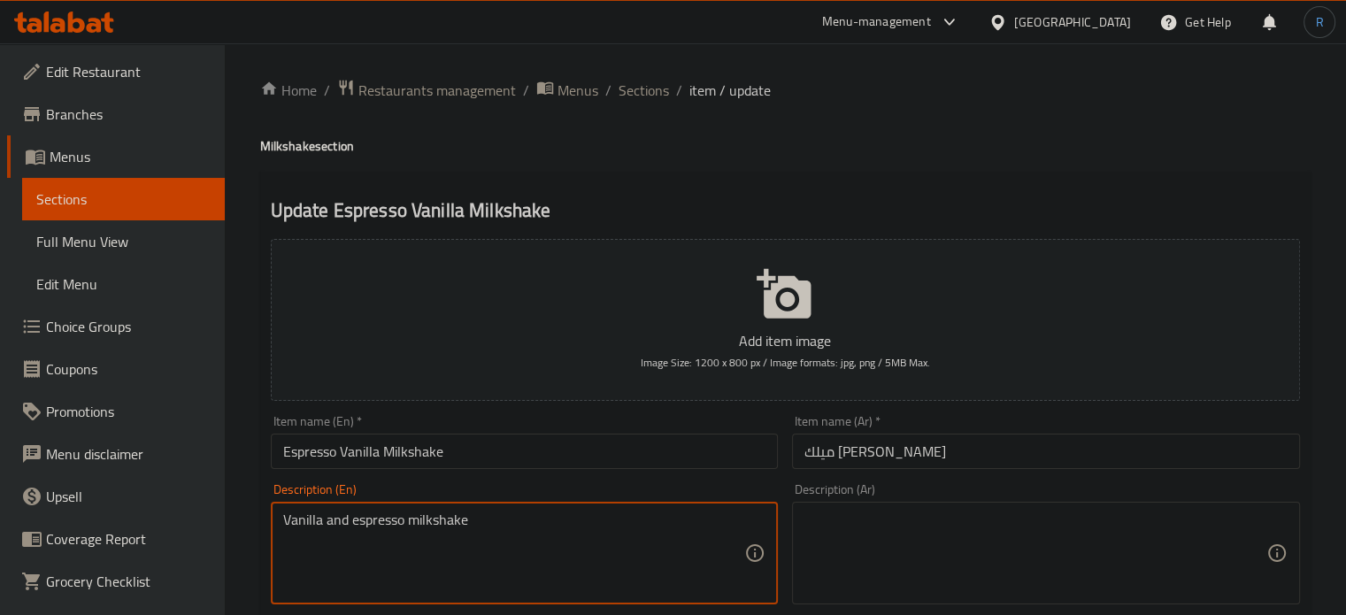
click at [556, 515] on textarea "Vanilla and espresso milkshake" at bounding box center [514, 553] width 462 height 84
click at [556, 465] on input "Espresso Vanilla Milkshake" at bounding box center [525, 451] width 508 height 35
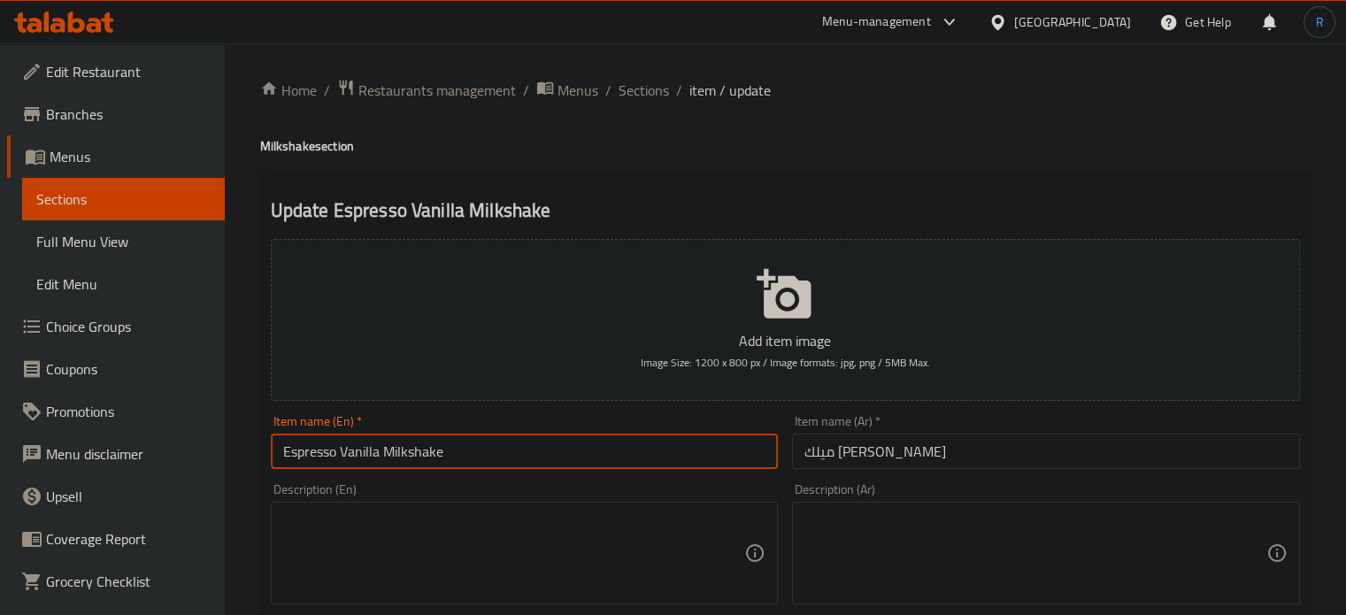
click at [556, 465] on input "Espresso Vanilla Milkshake" at bounding box center [525, 451] width 508 height 35
click at [509, 460] on input "Espresso Vanilla Milkshake" at bounding box center [525, 451] width 508 height 35
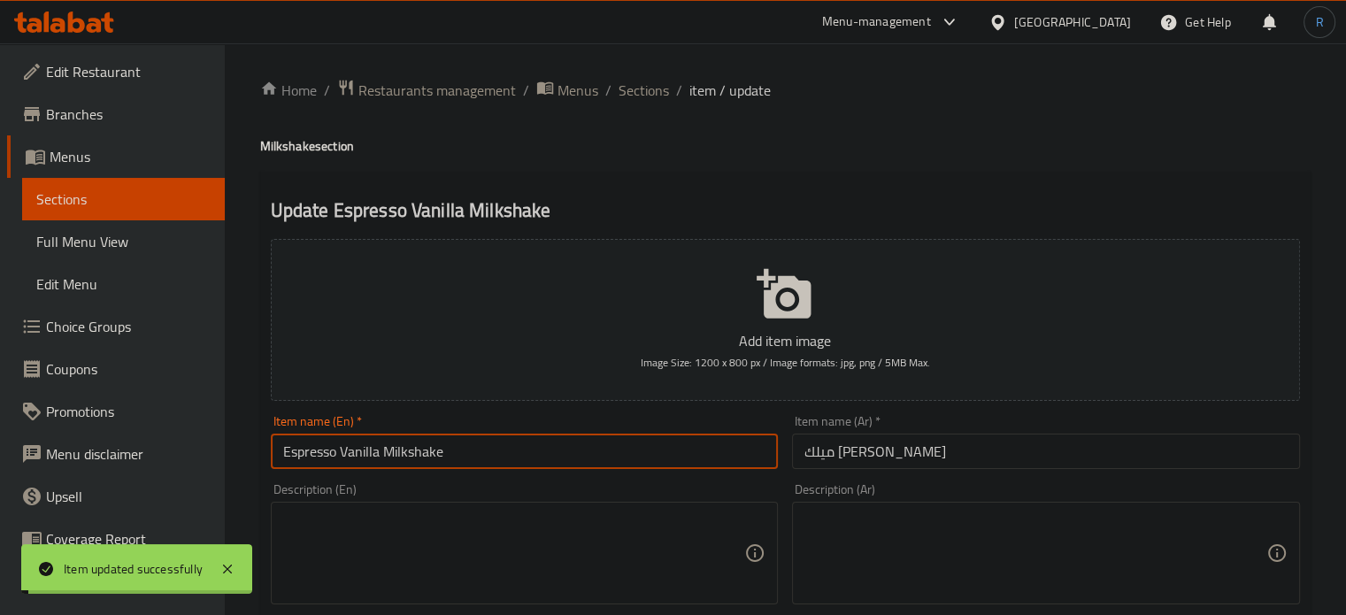
drag, startPoint x: 649, startPoint y: 88, endPoint x: 556, endPoint y: 1, distance: 127.7
click at [649, 88] on span "Sections" at bounding box center [644, 90] width 50 height 21
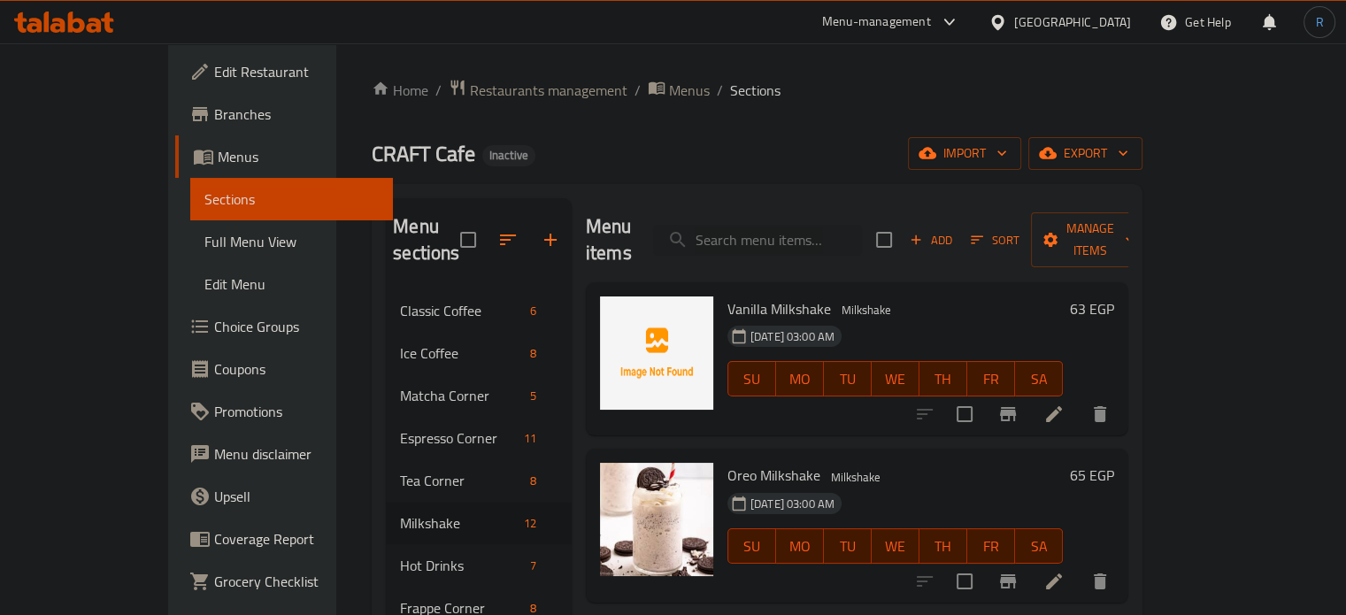
drag, startPoint x: 807, startPoint y: 396, endPoint x: 795, endPoint y: 385, distance: 16.3
click at [807, 396] on div "Vanilla Milkshake Milkshake 30-09-2025 03:00 AM SU MO TU WE TH FR SA" at bounding box center [895, 359] width 350 height 140
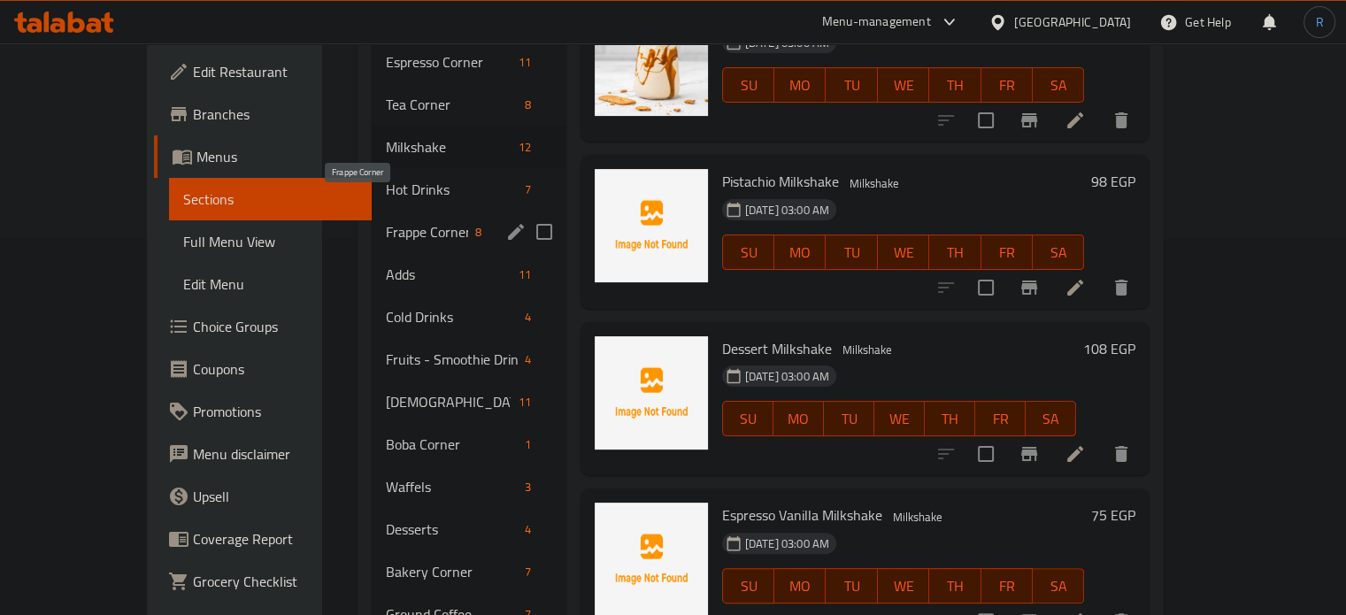
scroll to position [337, 0]
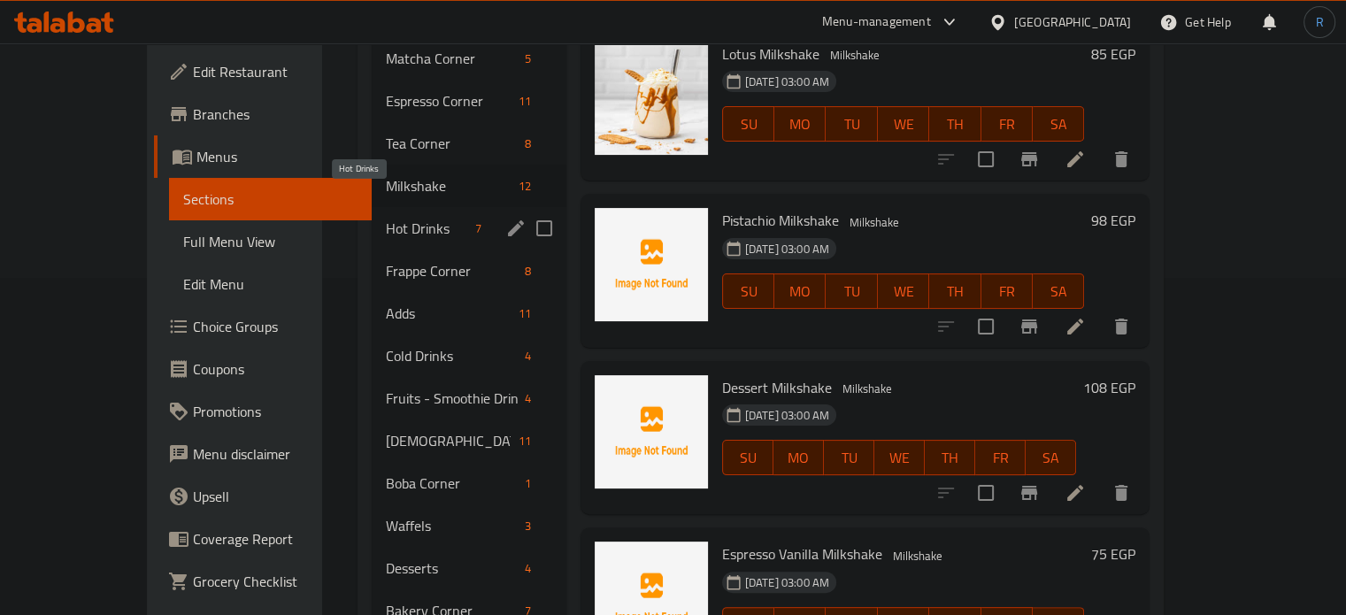
click at [386, 218] on span "Hot Drinks" at bounding box center [427, 228] width 82 height 21
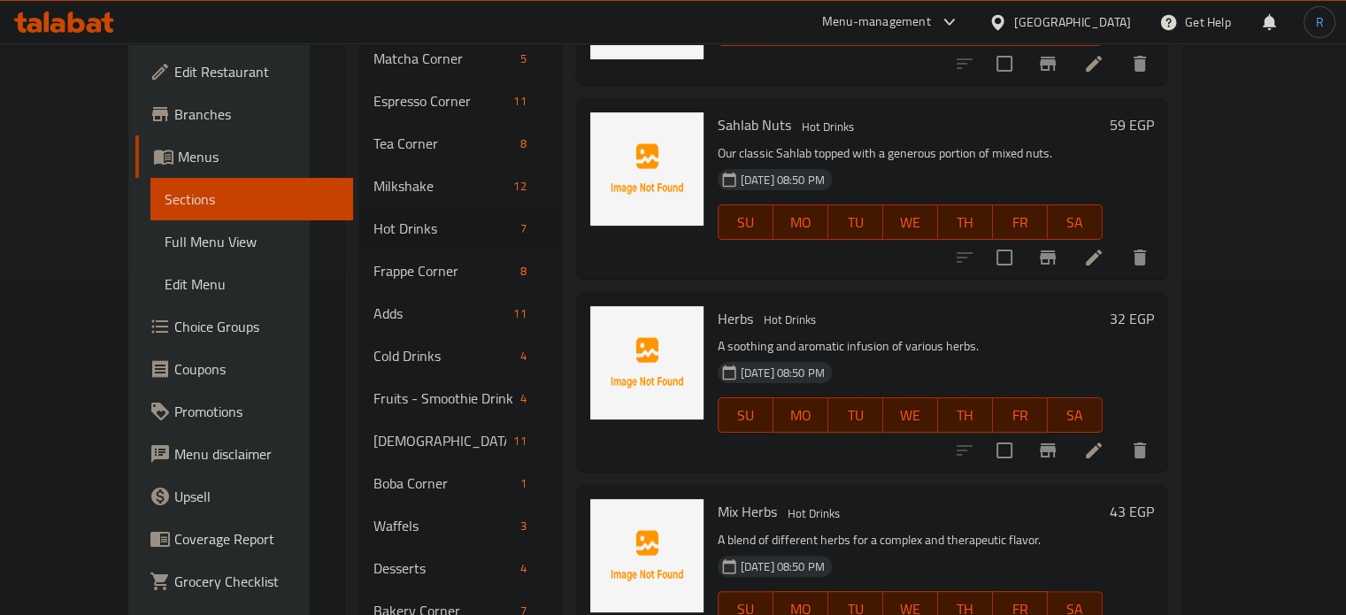
scroll to position [223, 0]
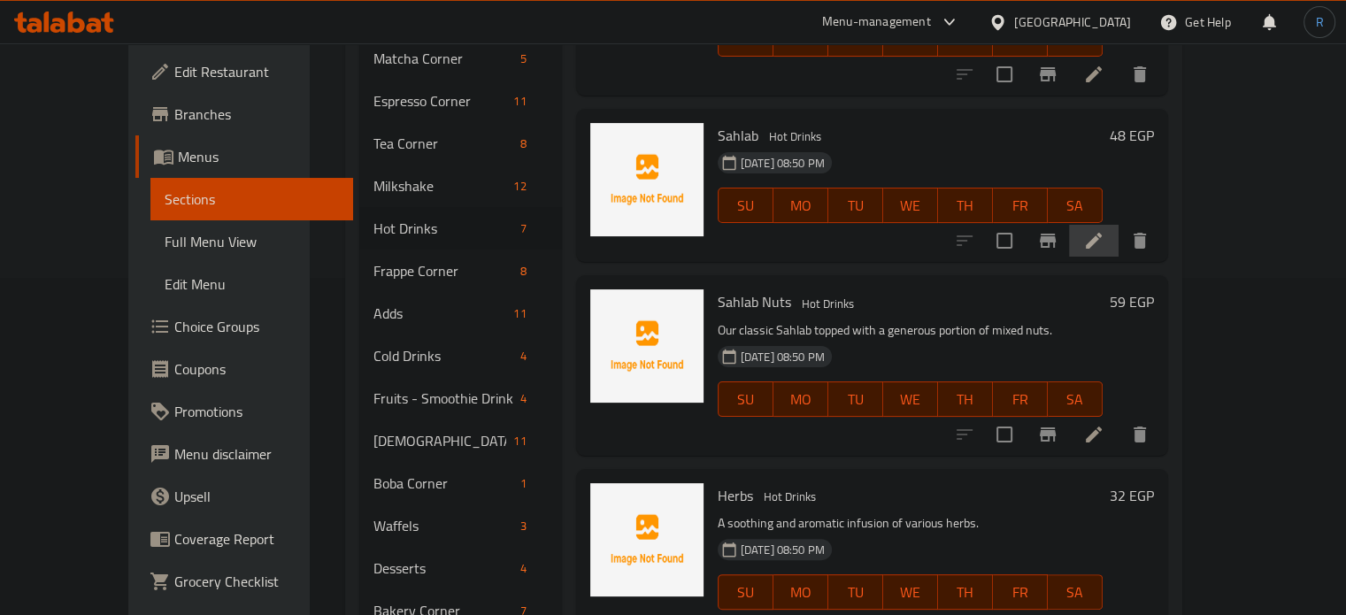
click at [1104, 230] on icon at bounding box center [1093, 240] width 21 height 21
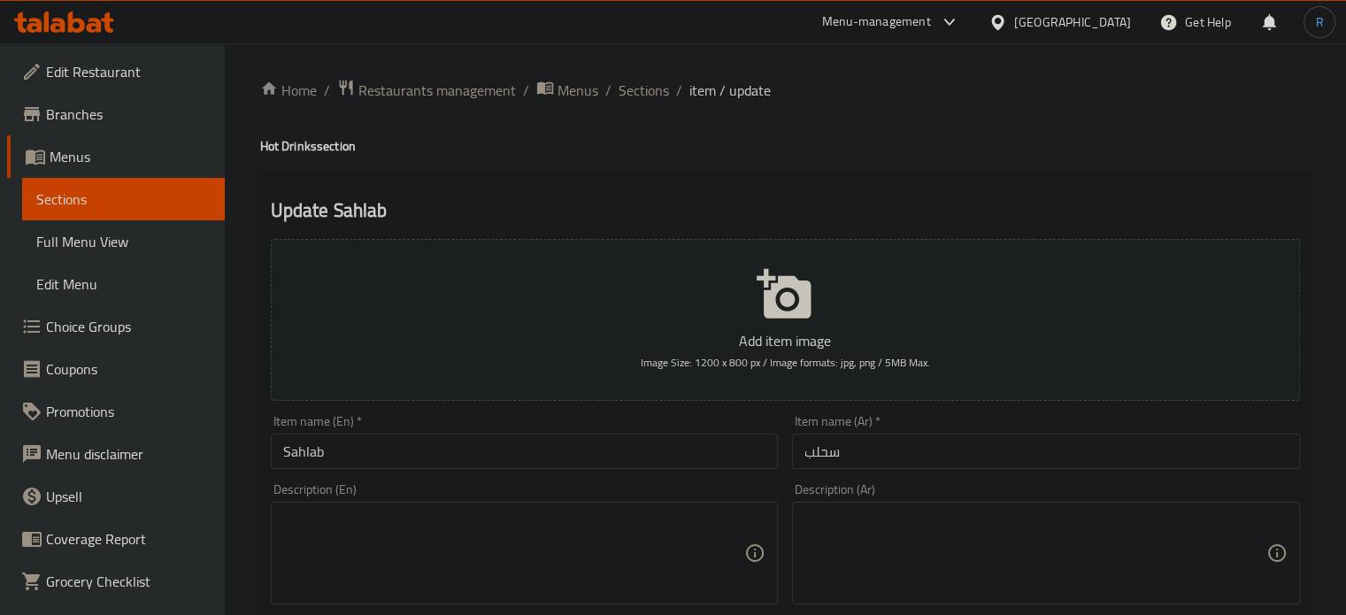
scroll to position [88, 0]
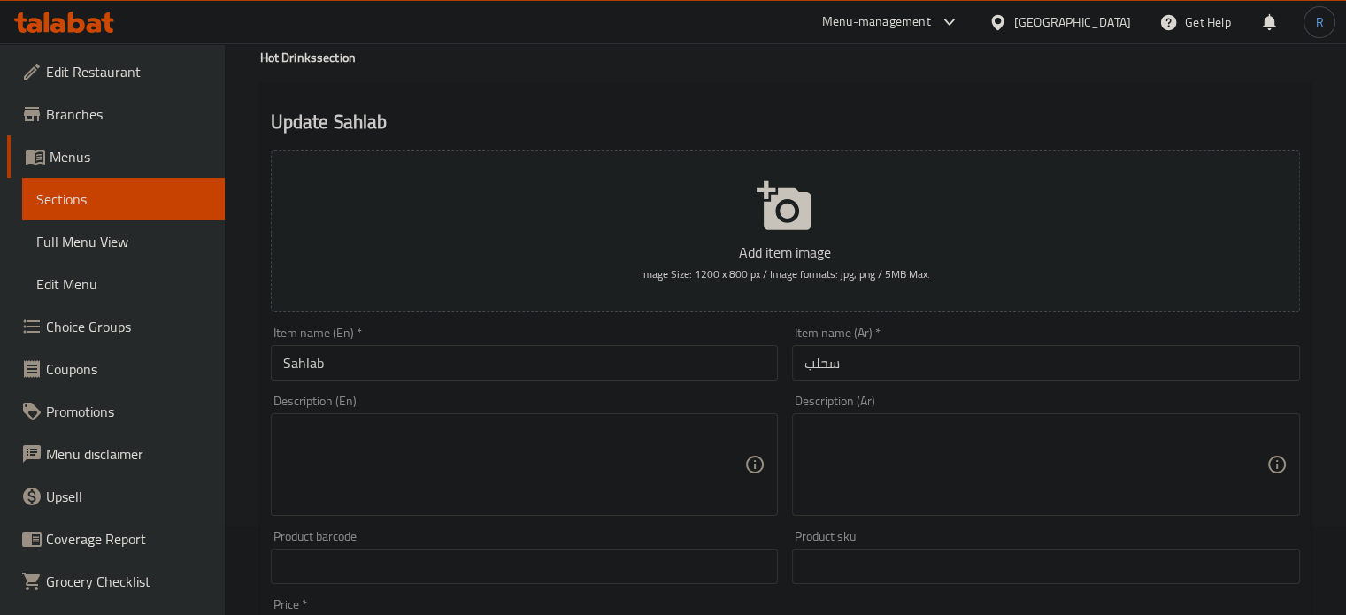
click at [443, 449] on textarea at bounding box center [514, 465] width 462 height 84
paste textarea "Milk, water, cornstarch, sugar, rose water, ground cinnamon"
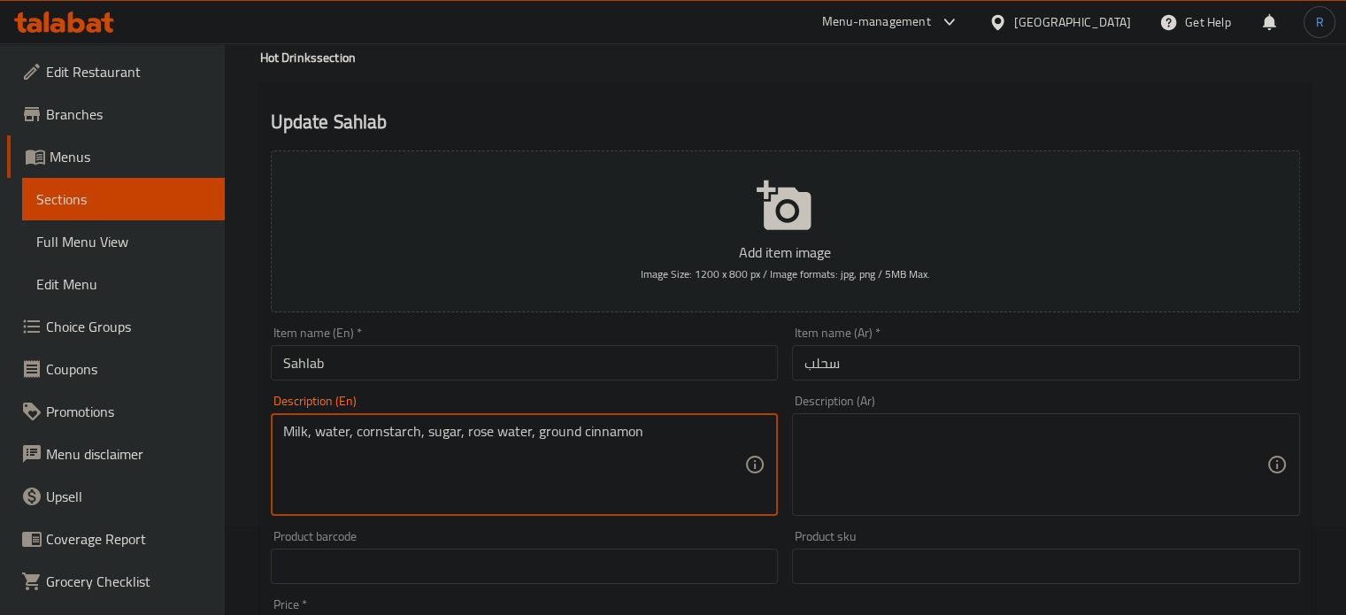
type textarea "Milk, water, cornstarch, sugar, rose water, ground cinnamon"
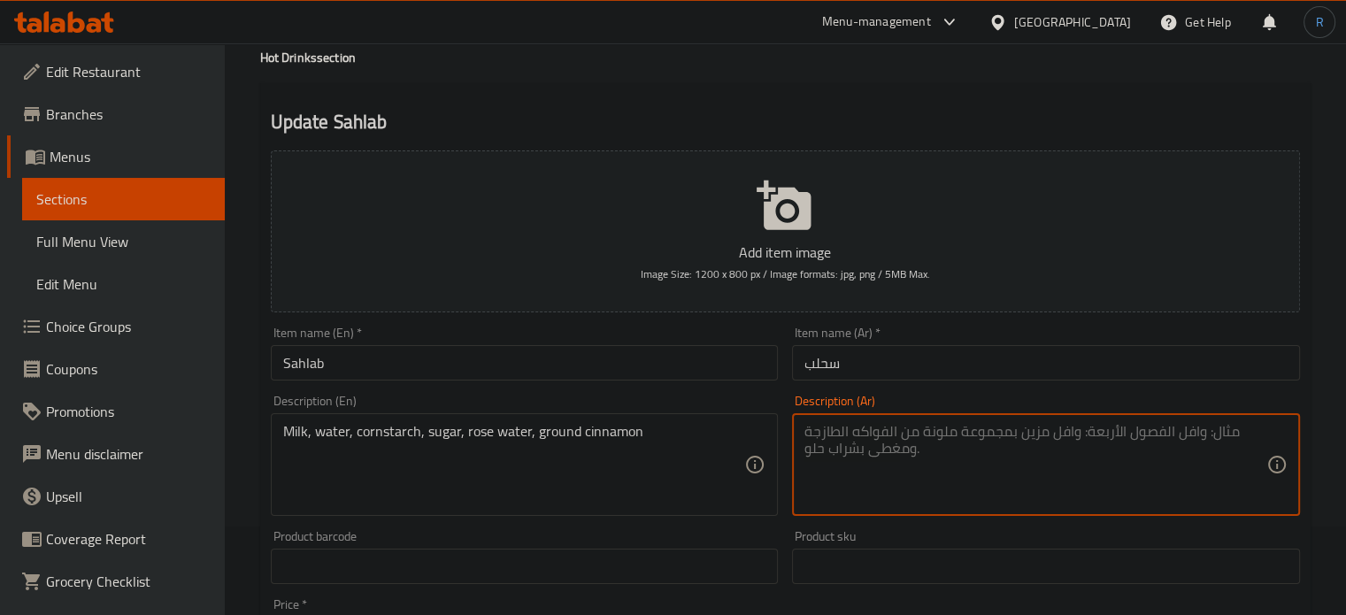
click at [957, 452] on textarea at bounding box center [1035, 465] width 462 height 84
paste textarea "حليب, ماء, نشا الذرة, سكر, ماء الورد, قرفة مطحونة"
type textarea "حليب, ماء, نشا الذرة, سكر, ماء الورد, قرفة مطحونة"
click at [705, 379] on input "Sahlab" at bounding box center [525, 362] width 508 height 35
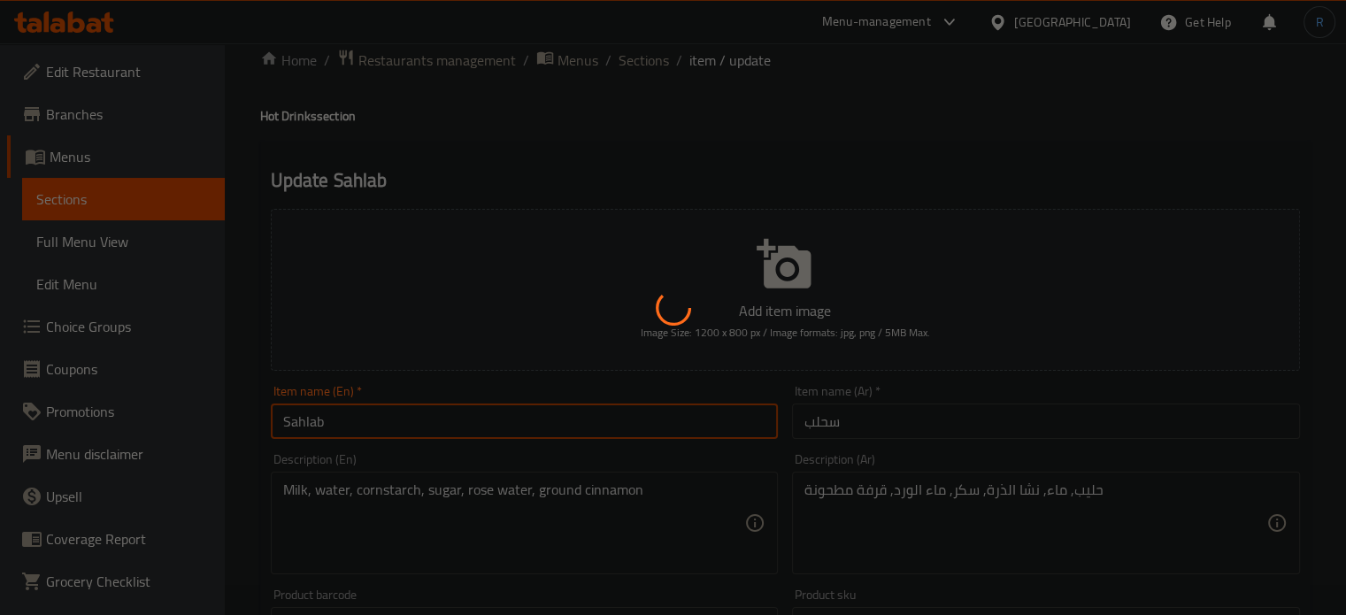
scroll to position [0, 0]
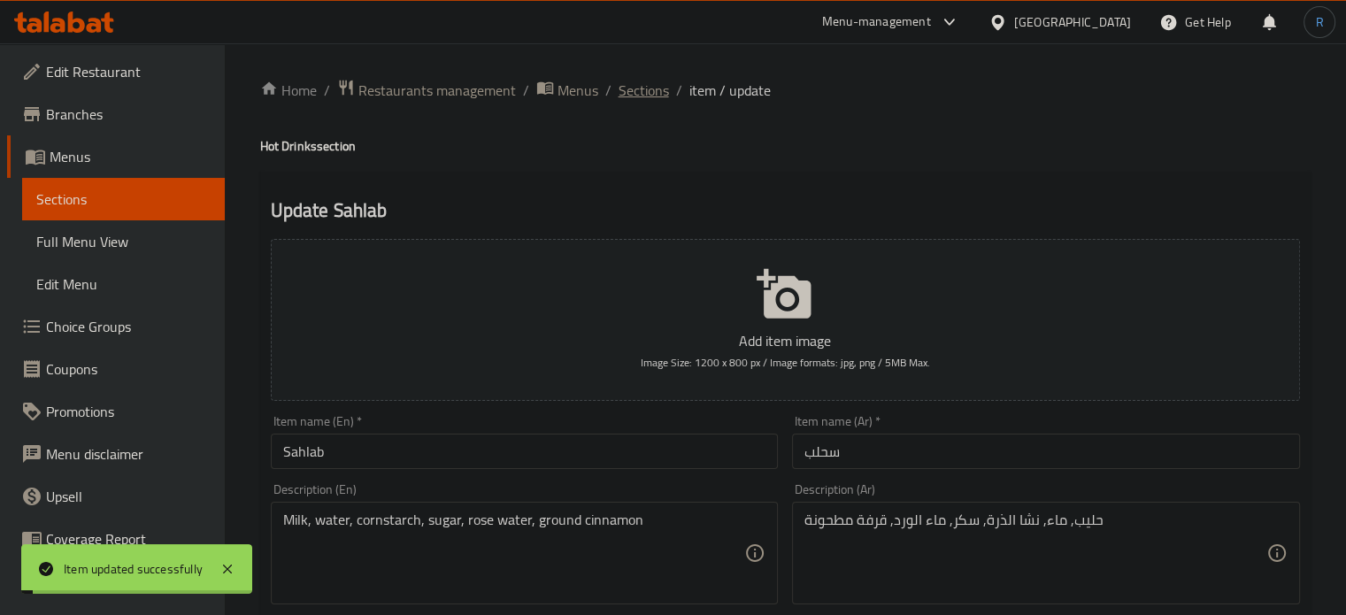
click at [637, 97] on span "Sections" at bounding box center [644, 90] width 50 height 21
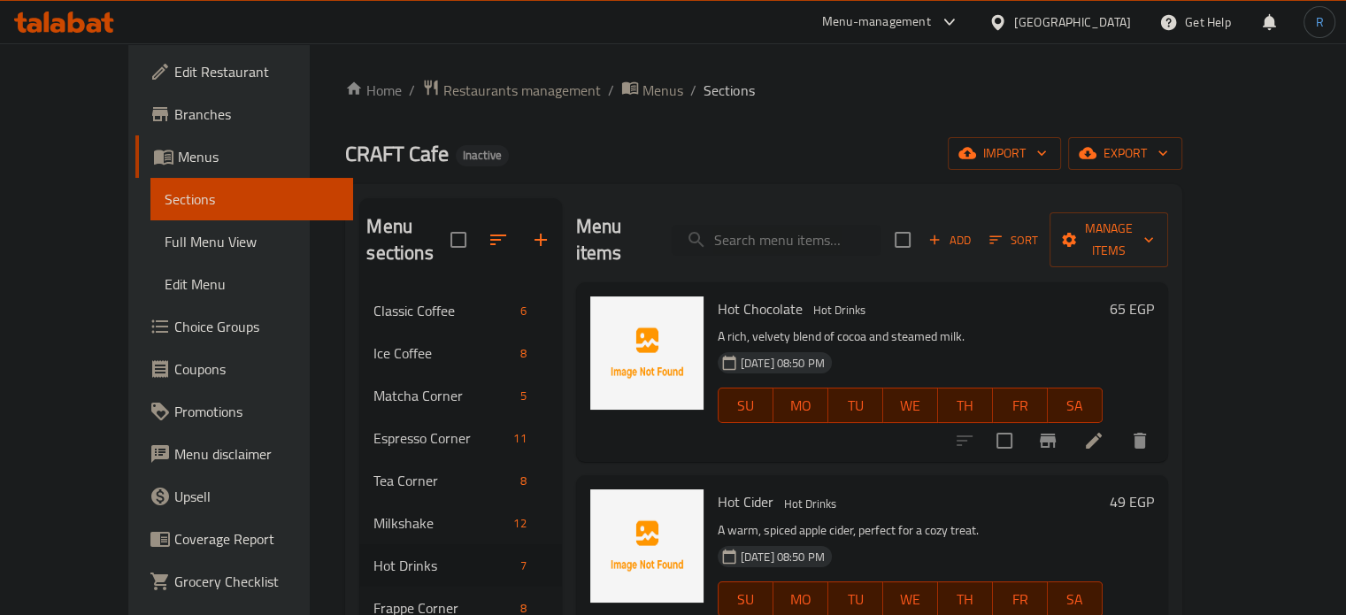
click at [1043, 326] on p "A rich, velvety blend of cocoa and steamed milk." at bounding box center [910, 337] width 385 height 22
click at [792, 235] on input "search" at bounding box center [776, 240] width 209 height 31
paste input "Sahlab Nuts"
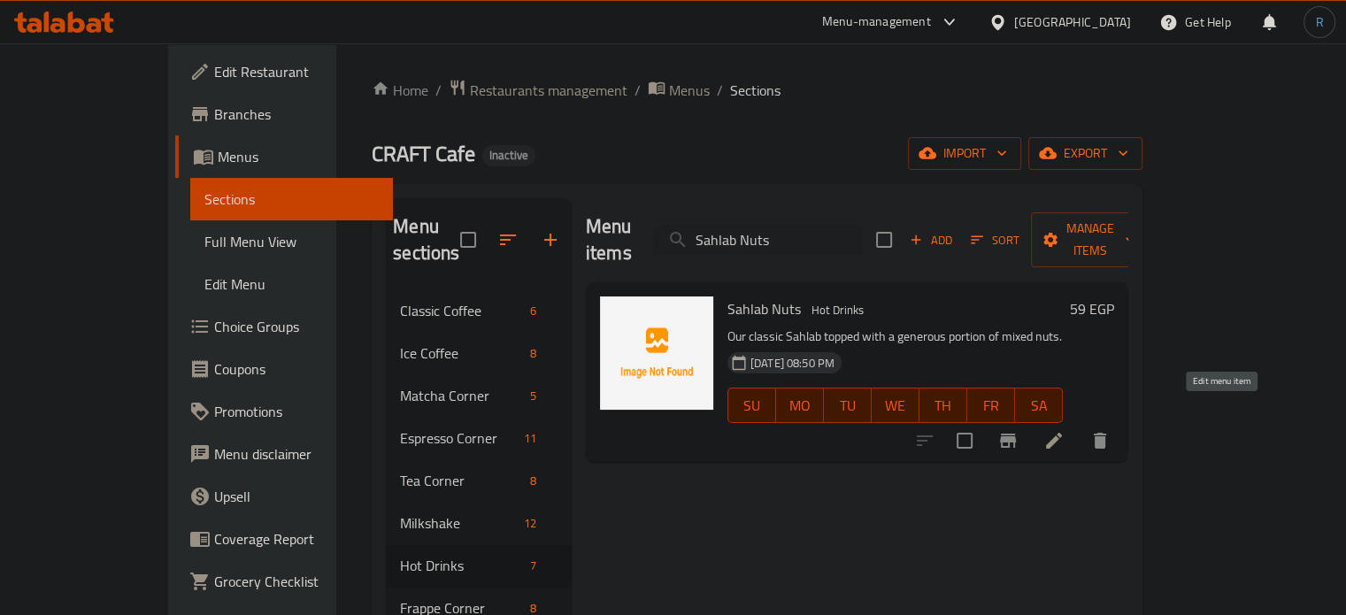
type input "Sahlab Nuts"
click at [1062, 433] on icon at bounding box center [1054, 441] width 16 height 16
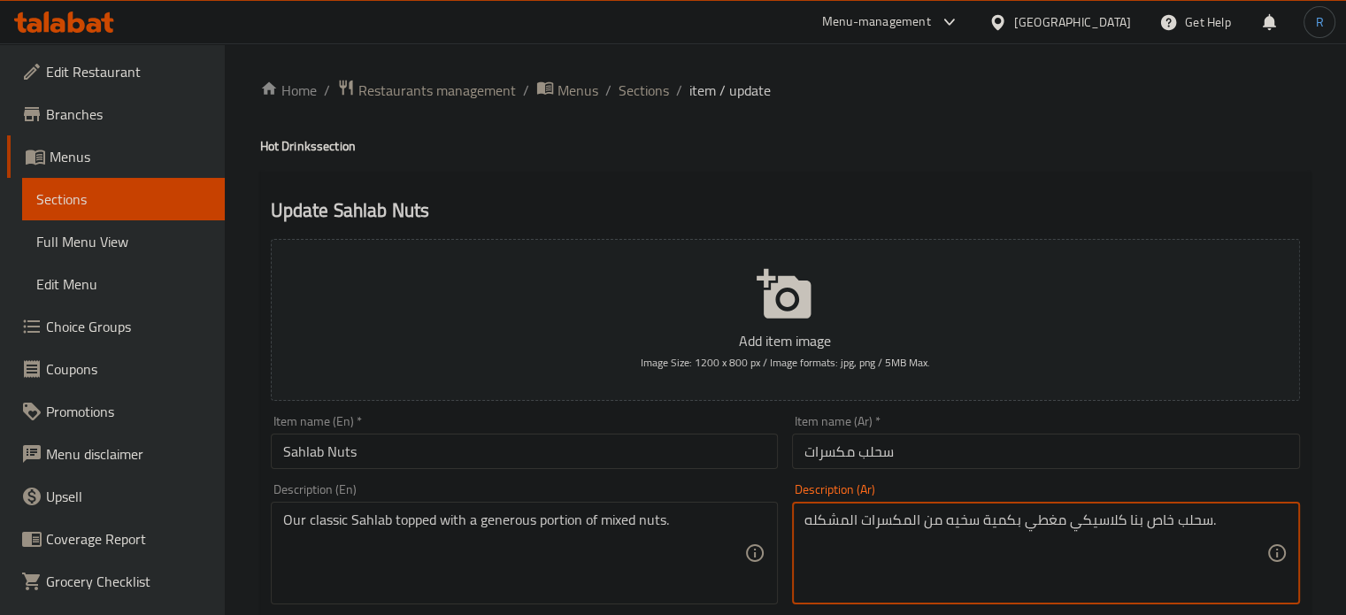
click at [1070, 530] on textarea "سحلب خاص بنا كلاسيكي مغطي بكمية سخيه من المكسرات المشكله." at bounding box center [1035, 553] width 462 height 84
type textarea "سحلب خاص بنا كلاسيك مغطي بكمية سخيه من المكسرات المشكله."
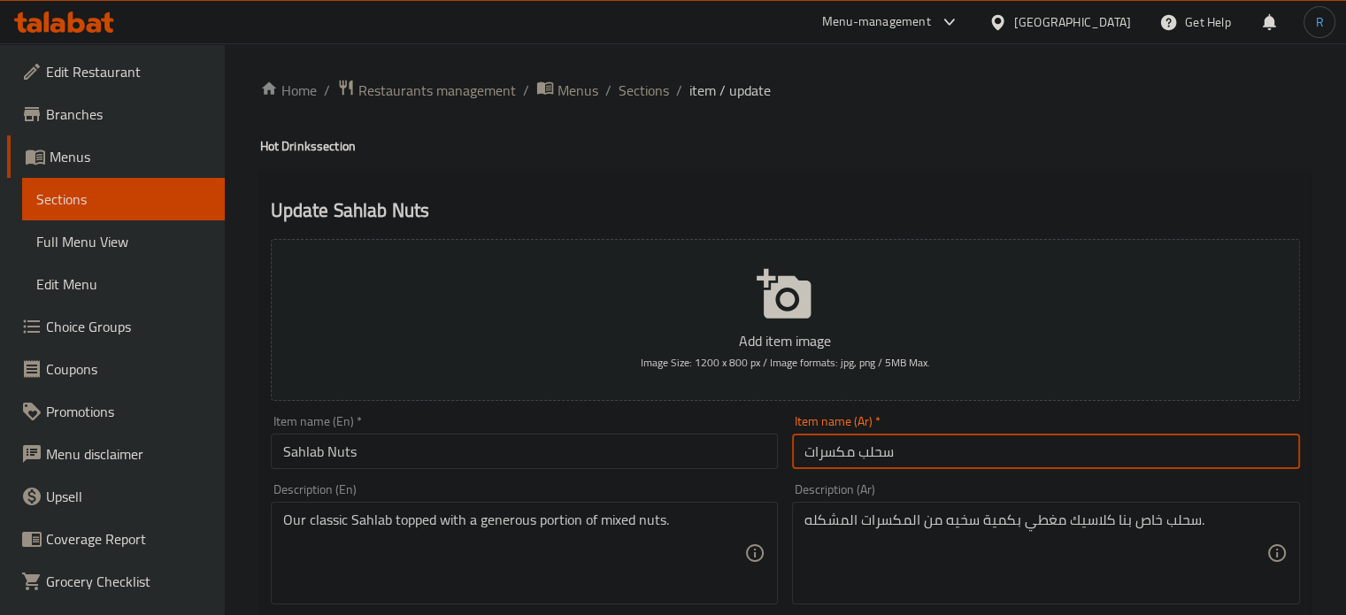
click at [1055, 456] on input "سحلب مكسرات" at bounding box center [1046, 451] width 508 height 35
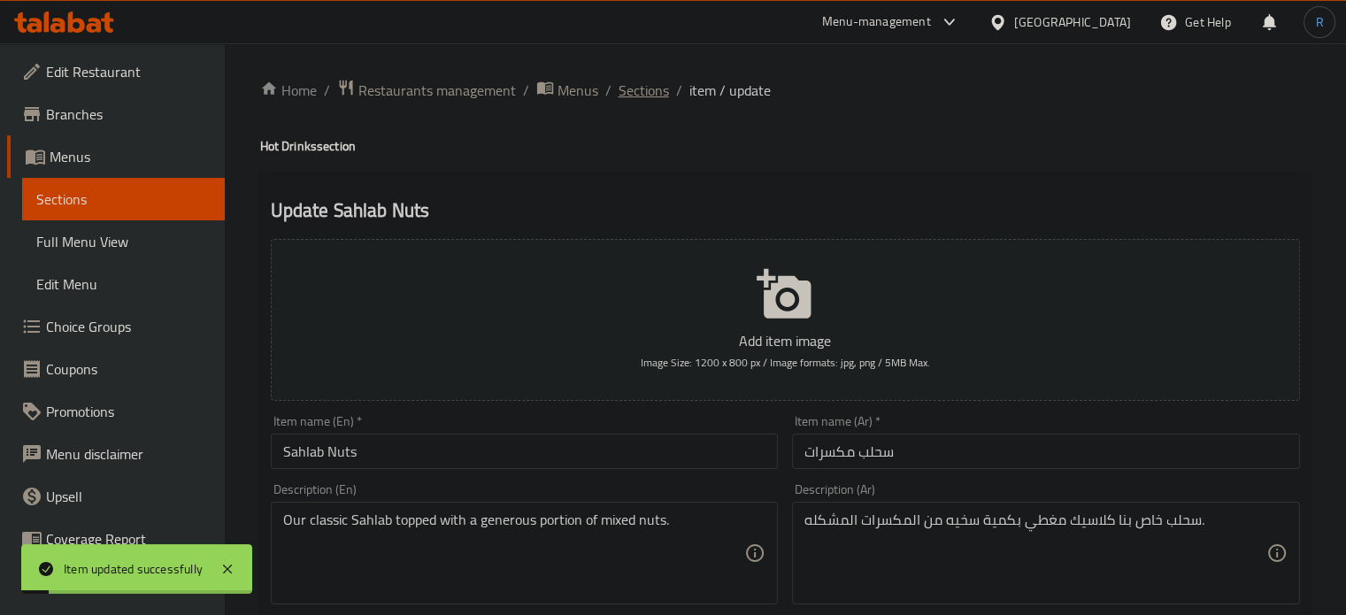
click at [646, 95] on span "Sections" at bounding box center [644, 90] width 50 height 21
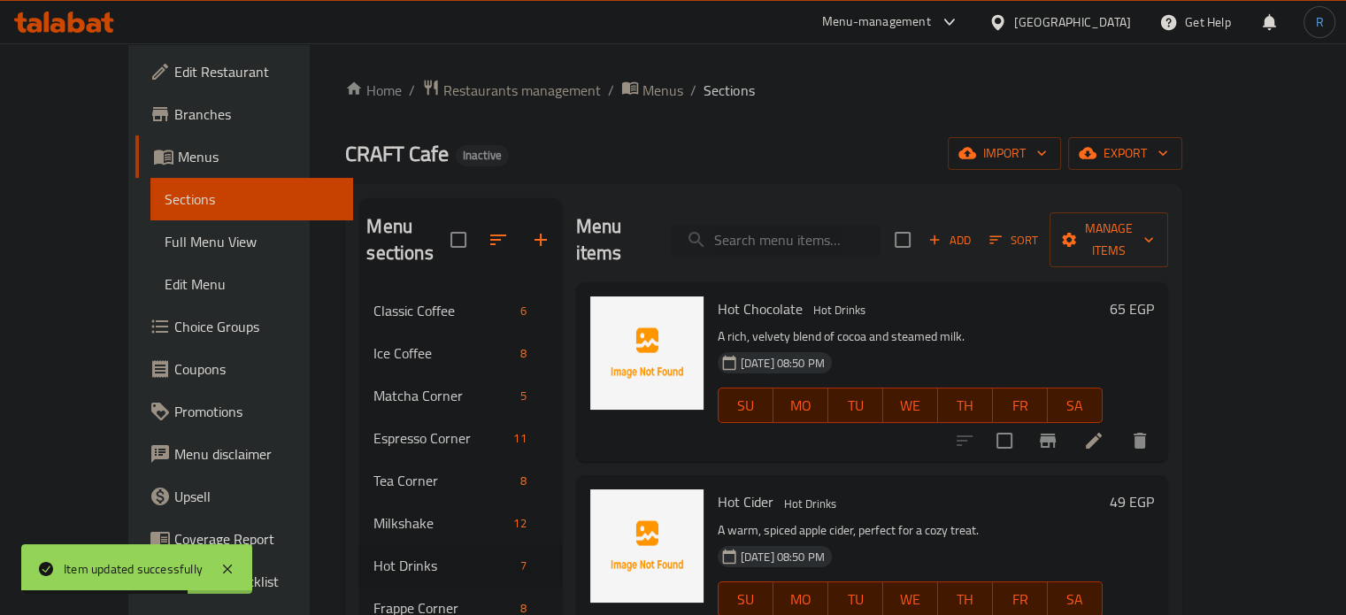
click at [814, 225] on input "search" at bounding box center [776, 240] width 209 height 31
paste input "Mix Herbs"
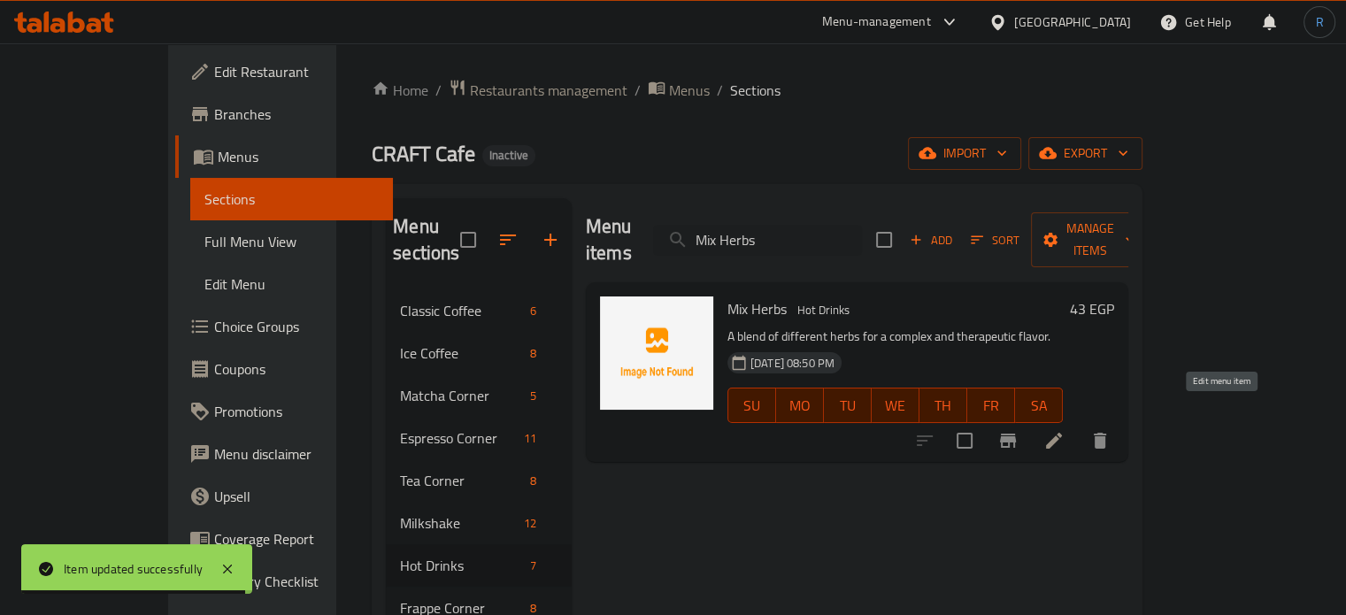
type input "Mix Herbs"
click at [1062, 433] on icon at bounding box center [1054, 441] width 16 height 16
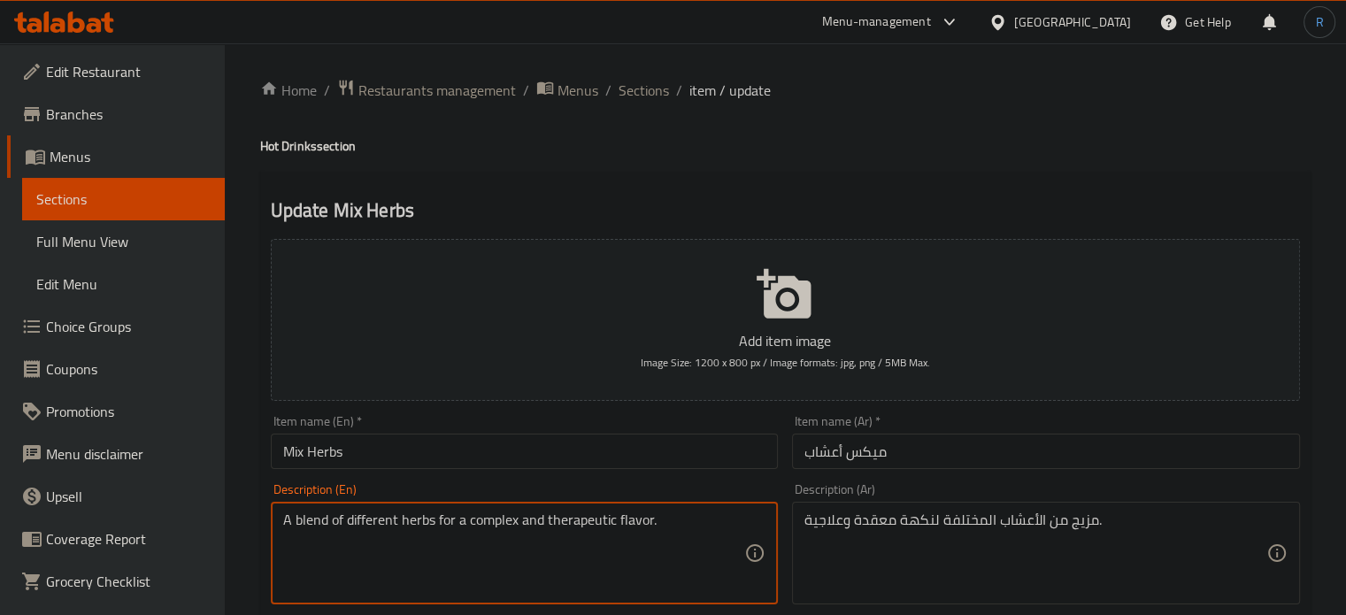
click at [529, 521] on textarea "A blend of different herbs for a complex and therapeutic flavor." at bounding box center [514, 553] width 462 height 84
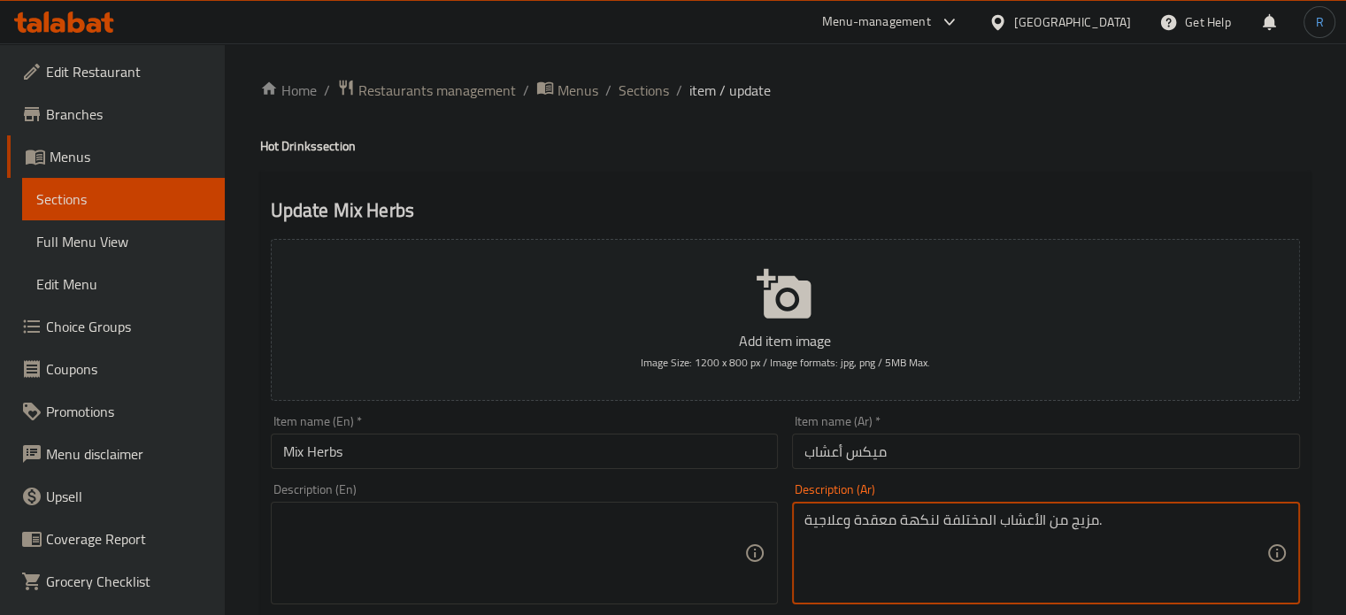
click at [903, 533] on textarea "مزيج من الأعشاب المختلفة لنكهة معقدة وعلاجية." at bounding box center [1035, 553] width 462 height 84
click at [563, 440] on input "Mix Herbs" at bounding box center [525, 451] width 508 height 35
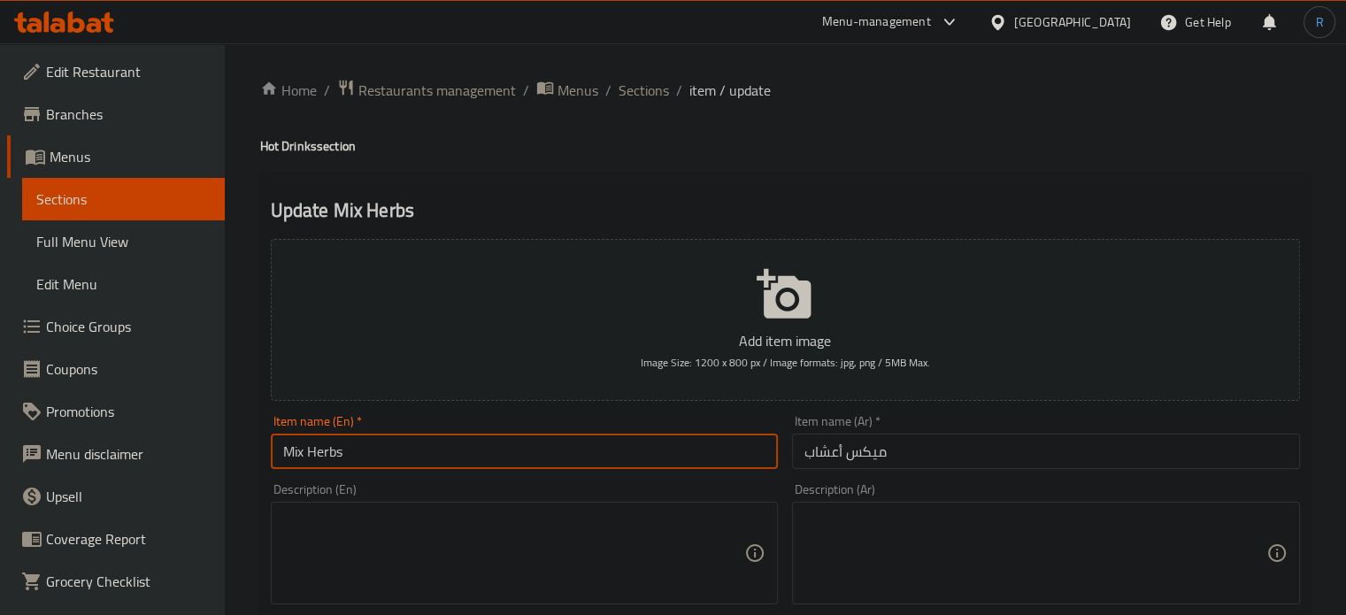
click at [563, 440] on input "Mix Herbs" at bounding box center [525, 451] width 508 height 35
click at [451, 515] on textarea at bounding box center [514, 553] width 462 height 84
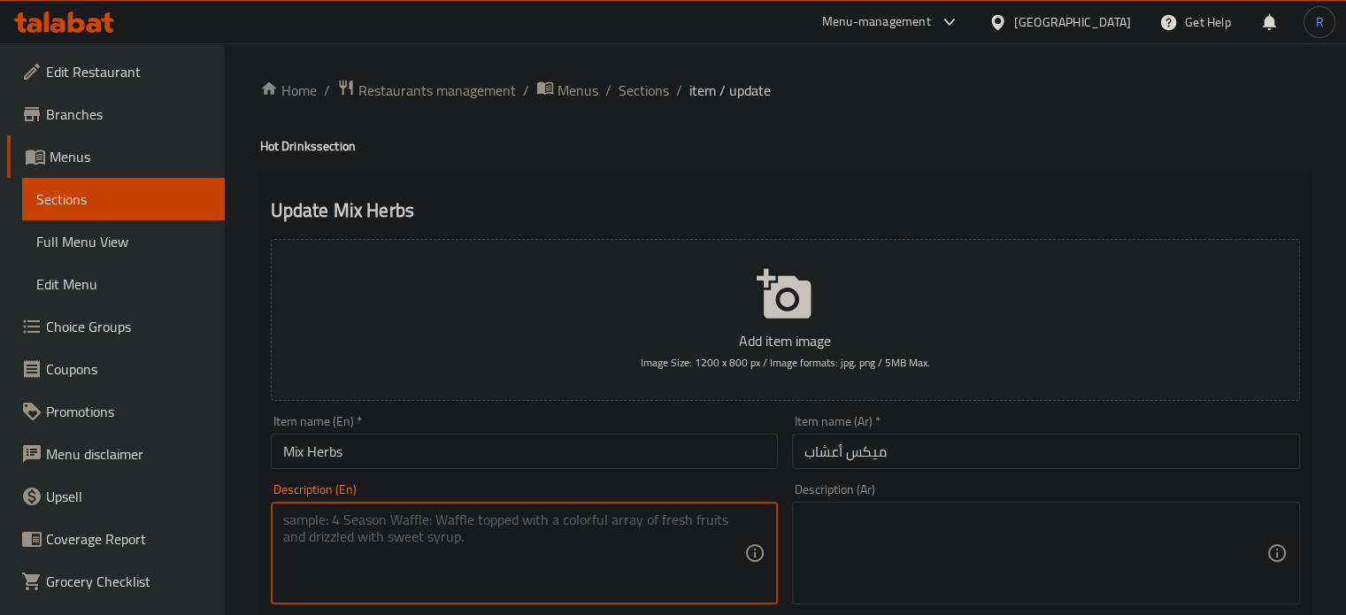
paste textarea "Blend of aromatic herbs"
type textarea "Blend of aromatic herbs"
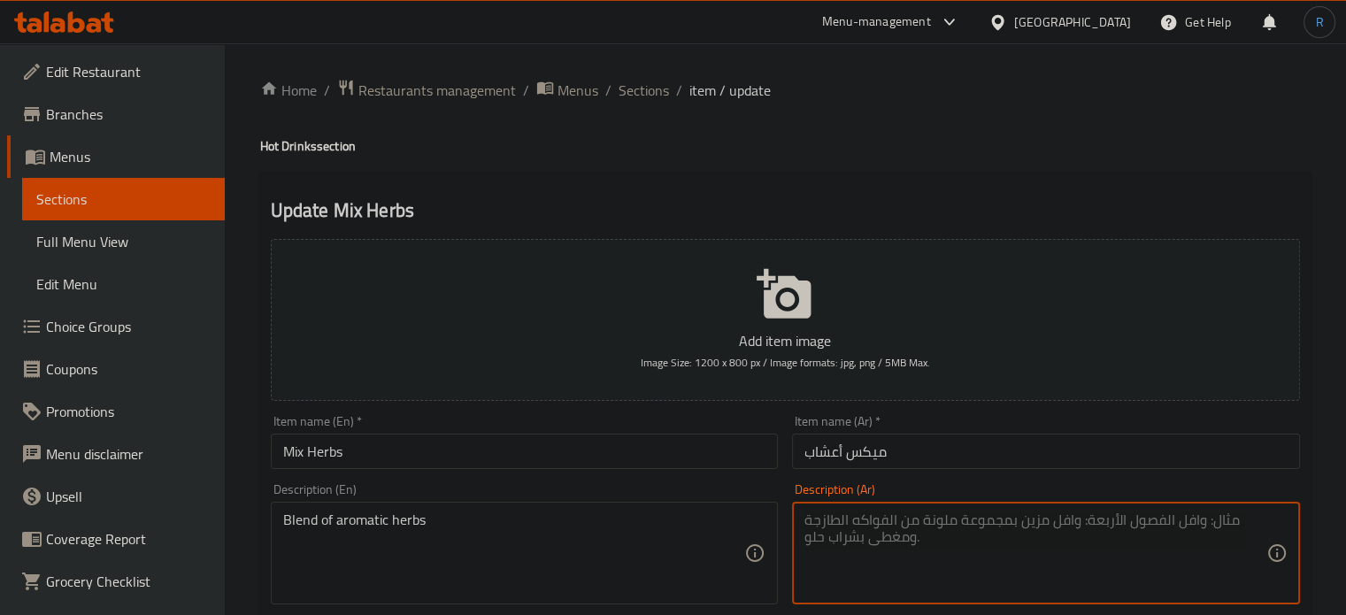
click at [956, 527] on textarea at bounding box center [1035, 553] width 462 height 84
paste textarea "مزيج من الأعشاب العطرية"
type textarea "مزيج من الأعشاب العطرية"
click at [687, 463] on input "Mix Herbs" at bounding box center [525, 451] width 508 height 35
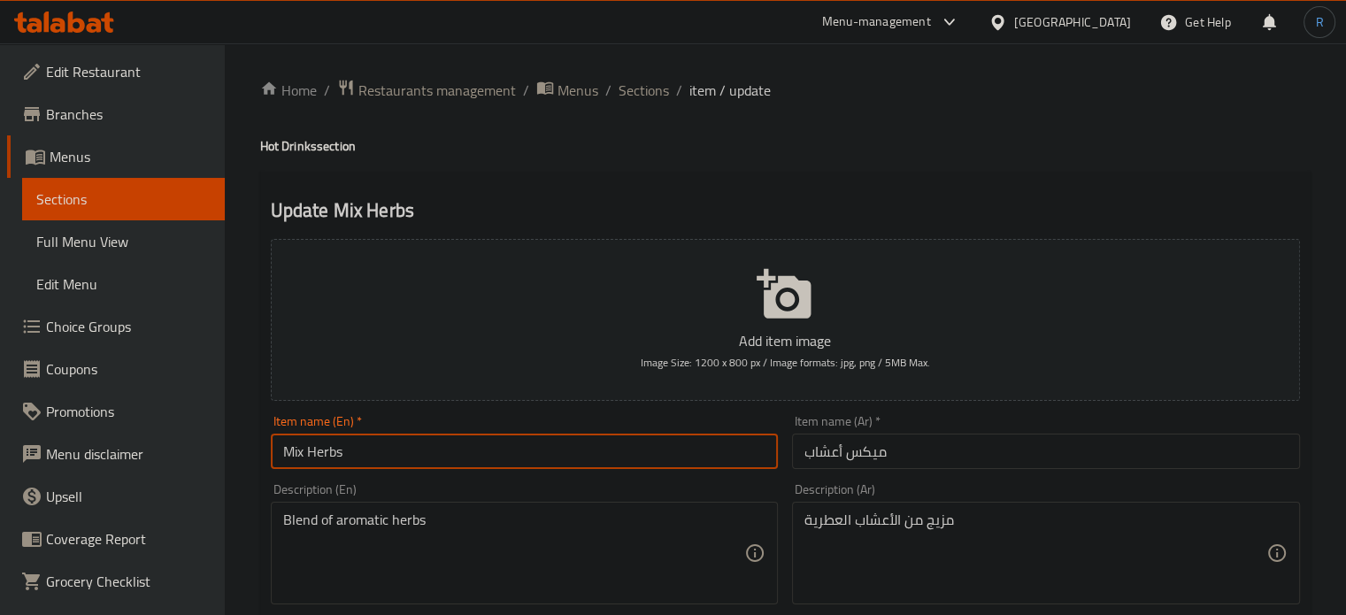
click at [687, 463] on input "Mix Herbs" at bounding box center [525, 451] width 508 height 35
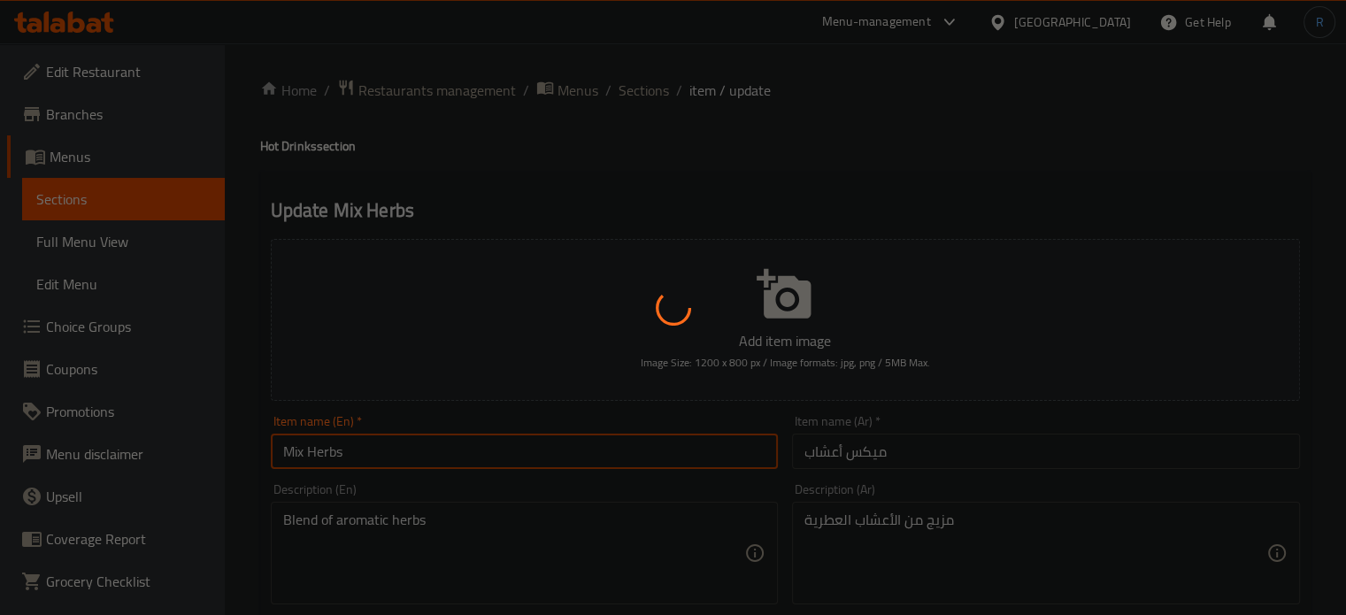
click at [815, 612] on div at bounding box center [673, 307] width 1346 height 615
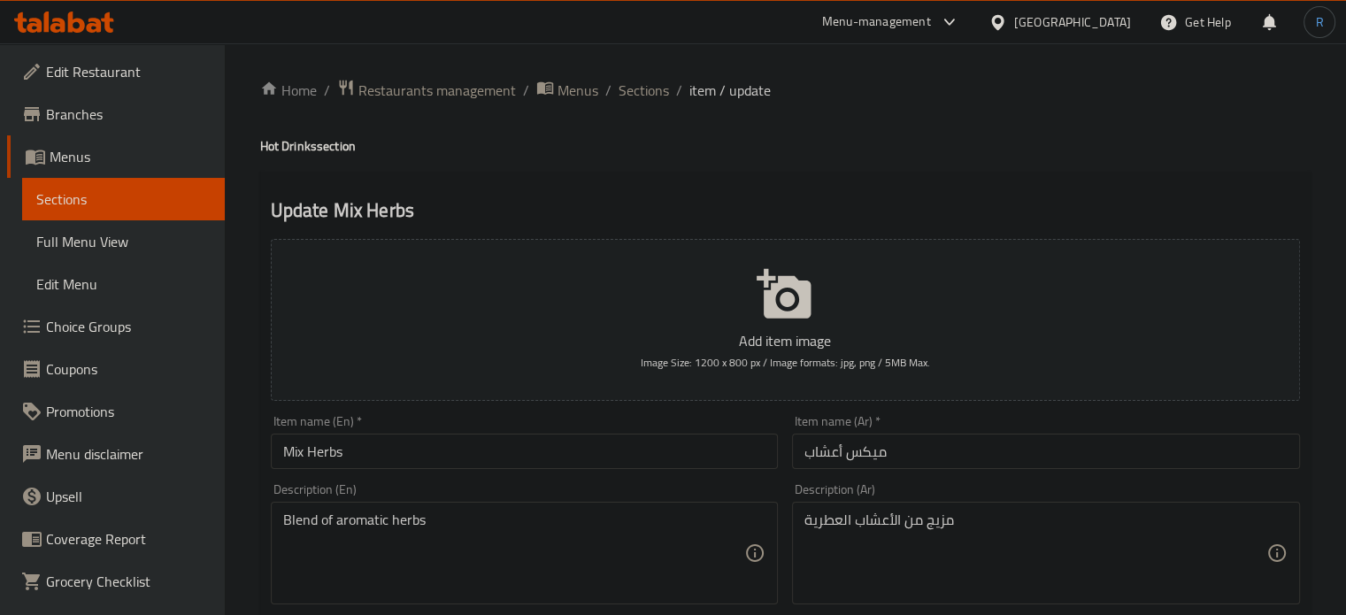
click at [389, 456] on input "Mix Herbs" at bounding box center [525, 451] width 508 height 35
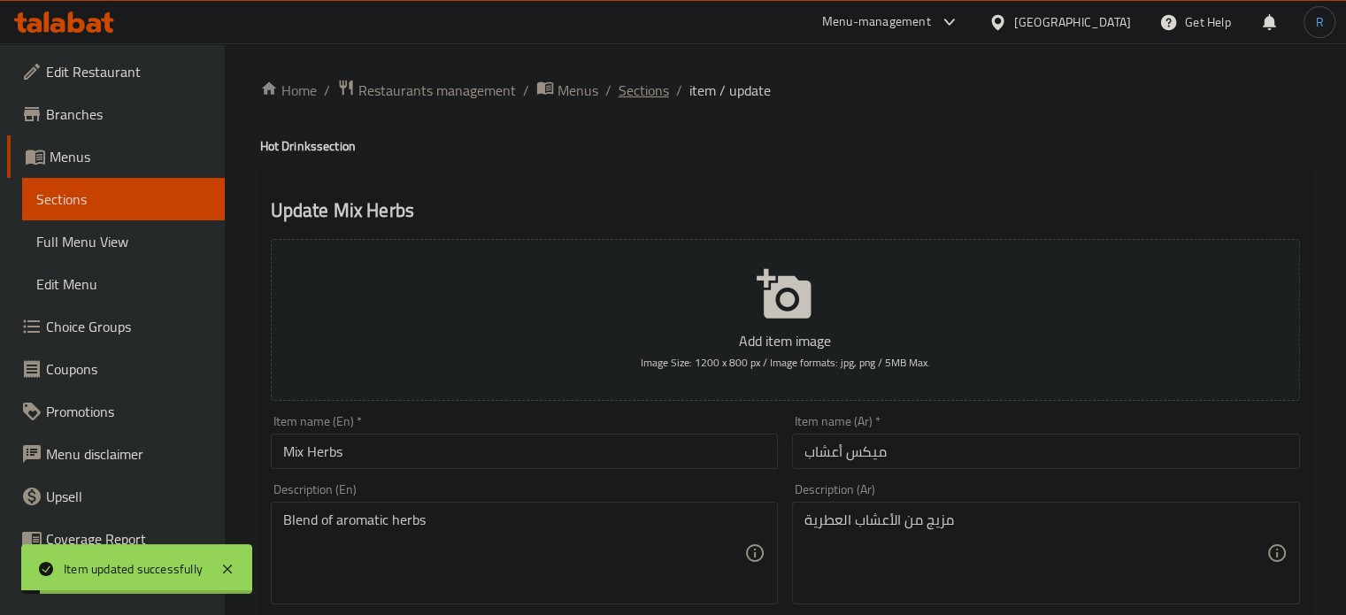
click at [634, 92] on span "Sections" at bounding box center [644, 90] width 50 height 21
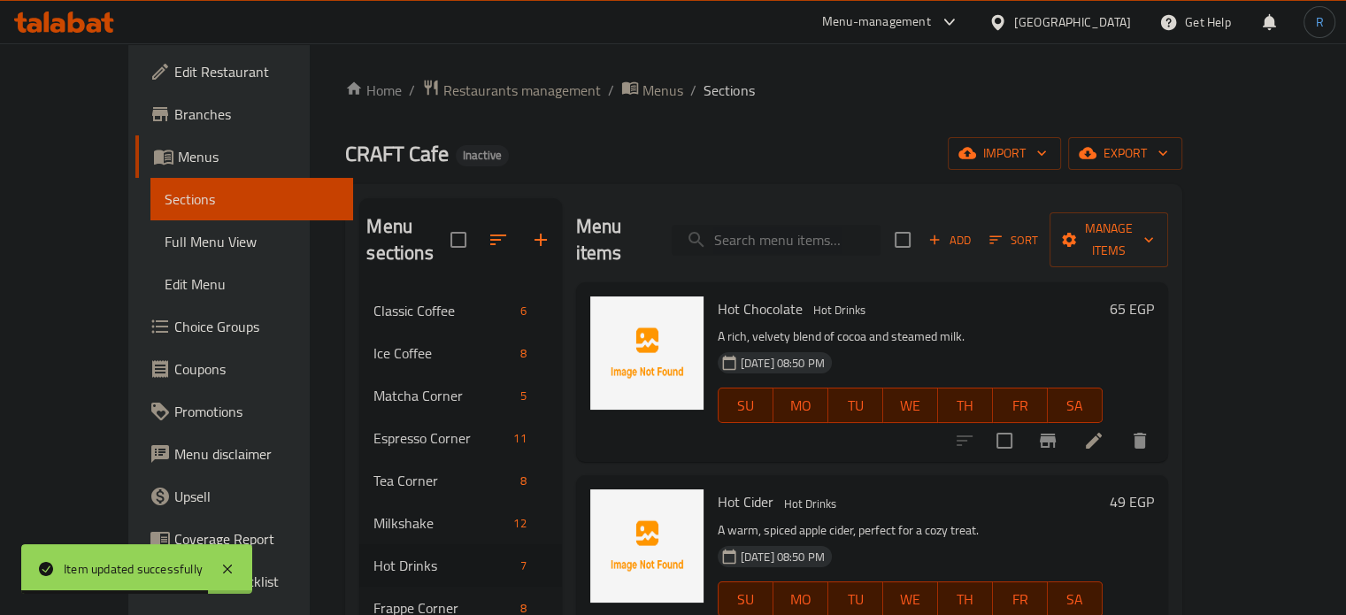
click at [843, 225] on input "search" at bounding box center [776, 240] width 209 height 31
paste input "Caramel Vanilla Frappe"
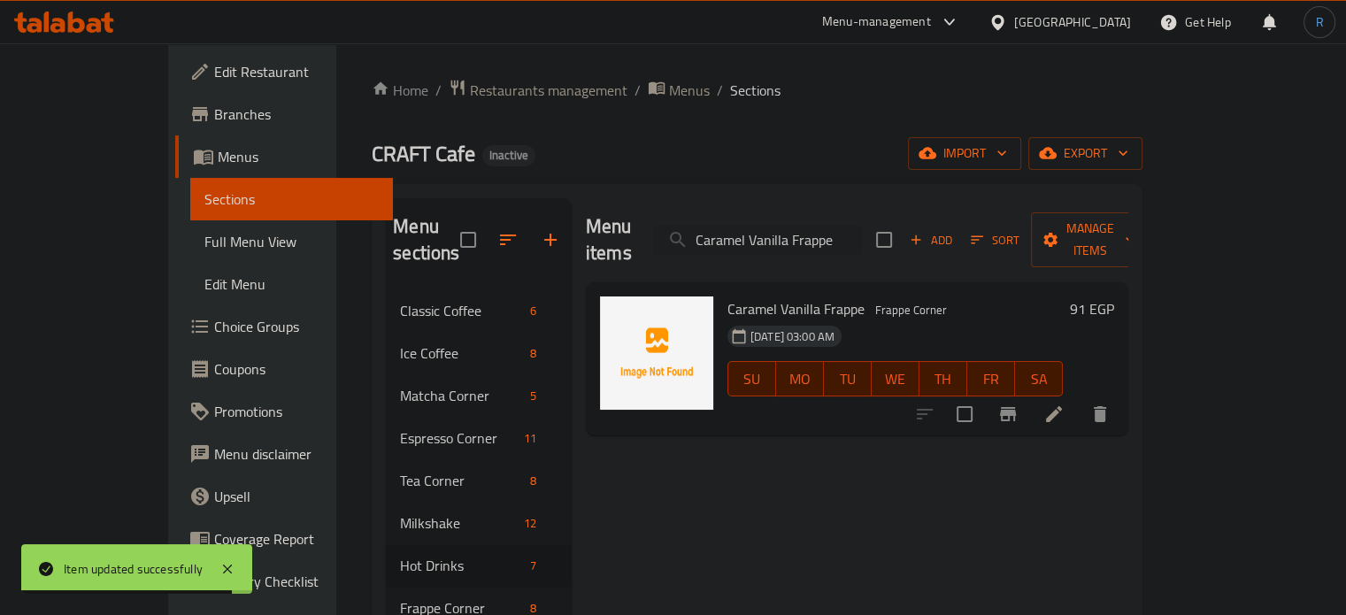
type input "Caramel Vanilla Frappe"
click at [1079, 398] on li at bounding box center [1054, 414] width 50 height 32
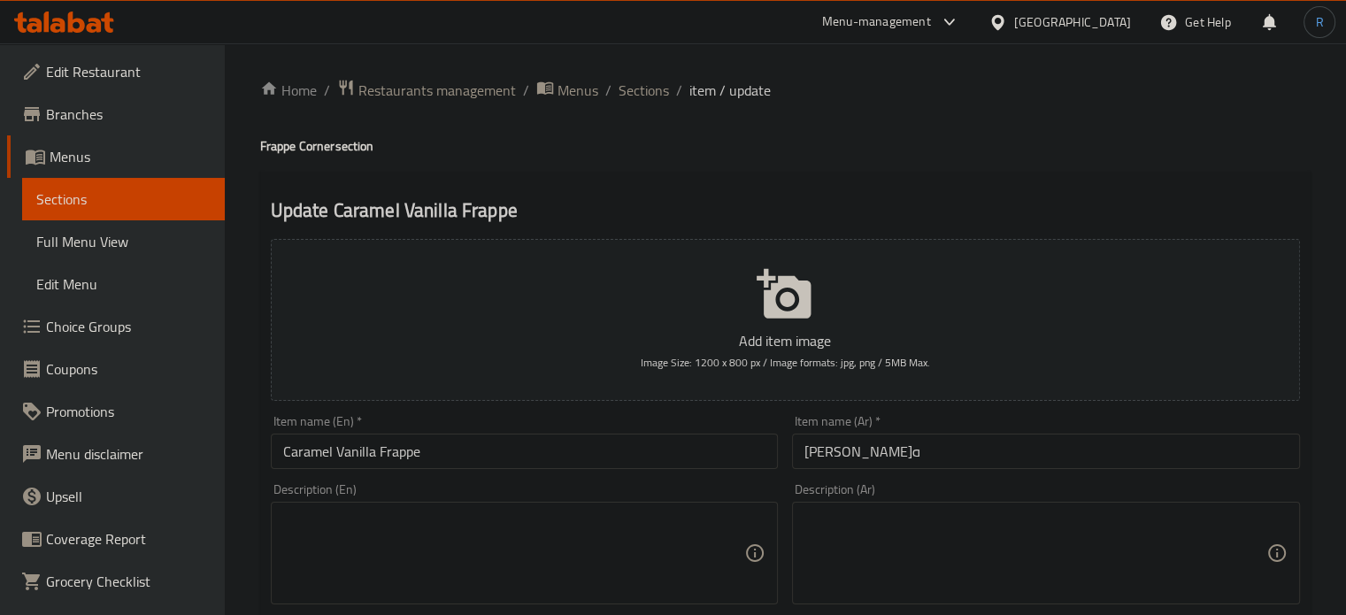
click at [906, 459] on input "كارميل فانيلا فرابيه" at bounding box center [1046, 451] width 508 height 35
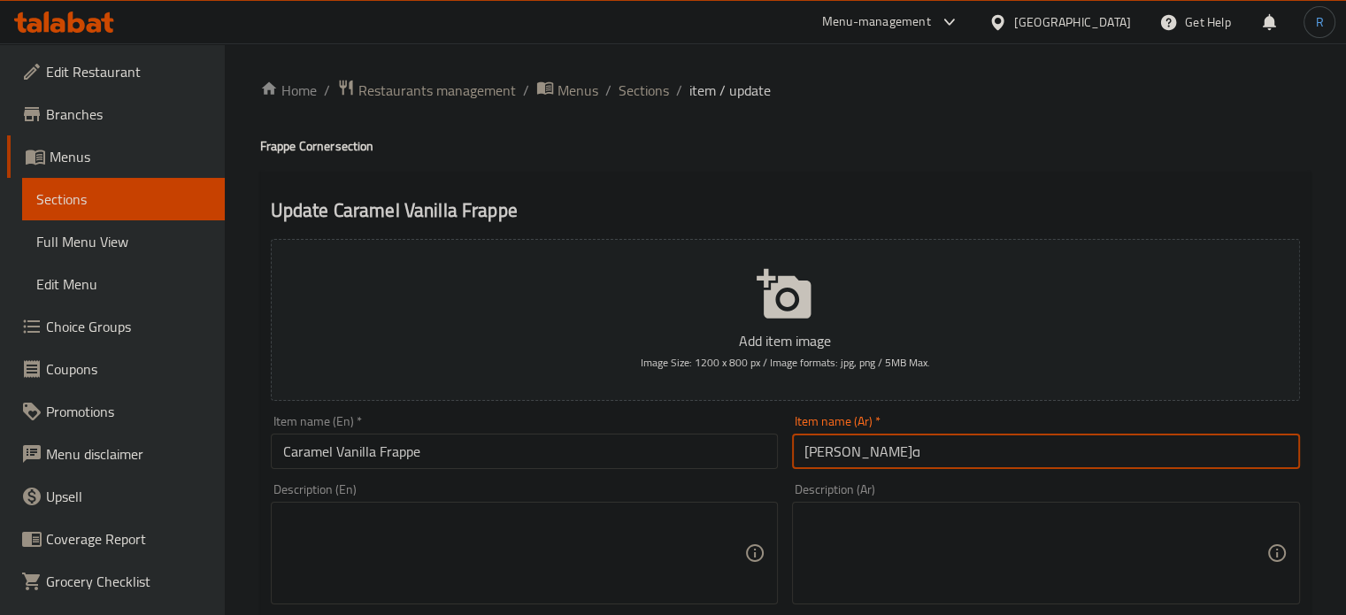
click at [848, 453] on input "كرميل فانيلا فرابيه" at bounding box center [1046, 451] width 508 height 35
click at [845, 457] on input "كرميل فانيلا فرابيه" at bounding box center [1046, 451] width 508 height 35
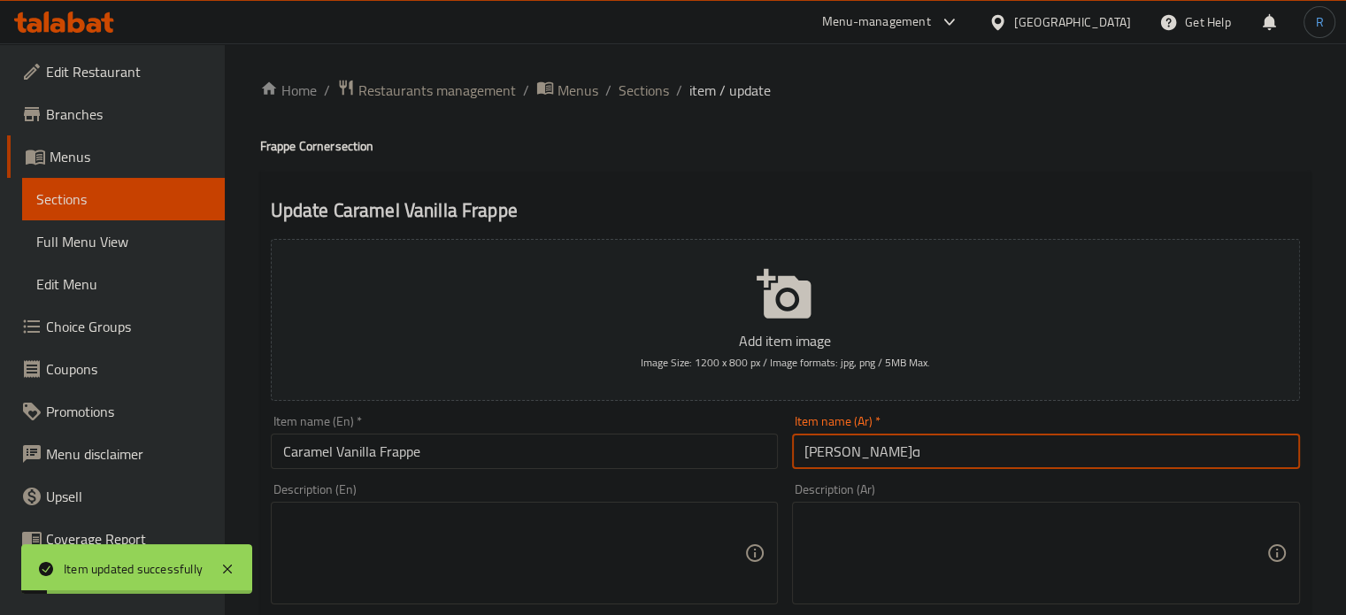
click at [904, 451] on input "كرميل فانيليا فرابيه" at bounding box center [1046, 451] width 508 height 35
type input "كراميل فانيليا فرابيه"
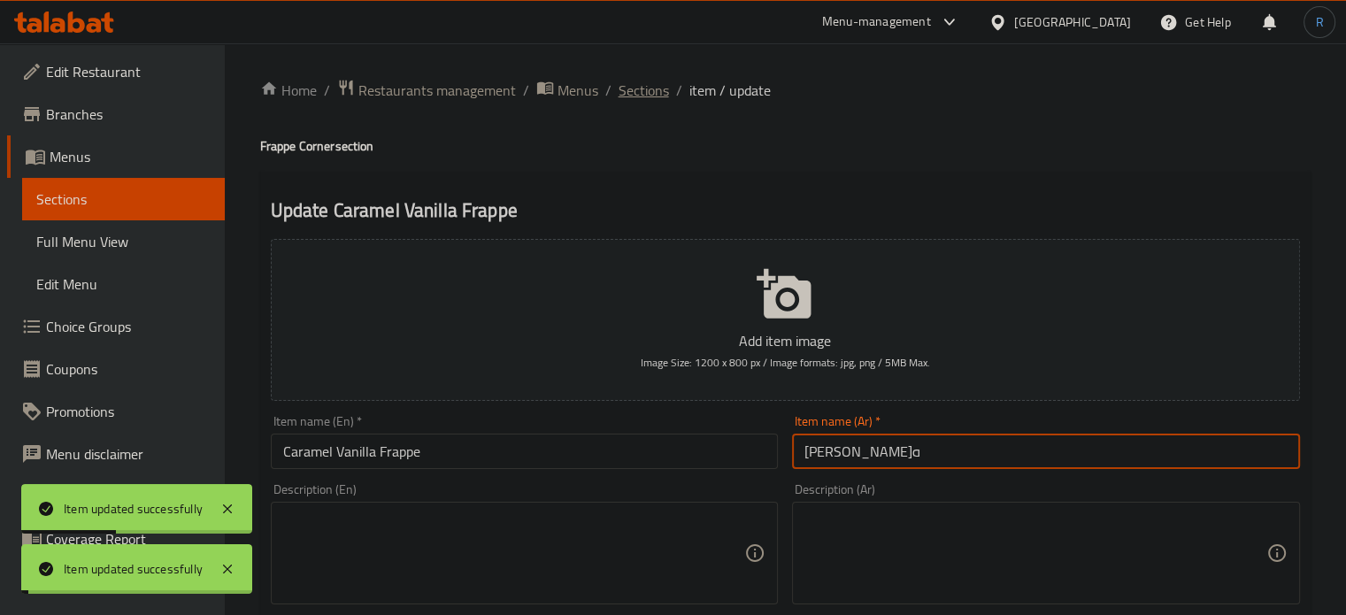
click at [651, 88] on span "Sections" at bounding box center [644, 90] width 50 height 21
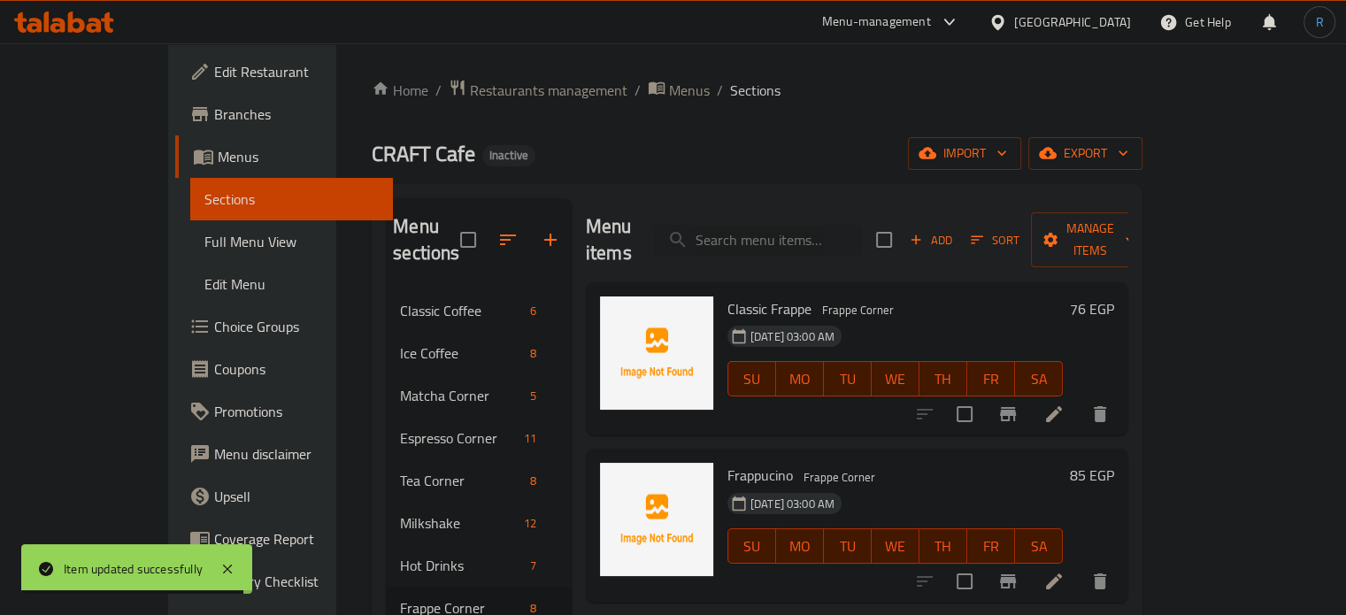
click at [214, 319] on span "Choice Groups" at bounding box center [296, 326] width 165 height 21
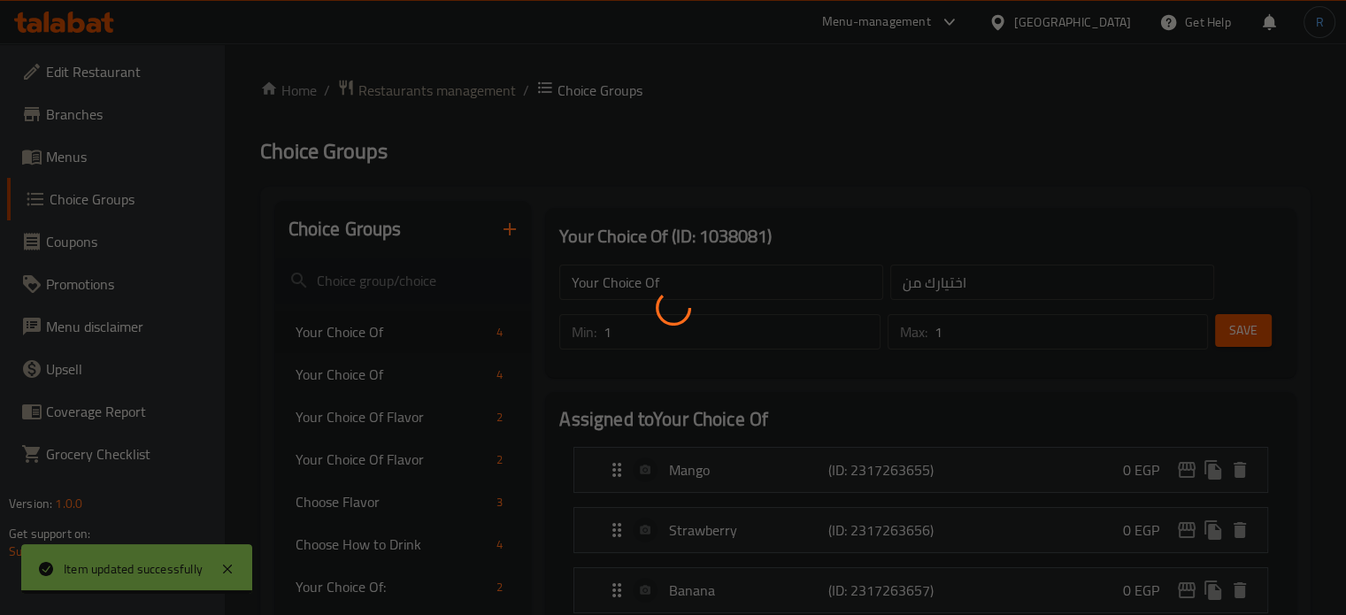
click at [797, 121] on div at bounding box center [673, 307] width 1346 height 615
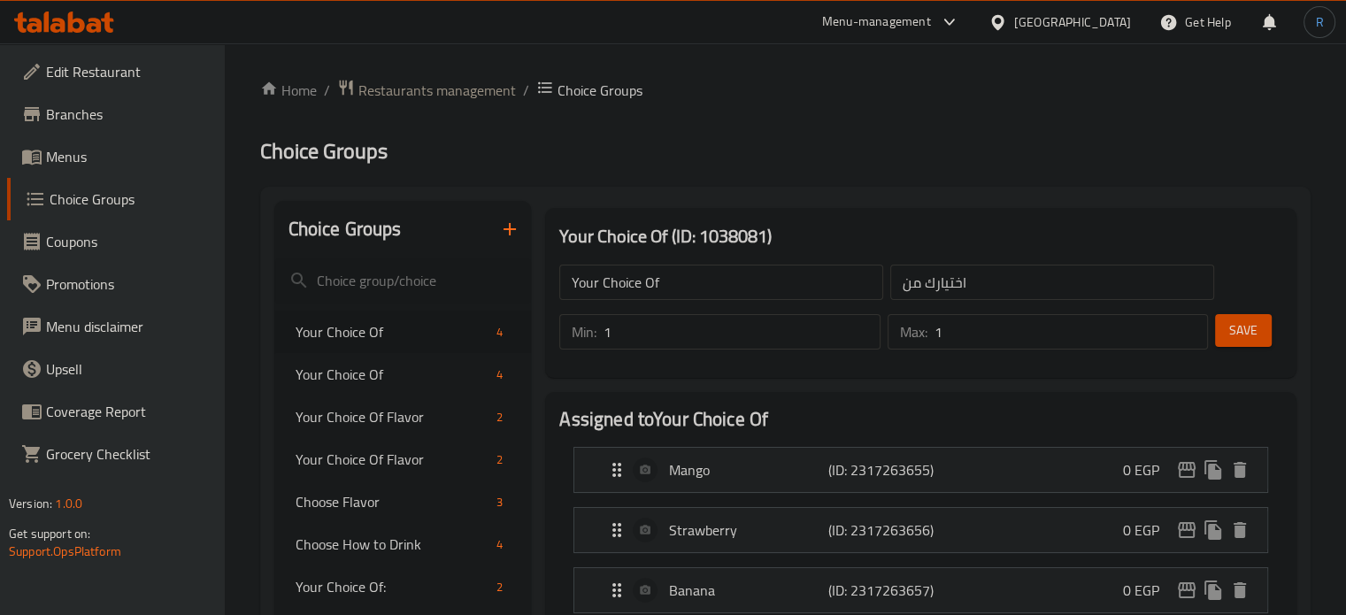
click at [507, 222] on icon "button" at bounding box center [509, 229] width 21 height 21
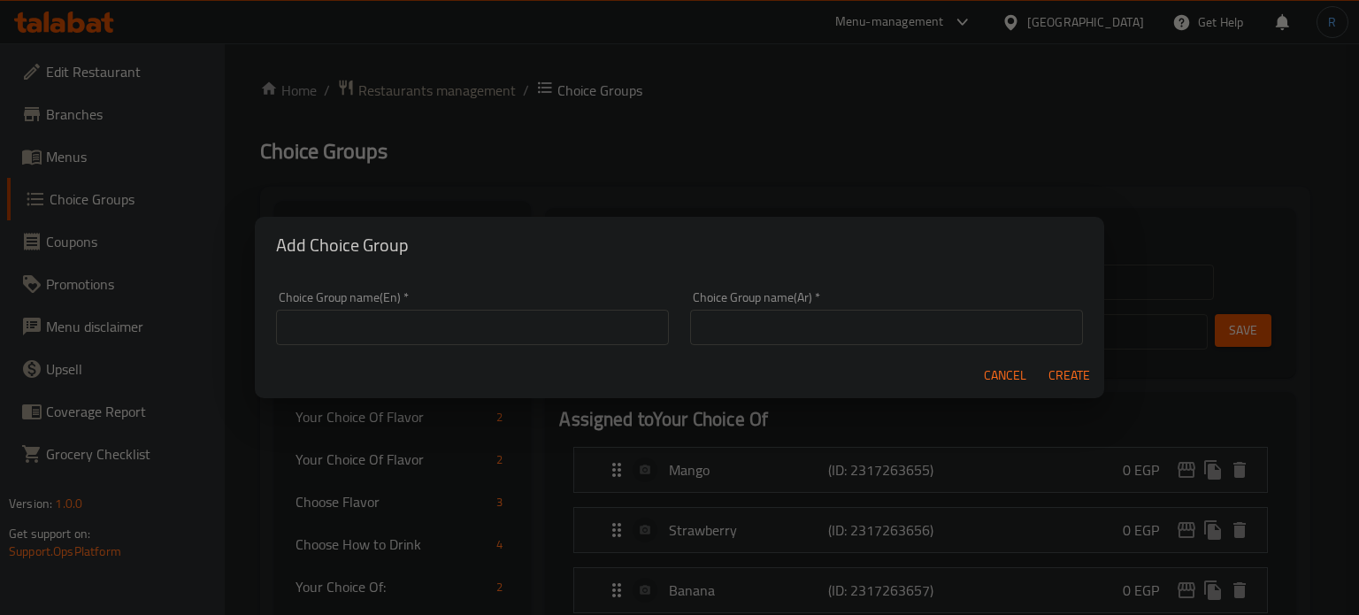
click at [539, 330] on input "text" at bounding box center [472, 327] width 393 height 35
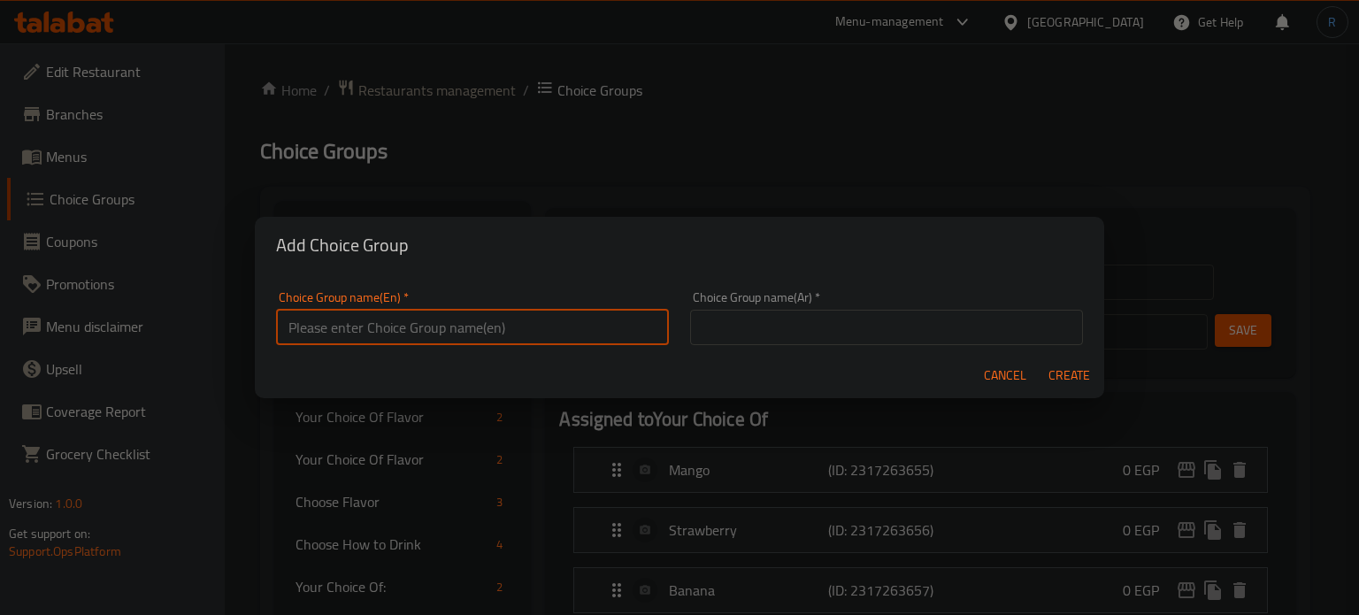
type input "test"
click at [761, 339] on input "text" at bounding box center [886, 327] width 393 height 35
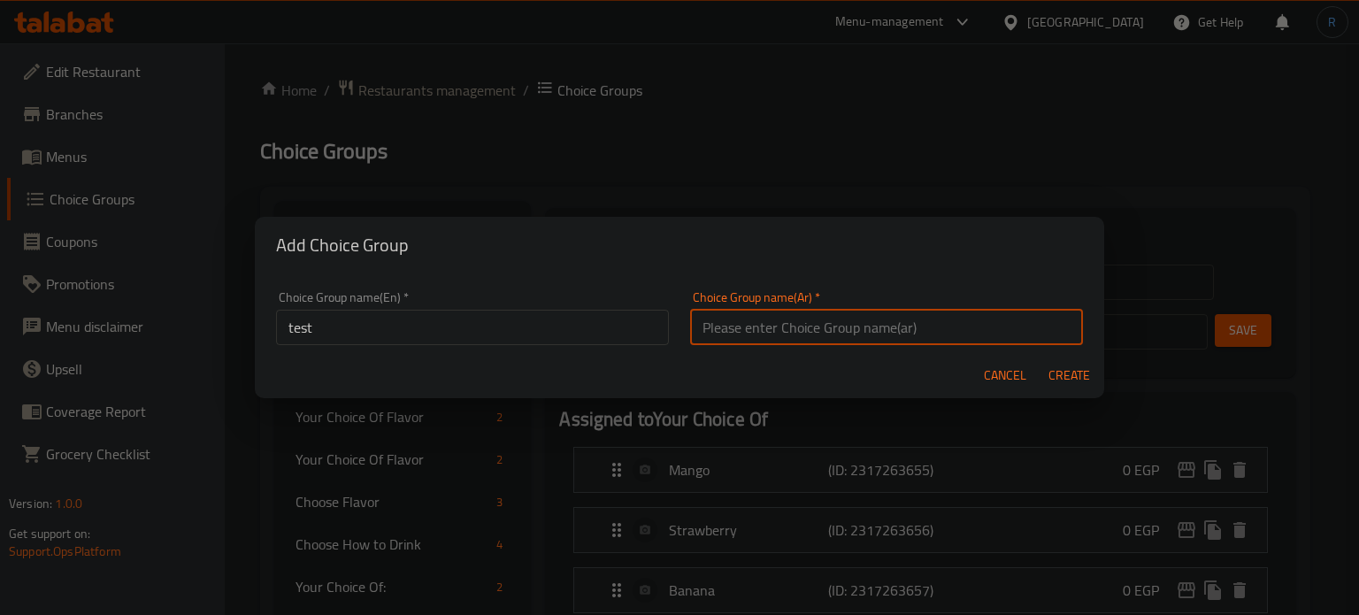
type input "إختيارك من:"
click at [1055, 376] on span "Create" at bounding box center [1069, 376] width 42 height 22
type input "test"
type input "إختيارك من:"
type input "0"
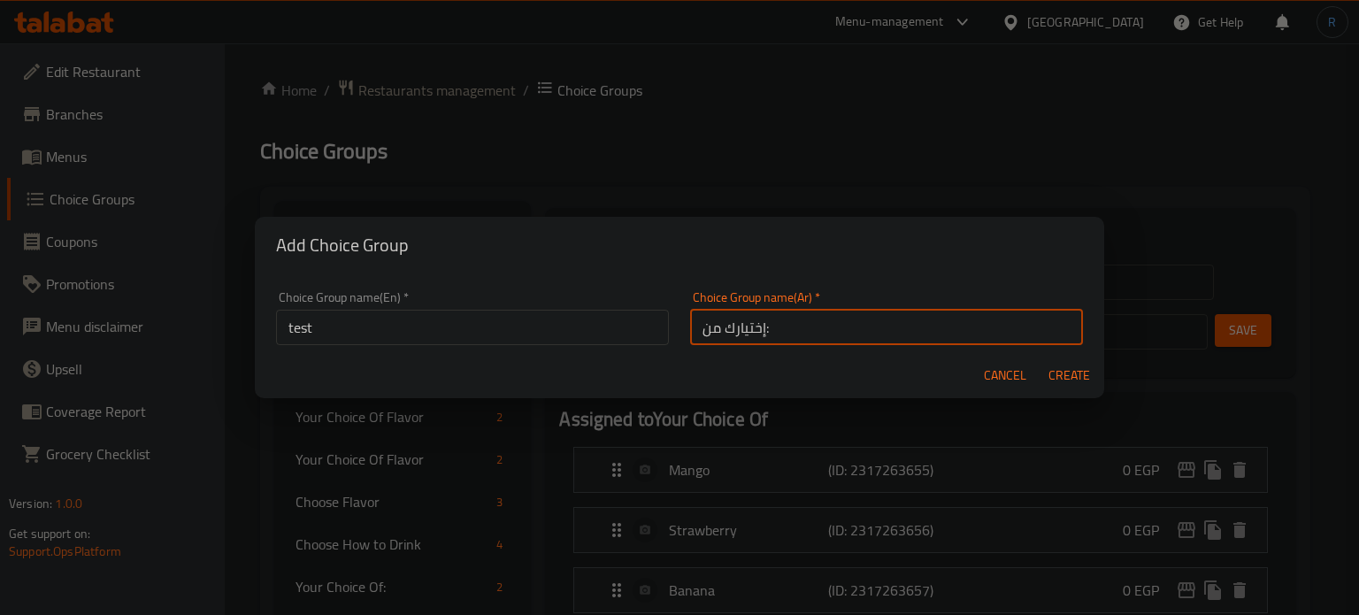
type input "0"
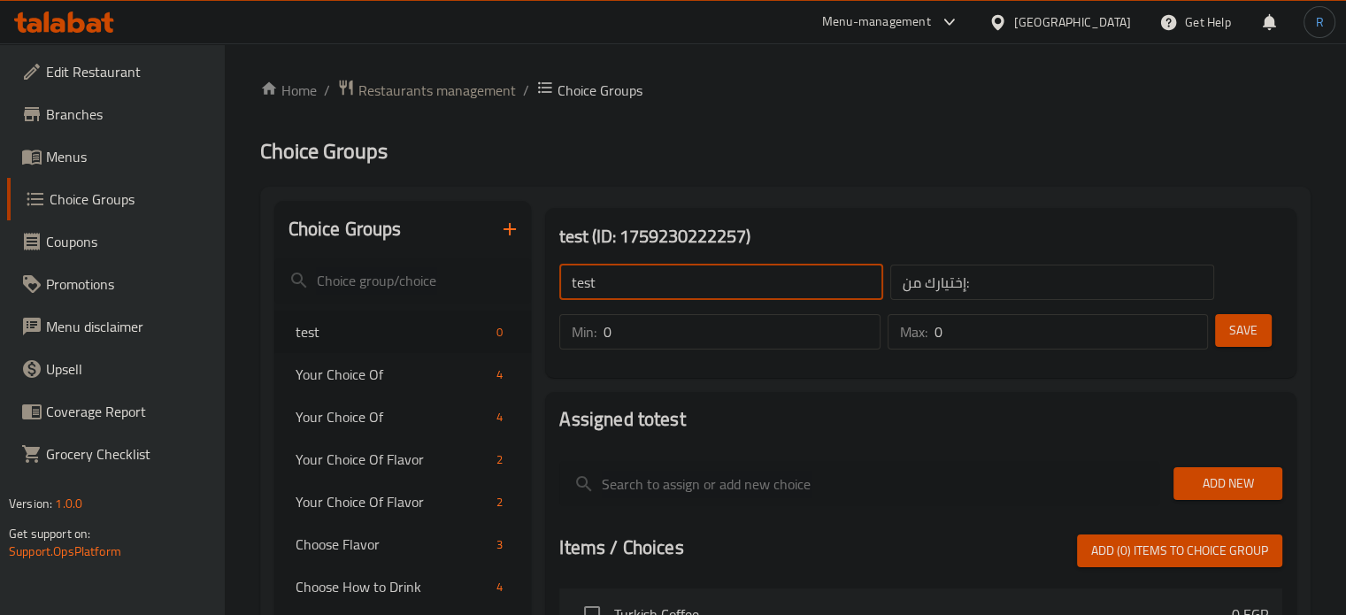
click at [722, 282] on input "test" at bounding box center [721, 282] width 324 height 35
click at [722, 282] on input "text" at bounding box center [721, 282] width 324 height 35
type input "Your Choice Of:"
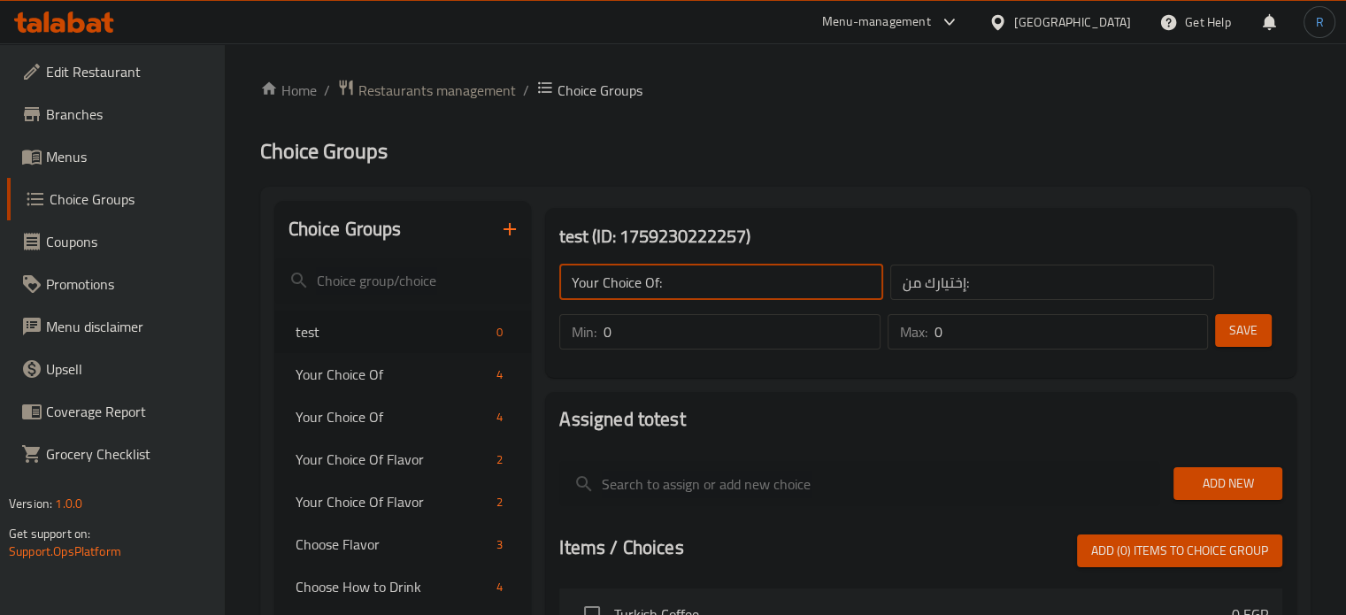
click at [628, 336] on input "0" at bounding box center [741, 331] width 276 height 35
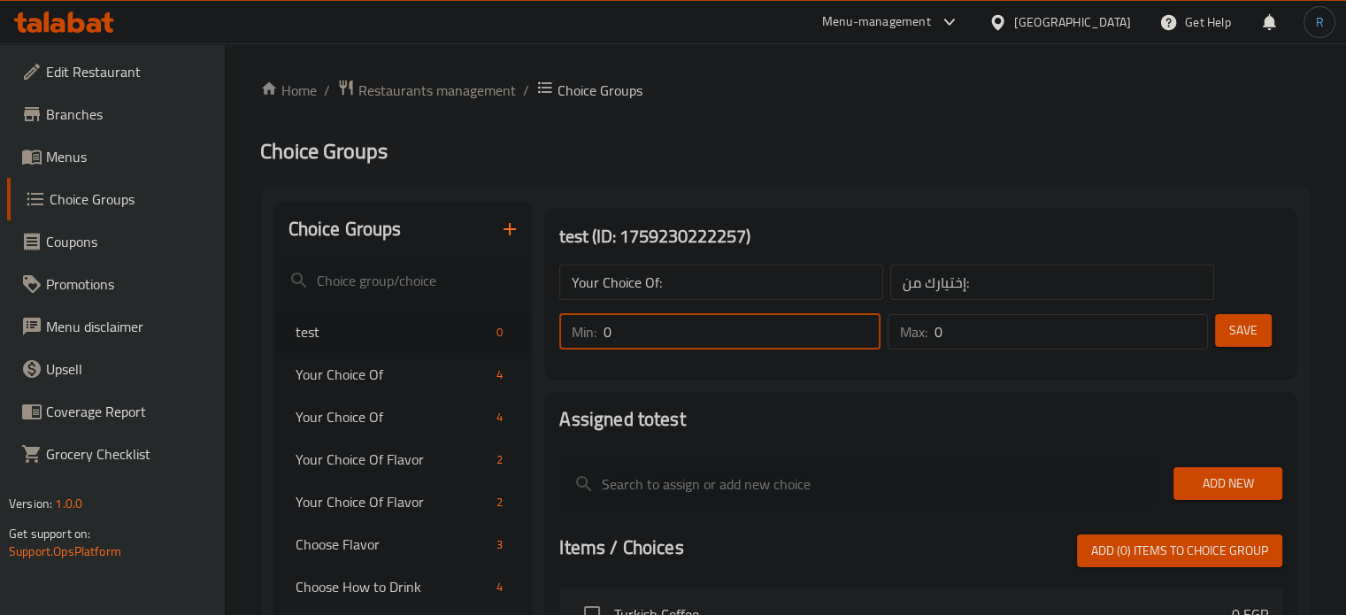
click at [628, 336] on input "0" at bounding box center [741, 331] width 276 height 35
type input "1"
click at [990, 332] on input "0" at bounding box center [1070, 331] width 273 height 35
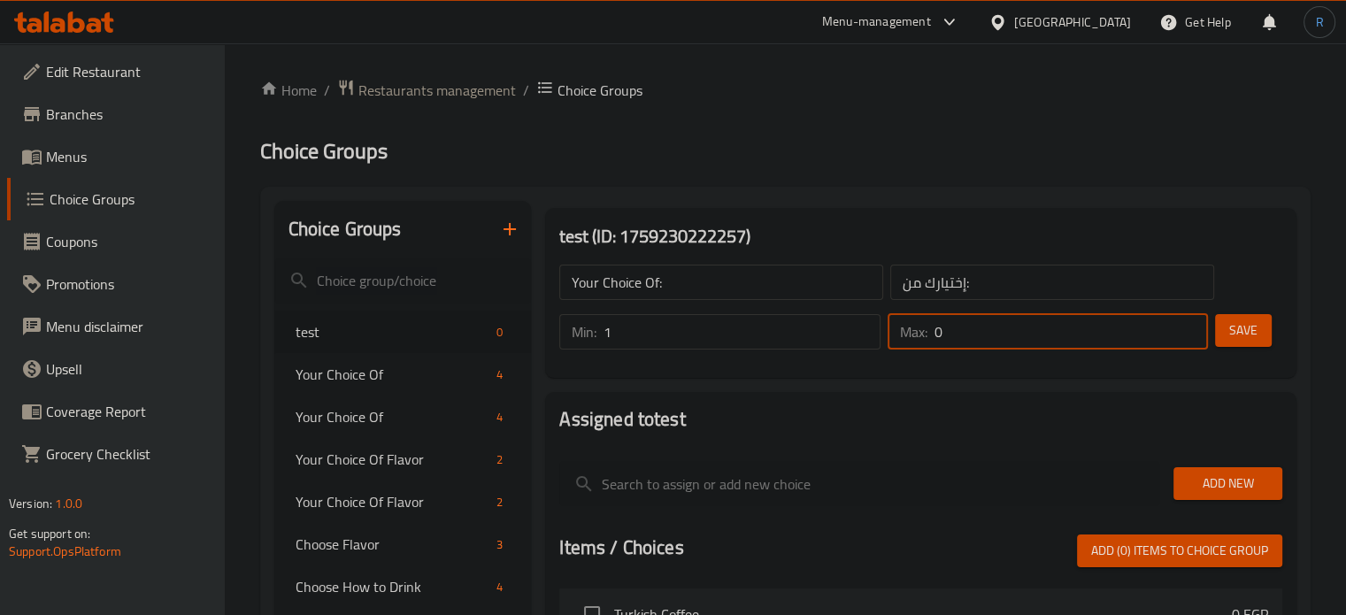
click at [990, 332] on input "0" at bounding box center [1070, 331] width 273 height 35
type input "1"
click at [1218, 484] on span "Add New" at bounding box center [1227, 484] width 81 height 22
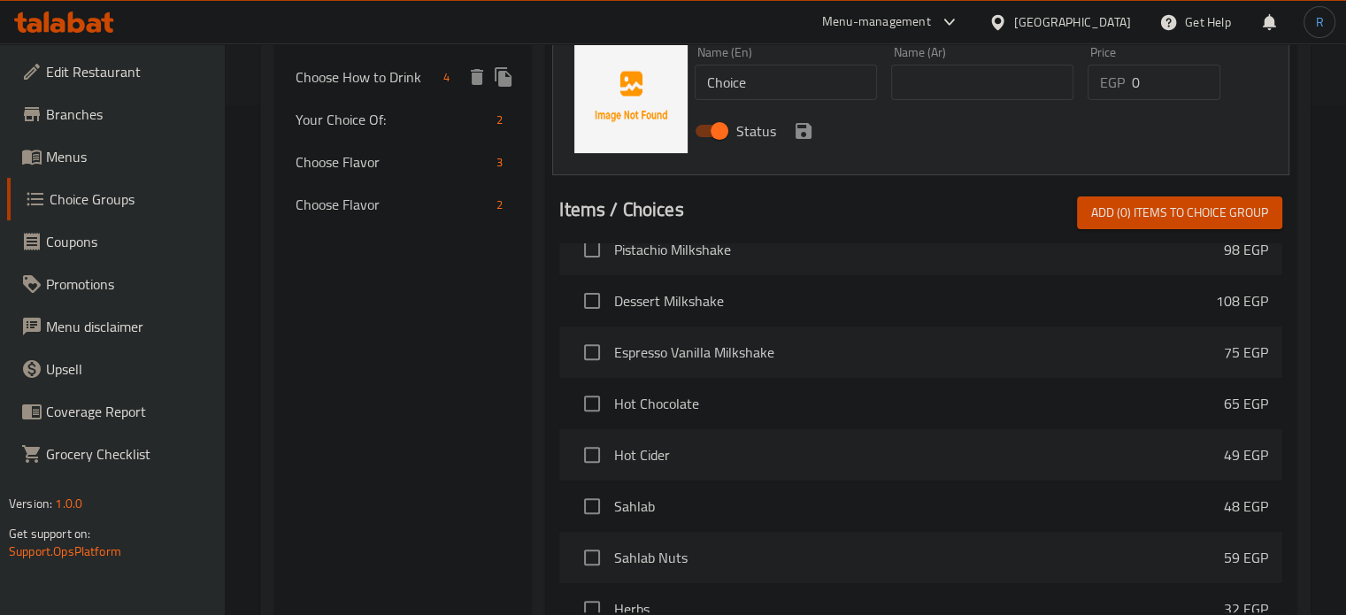
scroll to position [276, 0]
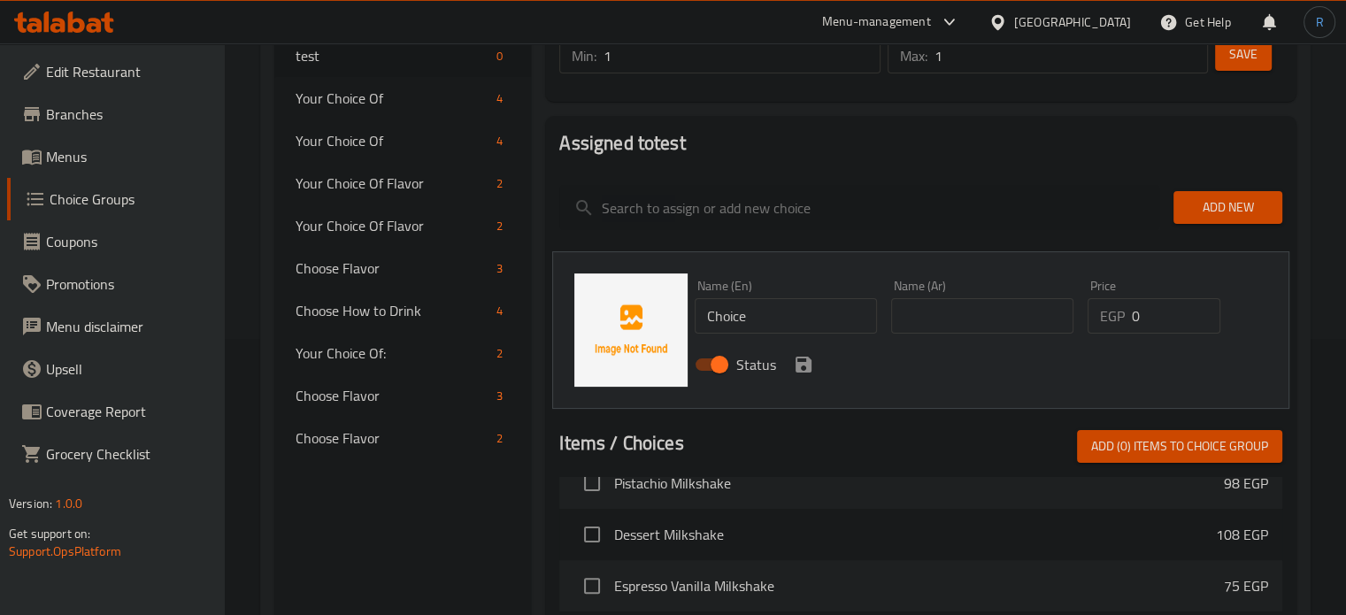
click at [787, 314] on input "Choice" at bounding box center [786, 315] width 182 height 35
paste input "ramel"
click at [1002, 317] on input "text" at bounding box center [982, 315] width 182 height 35
type input "Caramel"
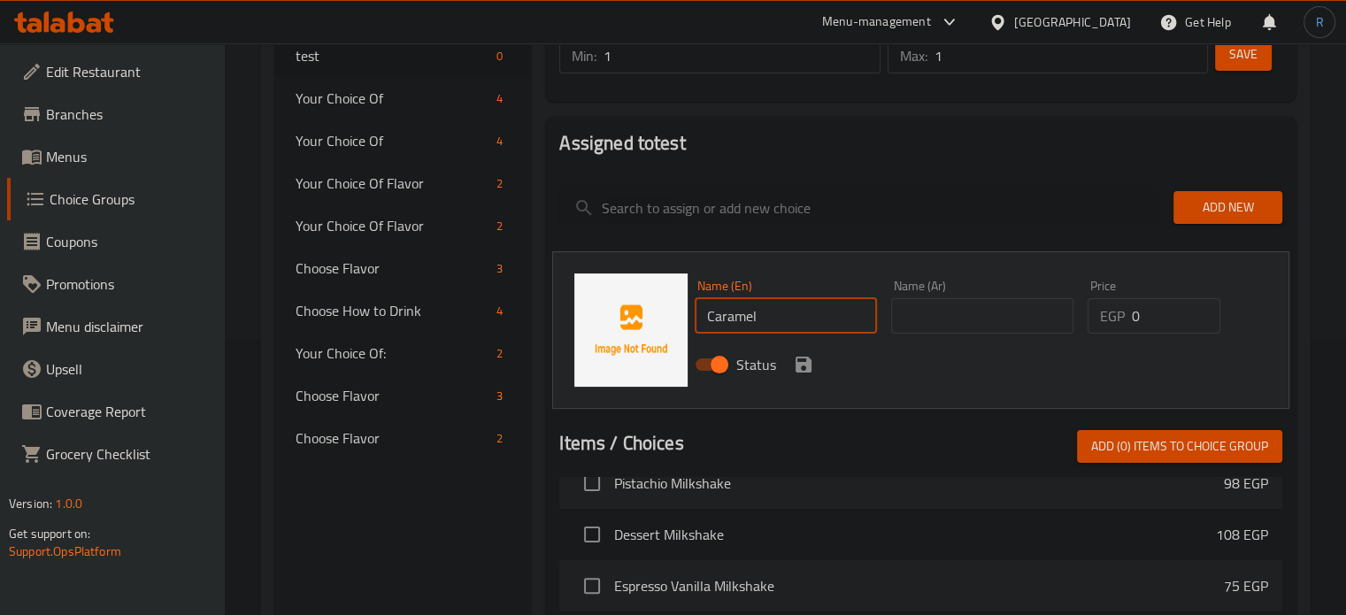
click at [947, 328] on input "text" at bounding box center [982, 315] width 182 height 35
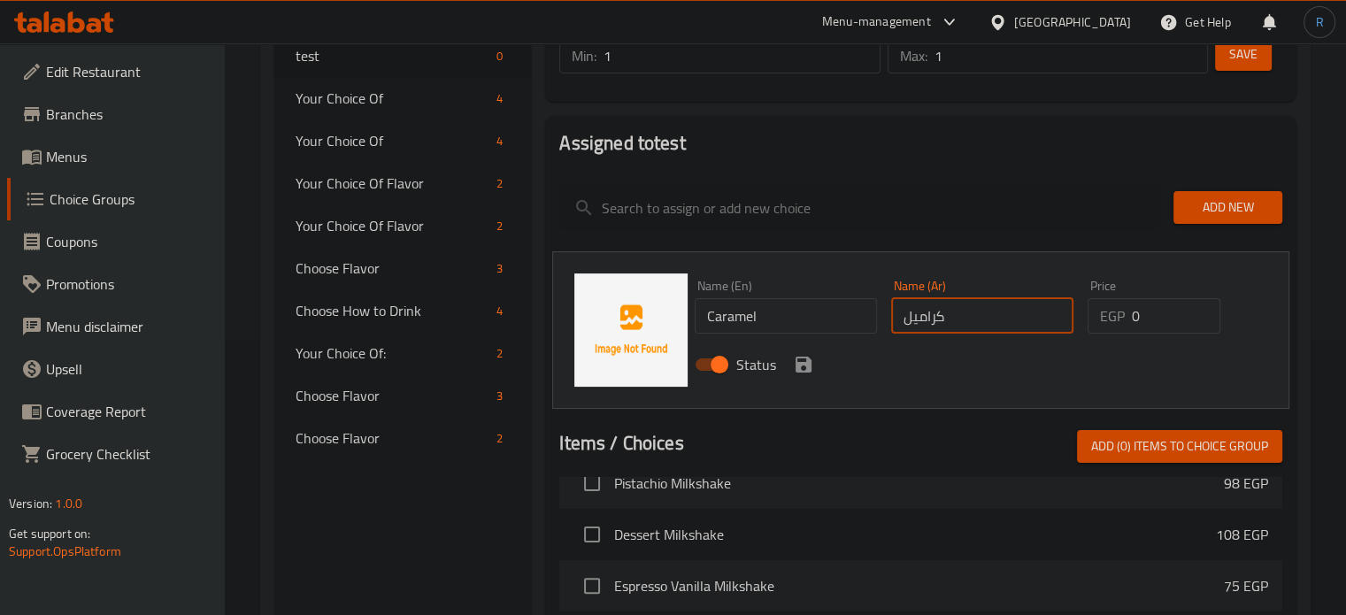
type input "كراميل"
click at [807, 363] on icon "save" at bounding box center [803, 365] width 16 height 16
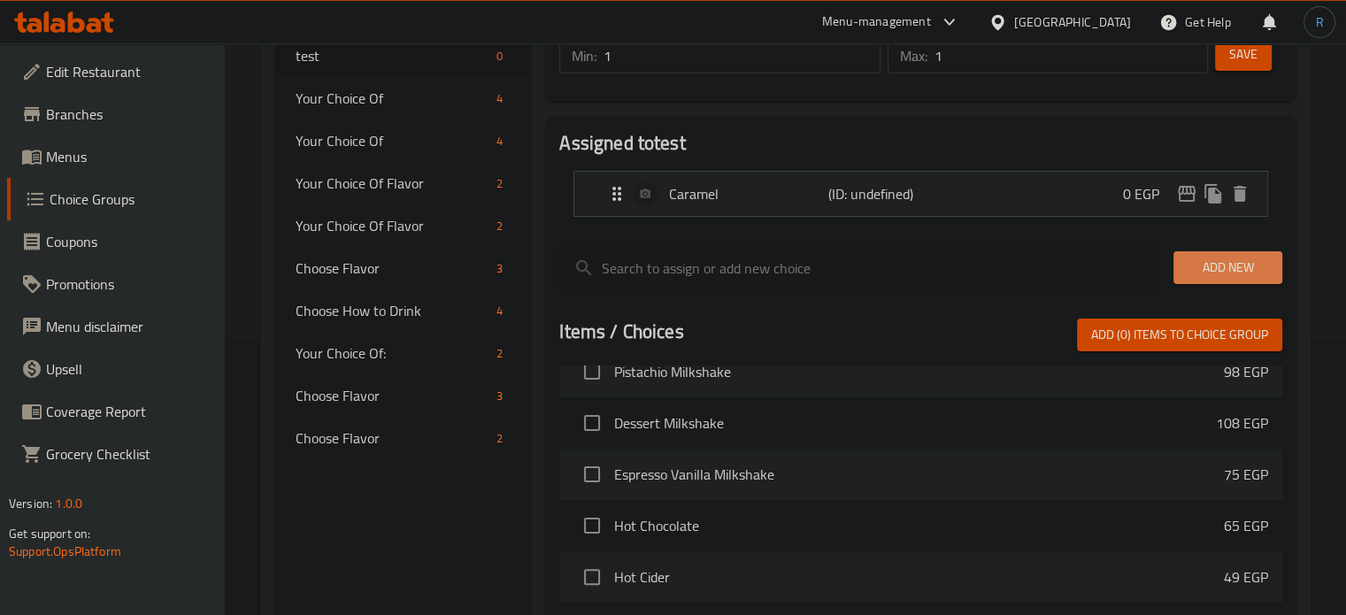
click at [1243, 274] on span "Add New" at bounding box center [1227, 268] width 81 height 22
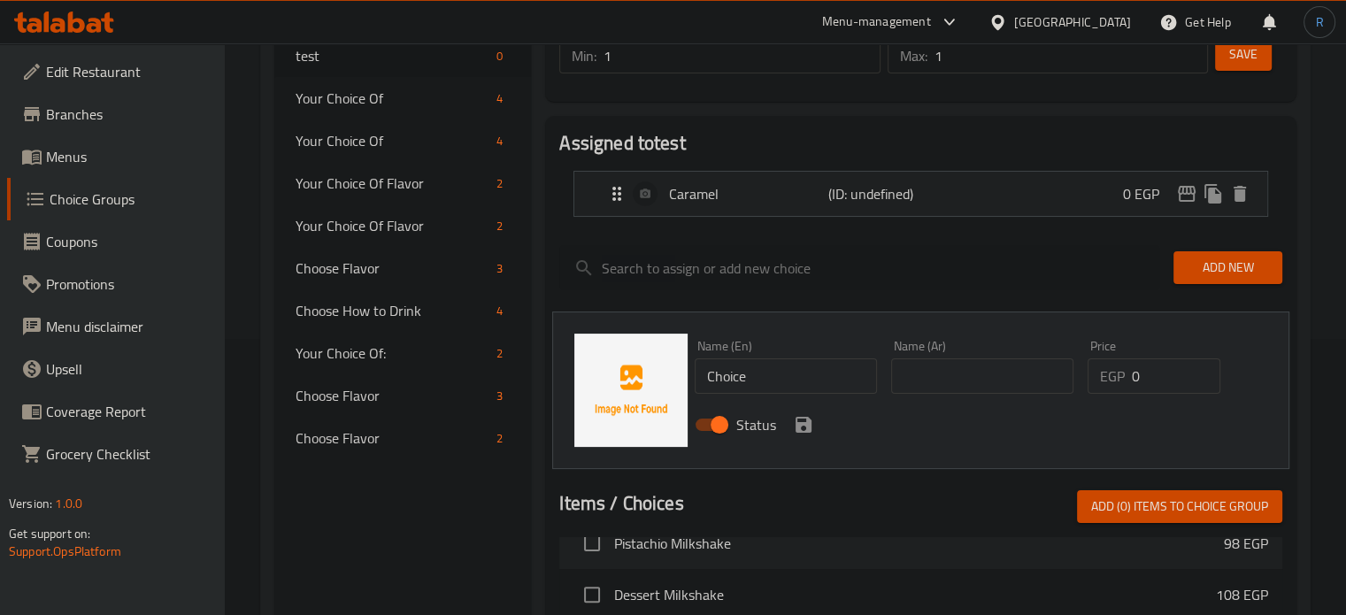
click at [778, 342] on div "Name (En) Choice Name (En)" at bounding box center [786, 367] width 182 height 54
click at [778, 367] on input "Choice" at bounding box center [786, 375] width 182 height 35
paste input "Nutella"
type input "Nutella"
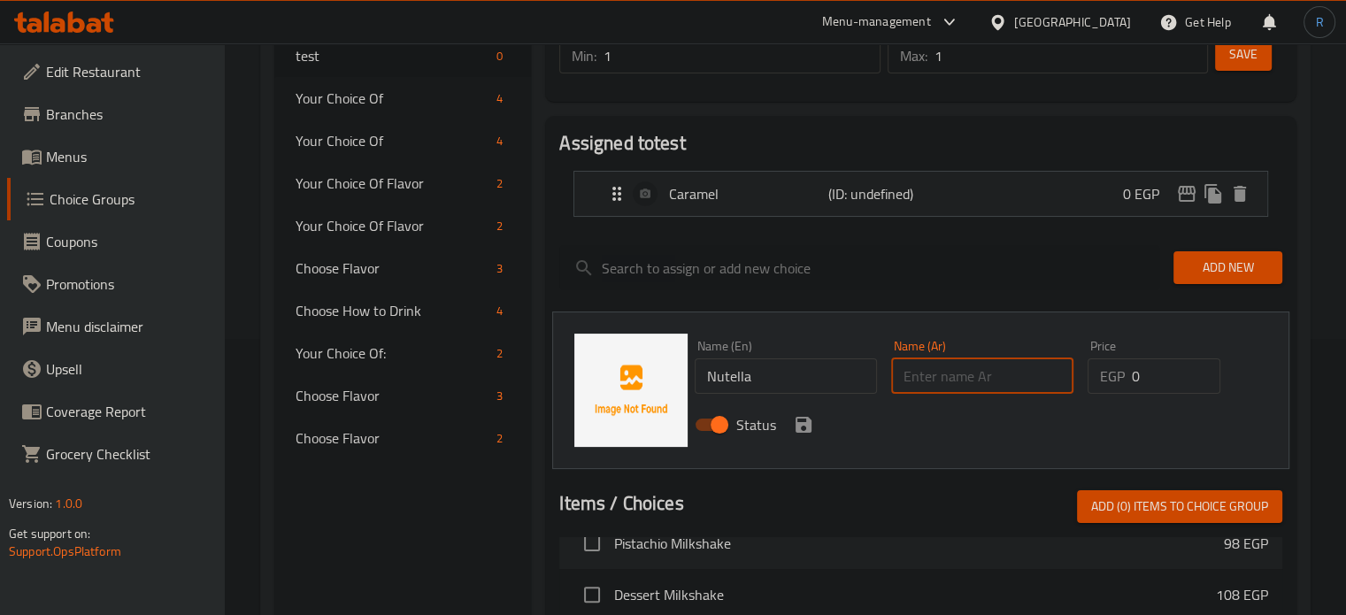
click at [920, 374] on input "text" at bounding box center [982, 375] width 182 height 35
type input "نوتيلا"
drag, startPoint x: 807, startPoint y: 422, endPoint x: 835, endPoint y: 407, distance: 32.1
click at [807, 422] on icon "save" at bounding box center [803, 425] width 16 height 16
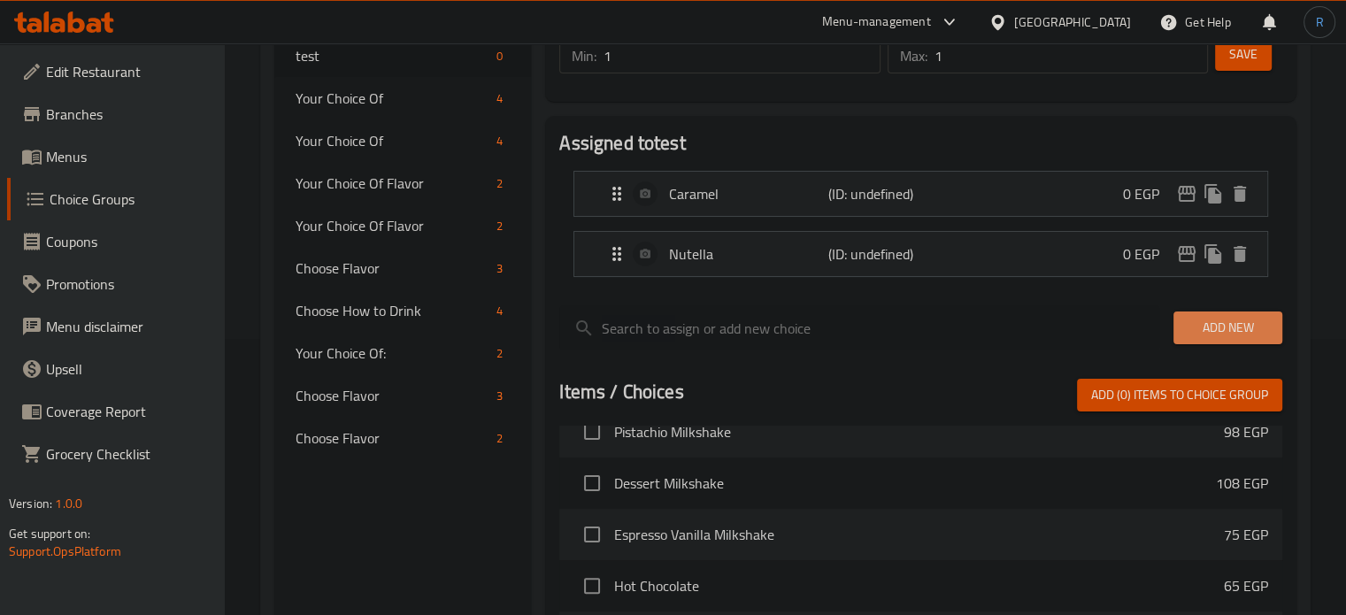
click at [1225, 322] on span "Add New" at bounding box center [1227, 328] width 81 height 22
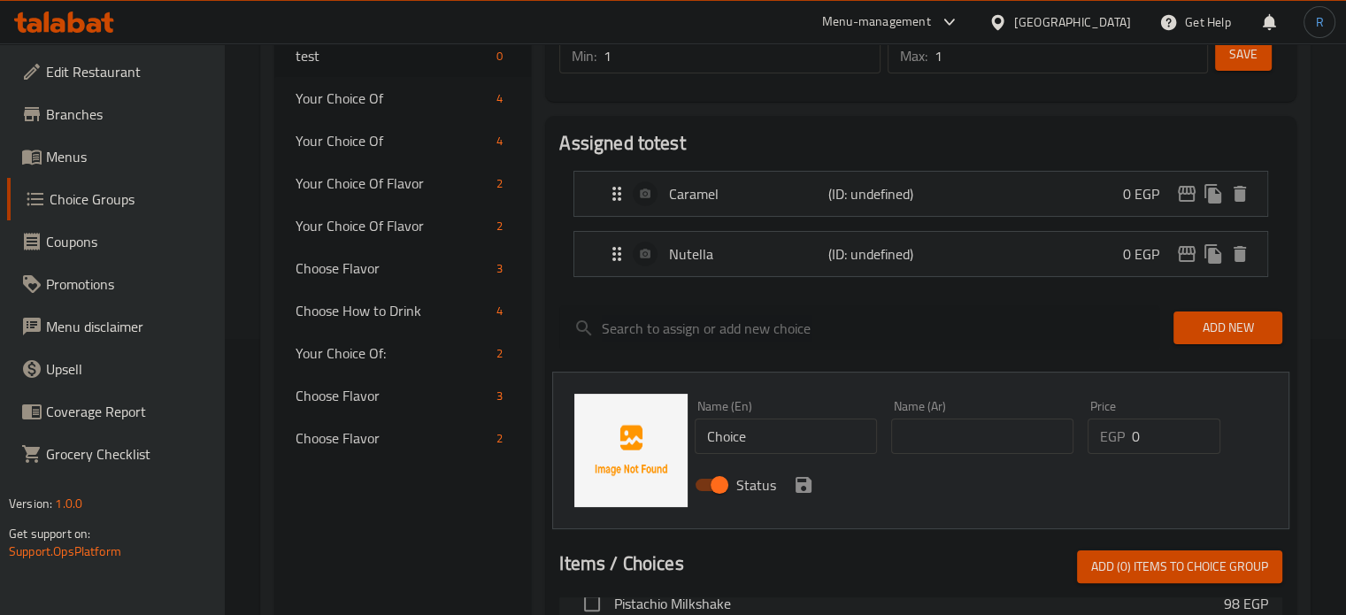
click at [765, 434] on input "Choice" at bounding box center [786, 436] width 182 height 35
paste input "Oreo"
type input "Oreo"
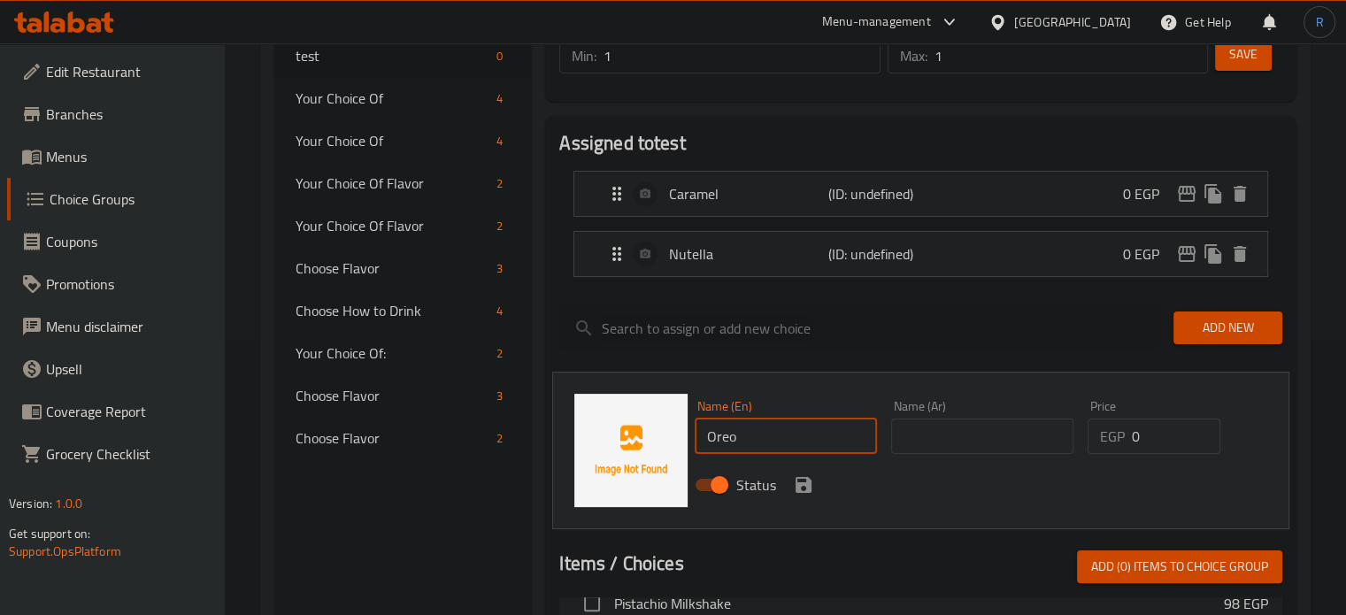
click at [957, 432] on input "text" at bounding box center [982, 436] width 182 height 35
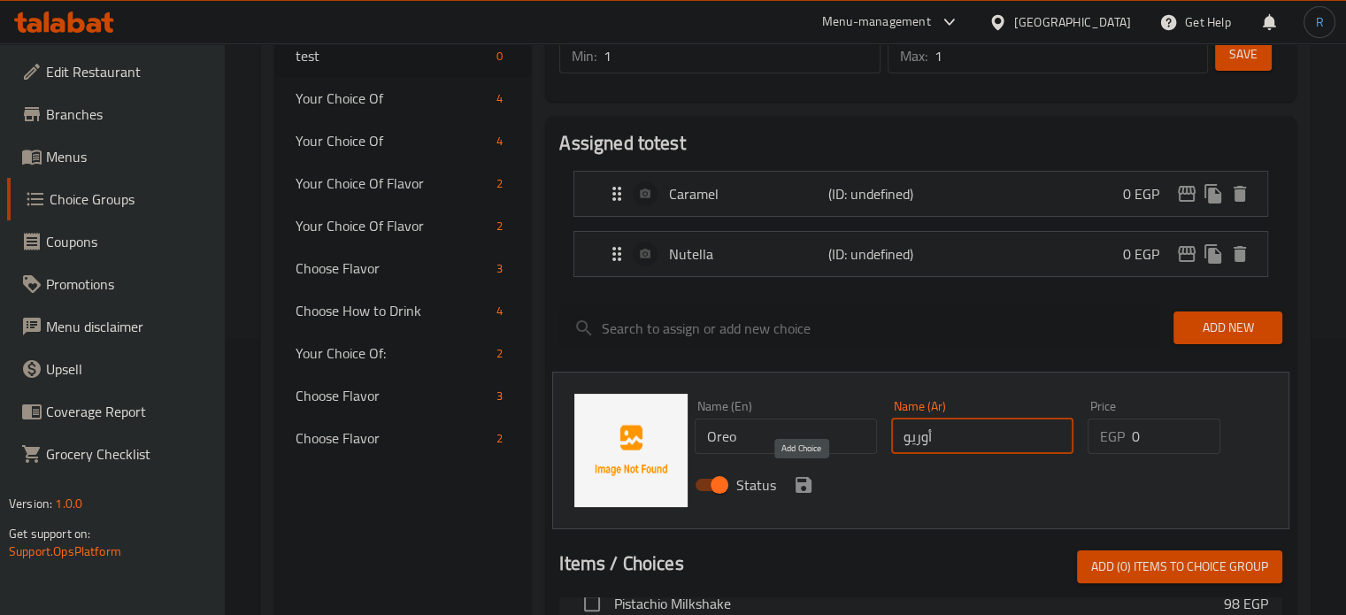
type input "أوريو"
drag, startPoint x: 801, startPoint y: 481, endPoint x: 913, endPoint y: 449, distance: 117.0
click at [801, 481] on icon "save" at bounding box center [803, 485] width 16 height 16
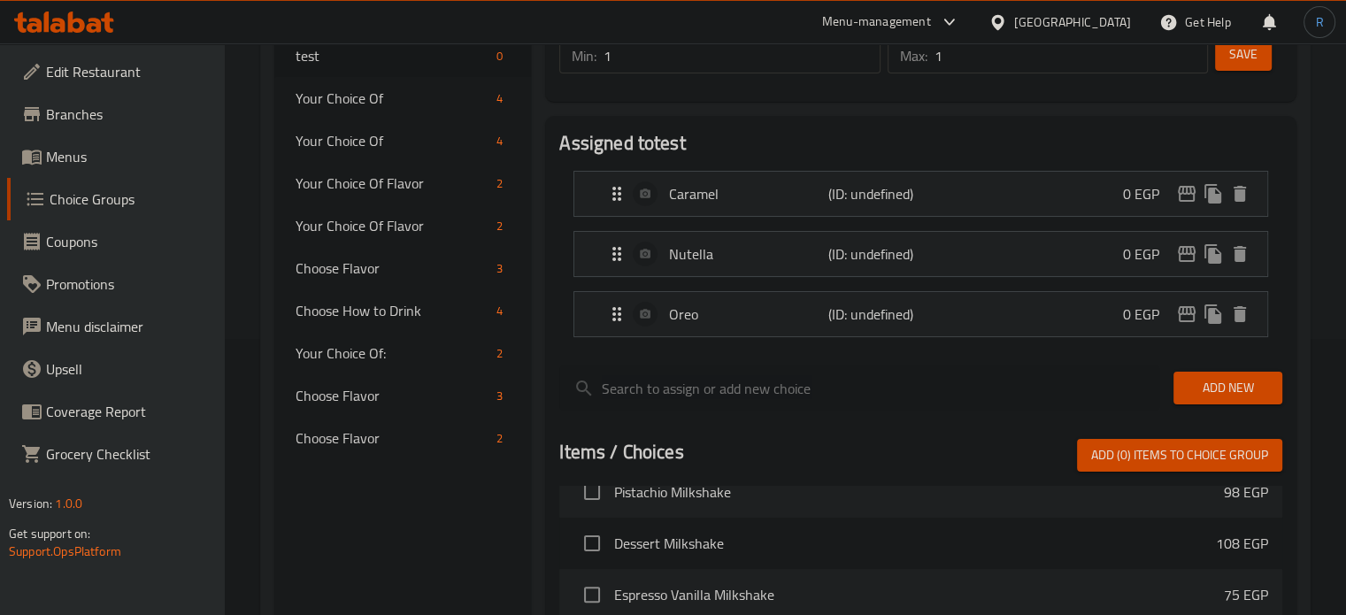
click at [1233, 388] on span "Add New" at bounding box center [1227, 388] width 81 height 22
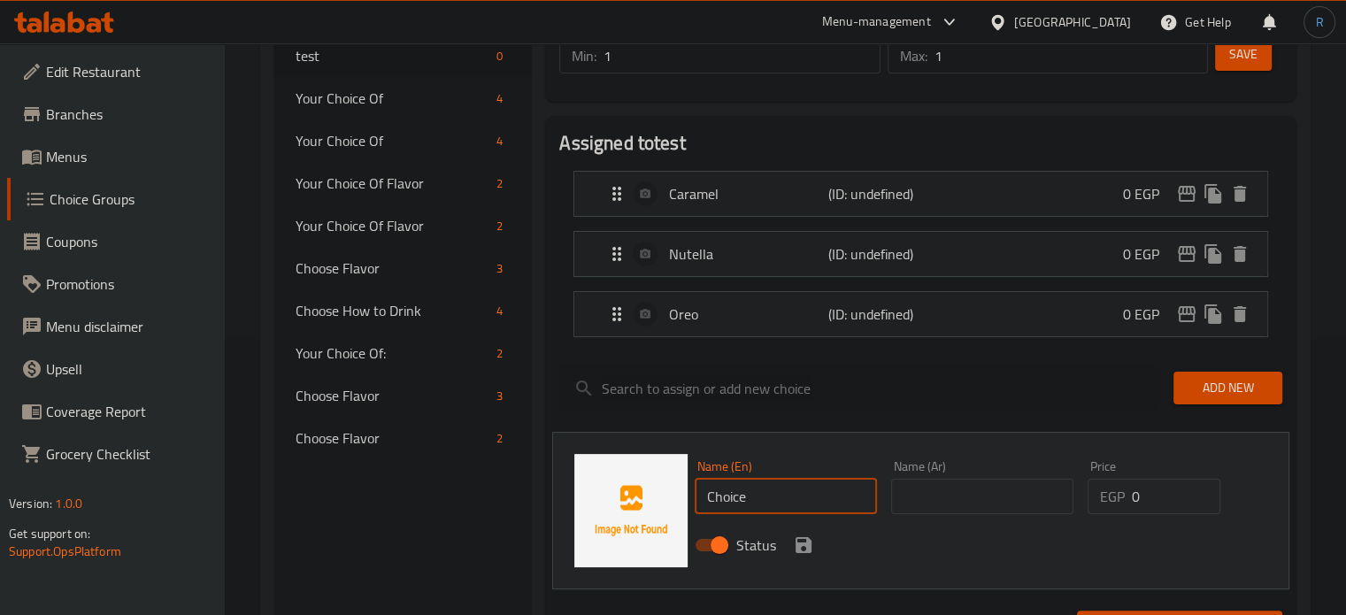
click at [763, 496] on input "Choice" at bounding box center [786, 496] width 182 height 35
paste input "Hazelnut"
type input "Hazelnut"
click at [979, 496] on input "text" at bounding box center [982, 496] width 182 height 35
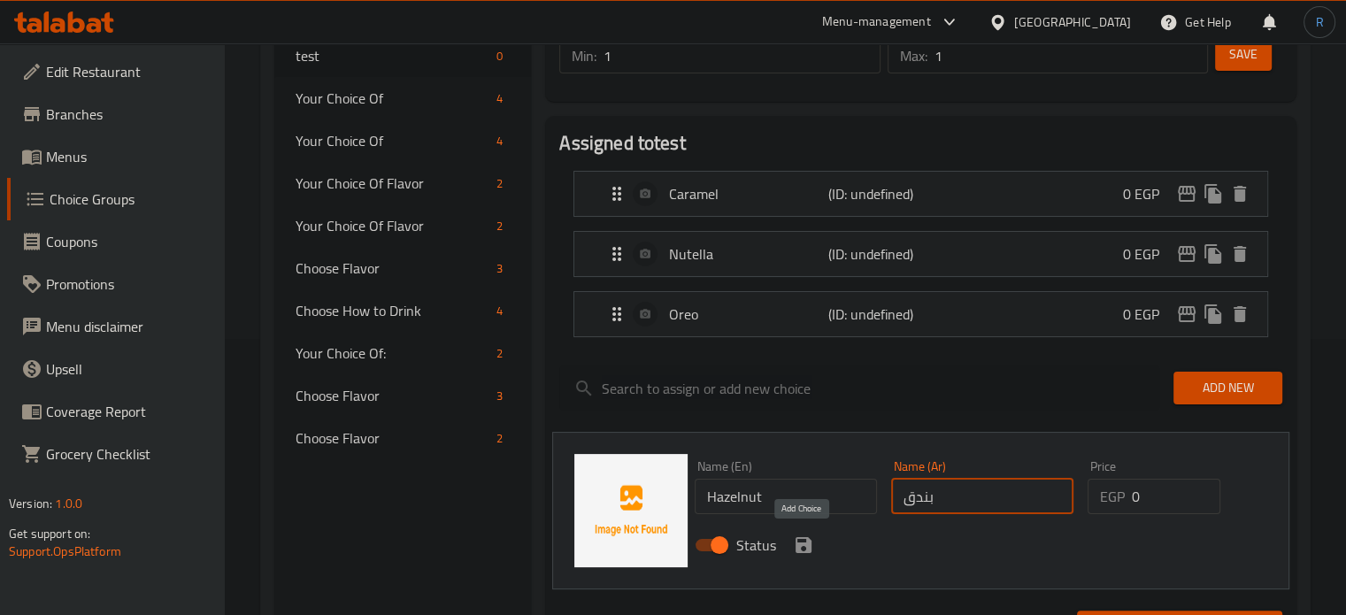
type input "بندق"
click at [798, 546] on icon "save" at bounding box center [803, 545] width 16 height 16
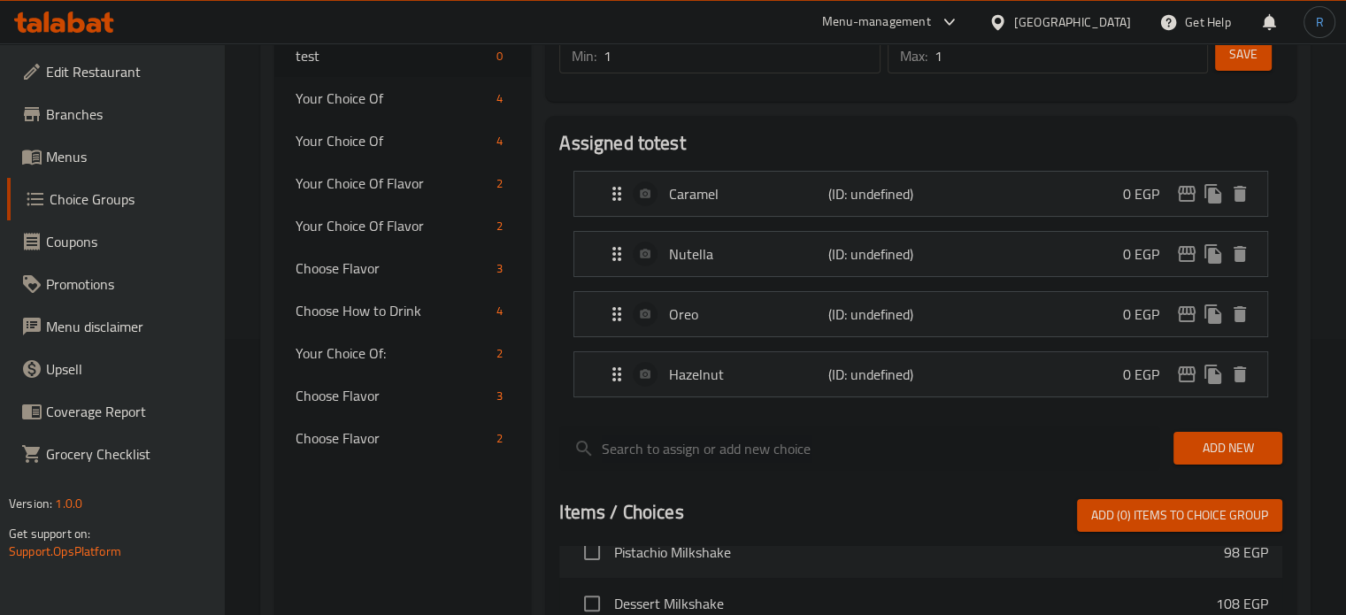
click at [1235, 61] on span "Save" at bounding box center [1243, 54] width 28 height 22
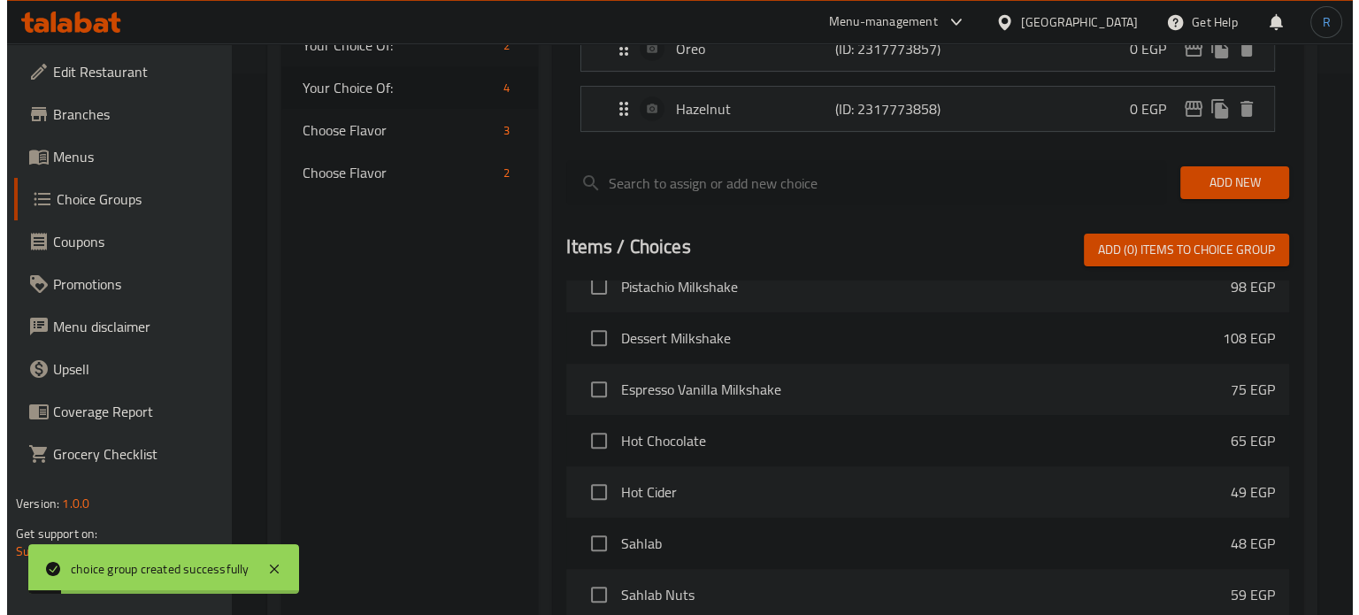
scroll to position [769, 0]
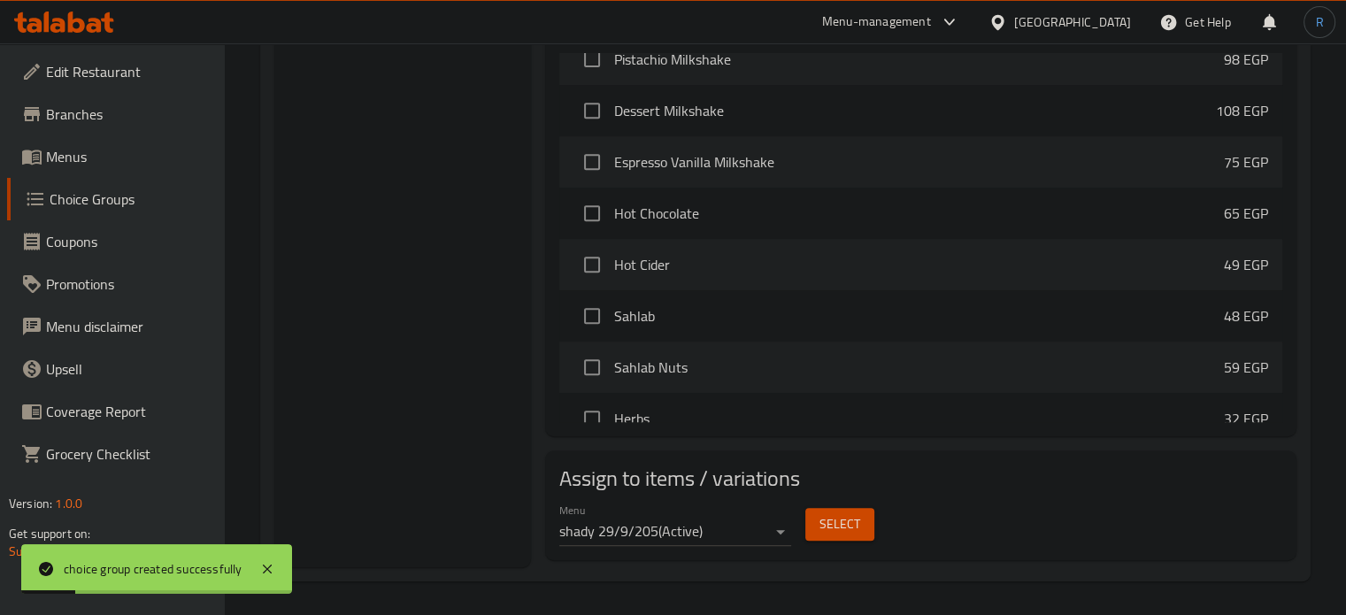
click at [818, 515] on button "Select" at bounding box center [839, 524] width 69 height 33
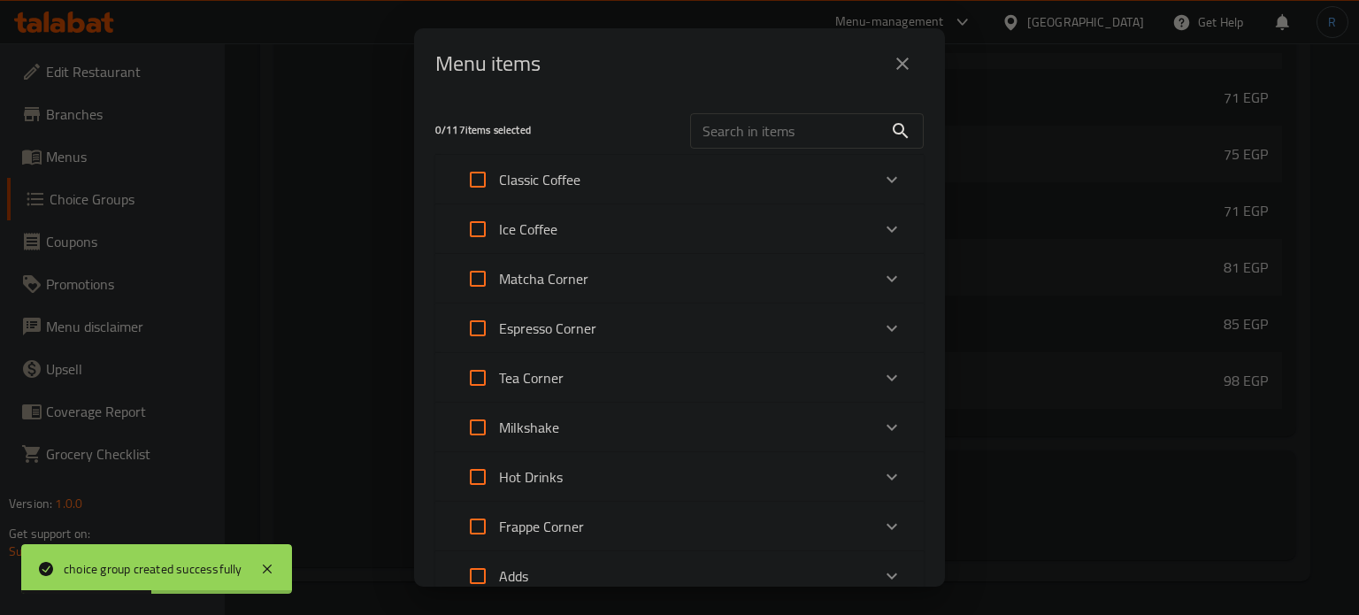
click at [750, 132] on input "text" at bounding box center [786, 130] width 193 height 35
paste input "Cramel/ Nutella/ Oreo/ Hazelnut"
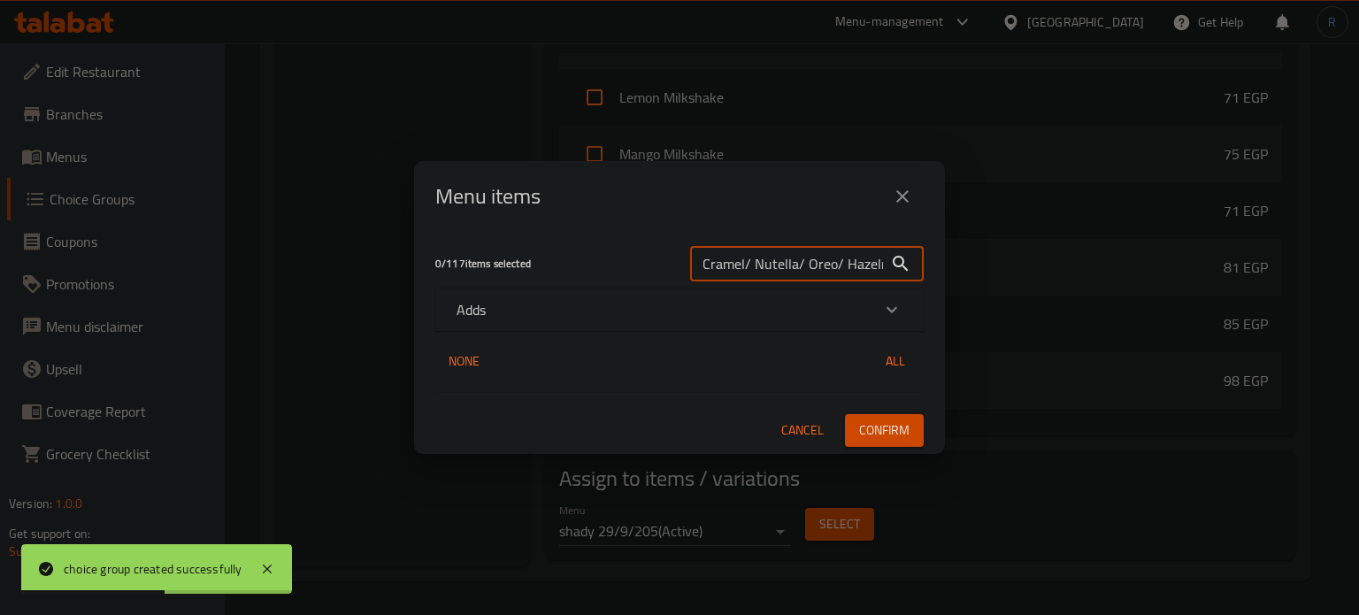
scroll to position [0, 13]
type input "Cramel/ Nutella/ Oreo/ Hazelnut"
click at [577, 318] on div "Adds" at bounding box center [664, 309] width 414 height 21
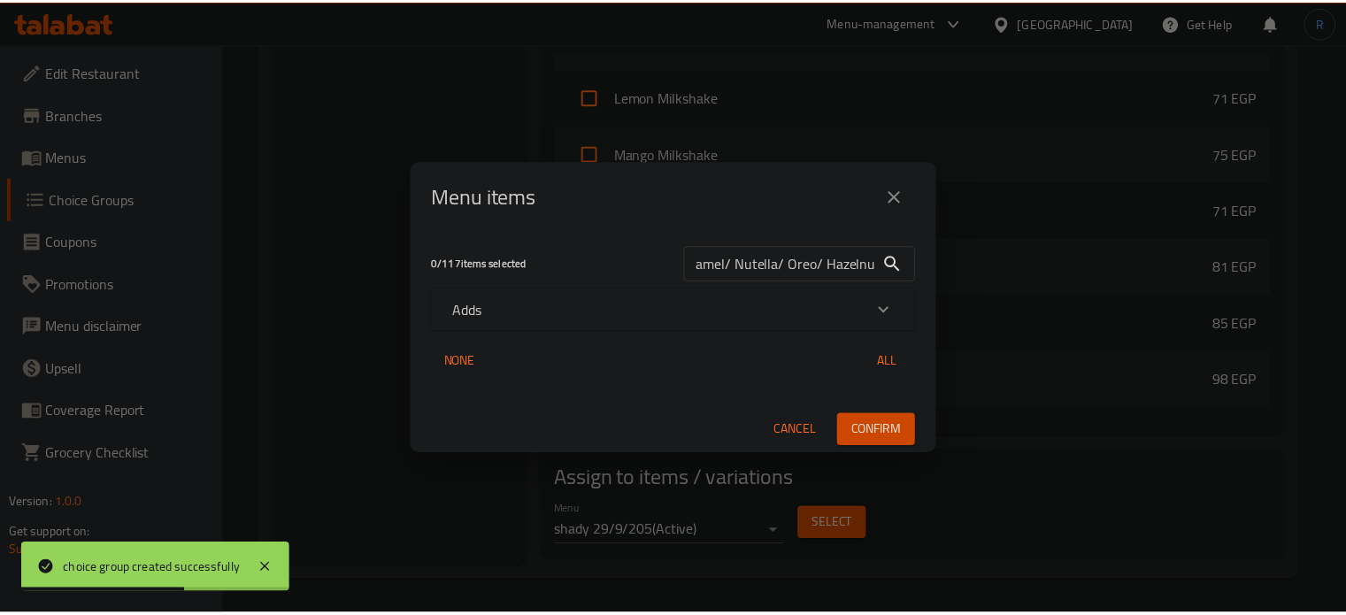
scroll to position [0, 0]
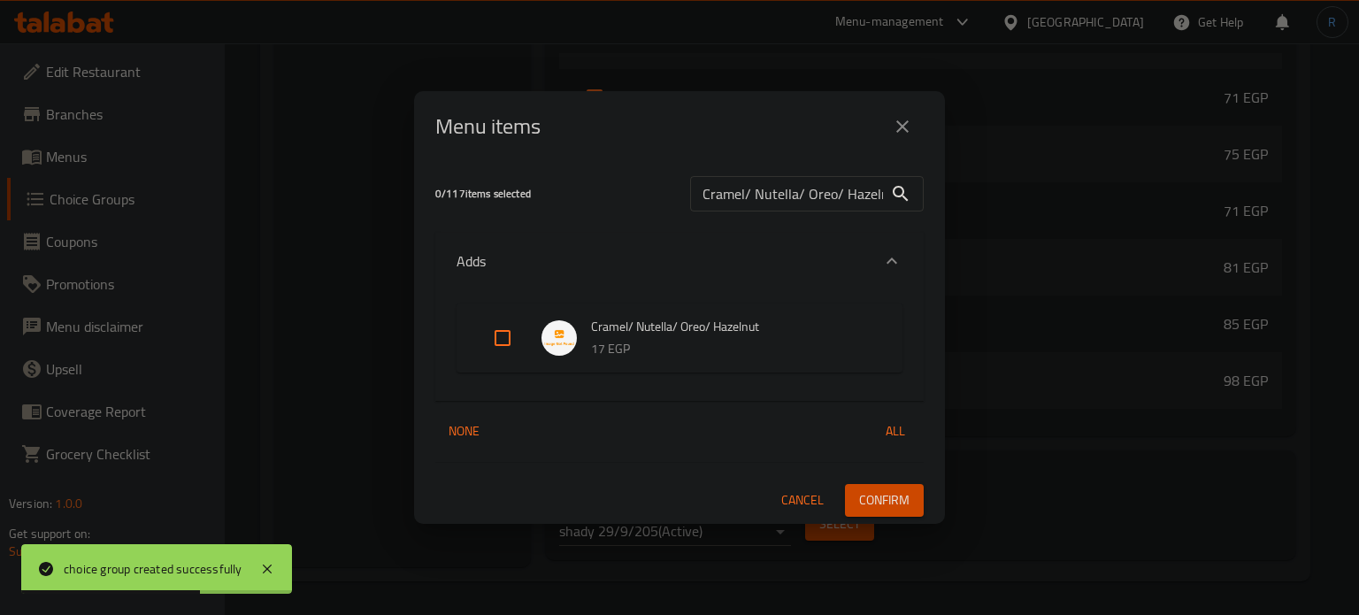
click at [503, 342] on input "Expand" at bounding box center [502, 338] width 42 height 42
checkbox input "true"
click at [906, 503] on span "Confirm" at bounding box center [884, 500] width 50 height 22
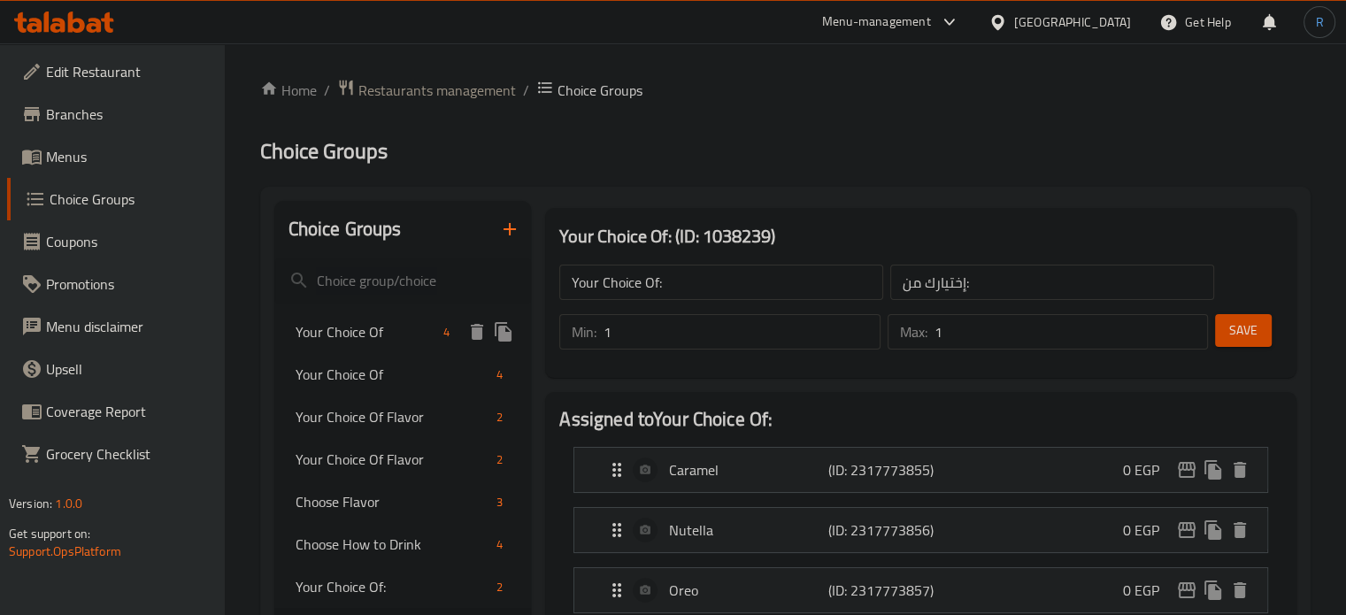
click at [506, 334] on icon "duplicate" at bounding box center [503, 331] width 17 height 19
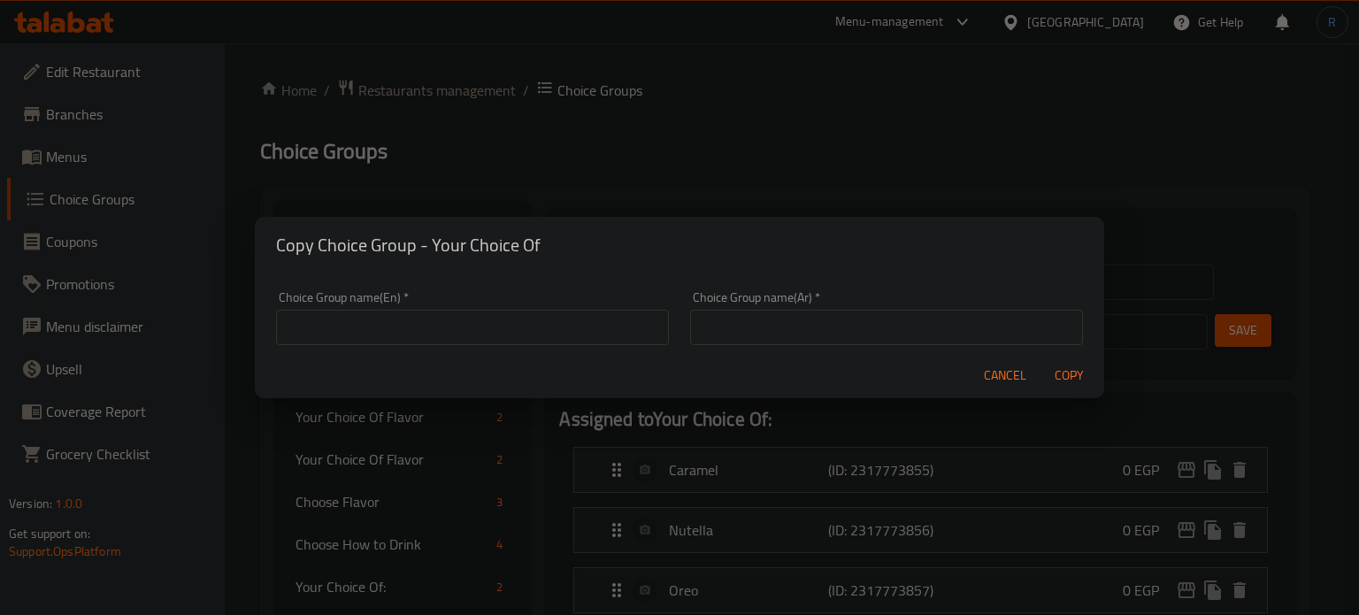
click at [506, 334] on input "text" at bounding box center [472, 327] width 393 height 35
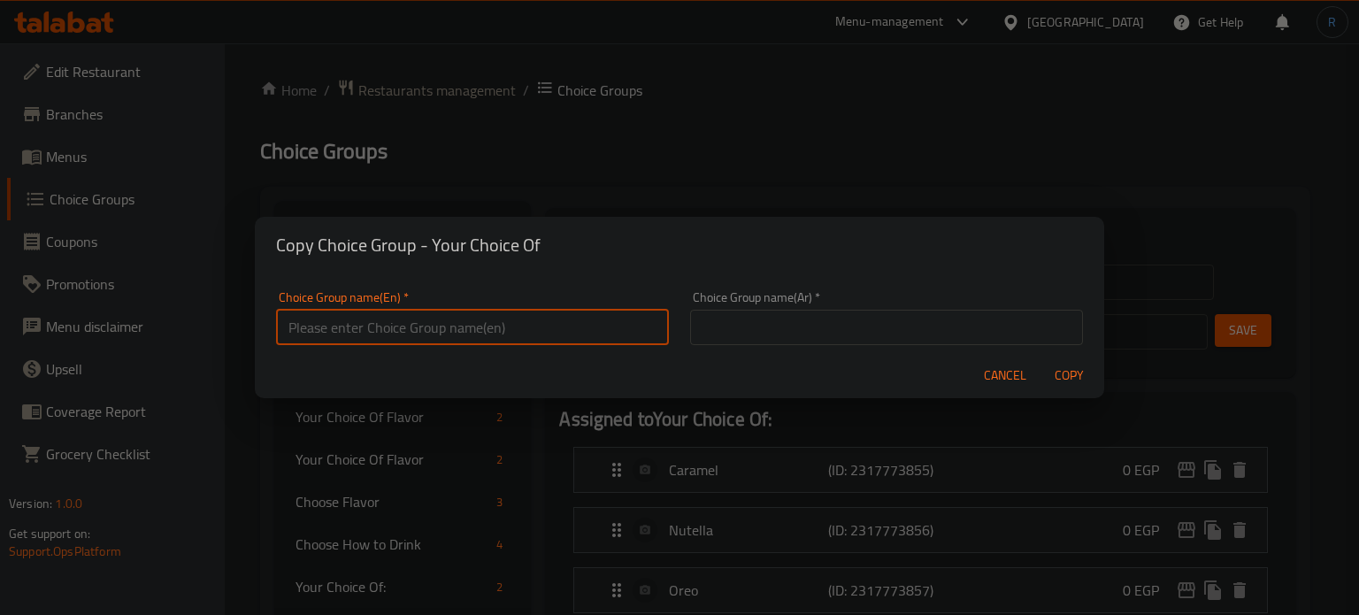
type input "test"
click at [869, 334] on input "text" at bounding box center [886, 327] width 393 height 35
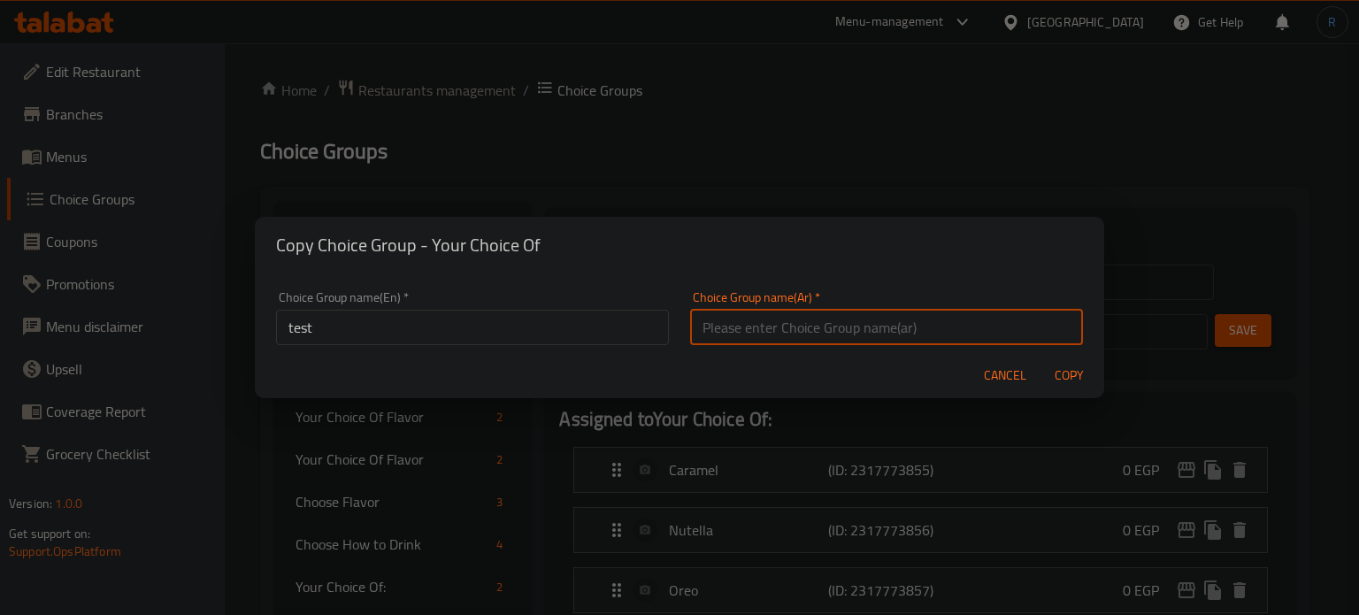
type input "إختيارك من:"
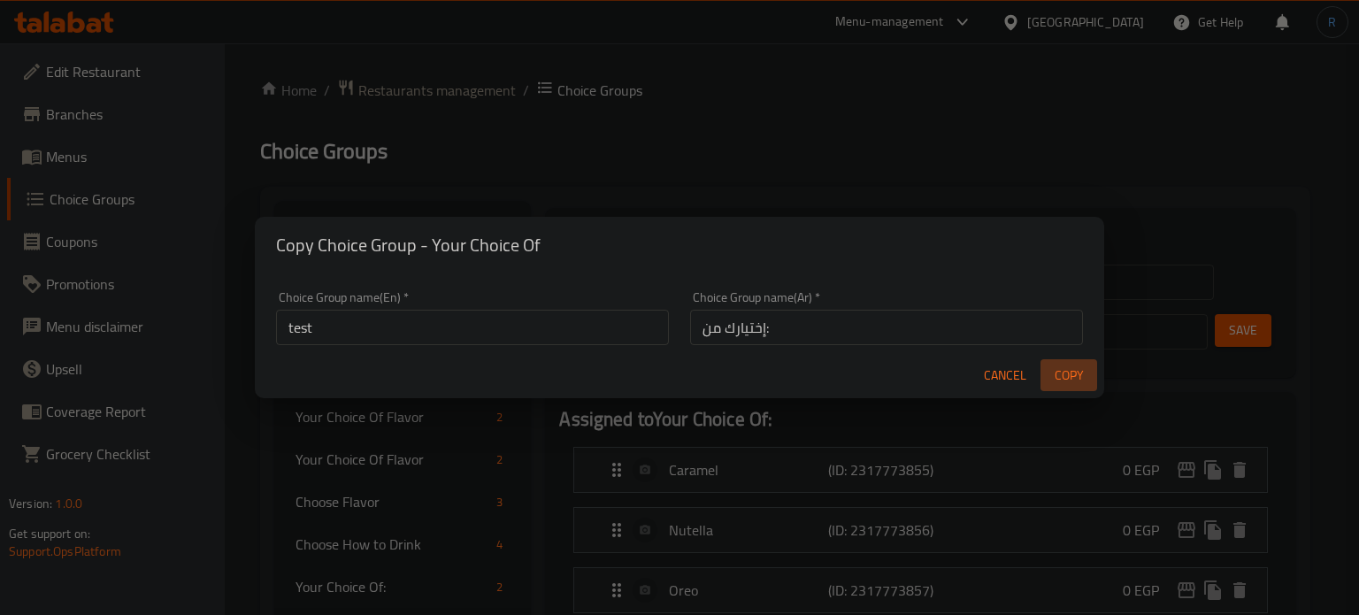
click at [1064, 379] on span "Copy" at bounding box center [1069, 376] width 42 height 22
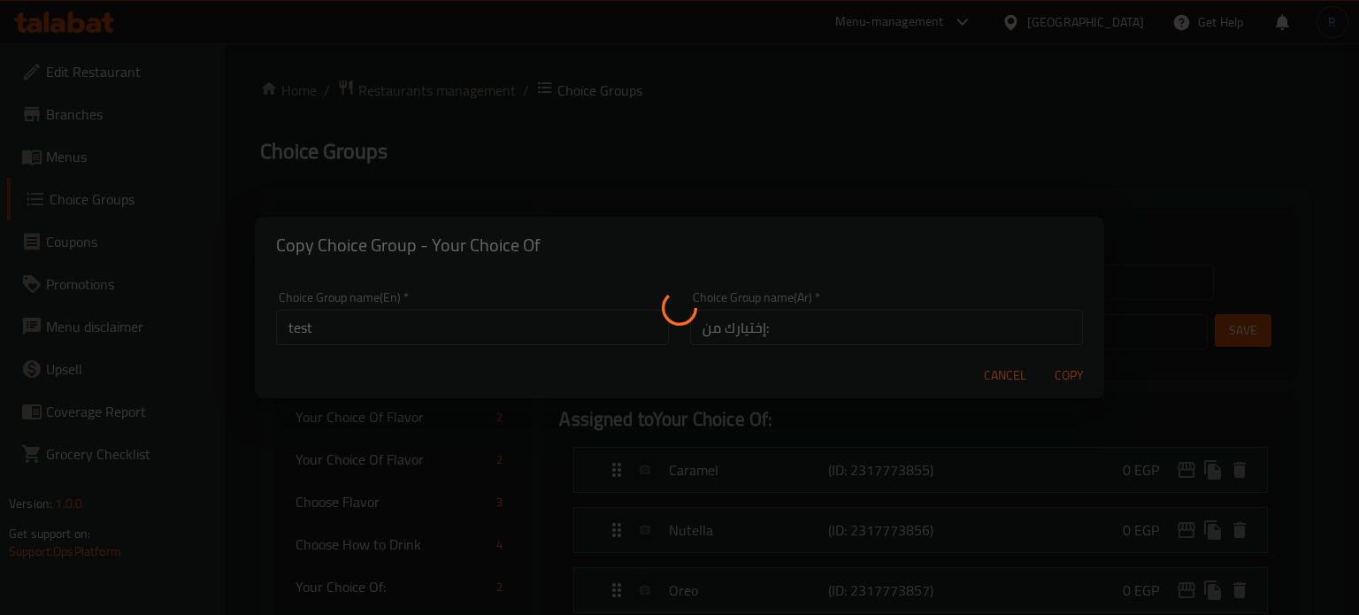
type input "test"
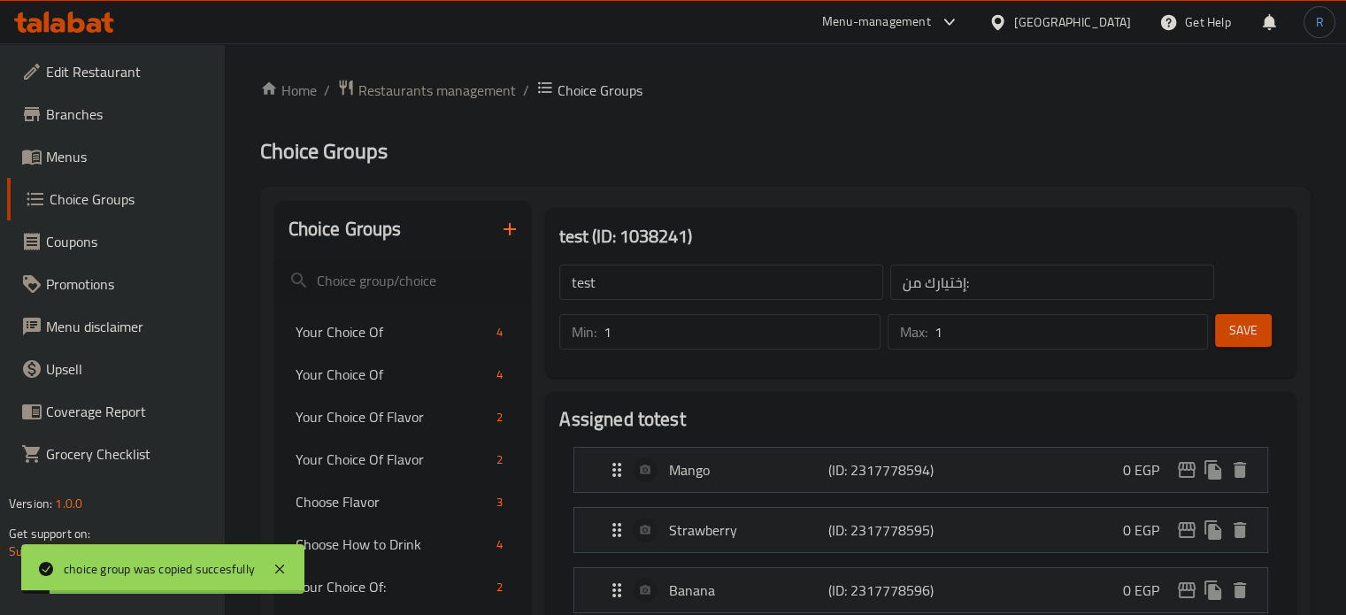
click at [670, 288] on input "test" at bounding box center [721, 282] width 324 height 35
click at [670, 288] on input "text" at bounding box center [721, 282] width 324 height 35
type input "Your Choice Of:"
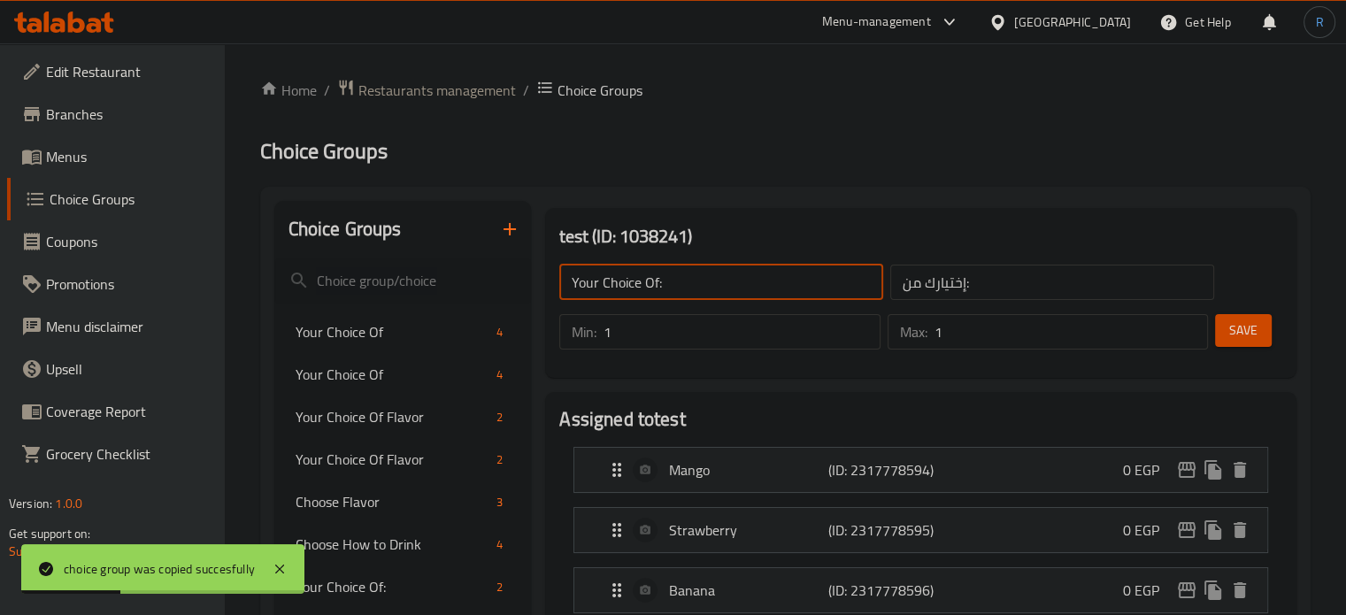
scroll to position [177, 0]
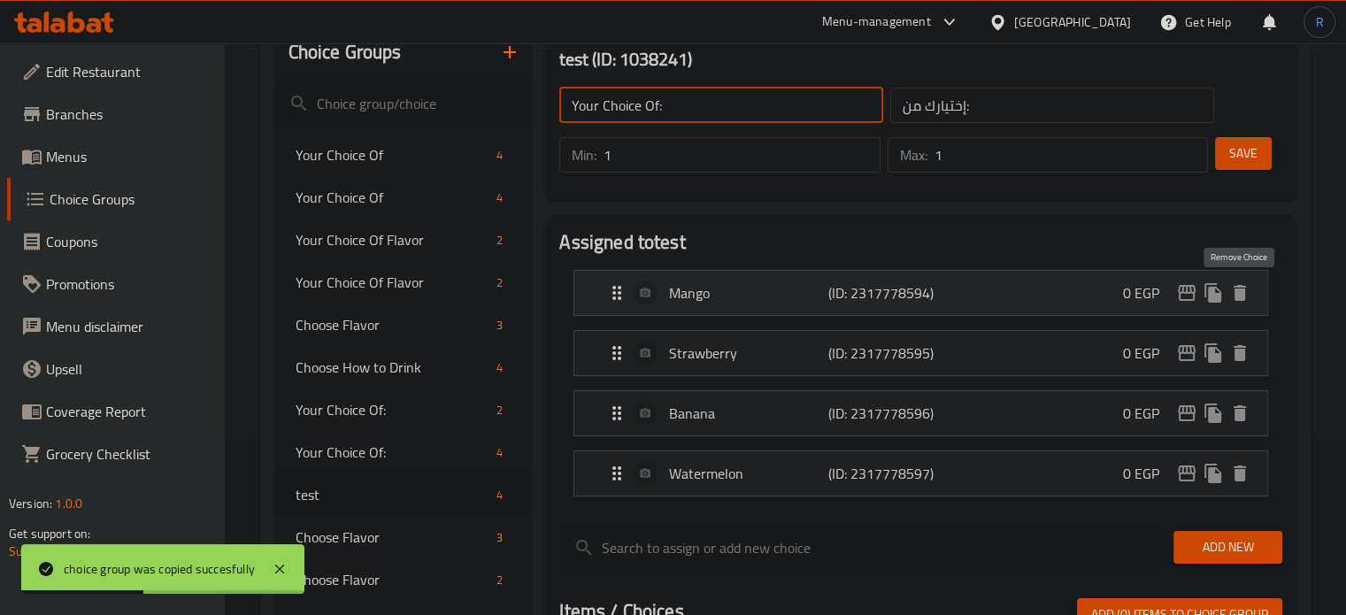
click at [1236, 293] on icon "delete" at bounding box center [1239, 293] width 12 height 16
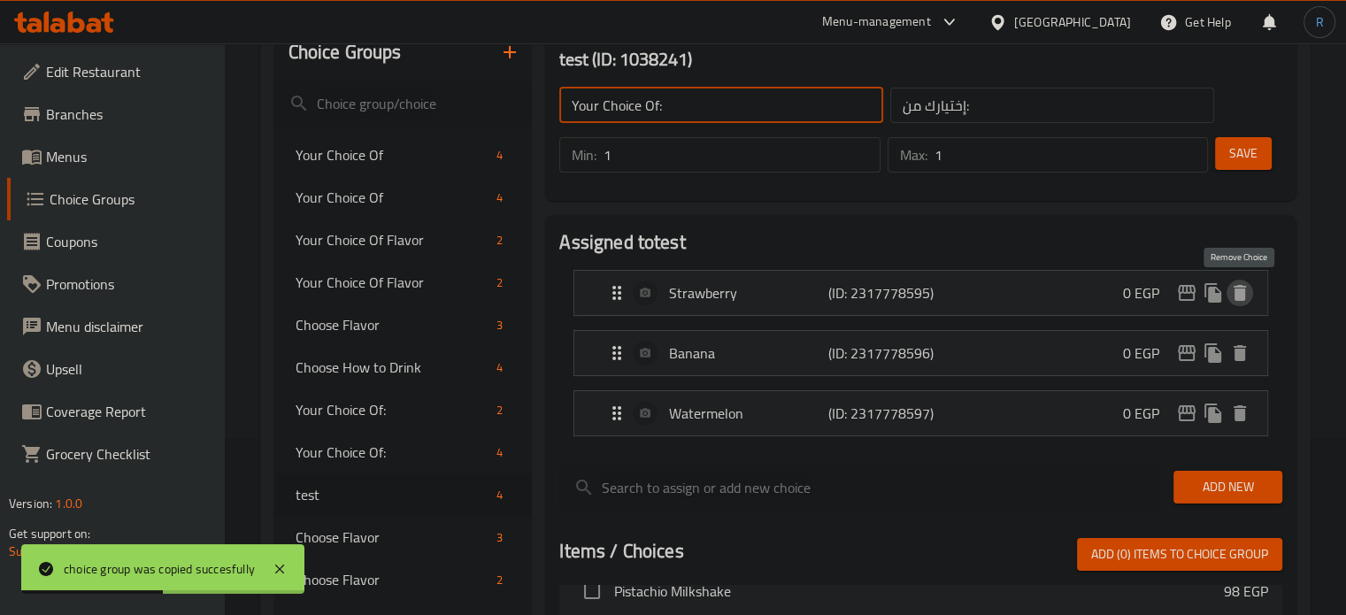
click at [1236, 293] on icon "delete" at bounding box center [1239, 293] width 12 height 16
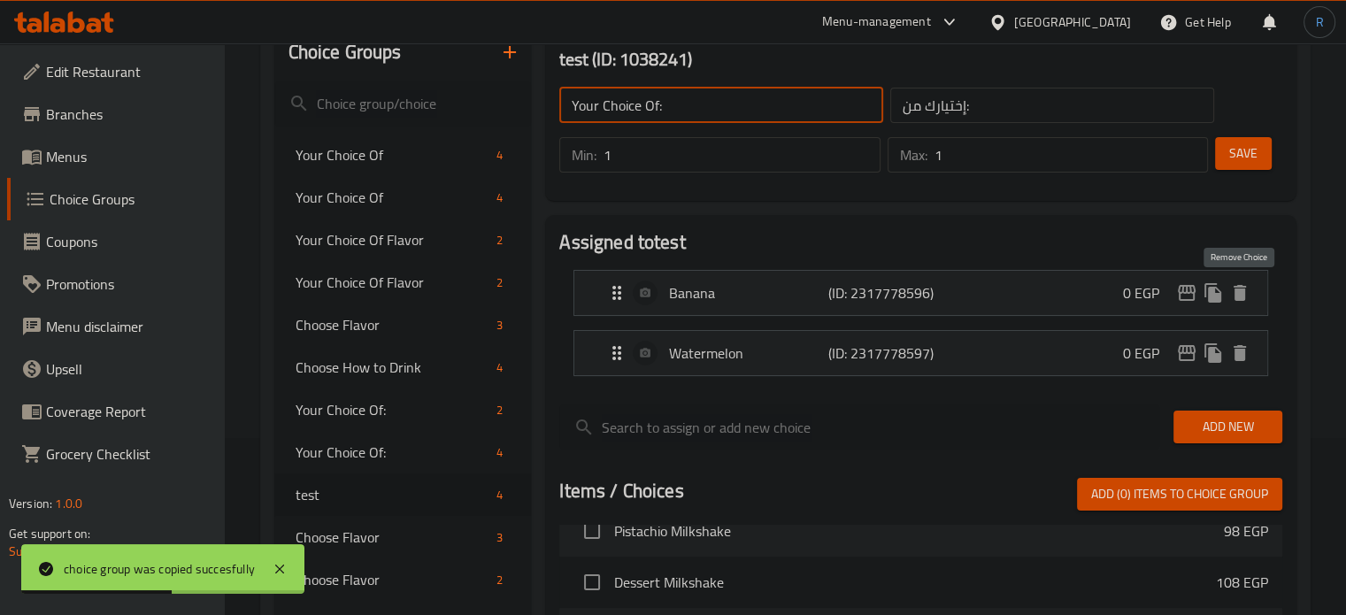
click at [1236, 293] on icon "delete" at bounding box center [1239, 293] width 12 height 16
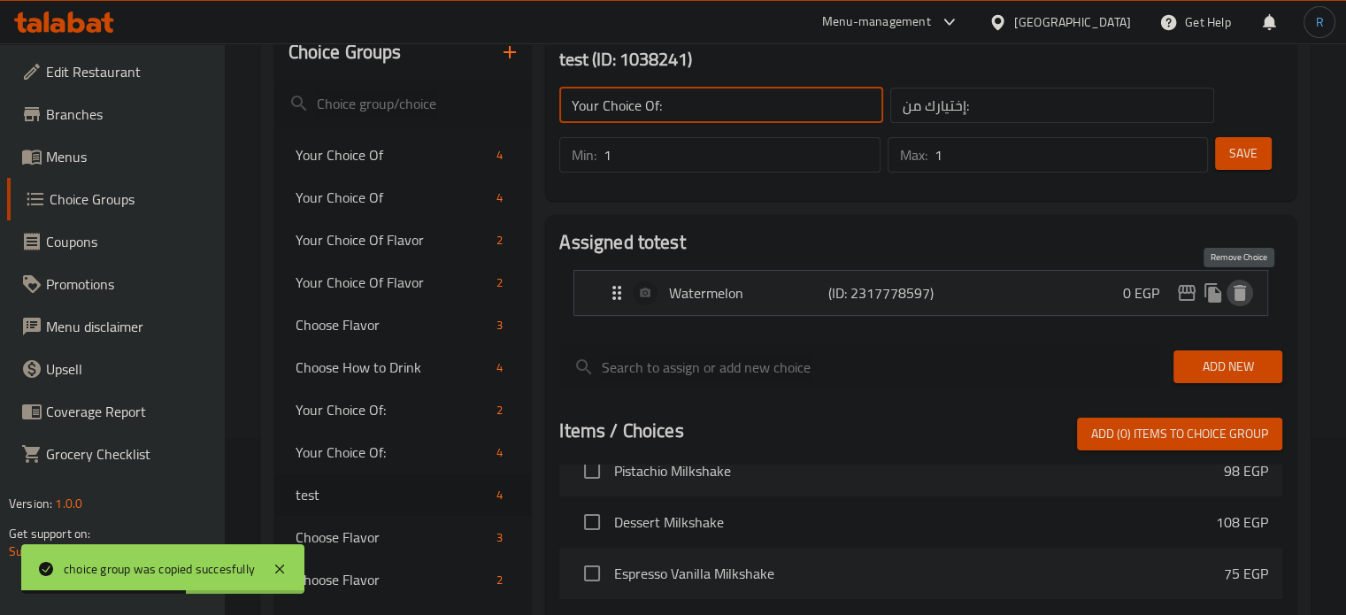
click at [1236, 293] on icon "delete" at bounding box center [1239, 293] width 12 height 16
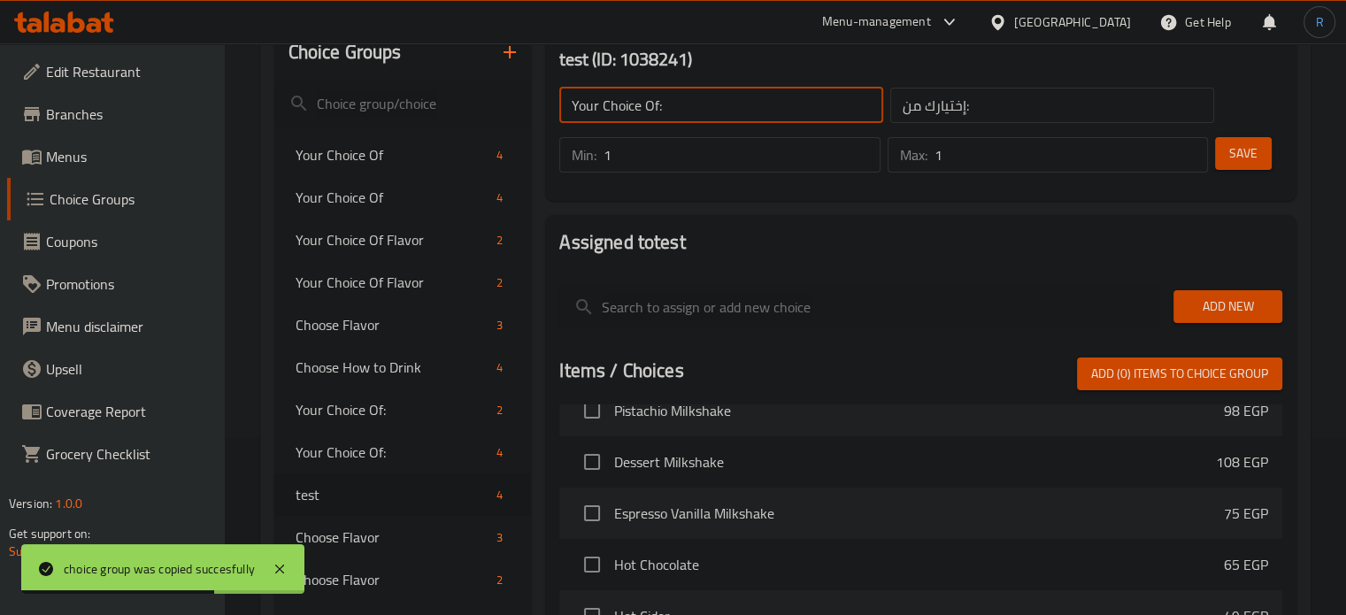
drag, startPoint x: 1256, startPoint y: 158, endPoint x: 1107, endPoint y: 158, distance: 149.5
click at [1257, 158] on button "Save" at bounding box center [1243, 153] width 57 height 33
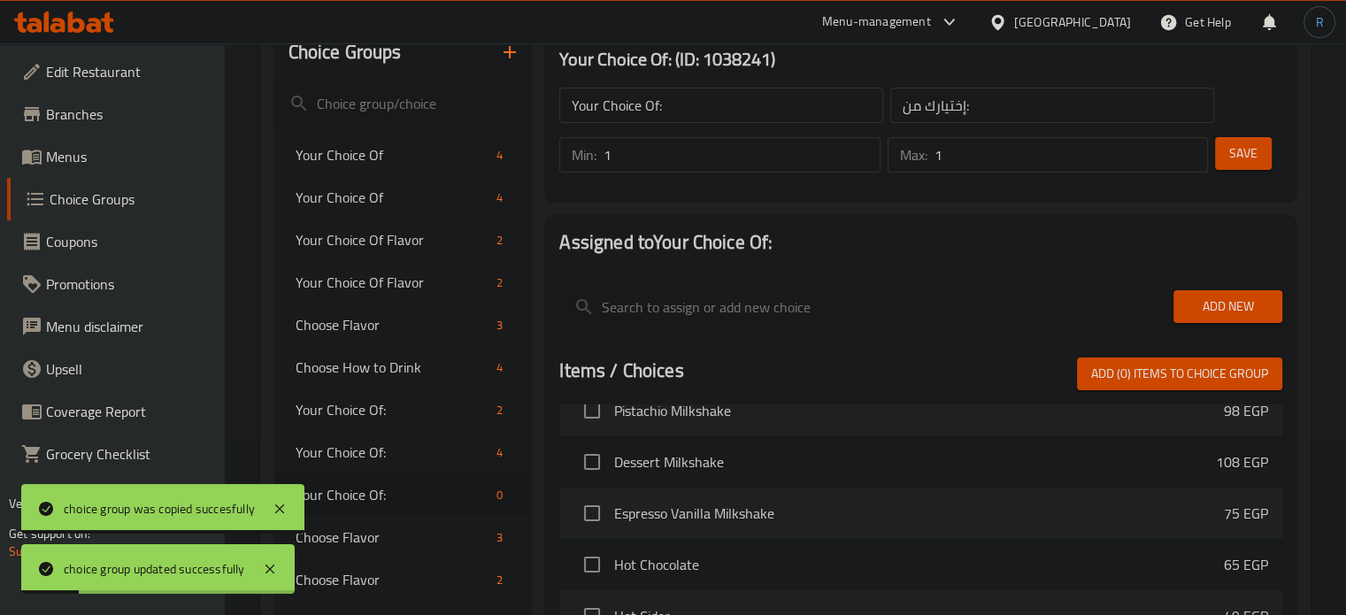
scroll to position [4261, 0]
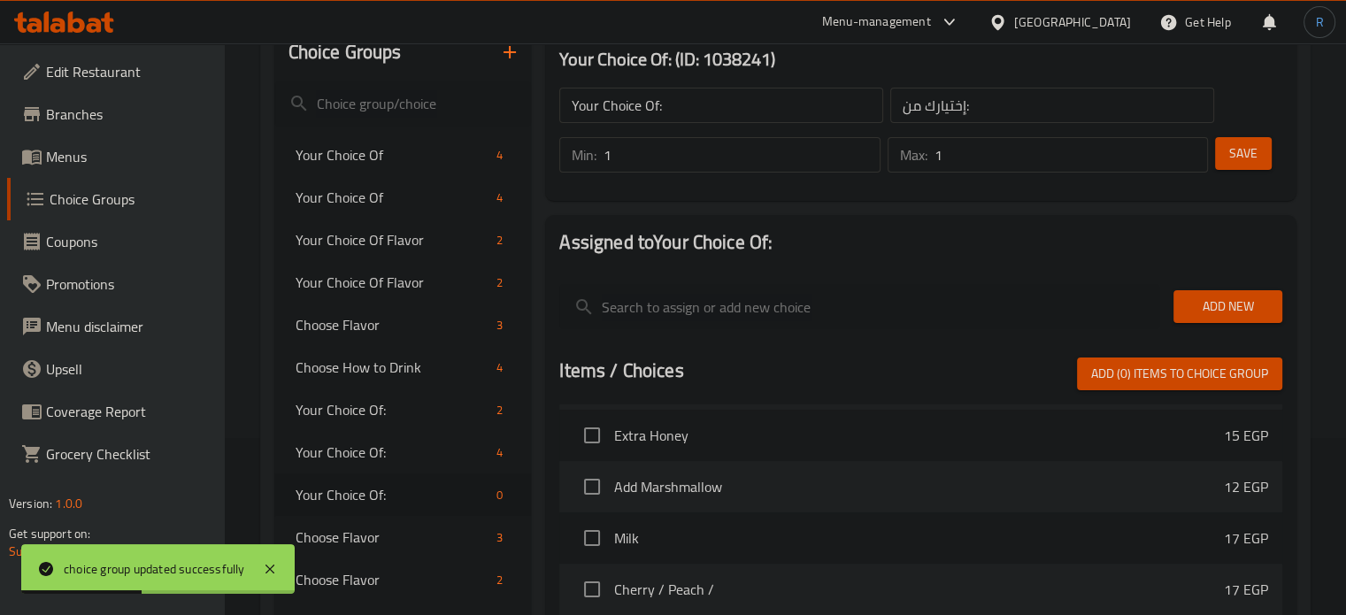
click at [1222, 298] on span "Add New" at bounding box center [1227, 307] width 81 height 22
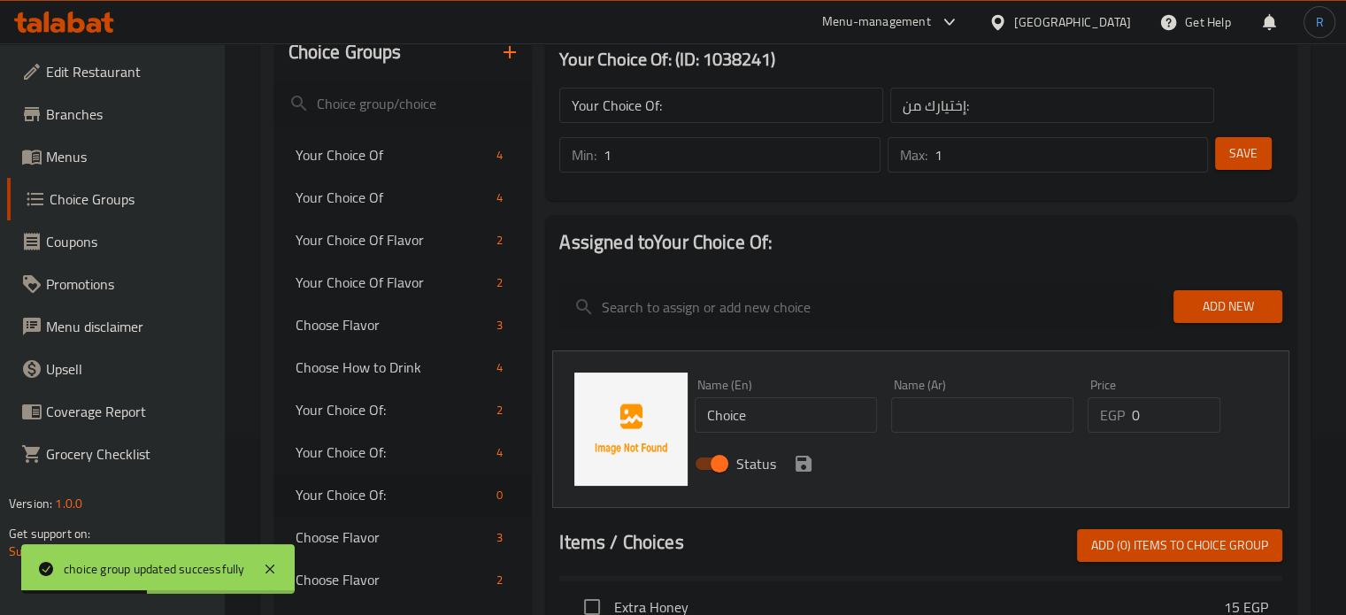
scroll to position [348, 0]
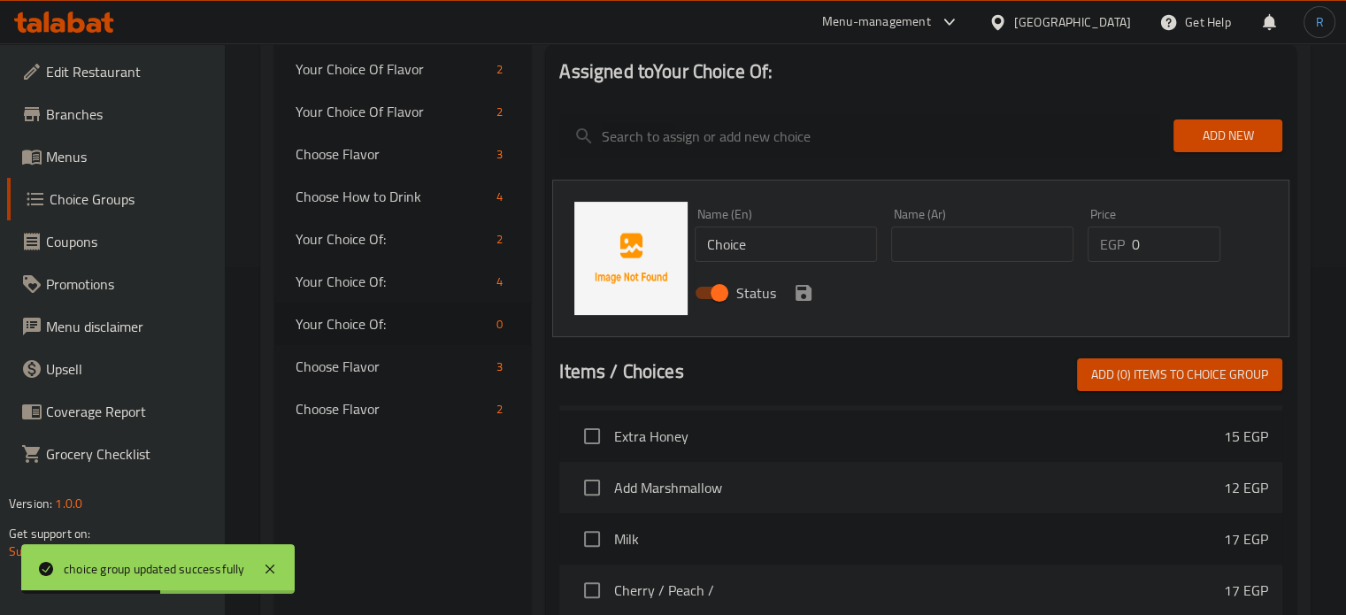
click at [749, 235] on input "Choice" at bounding box center [786, 244] width 182 height 35
click at [750, 232] on input "Choice" at bounding box center [786, 244] width 182 height 35
paste input "Cherry"
click at [765, 250] on input "ChoiceCherry" at bounding box center [786, 244] width 182 height 35
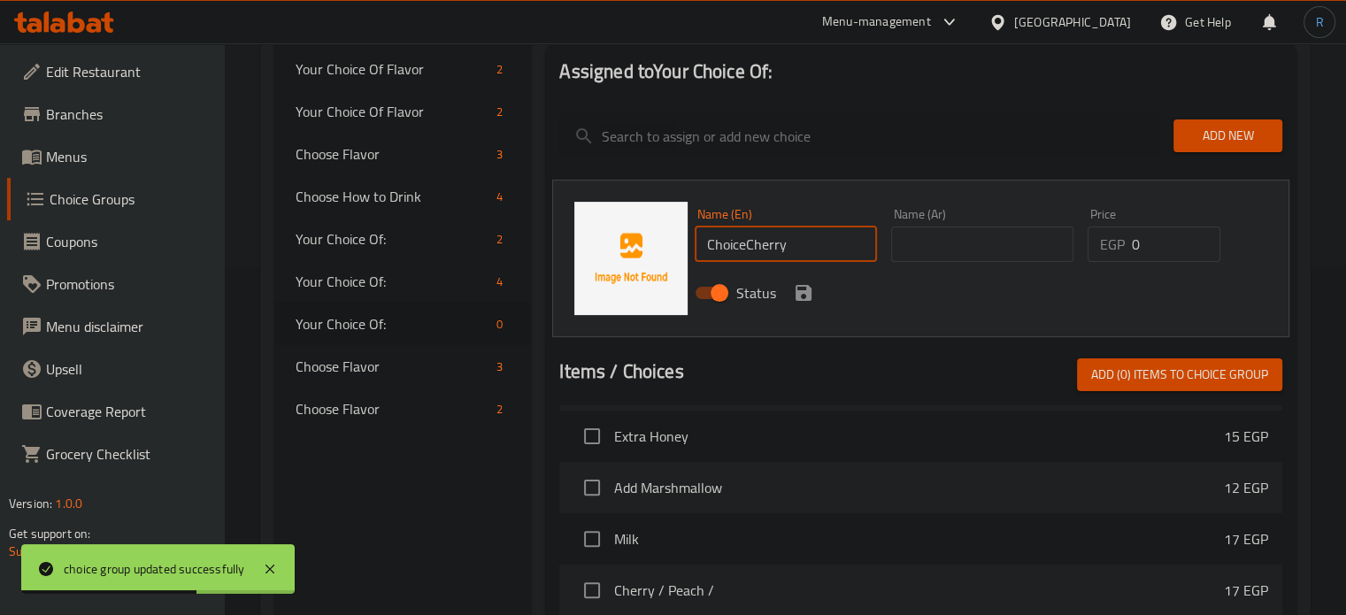
paste input "text"
type input "Cherry"
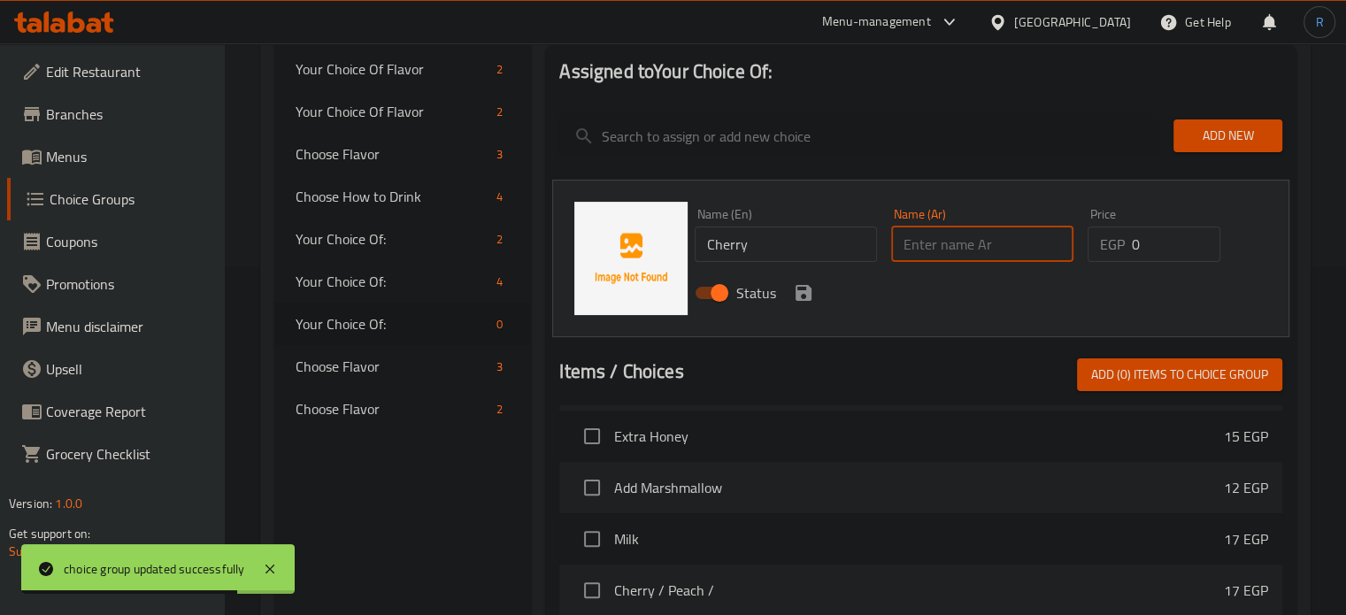
click at [1041, 250] on input "text" at bounding box center [982, 244] width 182 height 35
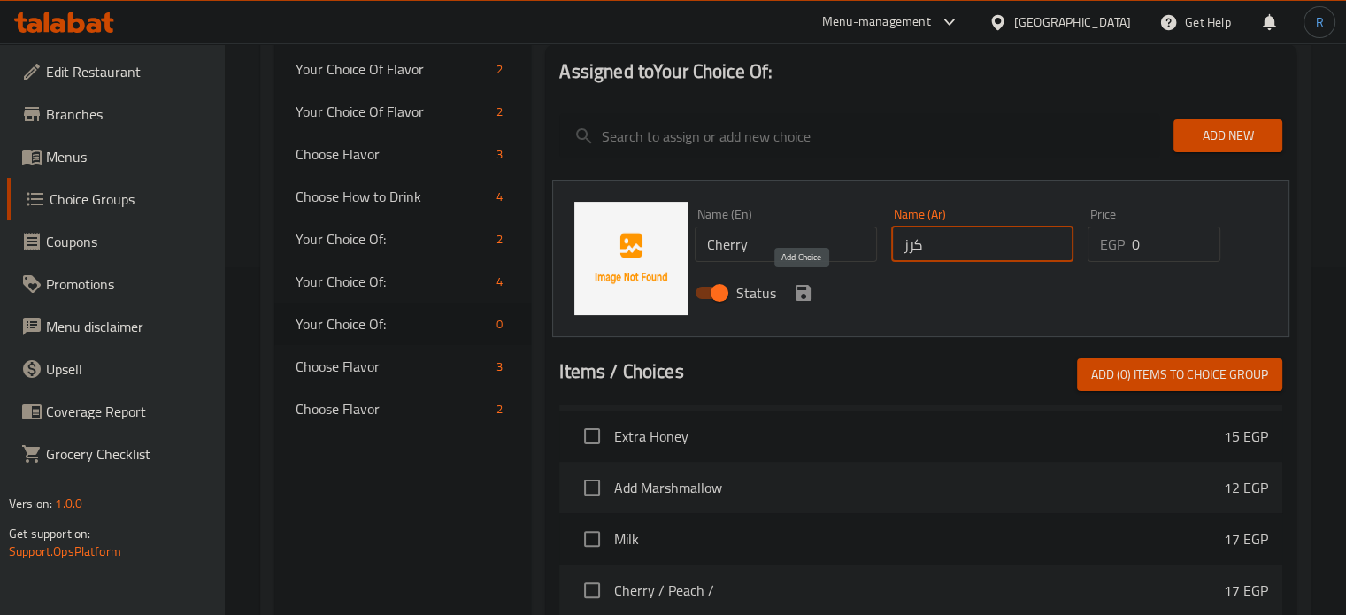
type input "كرز"
drag, startPoint x: 803, startPoint y: 296, endPoint x: 950, endPoint y: 263, distance: 150.5
click at [803, 296] on icon "save" at bounding box center [803, 292] width 21 height 21
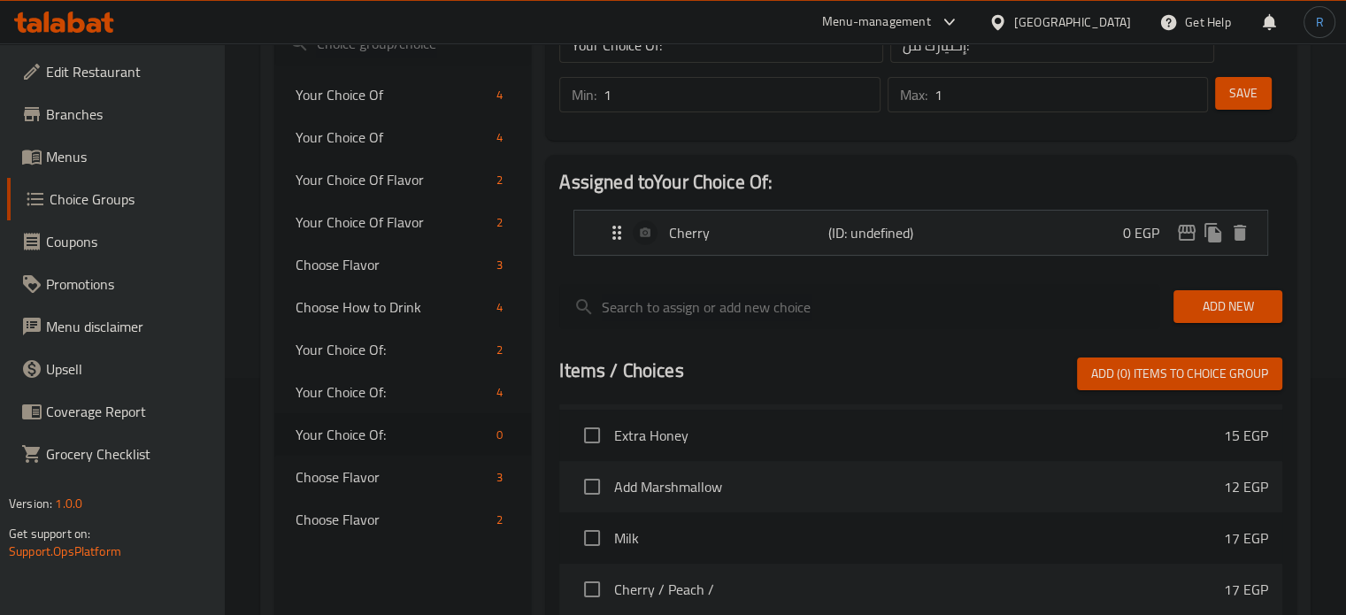
click at [1234, 309] on span "Add New" at bounding box center [1227, 307] width 81 height 22
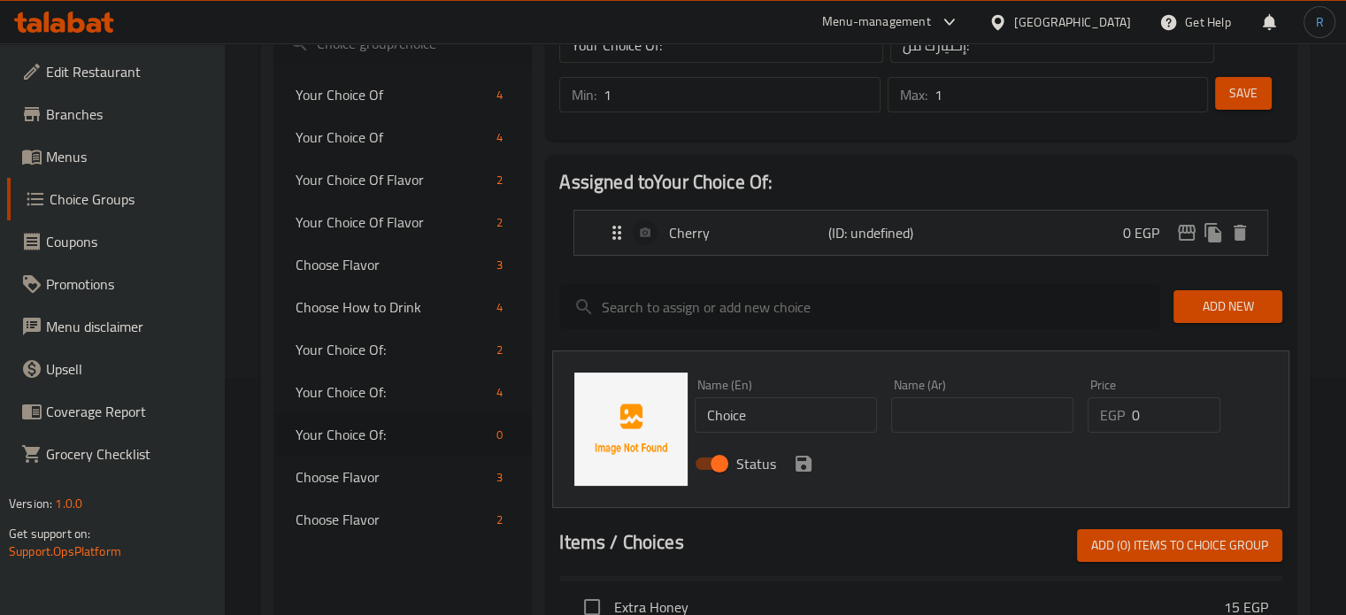
scroll to position [408, 0]
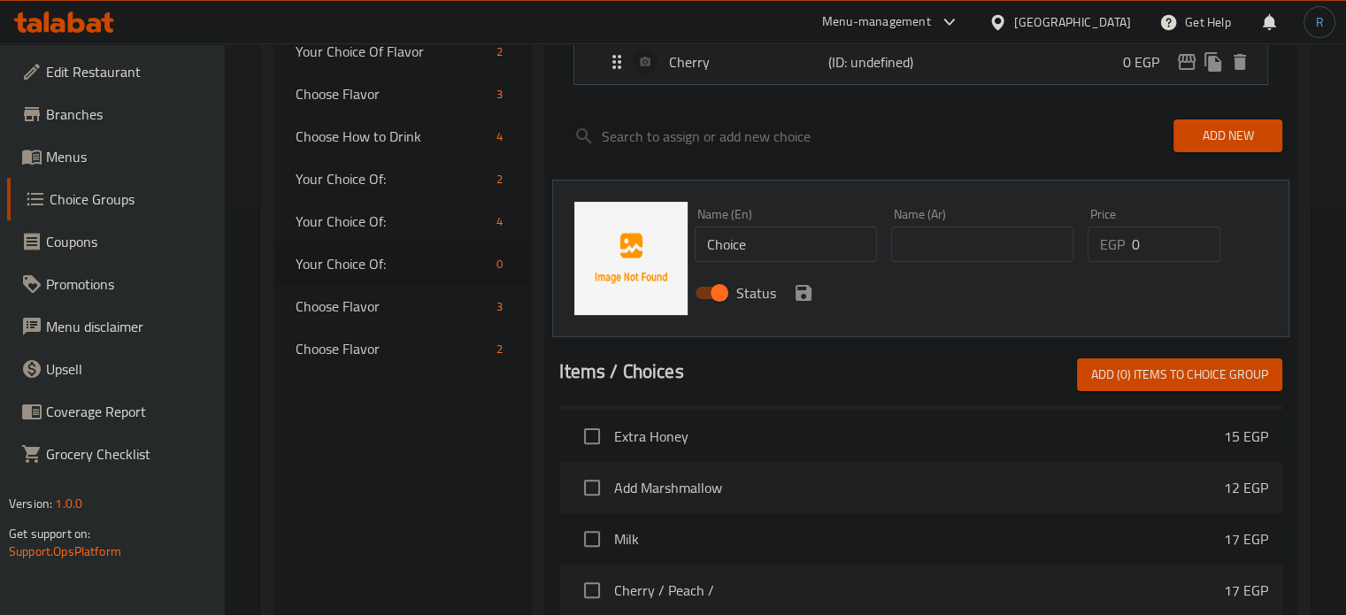
click at [763, 249] on input "Choice" at bounding box center [786, 244] width 182 height 35
paste input "Peach"
type input "Peach"
click at [966, 243] on input "text" at bounding box center [982, 244] width 182 height 35
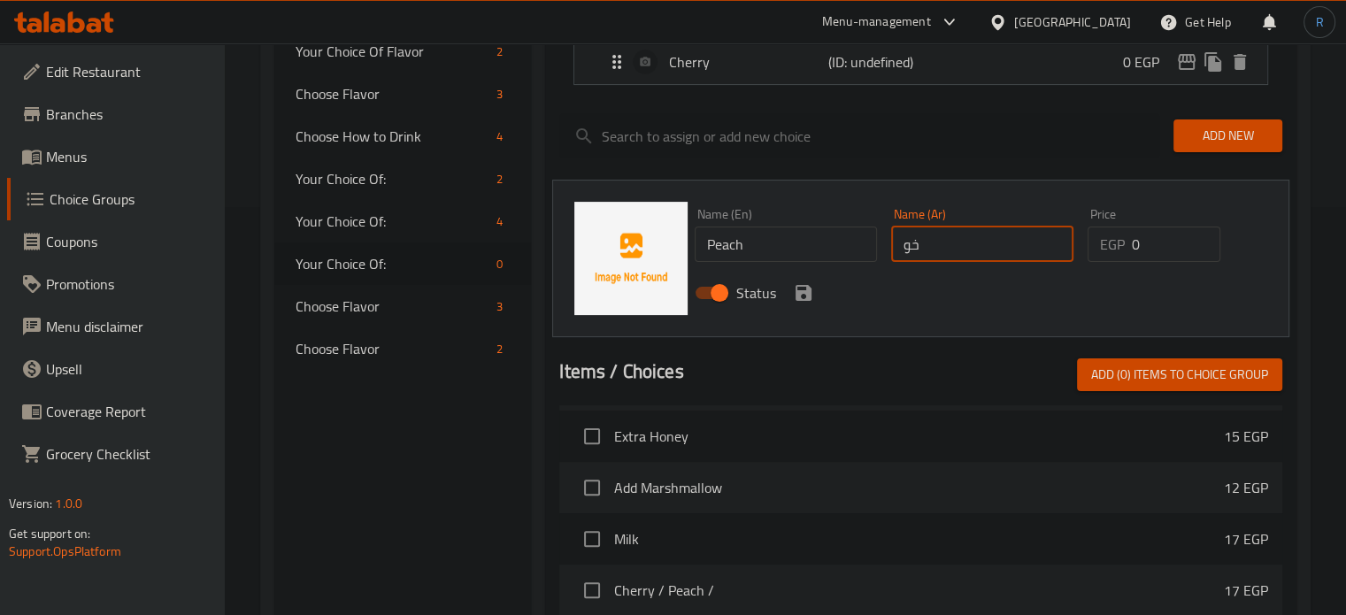
type input "خوخ"
drag, startPoint x: 806, startPoint y: 289, endPoint x: 971, endPoint y: 270, distance: 165.7
click at [806, 289] on icon "save" at bounding box center [803, 293] width 16 height 16
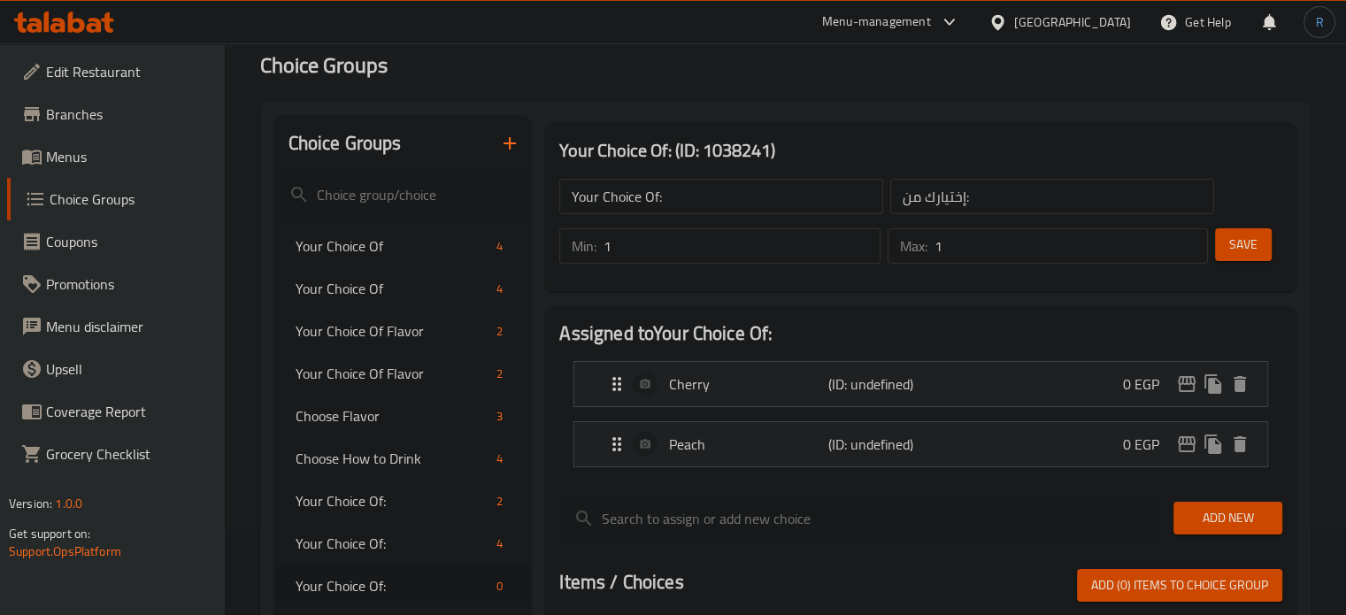
scroll to position [31, 0]
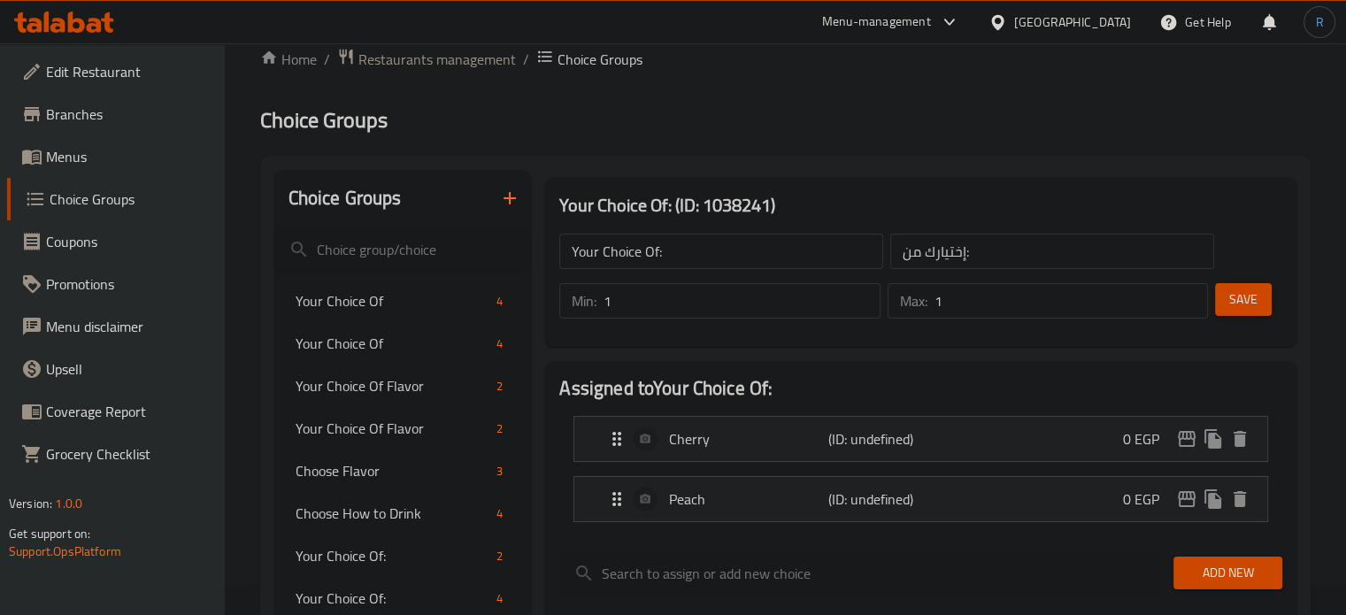
click at [1246, 303] on span "Save" at bounding box center [1243, 299] width 28 height 22
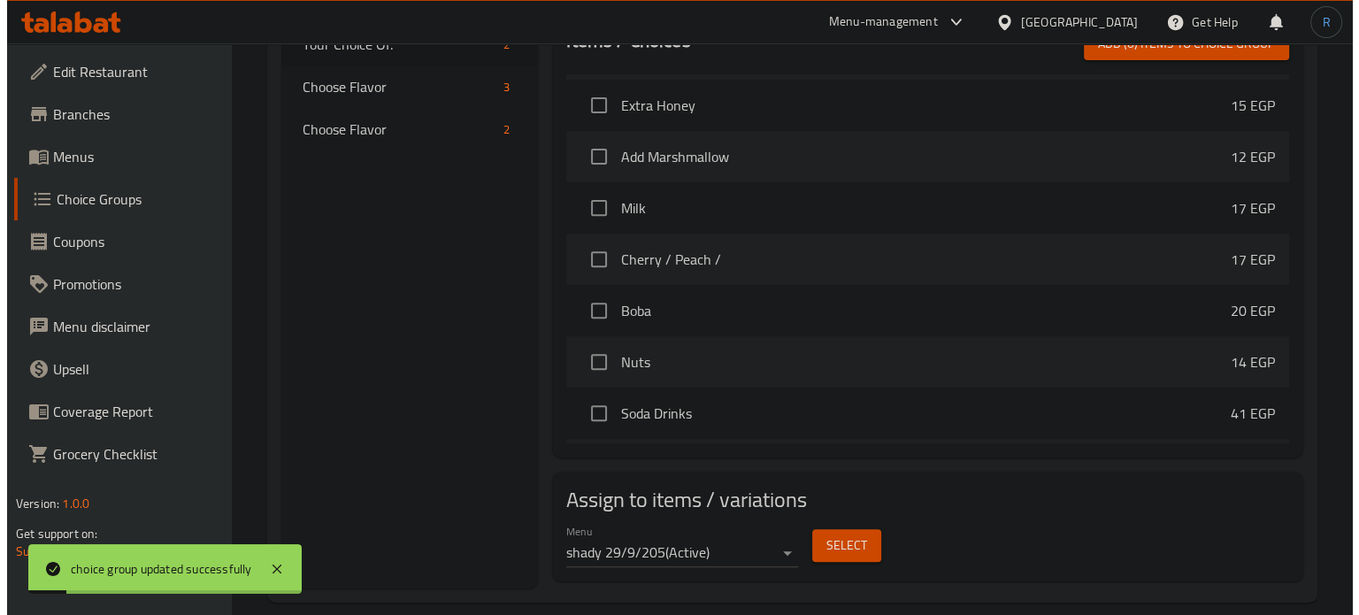
scroll to position [649, 0]
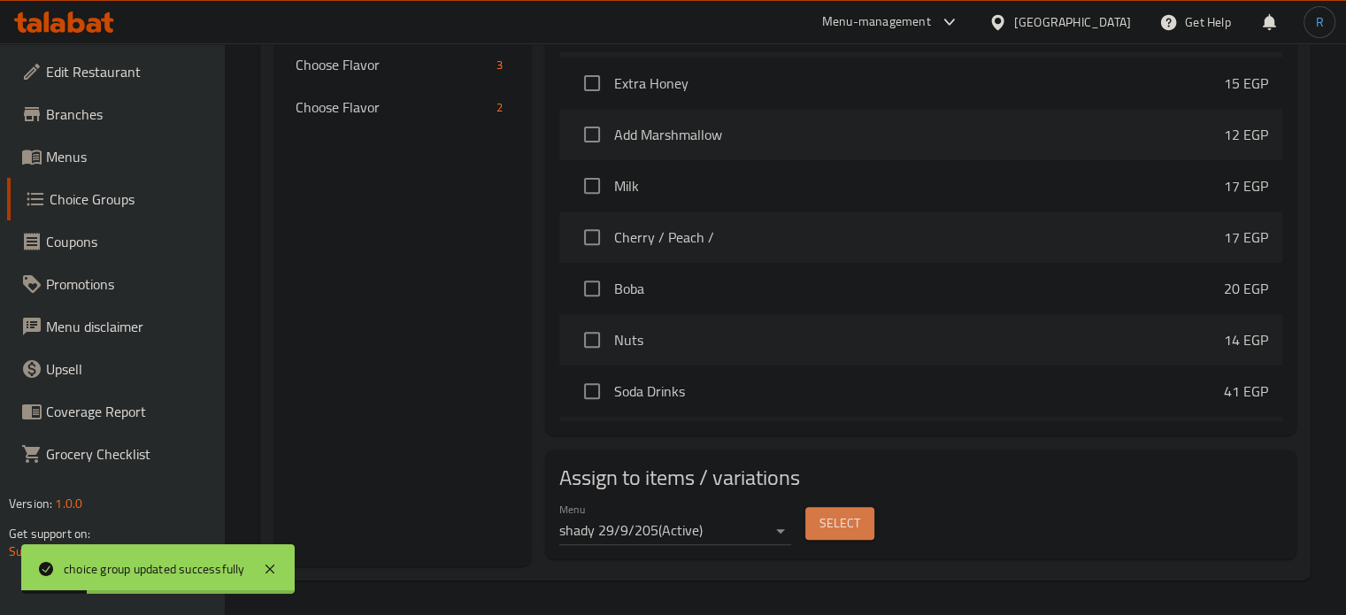
click at [840, 530] on span "Select" at bounding box center [839, 523] width 41 height 22
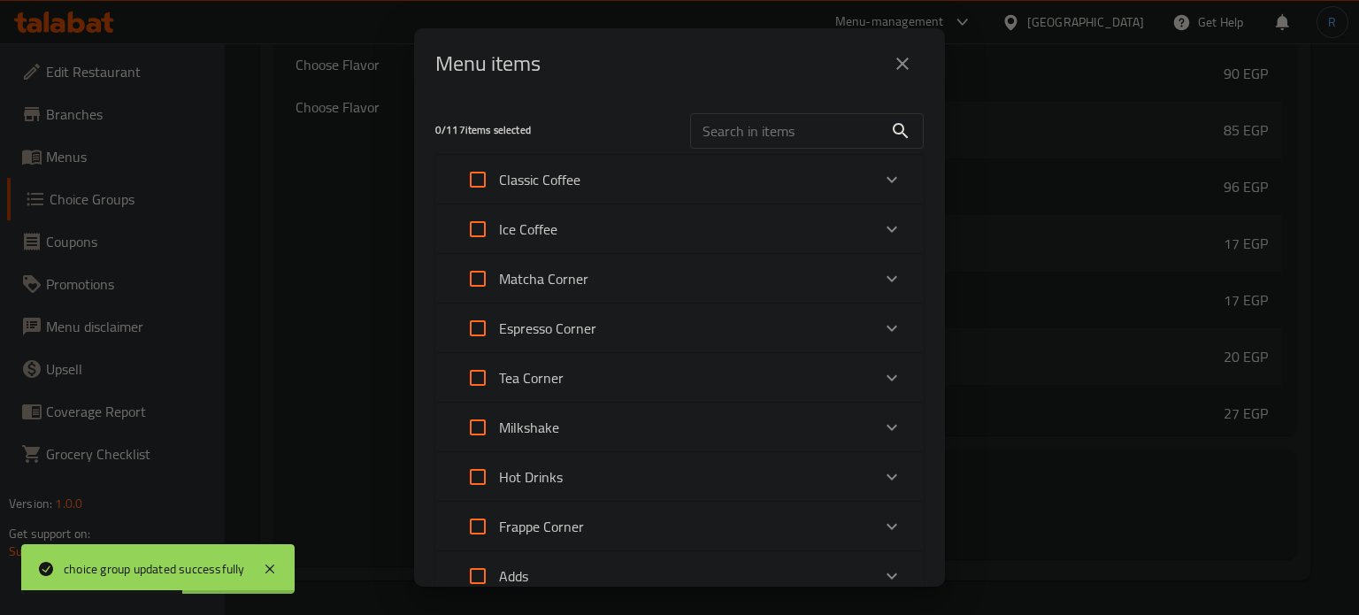
scroll to position [4721, 0]
click at [722, 138] on input "text" at bounding box center [786, 130] width 193 height 35
paste input "Cherry / Peach"
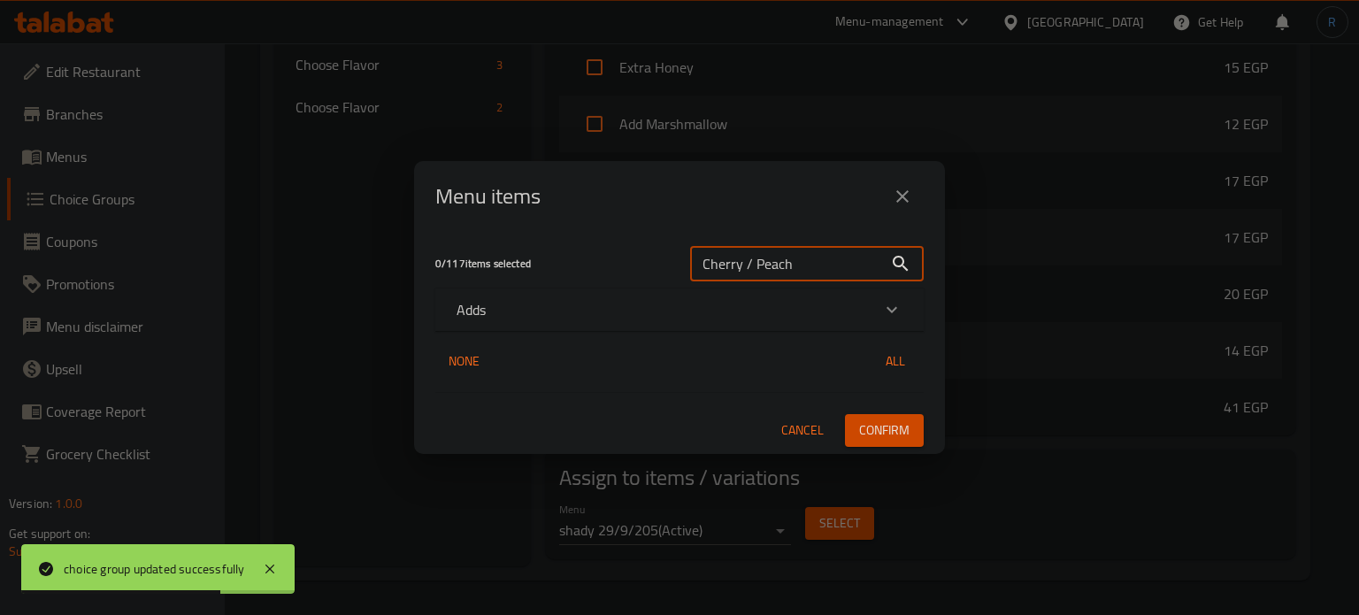
type input "Cherry / Peach"
click at [499, 308] on div "Adds" at bounding box center [664, 309] width 414 height 21
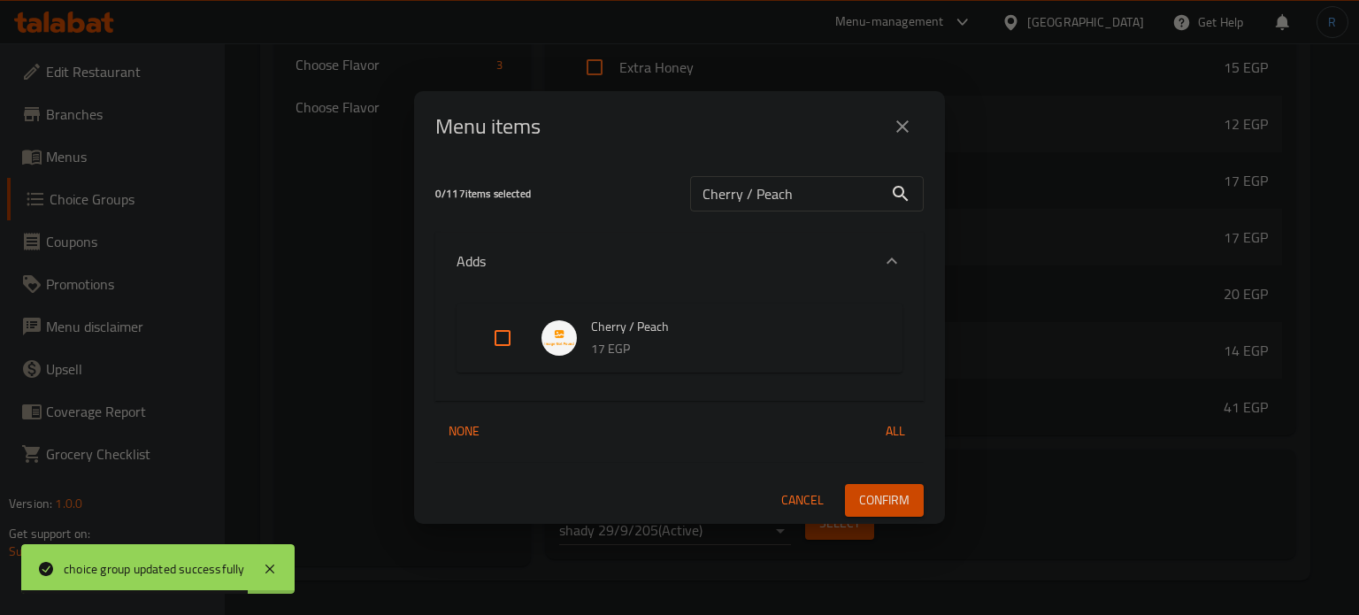
click at [492, 345] on input "Expand" at bounding box center [502, 338] width 42 height 42
checkbox input "true"
click at [895, 499] on span "Confirm" at bounding box center [884, 500] width 50 height 22
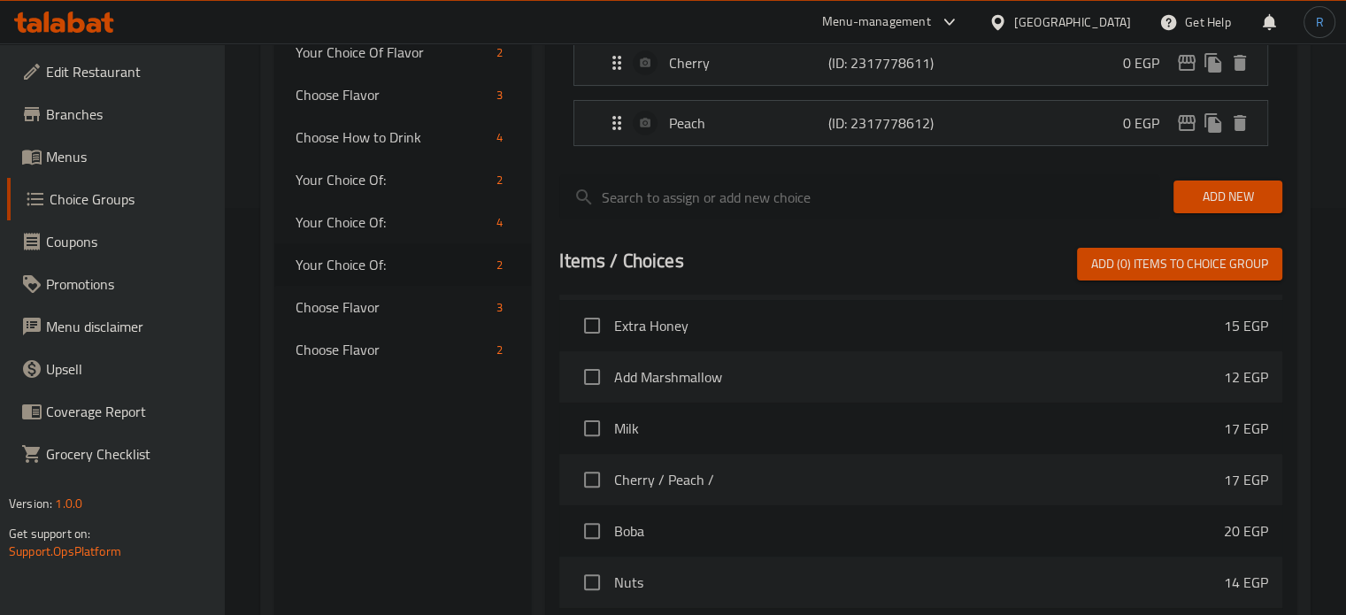
scroll to position [384, 0]
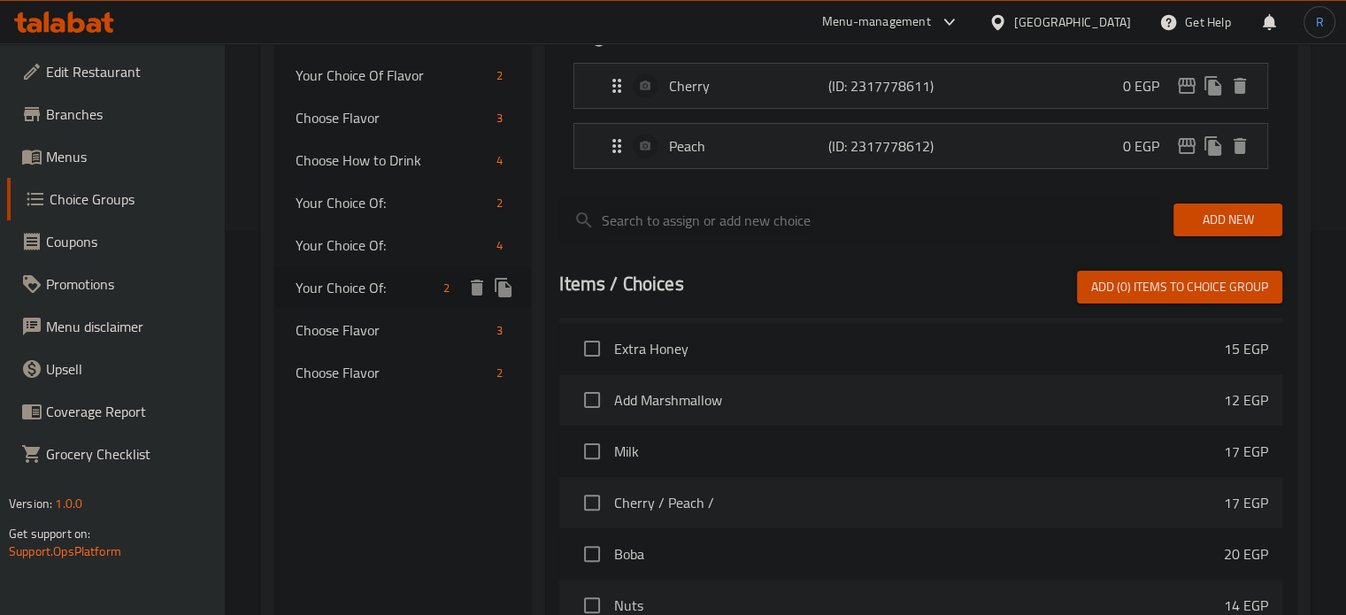
click at [355, 291] on span "Your Choice Of:" at bounding box center [367, 287] width 142 height 21
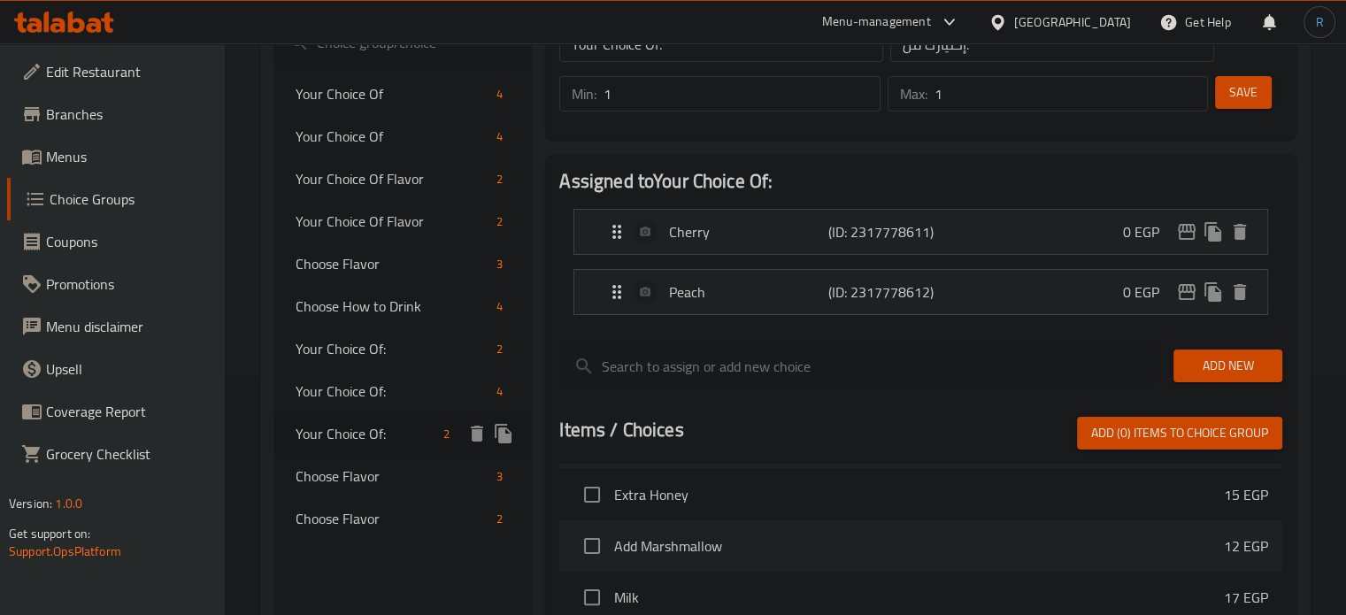
scroll to position [207, 0]
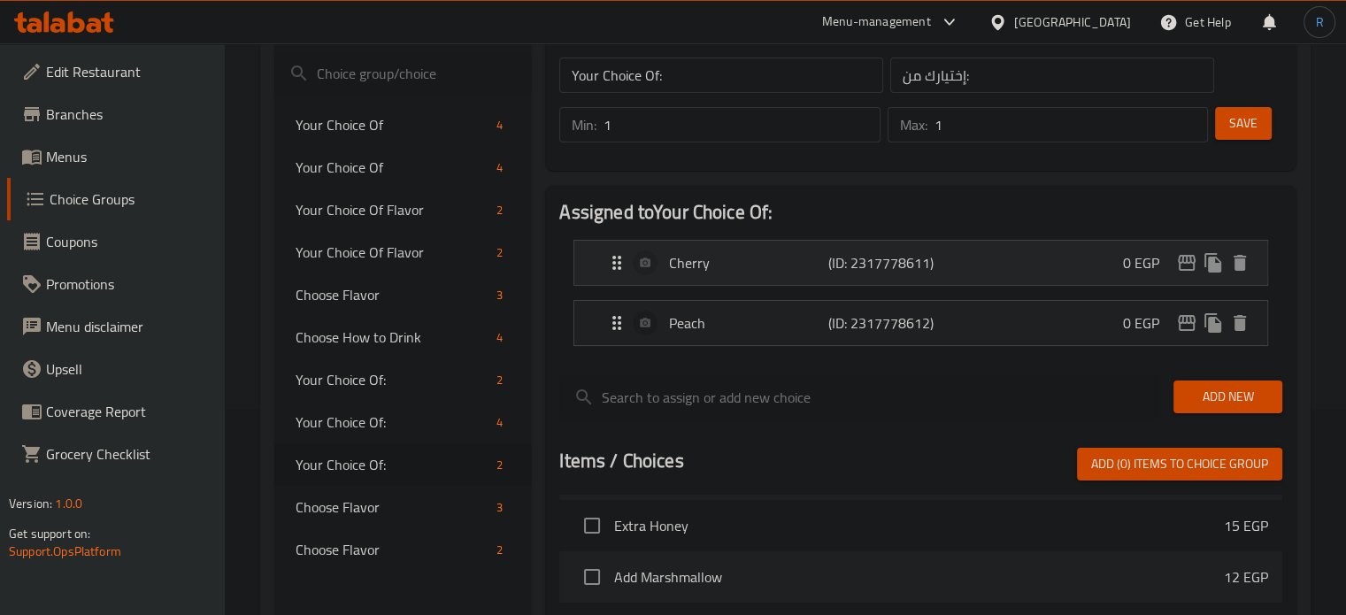
click at [705, 270] on p "Cherry" at bounding box center [748, 262] width 158 height 21
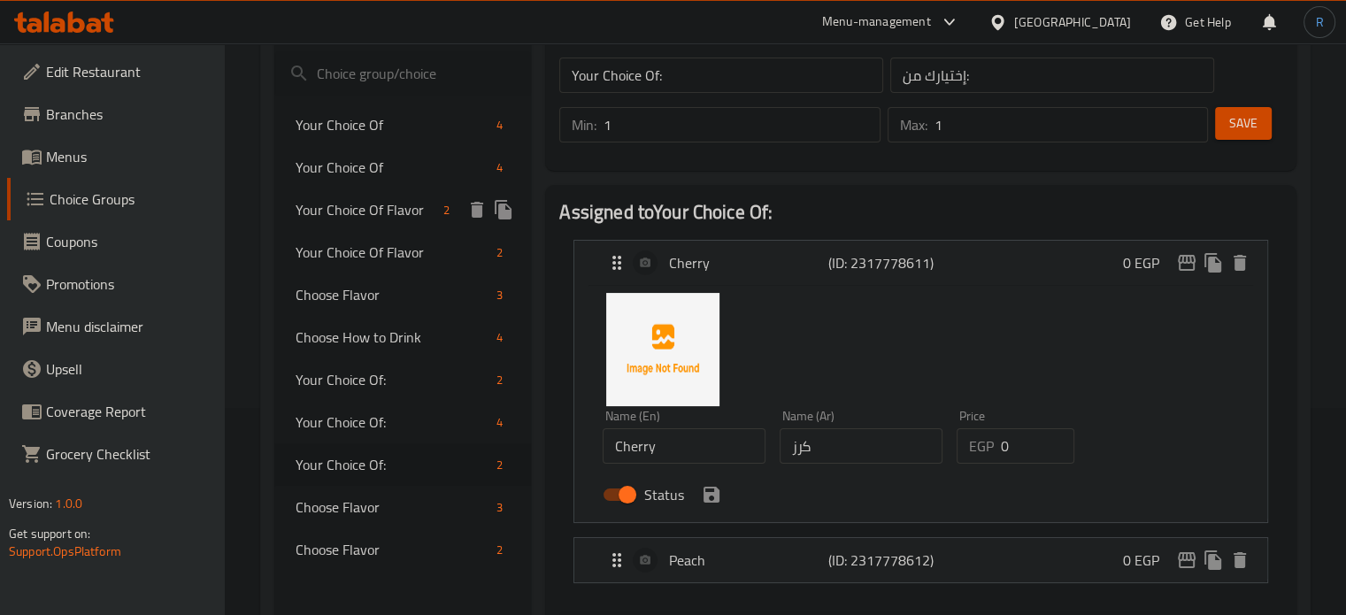
click at [346, 219] on span "Your Choice Of Flavor" at bounding box center [367, 209] width 142 height 21
type input "Your Choice Of Flavor"
type input "اختيارك من النكهة"
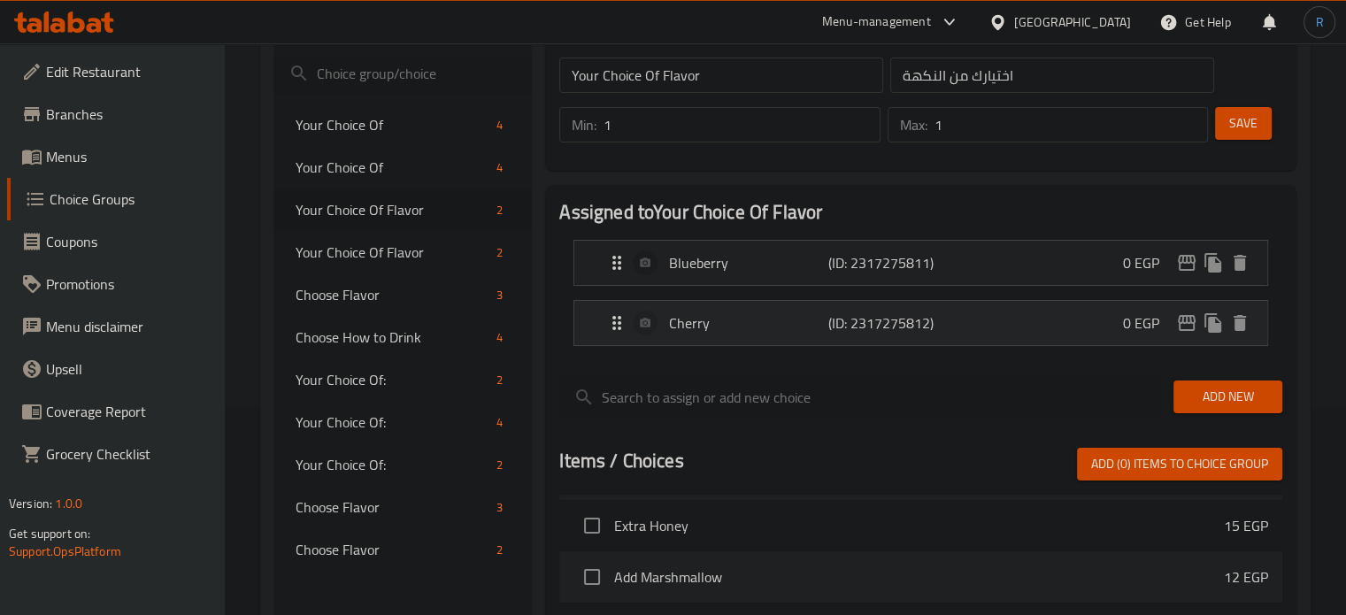
click at [742, 330] on p "Cherry" at bounding box center [748, 322] width 158 height 21
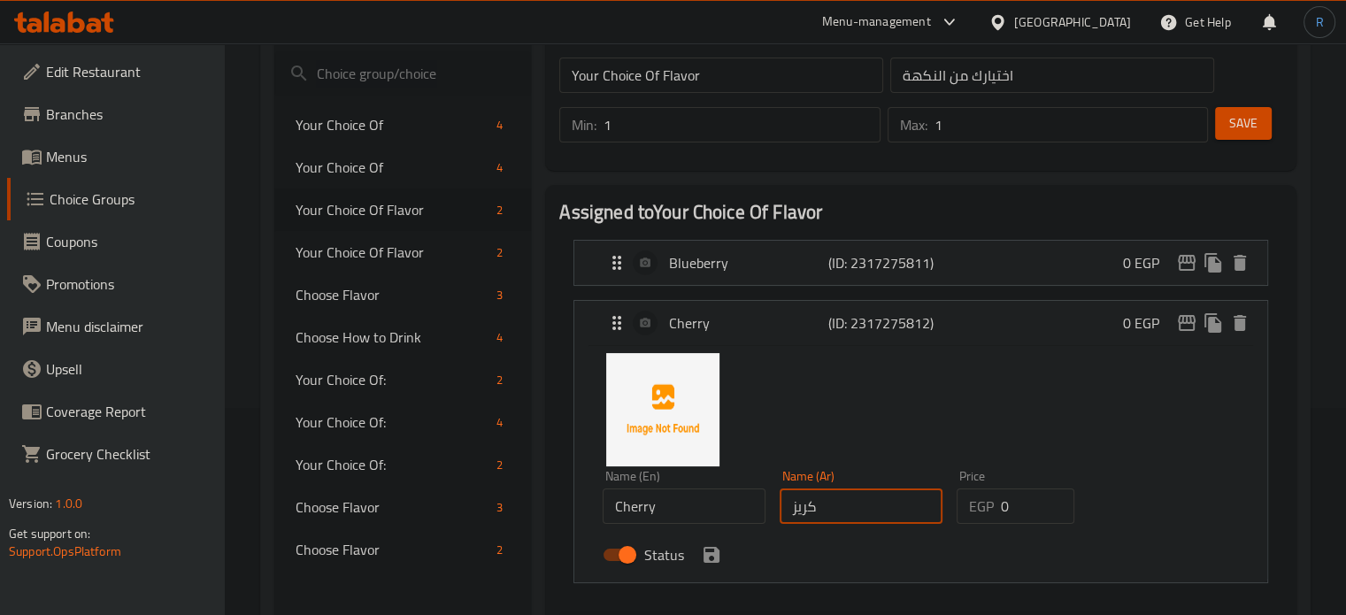
click at [796, 503] on input "كريز" at bounding box center [861, 505] width 163 height 35
click at [711, 551] on icon "save" at bounding box center [711, 555] width 16 height 16
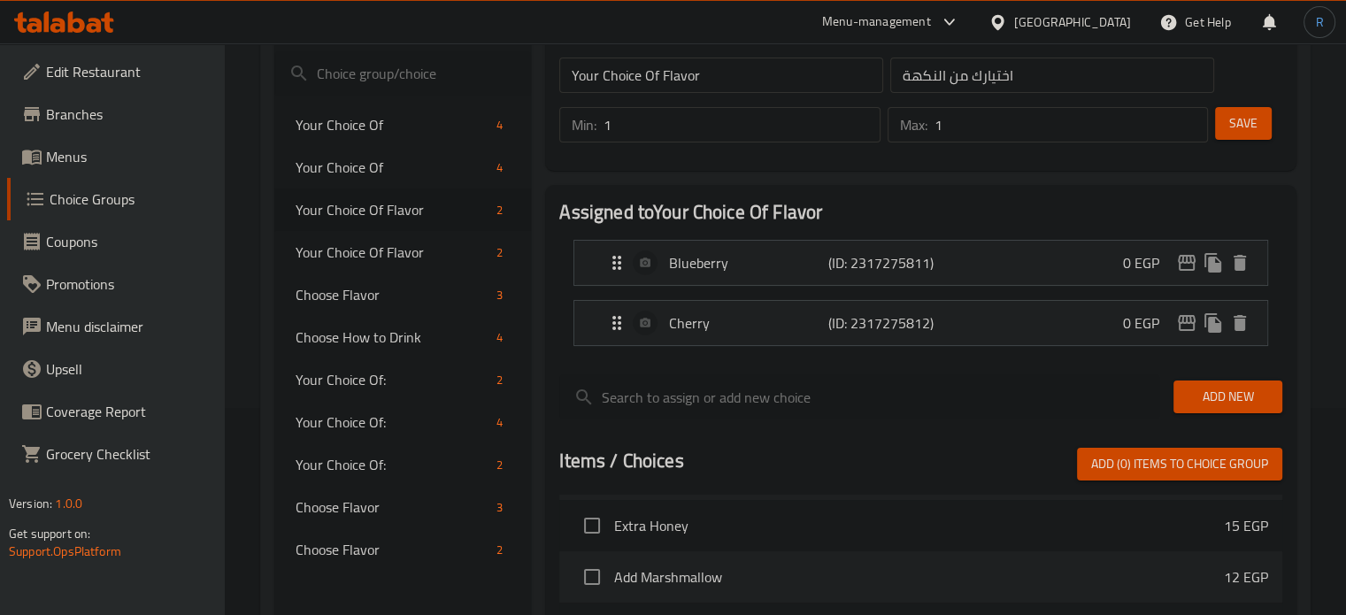
type input "كرز"
click at [1255, 116] on span "Save" at bounding box center [1243, 123] width 28 height 22
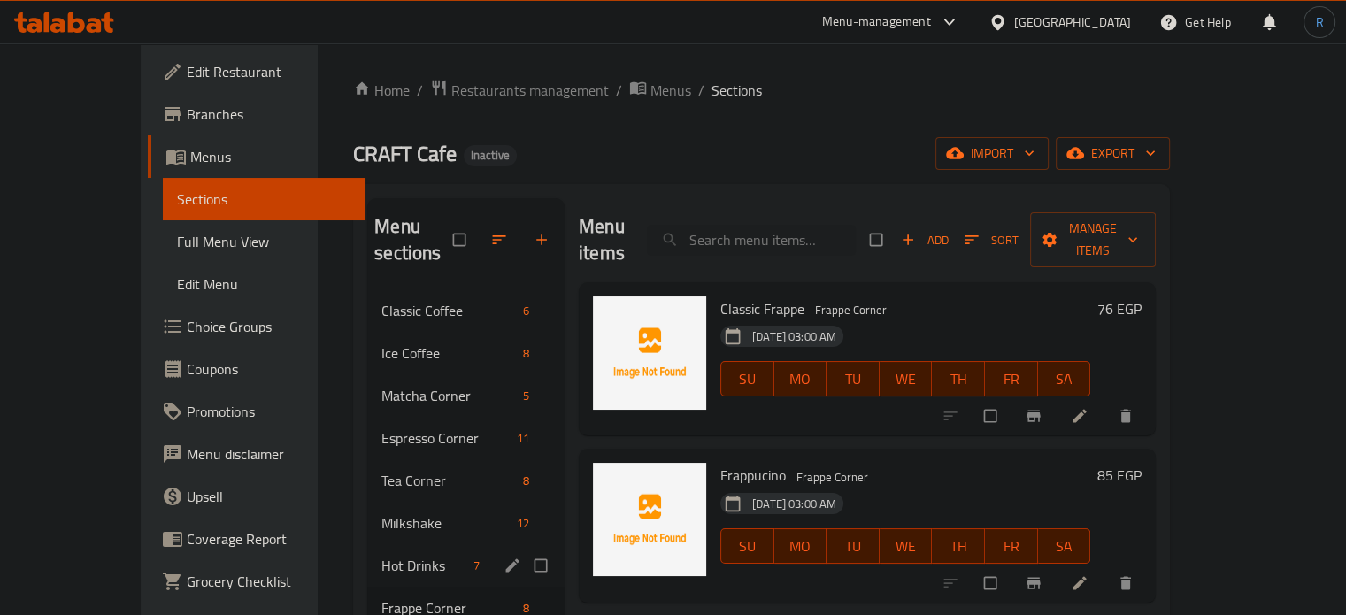
scroll to position [177, 0]
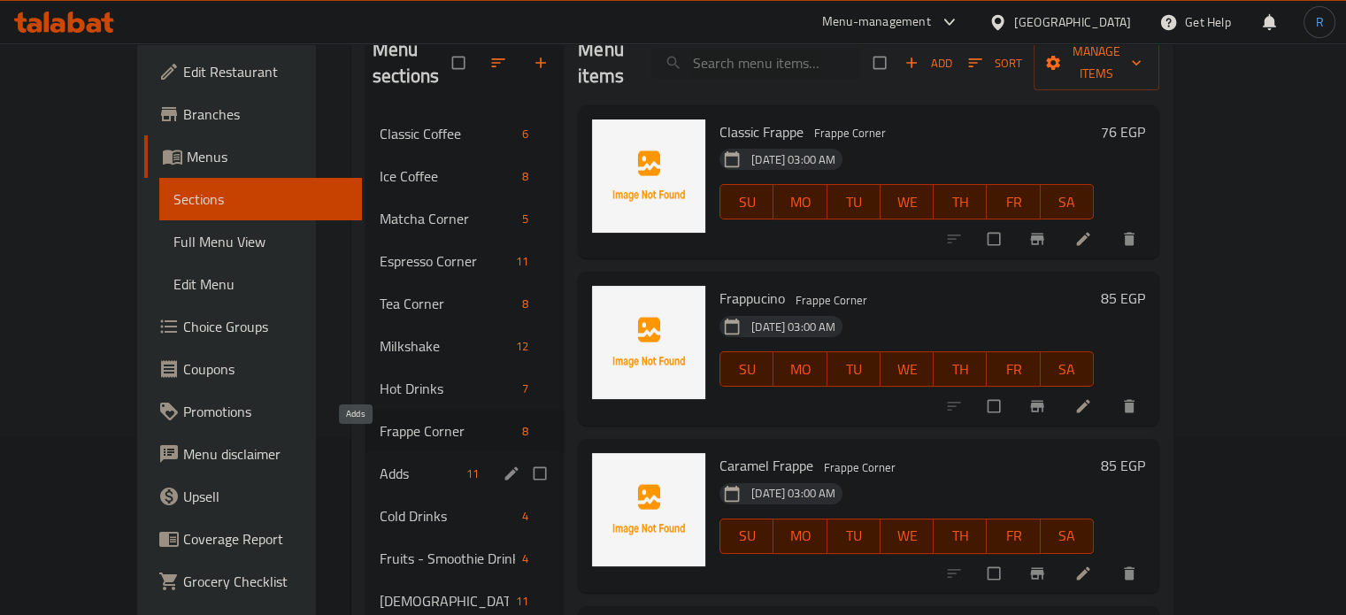
click at [380, 463] on span "Adds" at bounding box center [420, 473] width 80 height 21
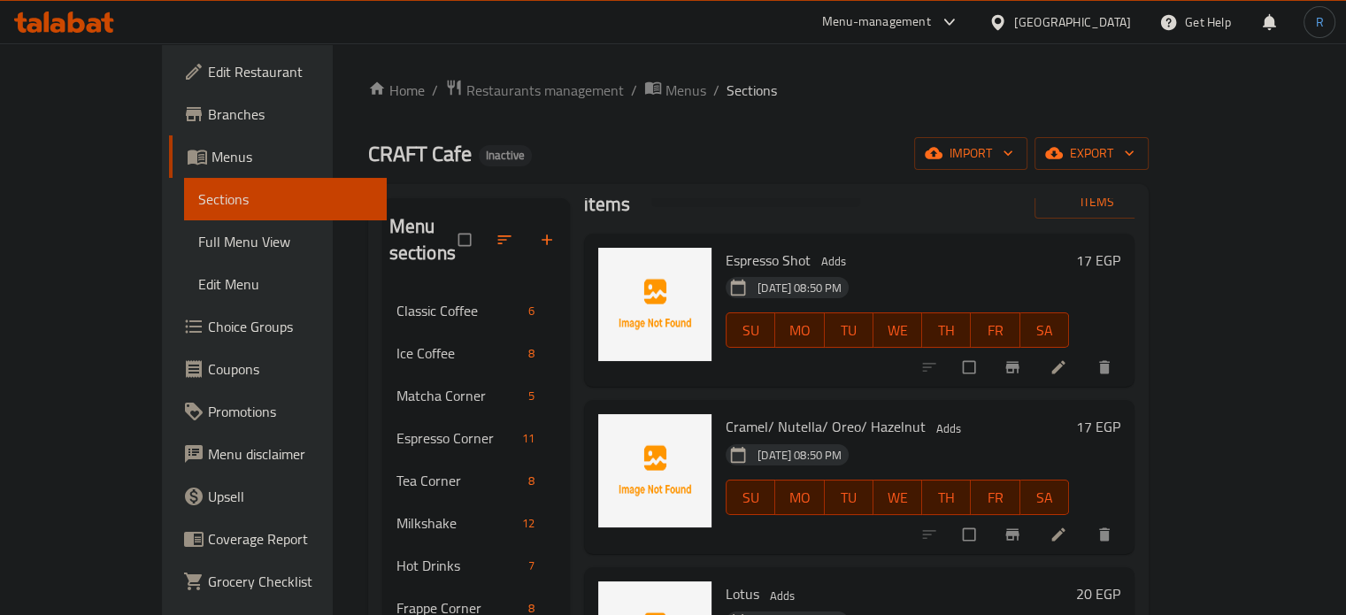
scroll to position [88, 0]
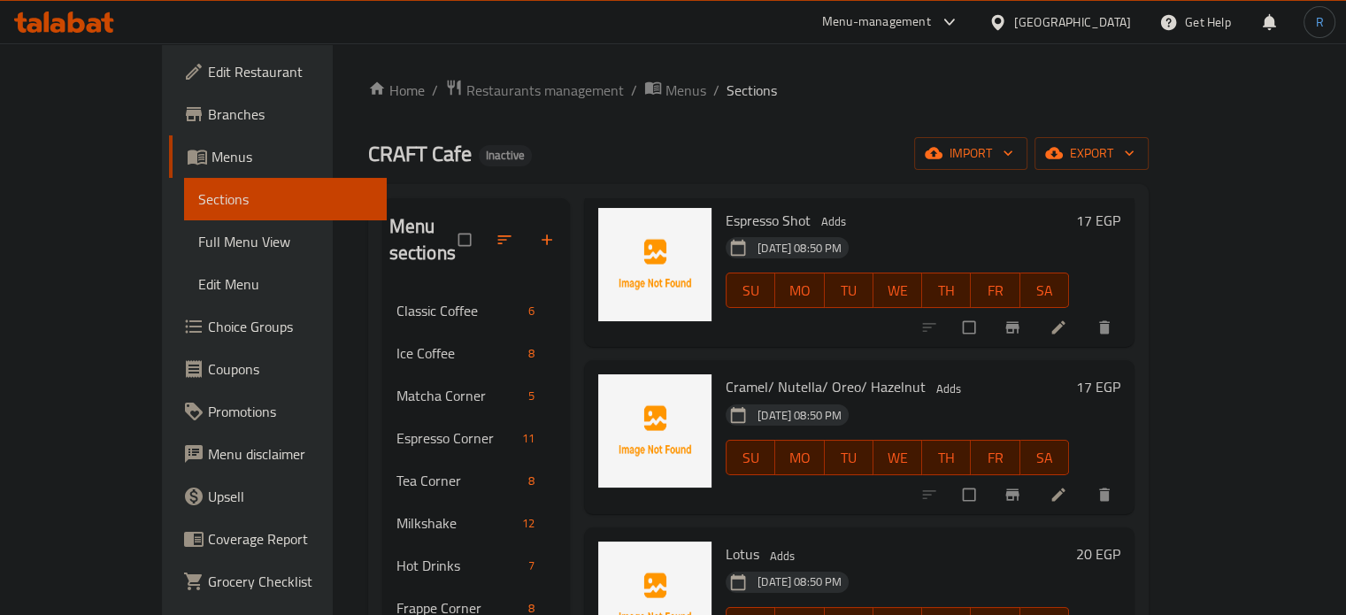
click at [1085, 480] on li at bounding box center [1060, 494] width 50 height 28
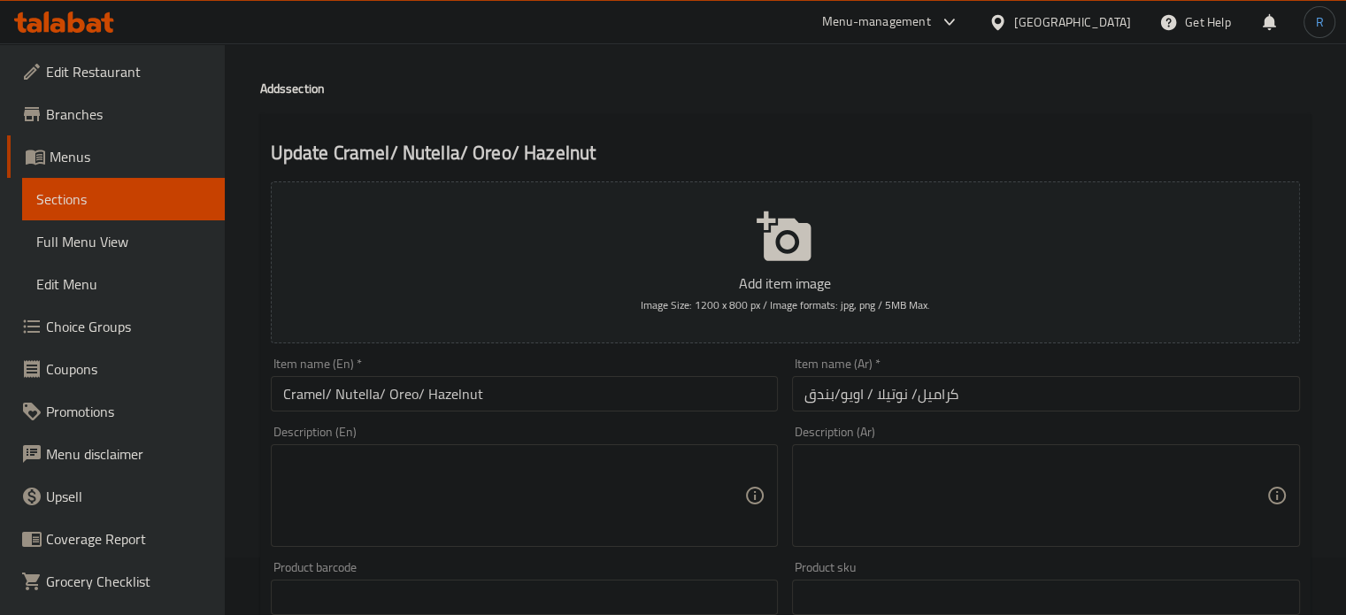
scroll to position [88, 0]
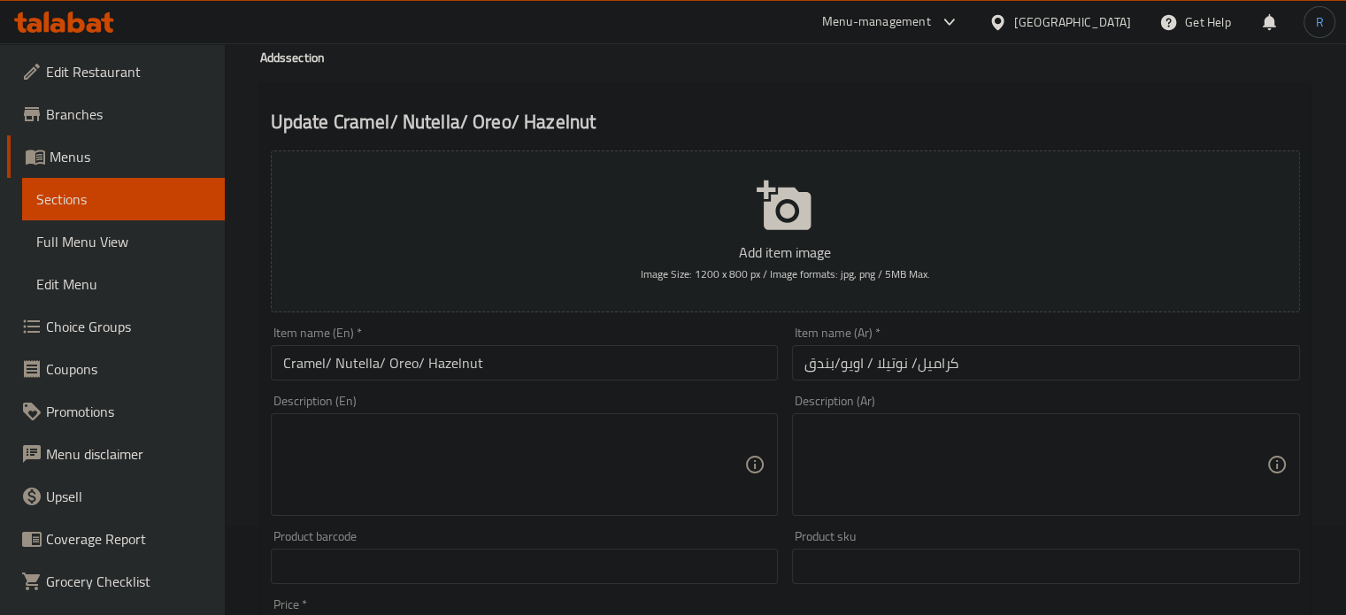
click at [296, 365] on input "Cramel/ Nutella/ Oreo/ Hazelnut" at bounding box center [525, 362] width 508 height 35
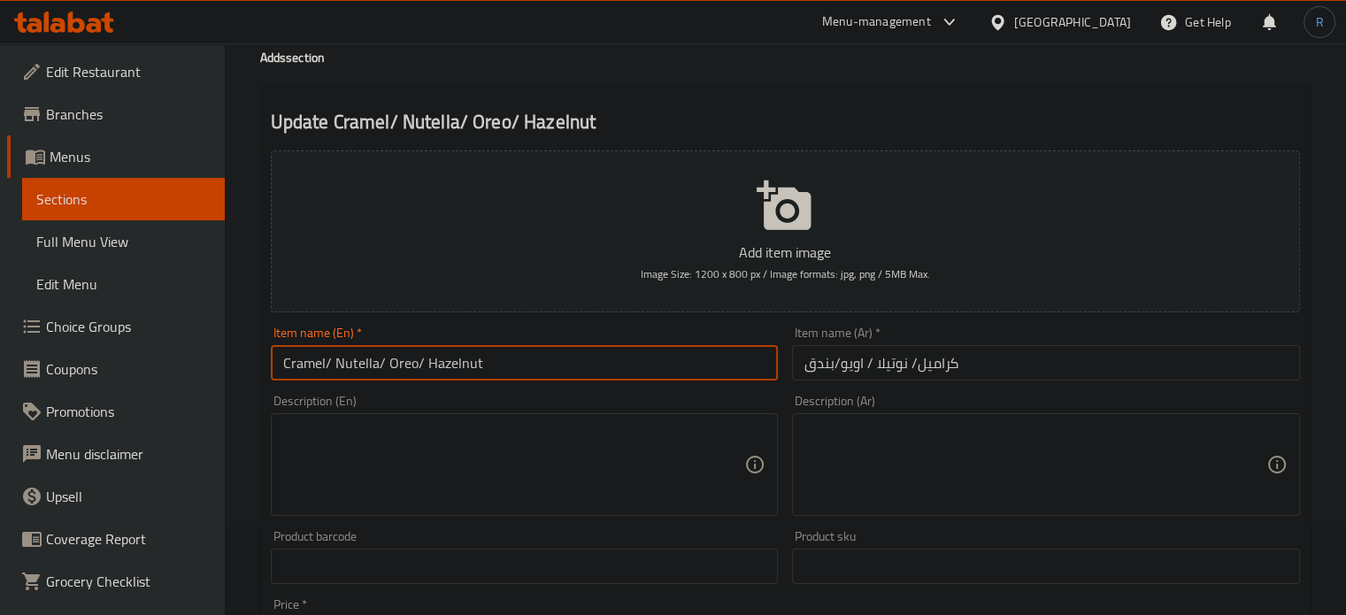
click at [296, 365] on input "Cramel/ Nutella/ Oreo/ Hazelnut" at bounding box center [525, 362] width 508 height 35
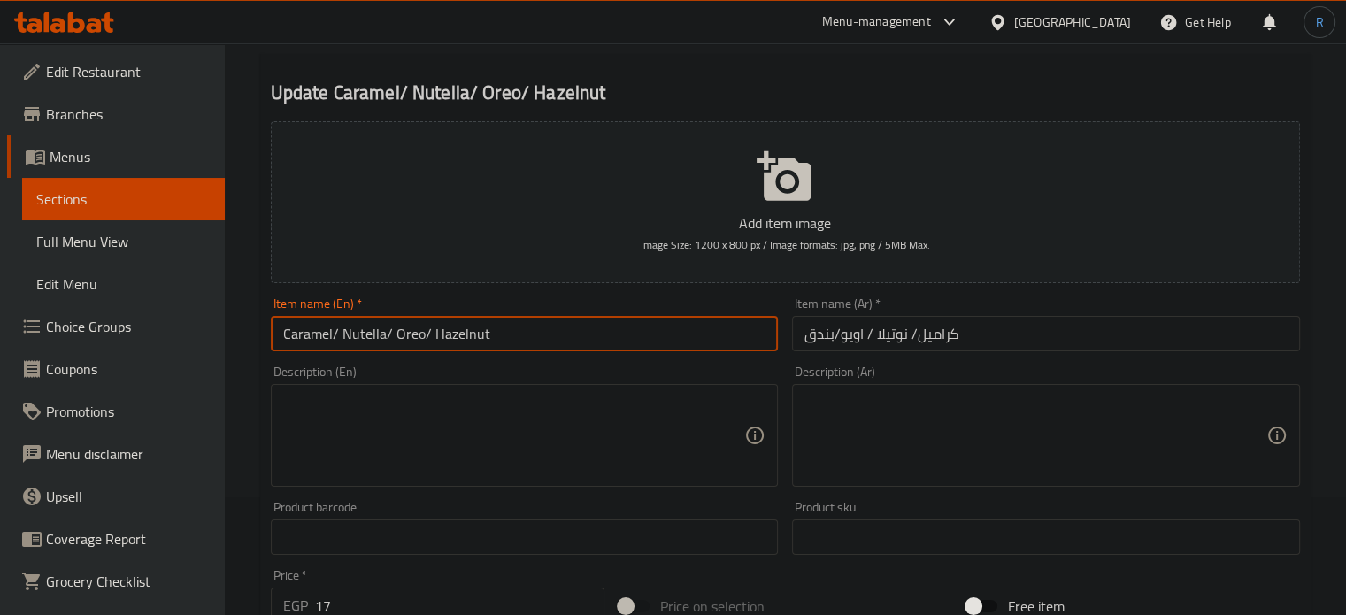
scroll to position [44, 0]
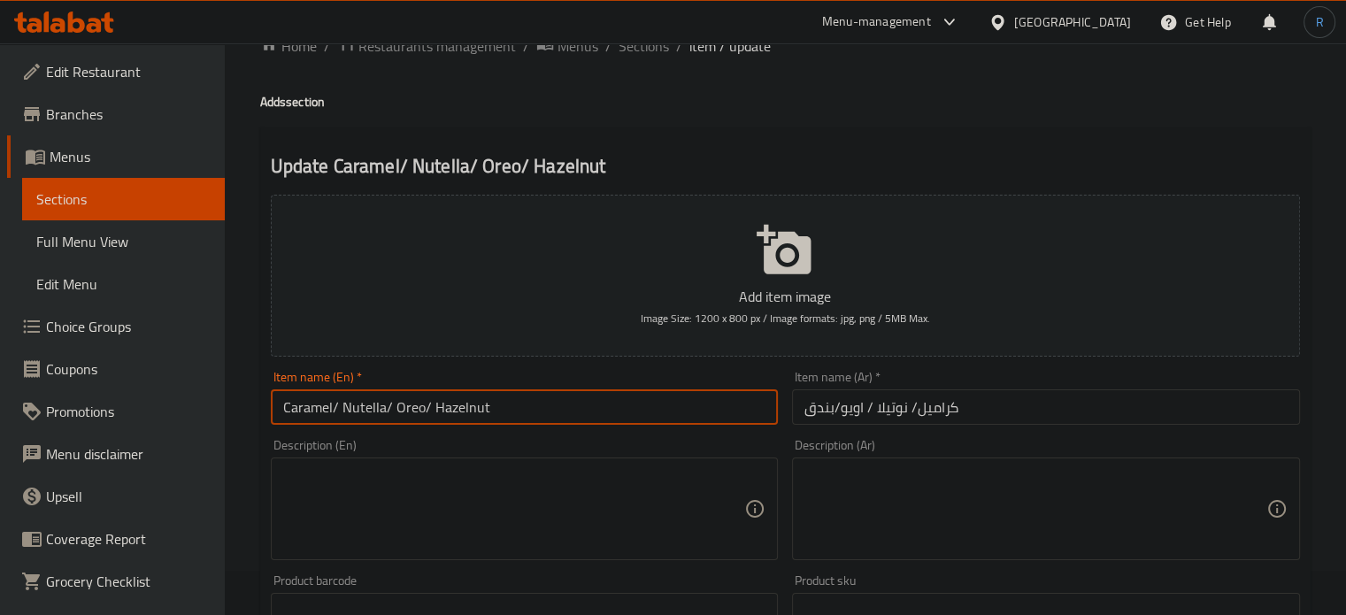
type input "Caramel/ Nutella/ Oreo/ Hazelnut"
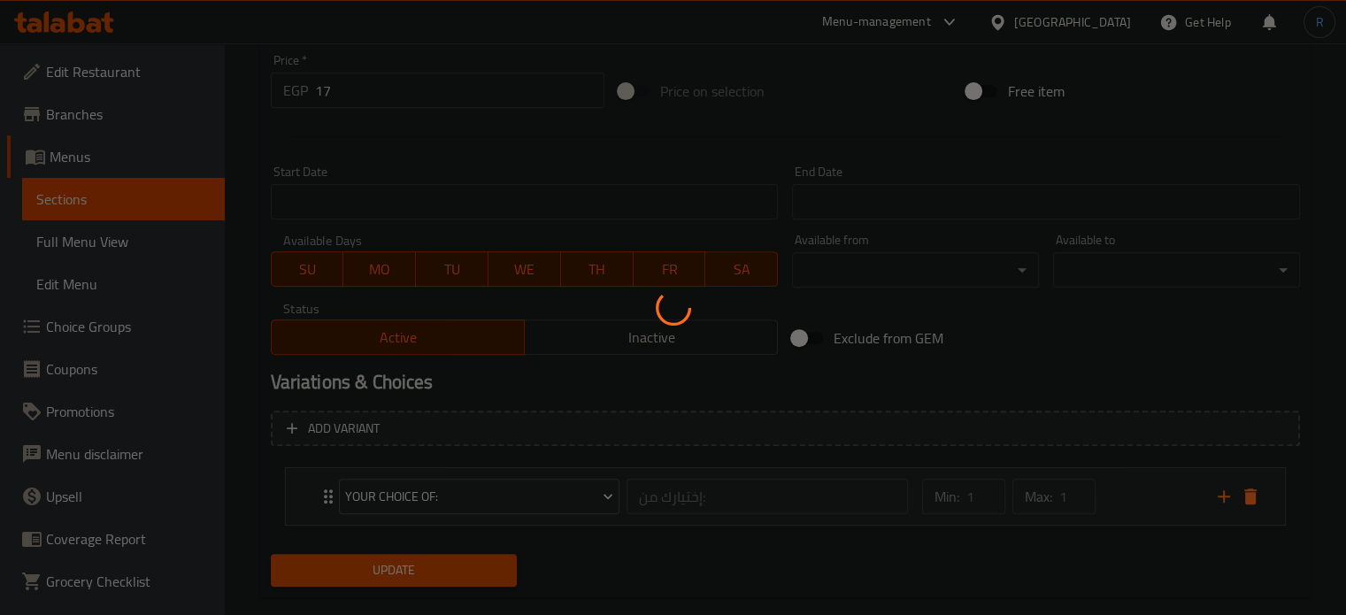
scroll to position [664, 0]
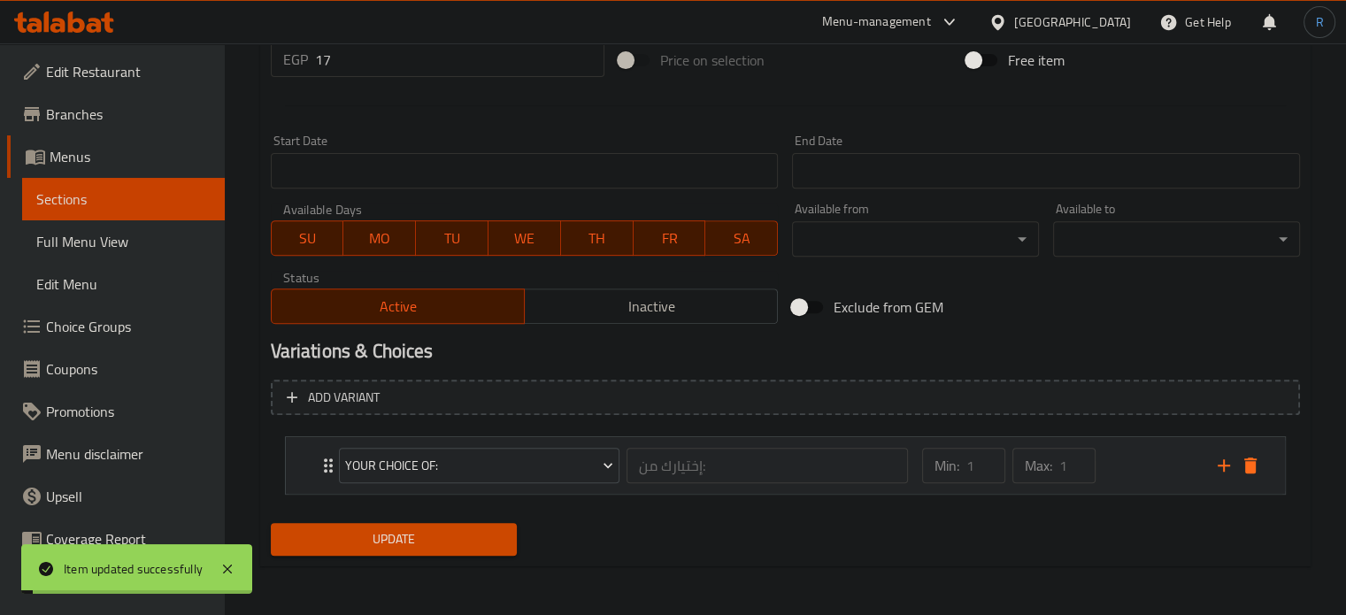
click at [328, 464] on div "Your Choice Of: إختيارك من: ​" at bounding box center [623, 465] width 591 height 57
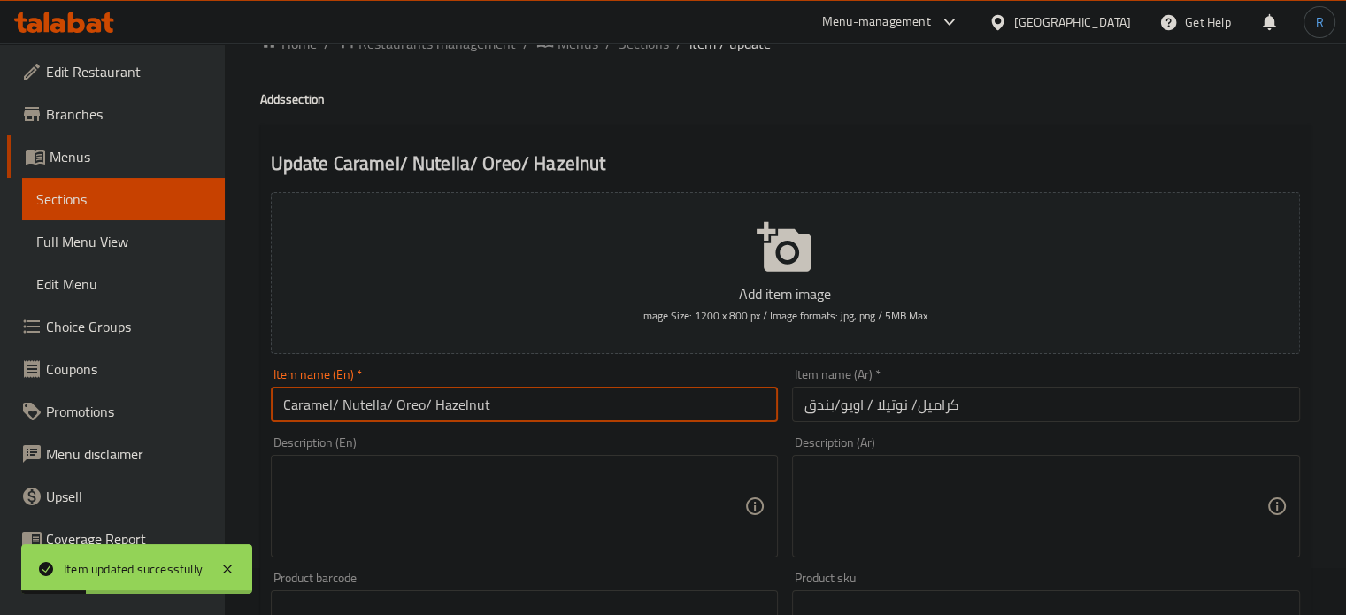
scroll to position [0, 0]
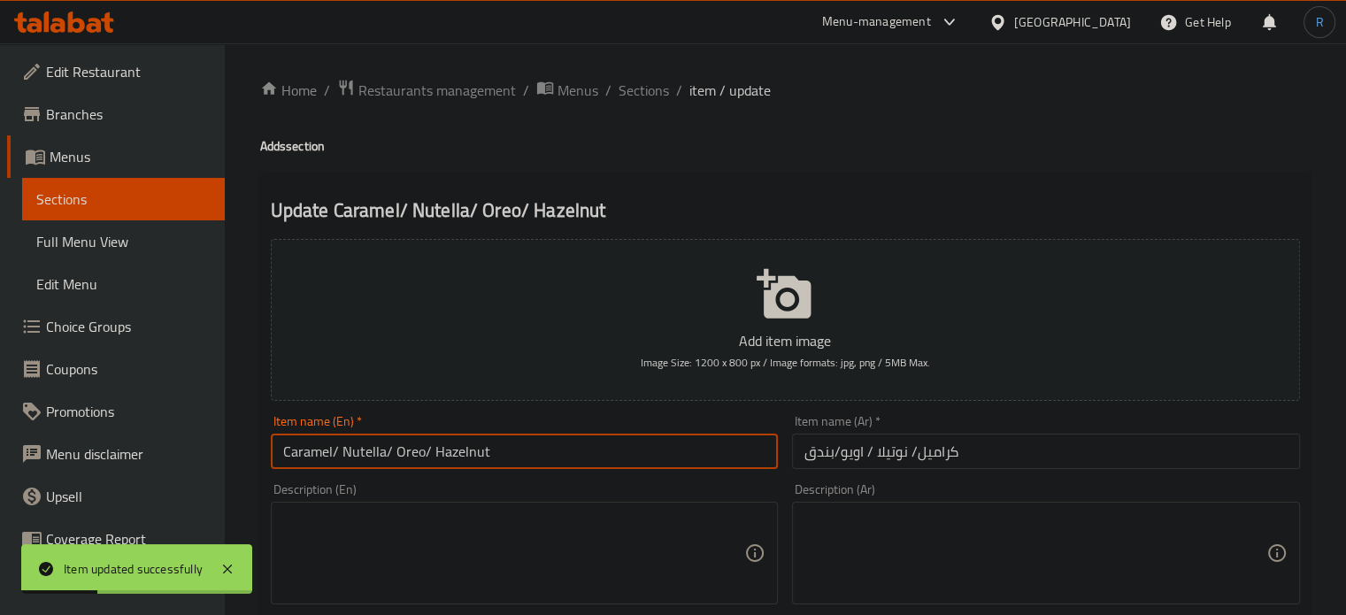
click at [605, 89] on li "/" at bounding box center [608, 90] width 6 height 21
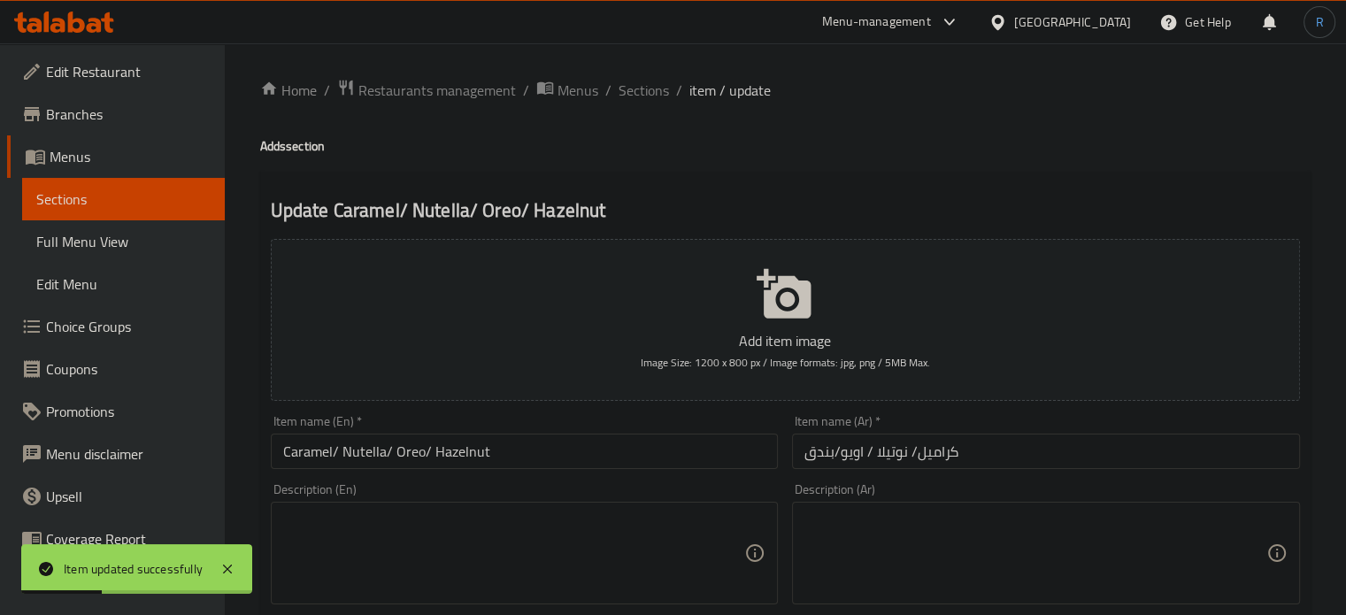
drag, startPoint x: 628, startPoint y: 88, endPoint x: 621, endPoint y: 1, distance: 87.9
click at [628, 88] on span "Sections" at bounding box center [644, 90] width 50 height 21
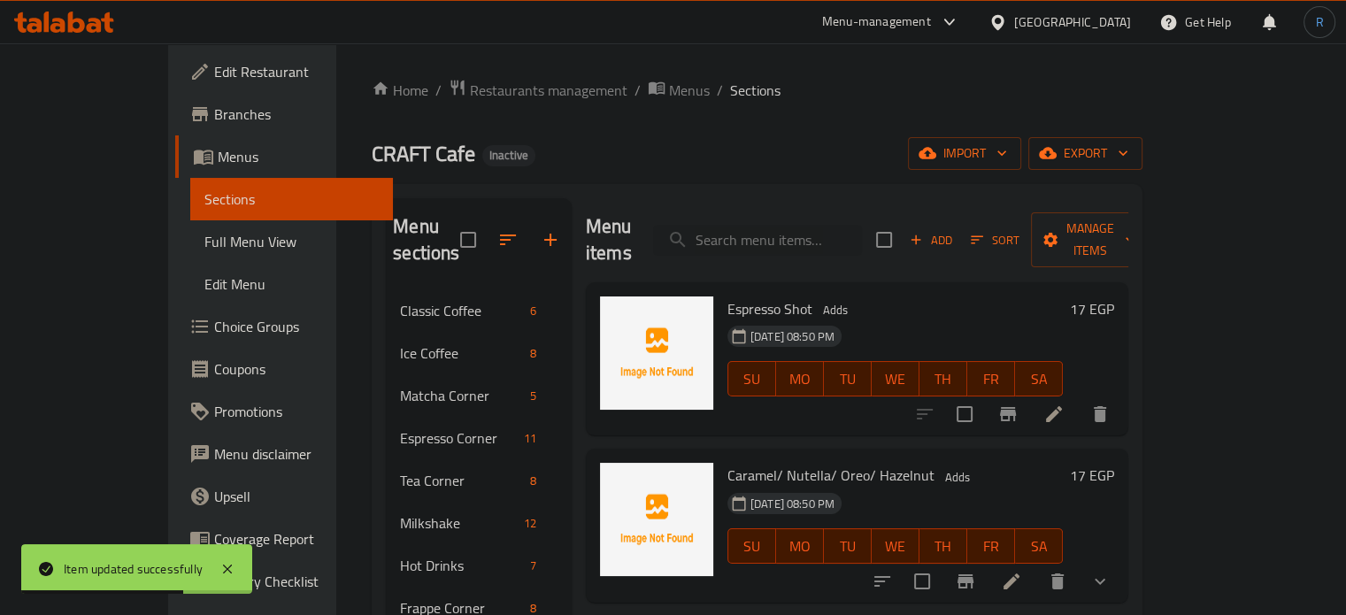
click at [821, 246] on div "Menu items Add Sort Manage items" at bounding box center [857, 240] width 542 height 84
click at [821, 232] on input "search" at bounding box center [757, 240] width 209 height 31
paste input "Cherry / Peach /"
type input "Cherry / Peach /"
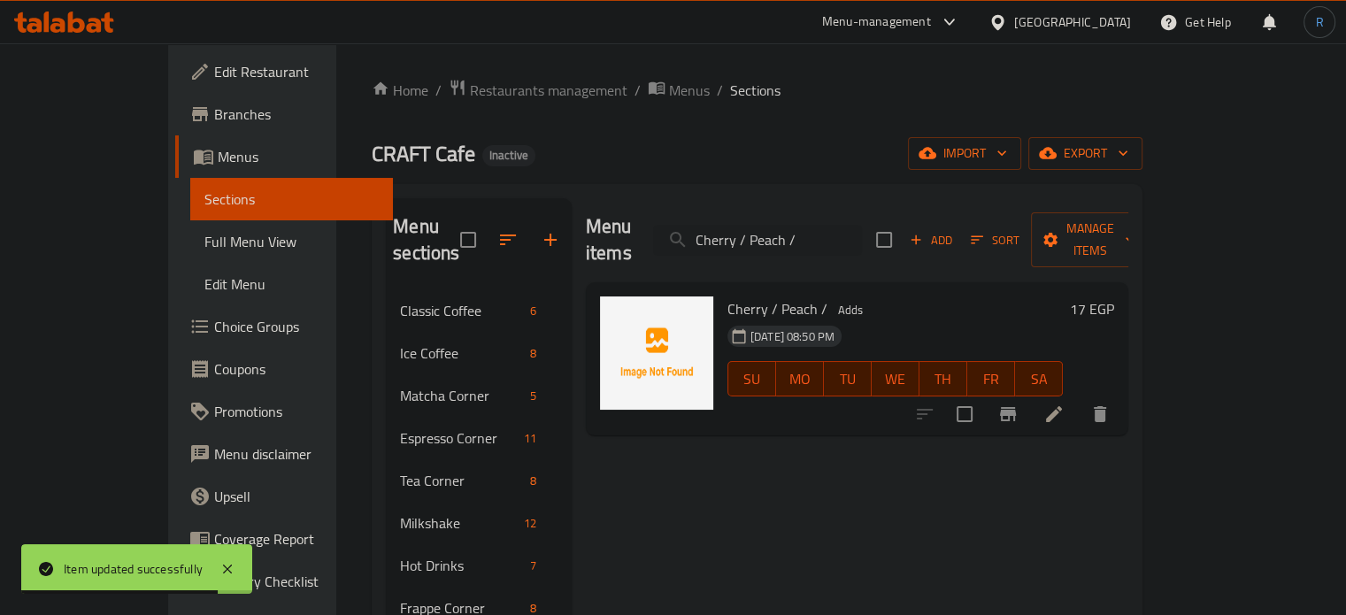
click at [1064, 403] on icon at bounding box center [1053, 413] width 21 height 21
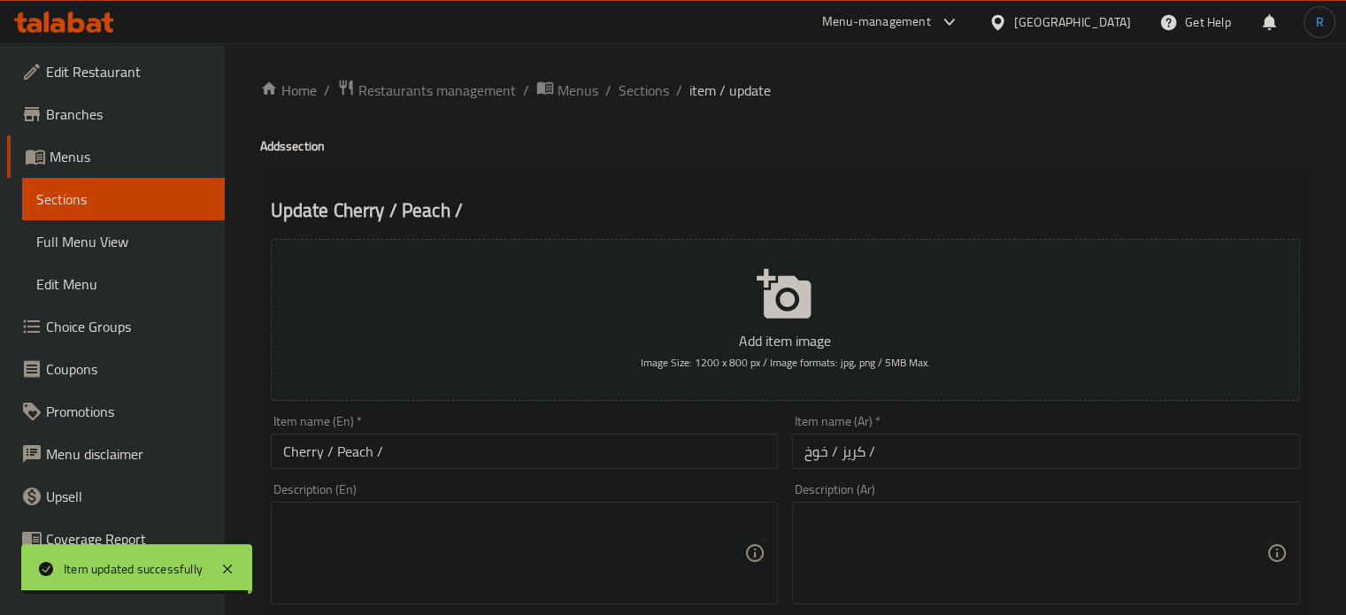
click at [491, 454] on input "Cherry / Peach /" at bounding box center [525, 451] width 508 height 35
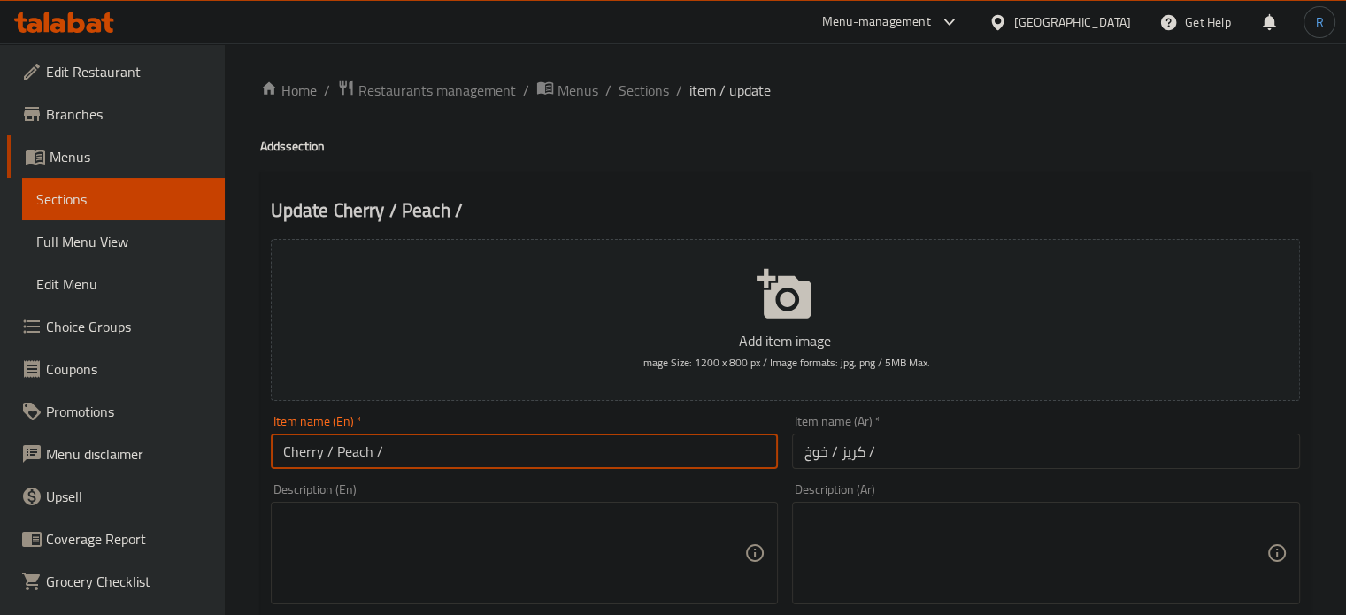
type input "Cherry / Peach /"
click at [887, 445] on input "كريز / خوخ /" at bounding box center [1046, 451] width 508 height 35
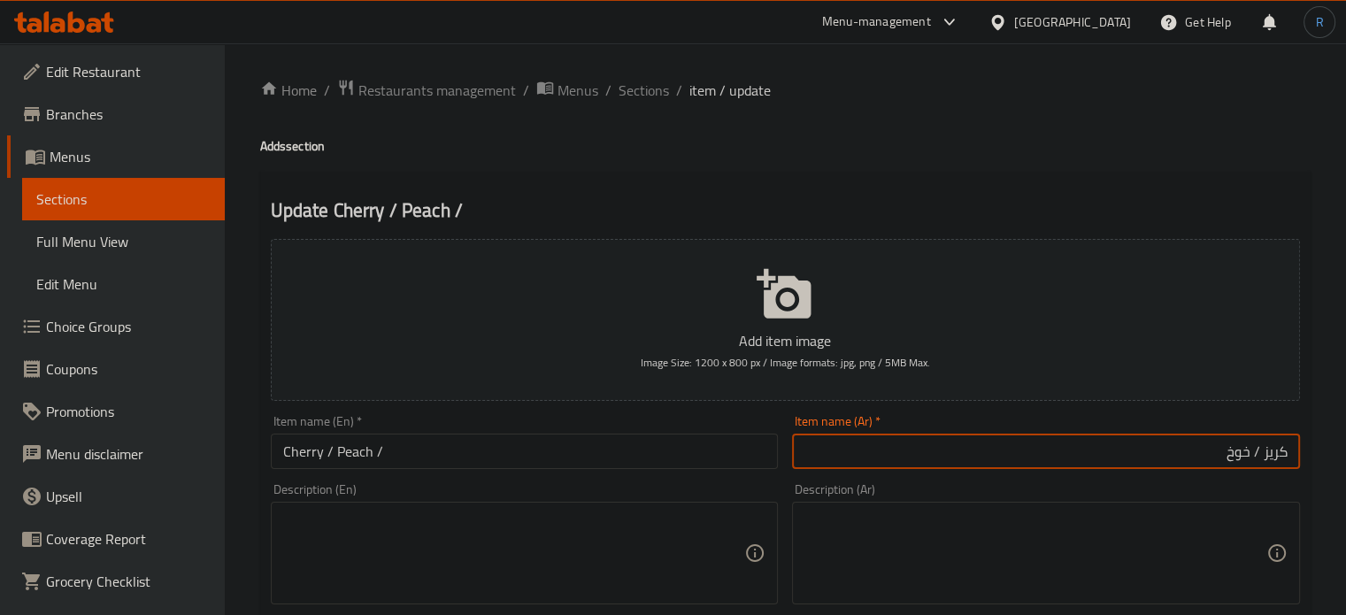
type input "كريز / خوخ"
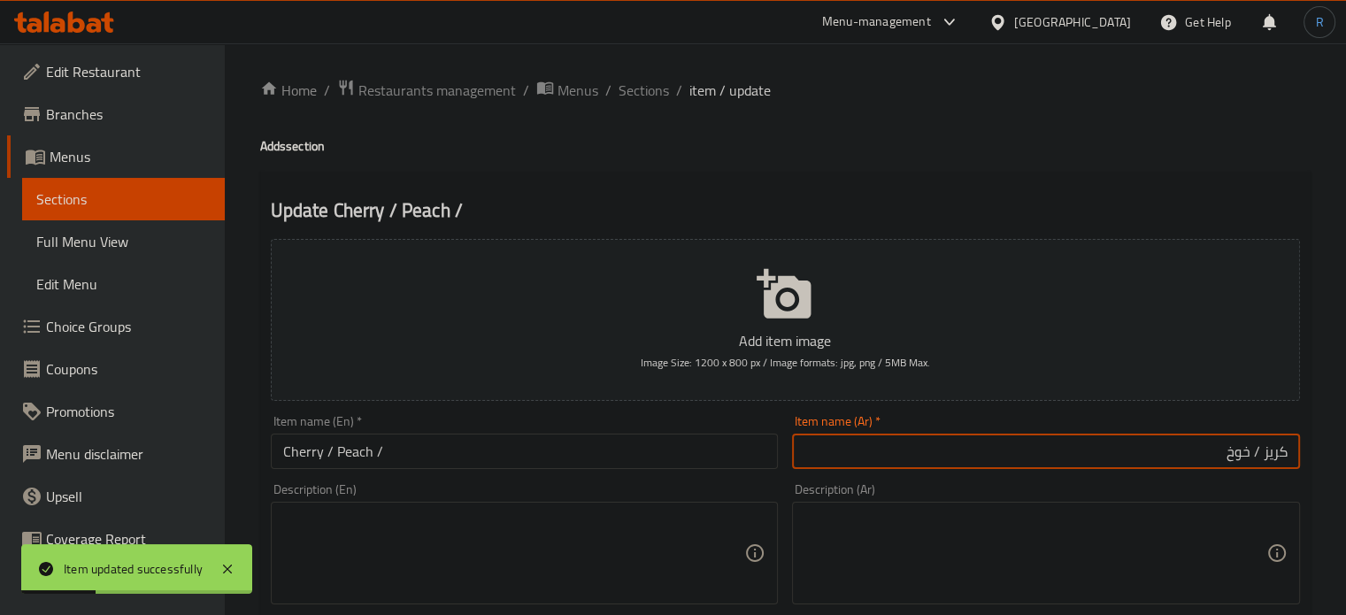
click at [393, 455] on input "Cherry / Peach /" at bounding box center [525, 451] width 508 height 35
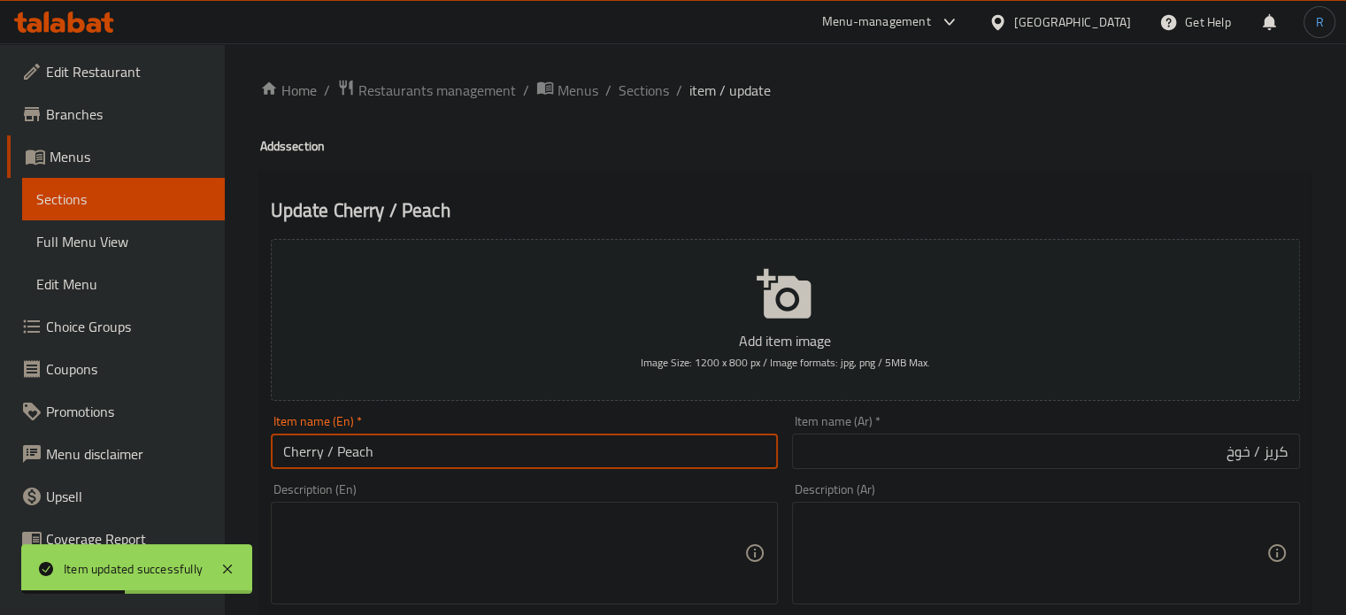
type input "Cherry / Peach"
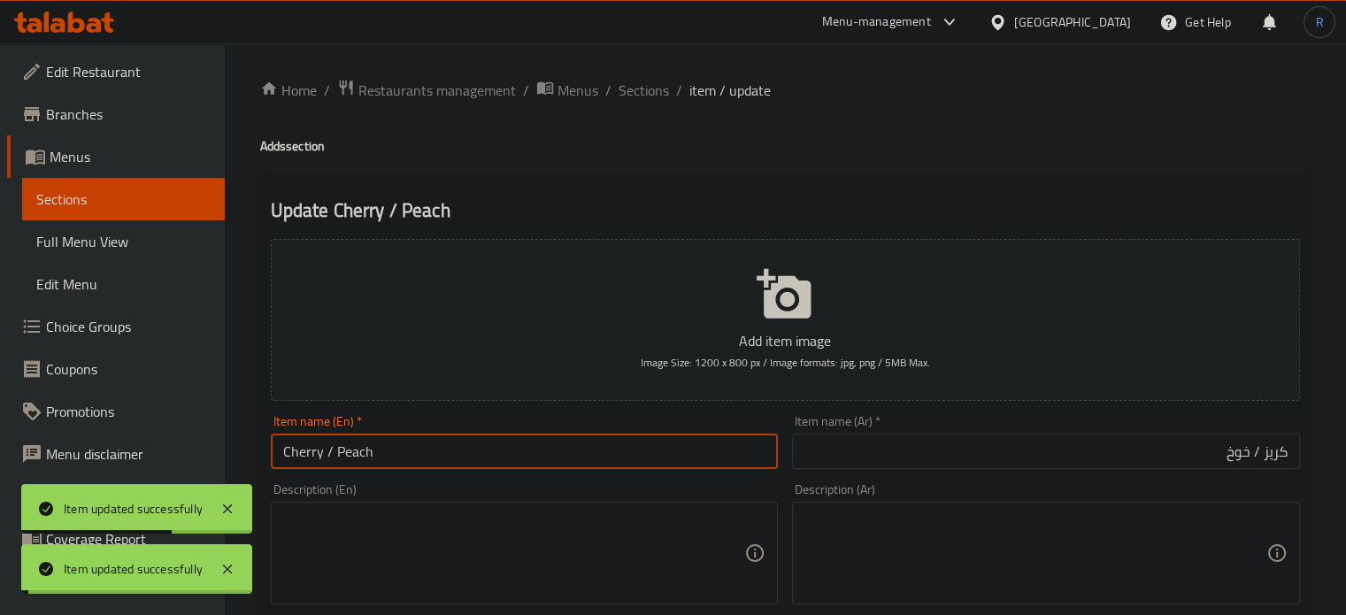
click at [373, 450] on input "Cherry / Peach" at bounding box center [525, 451] width 508 height 35
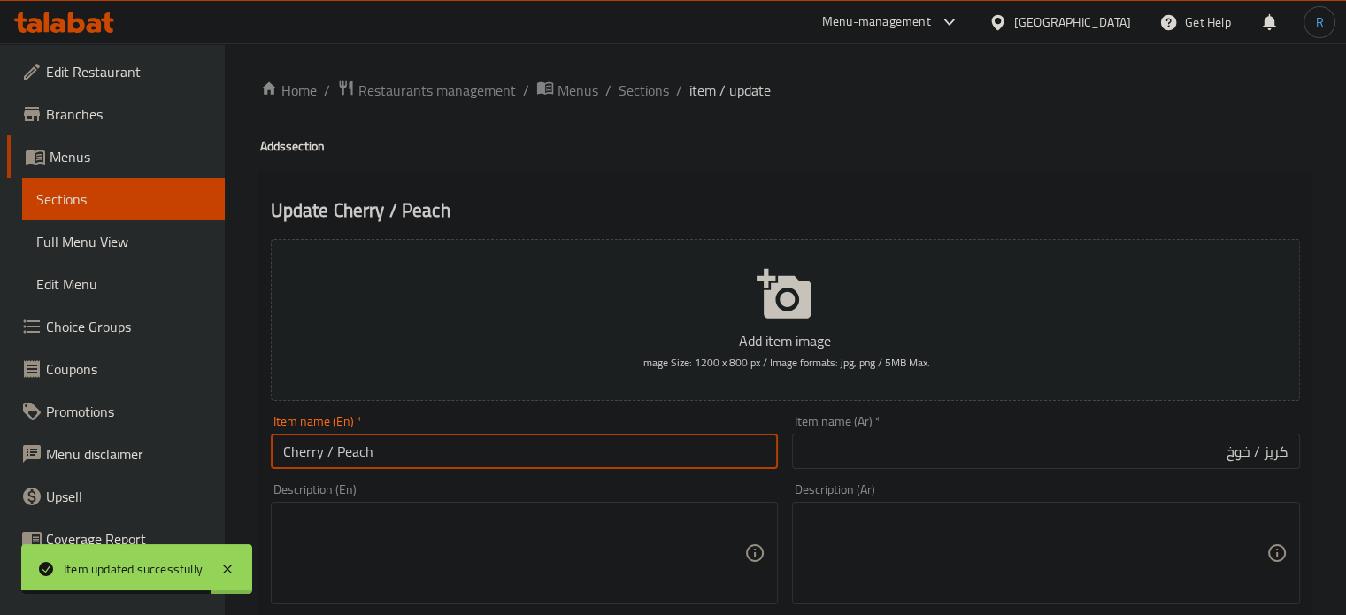
click at [449, 446] on input "Cherry / Peach" at bounding box center [525, 451] width 508 height 35
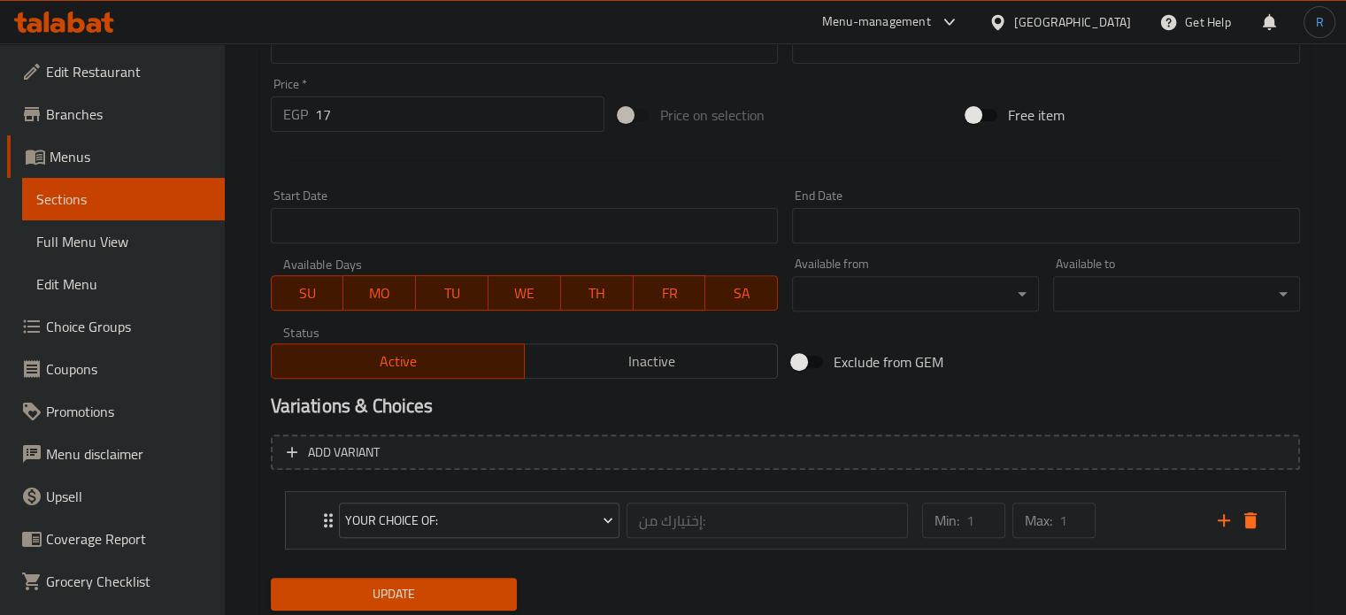
scroll to position [619, 0]
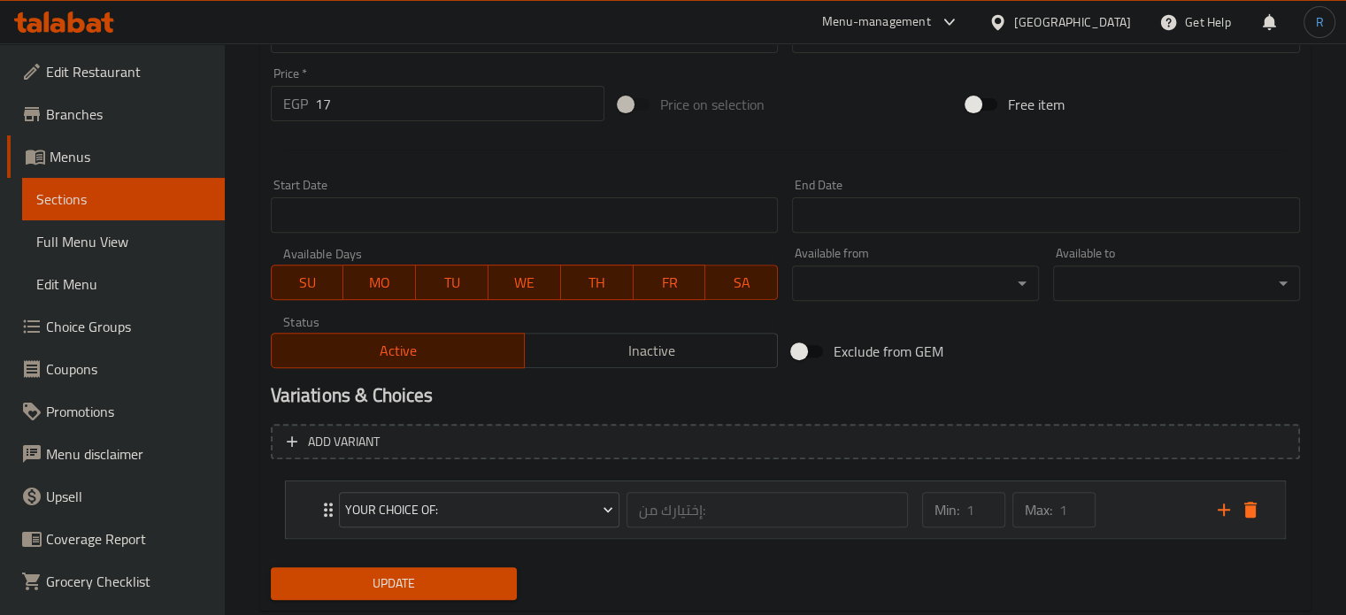
click at [318, 516] on icon "Expand" at bounding box center [328, 509] width 21 height 21
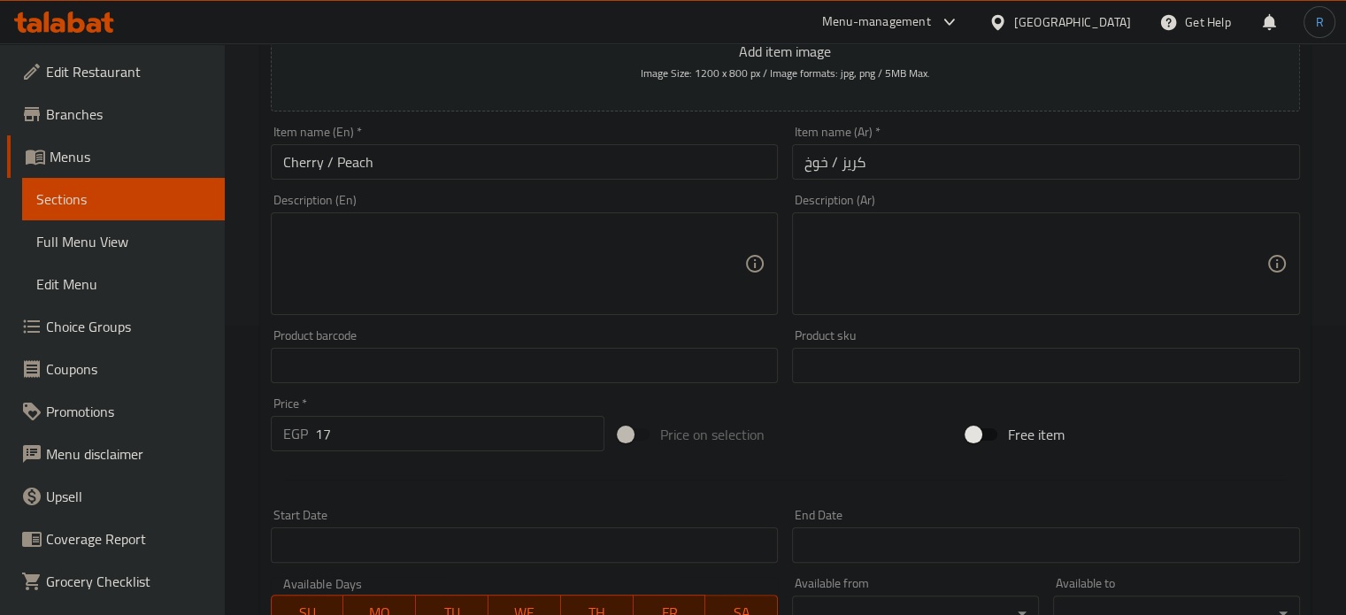
scroll to position [0, 0]
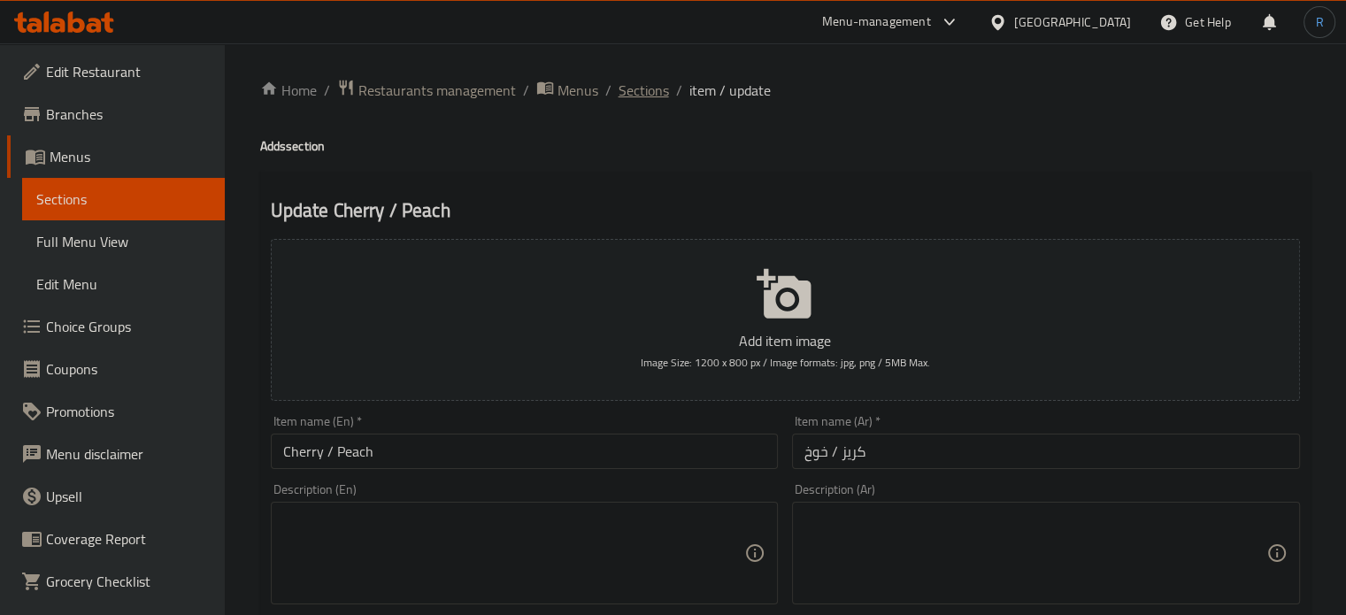
click at [625, 98] on span "Sections" at bounding box center [644, 90] width 50 height 21
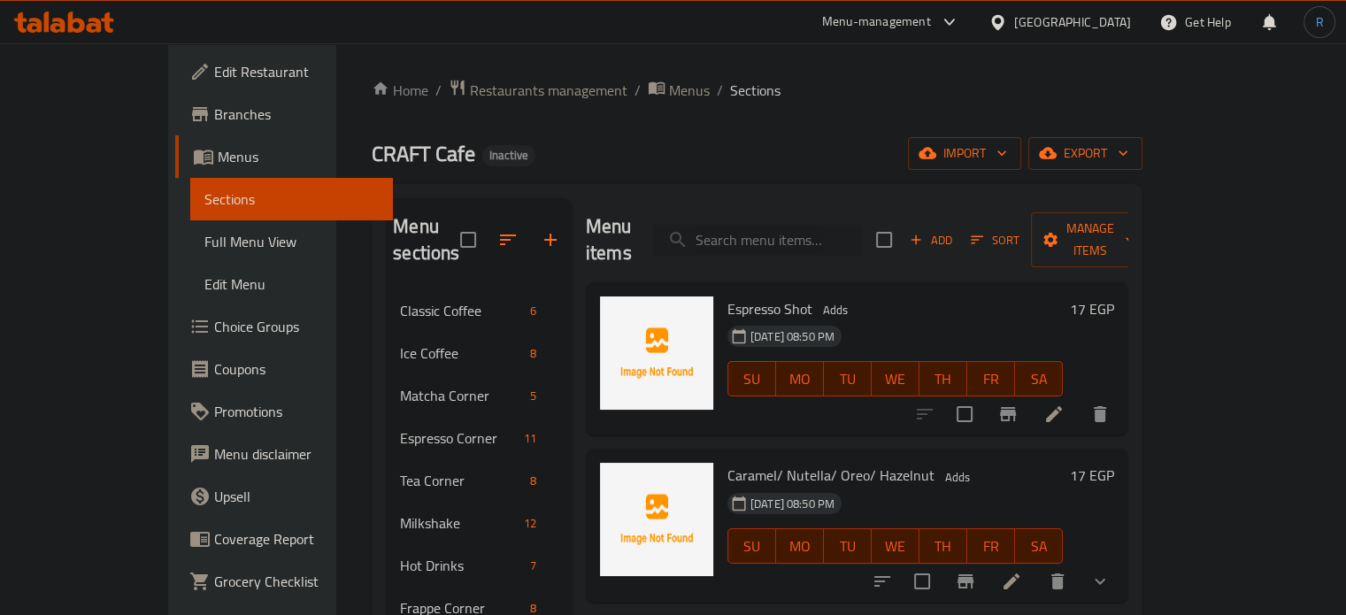
click at [807, 225] on input "search" at bounding box center [757, 240] width 209 height 31
paste input "Soda Drinks"
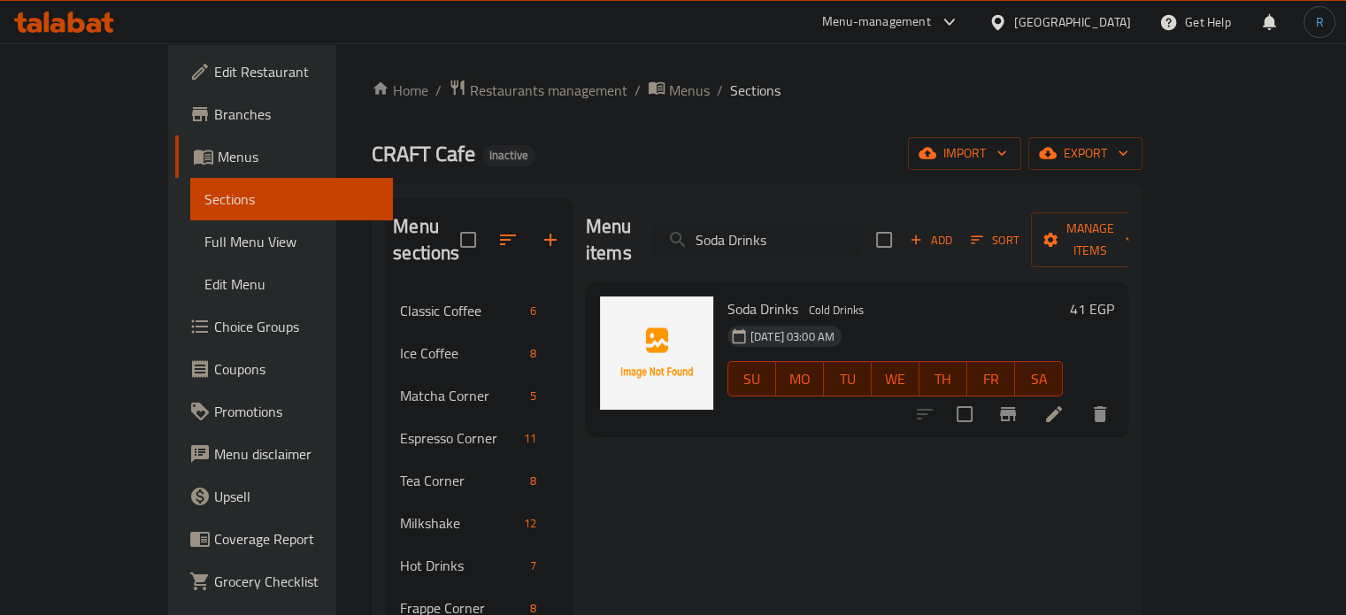
type input "Soda Drinks"
click at [1064, 403] on icon at bounding box center [1053, 413] width 21 height 21
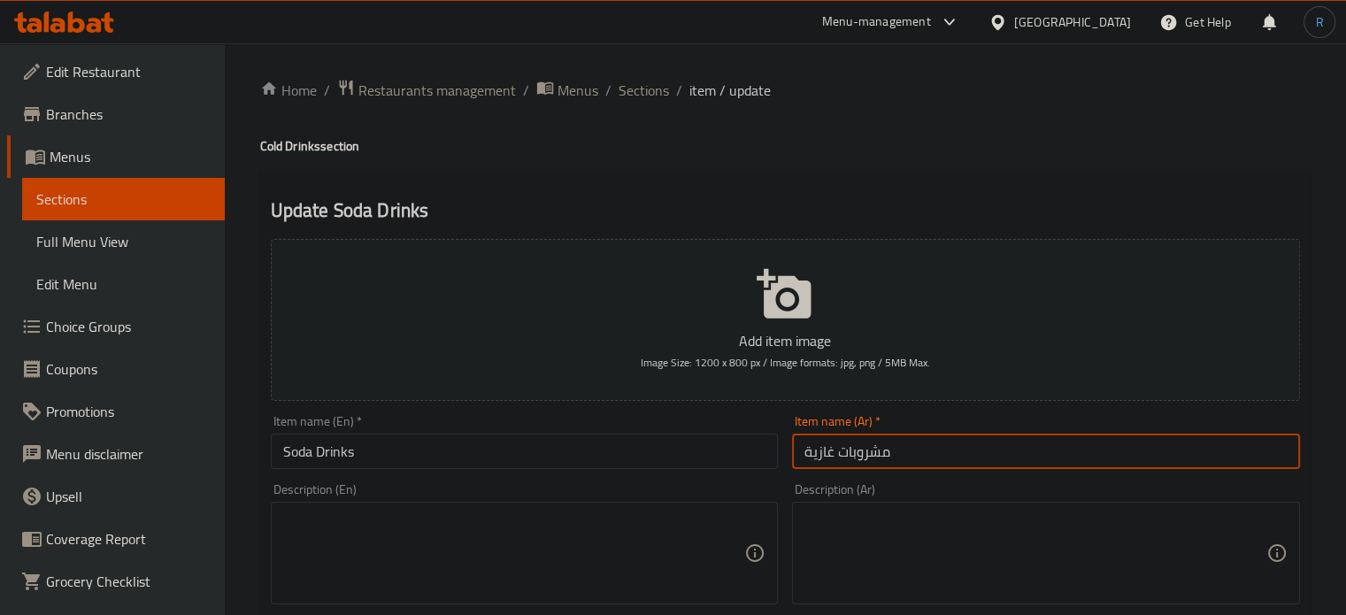
click at [830, 449] on input "مشروبات غازية" at bounding box center [1046, 451] width 508 height 35
type input "مشروبات صودا"
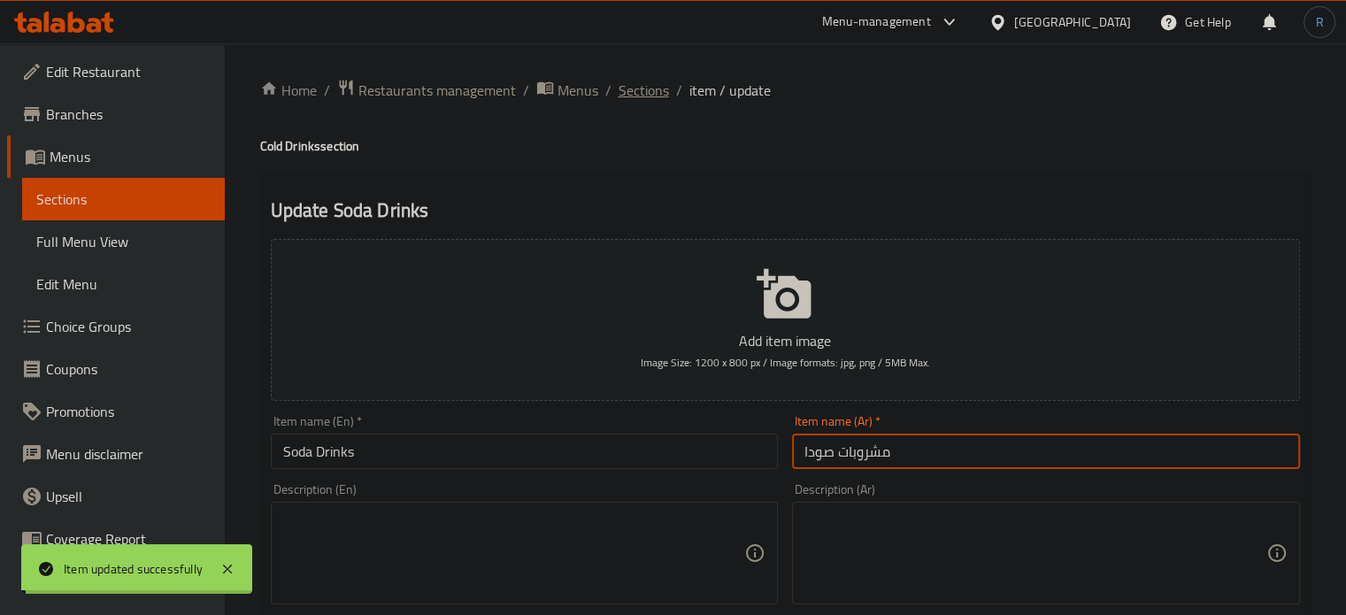
click at [641, 94] on span "Sections" at bounding box center [644, 90] width 50 height 21
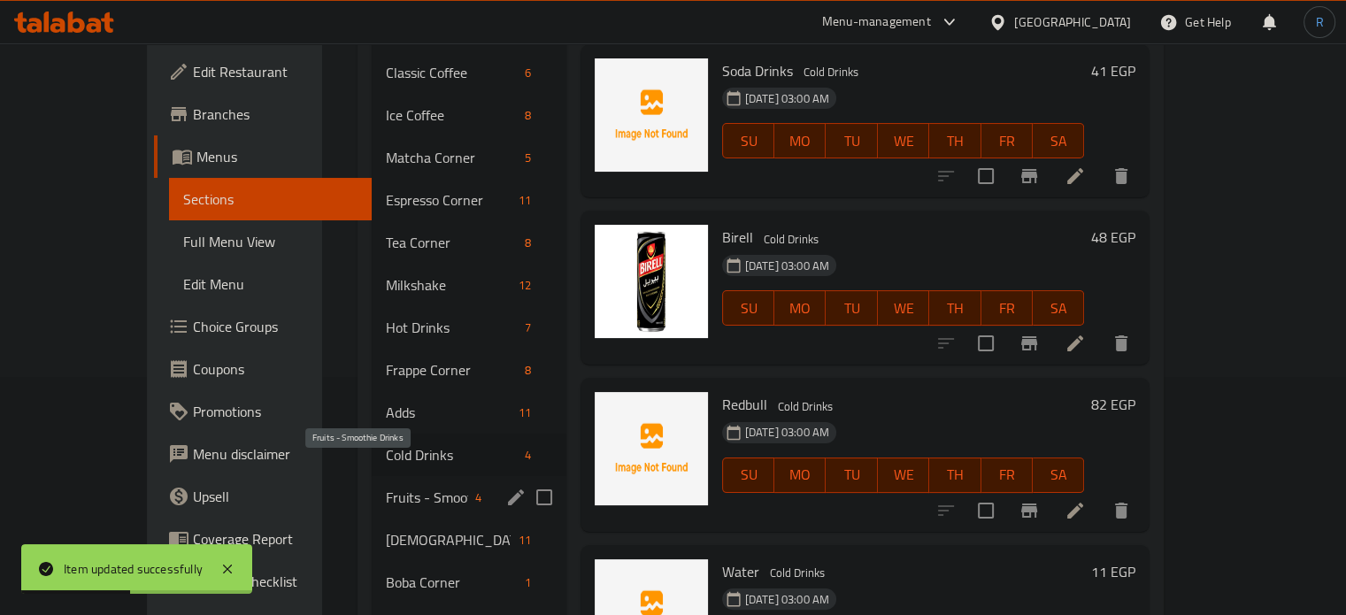
scroll to position [265, 0]
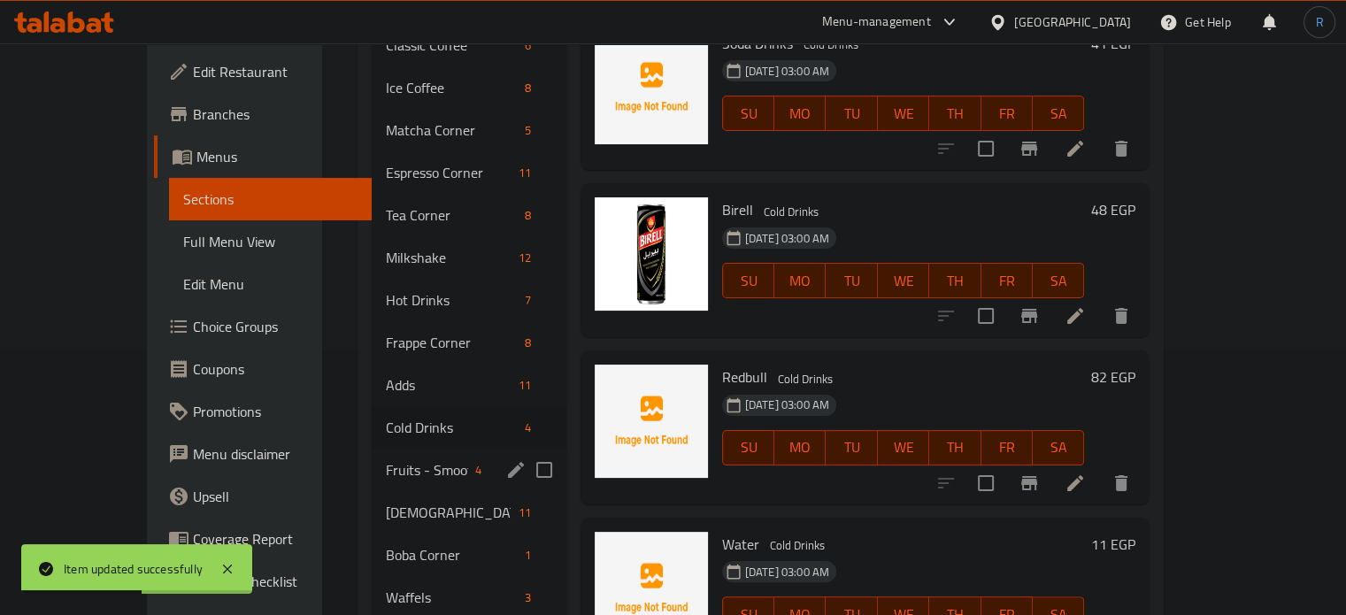
click at [508, 462] on icon "edit" at bounding box center [516, 470] width 16 height 16
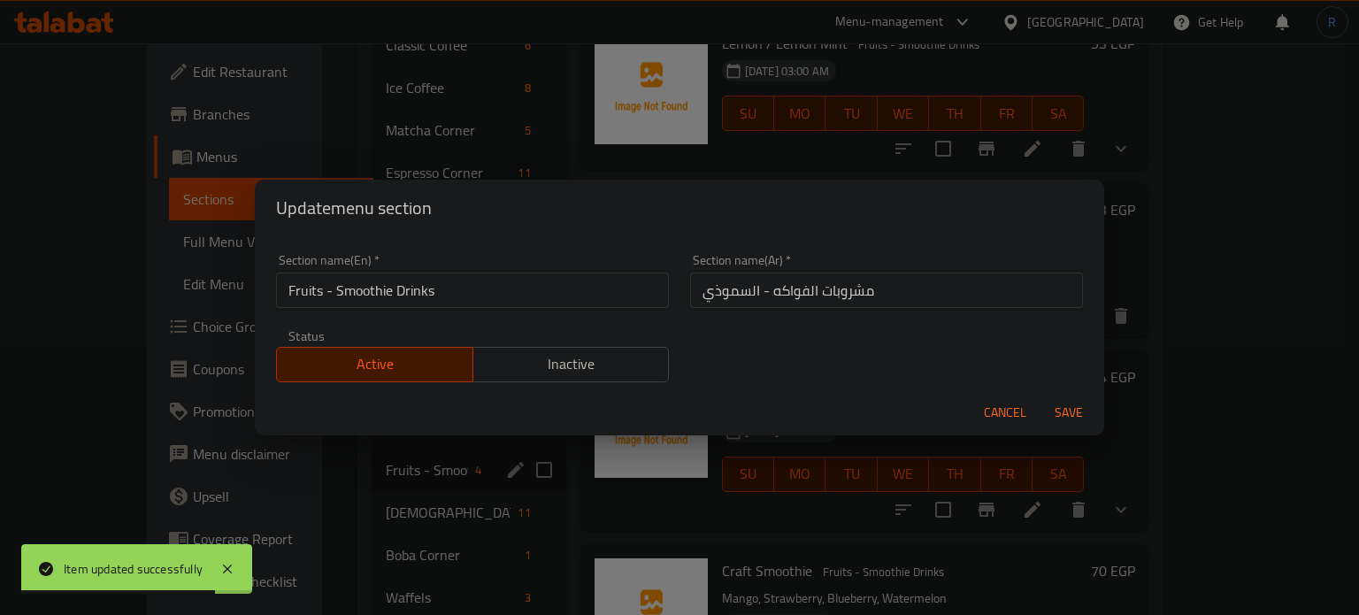
click at [778, 293] on input "مشروبات الفواكه - السموذي" at bounding box center [886, 290] width 393 height 35
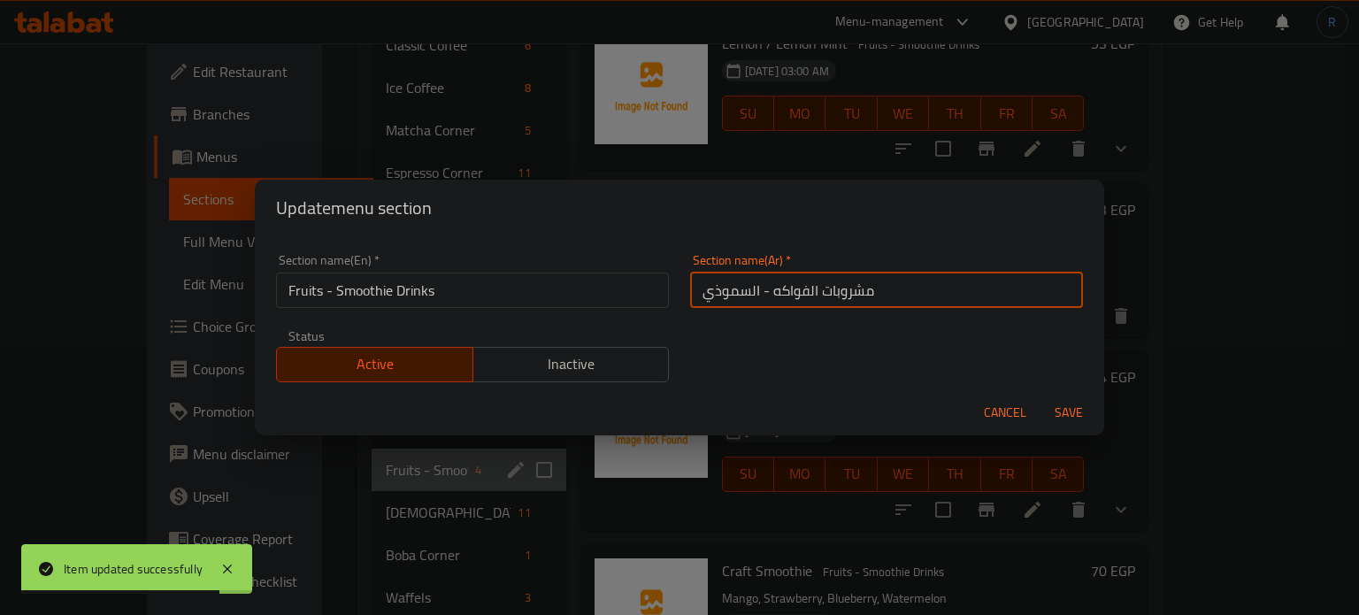
click at [778, 293] on input "مشروبات الفواكه - السموذي" at bounding box center [886, 290] width 393 height 35
click at [718, 293] on input "مشروبات الفواكه - السموذي" at bounding box center [886, 290] width 393 height 35
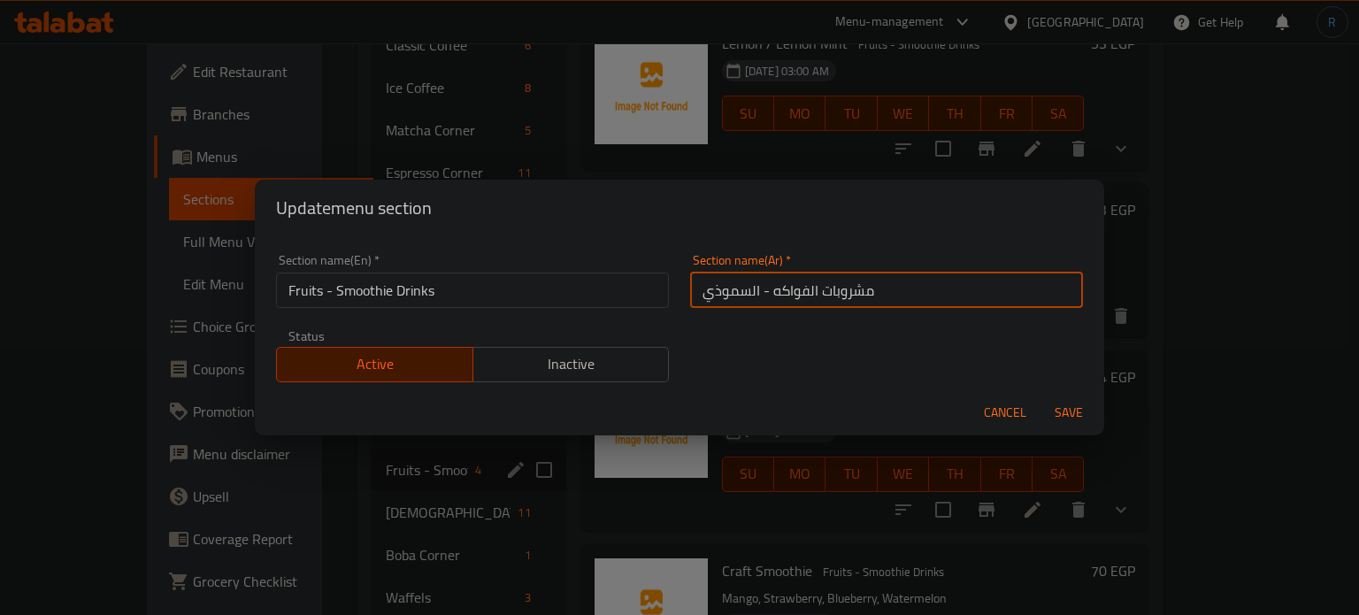
click at [718, 293] on input "مشروبات الفواكه - السموذي" at bounding box center [886, 290] width 393 height 35
click at [741, 297] on input "مشروبات الفواكه -" at bounding box center [886, 290] width 393 height 35
paste input "سموذيال"
click at [922, 298] on input "مشروبات السموذي الفواكه -" at bounding box center [886, 290] width 393 height 35
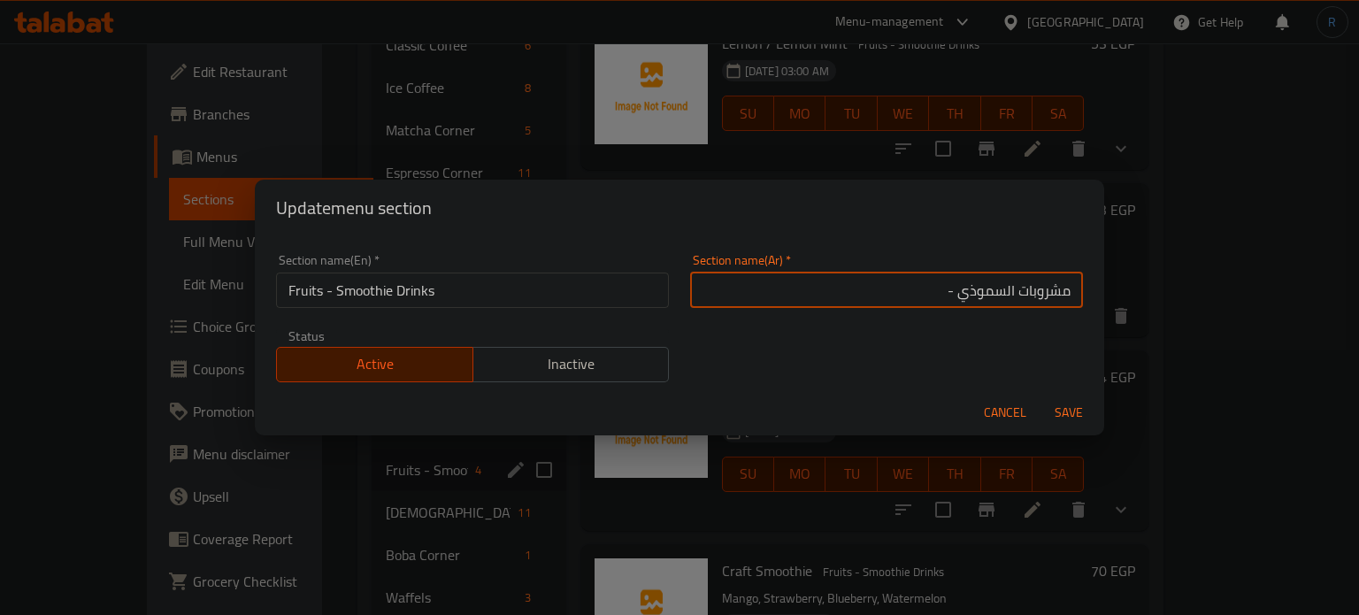
click at [872, 298] on input "مشروبات السموذي -" at bounding box center [886, 290] width 393 height 35
paste input "الفواكه"
click at [922, 296] on input "مشروبات السموذي - الفواكه" at bounding box center [886, 290] width 393 height 35
type input "مشروبات السموذي - فواكه"
click at [1041, 396] on button "Save" at bounding box center [1069, 412] width 57 height 33
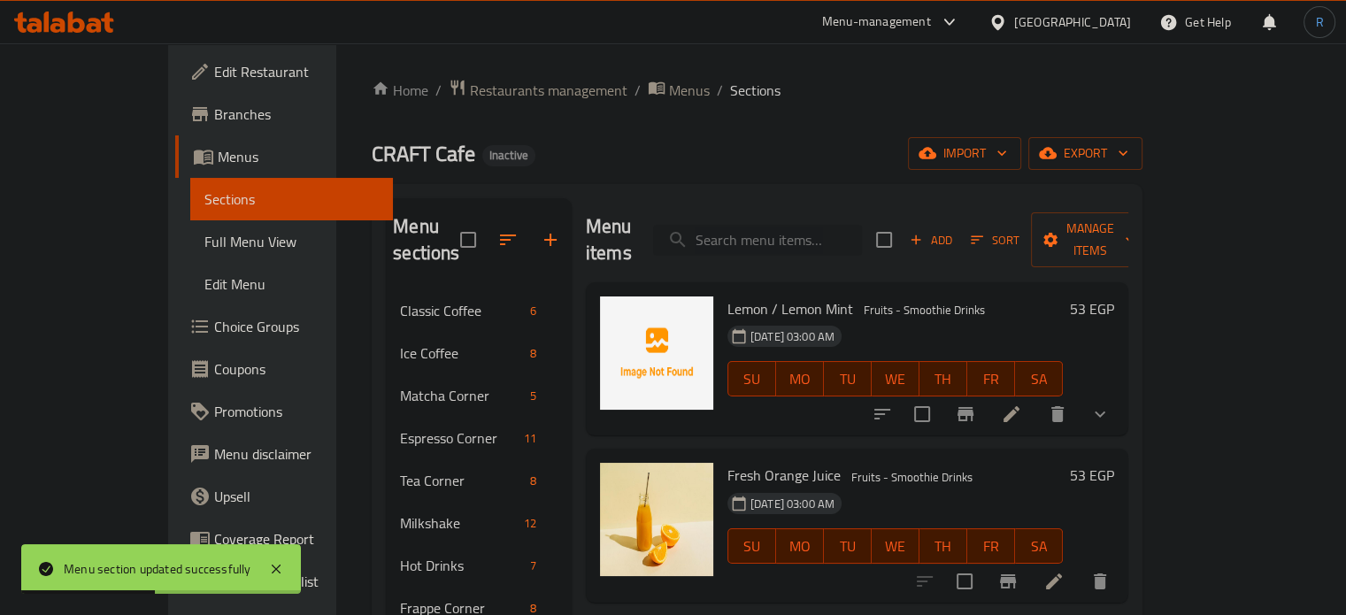
click at [800, 225] on input "search" at bounding box center [757, 240] width 209 height 31
paste input "Craft Seasonal Fresh Juice"
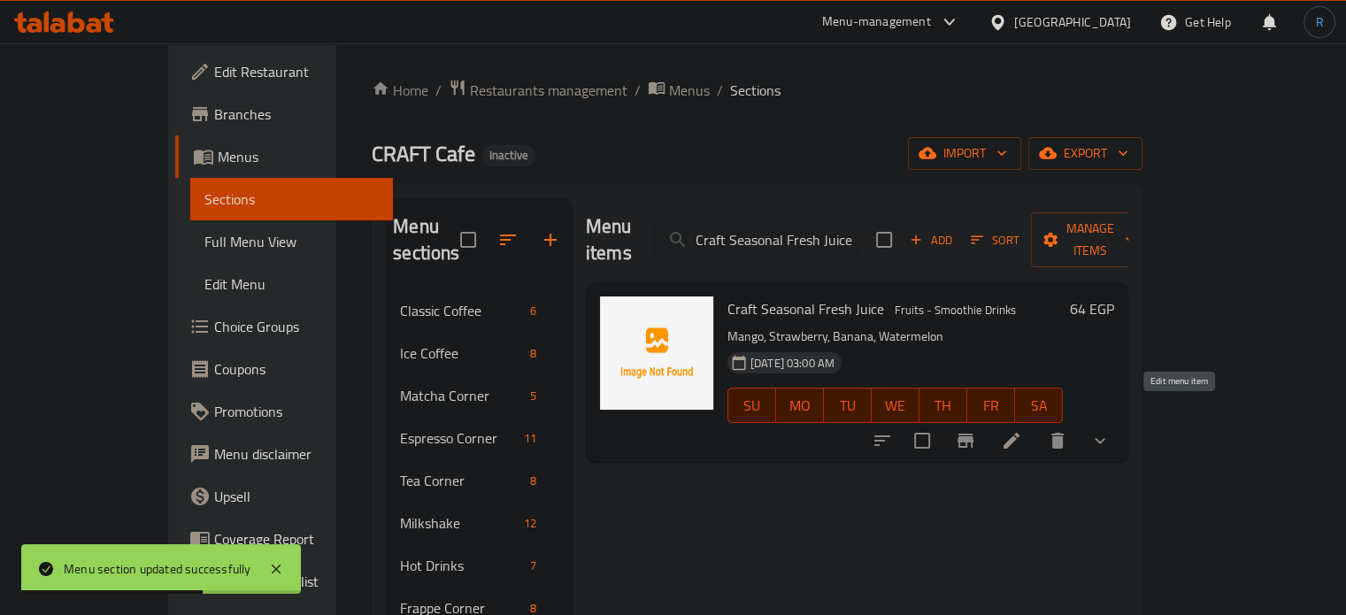
type input "Craft Seasonal Fresh Juice"
click at [1022, 430] on icon at bounding box center [1011, 440] width 21 height 21
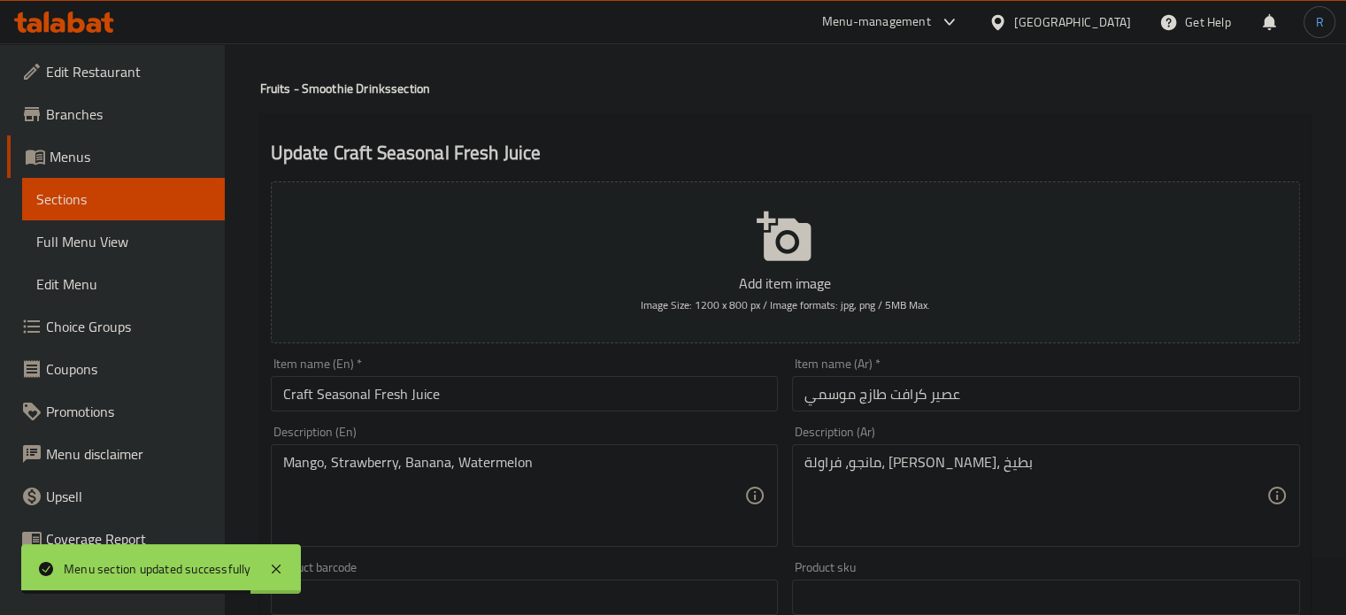
scroll to position [88, 0]
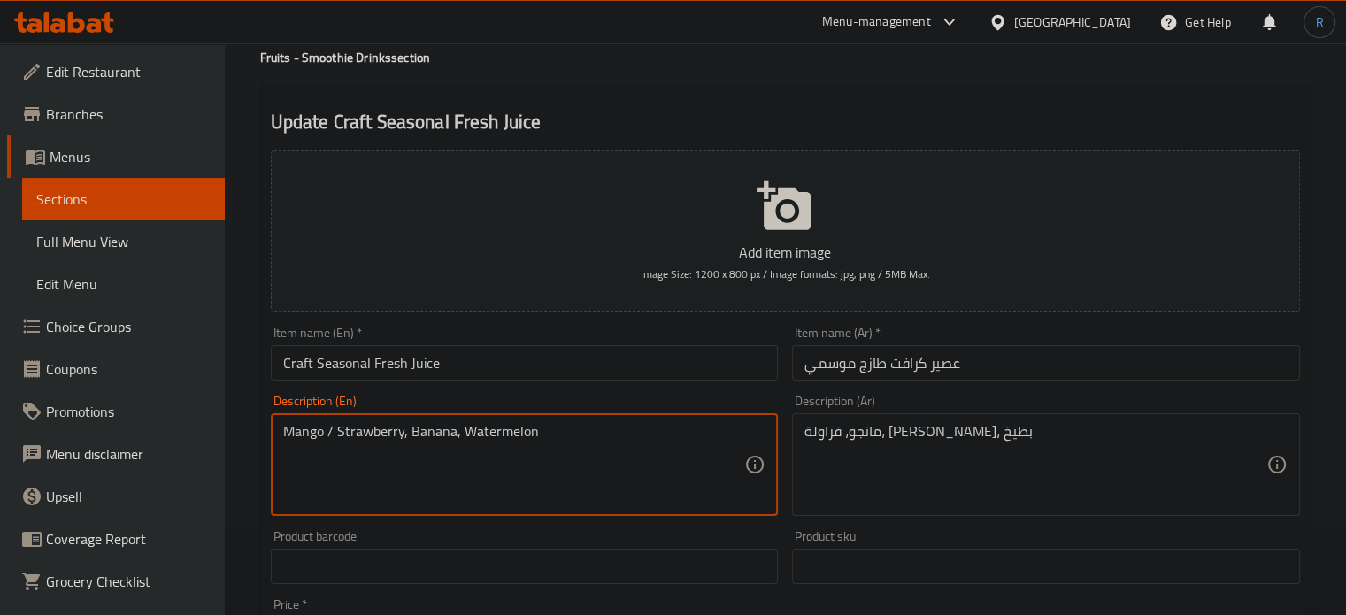
click at [409, 437] on textarea "Mango / Strawberry, Banana, Watermelon" at bounding box center [514, 465] width 462 height 84
click at [467, 434] on textarea "Mango / Strawberry/ Banana, Watermelon" at bounding box center [514, 465] width 462 height 84
type textarea "Mango / Strawberry/ Banana/ Watermelon"
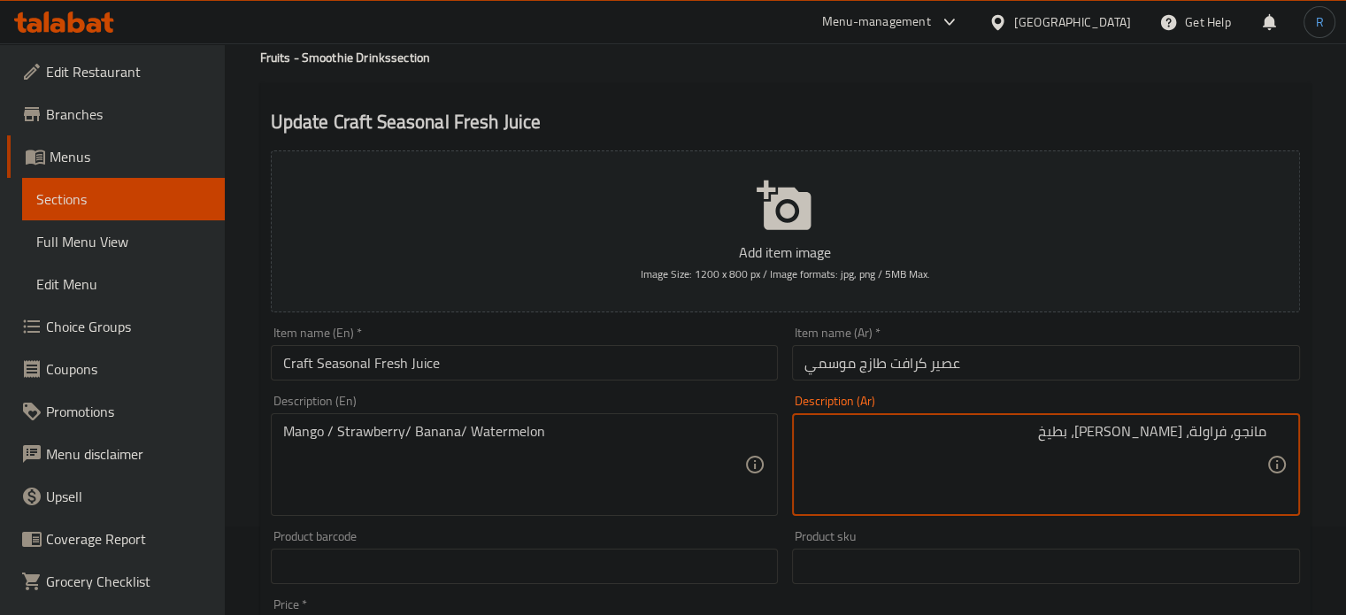
click at [1226, 432] on textarea "مانجو، فراولة، موز، بطيخ" at bounding box center [1035, 465] width 462 height 84
click at [1181, 434] on textarea "مانجو/ فراولة، موز، بطيخ" at bounding box center [1035, 465] width 462 height 84
click at [1151, 438] on textarea "مانجو/ فراولة/ موز، بطيخ" at bounding box center [1035, 465] width 462 height 84
type textarea "مانجو/ فراولة/ موز/ بطيخ"
click at [1055, 365] on input "عصير كرافت طازج موسمي" at bounding box center [1046, 362] width 508 height 35
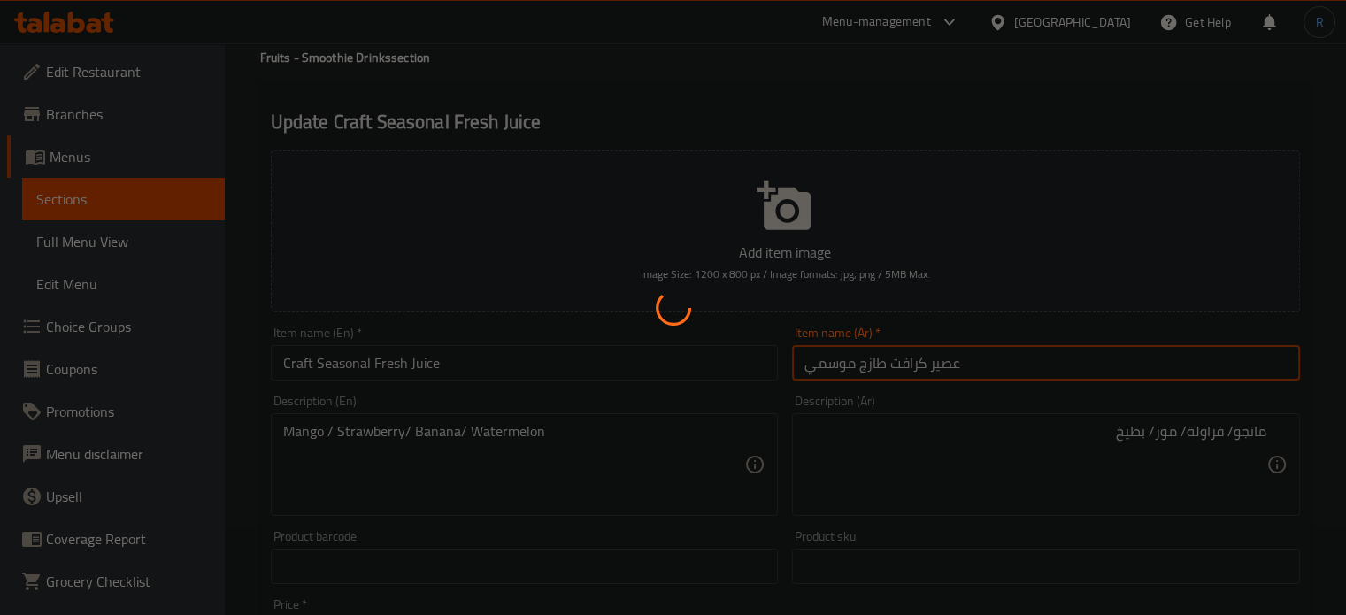
scroll to position [0, 0]
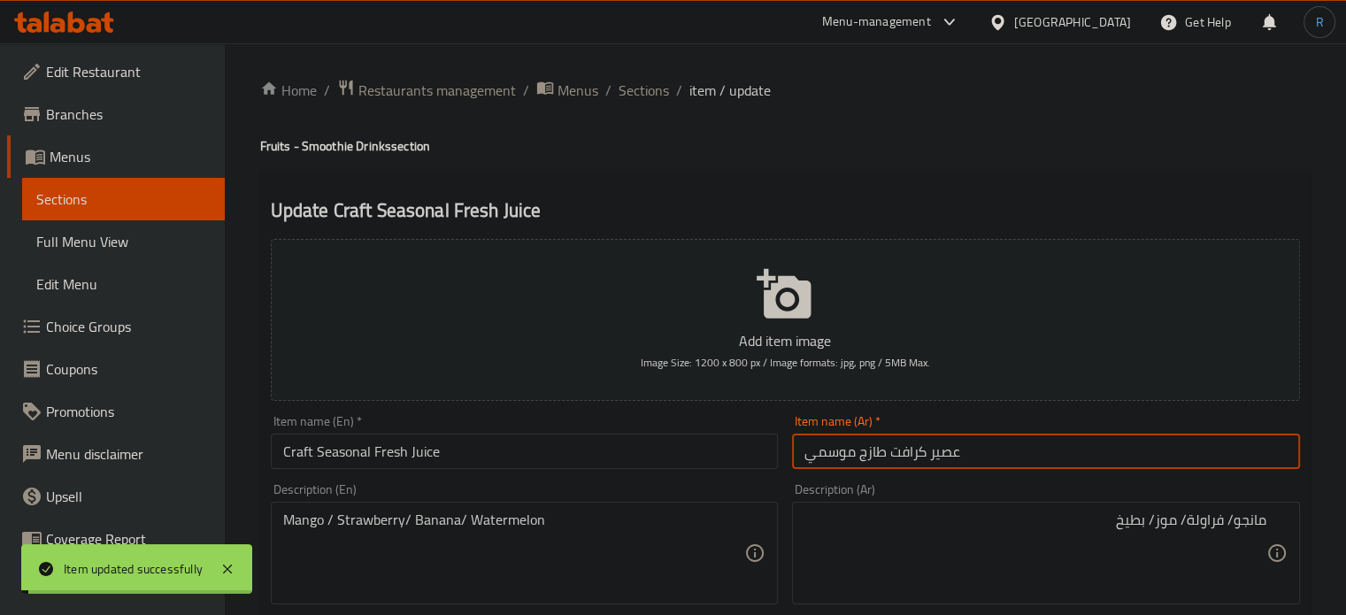
drag, startPoint x: 633, startPoint y: 88, endPoint x: 593, endPoint y: 39, distance: 62.9
click at [633, 88] on span "Sections" at bounding box center [644, 90] width 50 height 21
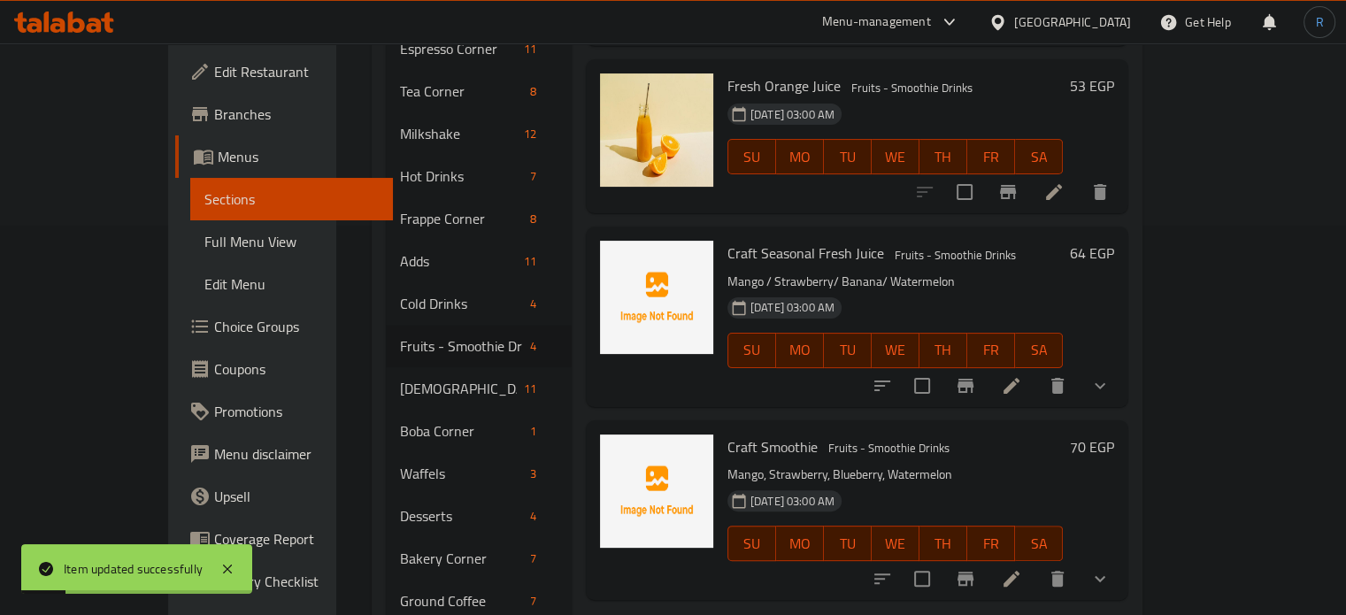
scroll to position [426, 0]
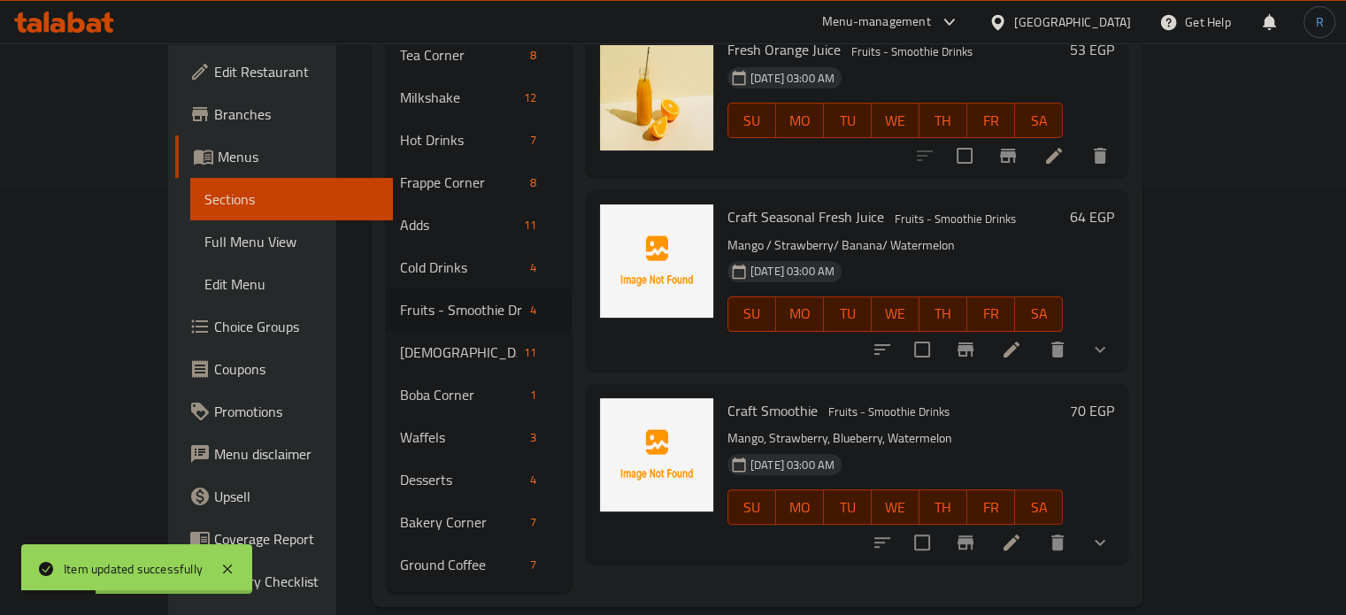
click at [1022, 532] on icon at bounding box center [1011, 542] width 21 height 21
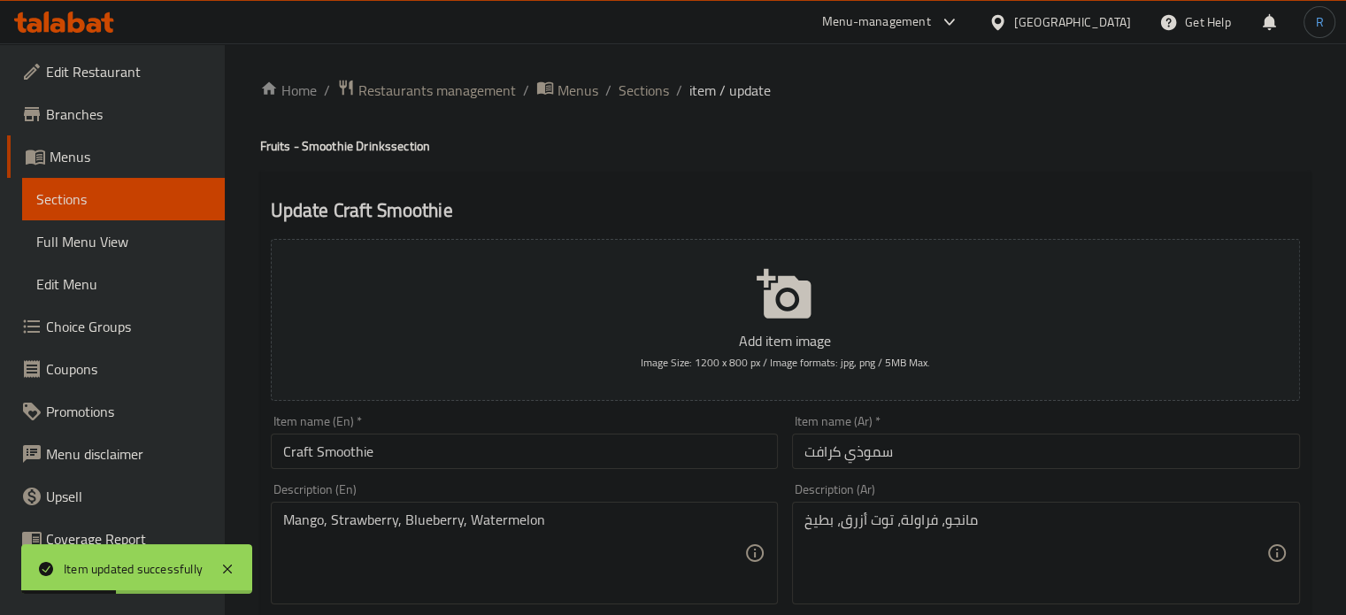
scroll to position [88, 0]
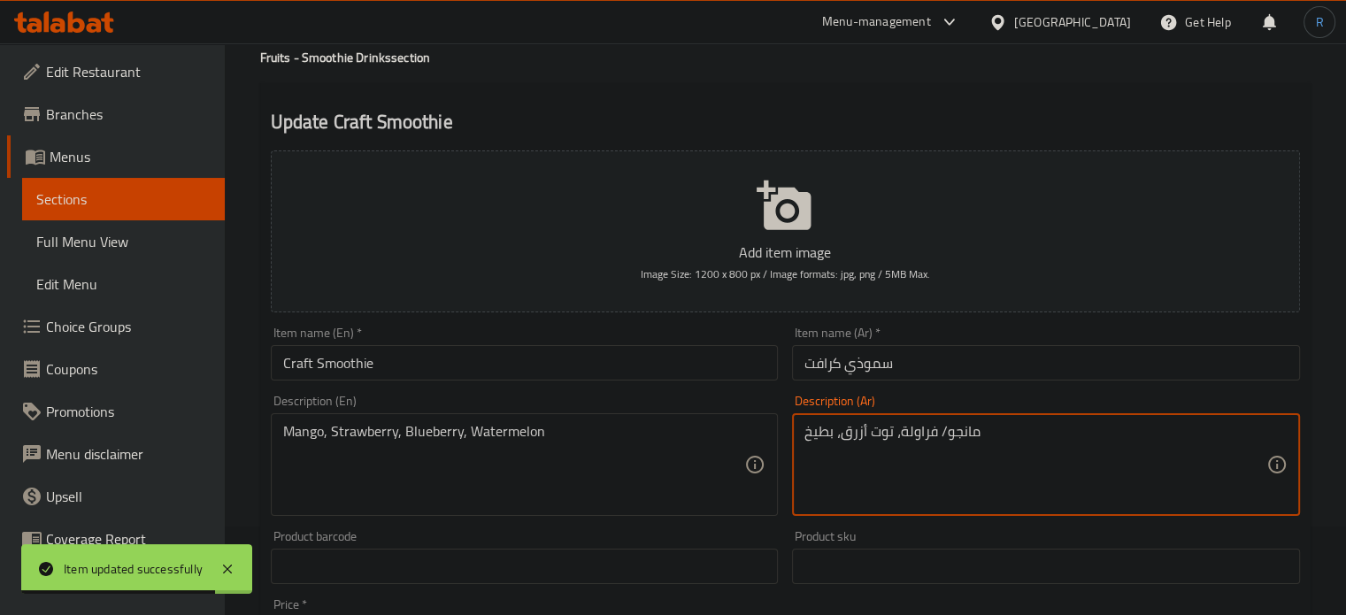
click at [895, 442] on textarea "مانجو/ فراولة، توت أزرق، بطيخ" at bounding box center [1035, 465] width 462 height 84
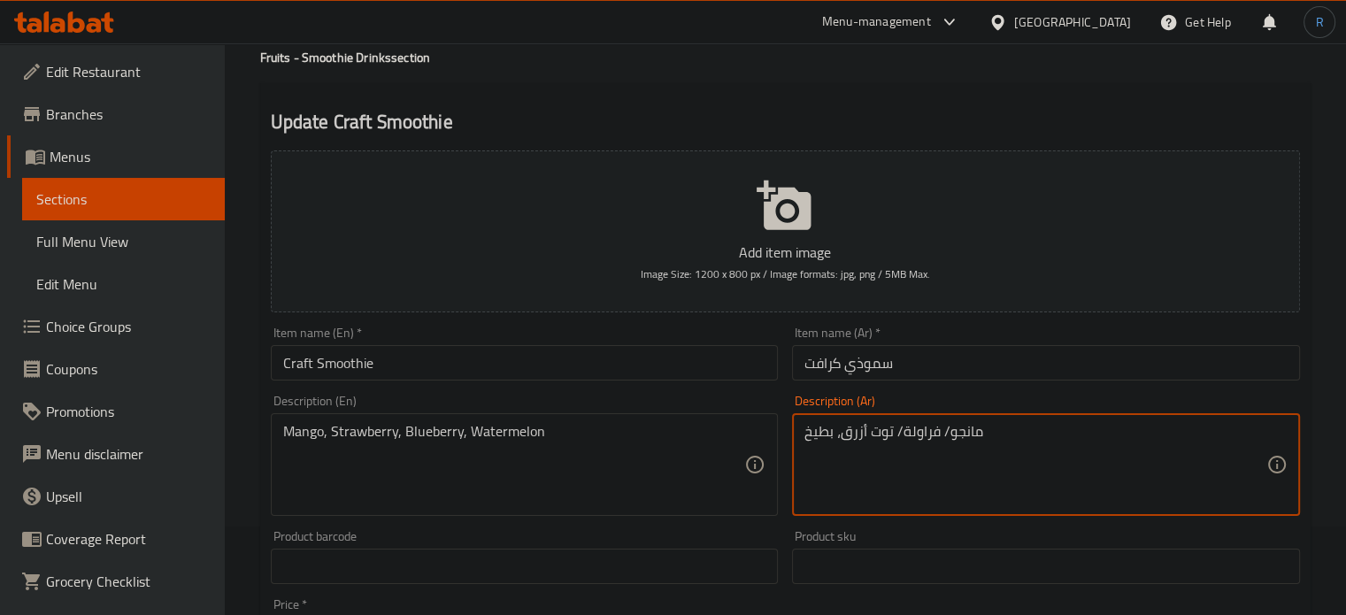
click at [835, 442] on textarea "مانجو/ فراولة/ توت أزرق، بطيخ" at bounding box center [1035, 465] width 462 height 84
type textarea "مانجو/ فراولة/ توت أزرق/ بطيخ"
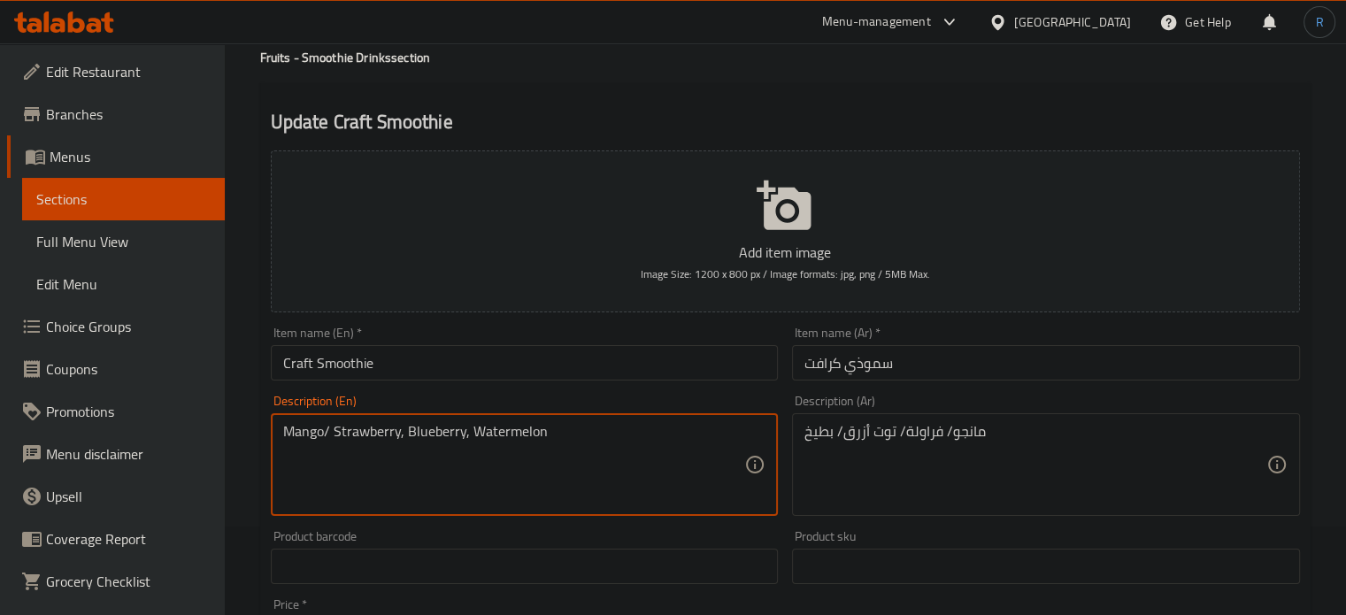
click at [403, 429] on textarea "Mango/ Strawberry, Blueberry, Watermelon" at bounding box center [514, 465] width 462 height 84
click at [471, 436] on textarea "Mango/ Strawberry/ Blueberry, Watermelon" at bounding box center [514, 465] width 462 height 84
type textarea "Mango/ Strawberry/ Blueberry/ Watermelon"
click at [484, 362] on input "Craft Smoothie" at bounding box center [525, 362] width 508 height 35
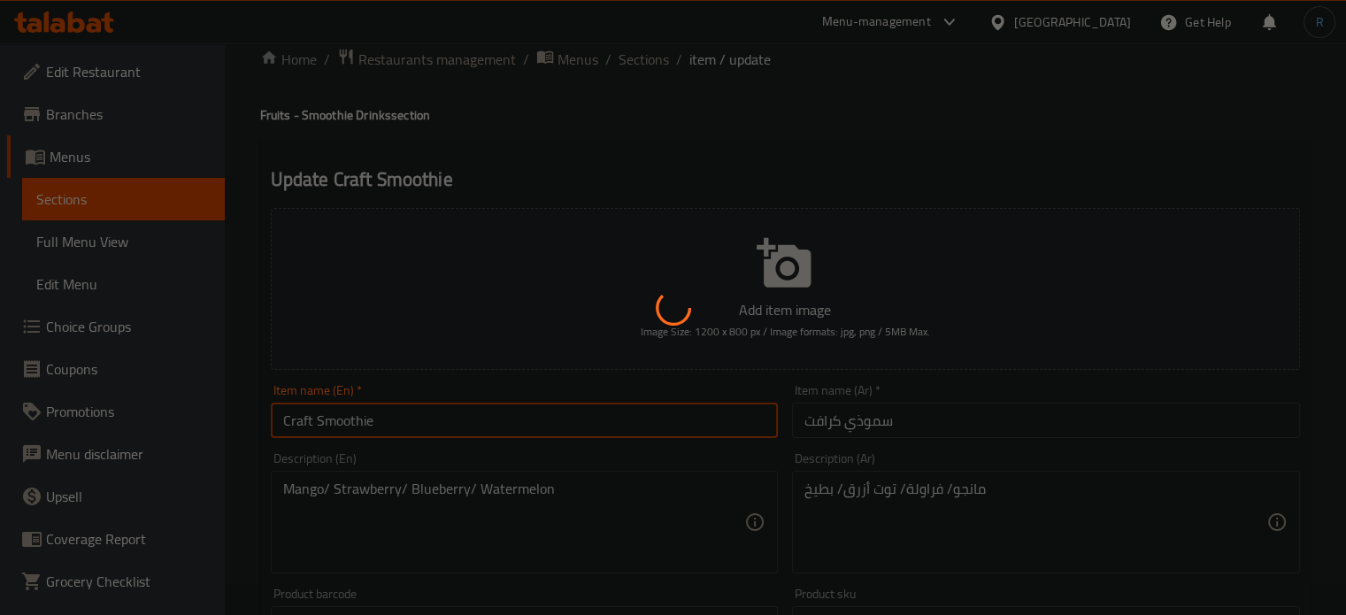
scroll to position [0, 0]
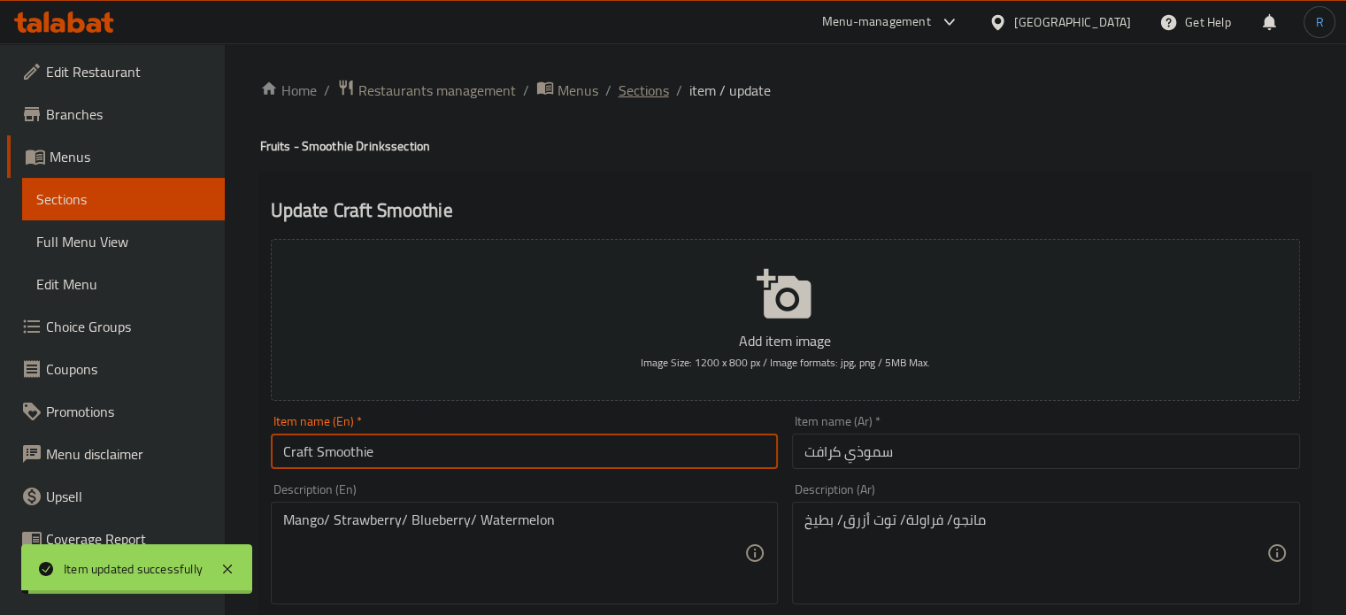
click at [635, 91] on span "Sections" at bounding box center [644, 90] width 50 height 21
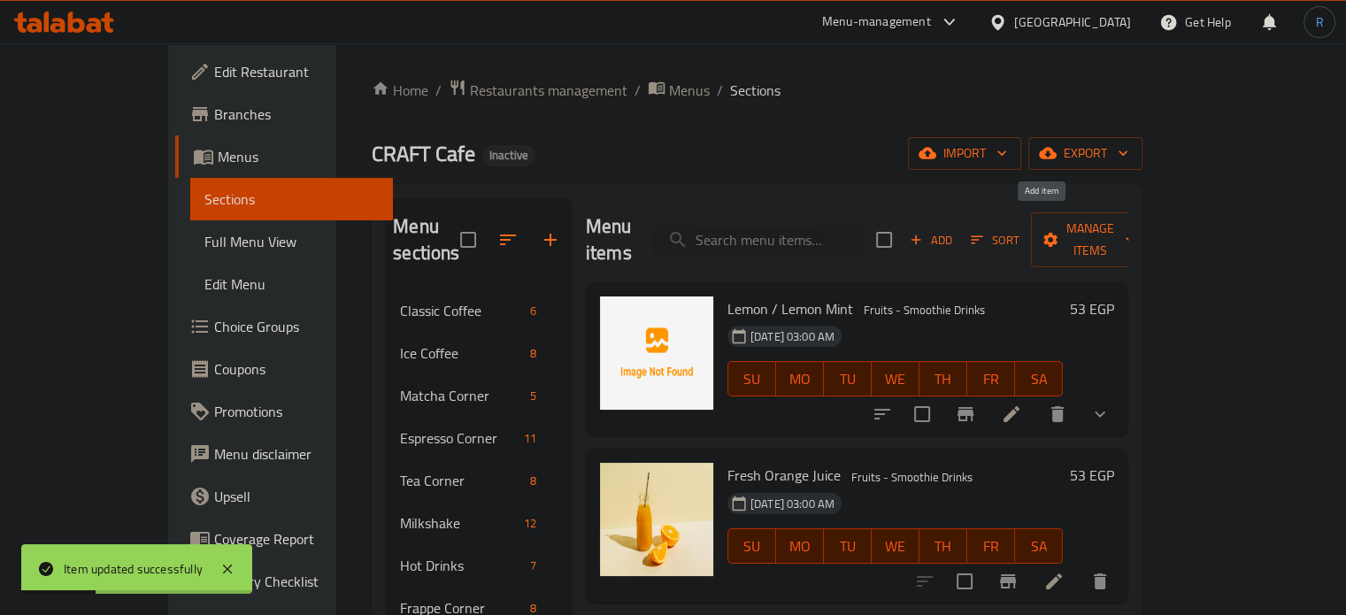
click at [955, 230] on span "Add" at bounding box center [931, 240] width 48 height 20
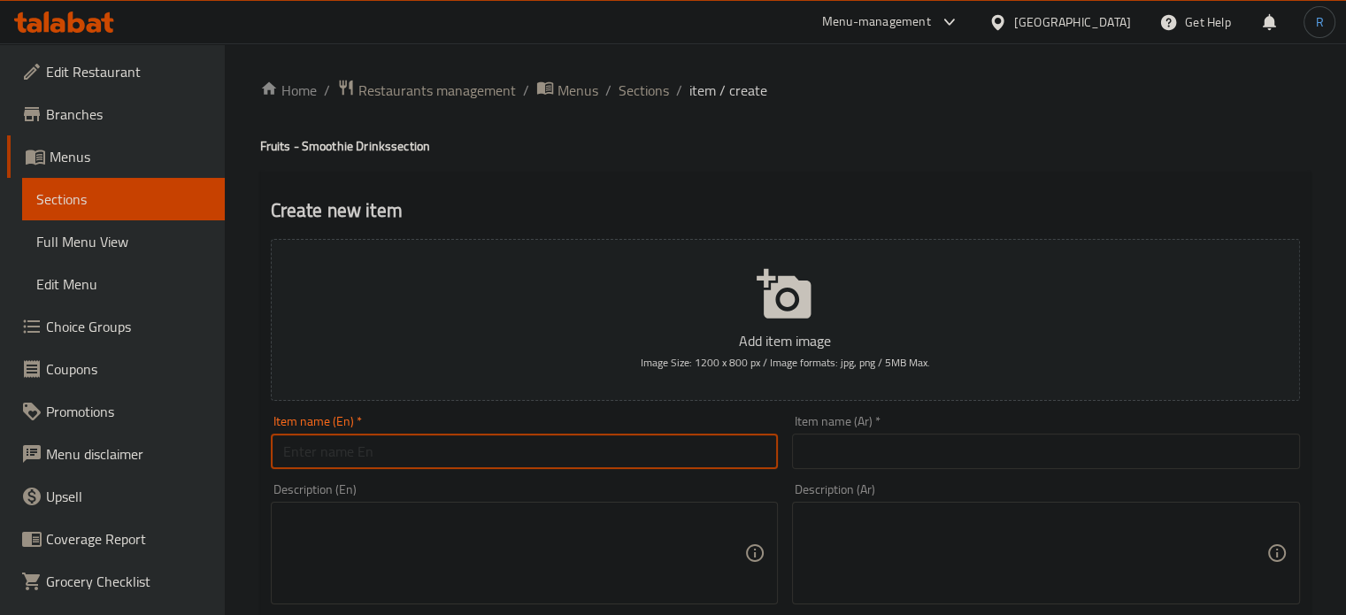
click at [494, 452] on input "text" at bounding box center [525, 451] width 508 height 35
paste input "Mix Fruit Cocktail"
type input "Mix Fruit Cocktail"
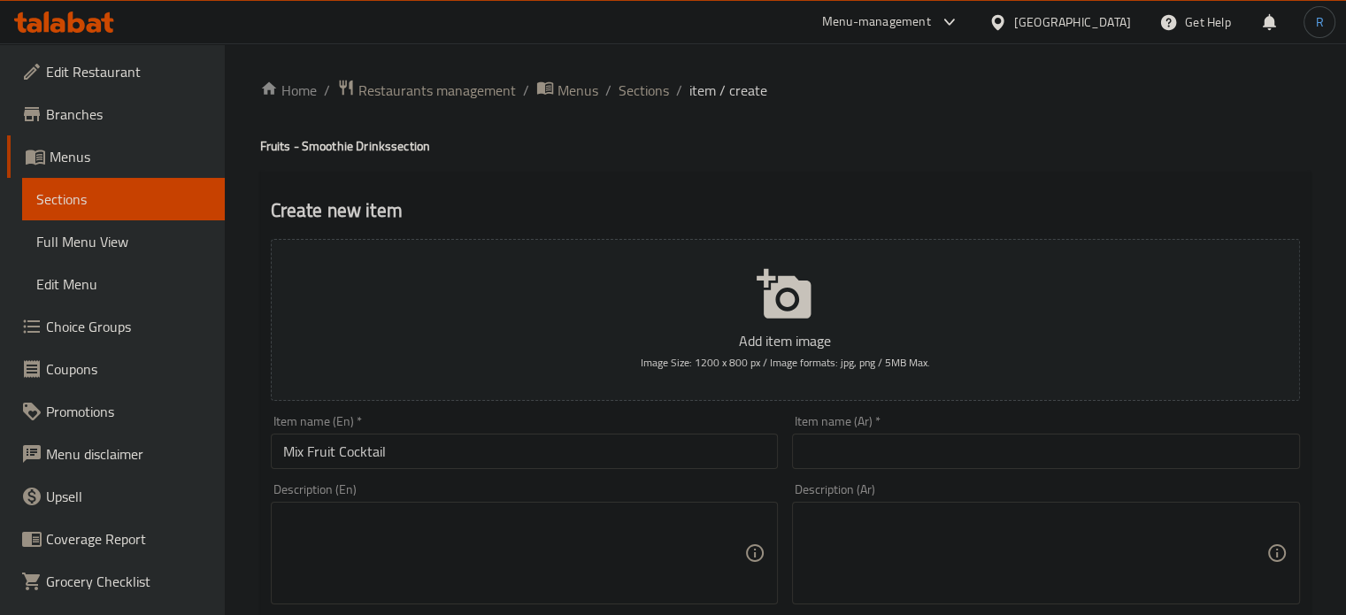
click at [1005, 479] on div "Description (Ar) Description (Ar)" at bounding box center [1046, 543] width 522 height 135
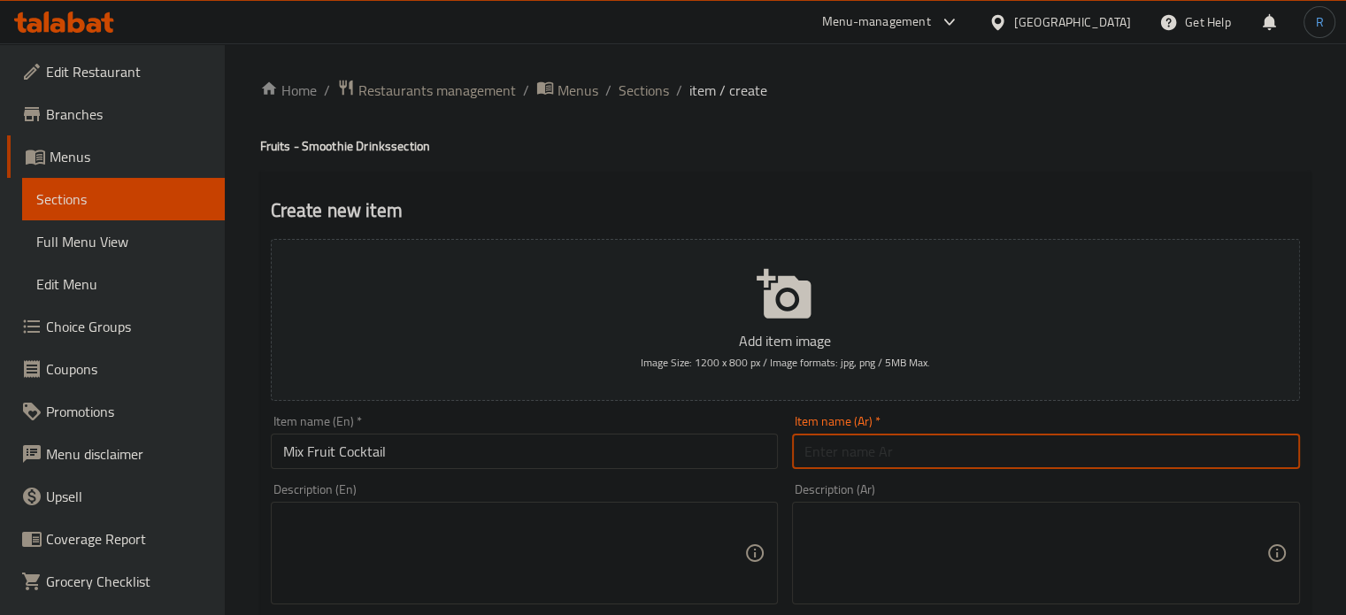
click at [1004, 465] on input "text" at bounding box center [1046, 451] width 508 height 35
paste input "كوكتيل الفواكه المشكلة"
type input "كوكتيل الفواكه المشكلة"
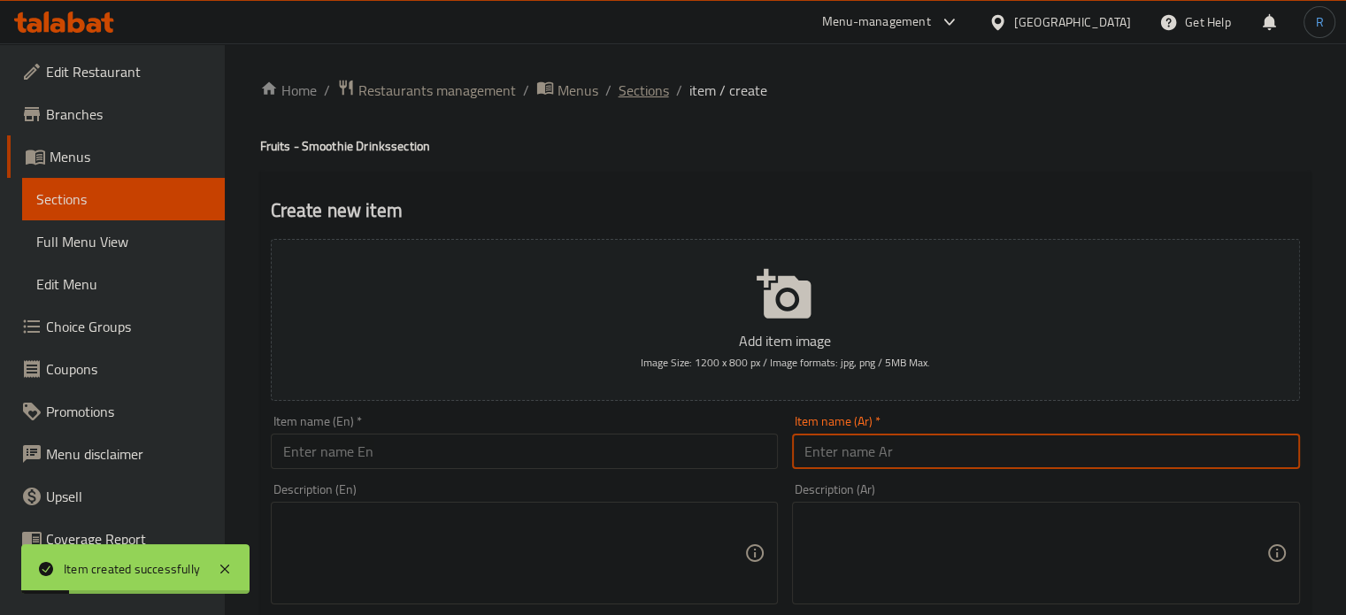
click at [643, 87] on span "Sections" at bounding box center [644, 90] width 50 height 21
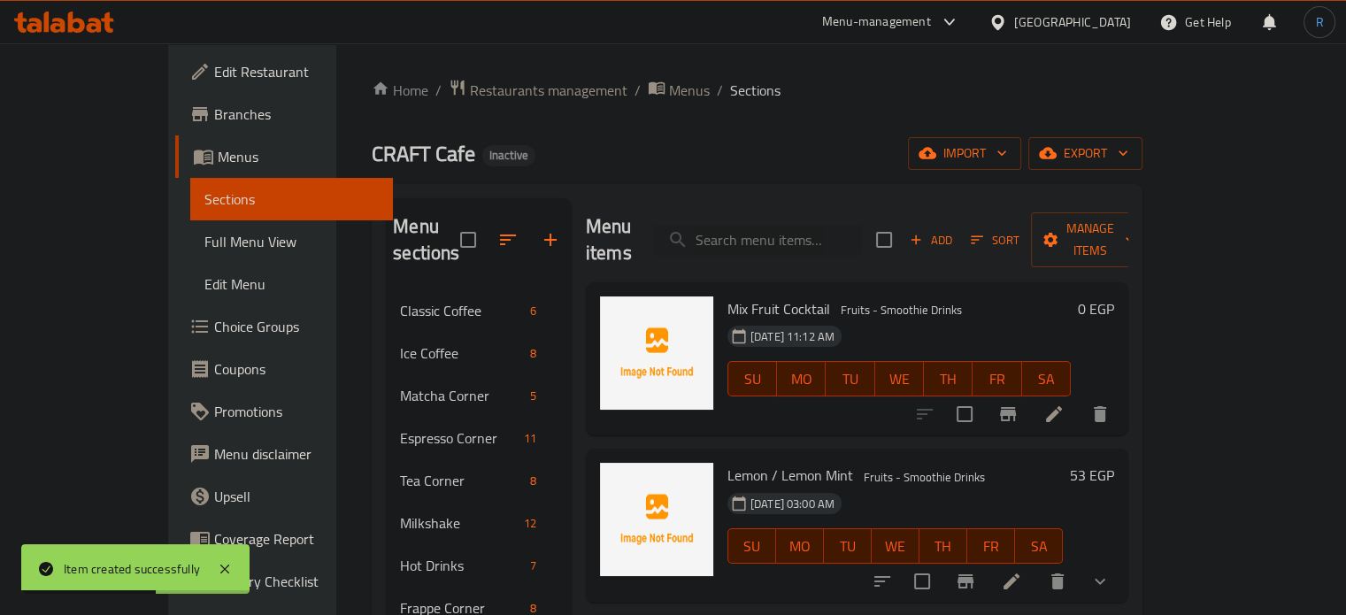
click at [983, 236] on icon "button" at bounding box center [977, 240] width 12 height 8
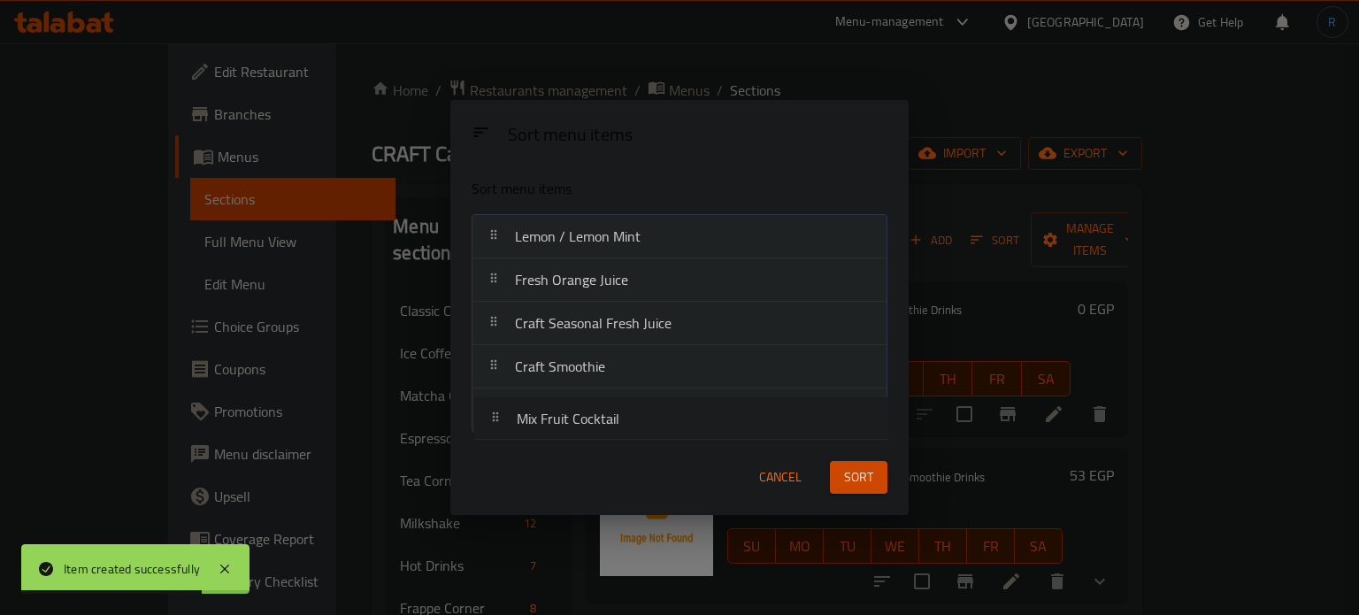
drag, startPoint x: 701, startPoint y: 234, endPoint x: 703, endPoint y: 438, distance: 204.4
click at [703, 438] on div "Sort menu items Mix Fruit Cocktail Lemon / Lemon Mint Fresh Orange Juice Craft …" at bounding box center [678, 302] width 457 height 276
click at [871, 466] on span "Sort" at bounding box center [858, 477] width 29 height 22
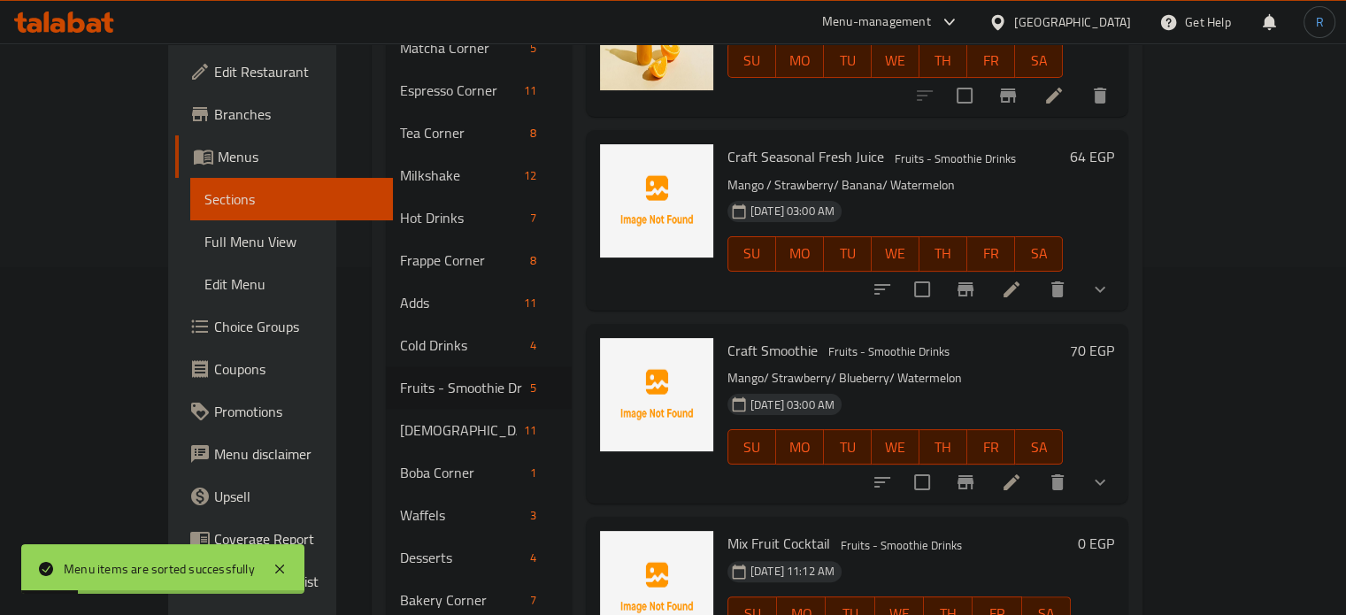
scroll to position [426, 0]
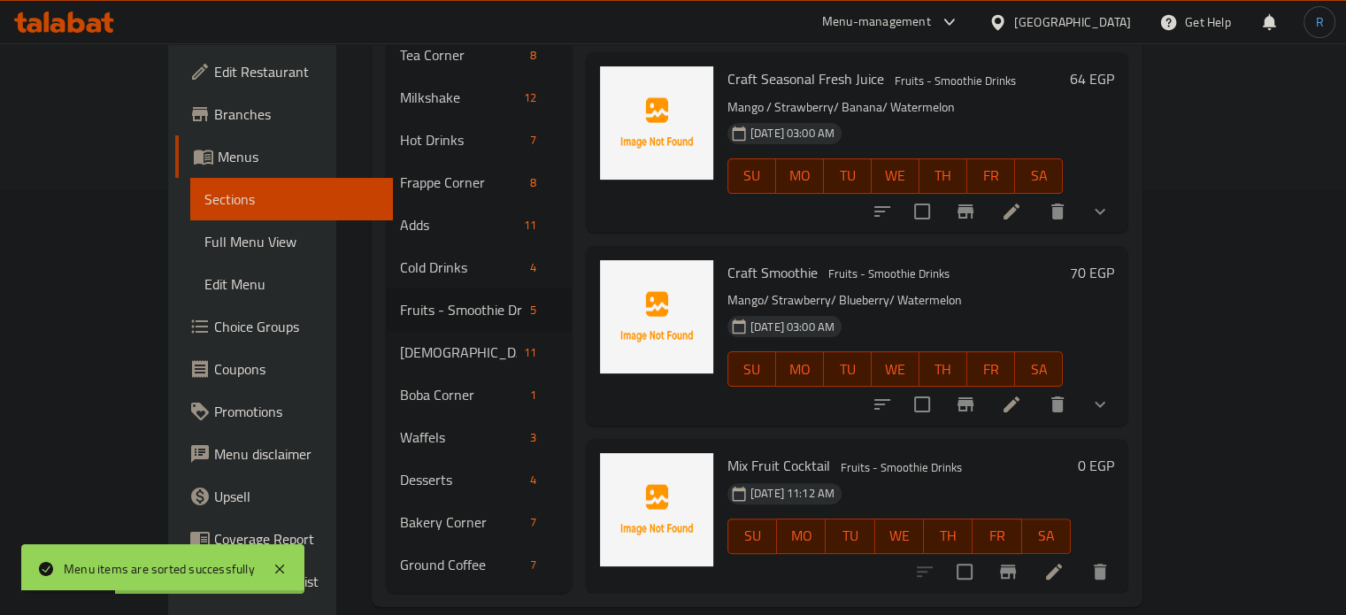
click at [1079, 556] on li at bounding box center [1054, 572] width 50 height 32
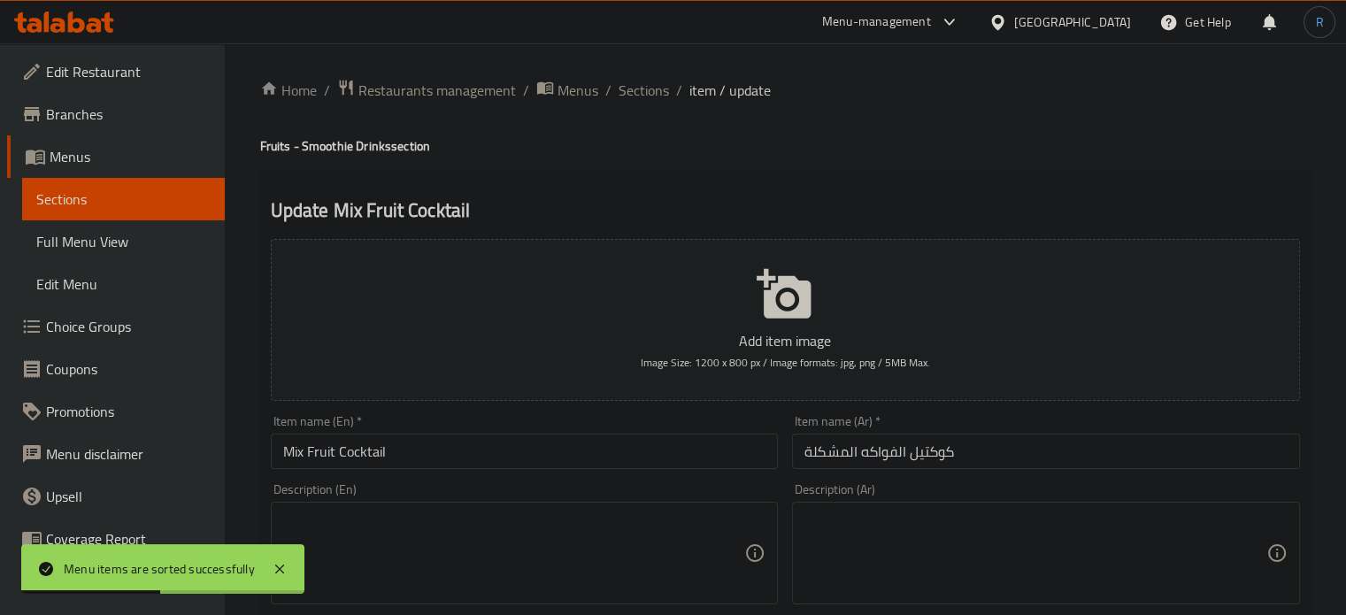
click at [499, 198] on h2 "Update Mix Fruit Cocktail" at bounding box center [785, 210] width 1029 height 27
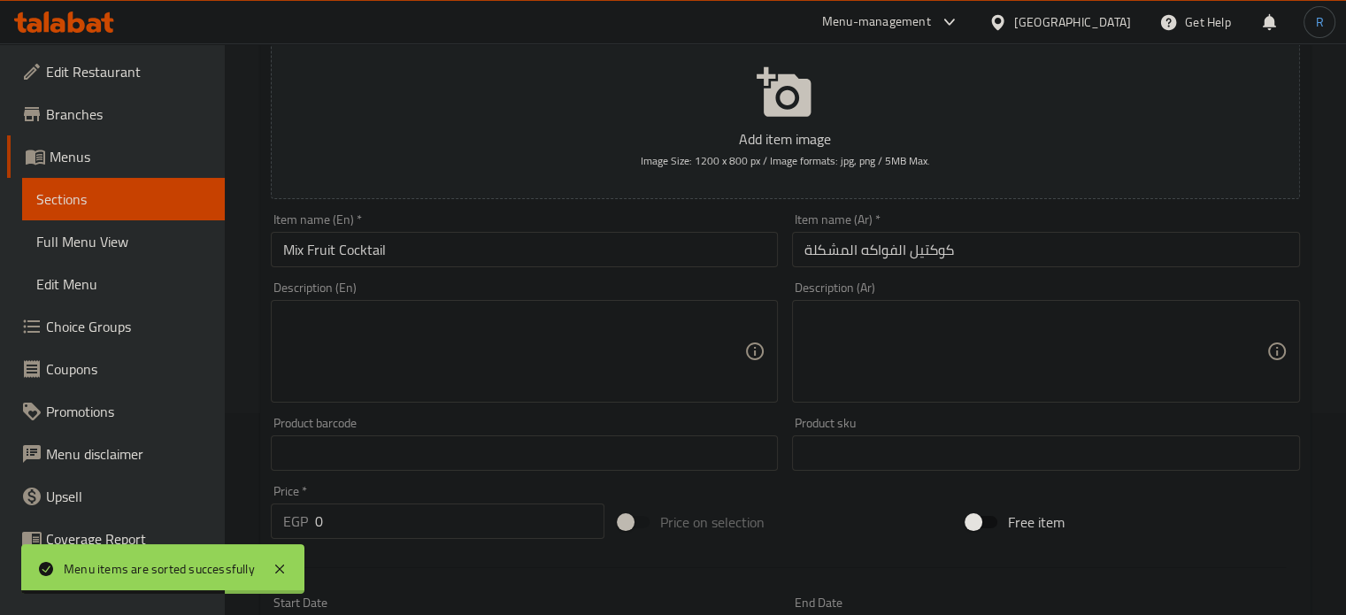
scroll to position [442, 0]
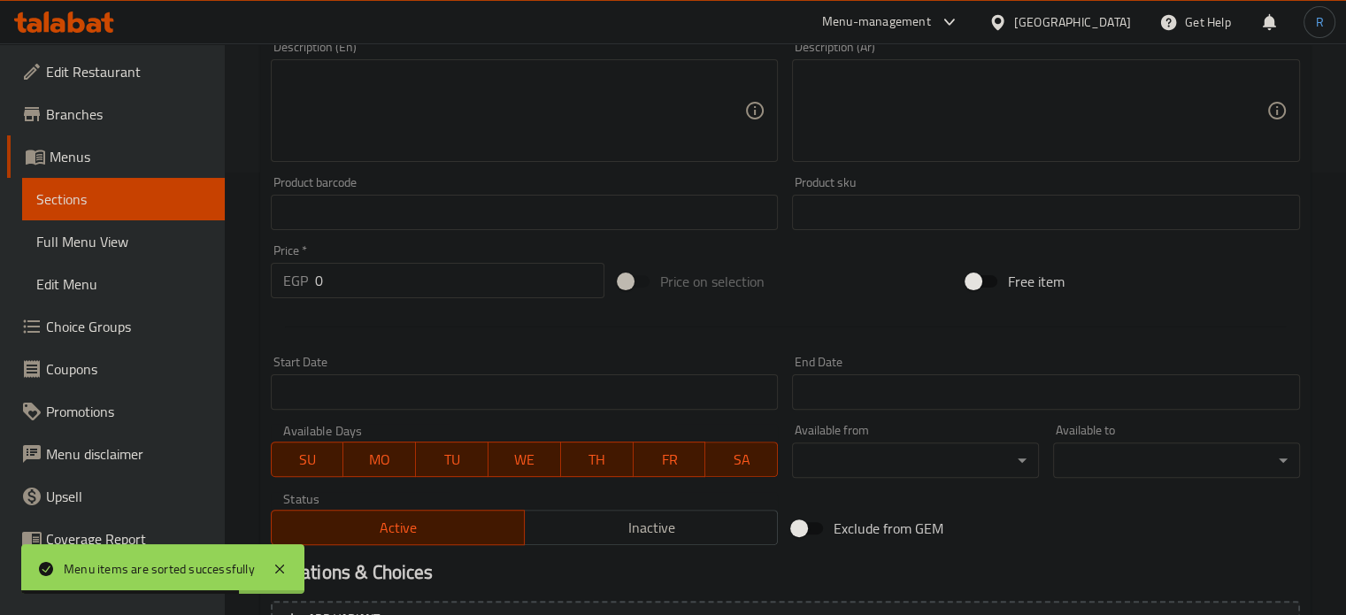
click at [813, 335] on div at bounding box center [785, 326] width 1043 height 43
click at [479, 280] on input "0" at bounding box center [459, 280] width 289 height 35
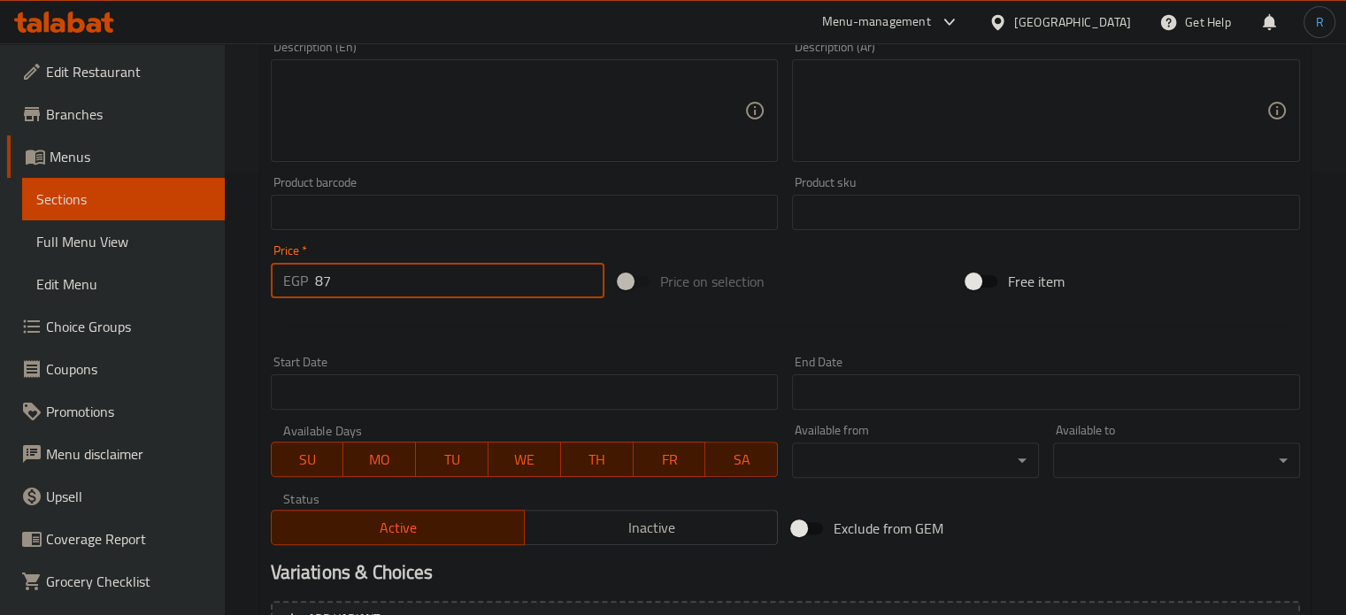
type input "87"
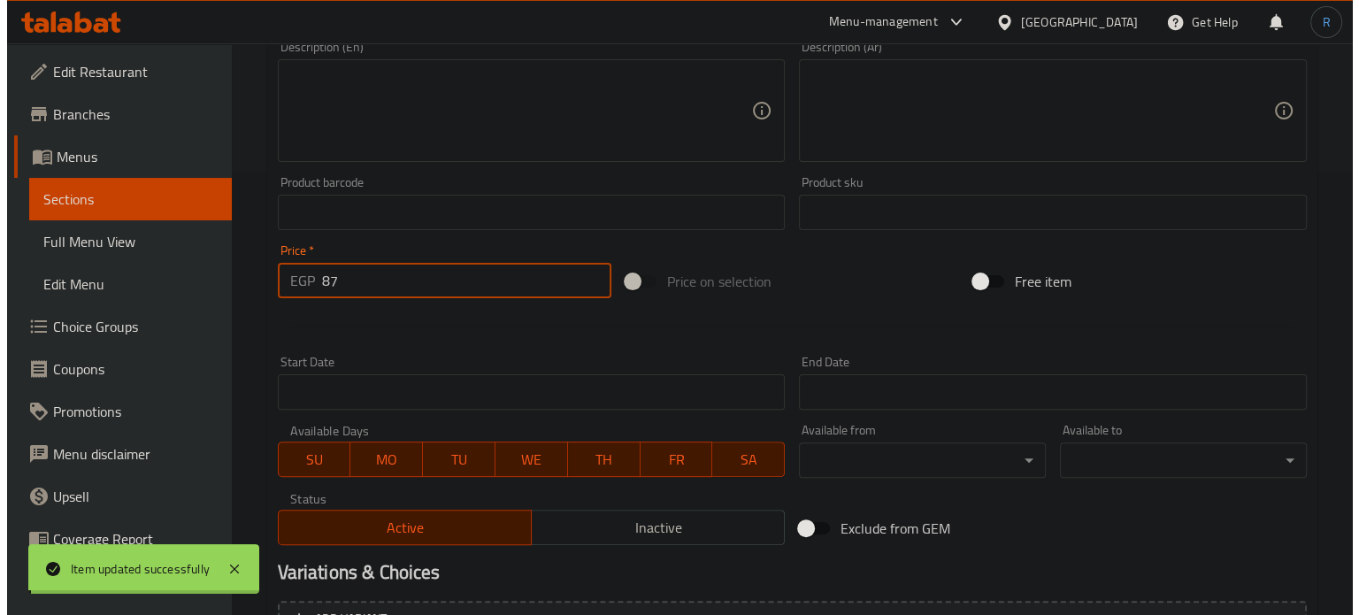
scroll to position [0, 0]
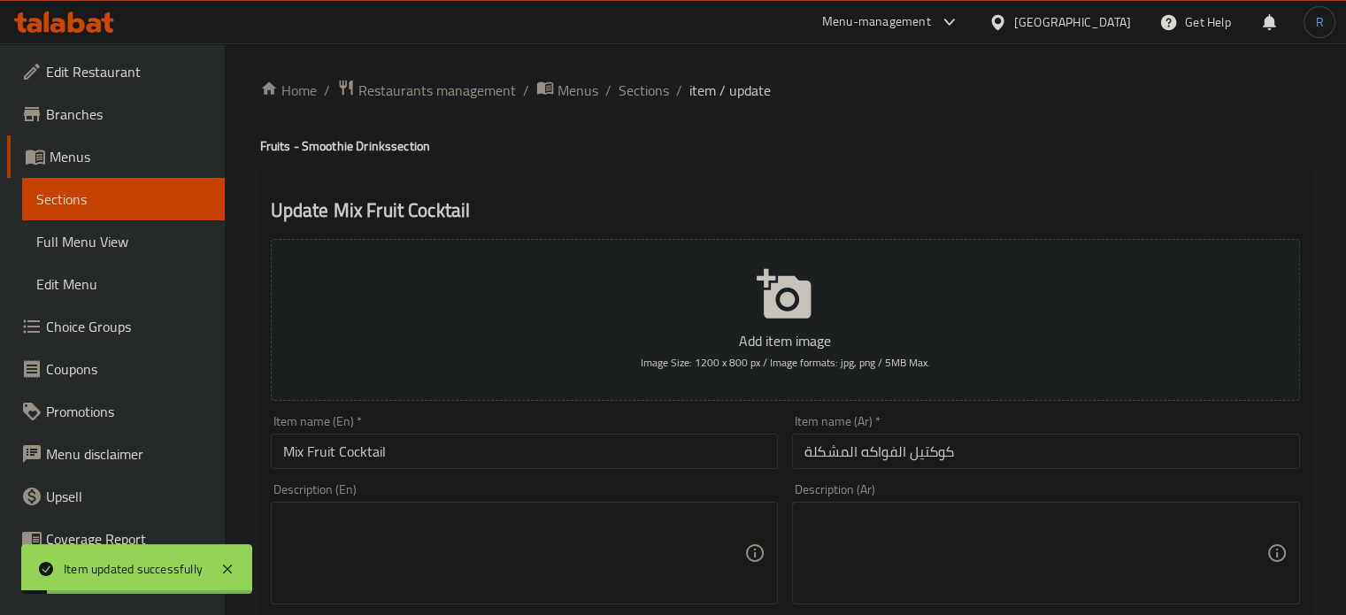
click at [649, 85] on span "Sections" at bounding box center [644, 90] width 50 height 21
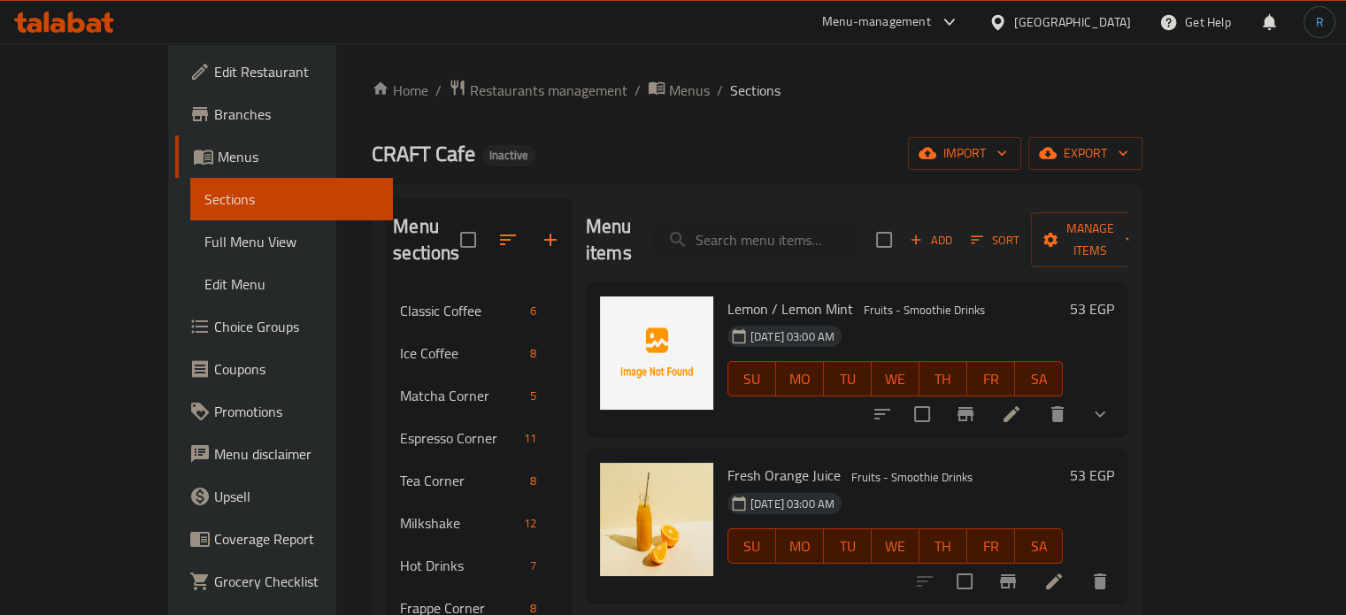
drag, startPoint x: 726, startPoint y: 24, endPoint x: 706, endPoint y: 2, distance: 29.5
click at [726, 24] on div "Menu-management Egypt Get Help R" at bounding box center [673, 22] width 1346 height 42
click at [812, 225] on input "search" at bounding box center [757, 240] width 209 height 31
paste input "Cherry Cola"
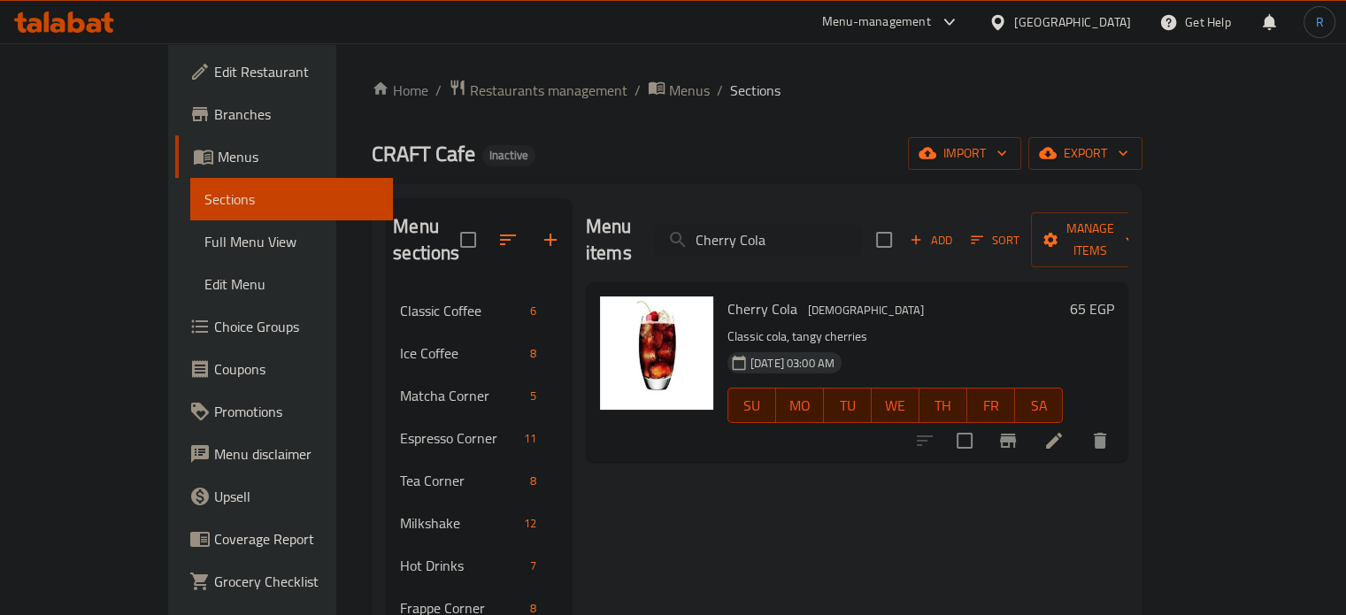
type input "Cherry Cola"
click at [1079, 425] on li at bounding box center [1054, 441] width 50 height 32
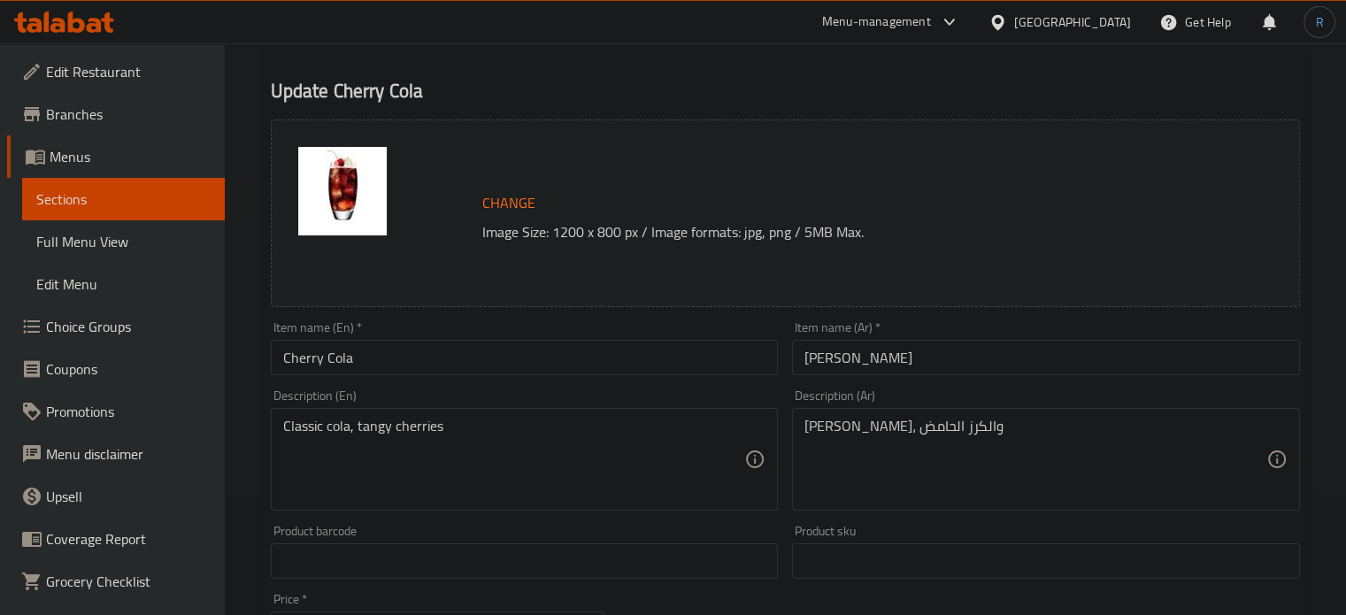
scroll to position [177, 0]
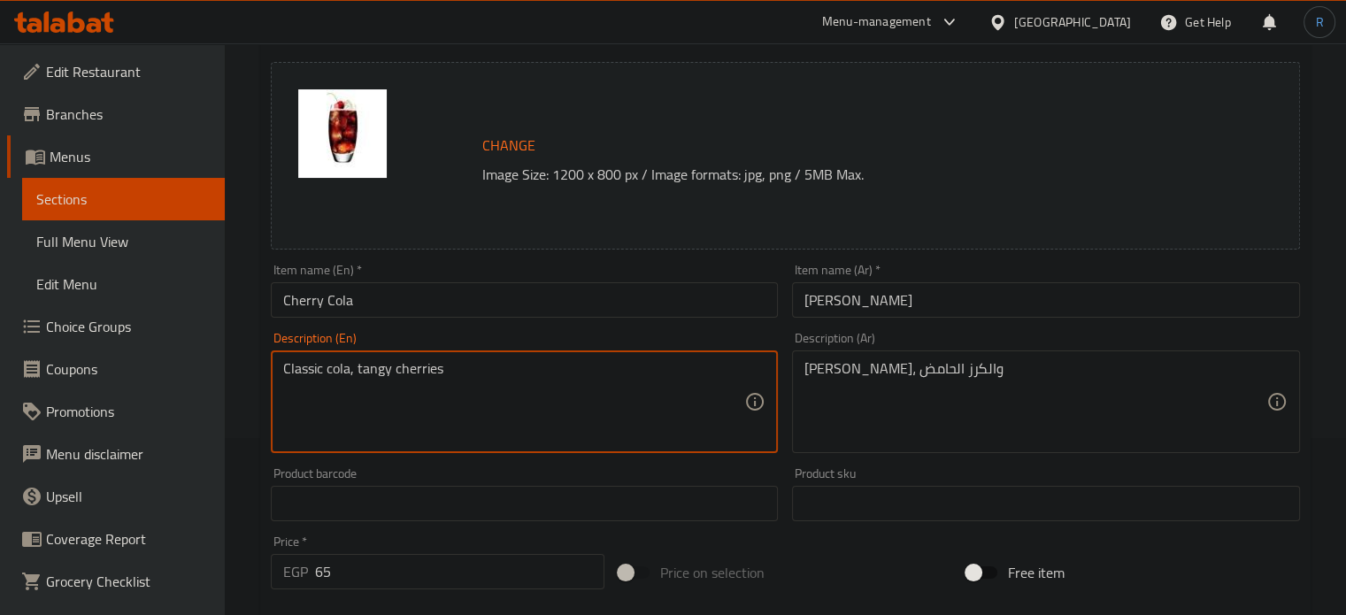
click at [460, 378] on textarea "Classic cola, tangy cherries" at bounding box center [514, 402] width 462 height 84
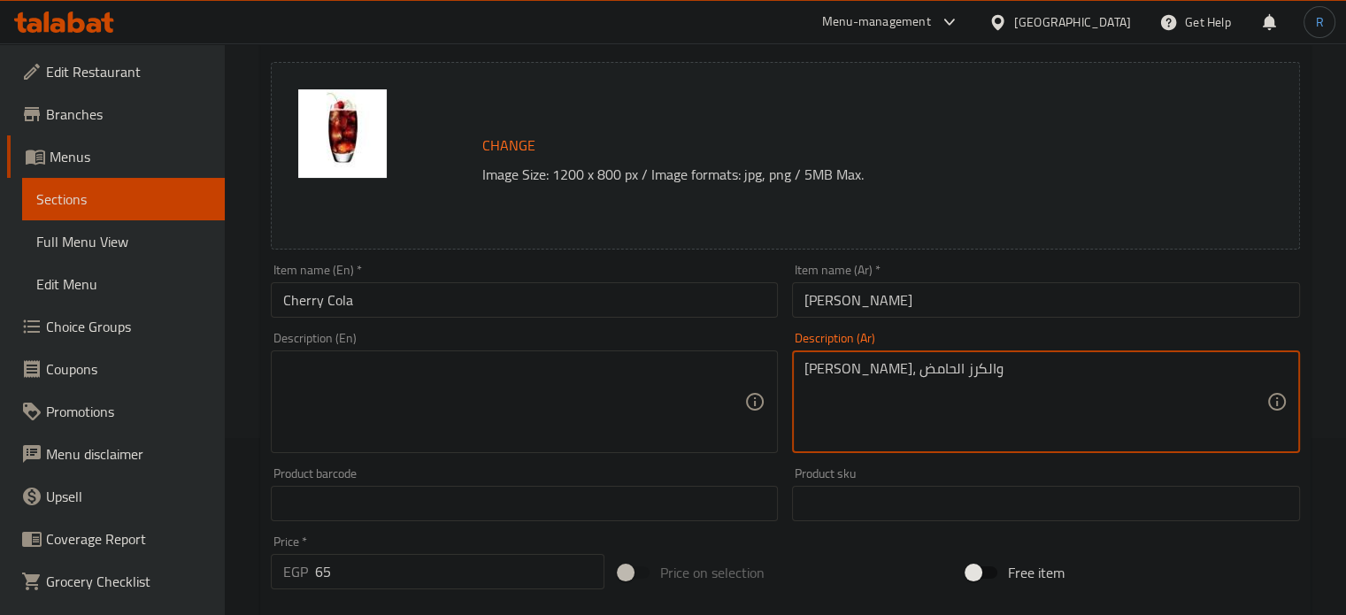
click at [881, 382] on textarea "كولا كلاسيكية، والكرز الحامض" at bounding box center [1035, 402] width 462 height 84
click at [619, 307] on input "Cherry Cola" at bounding box center [525, 299] width 508 height 35
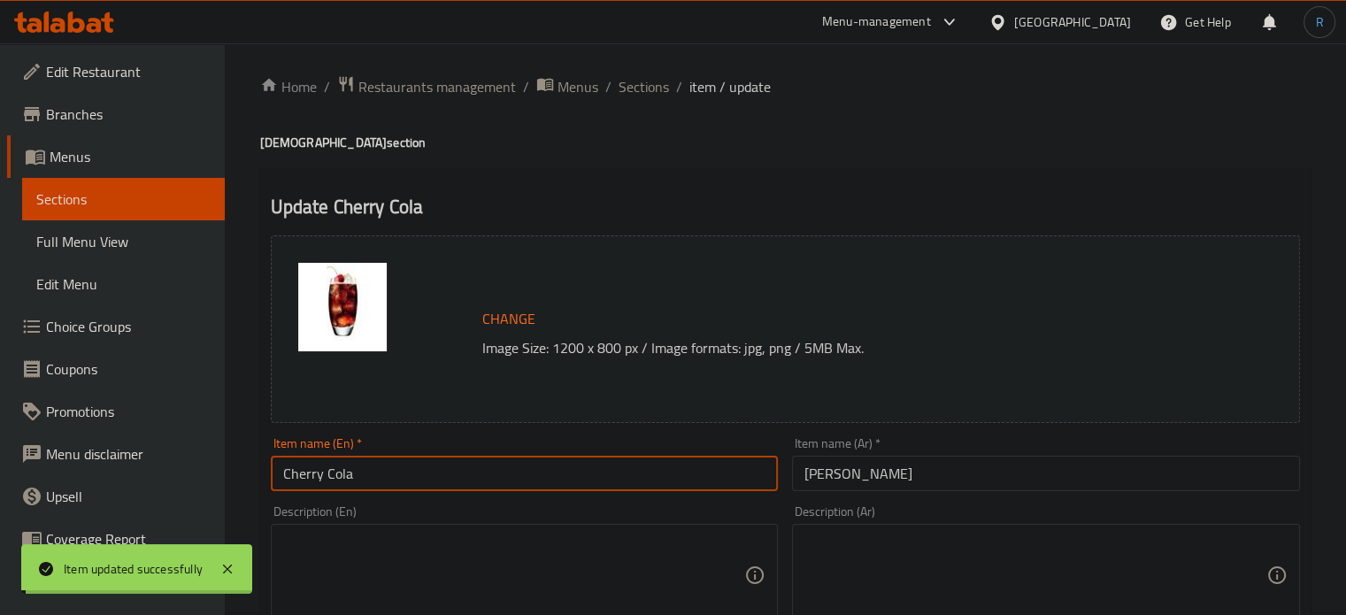
scroll to position [0, 0]
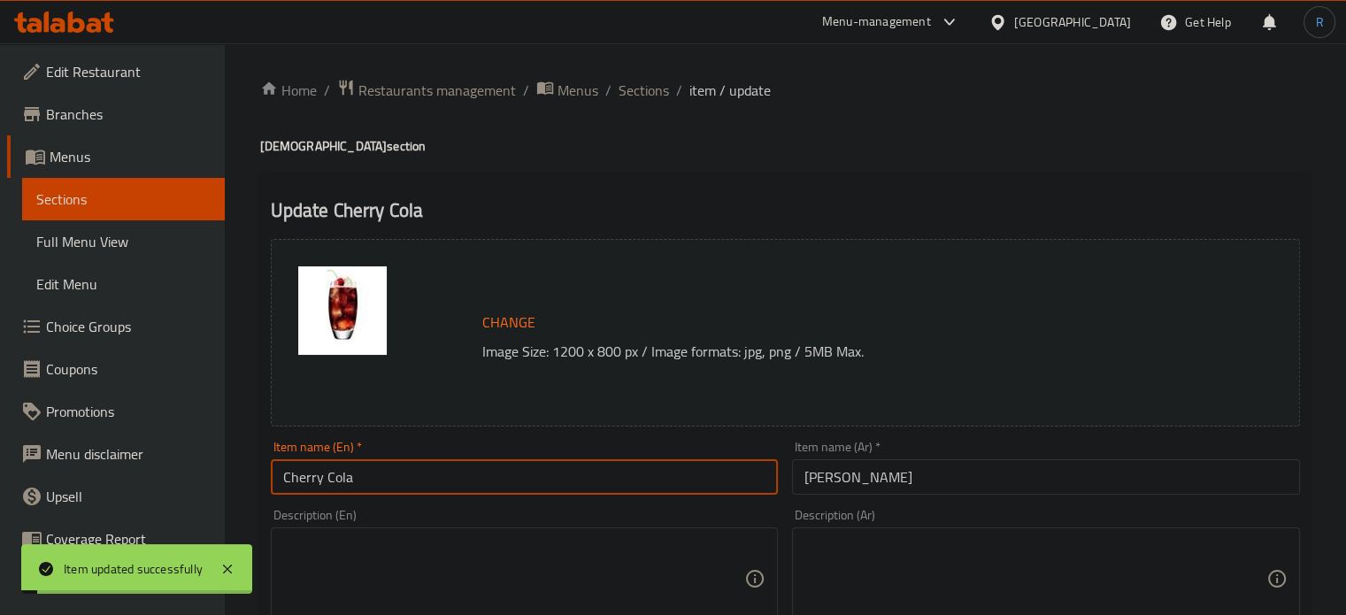
drag, startPoint x: 655, startPoint y: 96, endPoint x: 652, endPoint y: 0, distance: 95.6
click at [655, 96] on span "Sections" at bounding box center [644, 90] width 50 height 21
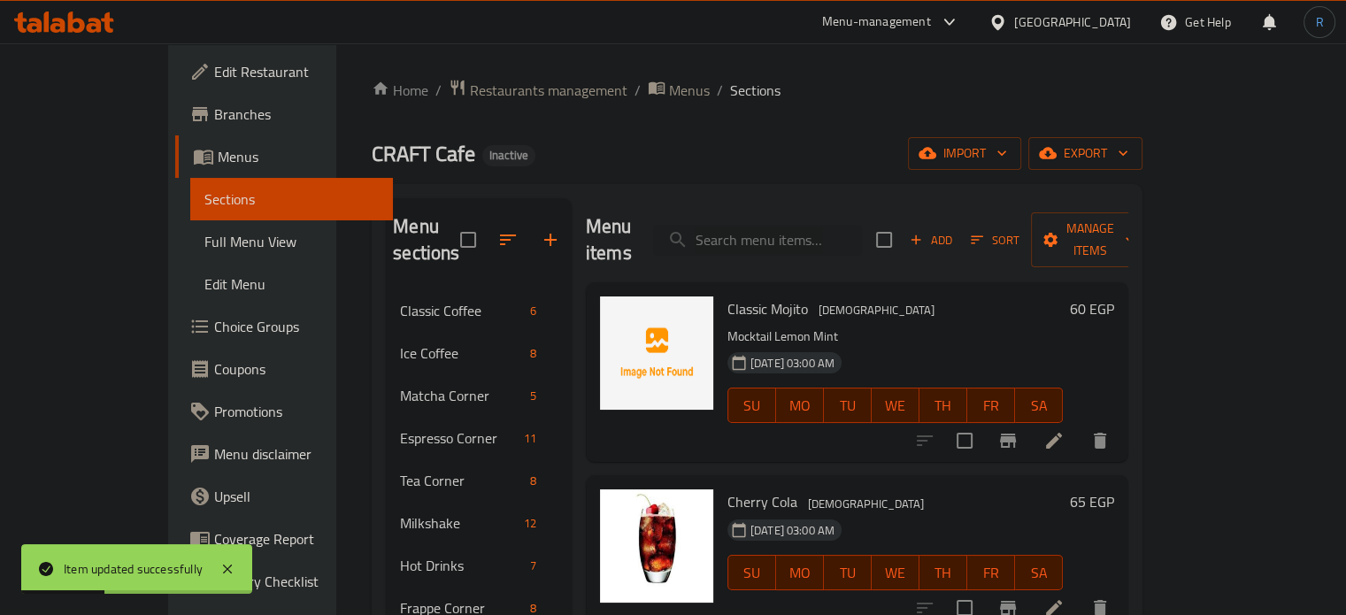
click at [781, 282] on div "Classic Mojito Moctails Mocktail Lemon Mint 30-09-2025 03:00 AM SU MO TU WE TH …" at bounding box center [857, 372] width 542 height 180
click at [773, 225] on input "search" at bounding box center [757, 240] width 209 height 31
paste input "Flavored Mojito"
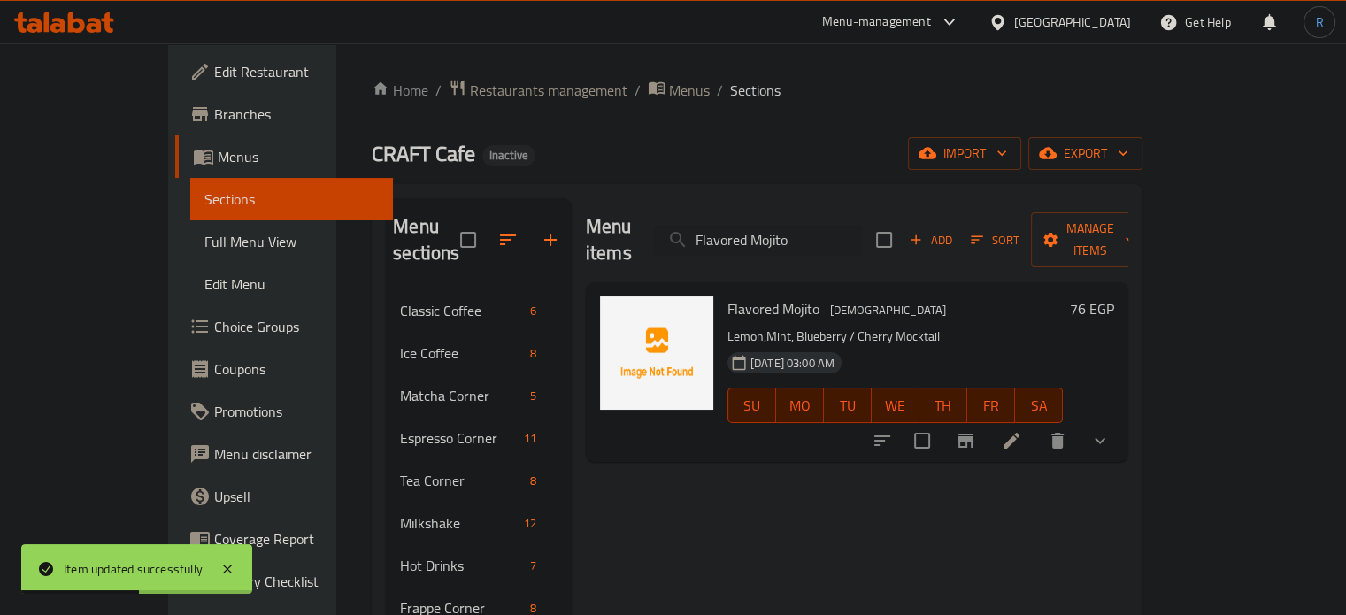
type input "Flavored Mojito"
click at [1036, 426] on li at bounding box center [1012, 441] width 50 height 32
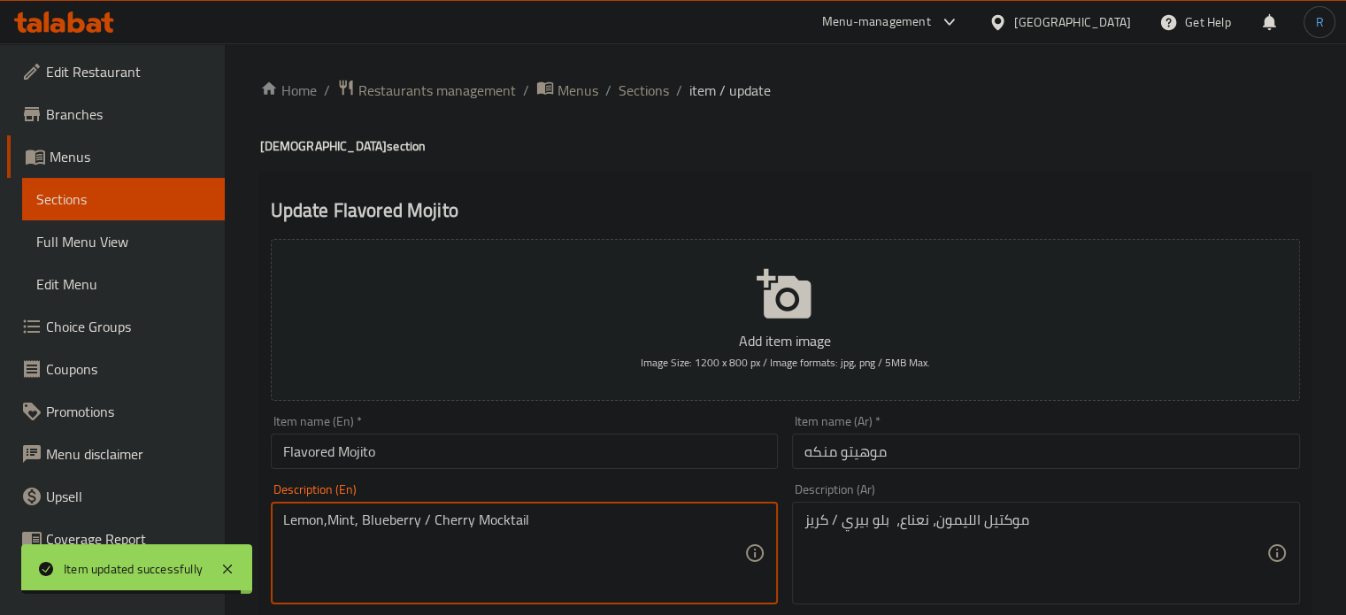
click at [516, 530] on textarea "Lemon,Mint, Blueberry / Cherry Mocktail" at bounding box center [514, 553] width 462 height 84
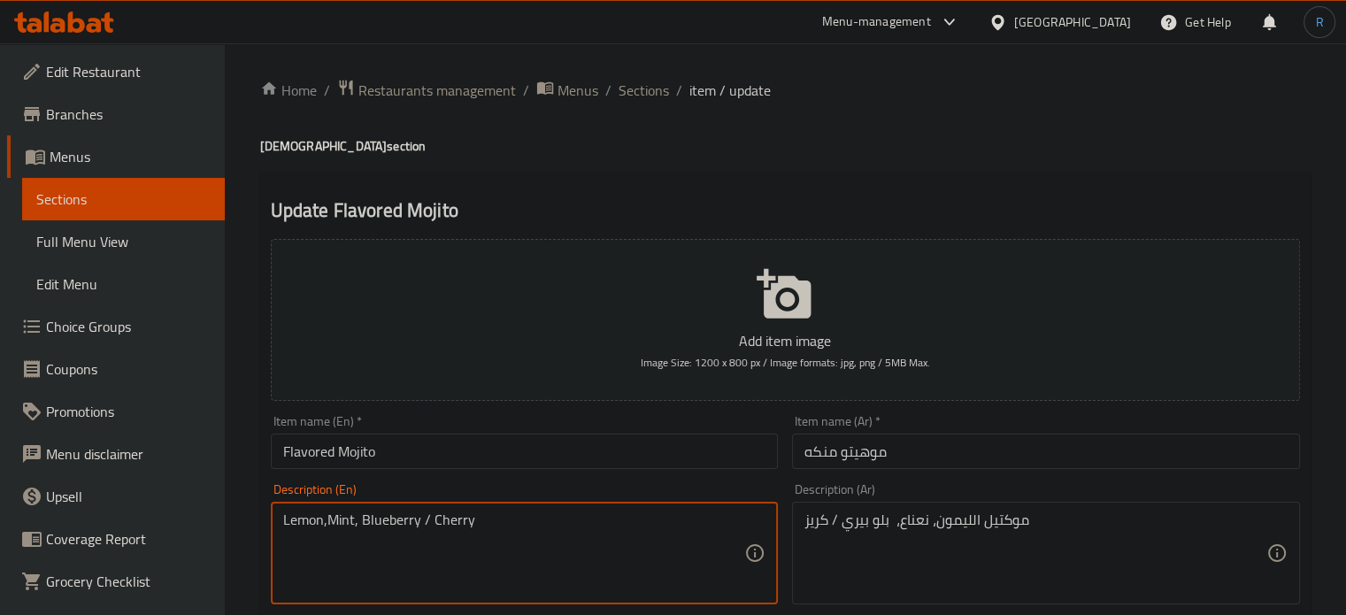
click at [359, 524] on textarea "Lemon,Mint, Blueberry / Cherry" at bounding box center [514, 553] width 462 height 84
paste textarea "Mocktail"
type textarea "Lemon,Mint, Mocktail Blueberry / Cherry"
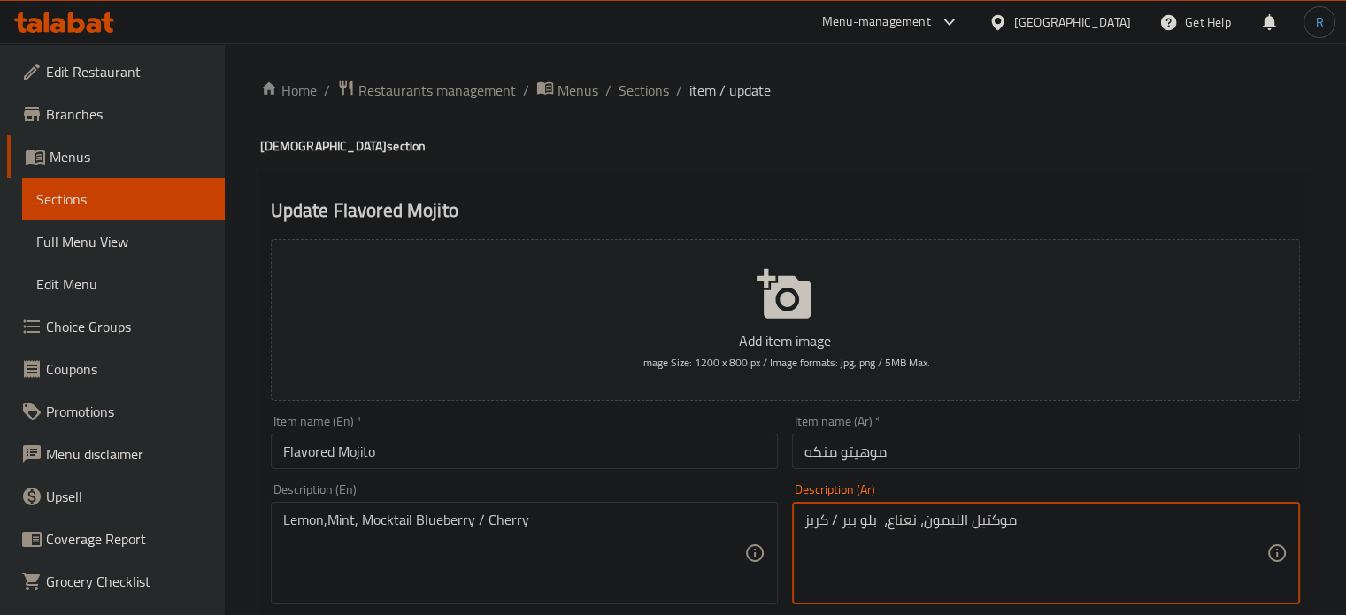
type textarea "موكتيل الليمون، نعناع، بلو بيري / كريز"
click at [689, 461] on input "Flavored Mojito" at bounding box center [525, 451] width 508 height 35
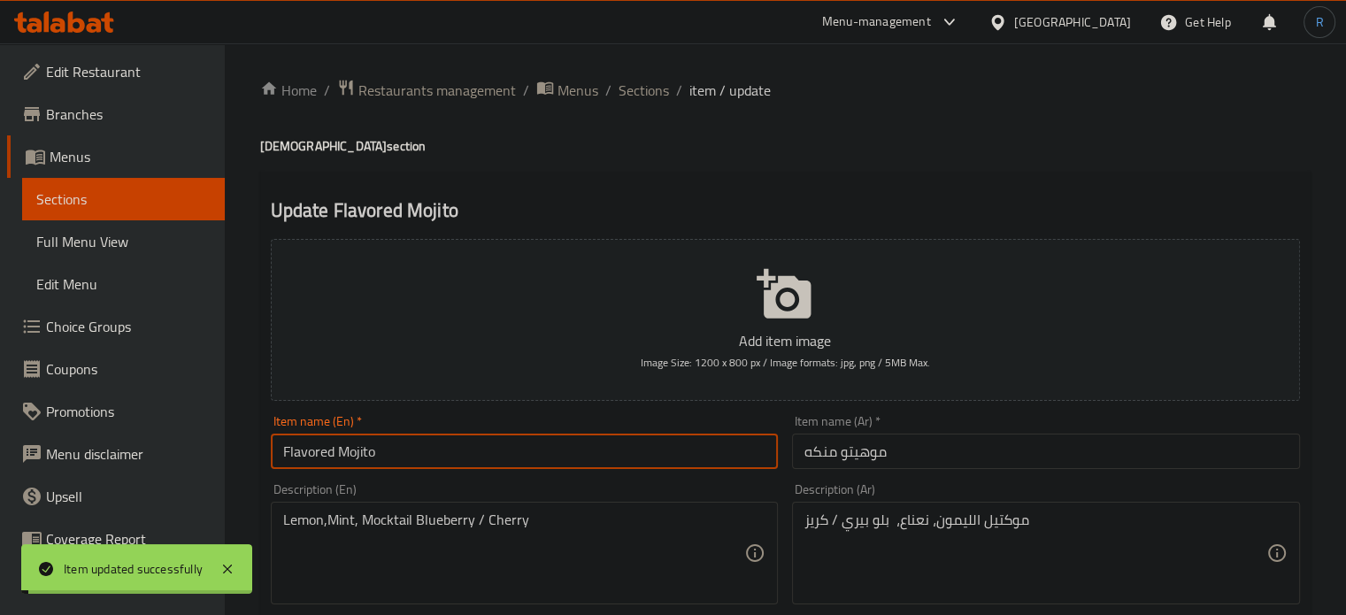
drag, startPoint x: 637, startPoint y: 89, endPoint x: 644, endPoint y: 9, distance: 80.8
click at [637, 89] on span "Sections" at bounding box center [644, 90] width 50 height 21
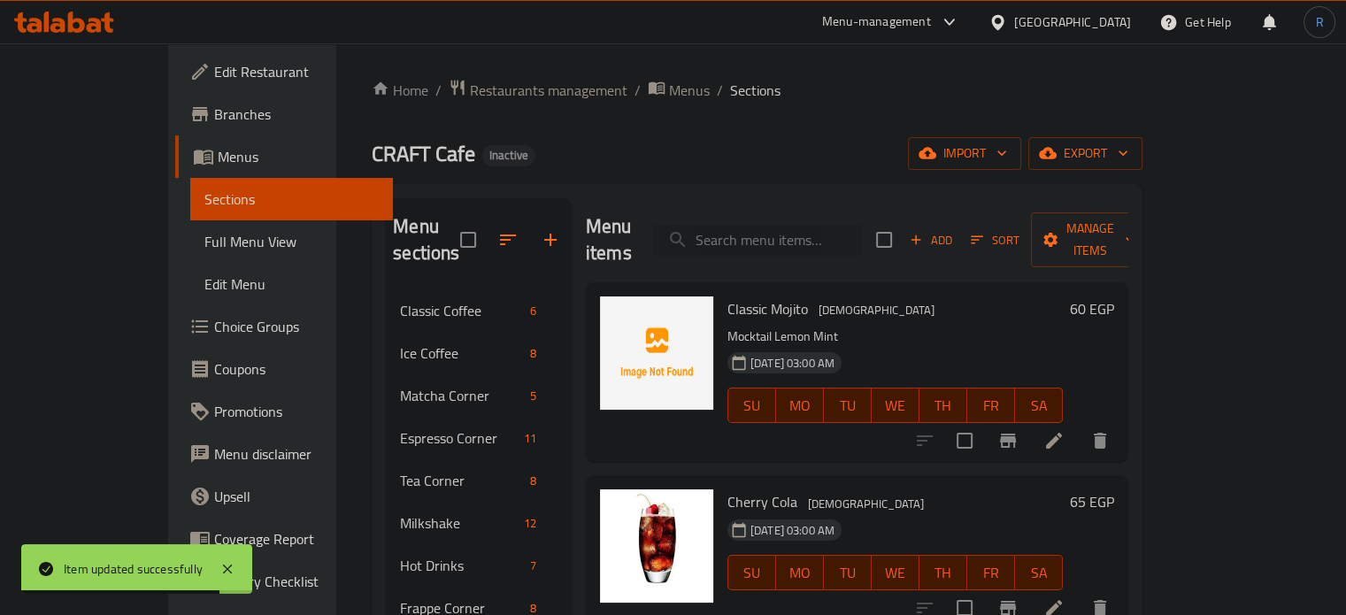
click at [816, 240] on input "search" at bounding box center [757, 240] width 209 height 31
paste input "Blue Passion Fruit Lemonade"
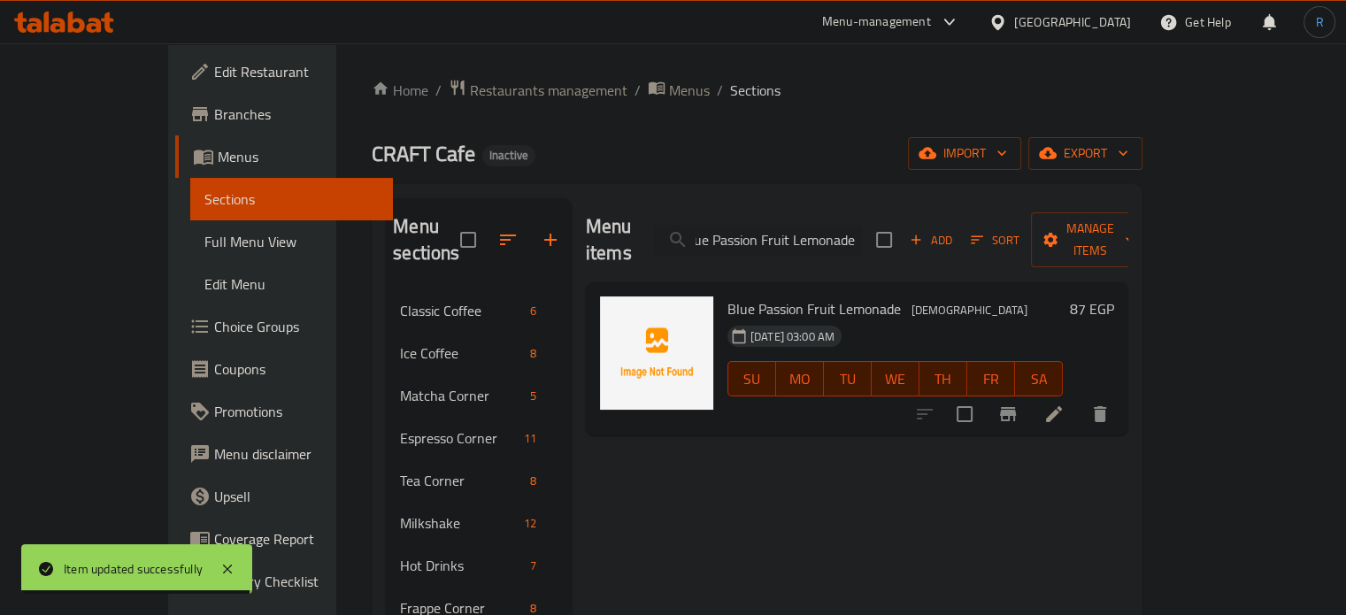
type input "Blue Passion Fruit Lemonade"
click at [1064, 403] on icon at bounding box center [1053, 413] width 21 height 21
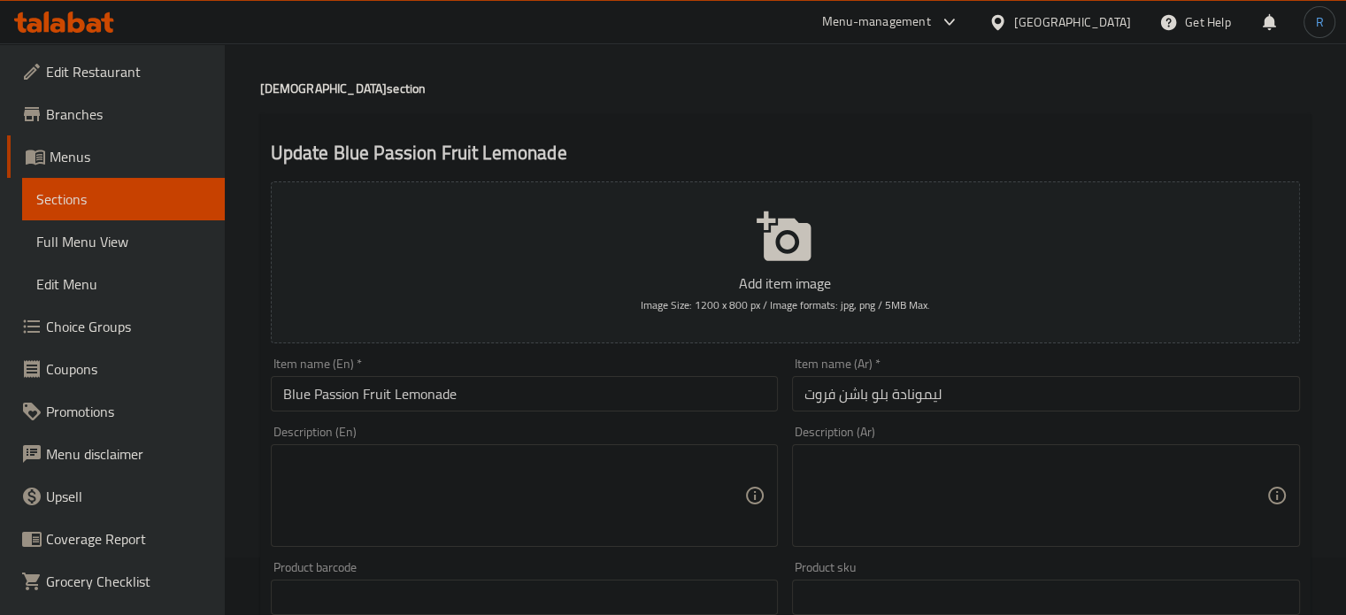
scroll to position [88, 0]
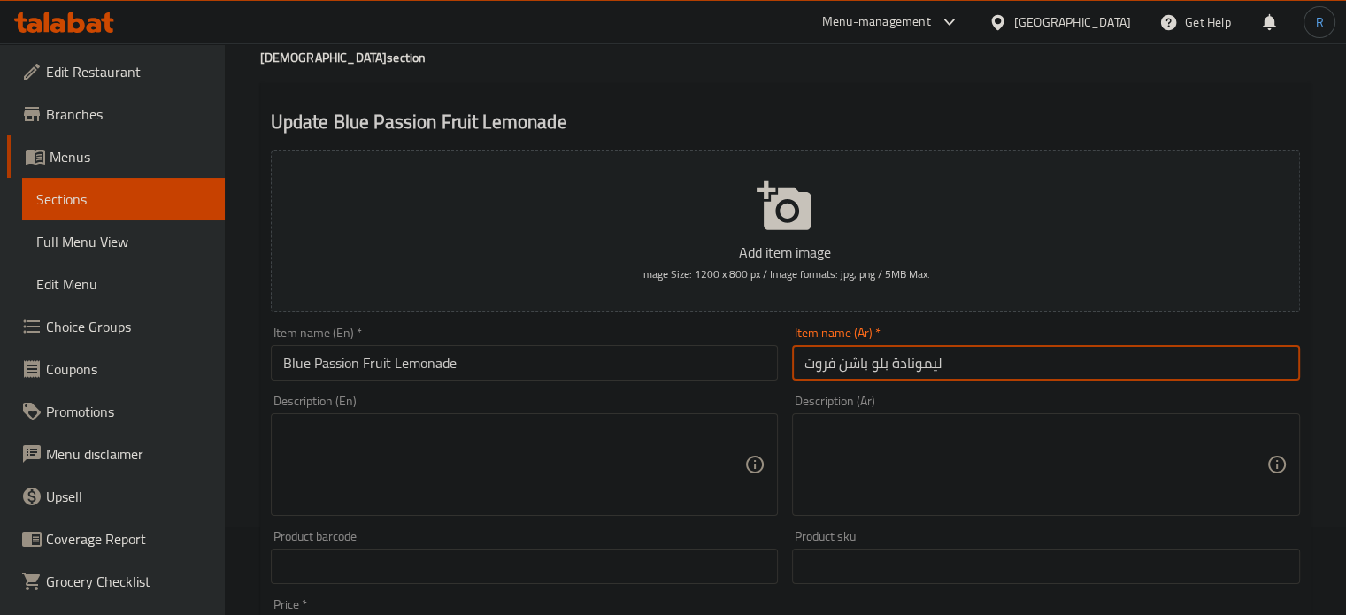
click at [875, 361] on input "ليمونادة بلو باشن فروت" at bounding box center [1046, 362] width 508 height 35
click at [885, 370] on input "ليمونادة بلو باشن فروت" at bounding box center [1046, 362] width 508 height 35
click at [803, 375] on input "ليمونادة باشن فروت" at bounding box center [1046, 362] width 508 height 35
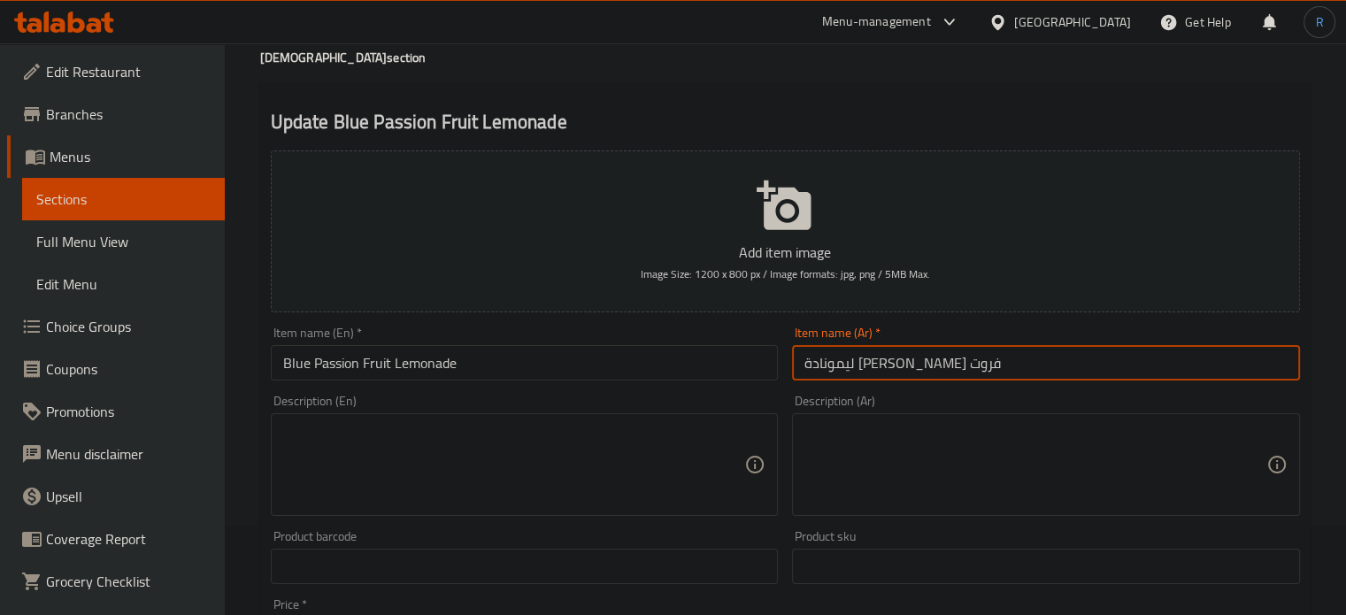
paste input "بلو"
type input "بلو ليمونادة باشن فروت"
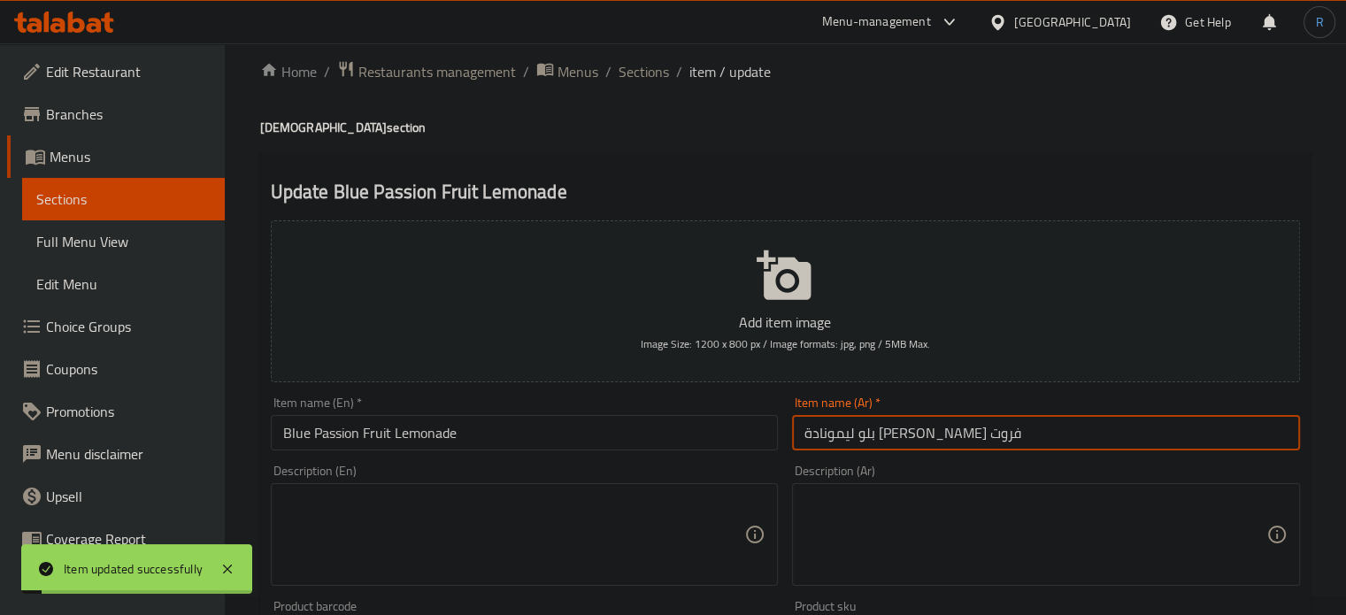
scroll to position [0, 0]
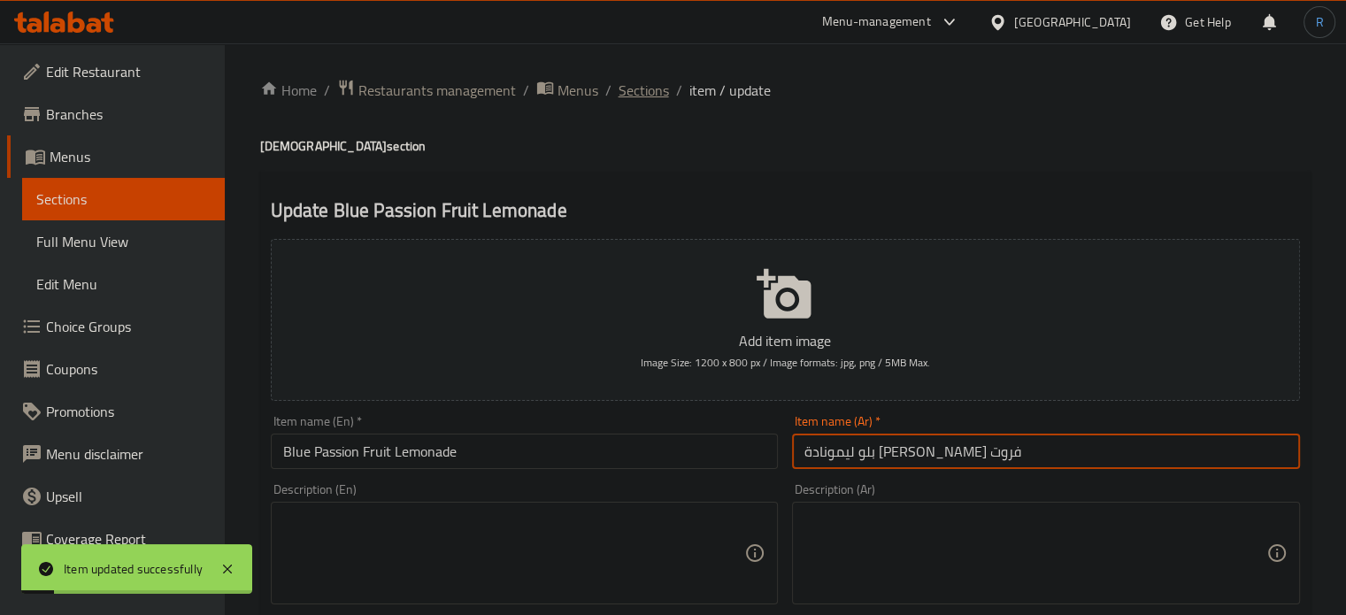
click at [632, 88] on span "Sections" at bounding box center [644, 90] width 50 height 21
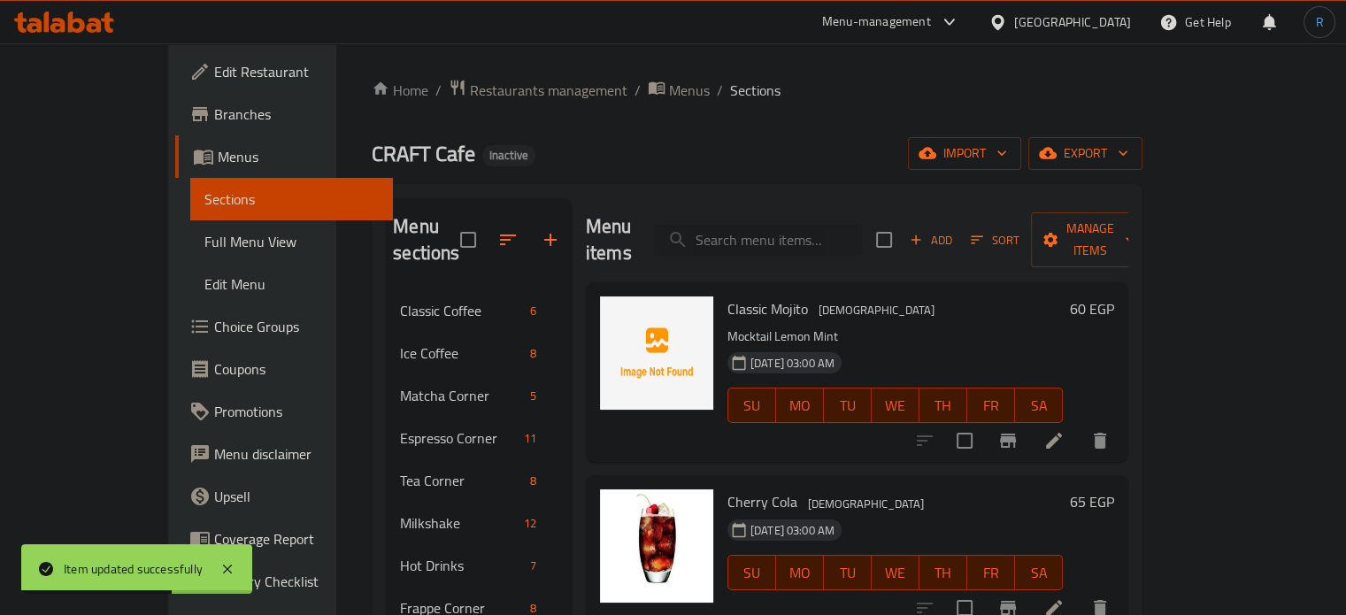
click at [823, 225] on input "search" at bounding box center [757, 240] width 209 height 31
paste input "Redlips"
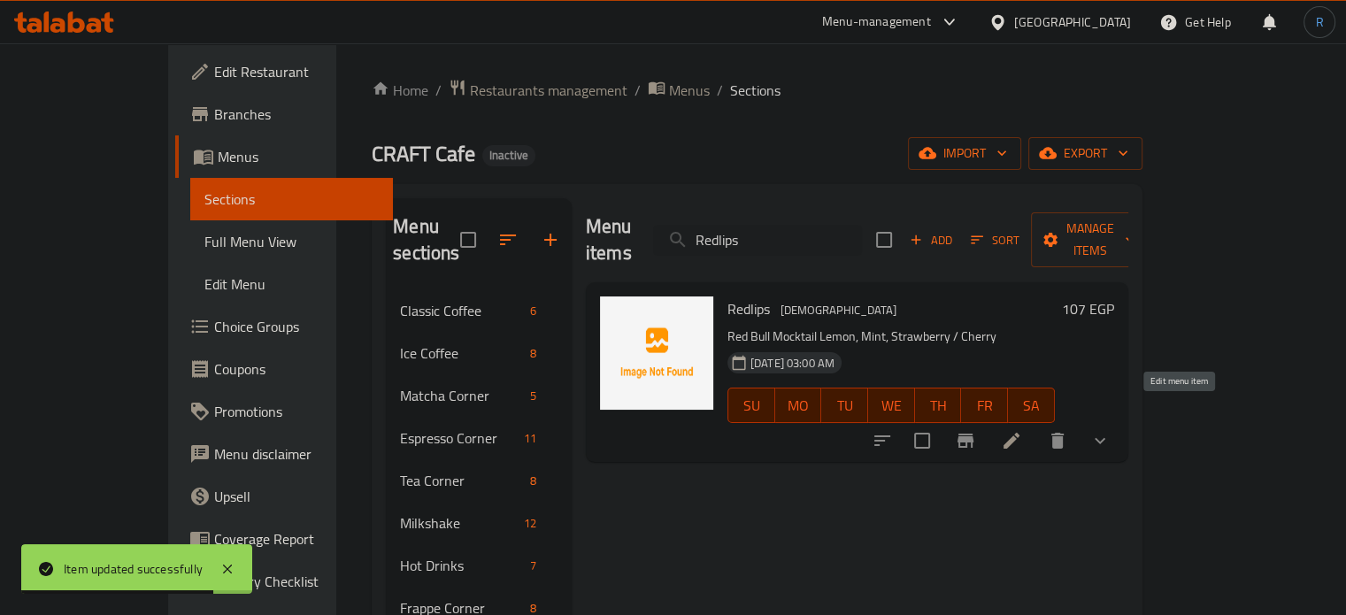
type input "Redlips"
click at [1022, 430] on icon at bounding box center [1011, 440] width 21 height 21
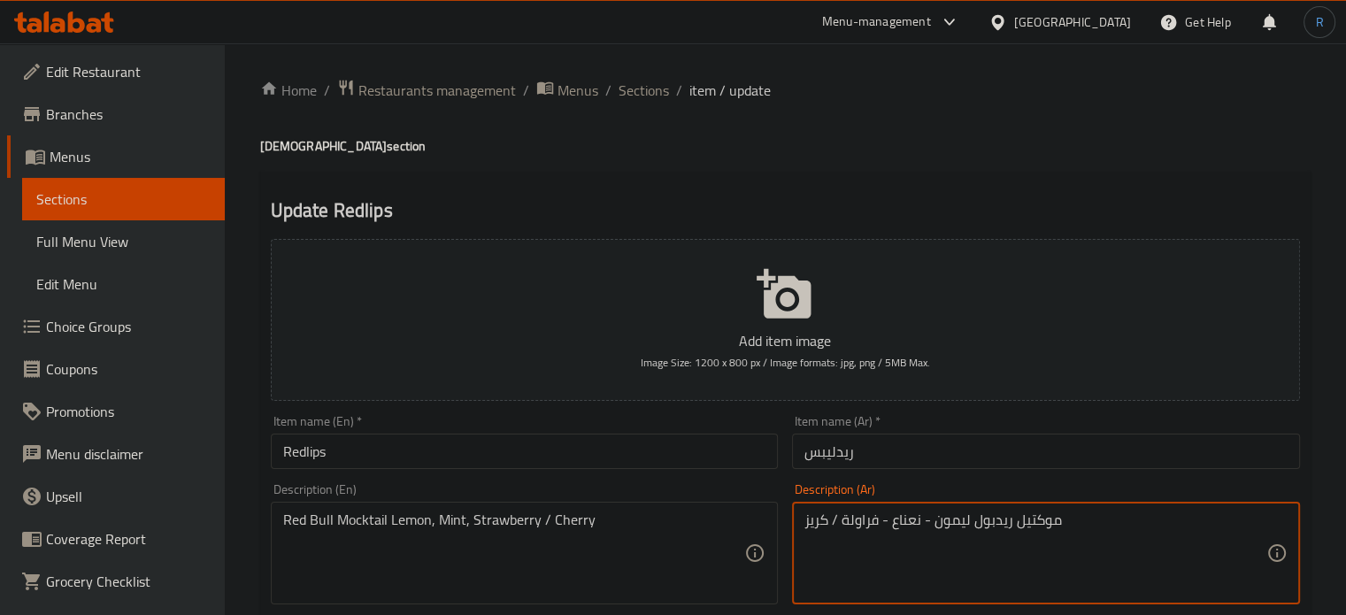
click at [811, 526] on textarea "موكتيل ريدبول ليمون - نعناع - فراولة / كريز" at bounding box center [1035, 553] width 462 height 84
type textarea "موكتيل ريدبول ليمون - نعناع - فراولة / كرز"
click at [657, 447] on input "Redlips" at bounding box center [525, 451] width 508 height 35
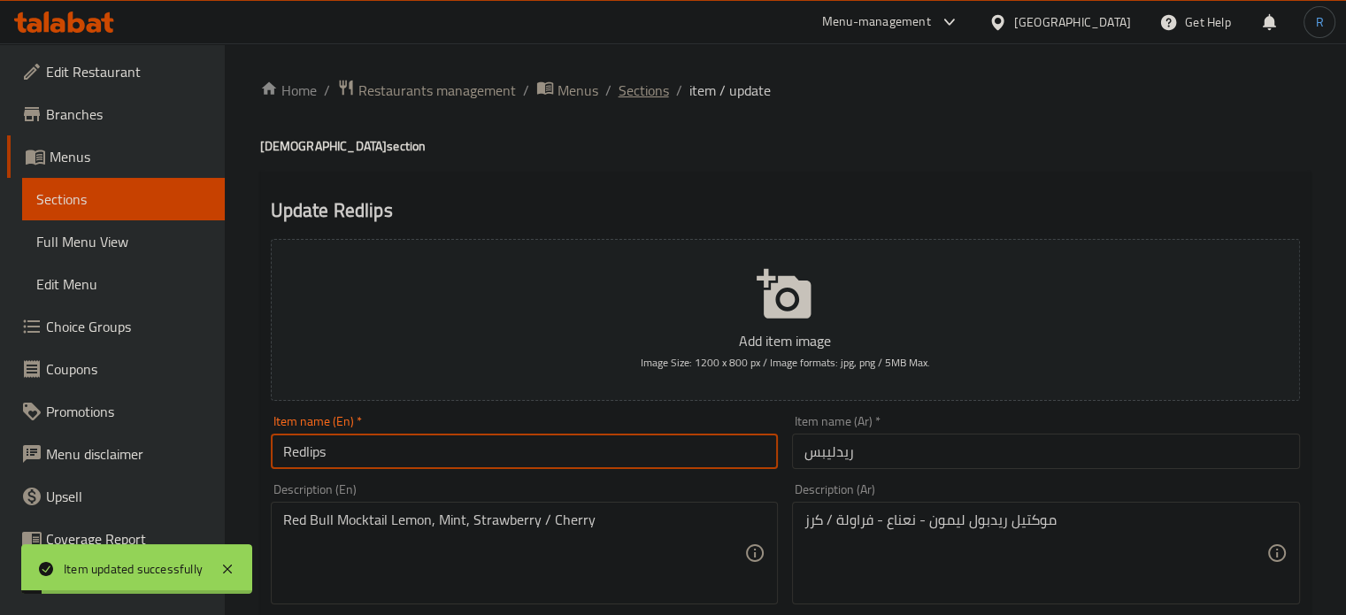
click at [634, 96] on span "Sections" at bounding box center [644, 90] width 50 height 21
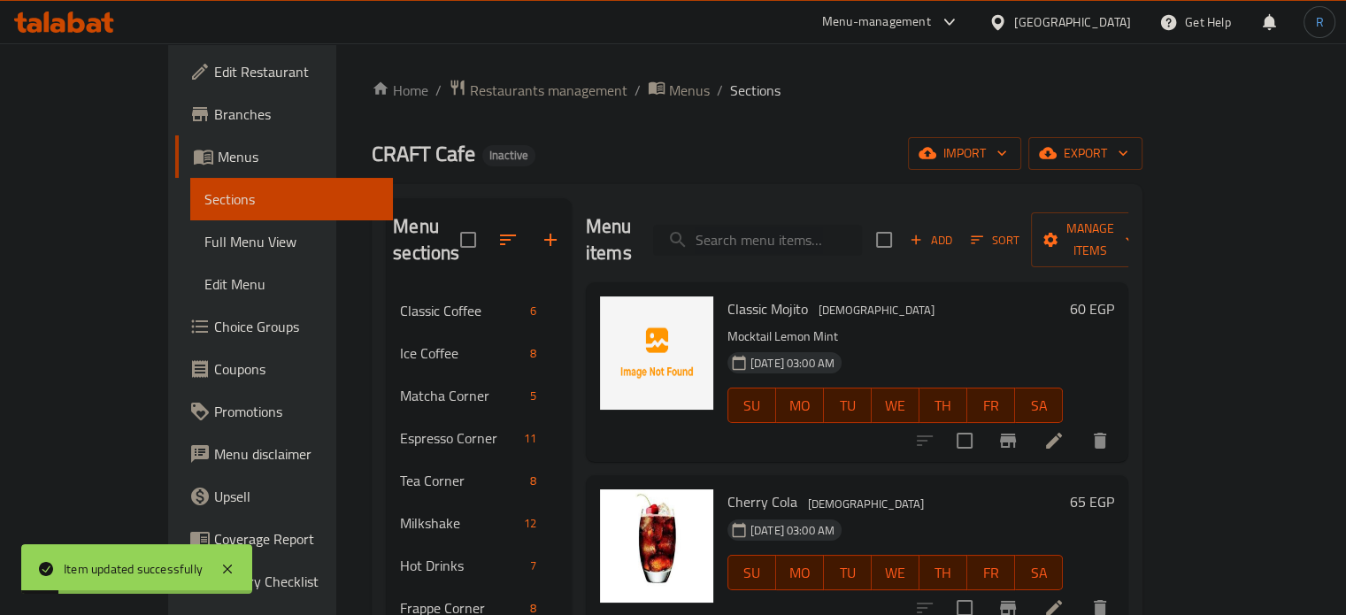
click at [765, 225] on input "search" at bounding box center [757, 240] width 209 height 31
paste input "Flavored Mojito"
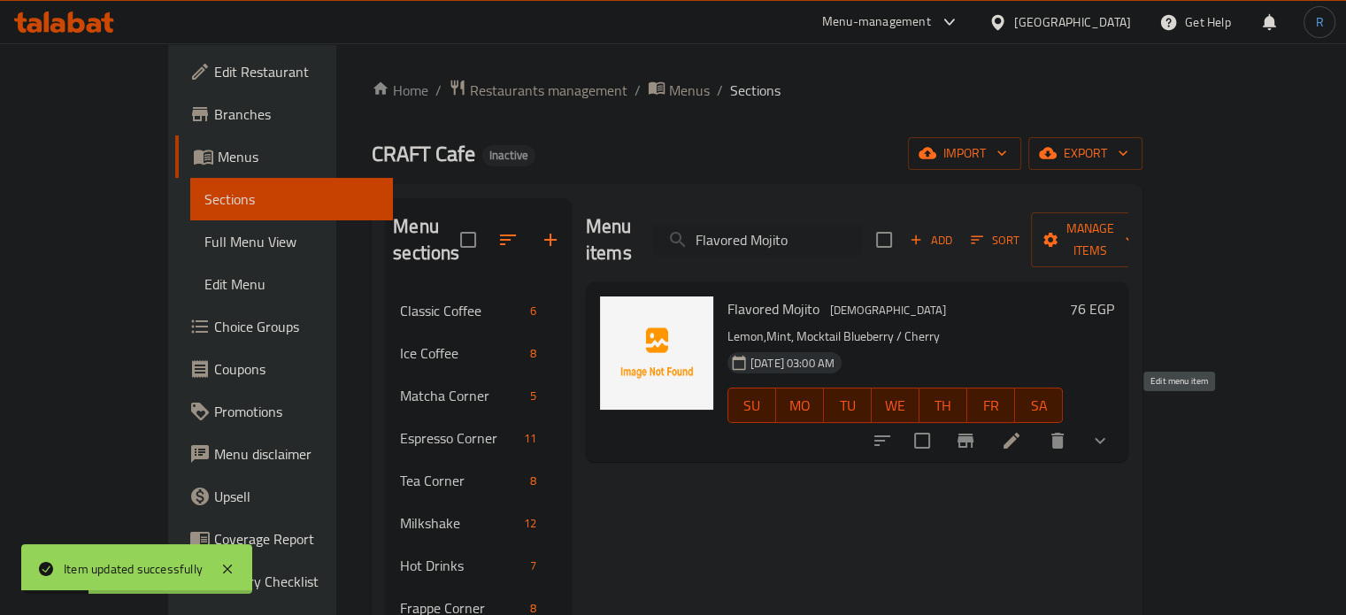
type input "Flavored Mojito"
click at [1022, 430] on icon at bounding box center [1011, 440] width 21 height 21
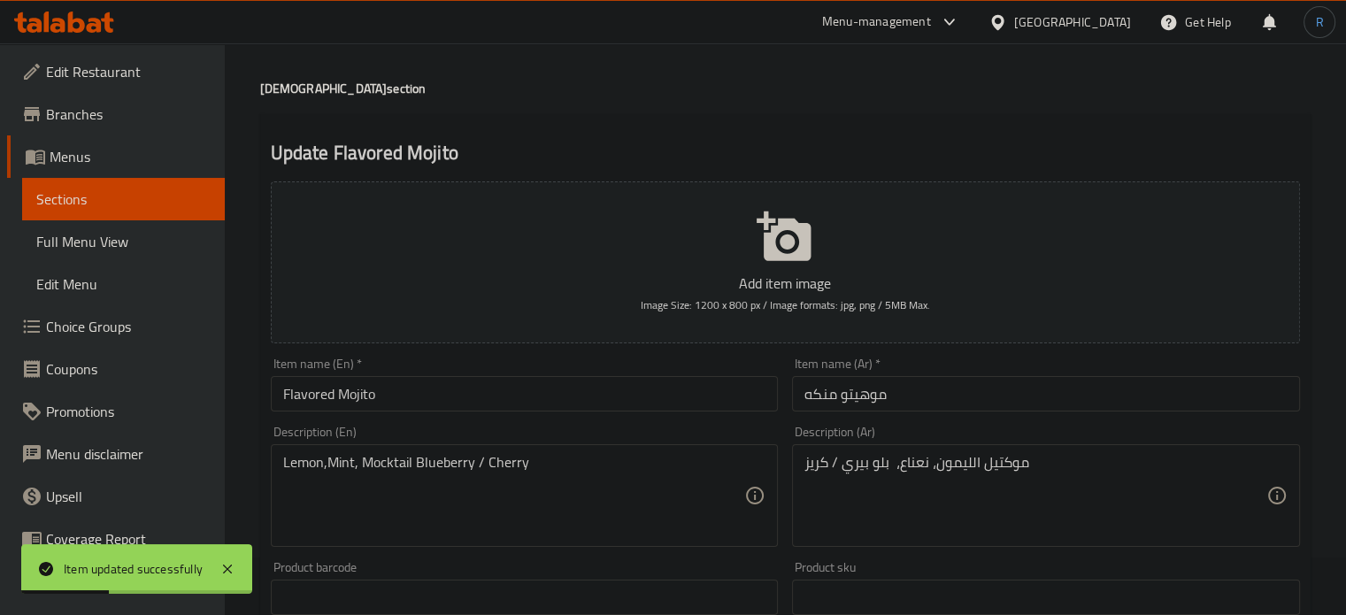
scroll to position [88, 0]
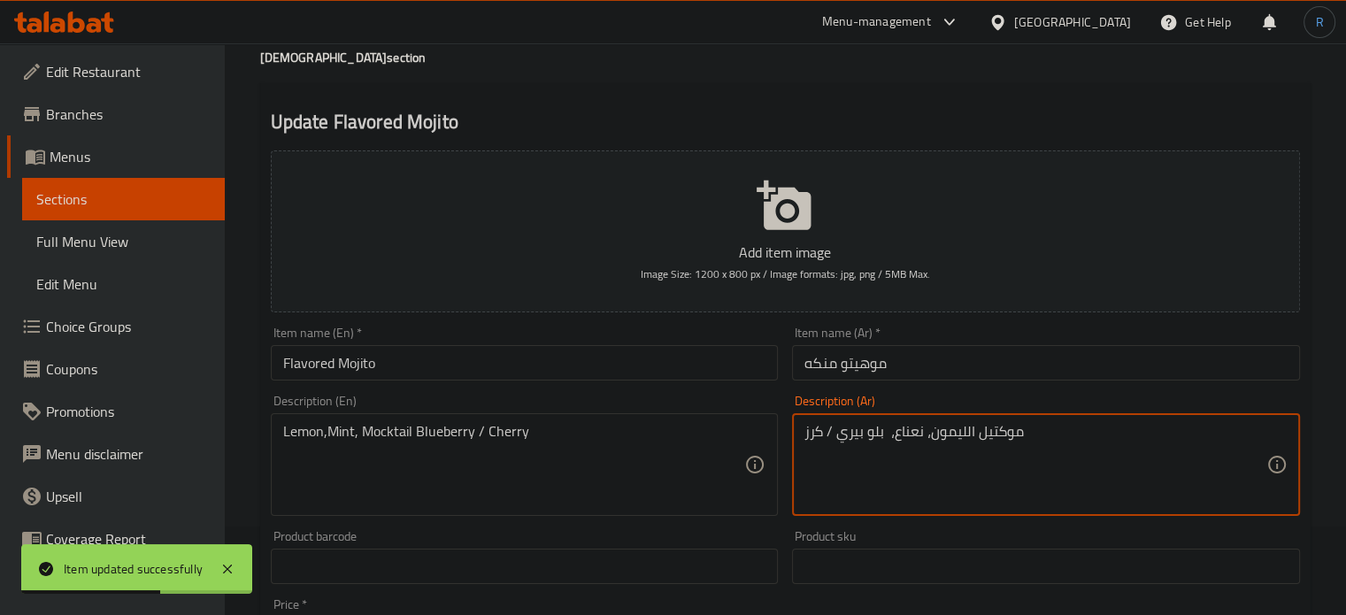
type textarea "موكتيل الليمون، نعناع، بلو بيري / كرز"
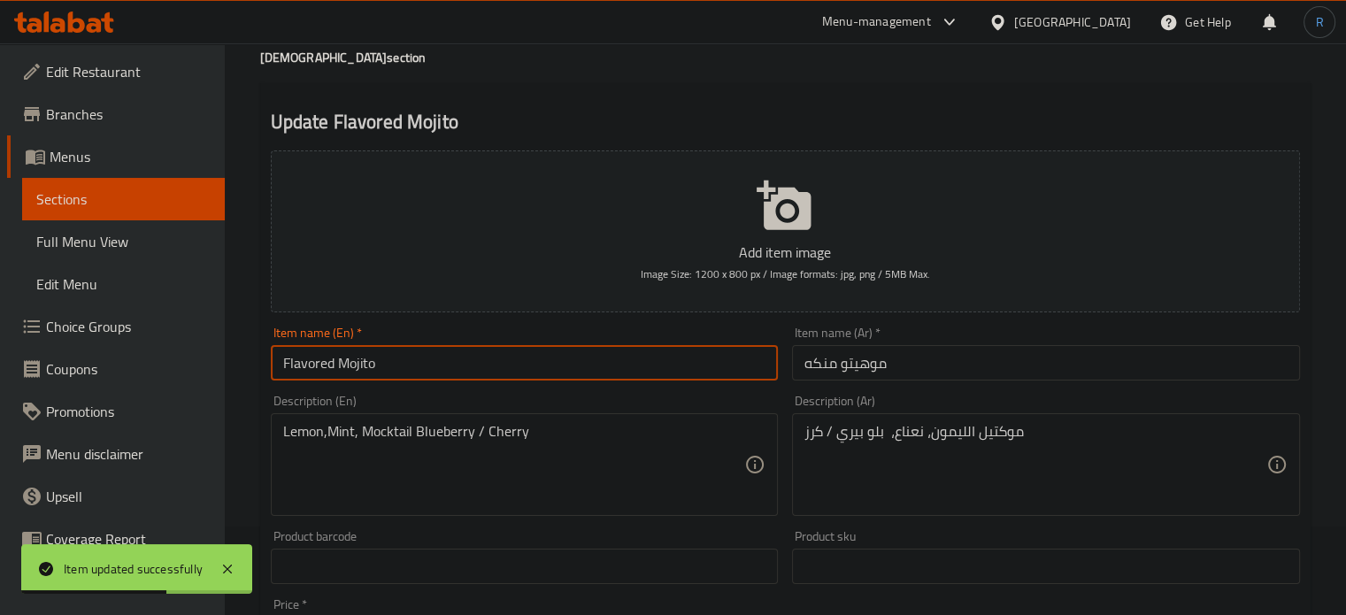
click at [730, 371] on input "Flavored Mojito" at bounding box center [525, 362] width 508 height 35
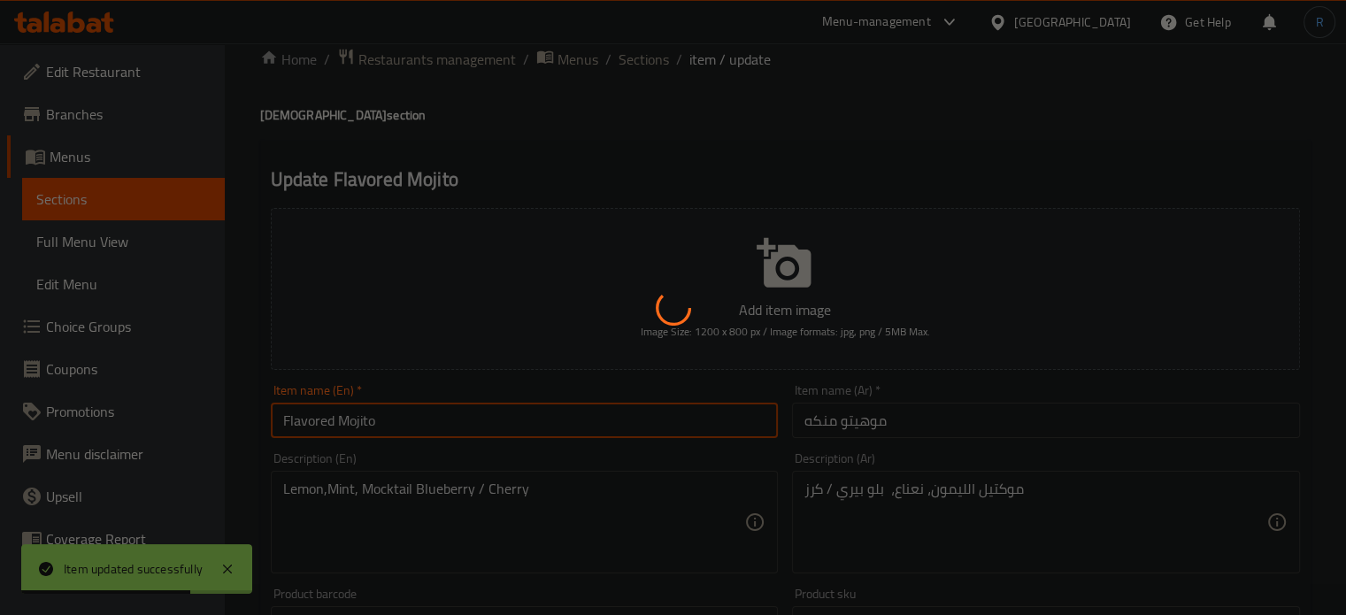
scroll to position [0, 0]
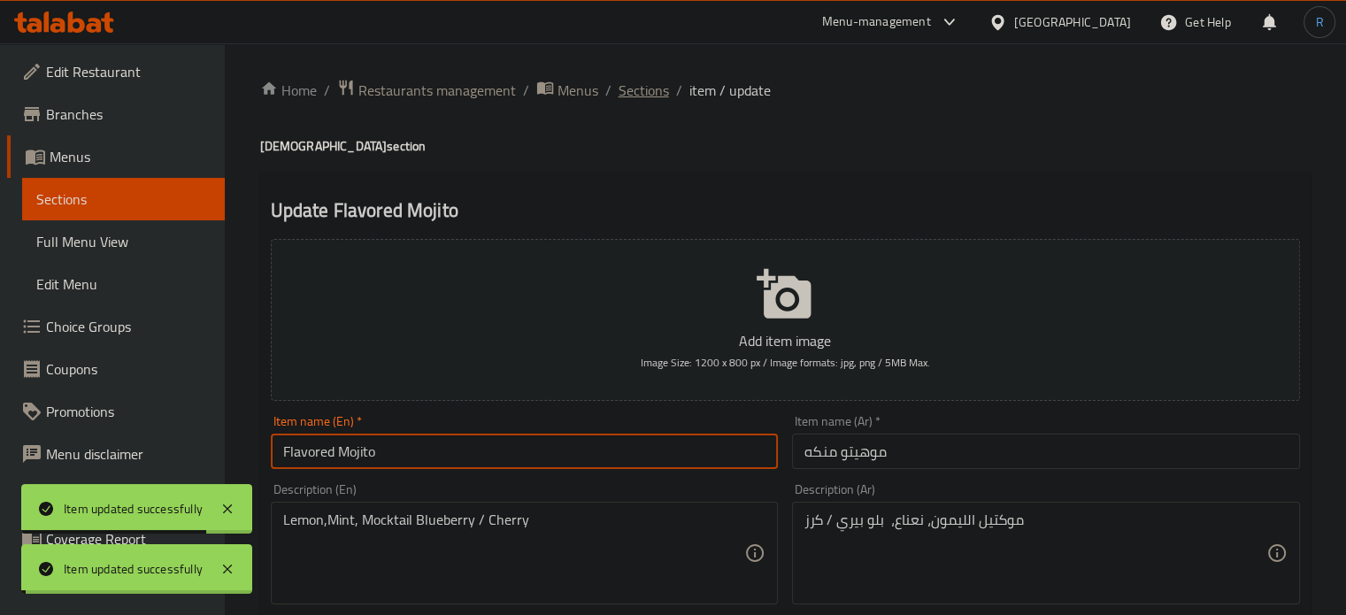
click at [640, 88] on span "Sections" at bounding box center [644, 90] width 50 height 21
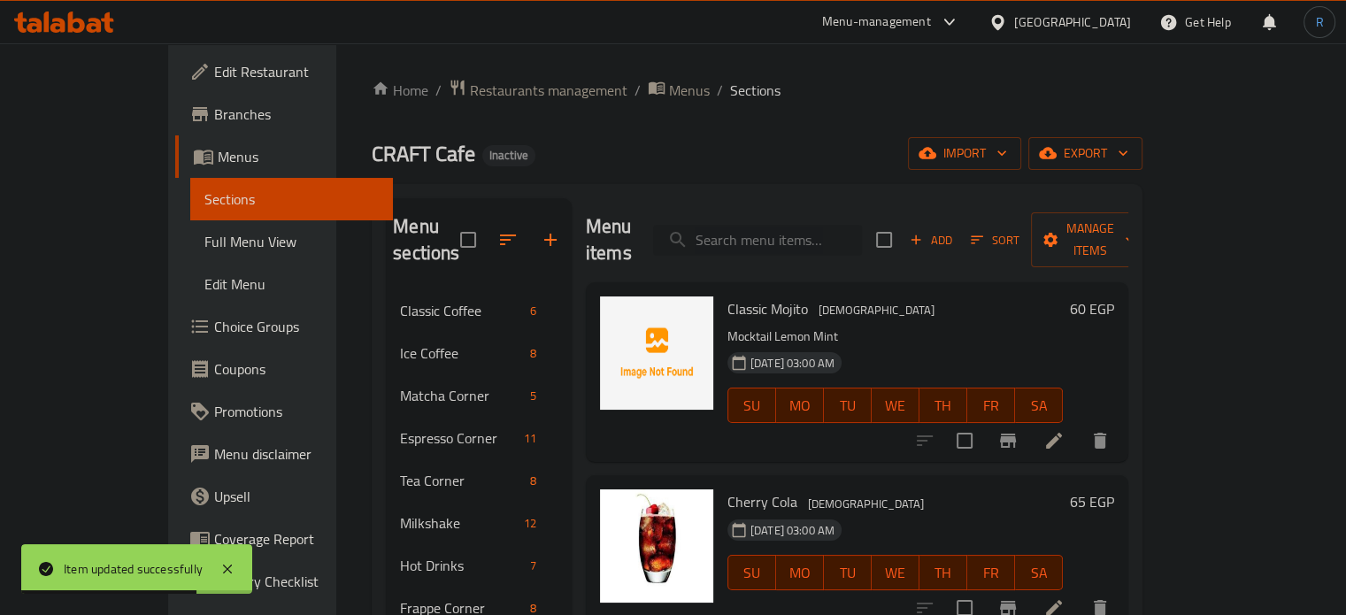
click at [828, 225] on input "search" at bounding box center [757, 240] width 209 height 31
paste input "Cake"
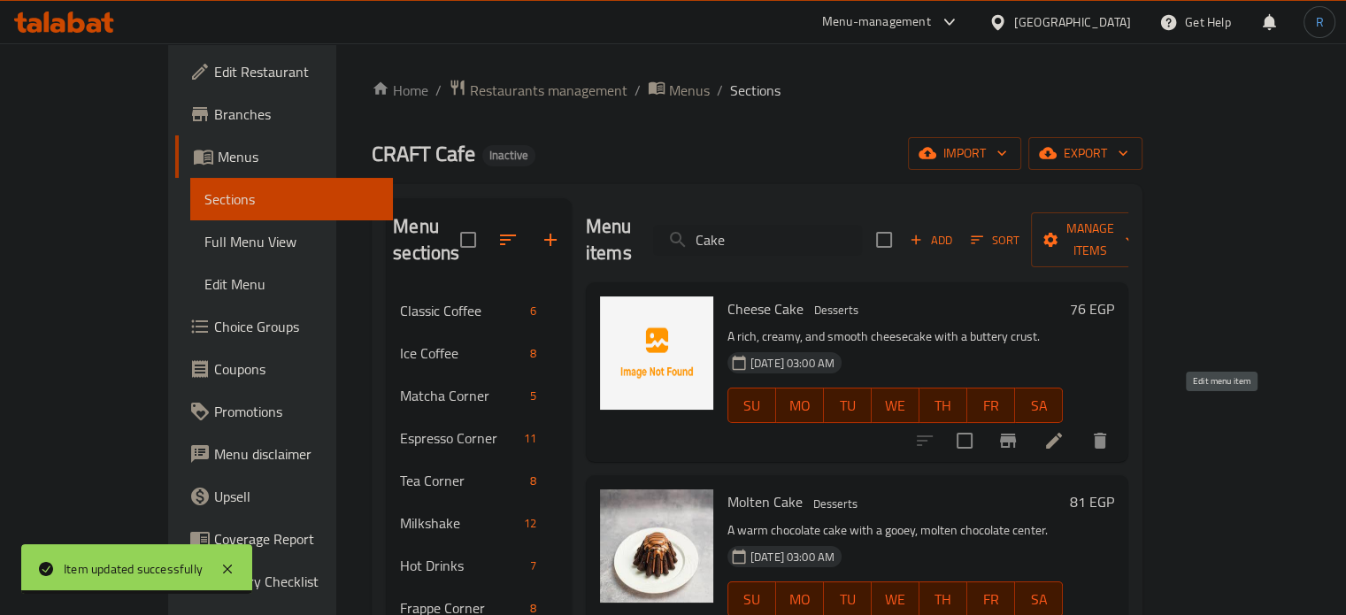
type input "Cake"
click at [1064, 430] on icon at bounding box center [1053, 440] width 21 height 21
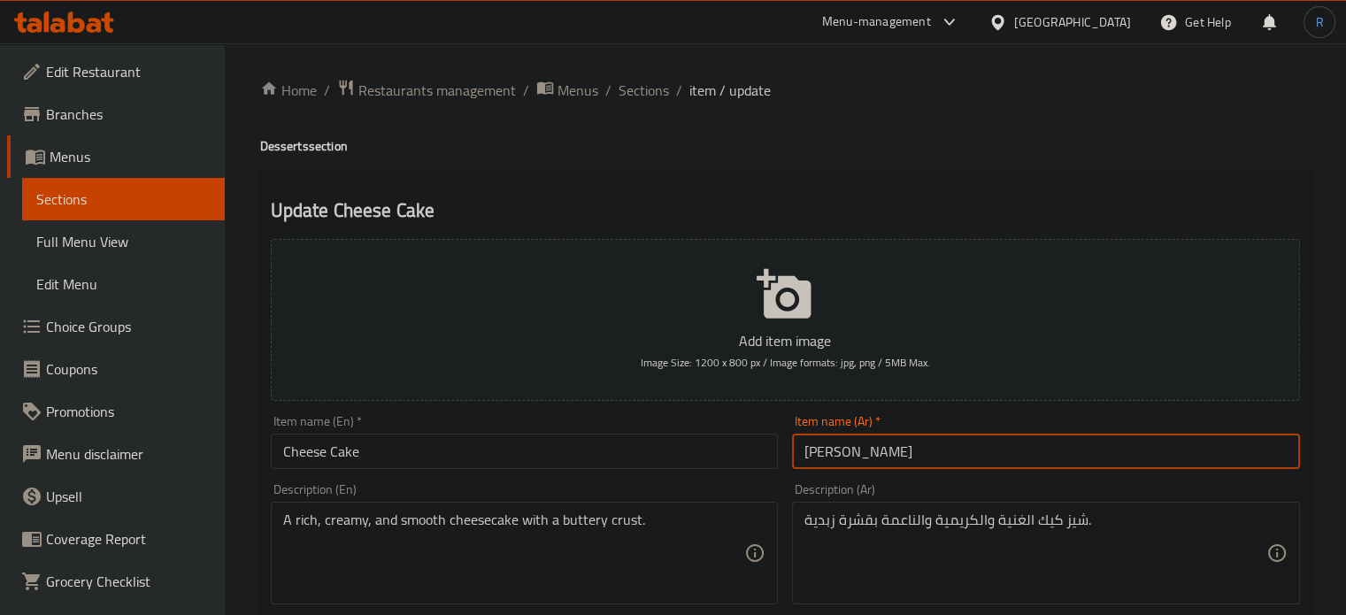
click at [806, 458] on input "شيز كيك" at bounding box center [1046, 451] width 508 height 35
type input "تشيز كيك"
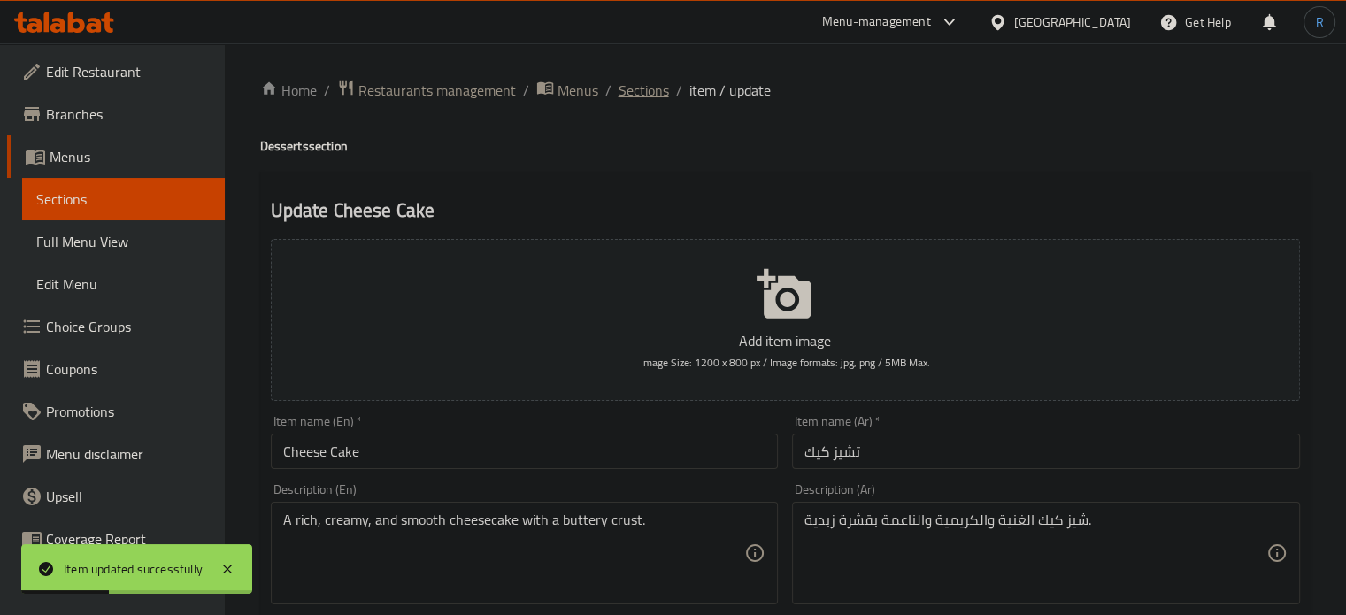
click at [655, 88] on span "Sections" at bounding box center [644, 90] width 50 height 21
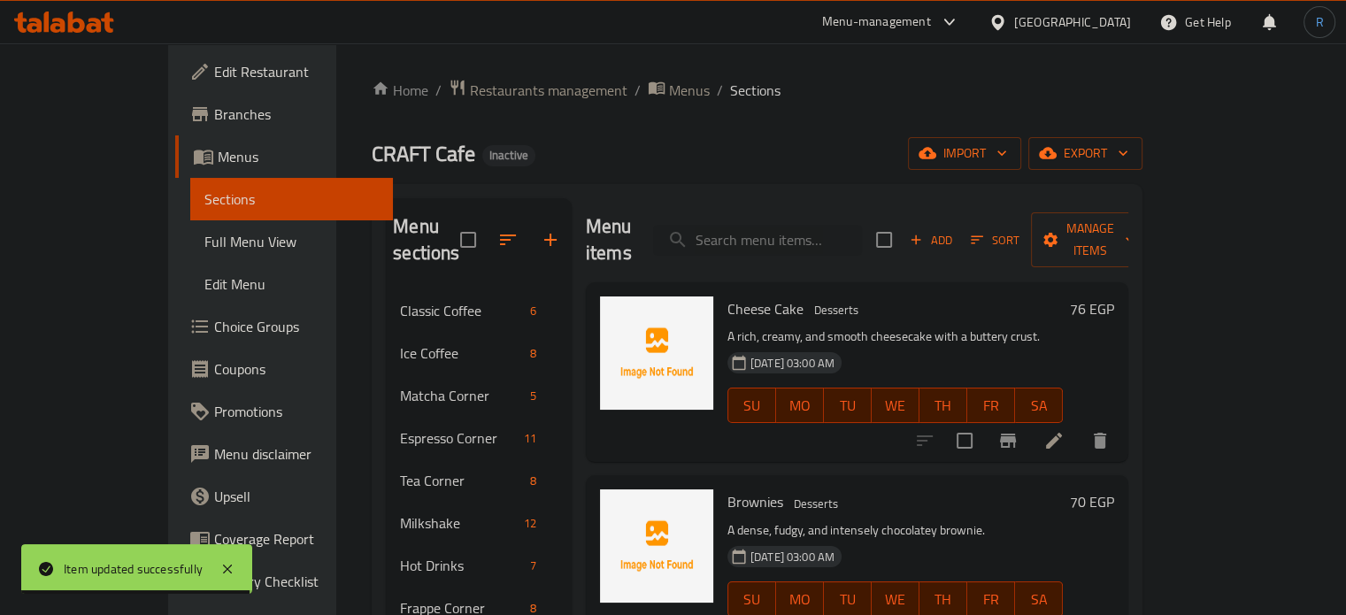
click at [789, 296] on h6 "Cheese Cake Desserts" at bounding box center [894, 308] width 335 height 25
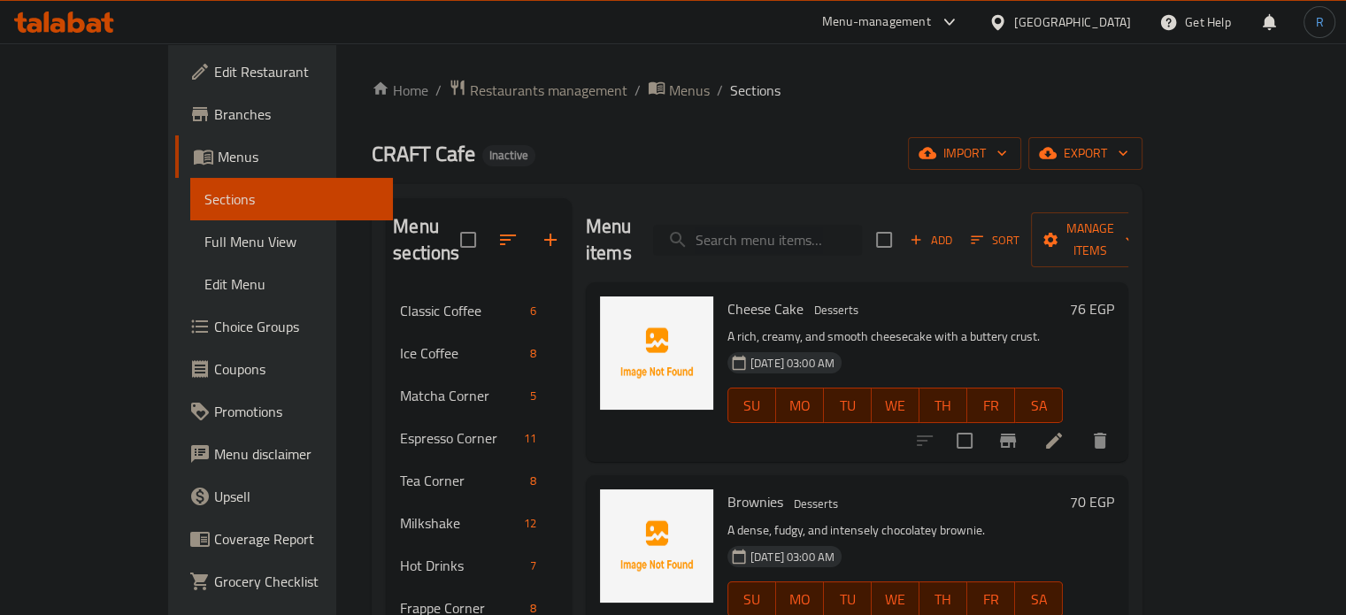
click at [789, 225] on input "search" at bounding box center [757, 240] width 209 height 31
paste input "Cheese Cake"
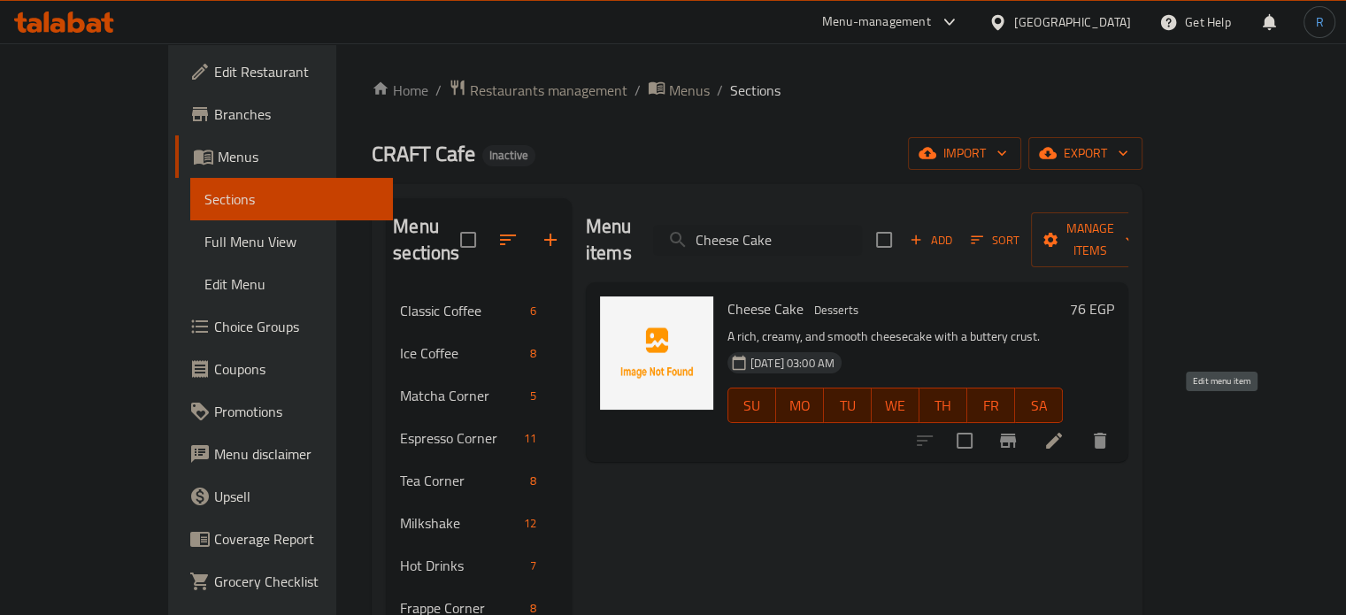
type input "Cheese Cake"
click at [1064, 430] on icon at bounding box center [1053, 440] width 21 height 21
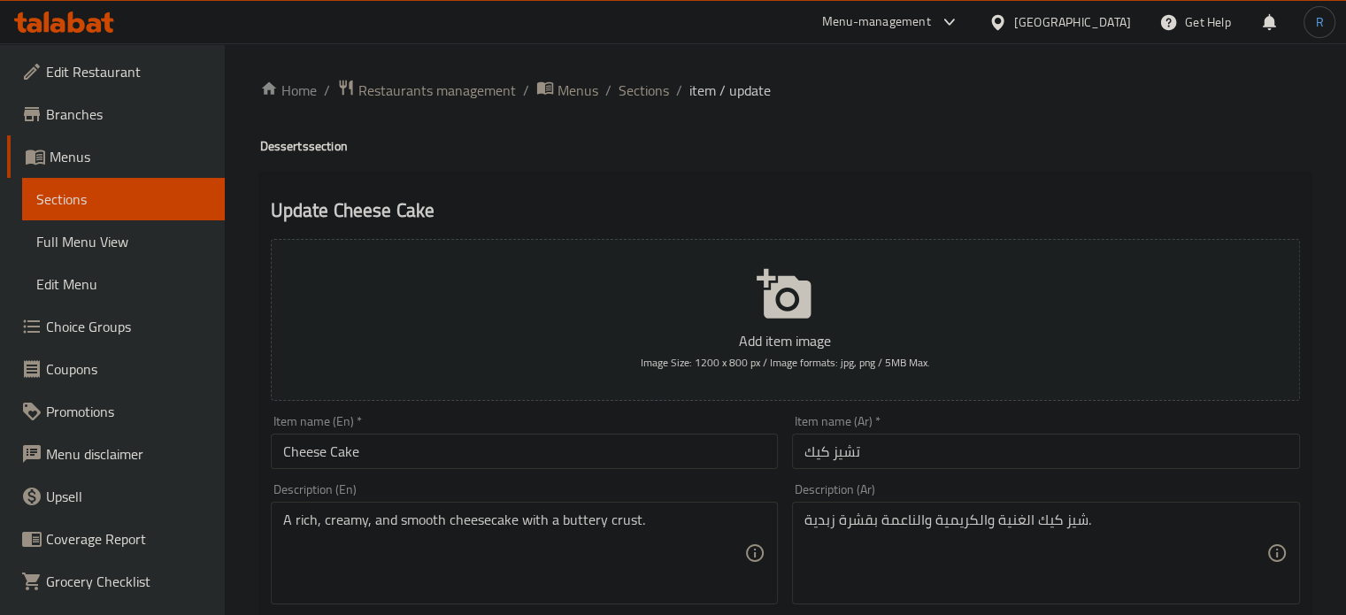
scroll to position [88, 0]
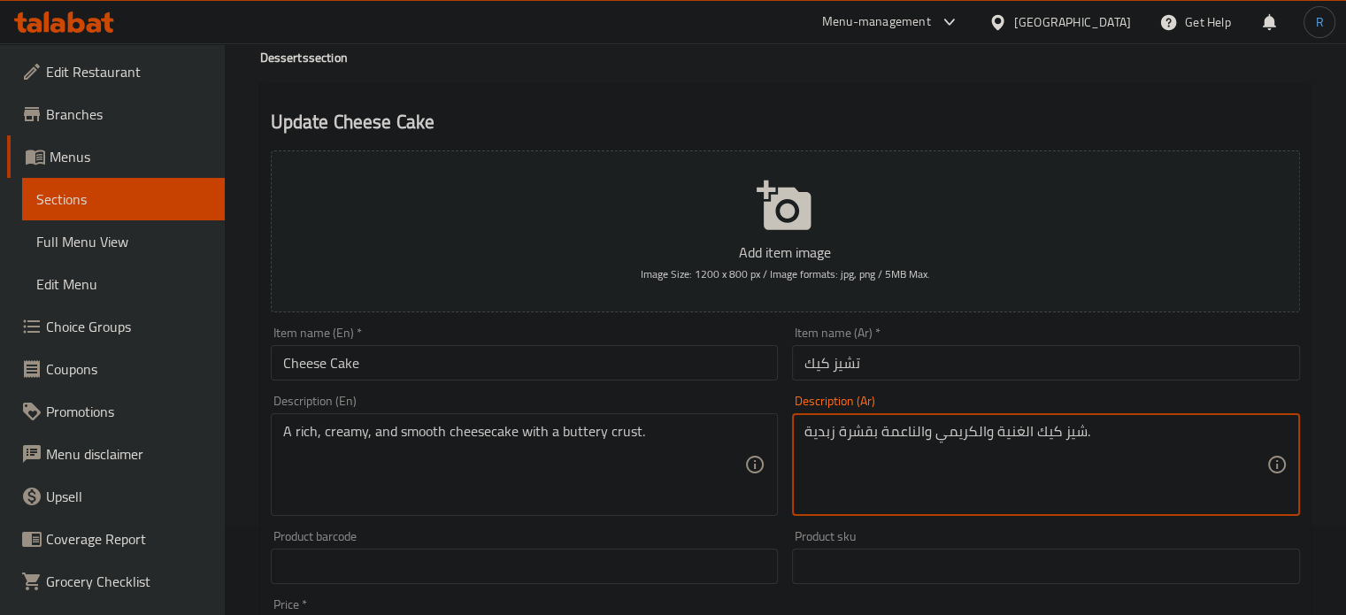
click at [853, 442] on textarea "شيز كيك الغنية والكريمي والناعمة بقشرة زبدية." at bounding box center [1035, 465] width 462 height 84
type textarea "شيز كيك الغنية والكريمي والناعمة بعجينة زبدية."
click at [690, 368] on input "Cheese Cake" at bounding box center [525, 362] width 508 height 35
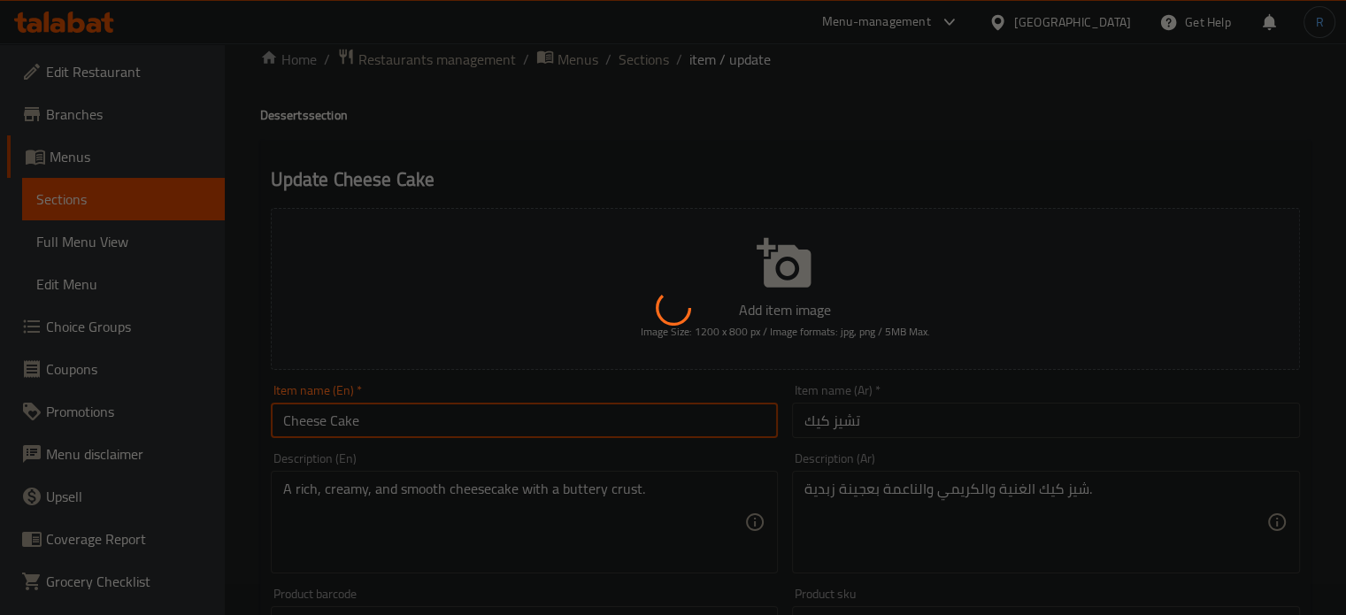
scroll to position [0, 0]
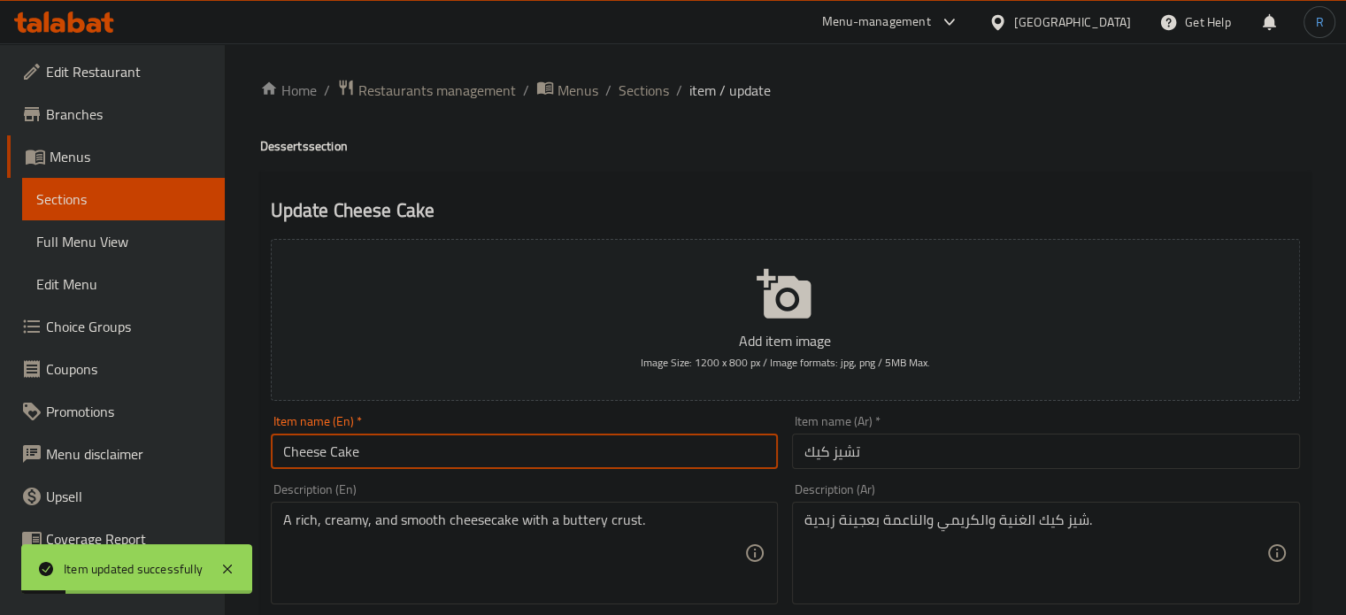
drag, startPoint x: 642, startPoint y: 81, endPoint x: 646, endPoint y: 6, distance: 75.3
click at [642, 81] on span "Sections" at bounding box center [644, 90] width 50 height 21
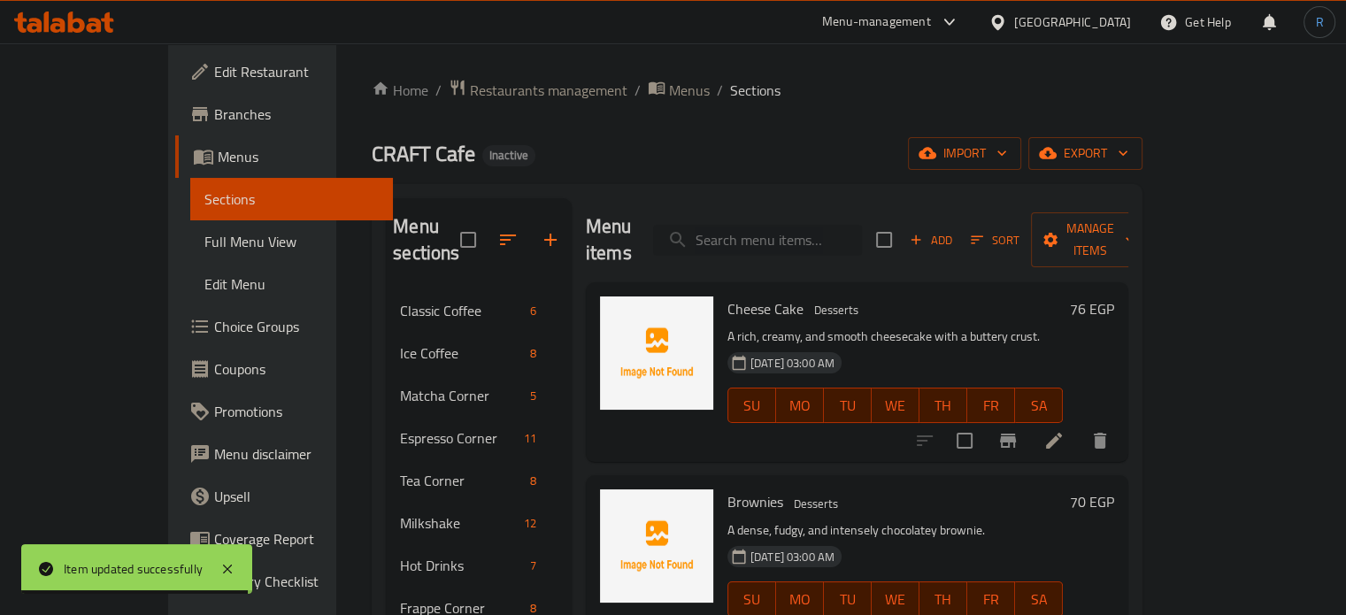
click at [785, 225] on input "search" at bounding box center [757, 240] width 209 height 31
paste input "Cheesy Smoked Turkey Croissant"
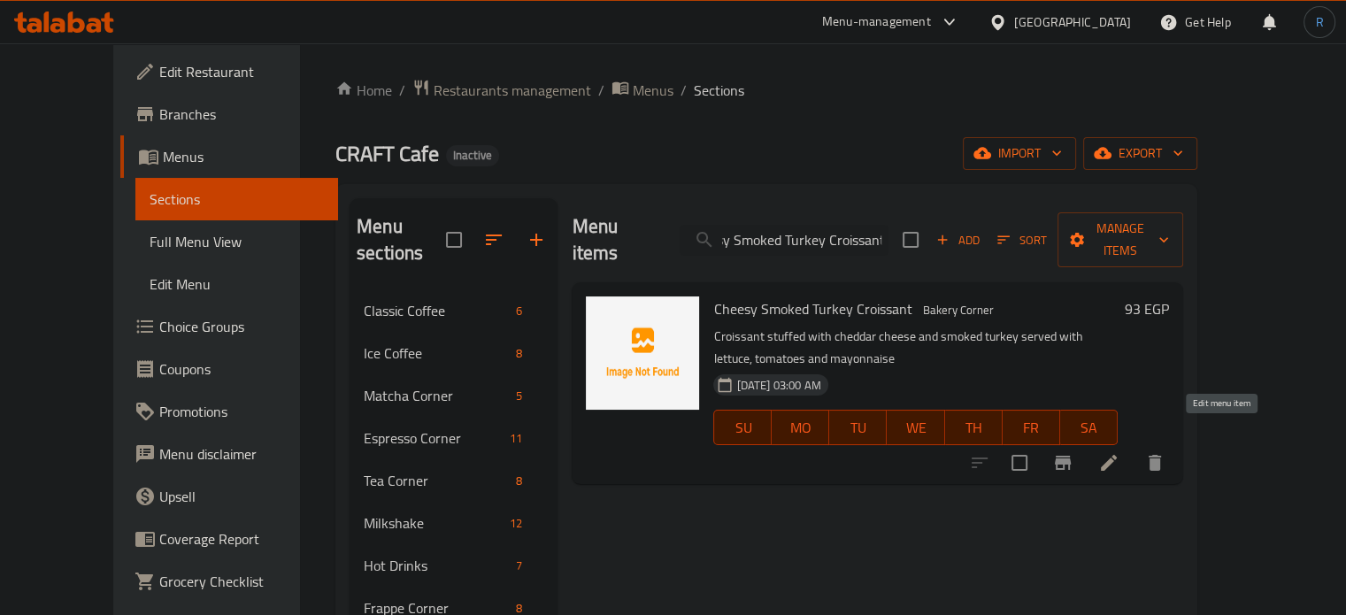
type input "Cheesy Smoked Turkey Croissant"
click at [1119, 452] on icon at bounding box center [1108, 462] width 21 height 21
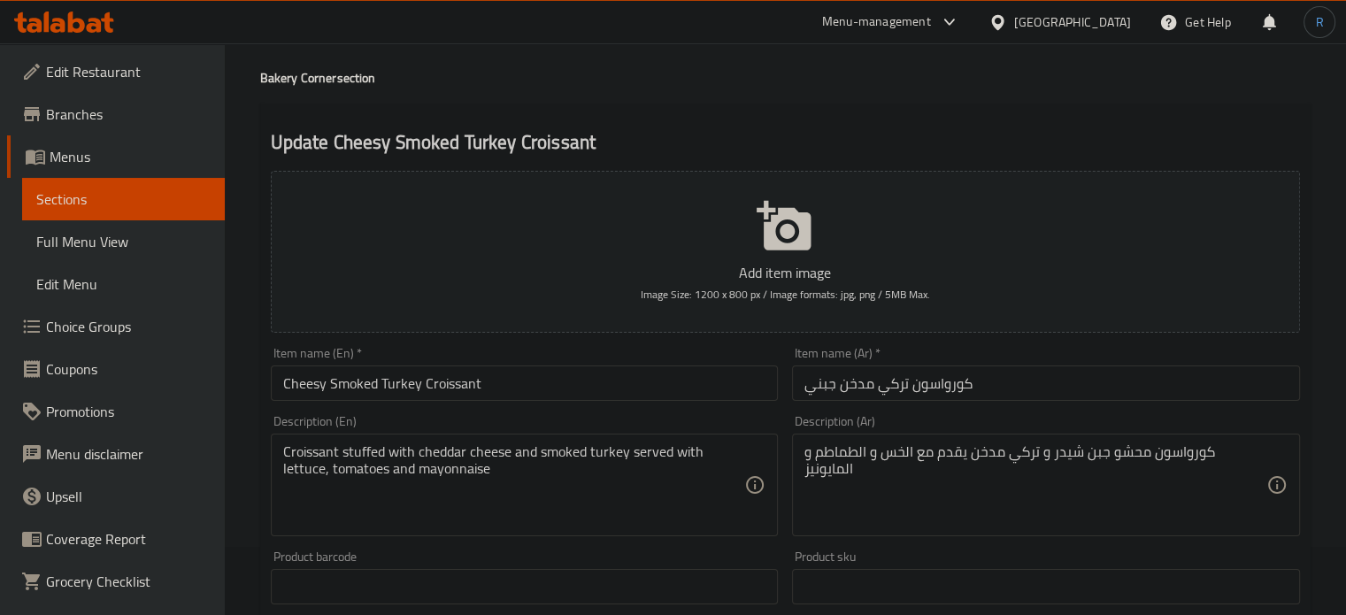
scroll to position [88, 0]
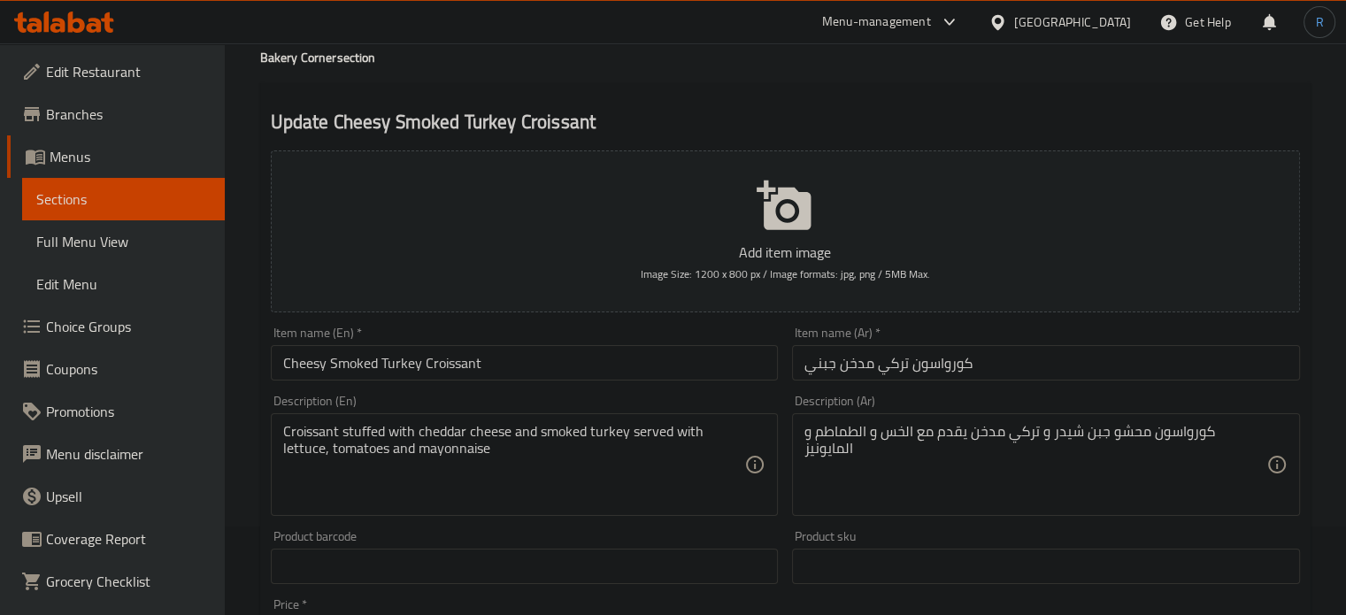
click at [820, 367] on input "كورواسون تركي مدخن جبني" at bounding box center [1046, 362] width 508 height 35
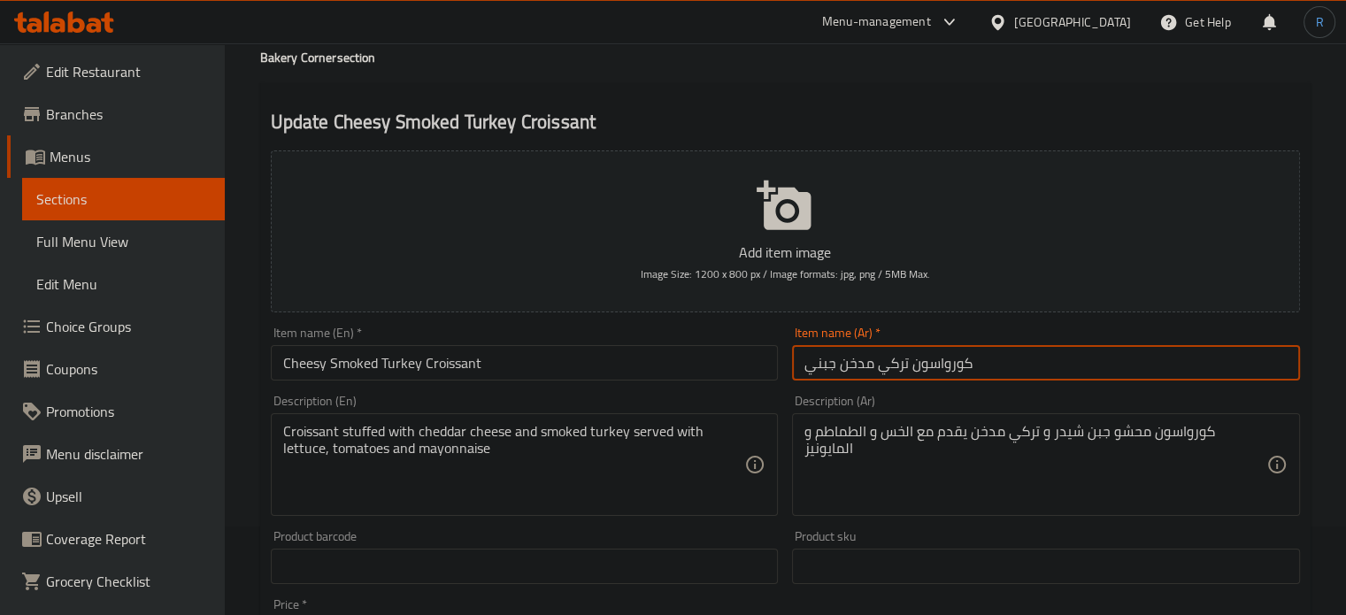
click at [820, 367] on input "كورواسون تركي مدخن جبني" at bounding box center [1046, 362] width 508 height 35
click at [800, 369] on input "كورواسون تركي مدخن" at bounding box center [1046, 362] width 508 height 35
type input "تشيزي كورواسون تركي مدخن"
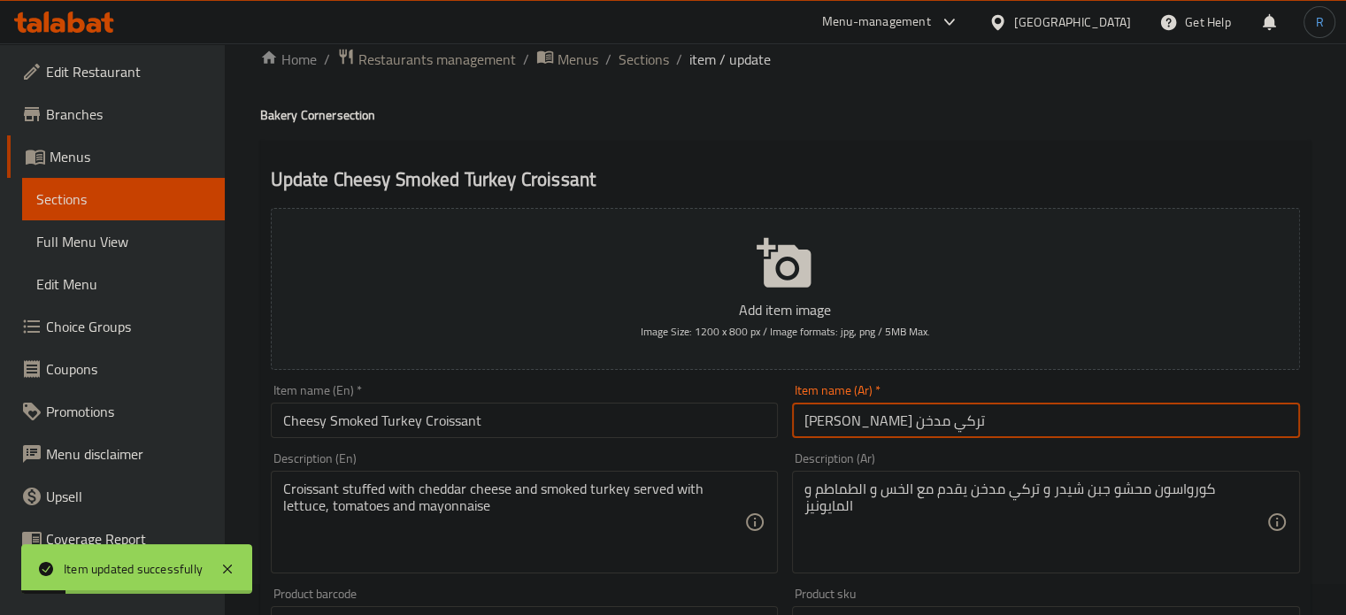
scroll to position [0, 0]
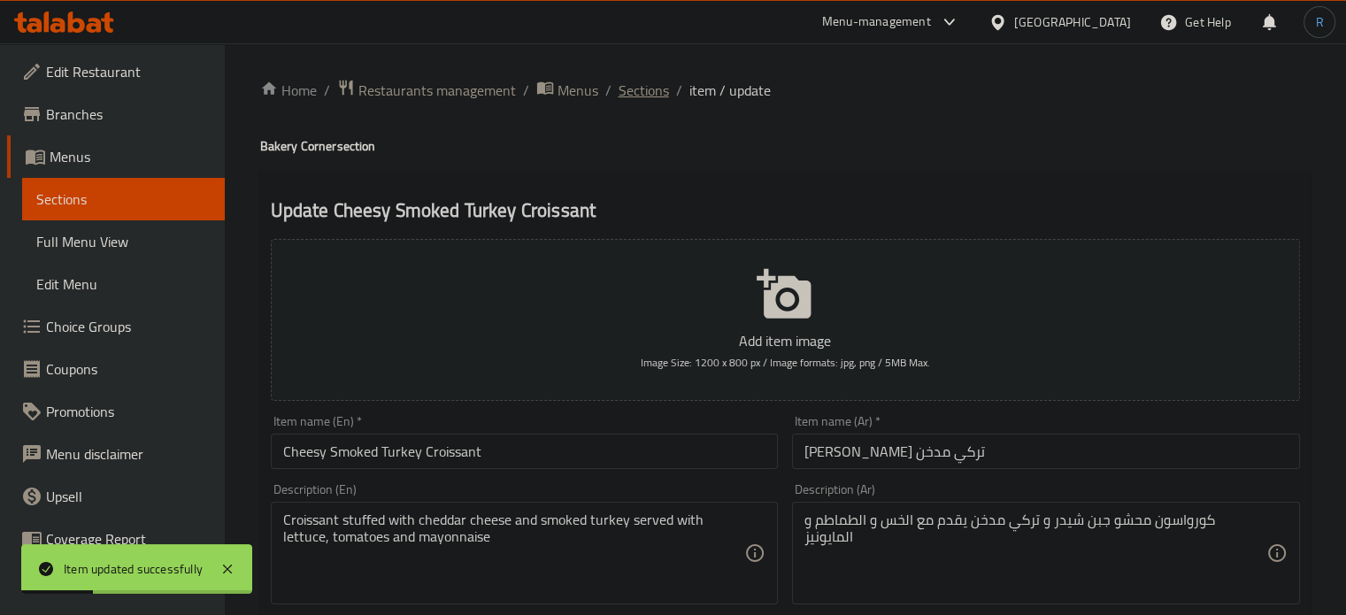
click at [634, 88] on span "Sections" at bounding box center [644, 90] width 50 height 21
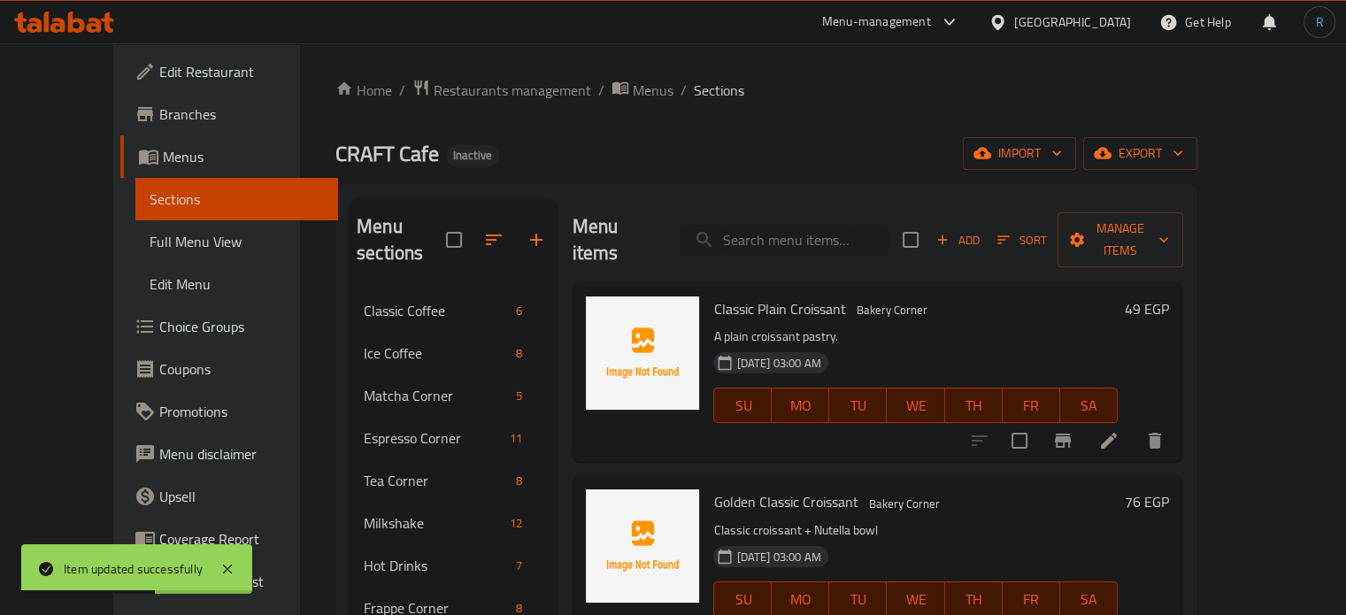
click at [845, 232] on input "search" at bounding box center [784, 240] width 209 height 31
paste input "Classic Plain Croissant"
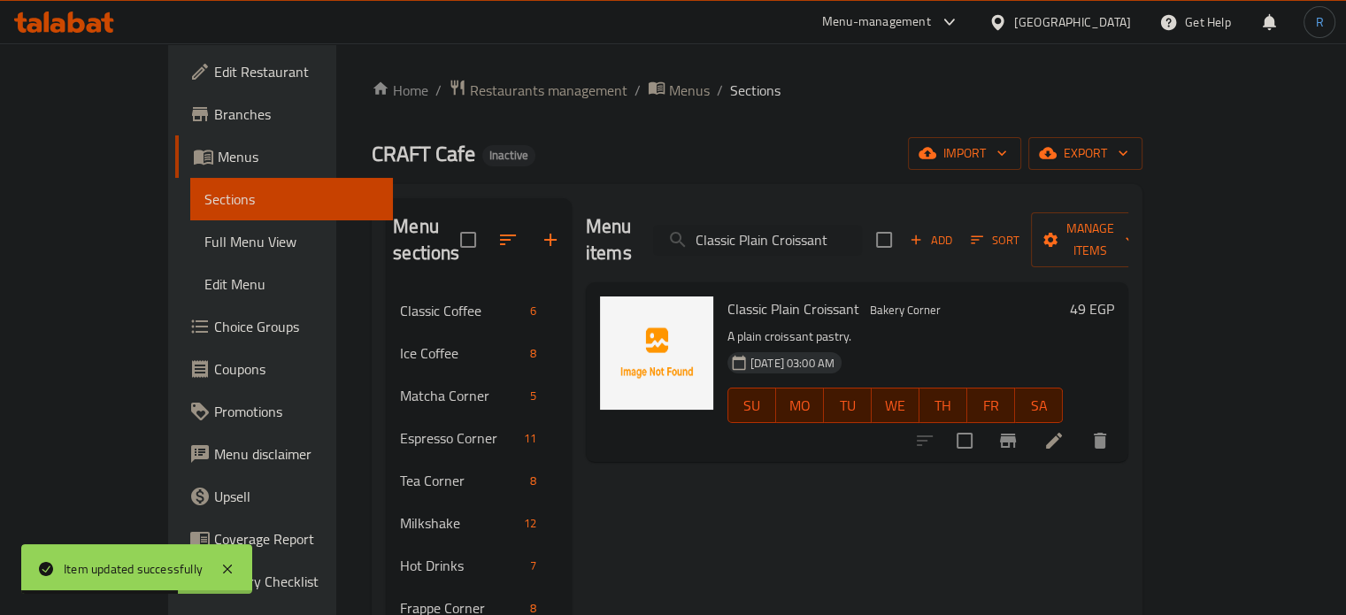
type input "Classic Plain Croissant"
click at [1062, 433] on icon at bounding box center [1054, 441] width 16 height 16
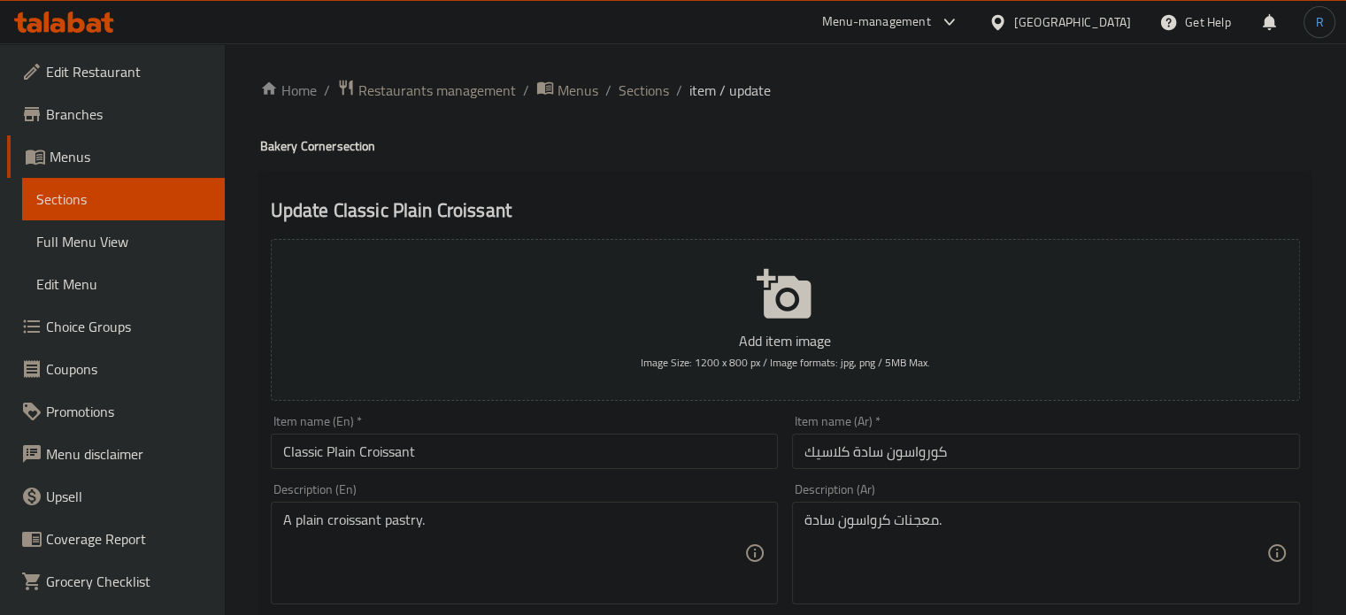
click at [670, 469] on input "Classic Plain Croissant" at bounding box center [525, 451] width 508 height 35
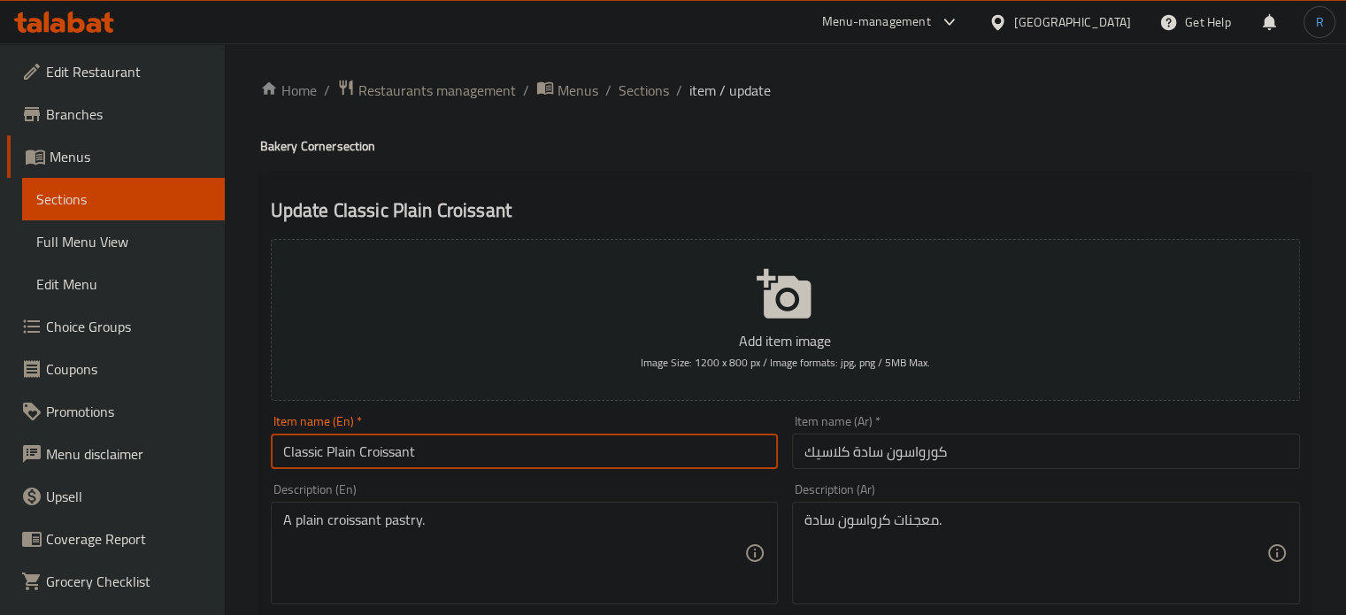
click at [670, 469] on input "Classic Plain Croissant" at bounding box center [525, 451] width 508 height 35
click at [1108, 100] on ol "Home / Restaurants management / Menus / Sections / item / update" at bounding box center [785, 90] width 1050 height 23
click at [476, 445] on input "Classic Plain Croissant" at bounding box center [525, 451] width 508 height 35
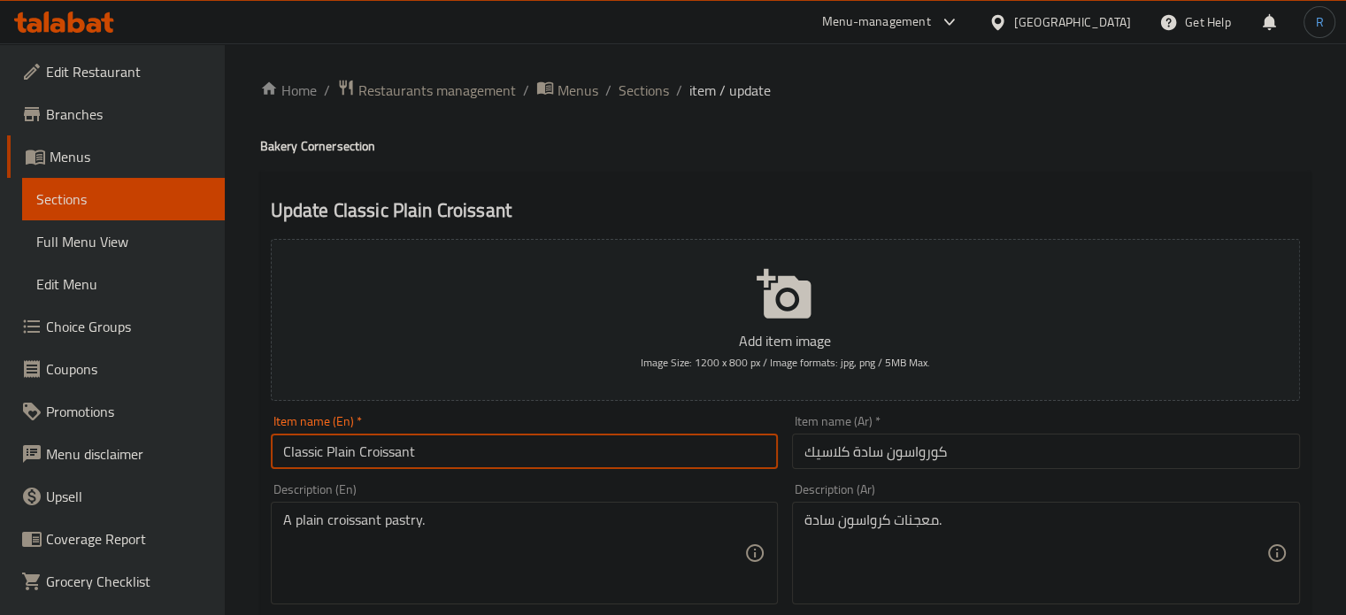
click at [476, 445] on input "Classic Plain Croissant" at bounding box center [525, 451] width 508 height 35
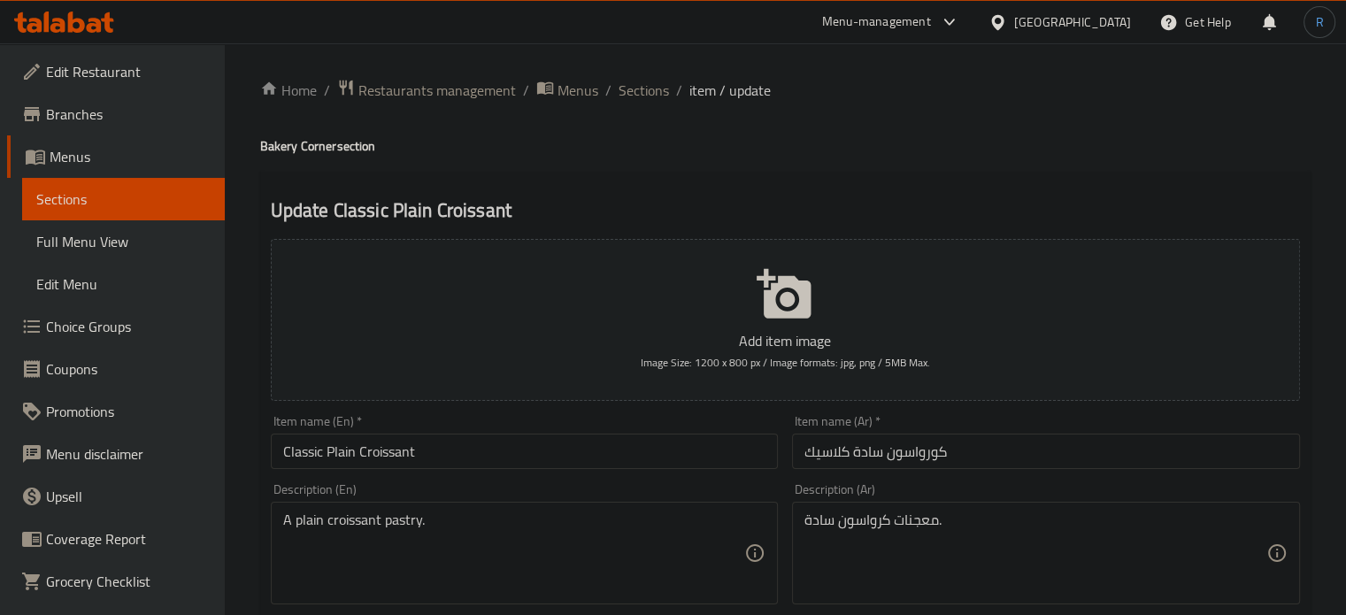
click at [661, 546] on textarea "A plain croissant pastry." at bounding box center [514, 553] width 462 height 84
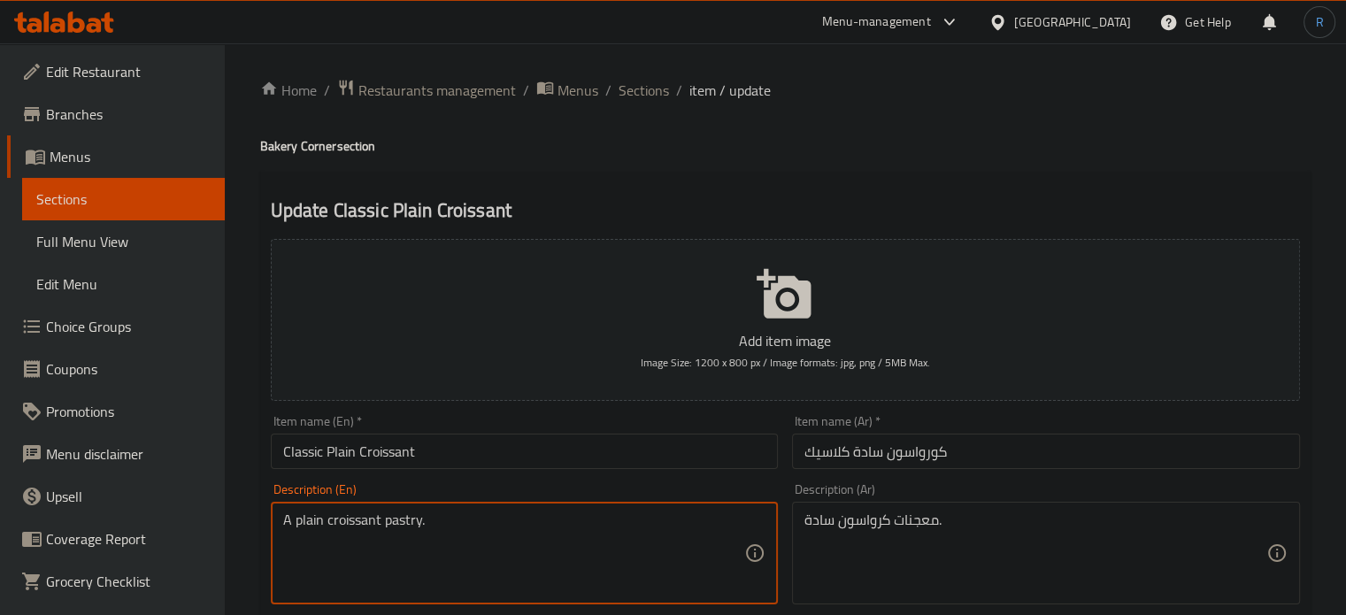
click at [661, 546] on textarea "A plain croissant pastry." at bounding box center [514, 553] width 462 height 84
paste textarea "buttery, flaky, and golden-brown French"
type textarea "A buttery, flaky, and golden-brown French pastry."
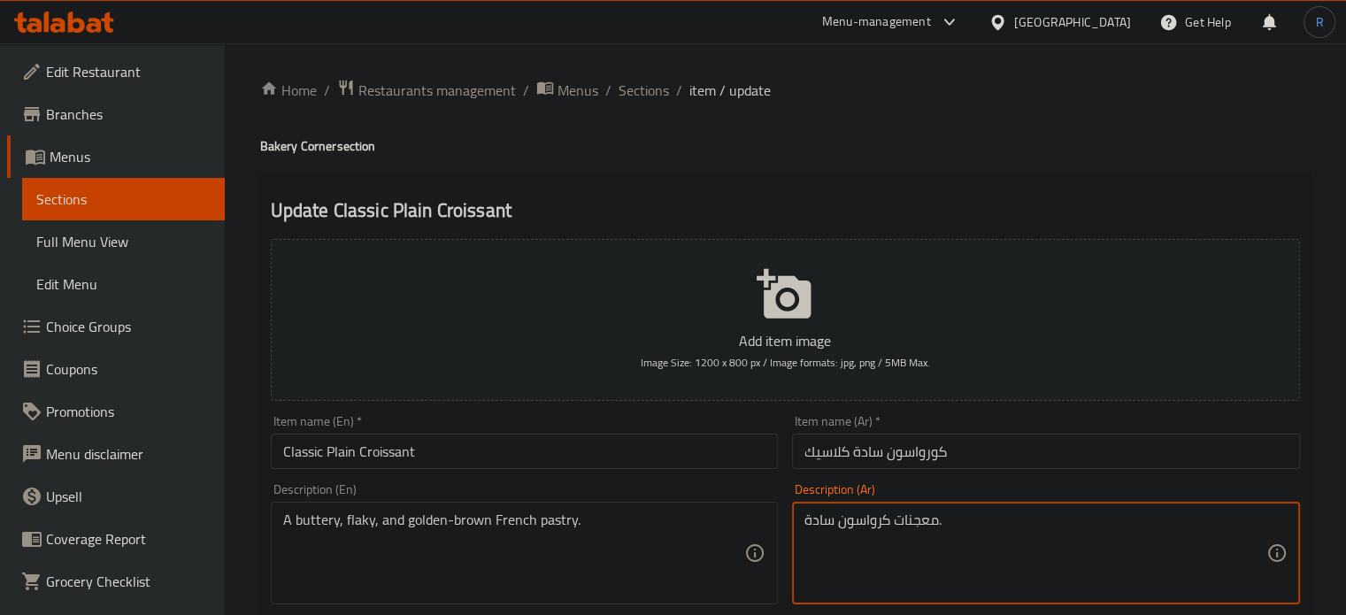
click at [940, 526] on textarea "معجنات كرواسون سادة." at bounding box center [1035, 553] width 462 height 84
paste textarea "رنسية زبدانية، متقشرة، وذات لون بني ذهبي"
click at [965, 523] on textarea "معجنات فرنسية زبدانية، متقشرة، وذات لون بني ذهبي." at bounding box center [1035, 553] width 462 height 84
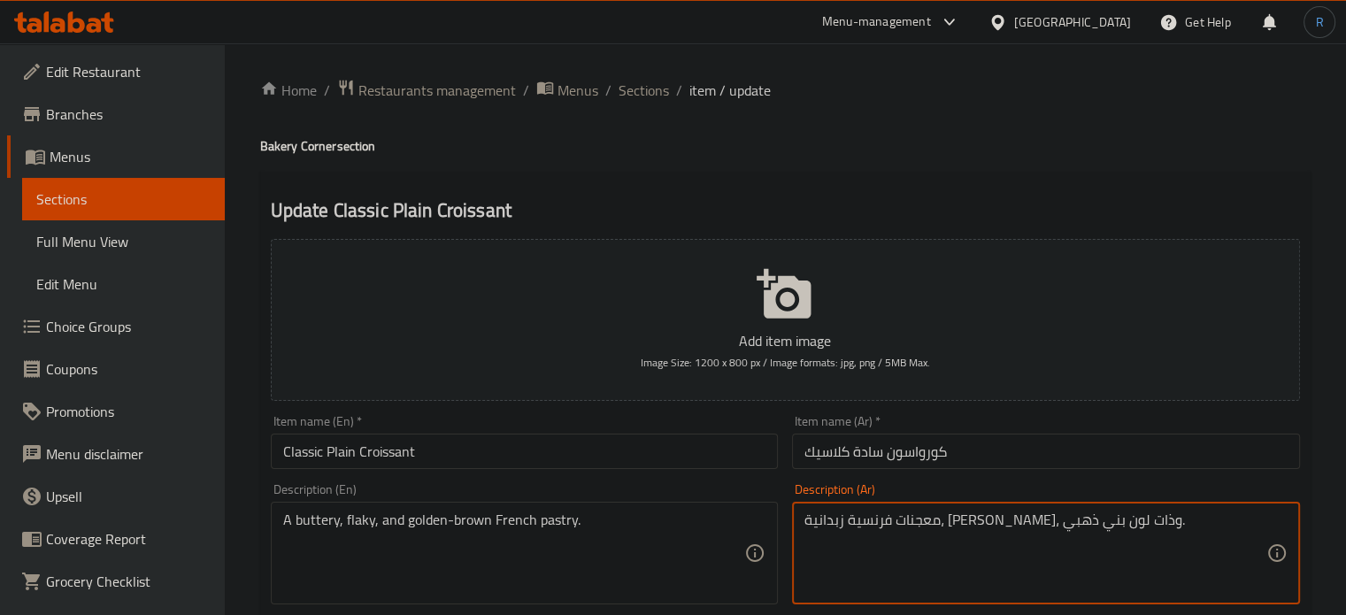
type textarea "معجنات فرنسية زبدانية، فليكي، وذات لون بني ذهبي."
click at [609, 463] on input "Classic Plain Croissant" at bounding box center [525, 451] width 508 height 35
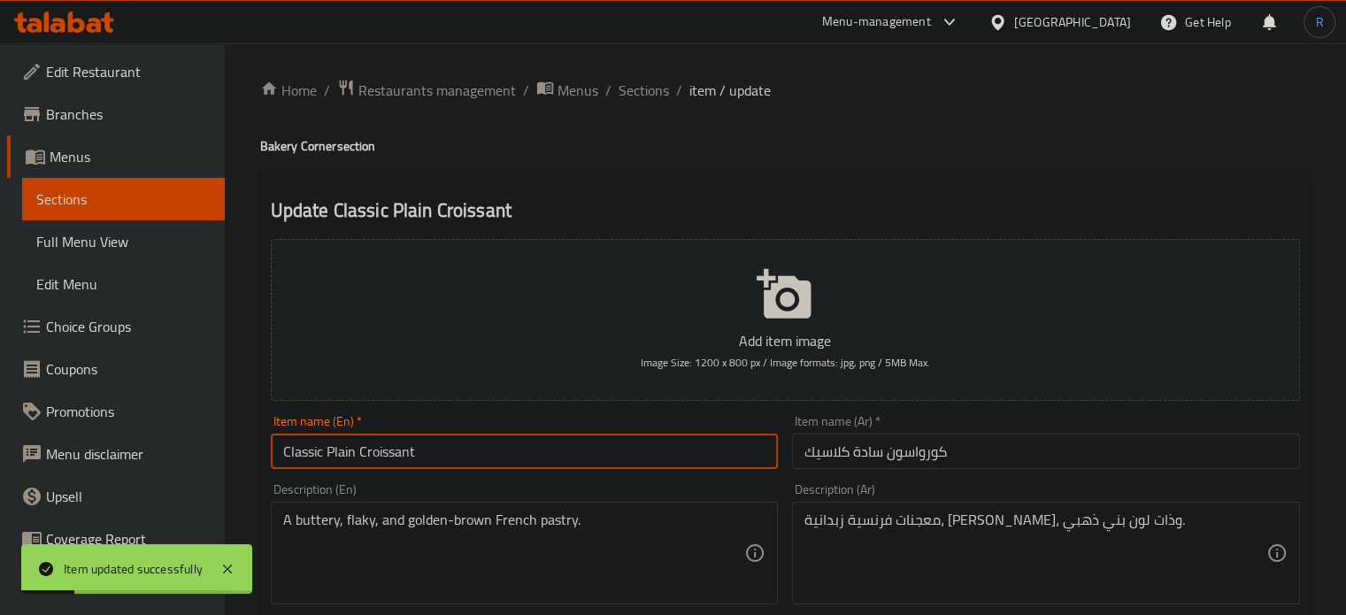
click at [641, 88] on span "Sections" at bounding box center [644, 90] width 50 height 21
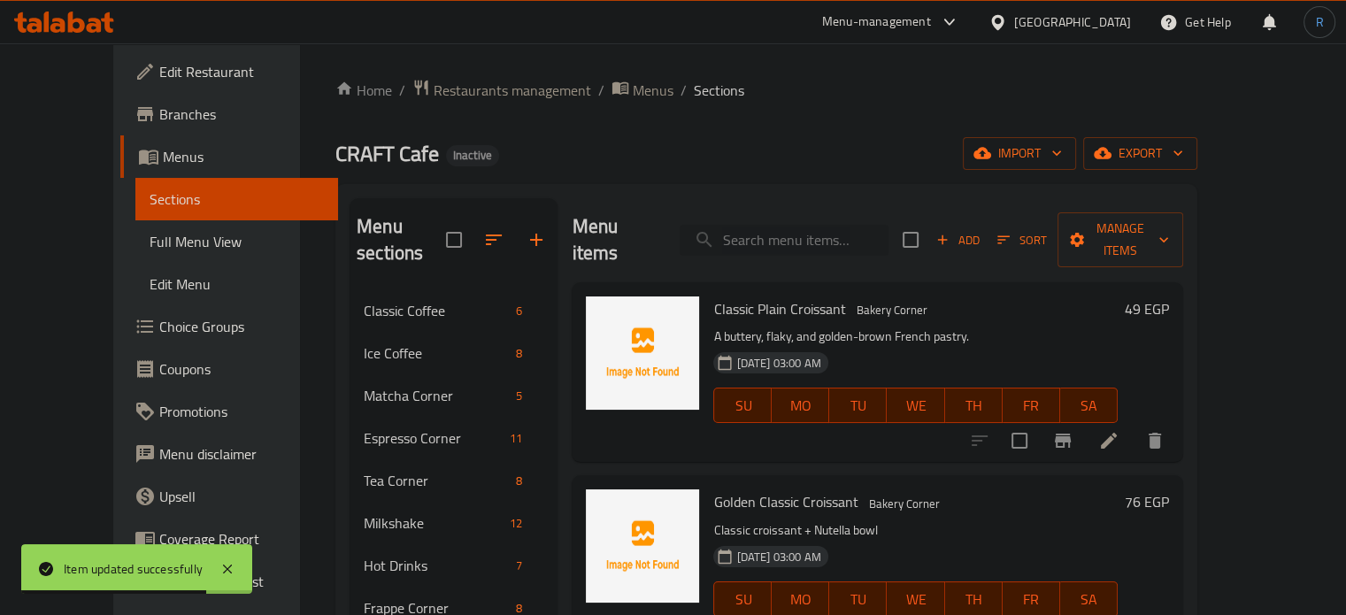
click at [775, 234] on input "search" at bounding box center [784, 240] width 209 height 31
paste input "Golden Classic Croissant"
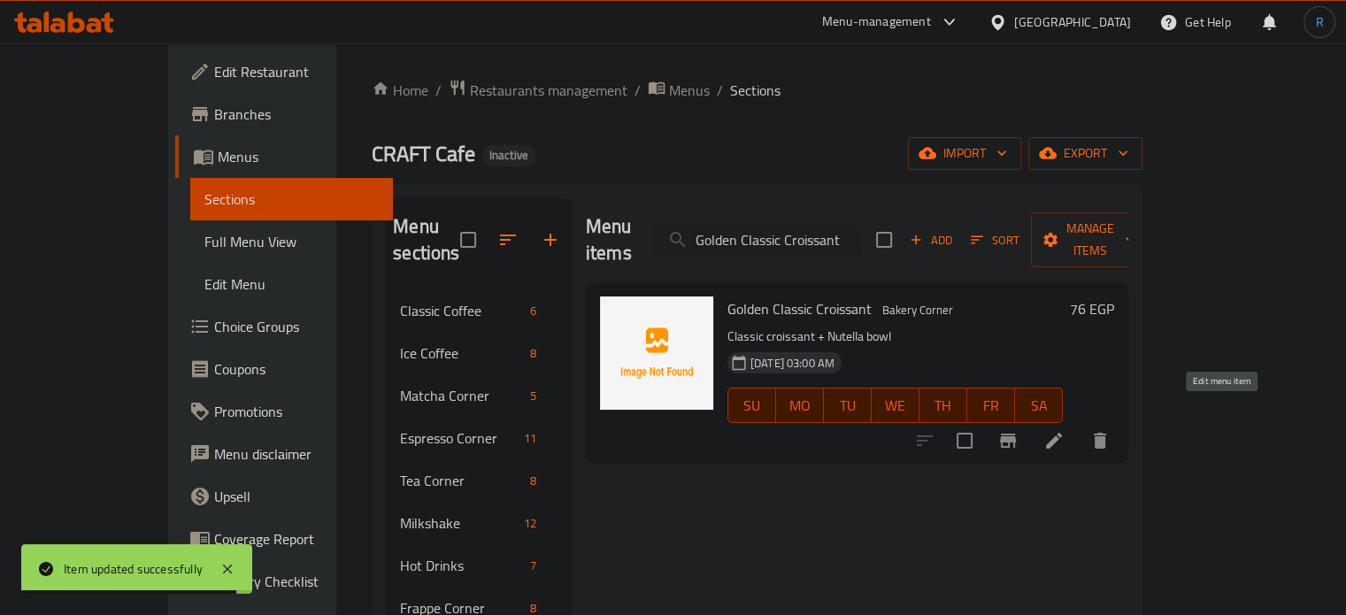
type input "Golden Classic Croissant"
click at [1064, 430] on icon at bounding box center [1053, 440] width 21 height 21
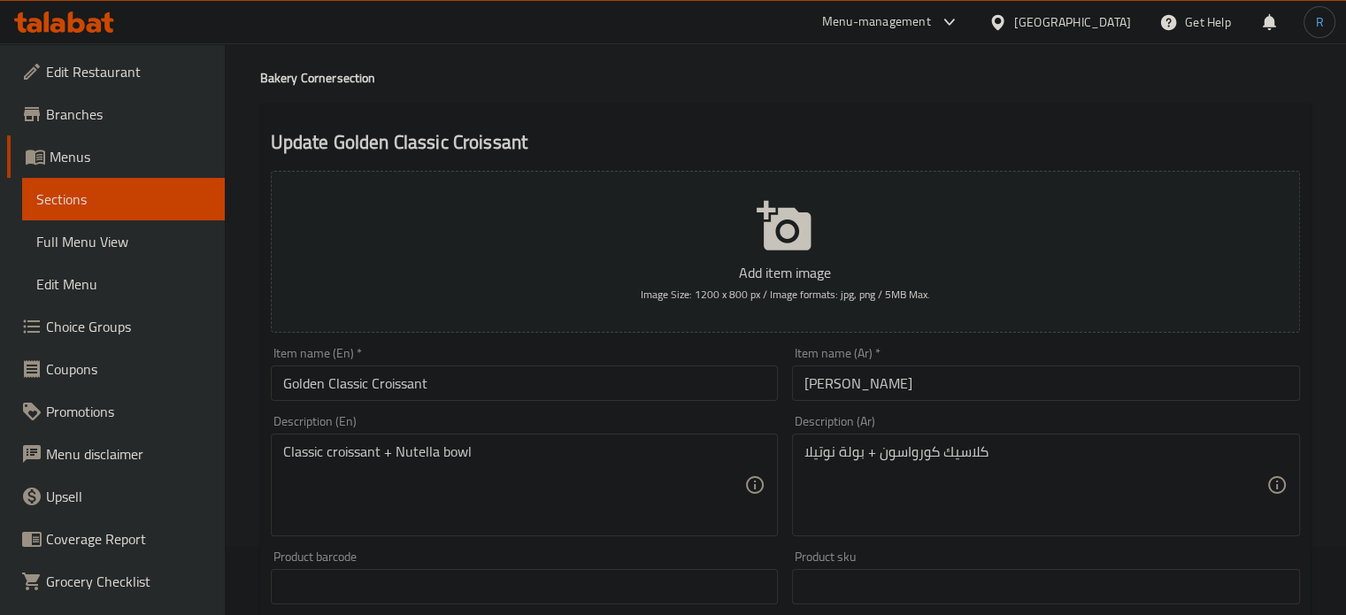
scroll to position [88, 0]
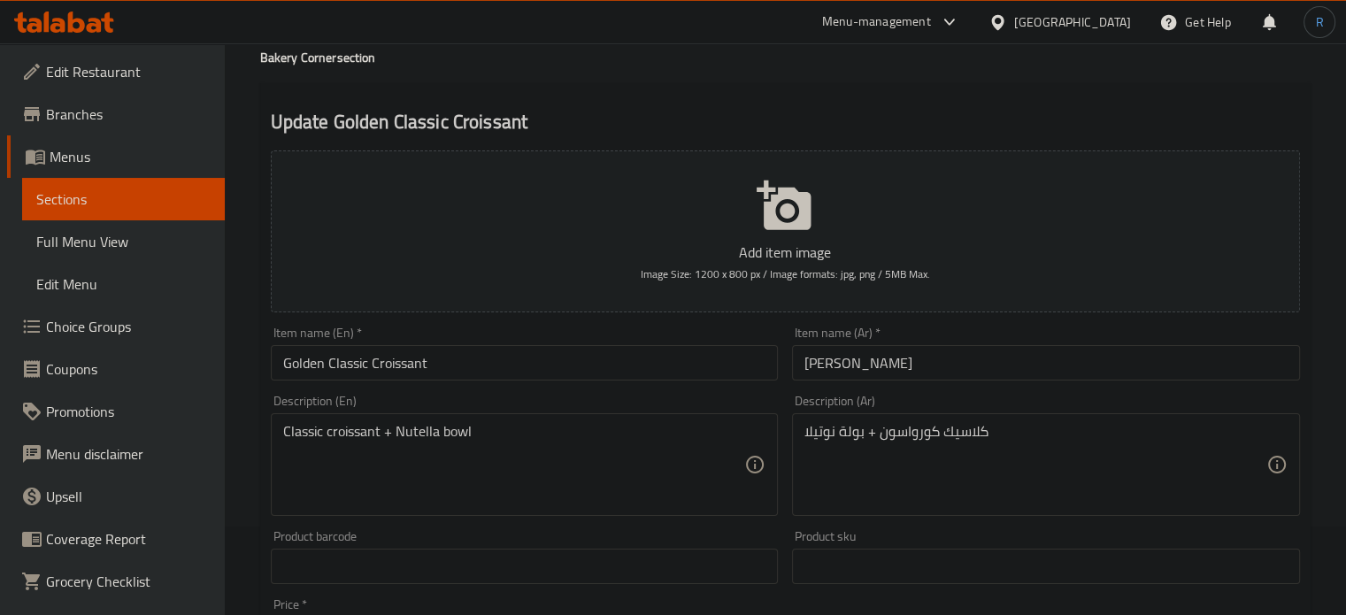
click at [450, 434] on textarea "Classic croissant + Nutella bowl" at bounding box center [514, 465] width 462 height 84
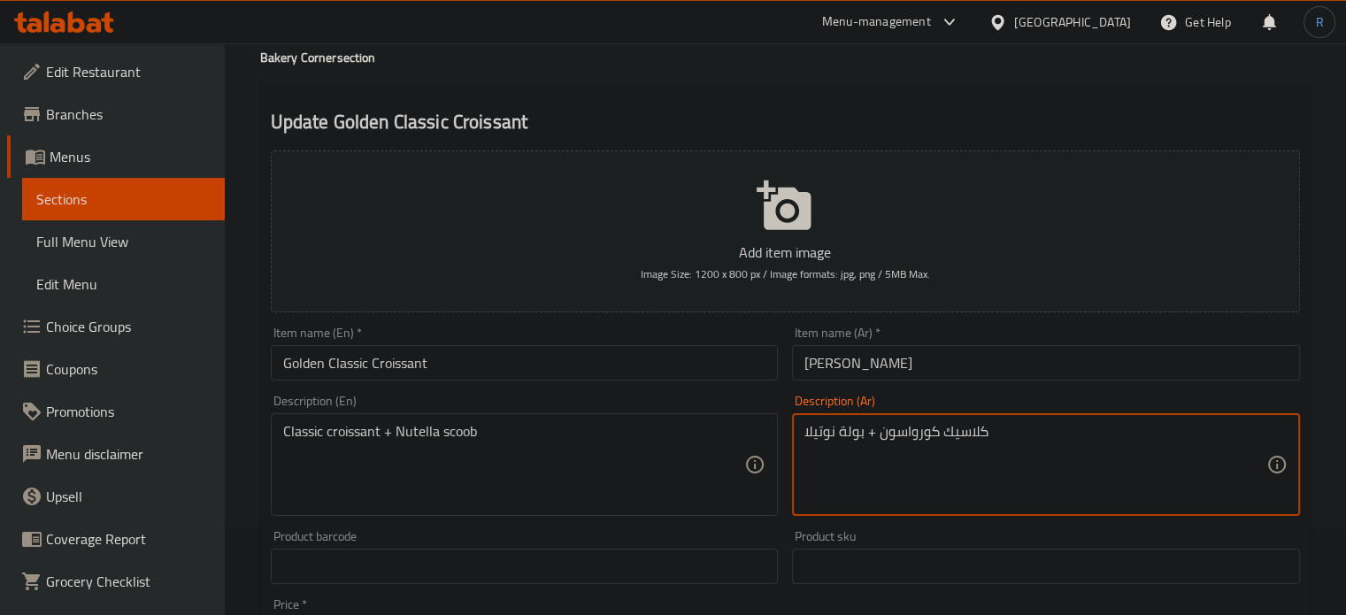
click at [852, 438] on textarea "كلاسيك كورواسون + بولة نوتيلا" at bounding box center [1035, 465] width 462 height 84
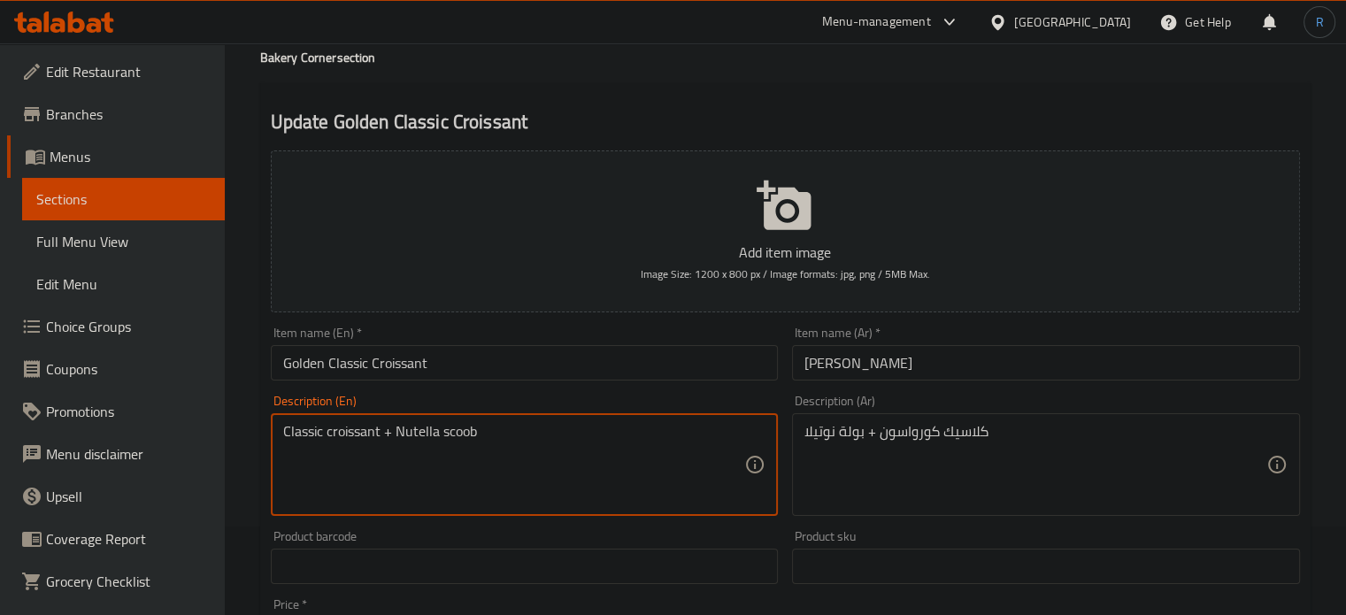
click at [460, 438] on textarea "Classic croissant + Nutella scoob" at bounding box center [514, 465] width 462 height 84
paste textarea "Scoop"
type textarea "Classic croissant + Nutella Scoop"
click at [473, 382] on div "Item name (En)   * Golden Classic Croissant Item name (En) *" at bounding box center [525, 353] width 522 height 68
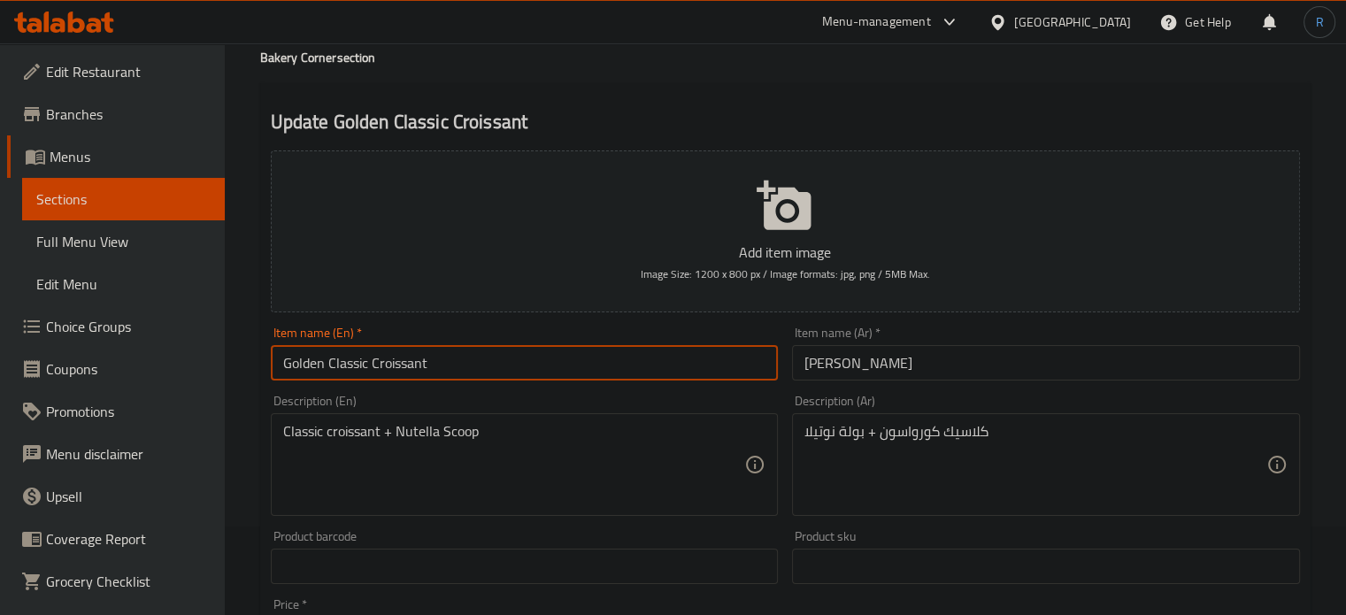
click at [473, 360] on input "Golden Classic Croissant" at bounding box center [525, 362] width 508 height 35
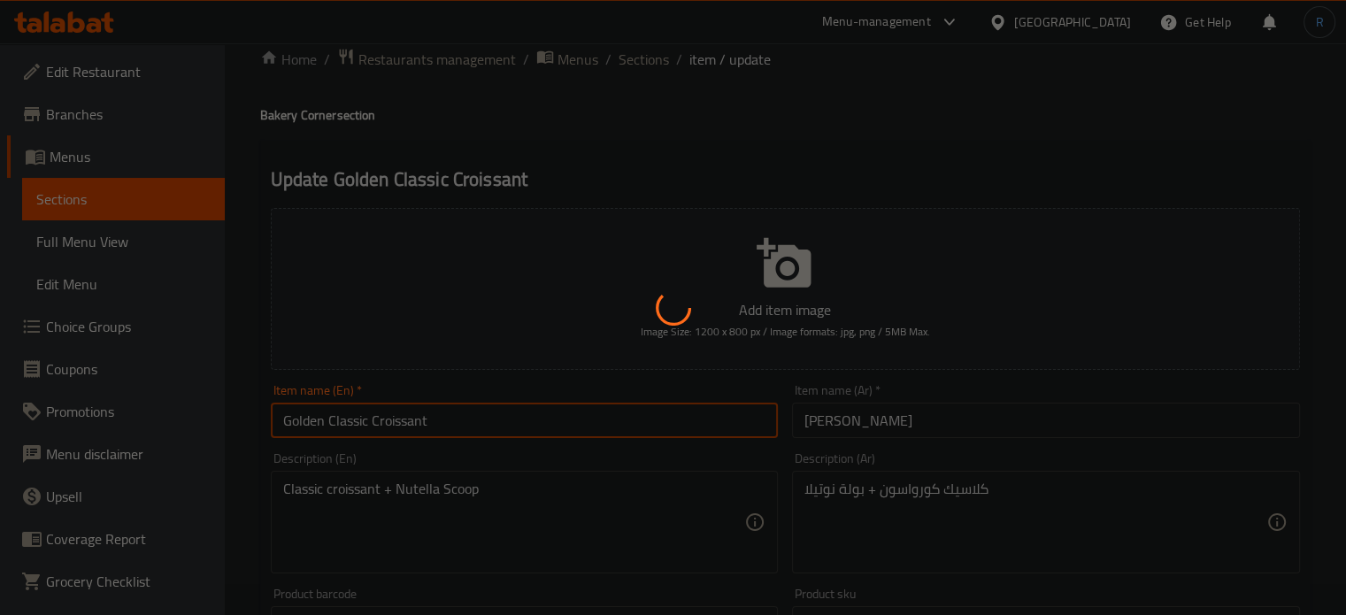
scroll to position [0, 0]
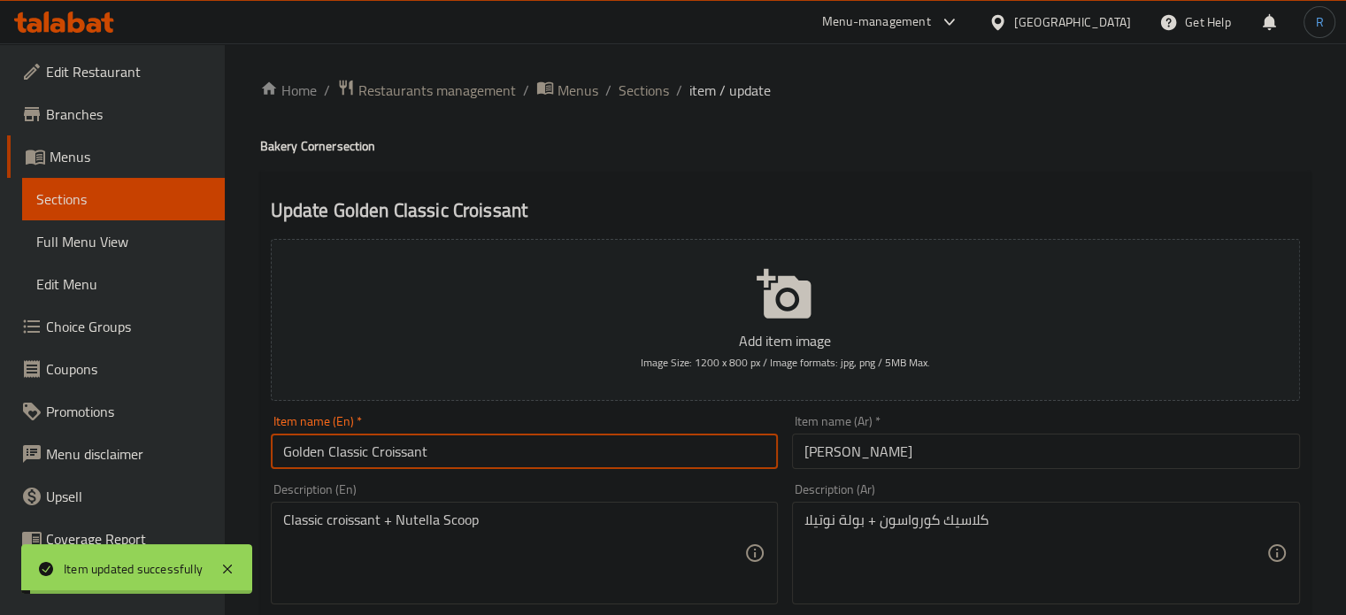
drag, startPoint x: 655, startPoint y: 94, endPoint x: 658, endPoint y: 1, distance: 93.0
click at [655, 94] on span "Sections" at bounding box center [644, 90] width 50 height 21
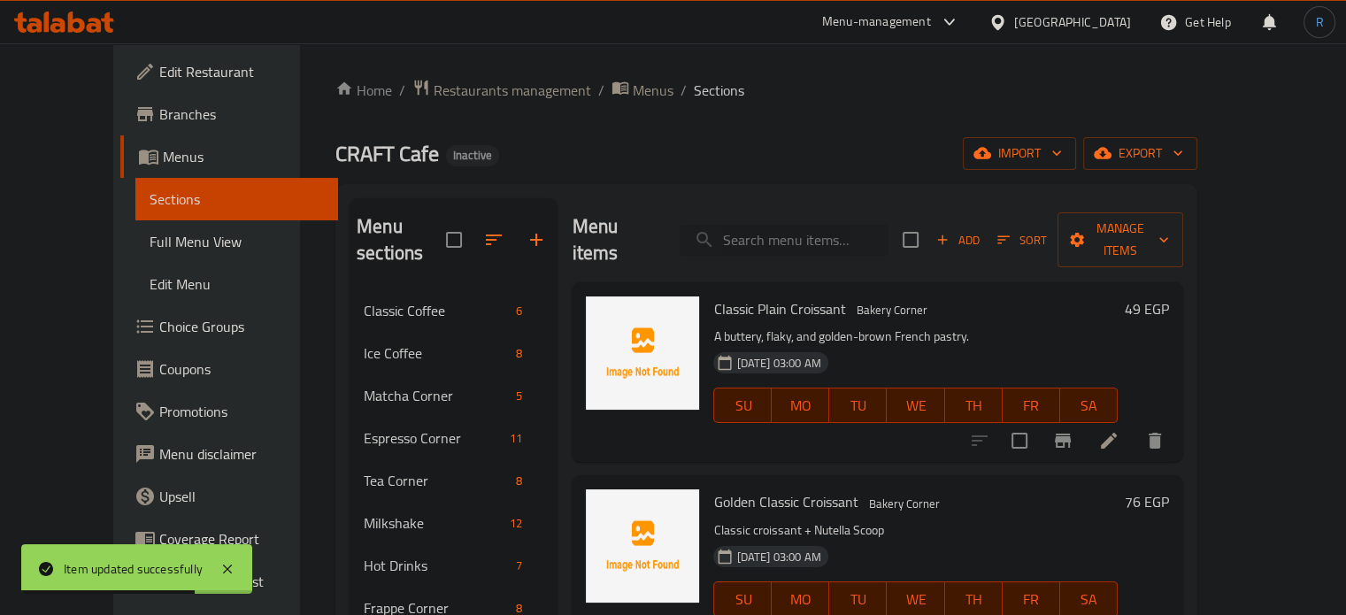
click at [818, 233] on input "search" at bounding box center [784, 240] width 209 height 31
paste input "Smashed Croissant"
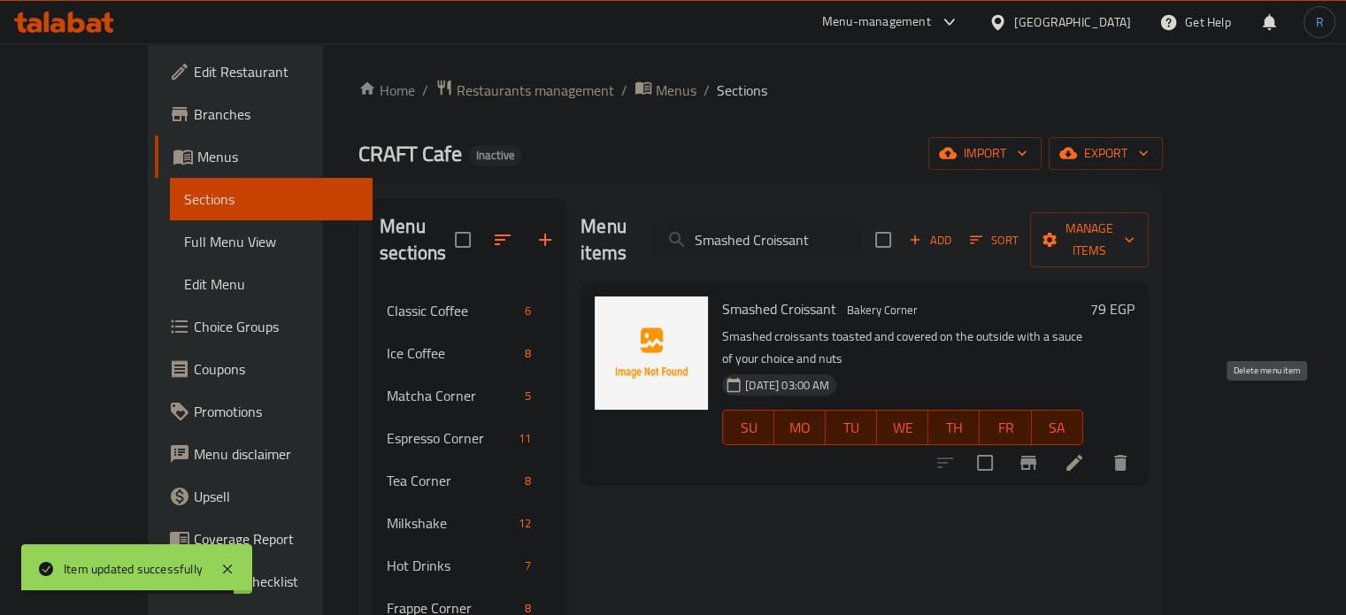
type input "Smashed Croissant"
click at [1141, 442] on button "delete" at bounding box center [1120, 463] width 42 height 42
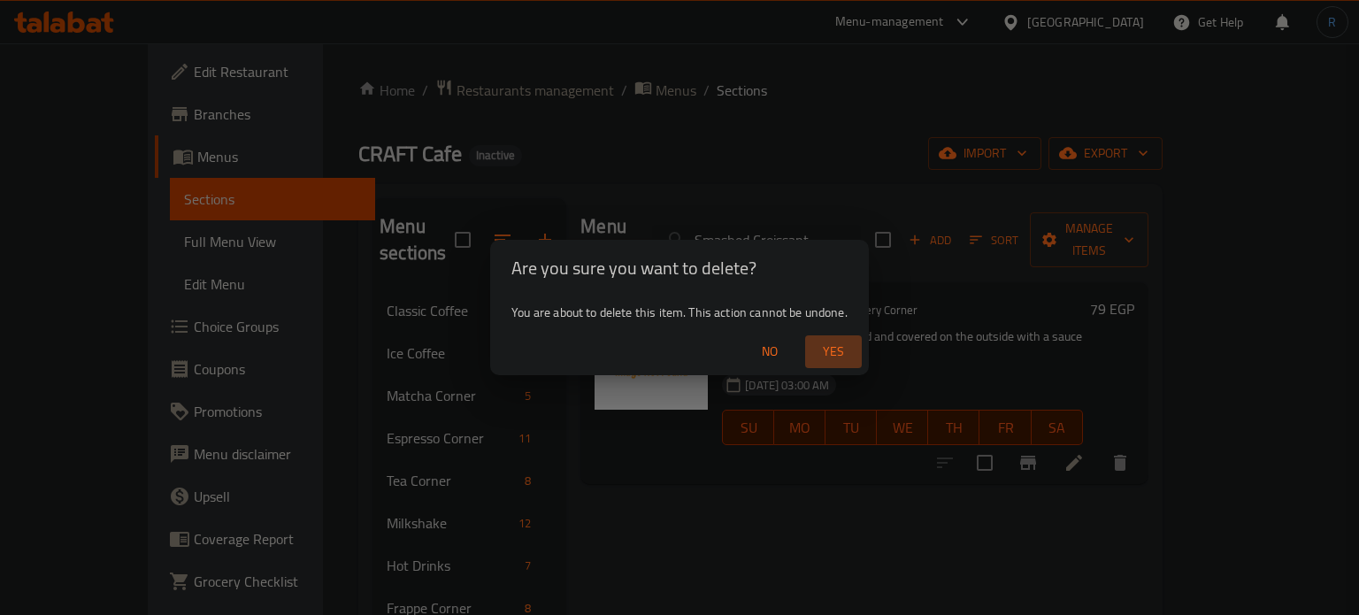
click at [831, 356] on span "Yes" at bounding box center [833, 352] width 42 height 22
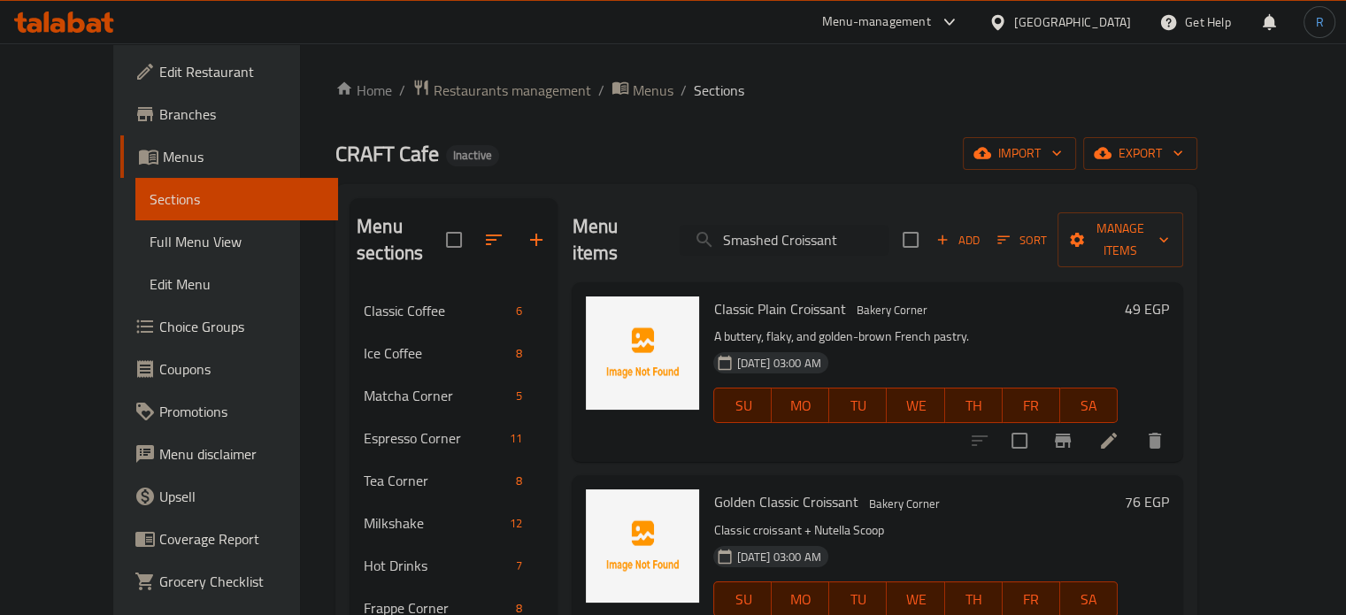
drag, startPoint x: 977, startPoint y: 288, endPoint x: 934, endPoint y: 250, distance: 56.4
click at [977, 296] on h6 "Classic Plain Croissant Bakery Corner" at bounding box center [914, 308] width 403 height 25
